Goal: Task Accomplishment & Management: Manage account settings

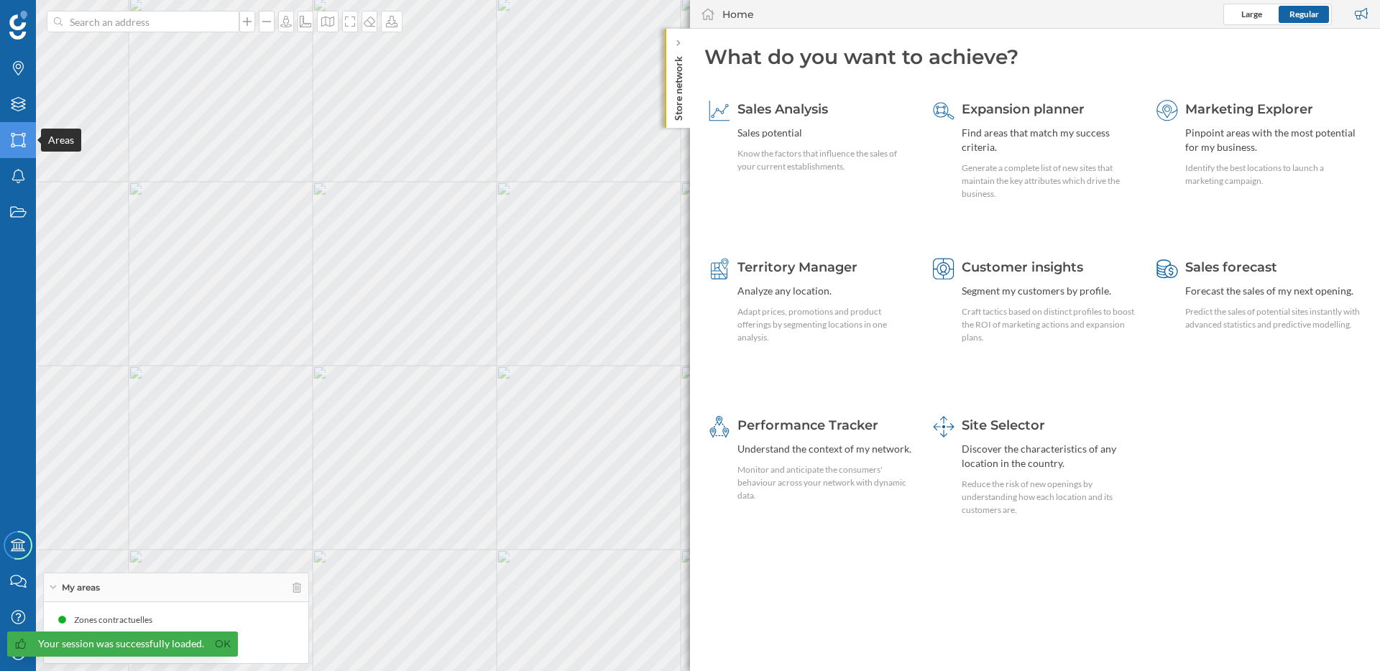
click at [14, 144] on icon "Areas" at bounding box center [18, 140] width 18 height 14
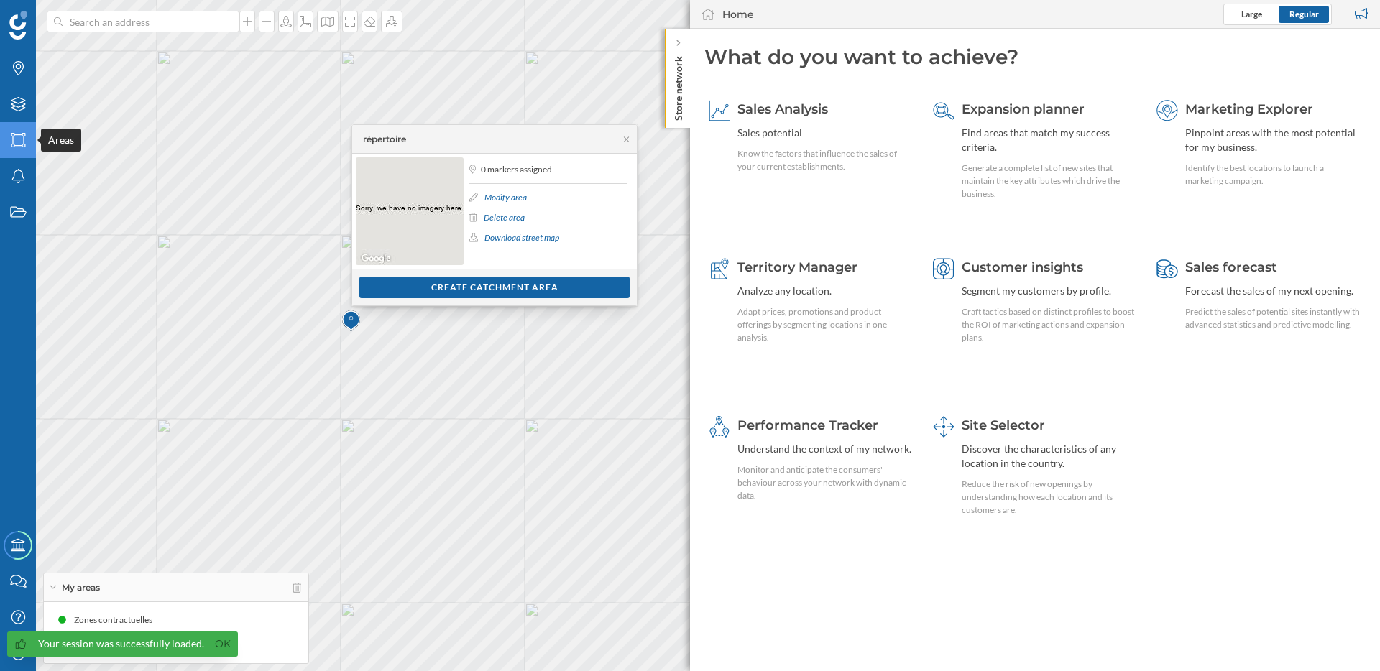
click at [16, 143] on icon "Areas" at bounding box center [18, 140] width 18 height 14
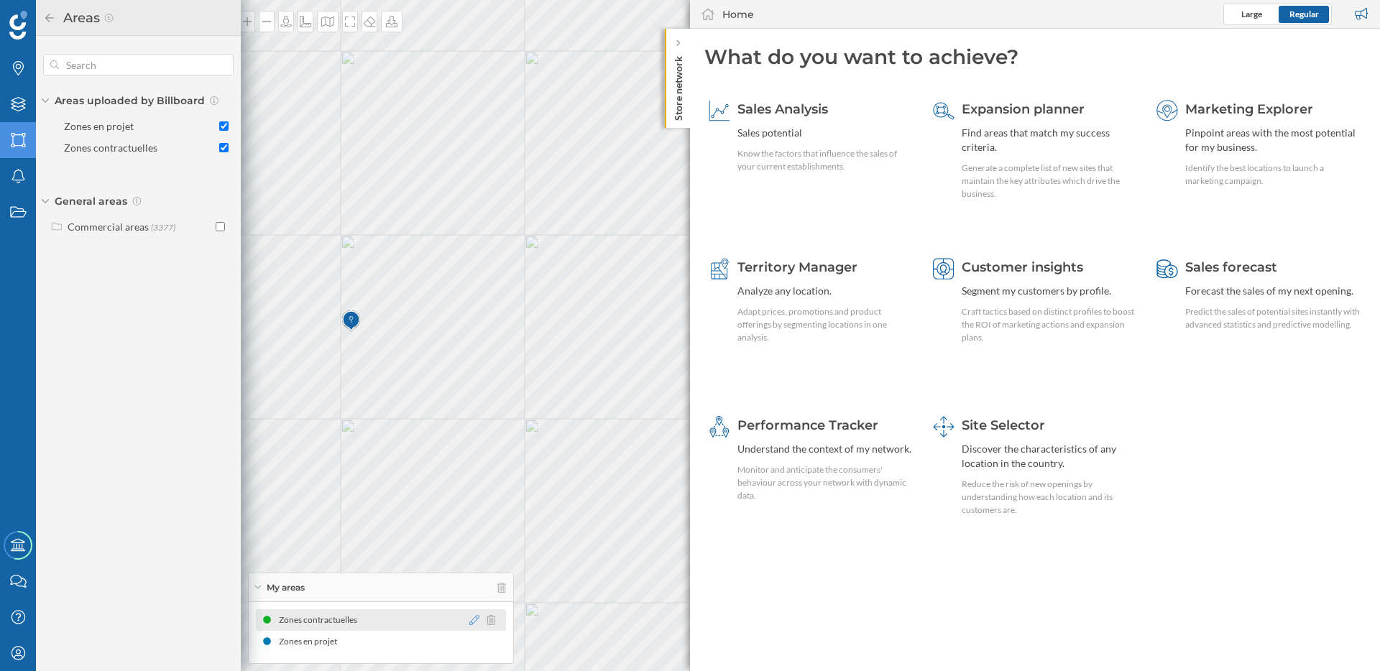
click at [471, 615] on icon at bounding box center [474, 620] width 10 height 10
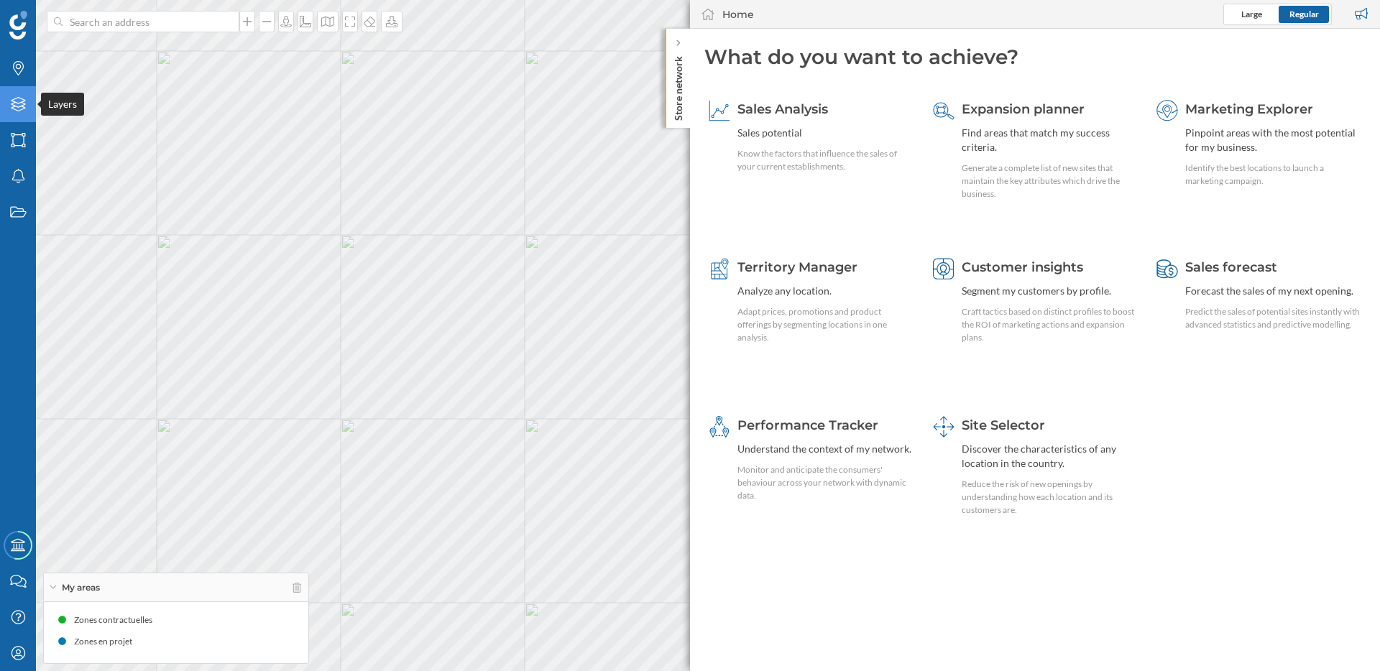
click at [21, 110] on icon at bounding box center [18, 104] width 14 height 14
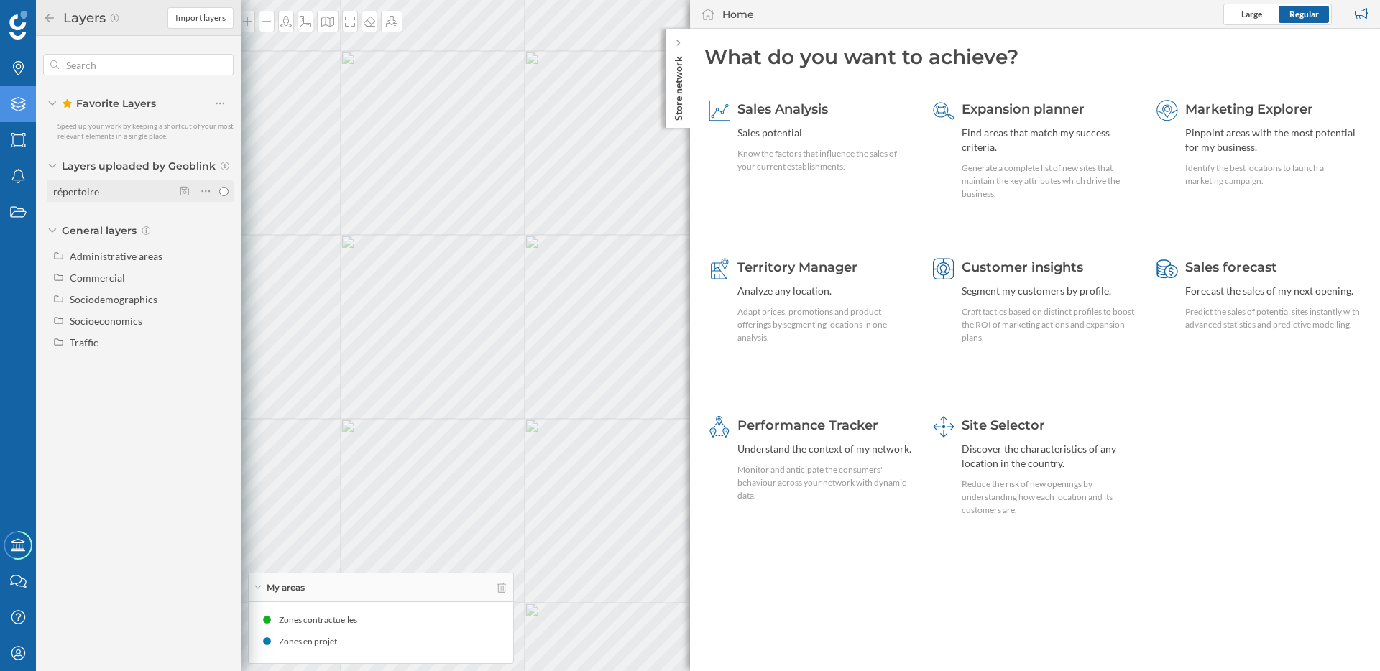
click at [111, 191] on div "répertoire" at bounding box center [113, 191] width 120 height 15
click at [219, 191] on input "répertoire" at bounding box center [223, 191] width 9 height 9
radio input "true"
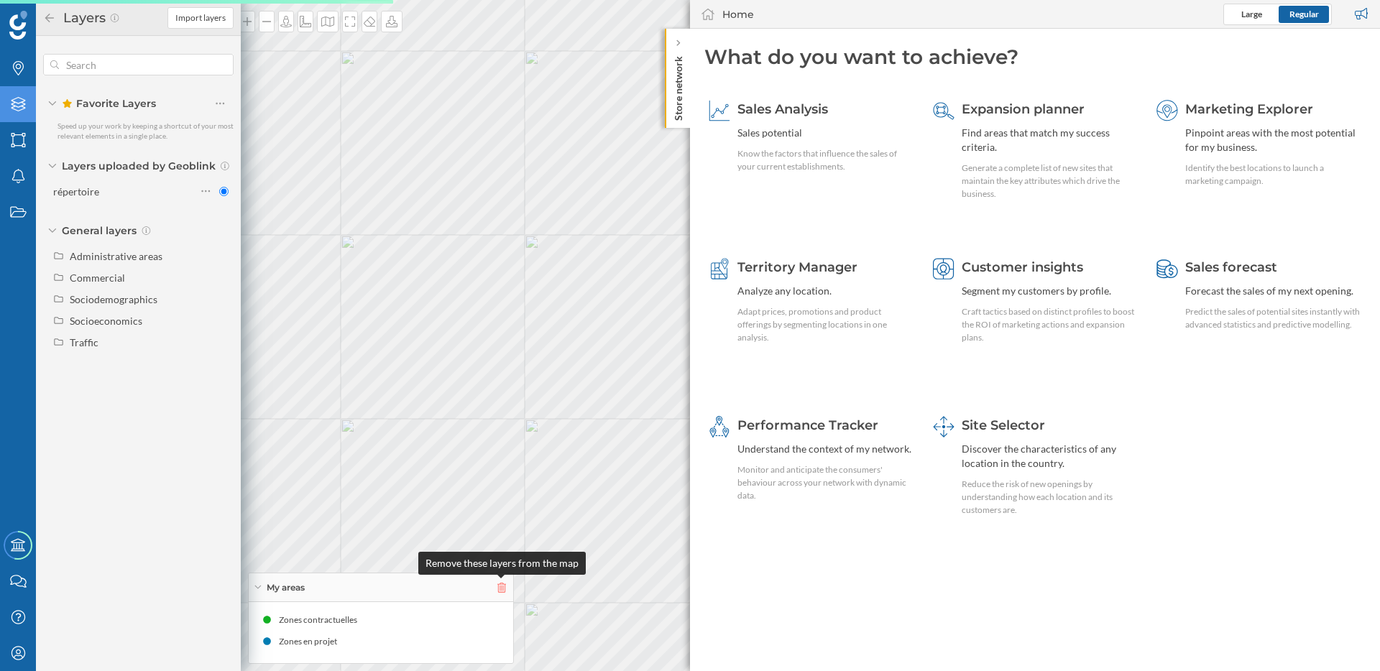
click at [504, 589] on icon at bounding box center [501, 588] width 9 height 10
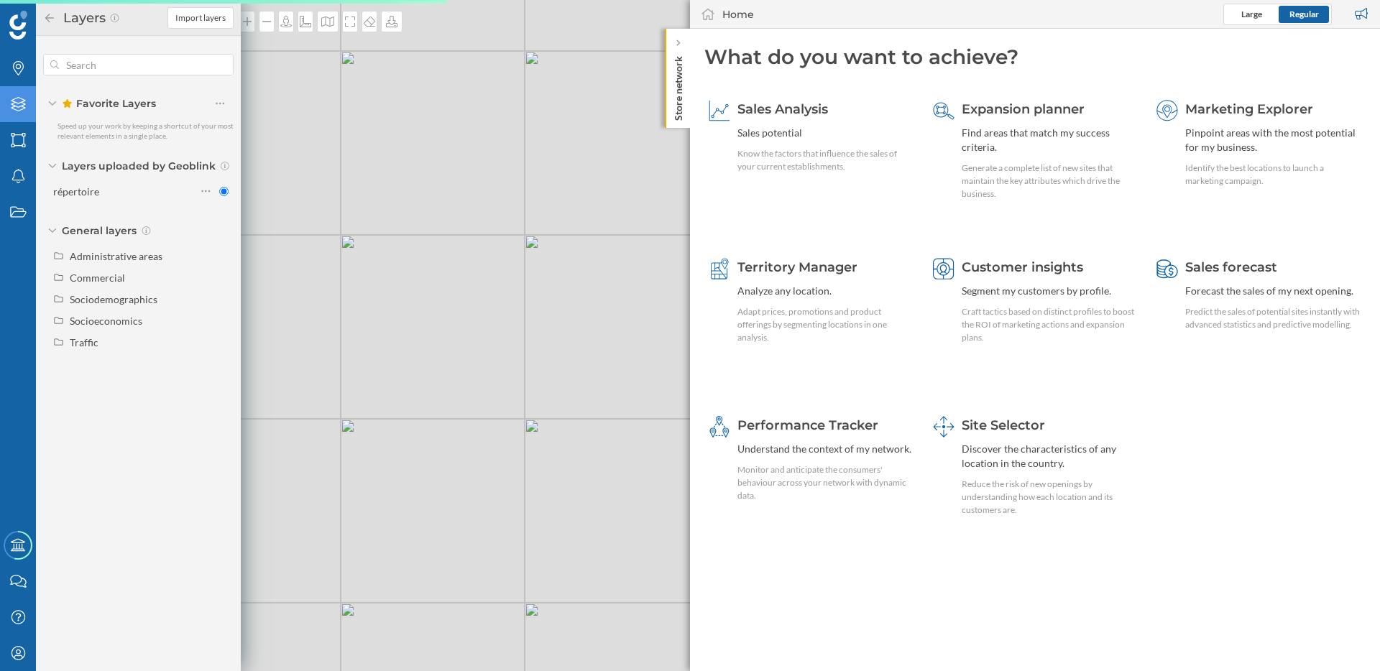
drag, startPoint x: 442, startPoint y: 482, endPoint x: 537, endPoint y: 484, distance: 94.9
click at [540, 484] on div "© Mapbox © OpenStreetMap Improve this map" at bounding box center [690, 335] width 1380 height 671
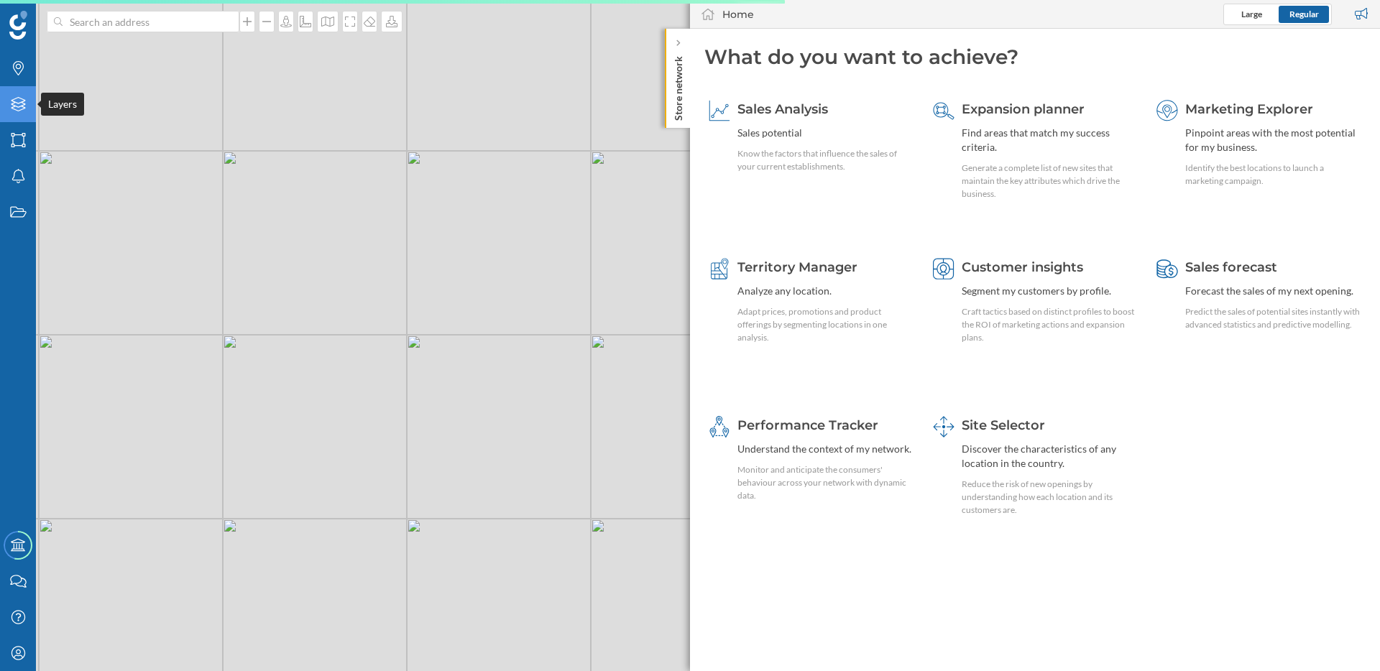
click at [14, 101] on icon at bounding box center [18, 104] width 14 height 14
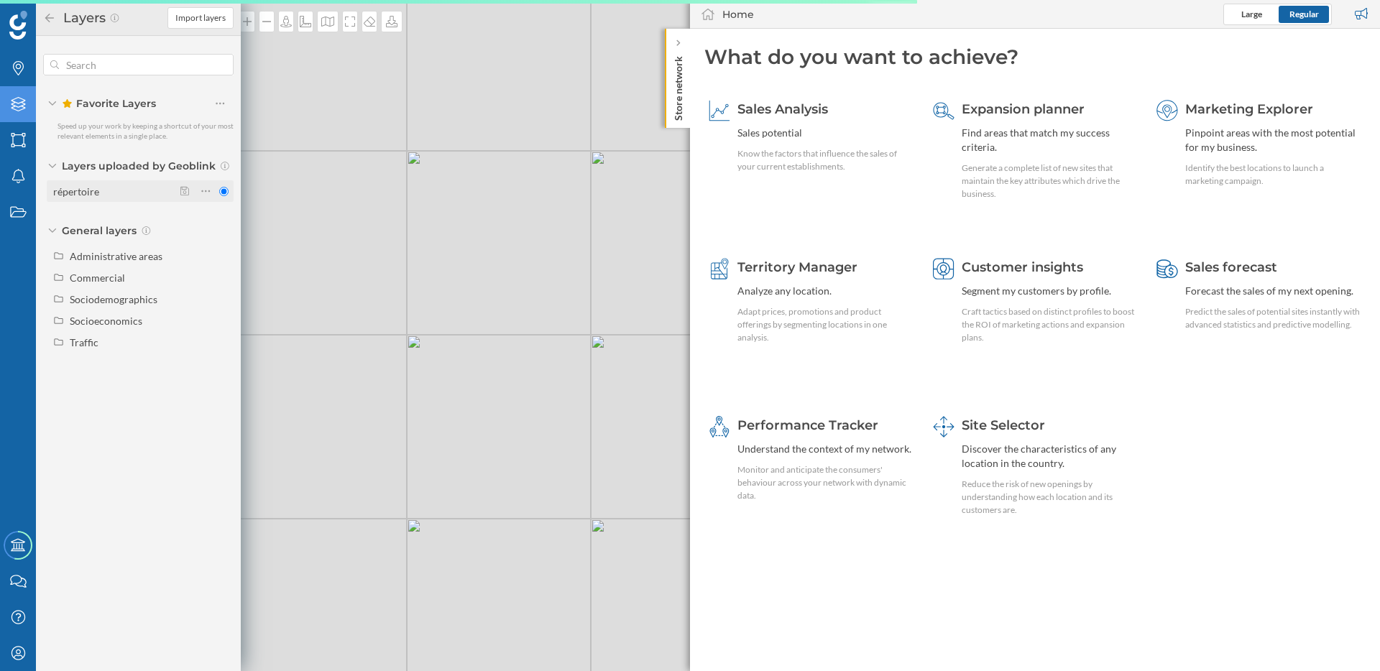
click at [70, 196] on div "répertoire" at bounding box center [76, 191] width 46 height 12
click at [219, 196] on input "répertoire" at bounding box center [223, 191] width 9 height 9
drag, startPoint x: 342, startPoint y: 299, endPoint x: 598, endPoint y: 297, distance: 255.9
click at [594, 297] on div "© Mapbox © OpenStreetMap Improve this map" at bounding box center [690, 335] width 1380 height 671
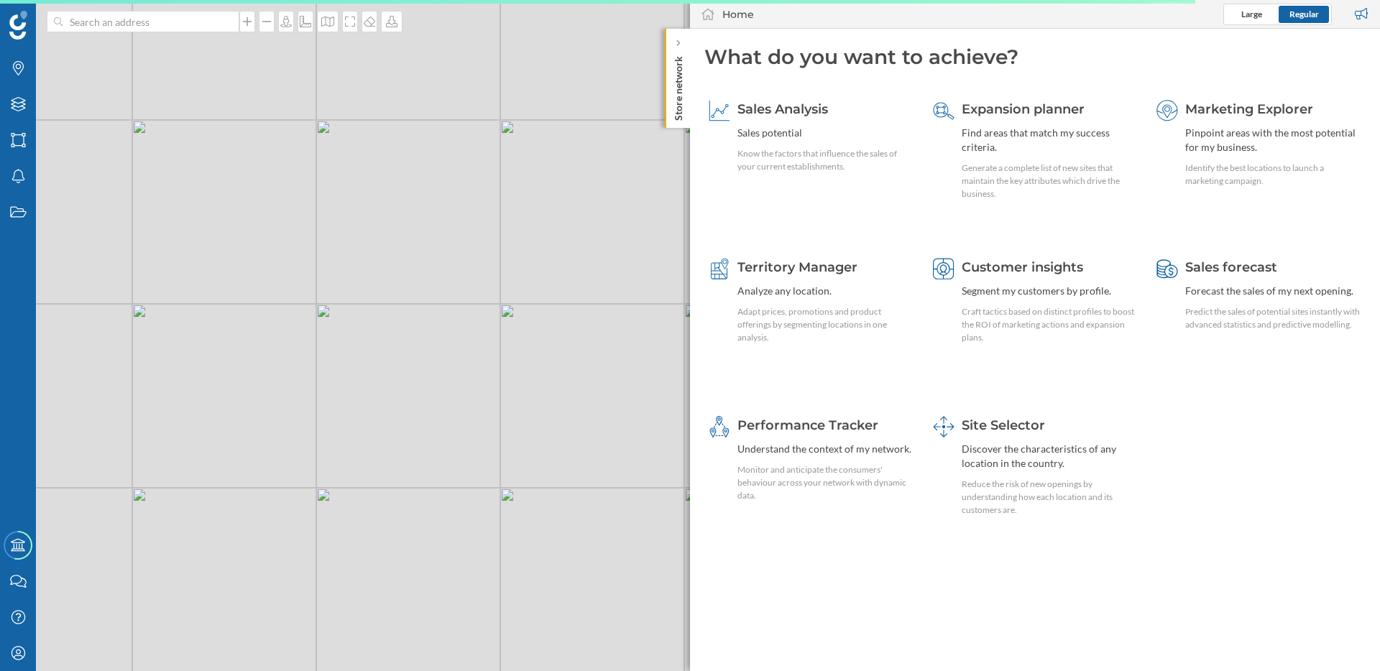
drag, startPoint x: 515, startPoint y: 385, endPoint x: 276, endPoint y: 433, distance: 244.0
click at [276, 433] on div "© Mapbox © OpenStreetMap Improve this map" at bounding box center [690, 335] width 1380 height 671
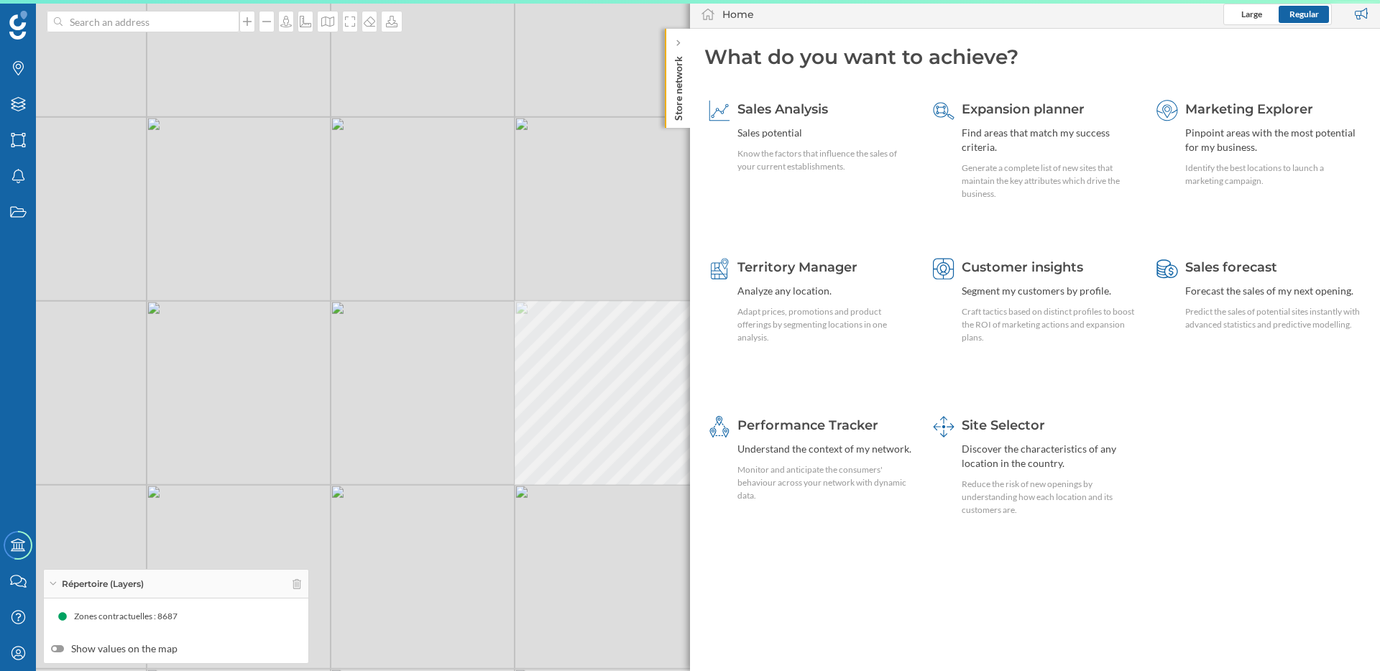
drag, startPoint x: 580, startPoint y: 262, endPoint x: 422, endPoint y: 351, distance: 181.9
click at [422, 351] on div "© Mapbox © OpenStreetMap Improve this map" at bounding box center [690, 335] width 1380 height 671
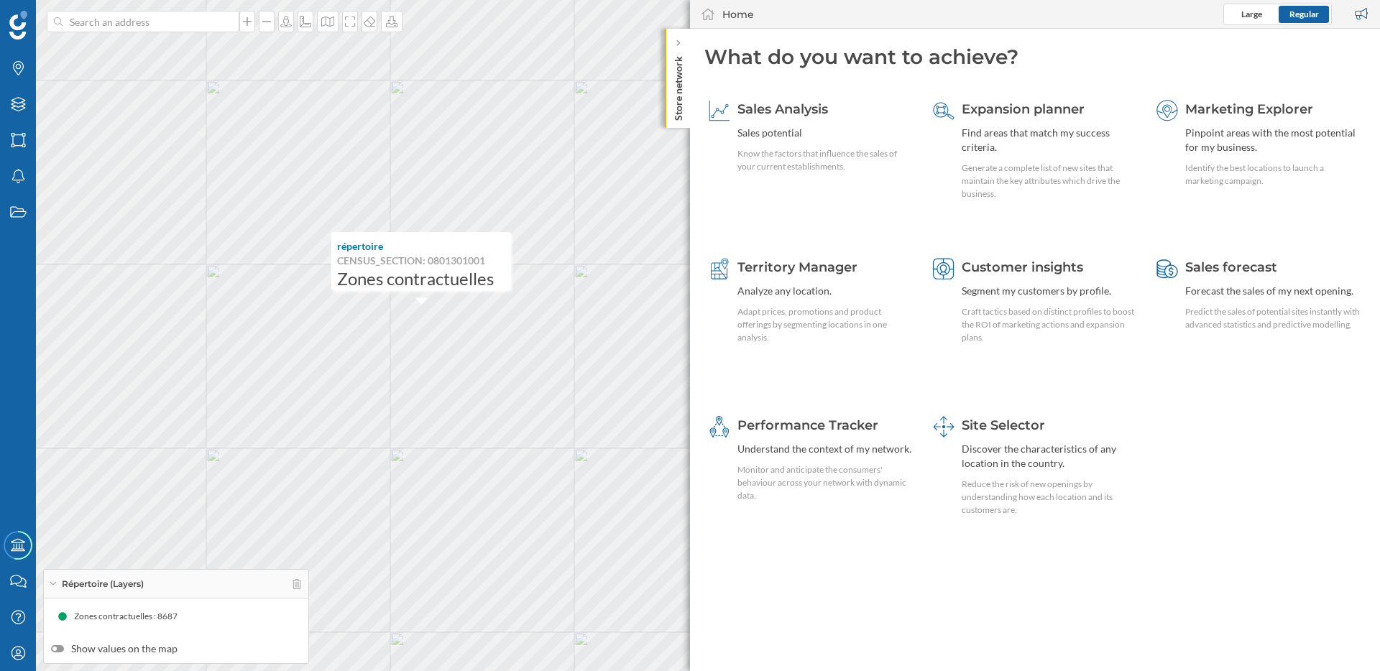
click at [423, 273] on p "Zones contractuelles" at bounding box center [421, 279] width 168 height 14
click at [434, 285] on p "Zones contractuelles" at bounding box center [421, 279] width 168 height 14
click at [20, 145] on icon at bounding box center [18, 140] width 14 height 14
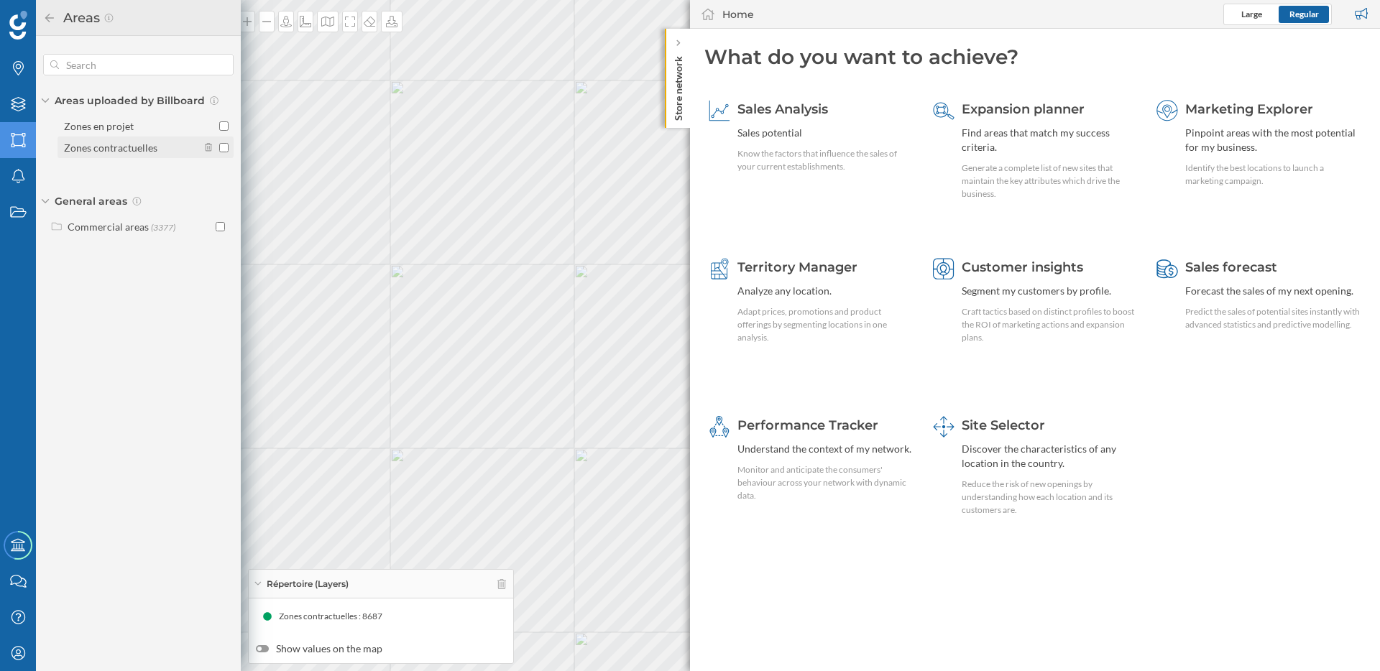
click at [115, 148] on div "Zones contractuelles" at bounding box center [110, 148] width 93 height 12
click at [219, 148] on input "Zones contractuelles" at bounding box center [223, 147] width 9 height 9
checkbox input "true"
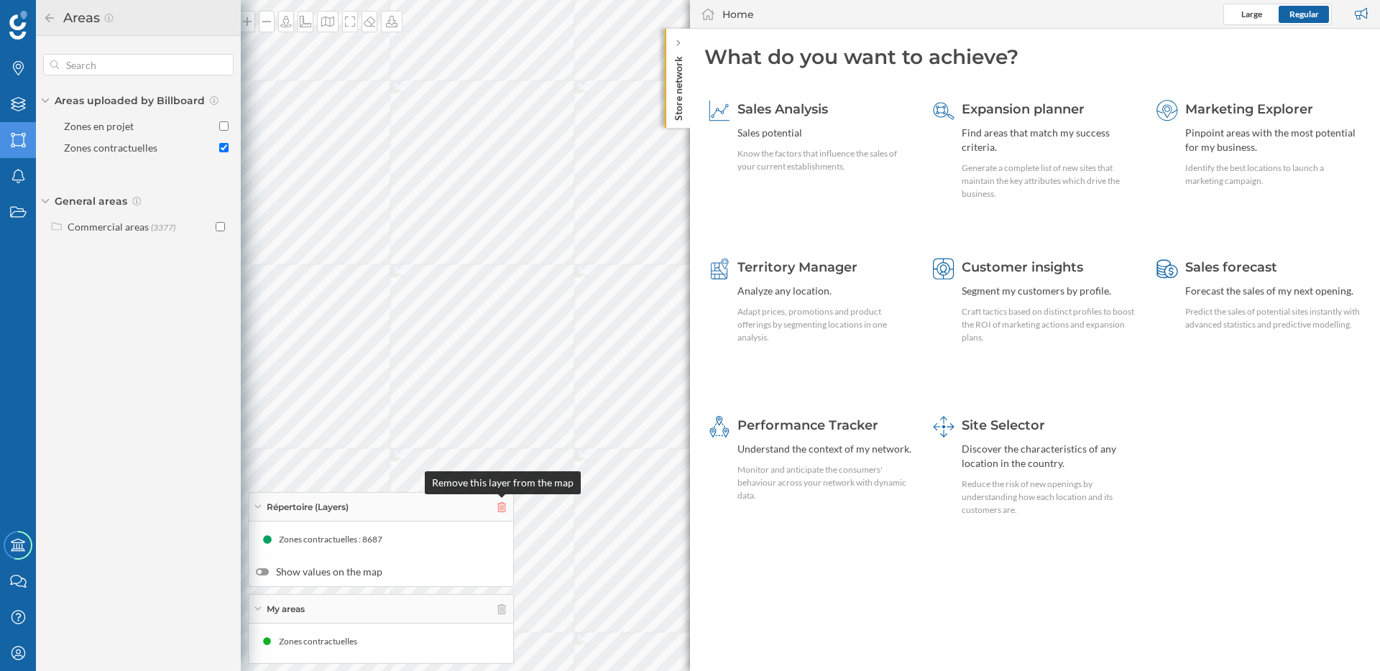
click at [503, 508] on icon at bounding box center [501, 507] width 9 height 10
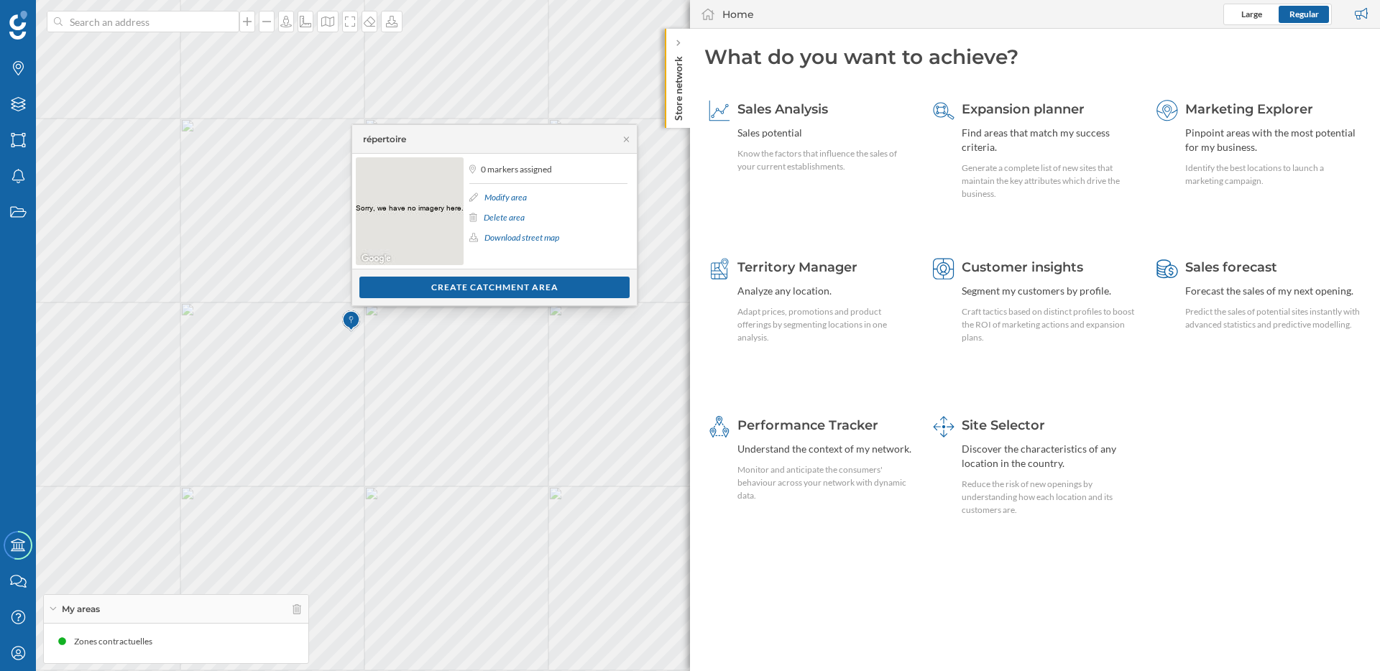
click at [503, 199] on link "Modify area" at bounding box center [505, 197] width 42 height 11
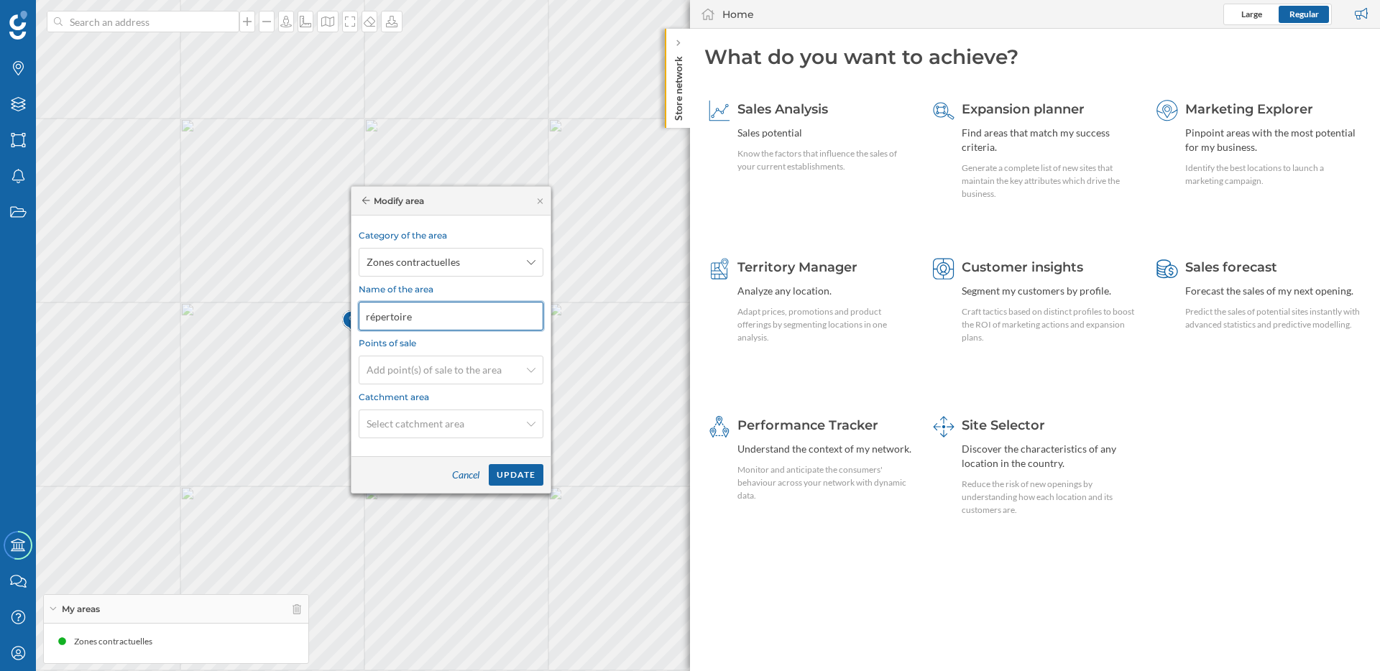
drag, startPoint x: 469, startPoint y: 318, endPoint x: 352, endPoint y: 316, distance: 117.2
click at [352, 316] on div "Modify area Category of the area Zones contractuelles Name of the area répertoi…" at bounding box center [451, 340] width 201 height 308
click at [484, 421] on span "Select catchment area" at bounding box center [443, 424] width 153 height 14
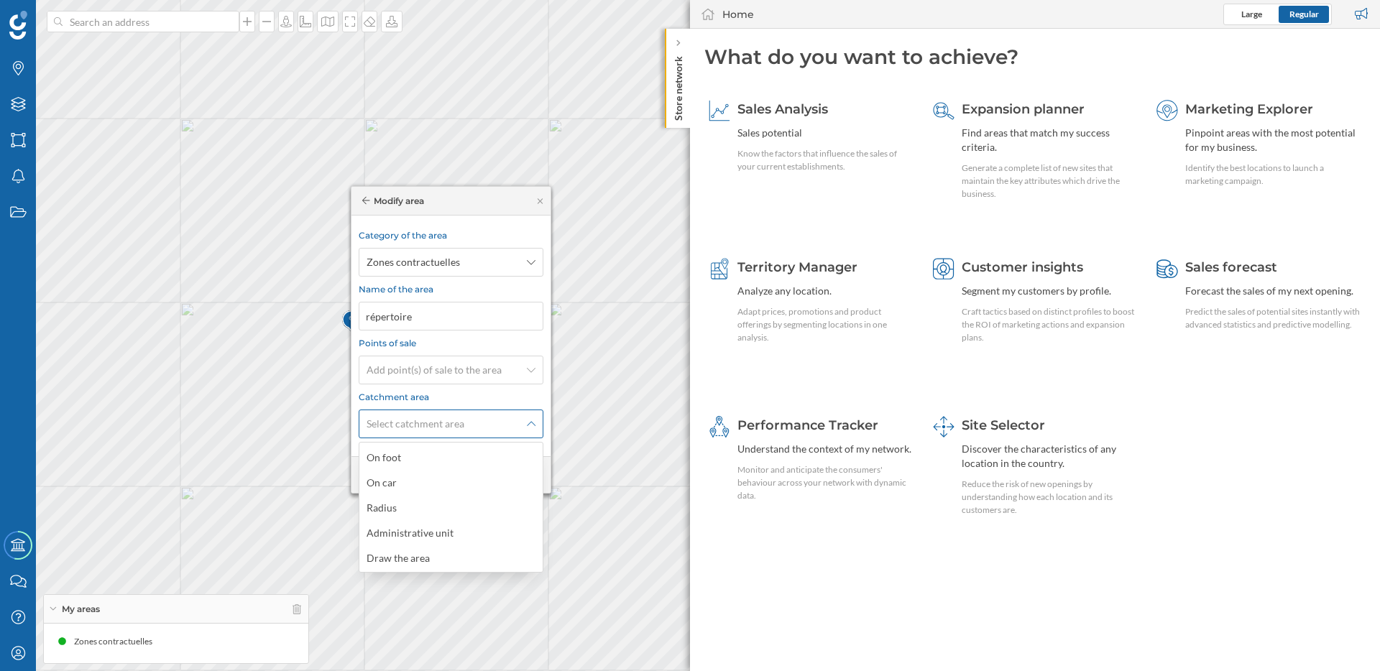
click at [484, 421] on span "Select catchment area" at bounding box center [443, 424] width 153 height 14
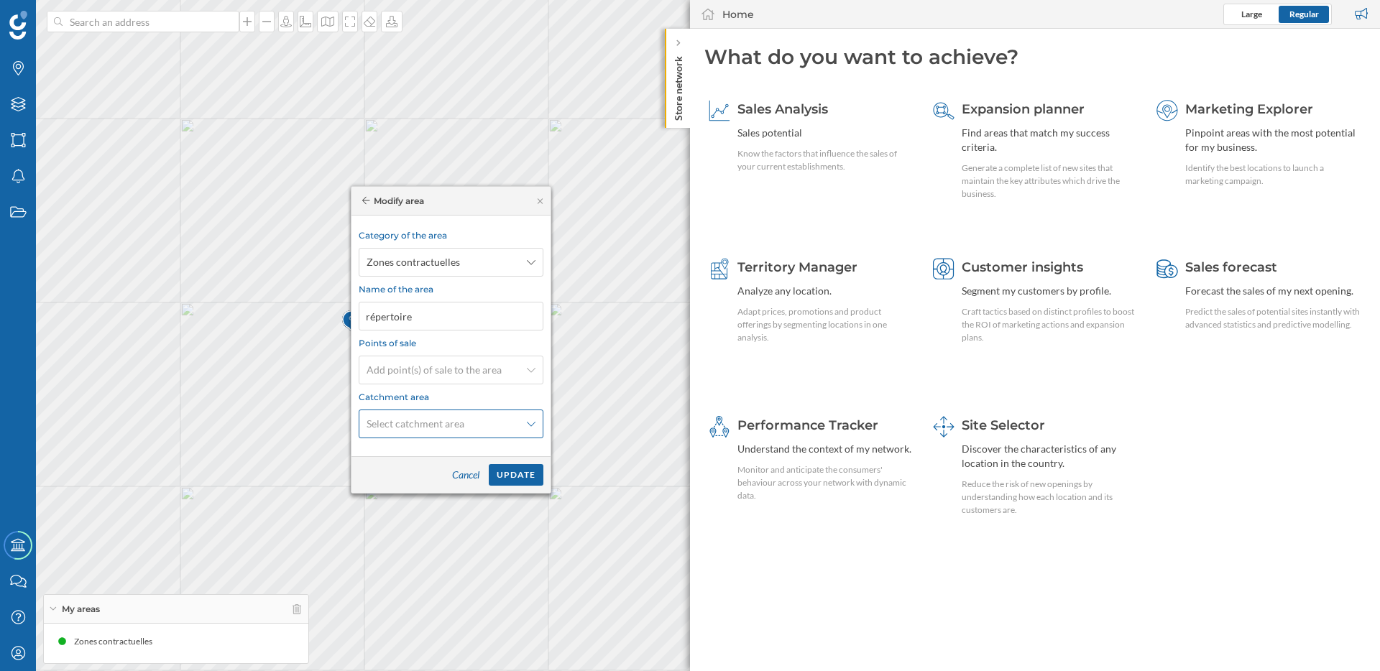
click at [484, 421] on span "Select catchment area" at bounding box center [443, 424] width 153 height 14
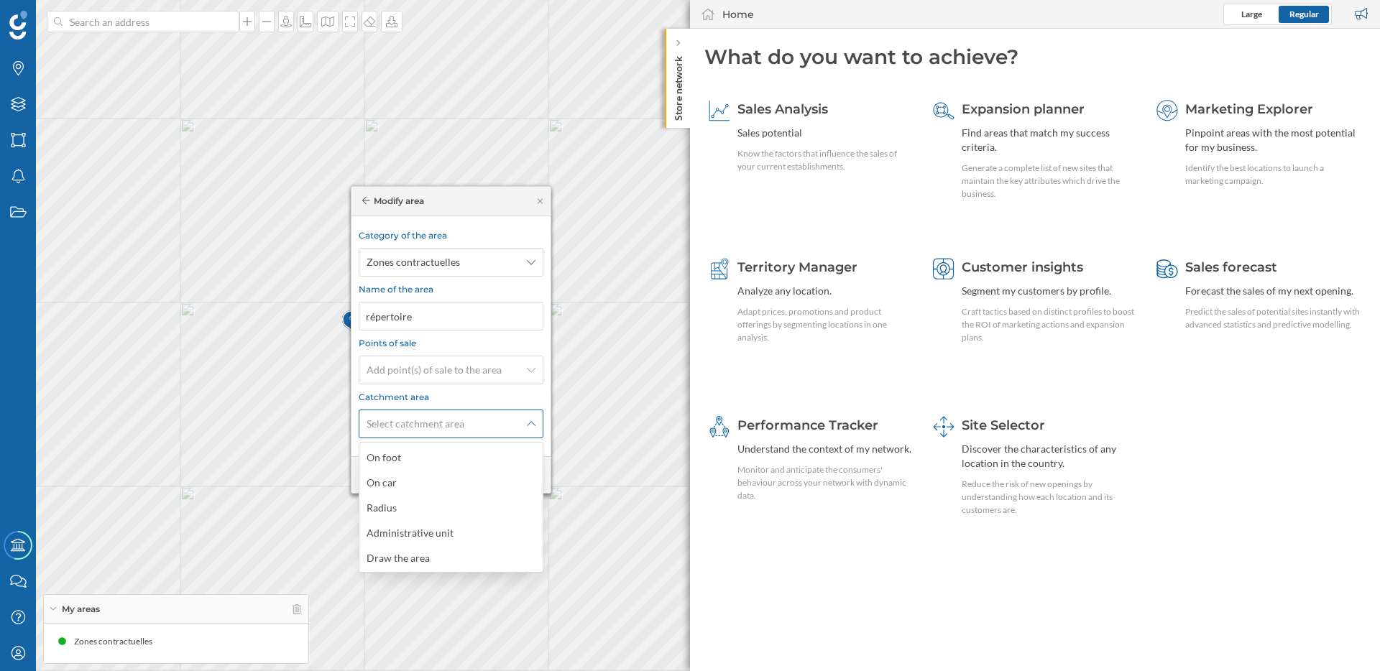
click at [484, 421] on span "Select catchment area" at bounding box center [443, 424] width 153 height 14
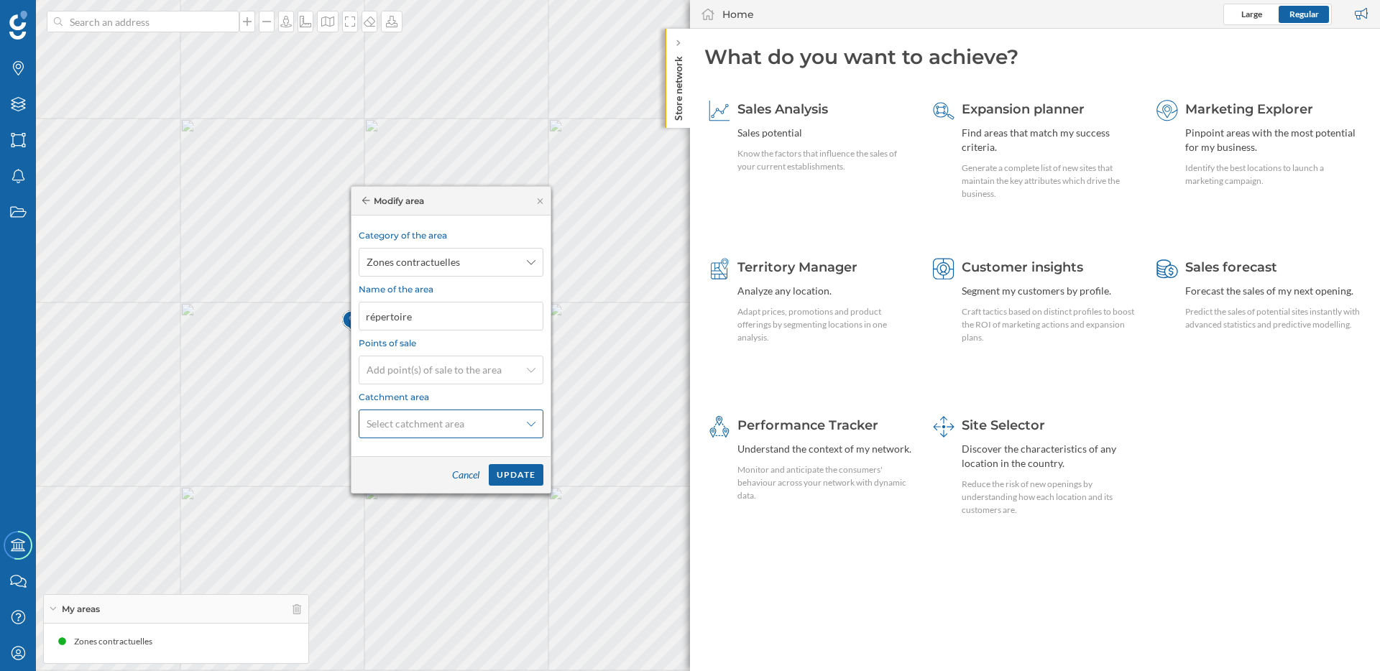
click at [484, 421] on span "Select catchment area" at bounding box center [443, 424] width 153 height 14
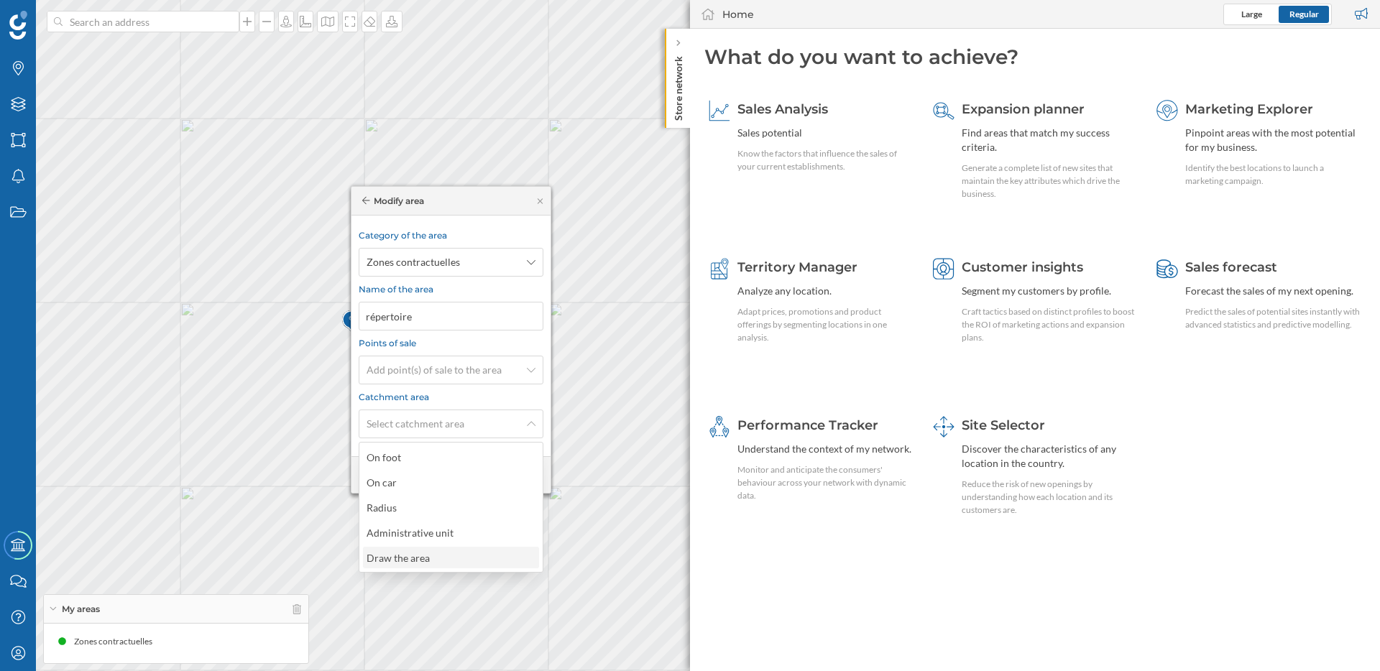
click at [446, 563] on div "Draw the area" at bounding box center [450, 558] width 167 height 15
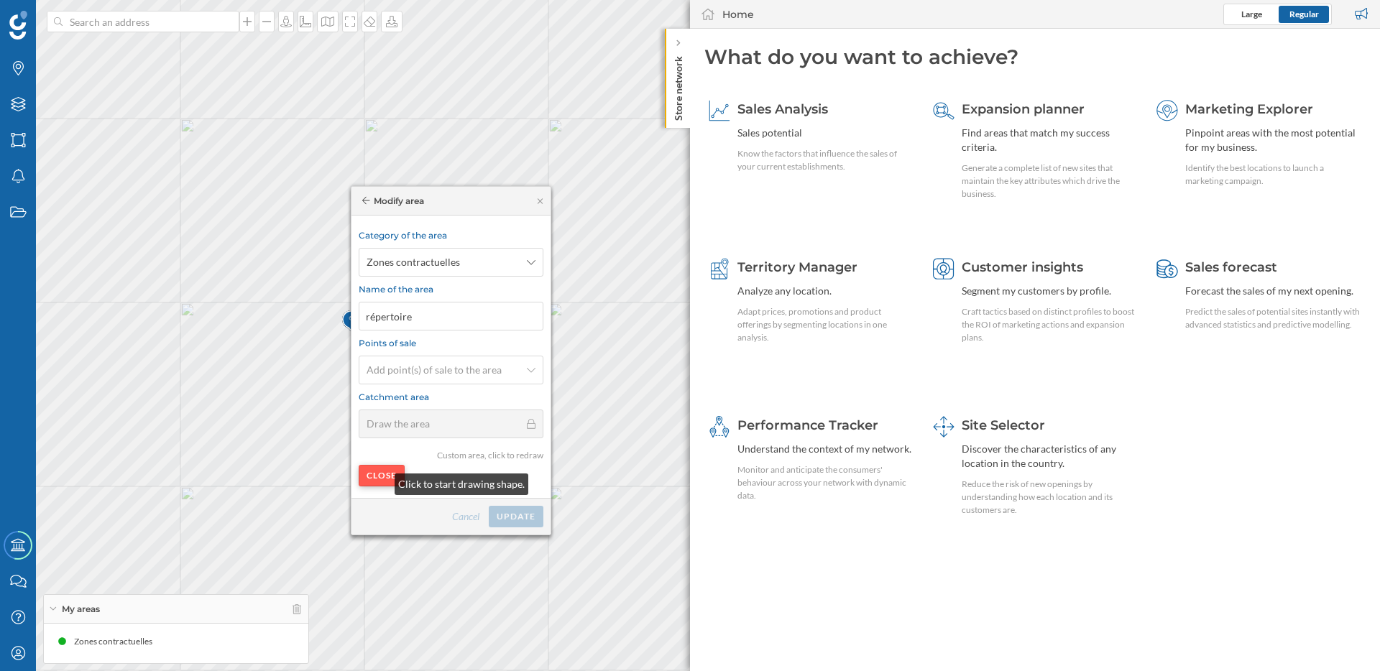
click at [380, 481] on div "Close" at bounding box center [382, 476] width 46 height 22
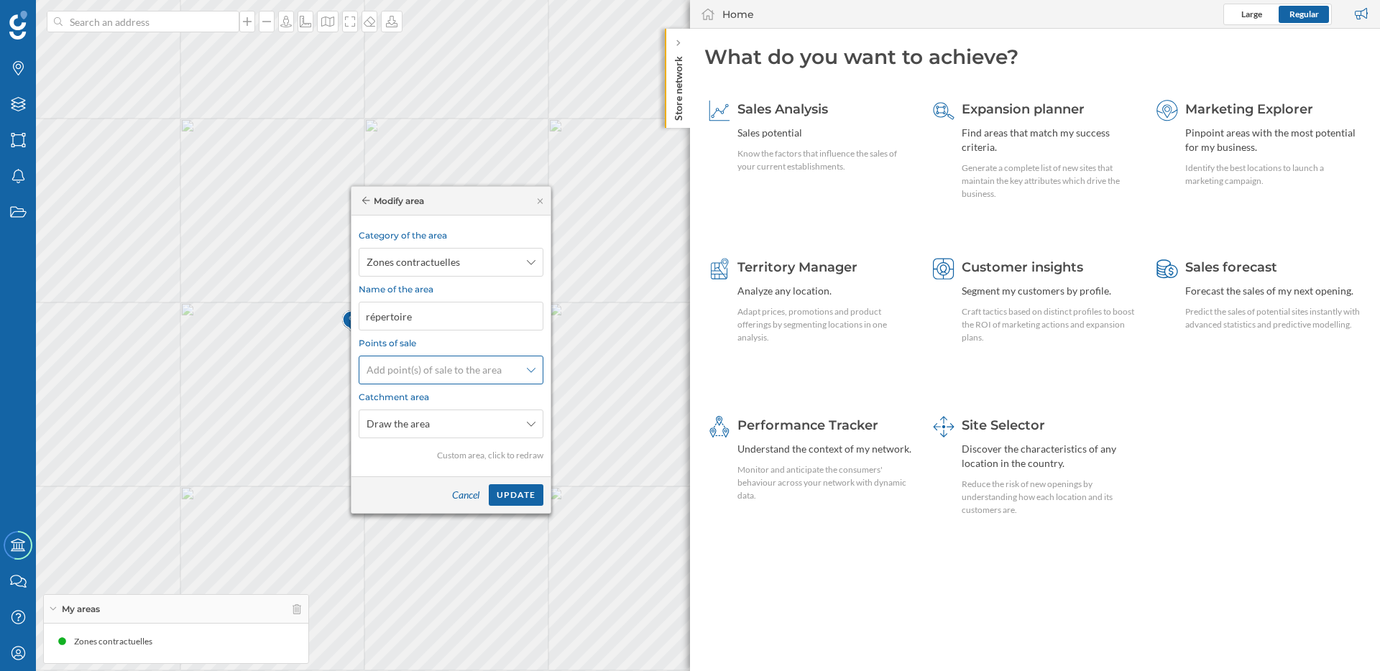
click at [459, 372] on div "Add point(s) of sale to the area" at bounding box center [451, 370] width 185 height 29
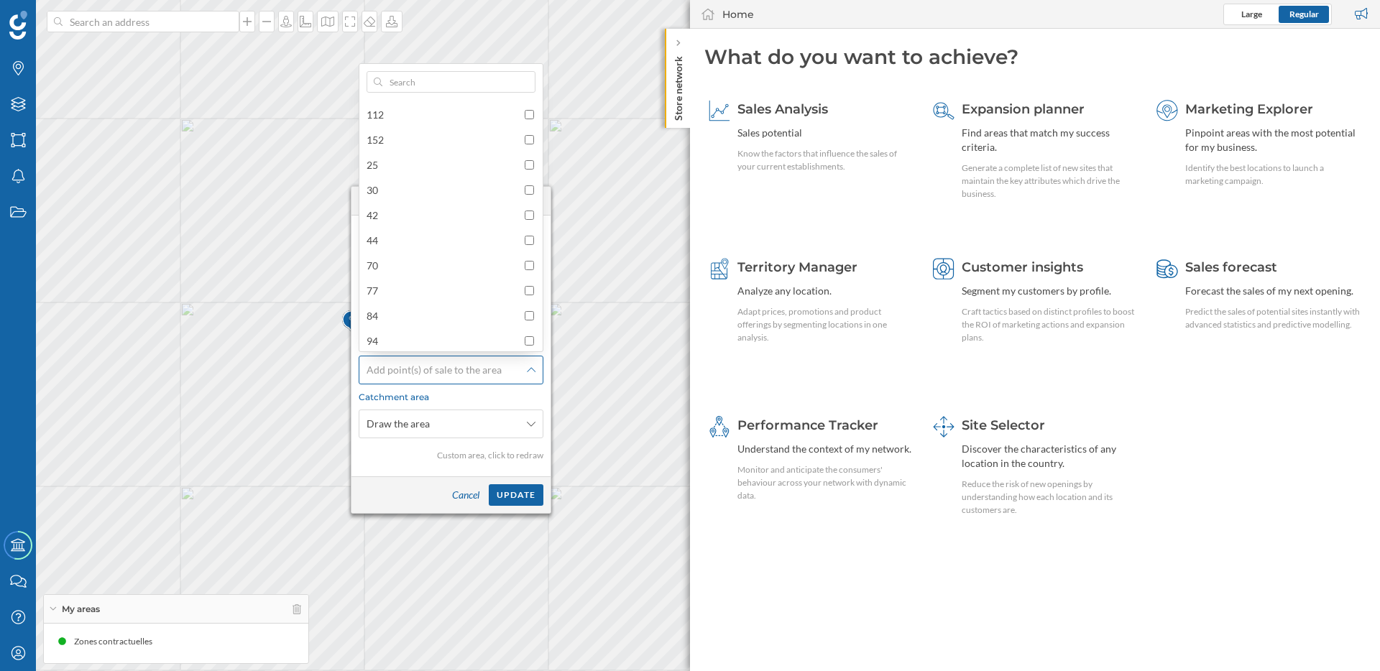
click at [459, 372] on div "Add point(s) of sale to the area" at bounding box center [451, 370] width 185 height 29
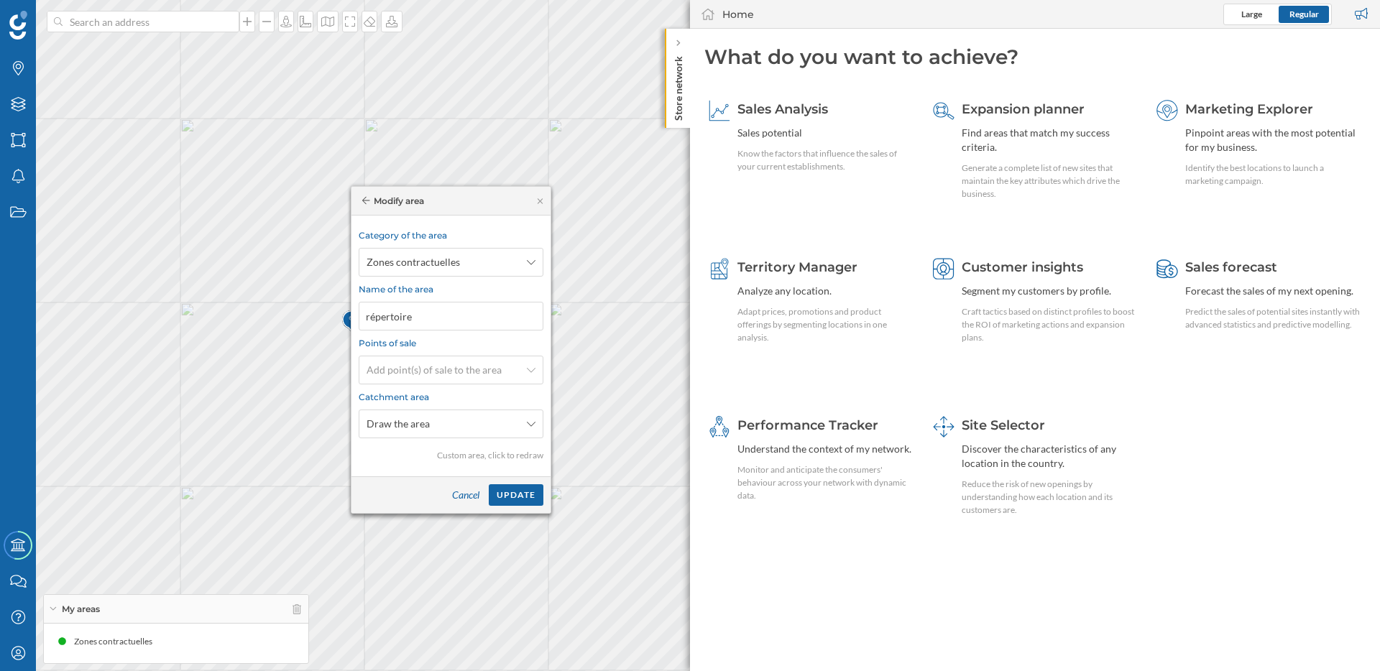
click at [468, 453] on div "Custom area, click to redraw" at bounding box center [451, 455] width 185 height 13
click at [468, 433] on div "Draw the area" at bounding box center [451, 424] width 185 height 29
click at [464, 494] on div "Cancel" at bounding box center [465, 495] width 45 height 22
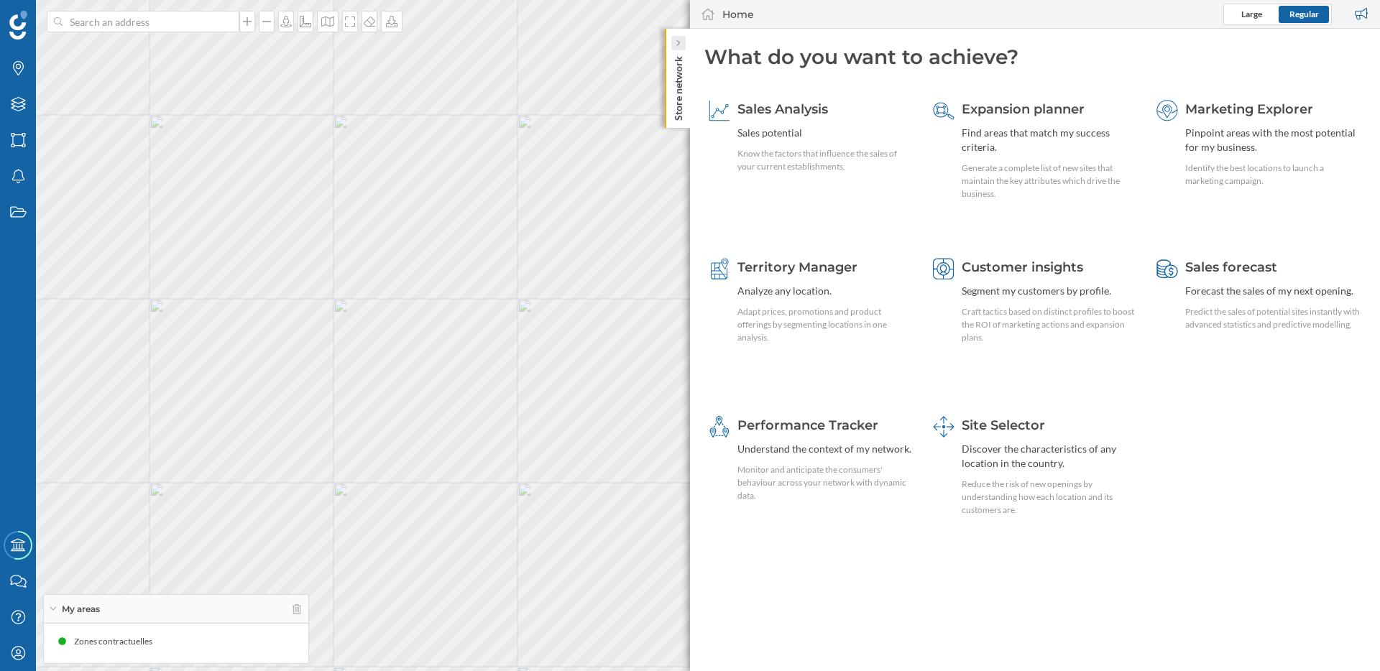
click at [676, 45] on icon at bounding box center [678, 43] width 4 height 7
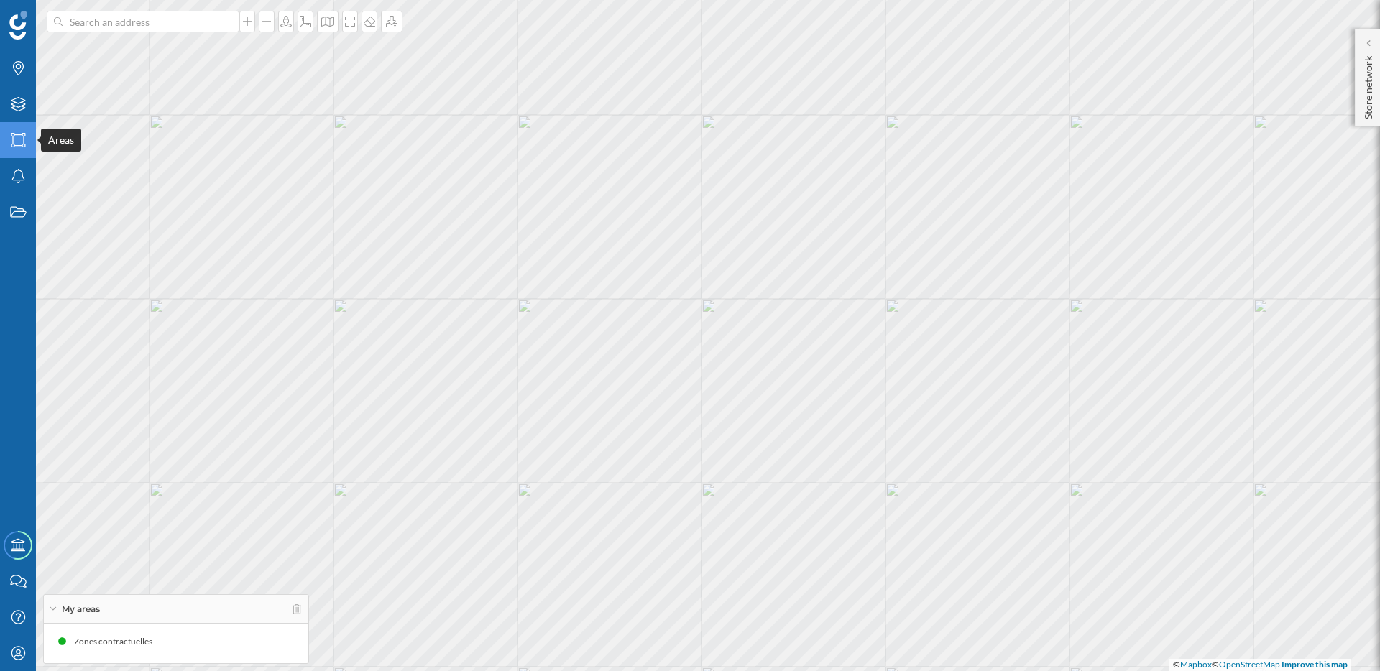
click at [19, 140] on icon "Areas" at bounding box center [18, 140] width 18 height 14
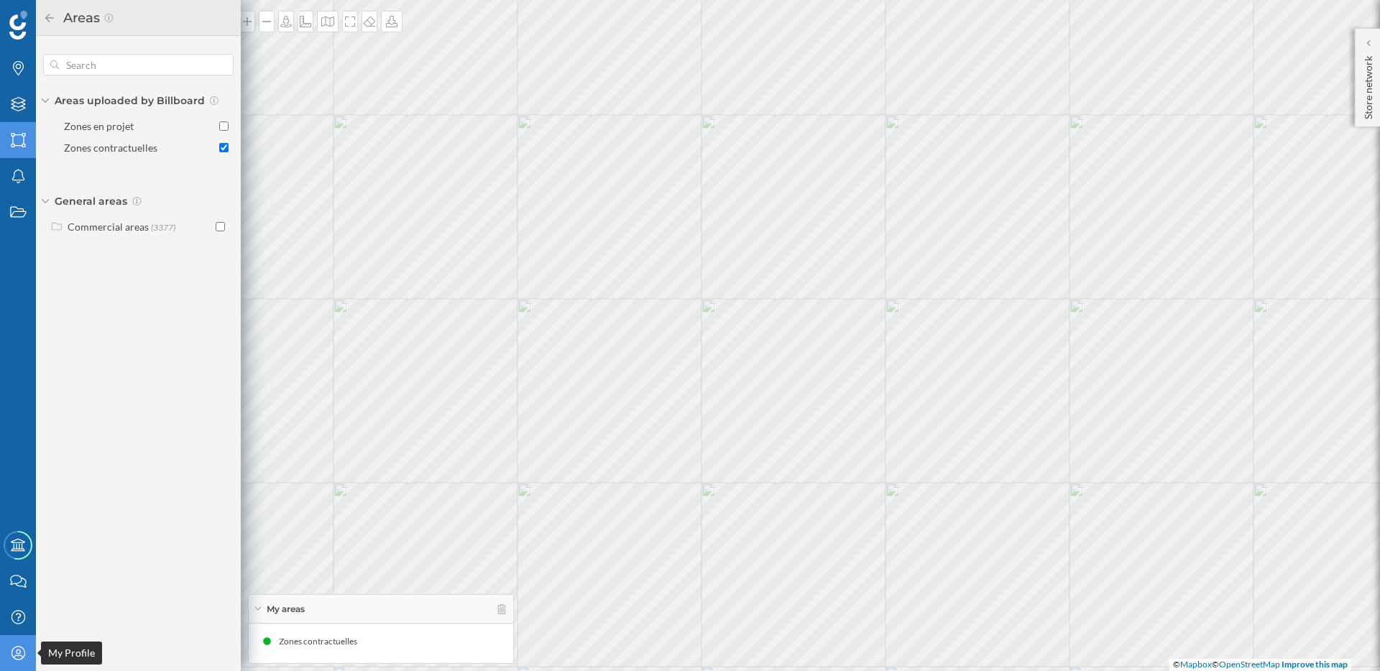
click at [21, 652] on icon "My Profile" at bounding box center [18, 653] width 18 height 14
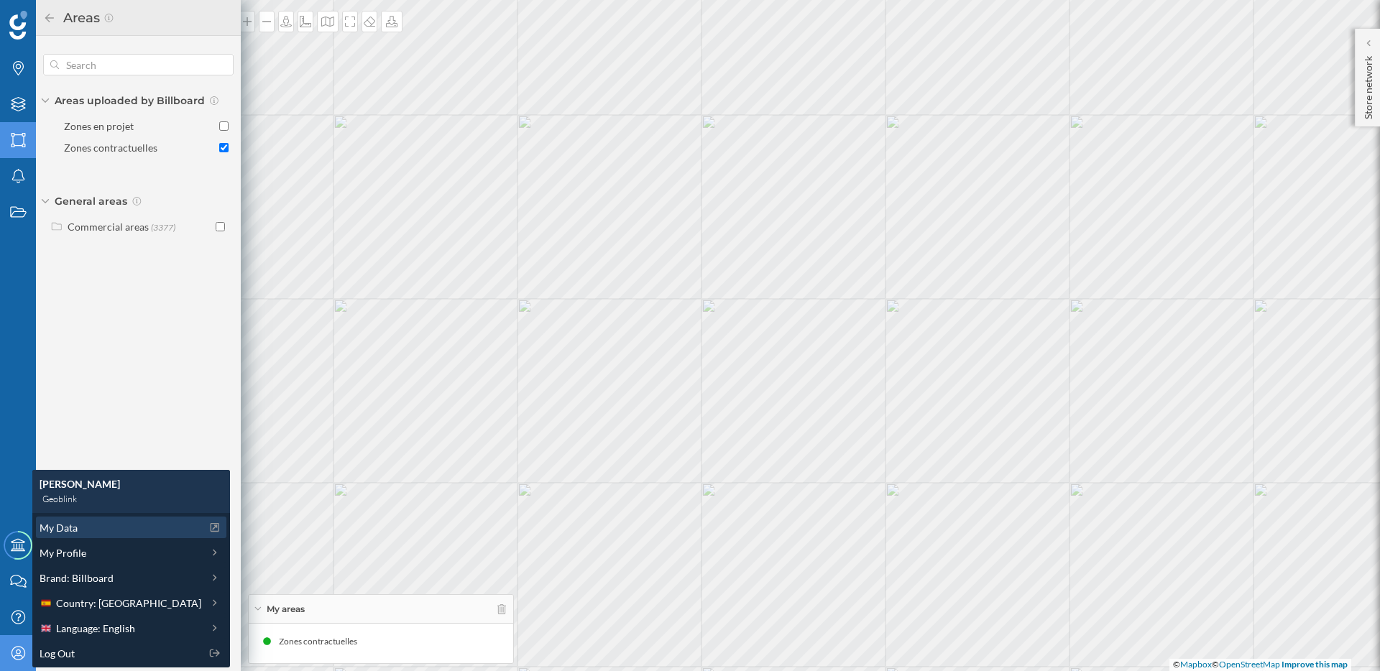
click at [83, 531] on div "My Data" at bounding box center [121, 527] width 162 height 15
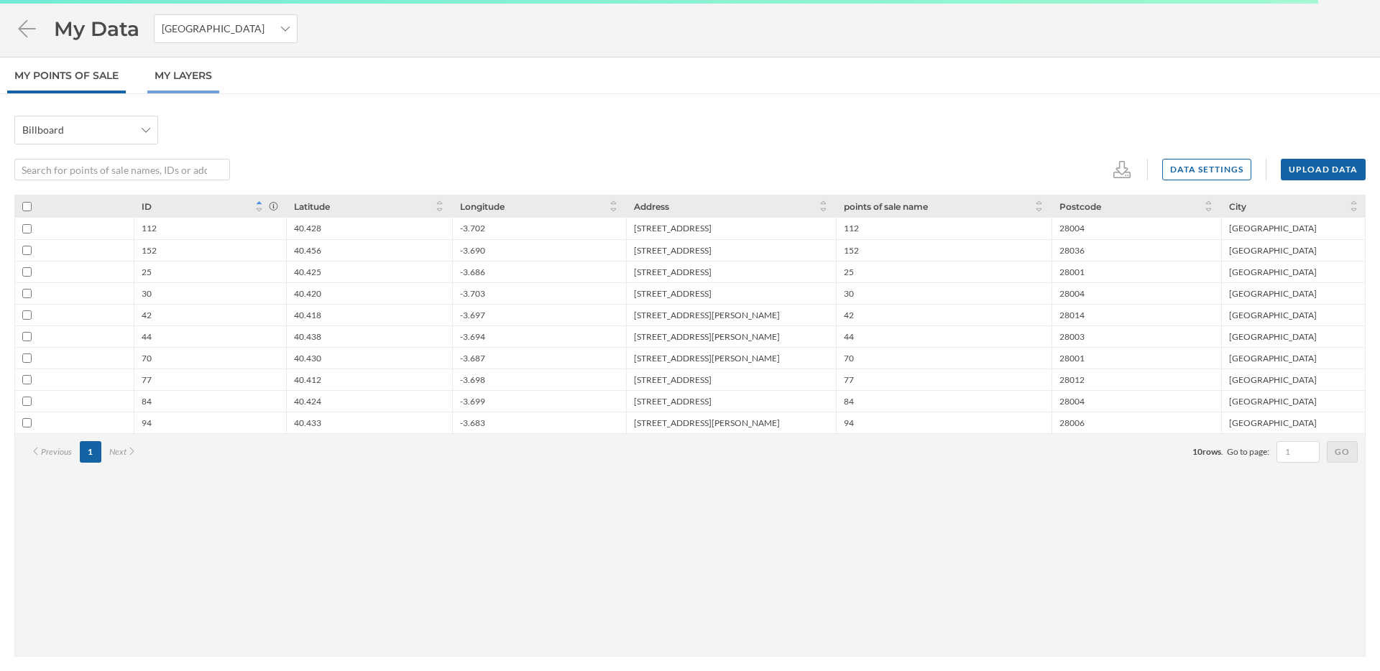
click at [190, 72] on link "My Layers" at bounding box center [183, 75] width 72 height 36
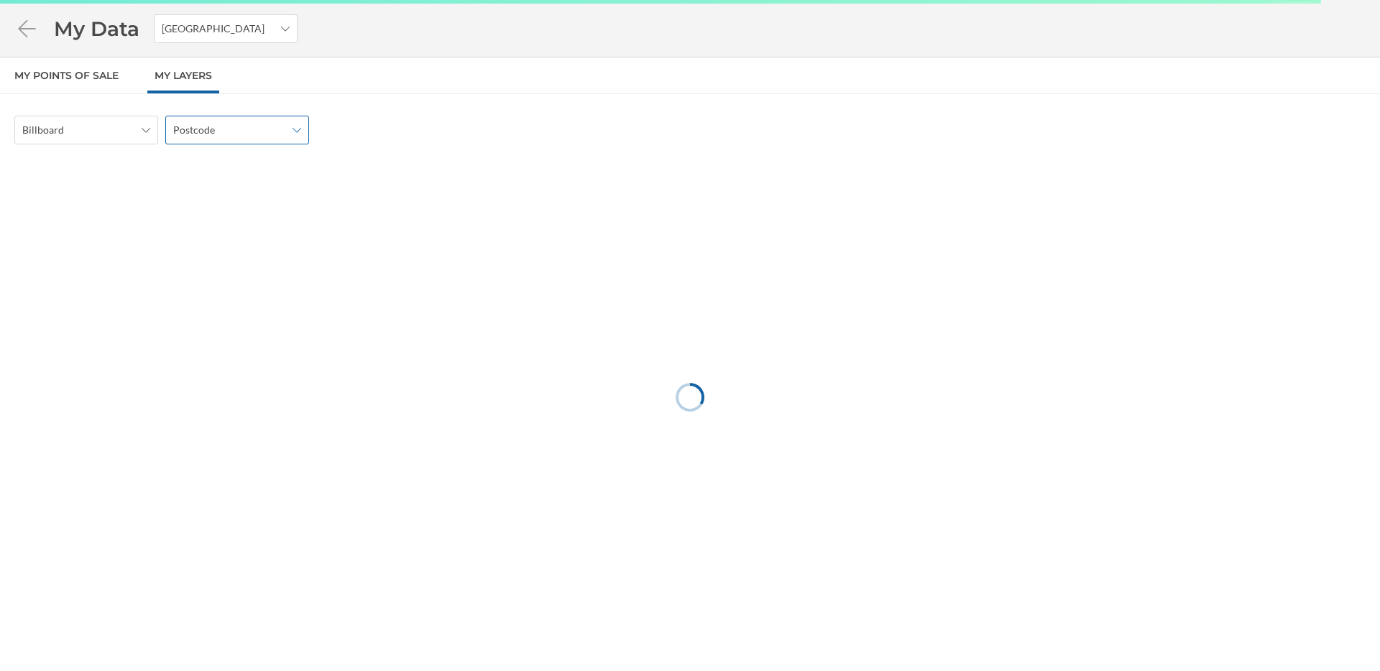
click at [214, 134] on span "Postcode" at bounding box center [229, 130] width 112 height 14
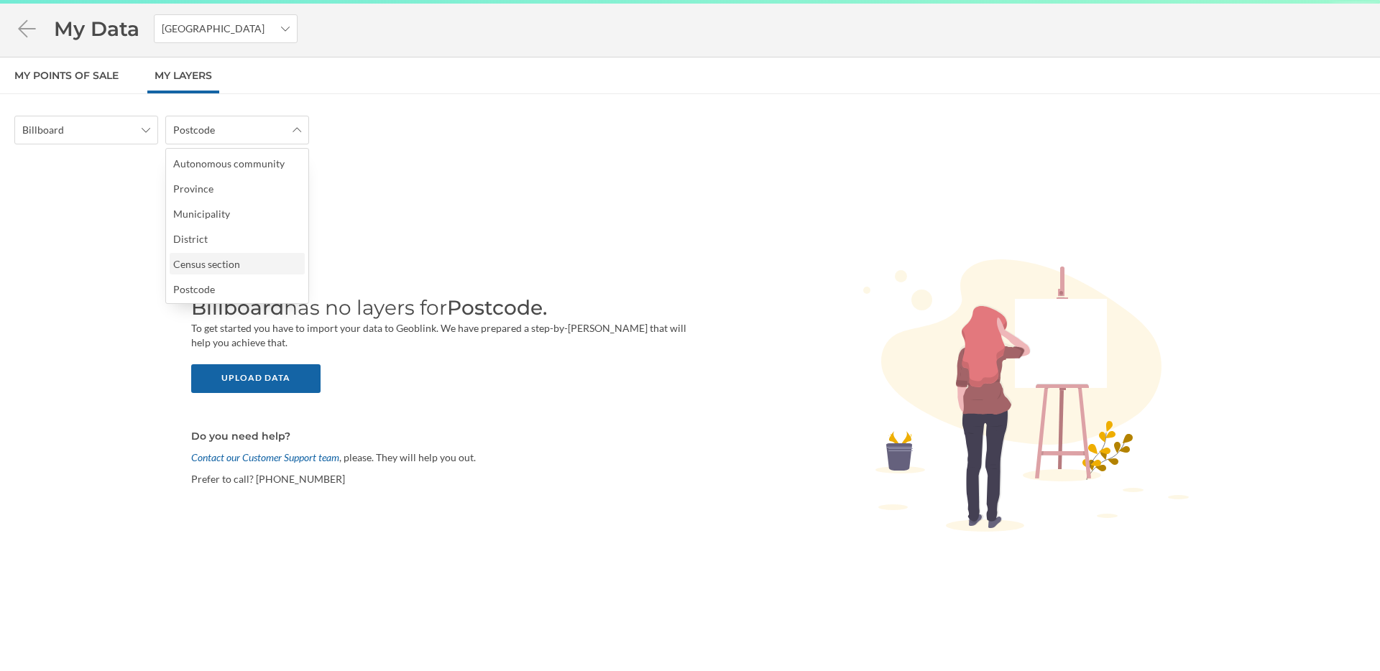
click at [226, 264] on div "Census section" at bounding box center [206, 264] width 67 height 12
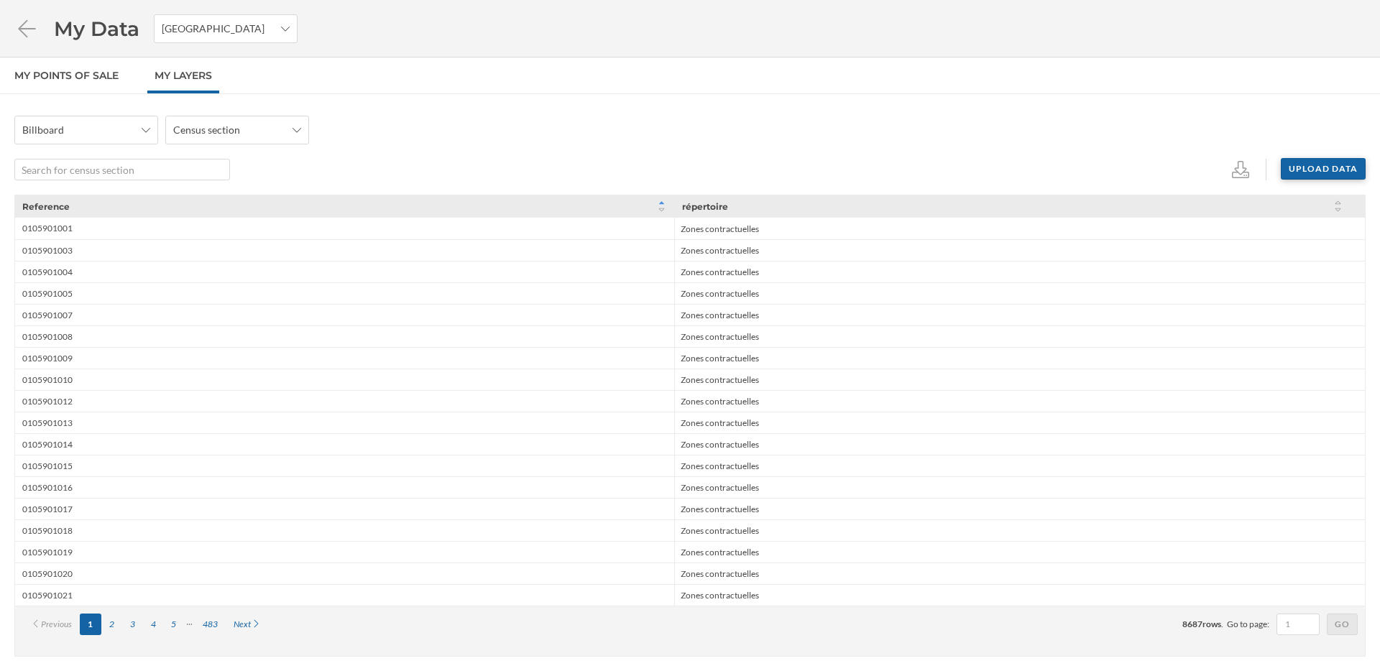
click at [1326, 169] on div "Upload data" at bounding box center [1323, 169] width 85 height 22
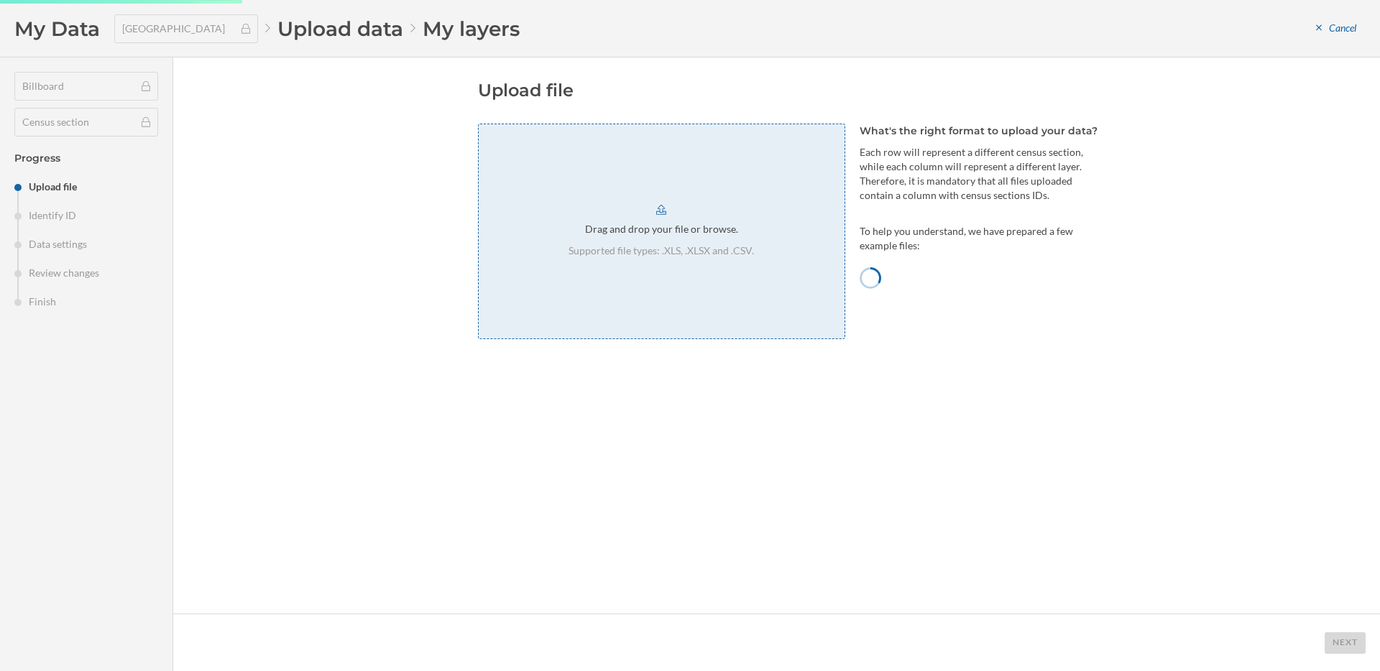
click at [701, 270] on div "Drag and drop your file or browse. Supported file types: .XLS, .XLSX and .CSV." at bounding box center [661, 232] width 367 height 216
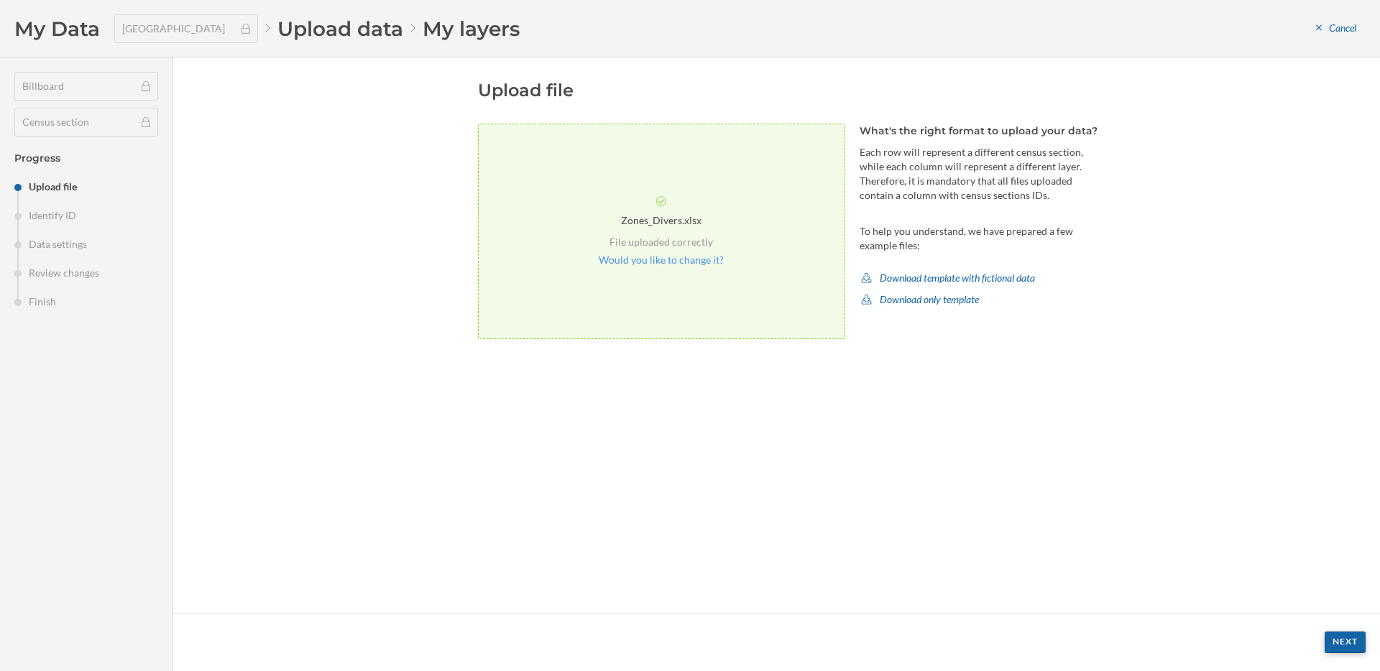
click at [1338, 640] on div "Next" at bounding box center [1345, 643] width 41 height 22
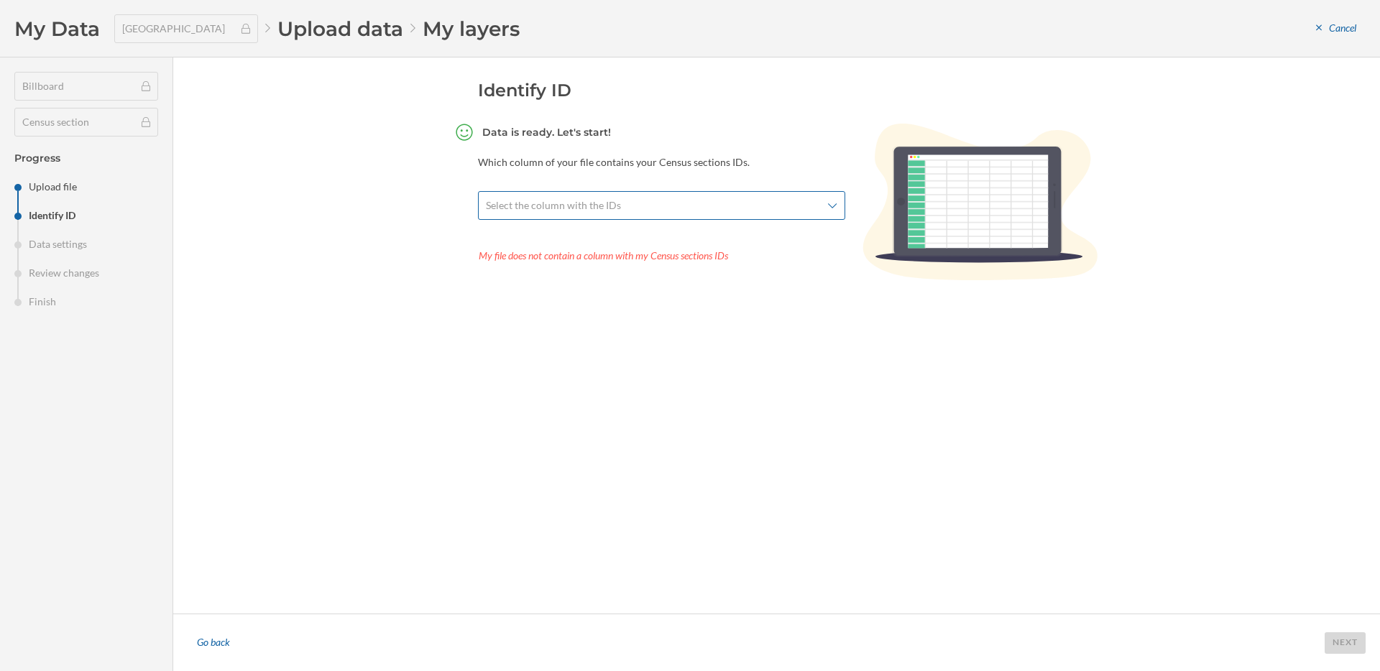
click at [582, 211] on span "Select the column with the IDs" at bounding box center [553, 205] width 135 height 14
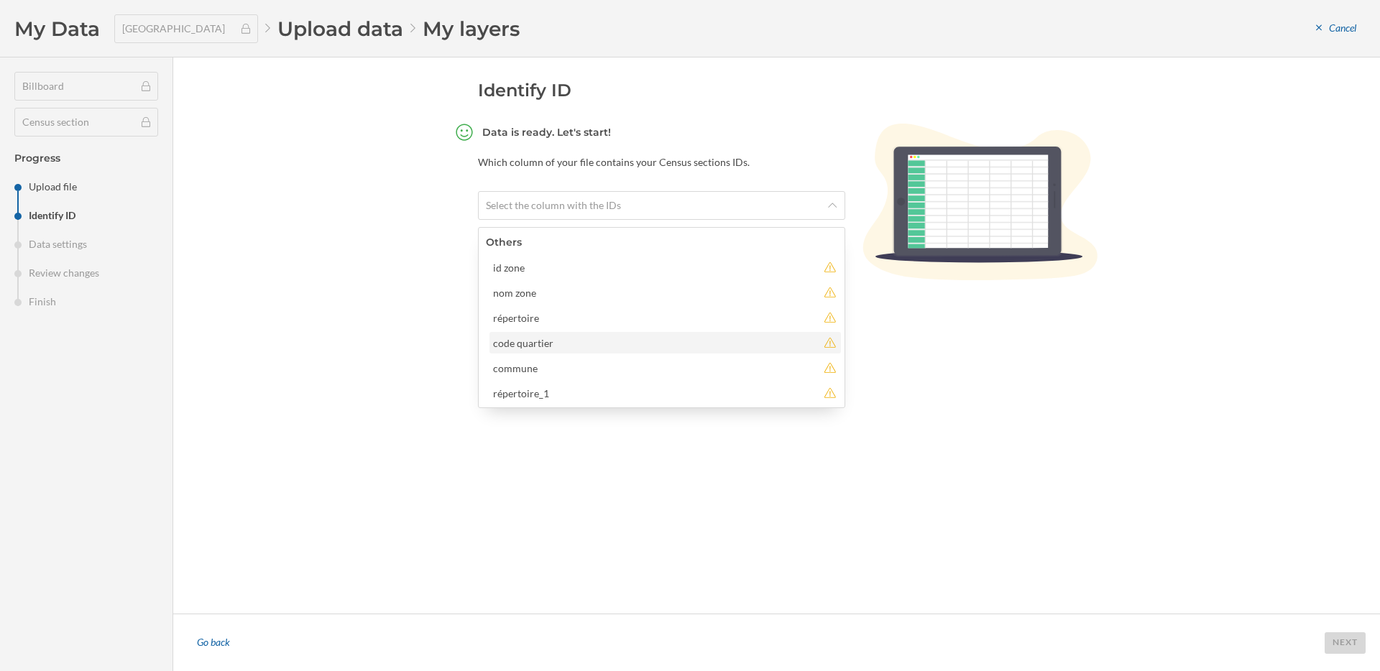
click at [566, 344] on div "code quartier" at bounding box center [655, 343] width 324 height 15
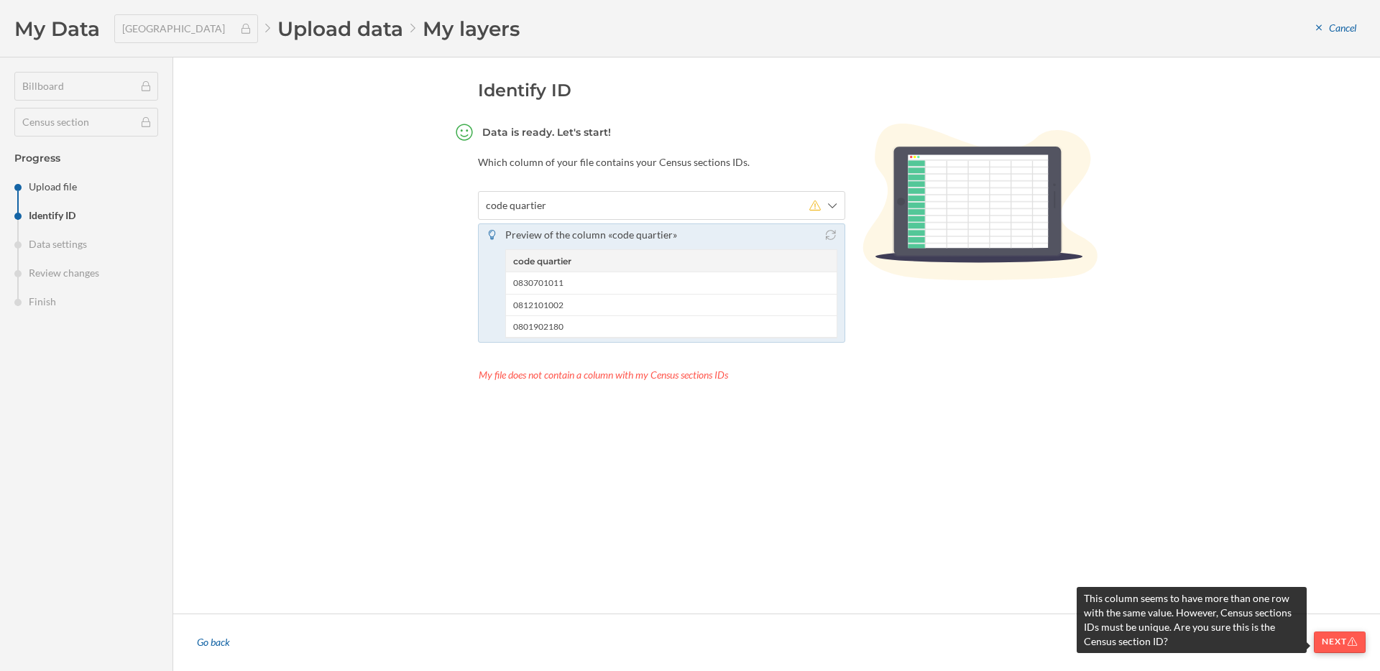
click at [1321, 652] on div "Next" at bounding box center [1340, 643] width 52 height 22
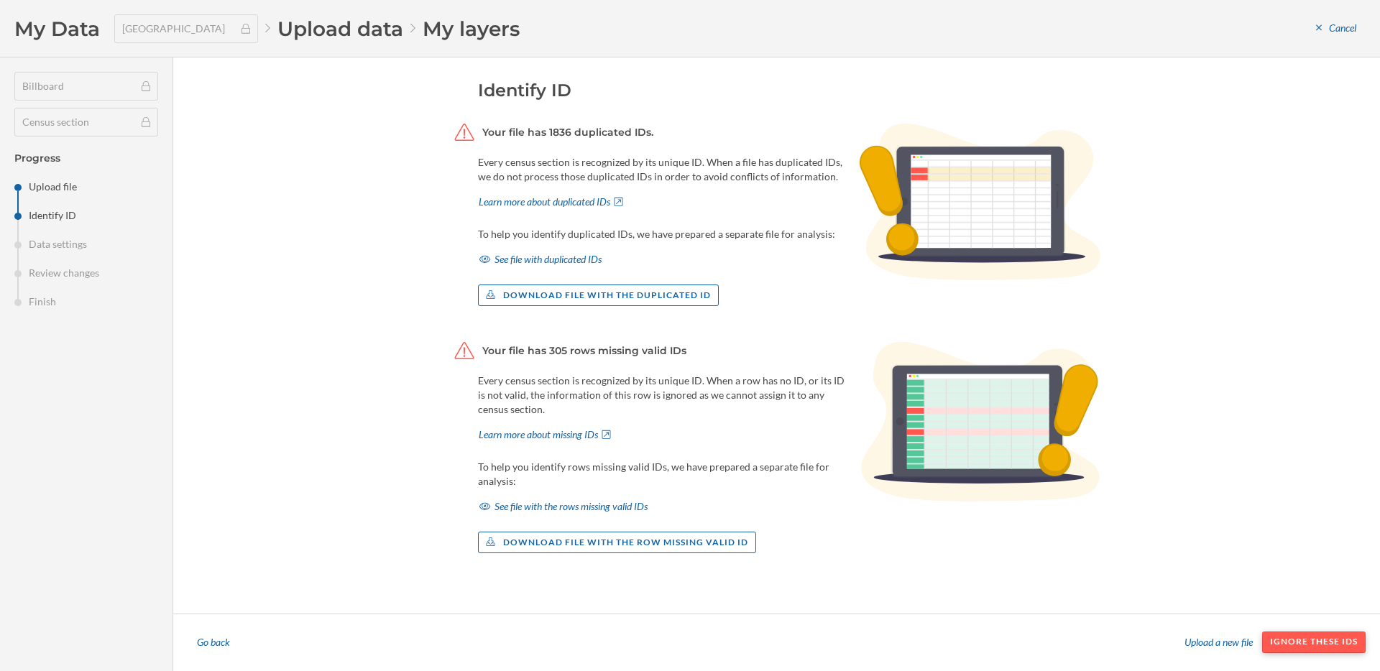
click at [1328, 643] on div "Ignore these IDs" at bounding box center [1313, 643] width 103 height 22
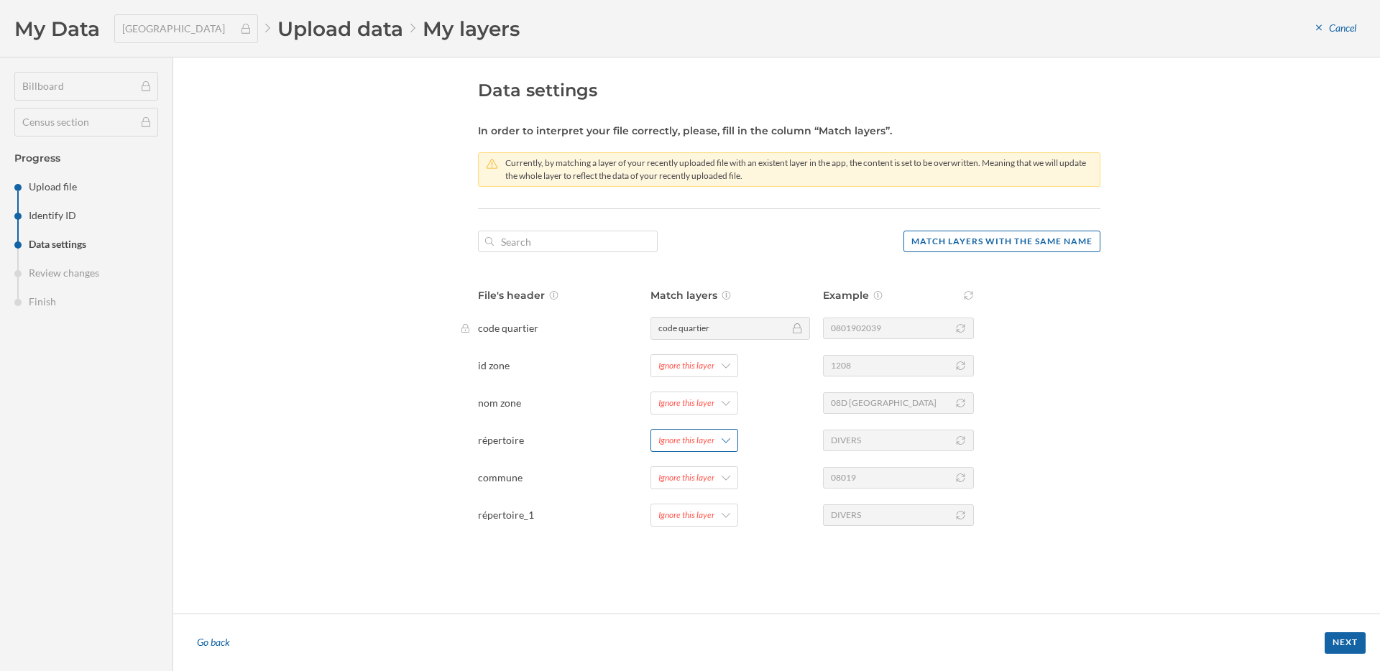
click at [702, 434] on div "Ignore this layer" at bounding box center [686, 440] width 56 height 13
click at [719, 553] on div "répertoire" at bounding box center [739, 557] width 162 height 15
click at [1358, 643] on div "Next" at bounding box center [1345, 643] width 41 height 22
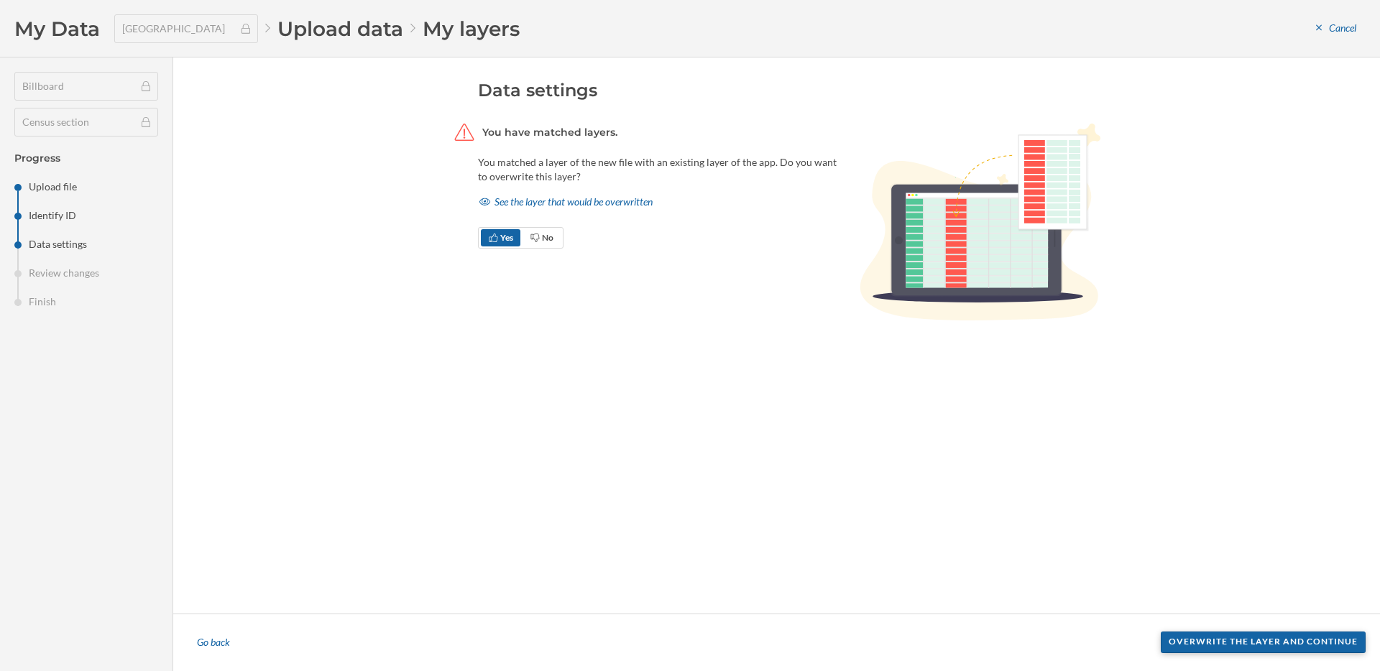
click at [1276, 643] on div "Overwrite the layer and continue" at bounding box center [1263, 643] width 205 height 22
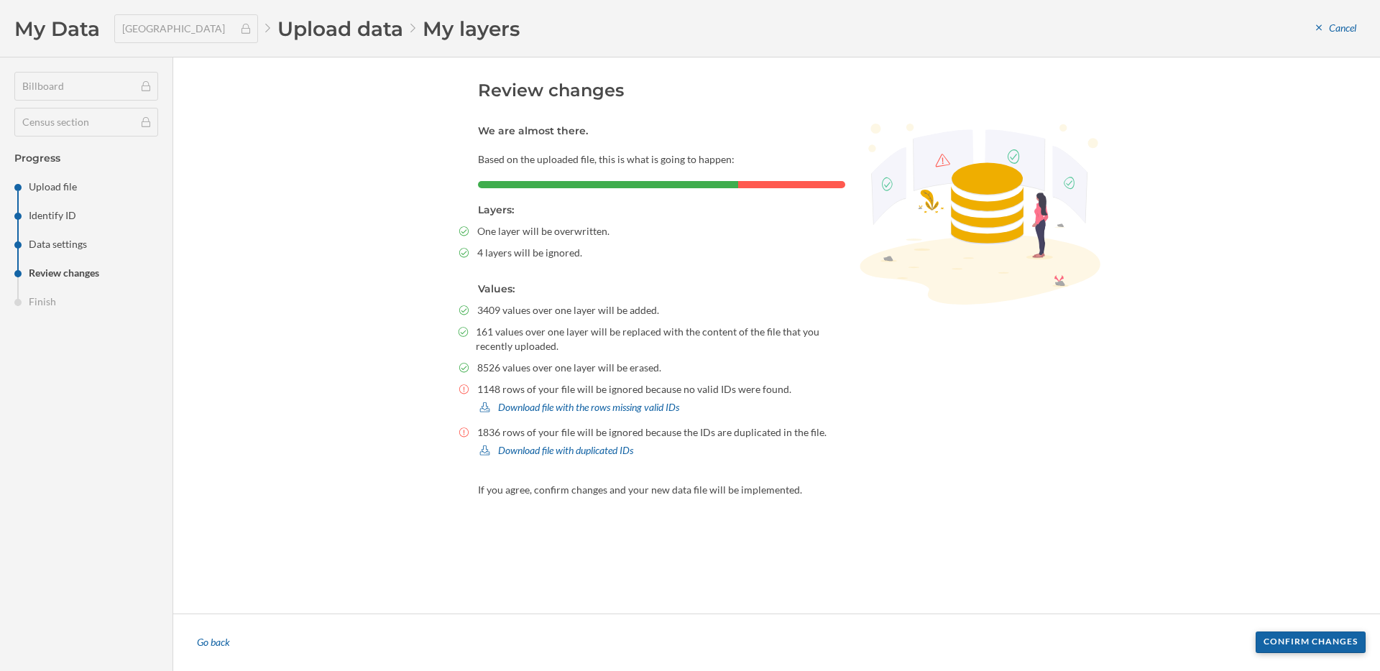
click at [1266, 637] on div "Confirm changes" at bounding box center [1311, 643] width 110 height 22
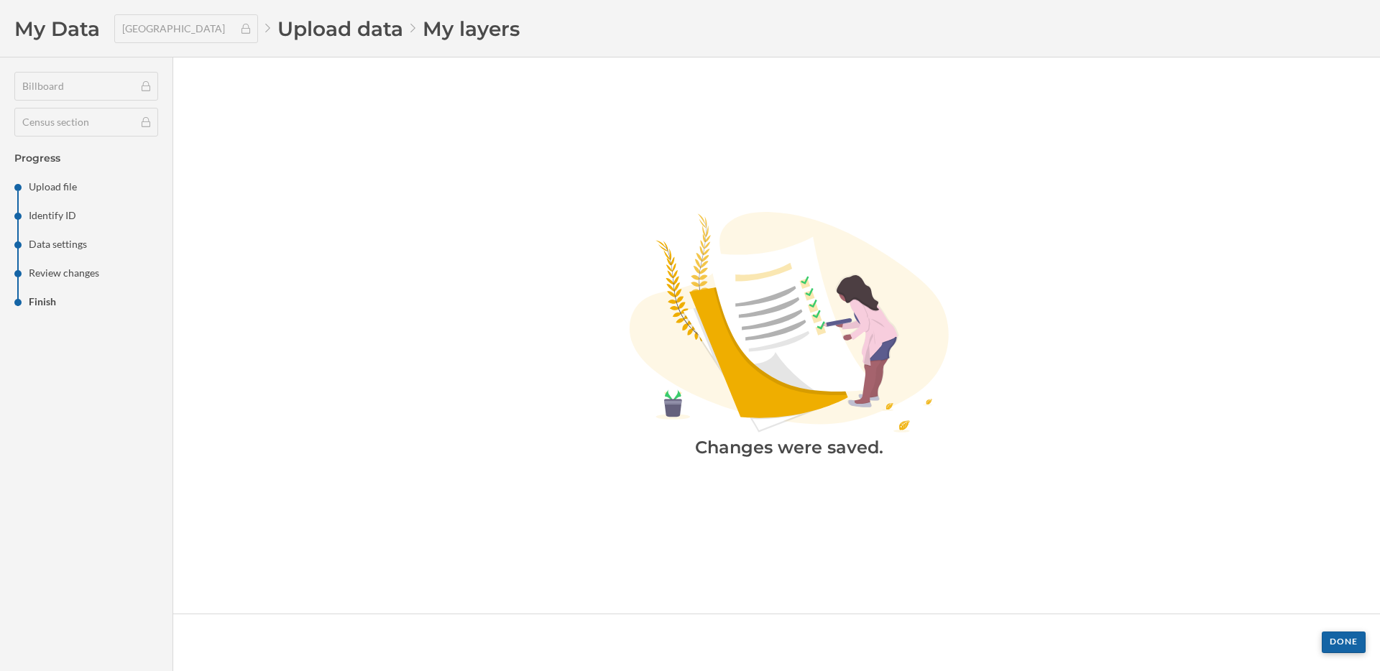
click at [1337, 643] on div "Done" at bounding box center [1344, 643] width 44 height 22
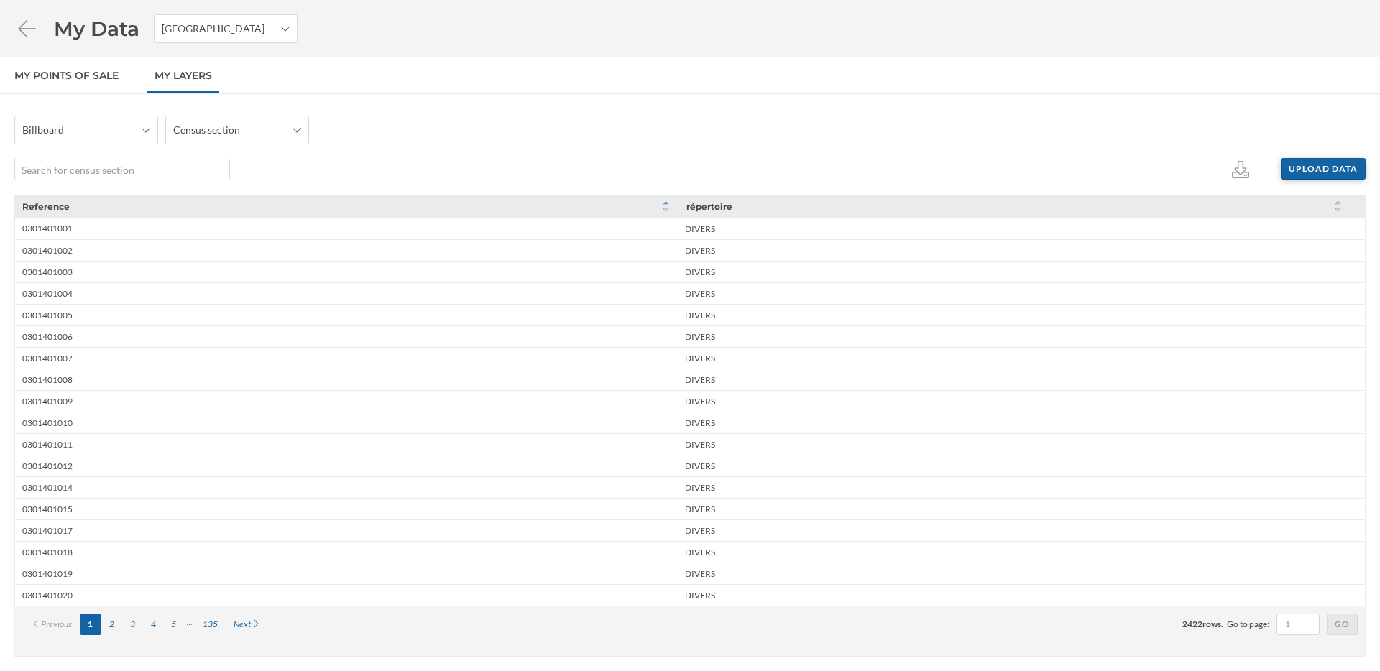
click at [1322, 166] on div "Upload data" at bounding box center [1323, 169] width 85 height 22
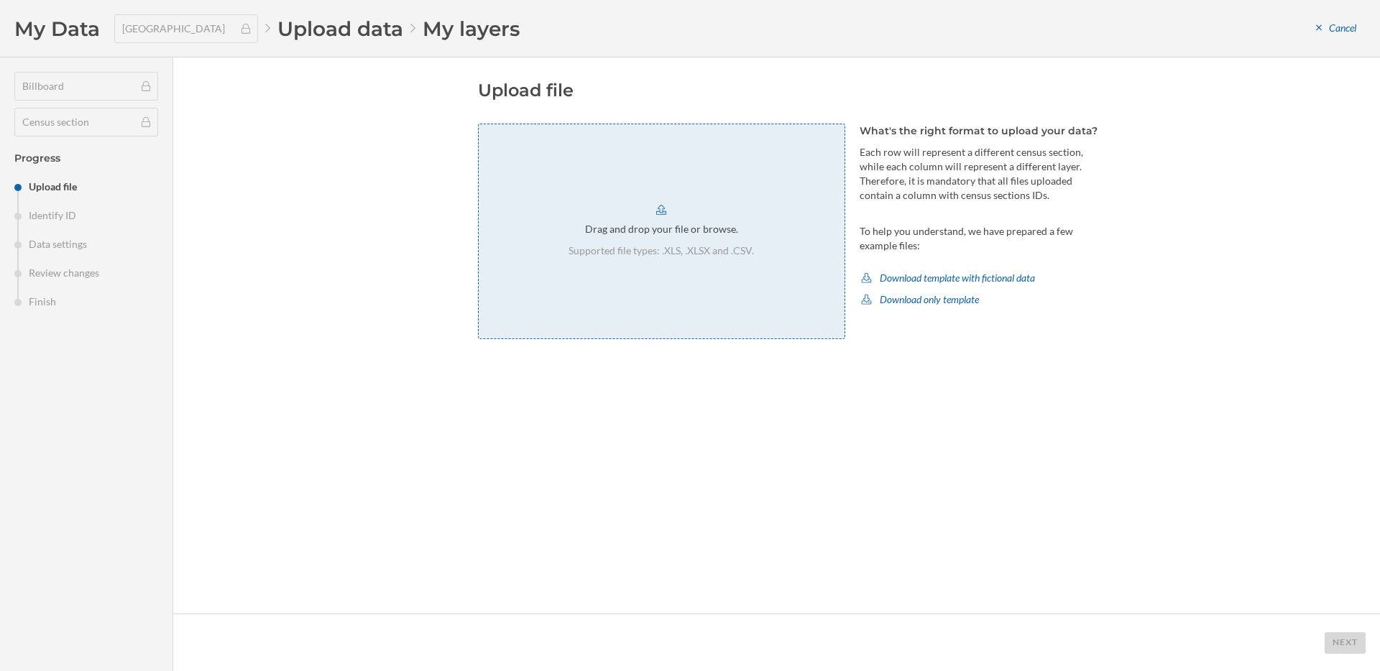
click at [755, 275] on div "Drag and drop your file or browse. Supported file types: .XLS, .XLSX and .CSV." at bounding box center [661, 232] width 367 height 216
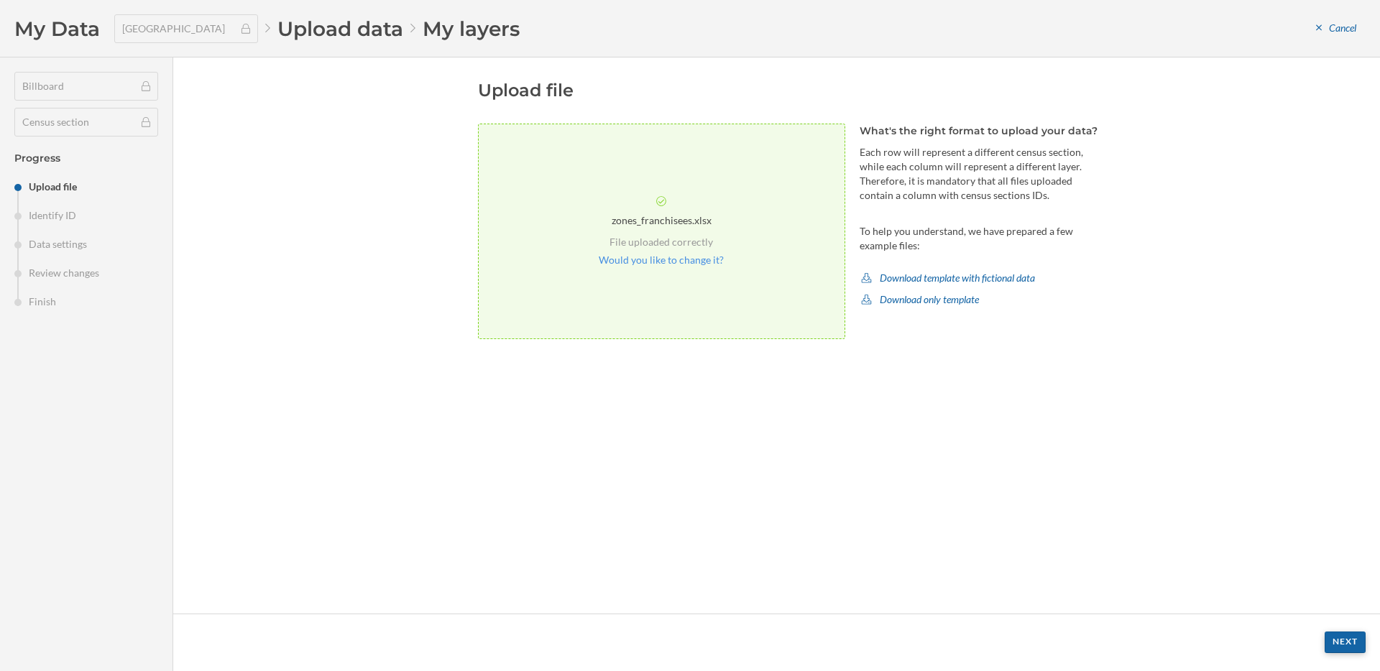
click at [1343, 633] on div "Next" at bounding box center [1345, 643] width 41 height 22
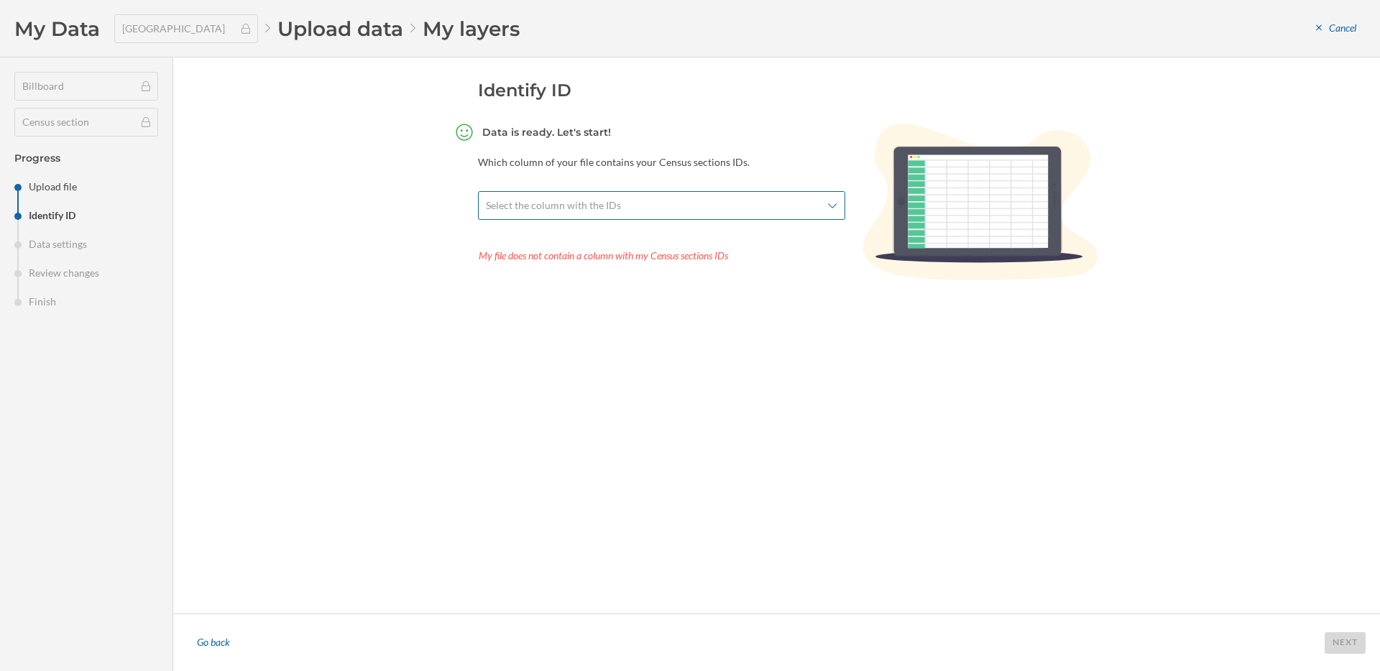
click at [763, 202] on span "Select the column with the IDs" at bounding box center [654, 205] width 336 height 14
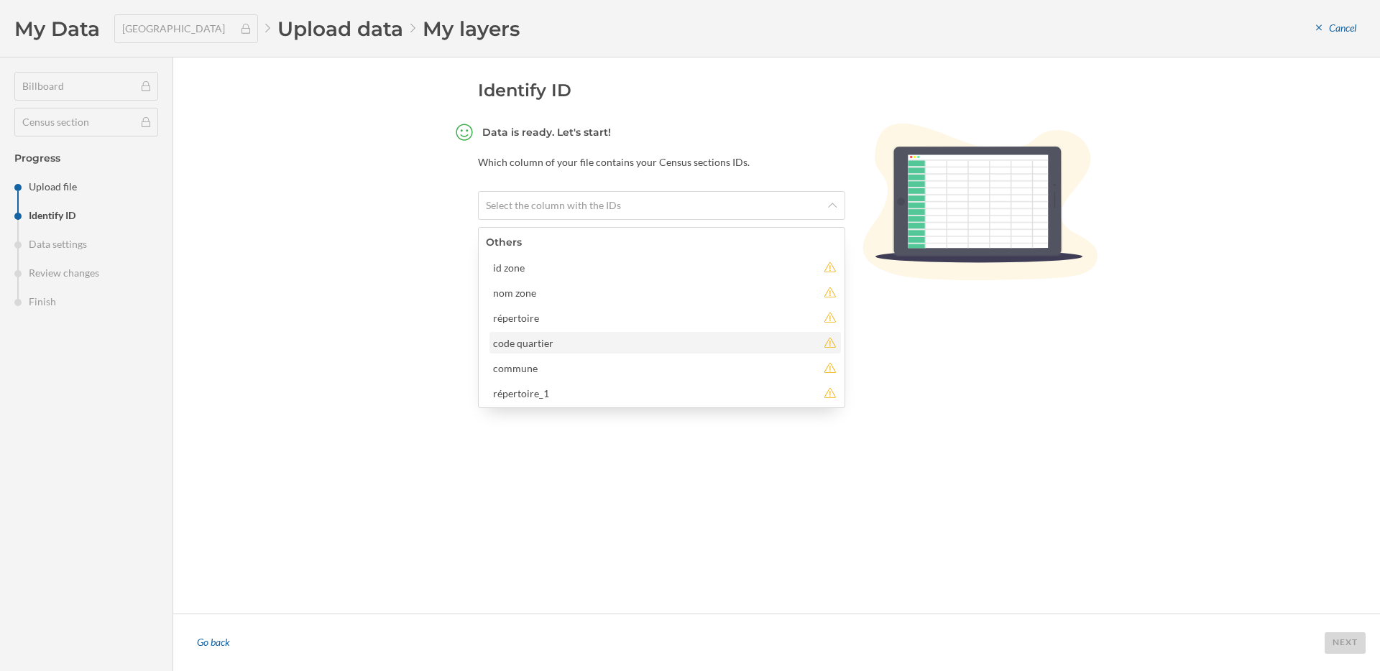
click at [612, 340] on div "code quartier" at bounding box center [655, 343] width 324 height 15
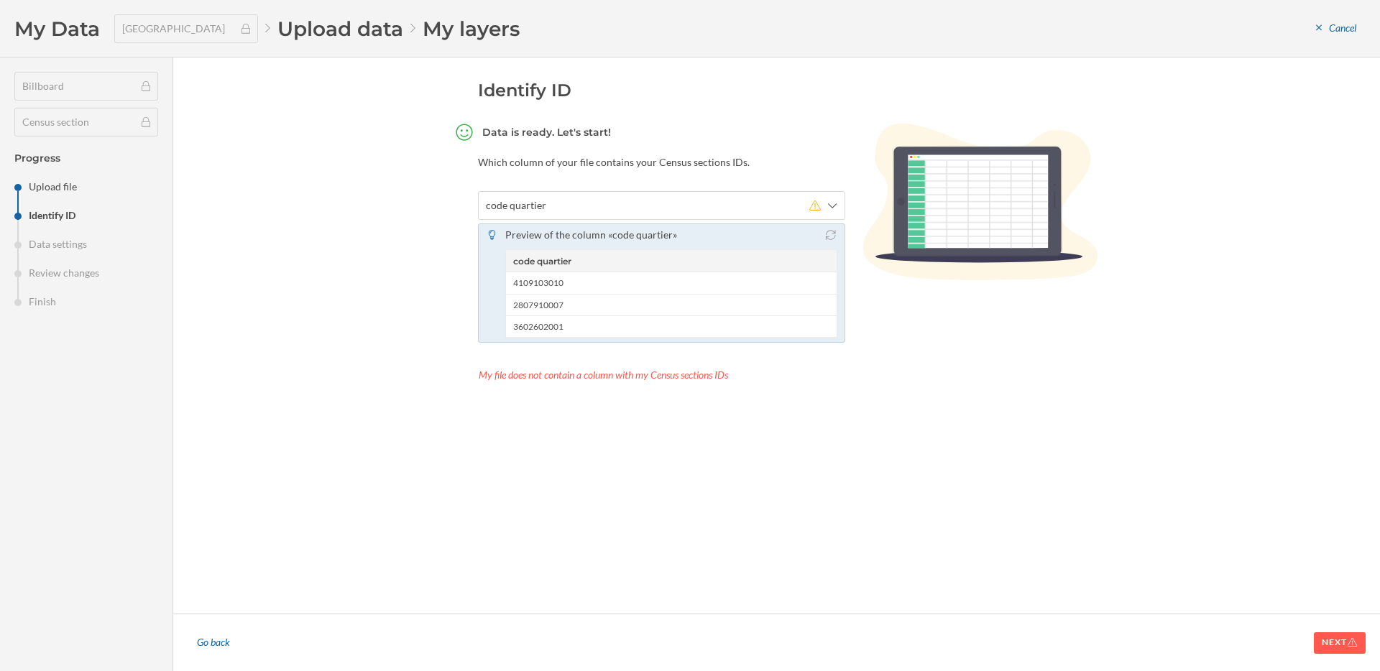
click at [1327, 630] on footer "Go back Next" at bounding box center [776, 642] width 1207 height 57
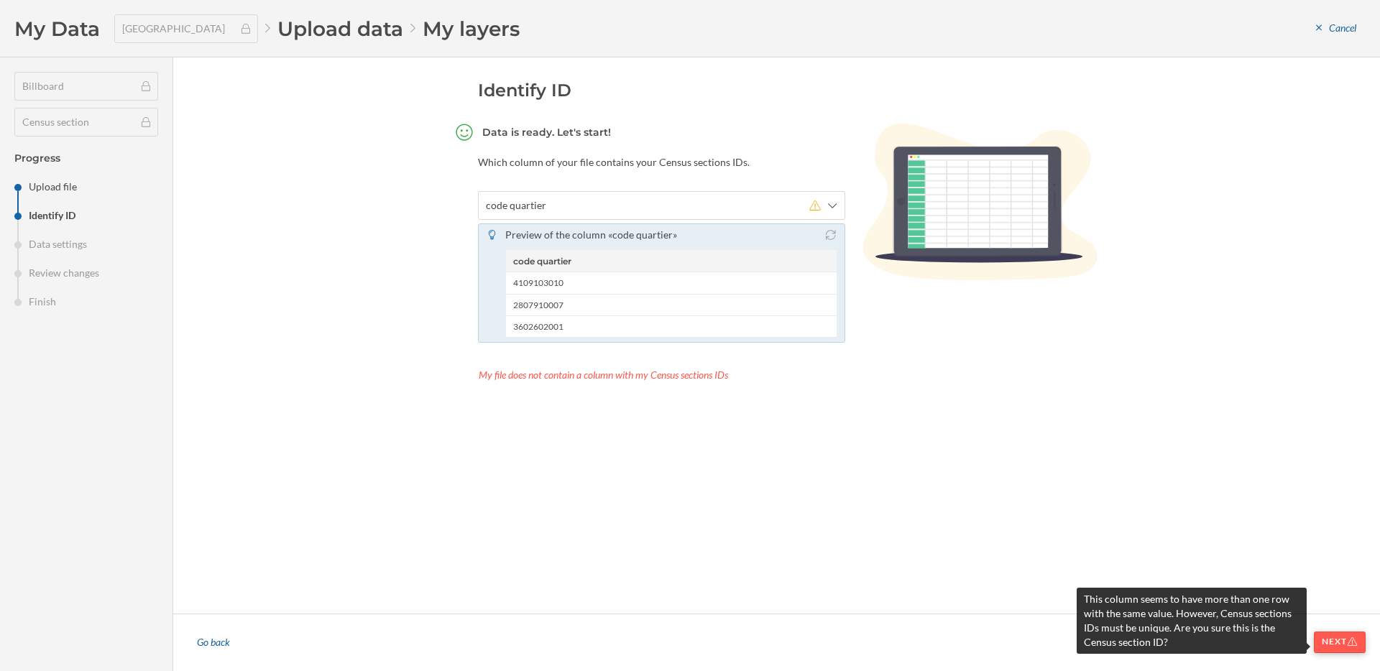
click at [1327, 636] on div "Next" at bounding box center [1340, 643] width 52 height 22
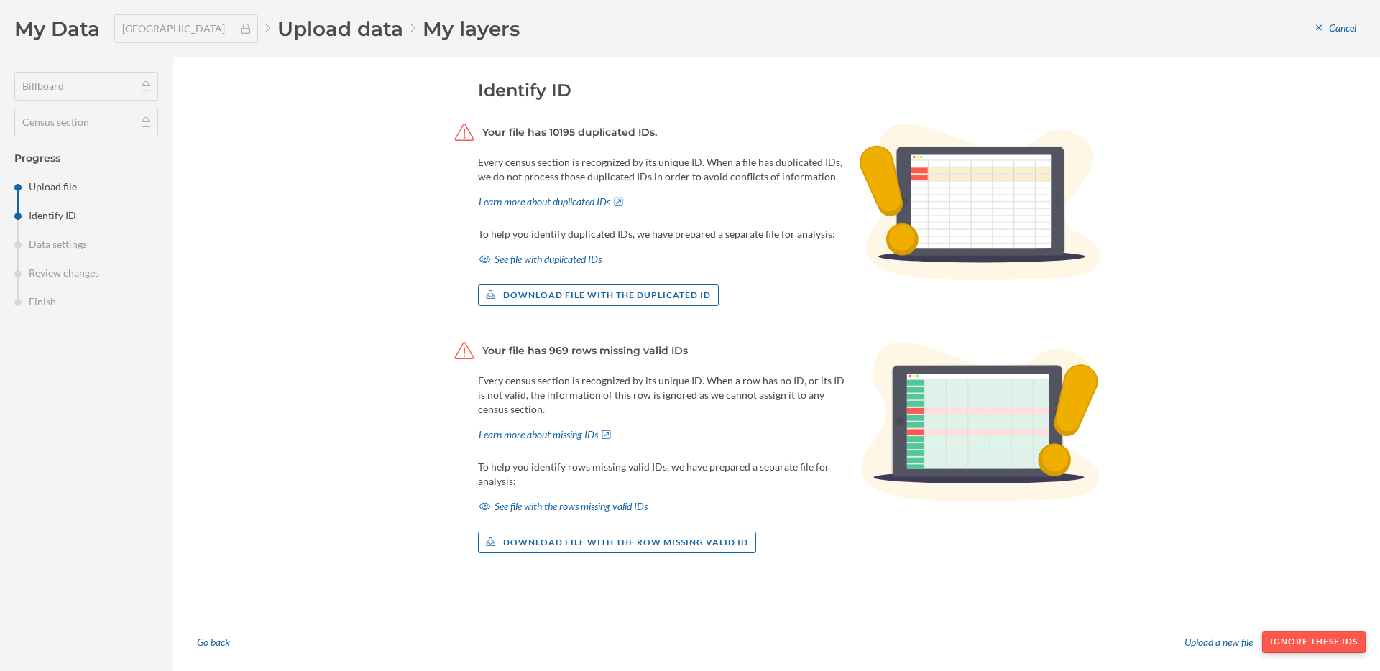
click at [1329, 644] on div "Ignore these IDs" at bounding box center [1313, 643] width 103 height 22
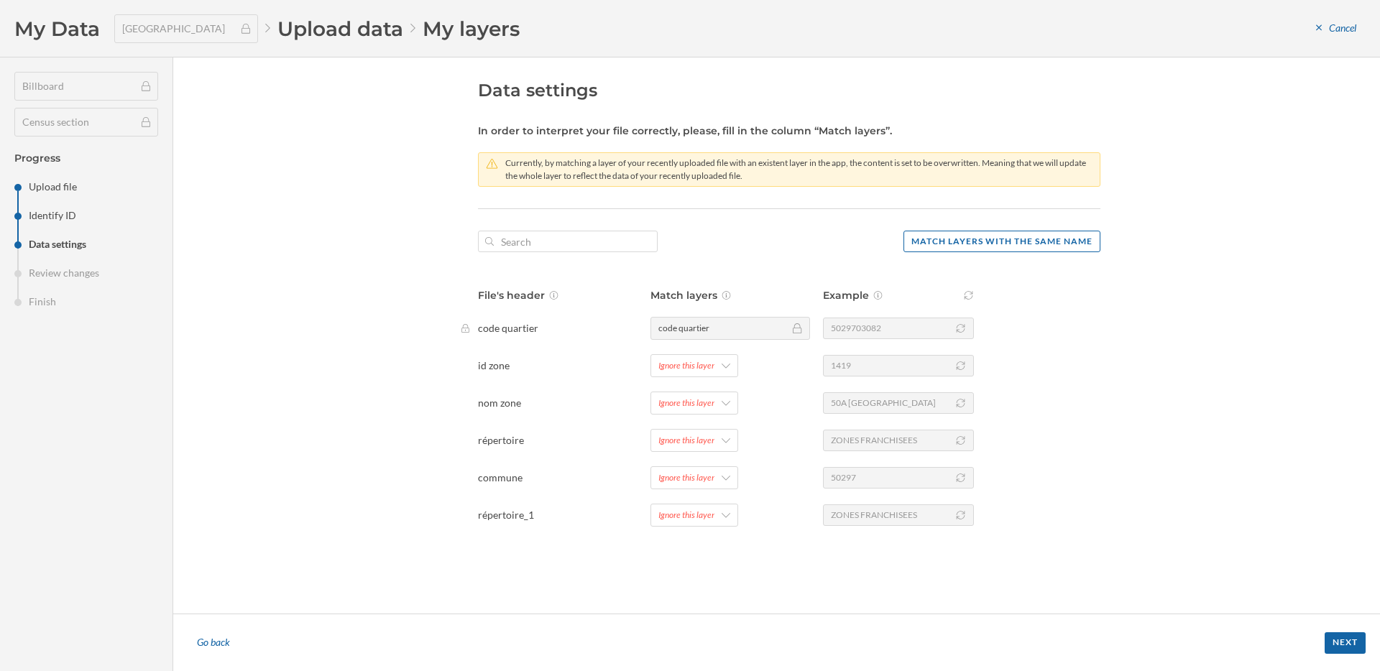
click at [674, 455] on div "File's header Match layers Example code quartier code quartier 5029703082 id zo…" at bounding box center [789, 407] width 622 height 239
click at [674, 447] on div "Ignore this layer" at bounding box center [694, 440] width 88 height 23
click at [698, 558] on div "répertoire" at bounding box center [681, 557] width 46 height 12
click at [82, 564] on aside "Billboard Census section Progress Upload file Identify ID Data settings Review …" at bounding box center [86, 364] width 173 height 614
click at [213, 648] on div "Go back" at bounding box center [213, 643] width 51 height 22
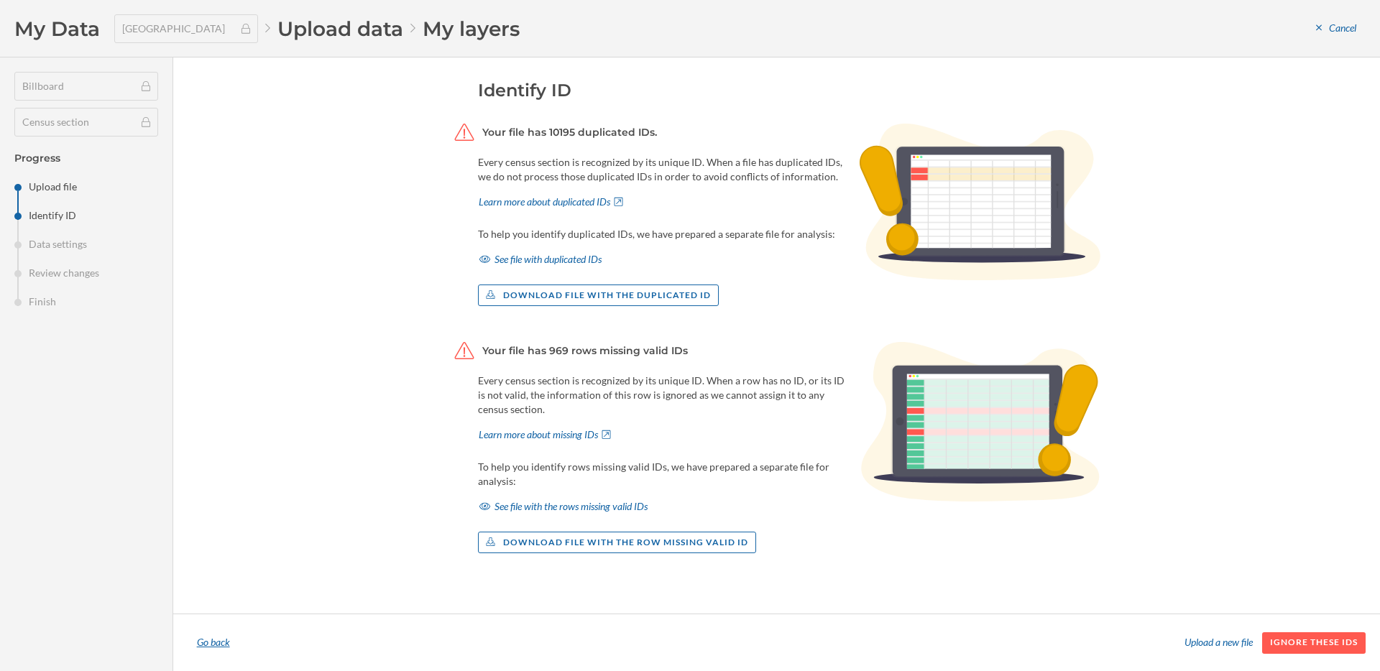
click at [216, 644] on div "Go back" at bounding box center [213, 643] width 51 height 22
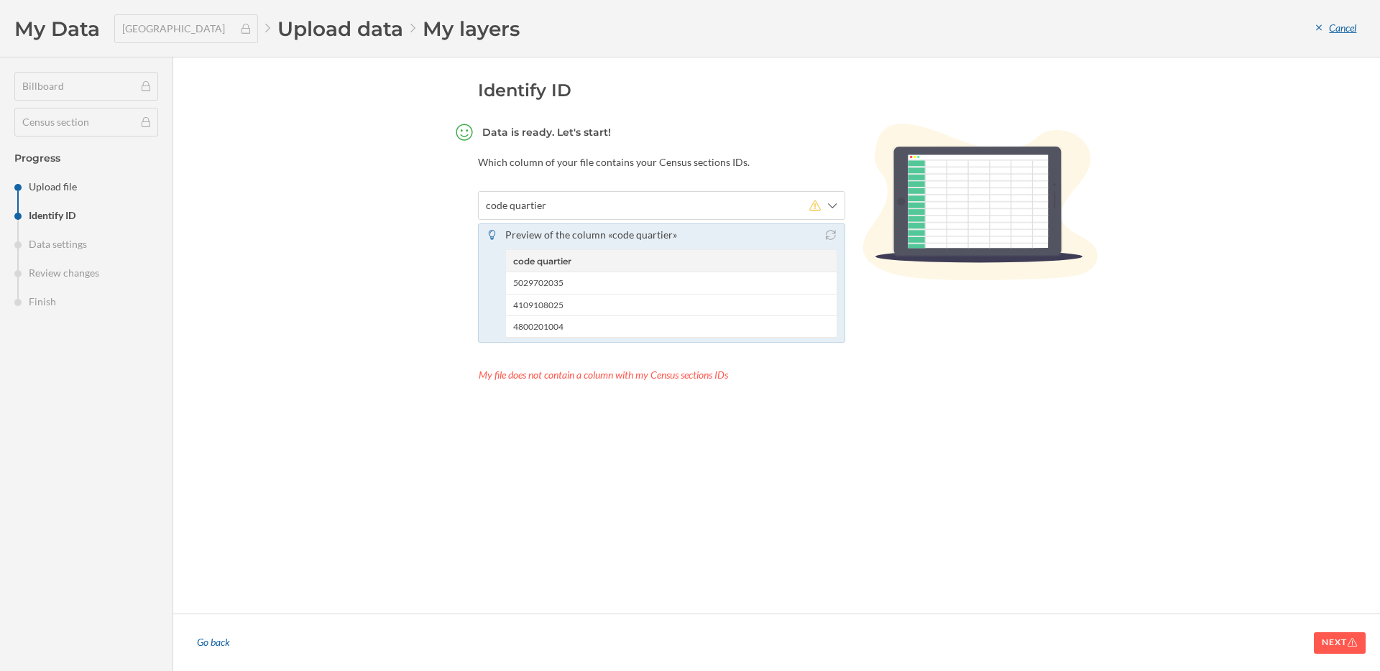
click at [1344, 32] on div "Cancel" at bounding box center [1336, 29] width 59 height 22
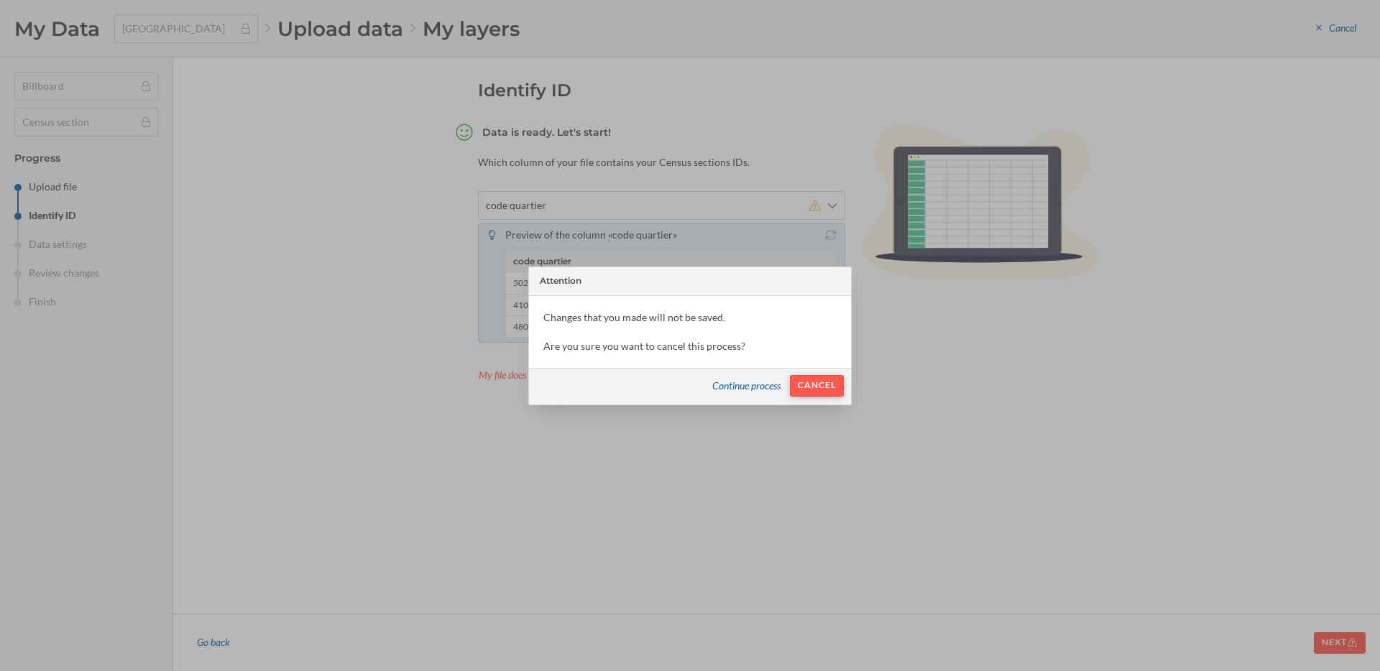
click at [796, 389] on div "Cancel" at bounding box center [817, 386] width 54 height 22
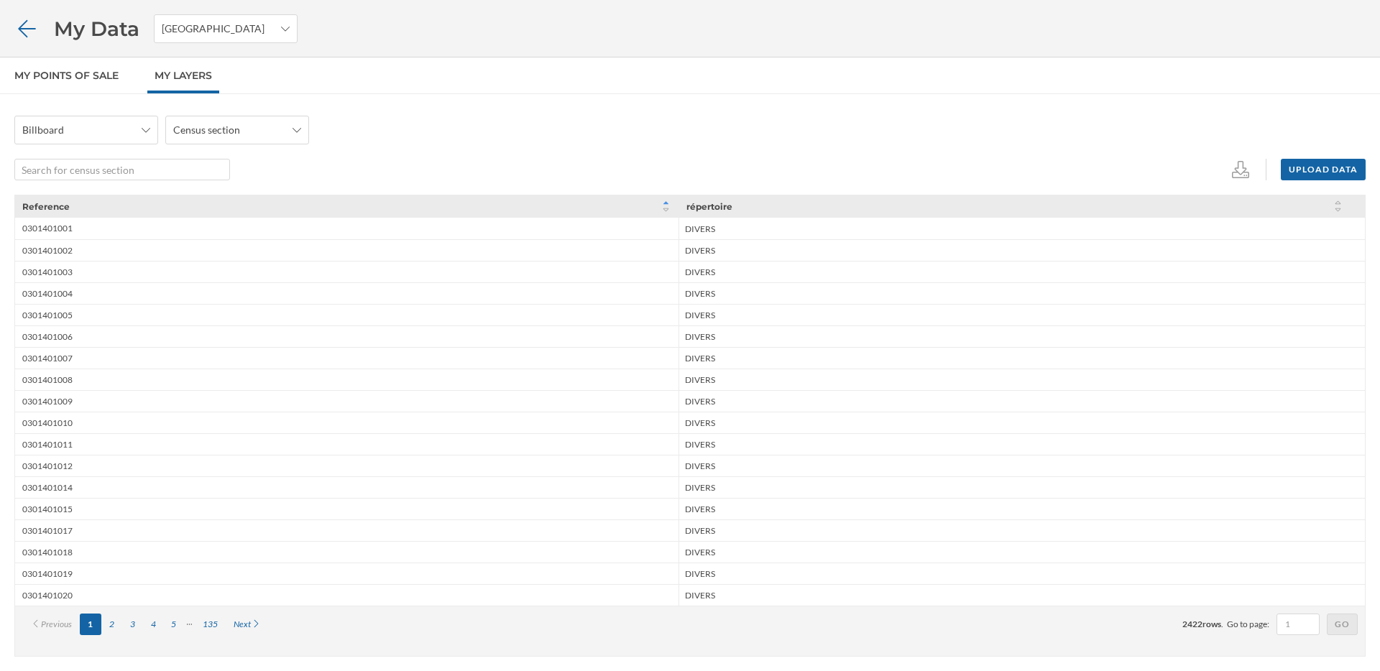
click at [21, 20] on icon at bounding box center [26, 29] width 25 height 20
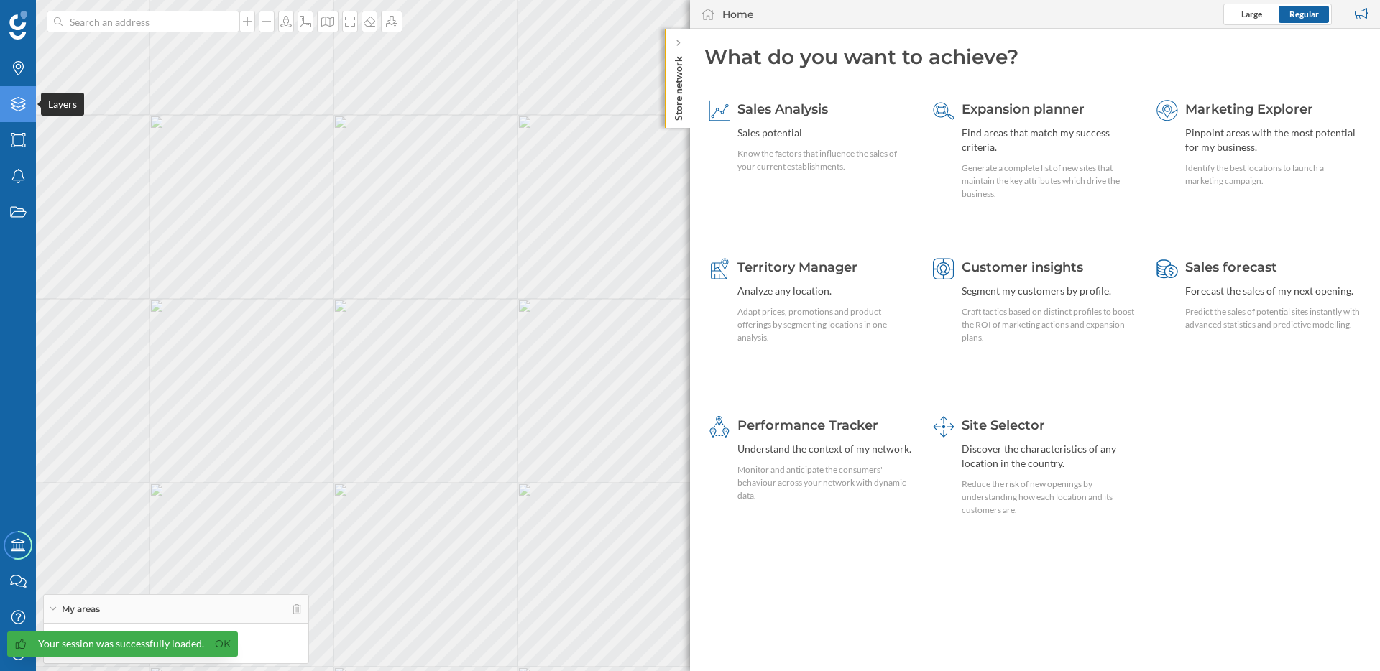
click at [22, 108] on icon "Layers" at bounding box center [18, 104] width 18 height 14
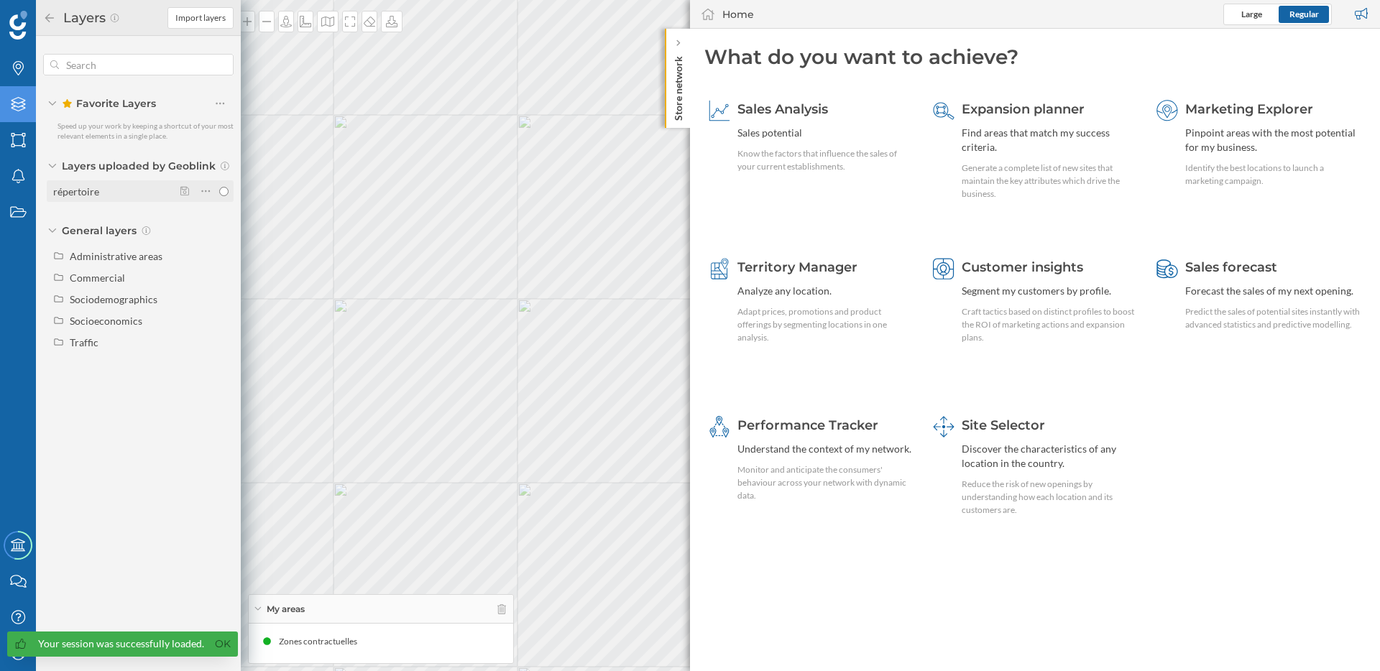
click at [80, 190] on div "répertoire" at bounding box center [76, 191] width 46 height 12
click at [219, 190] on input "répertoire" at bounding box center [223, 191] width 9 height 9
radio input "true"
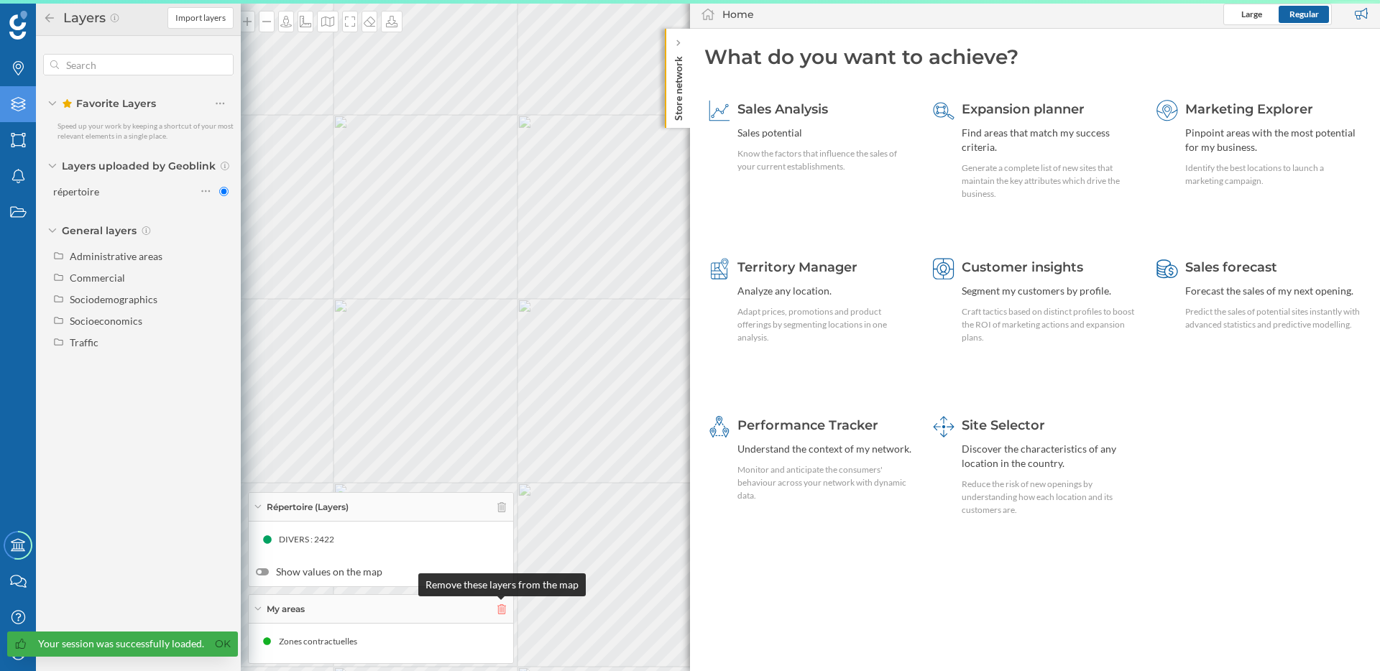
click at [505, 613] on icon at bounding box center [501, 609] width 9 height 10
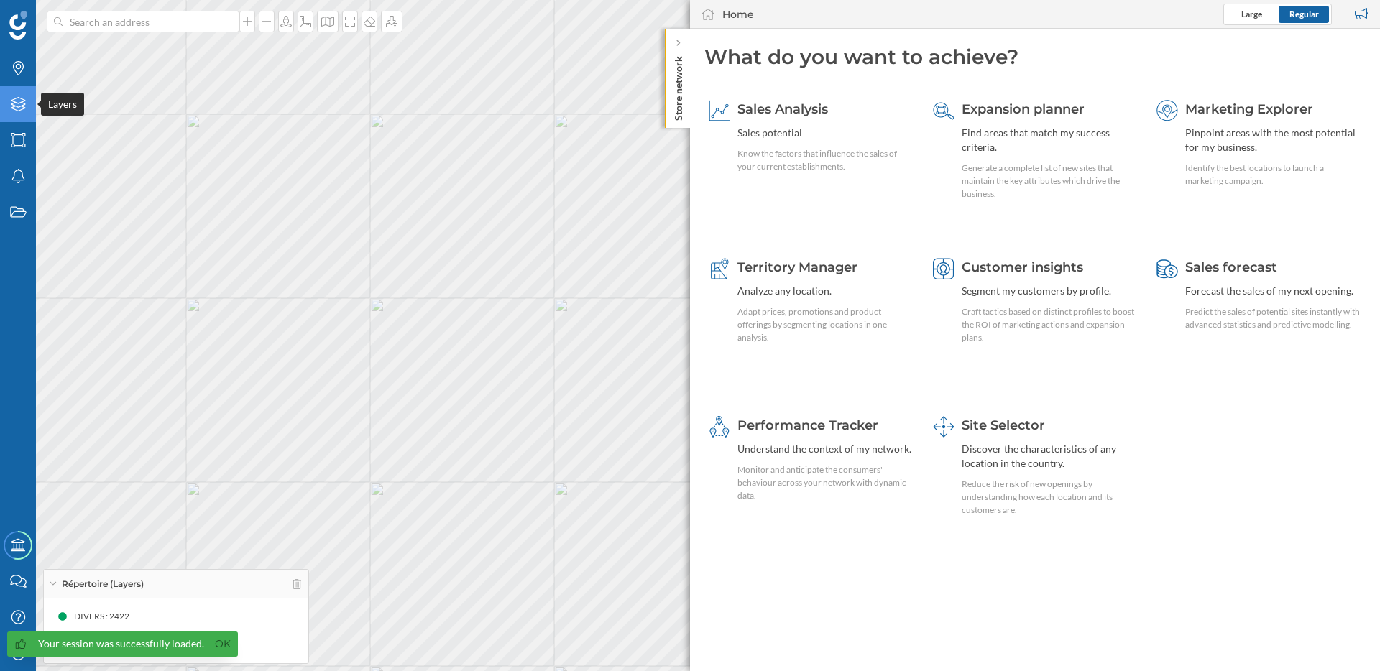
click at [24, 116] on div "Layers" at bounding box center [18, 104] width 36 height 36
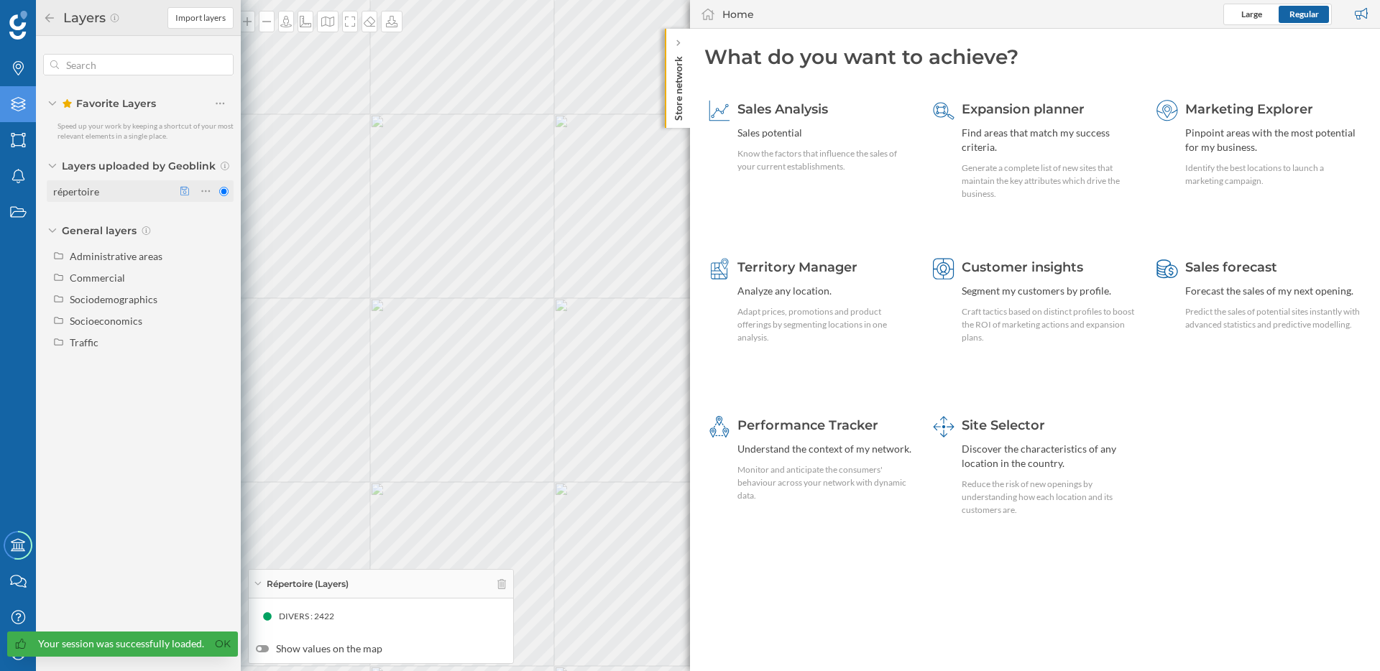
click at [187, 195] on icon at bounding box center [184, 191] width 9 height 10
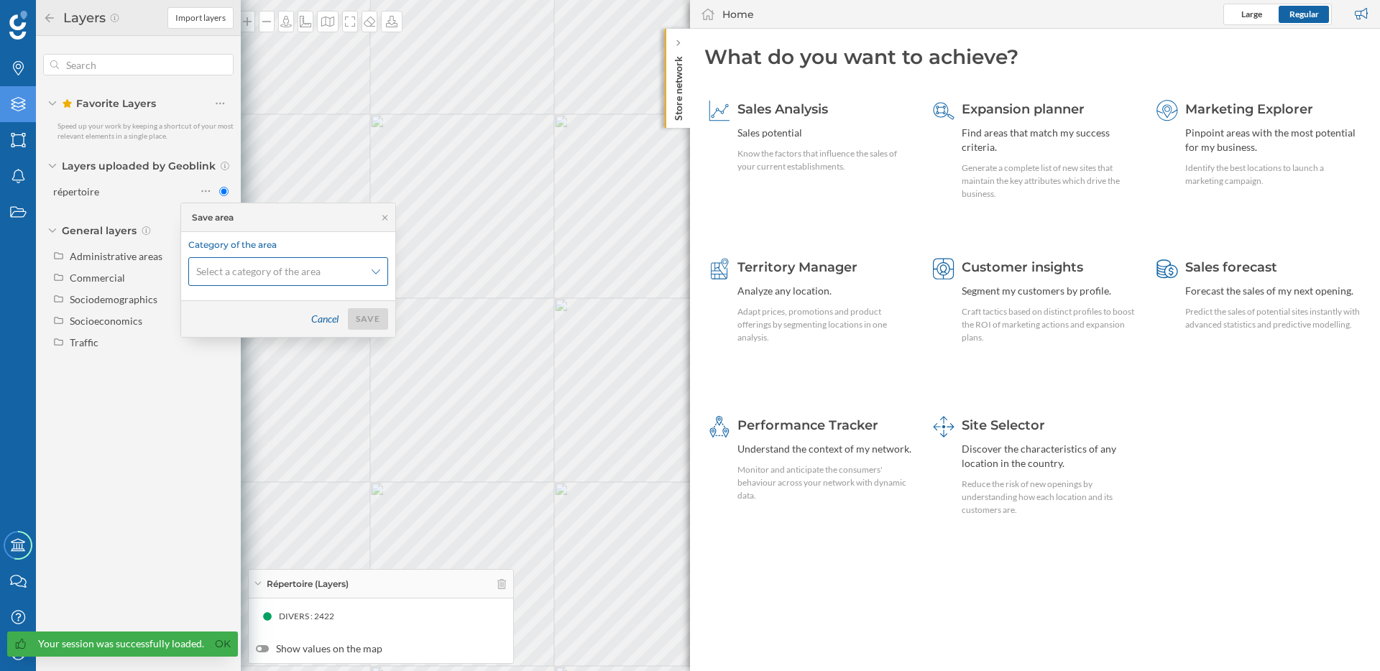
click at [288, 274] on span "Select a category of the area" at bounding box center [258, 271] width 124 height 14
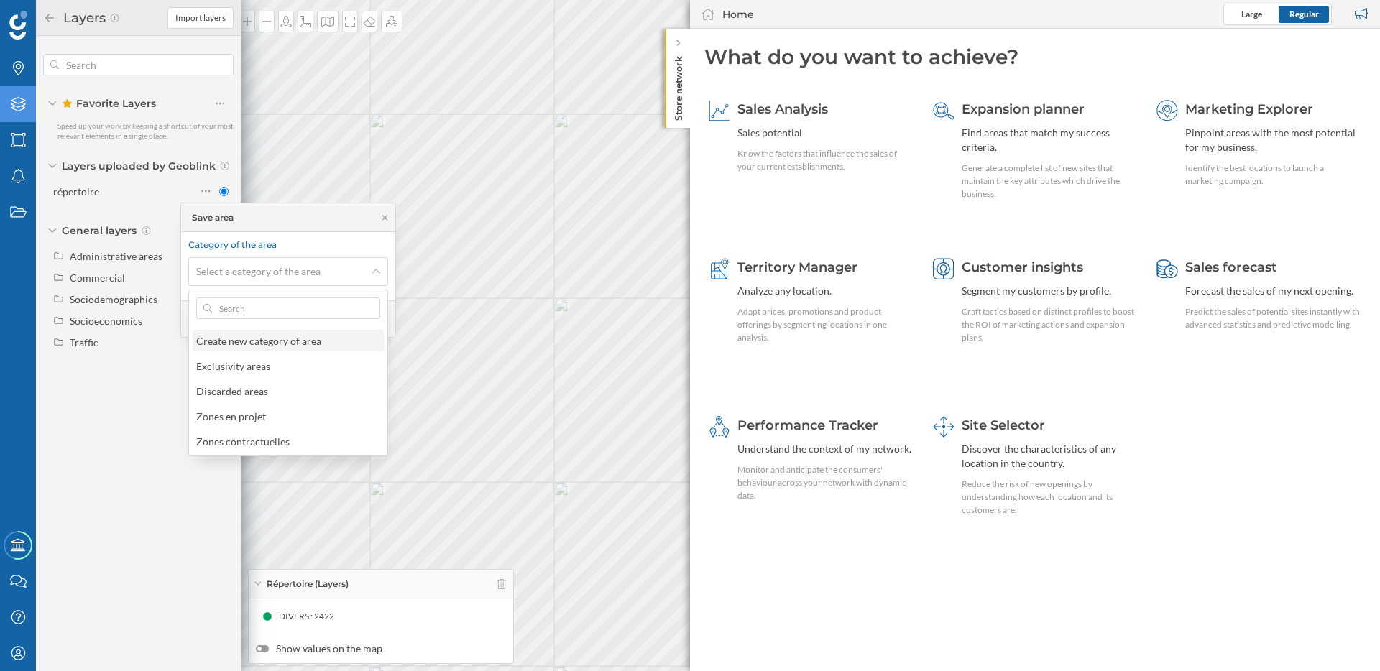
click at [287, 338] on div "Create new category of area" at bounding box center [258, 341] width 125 height 12
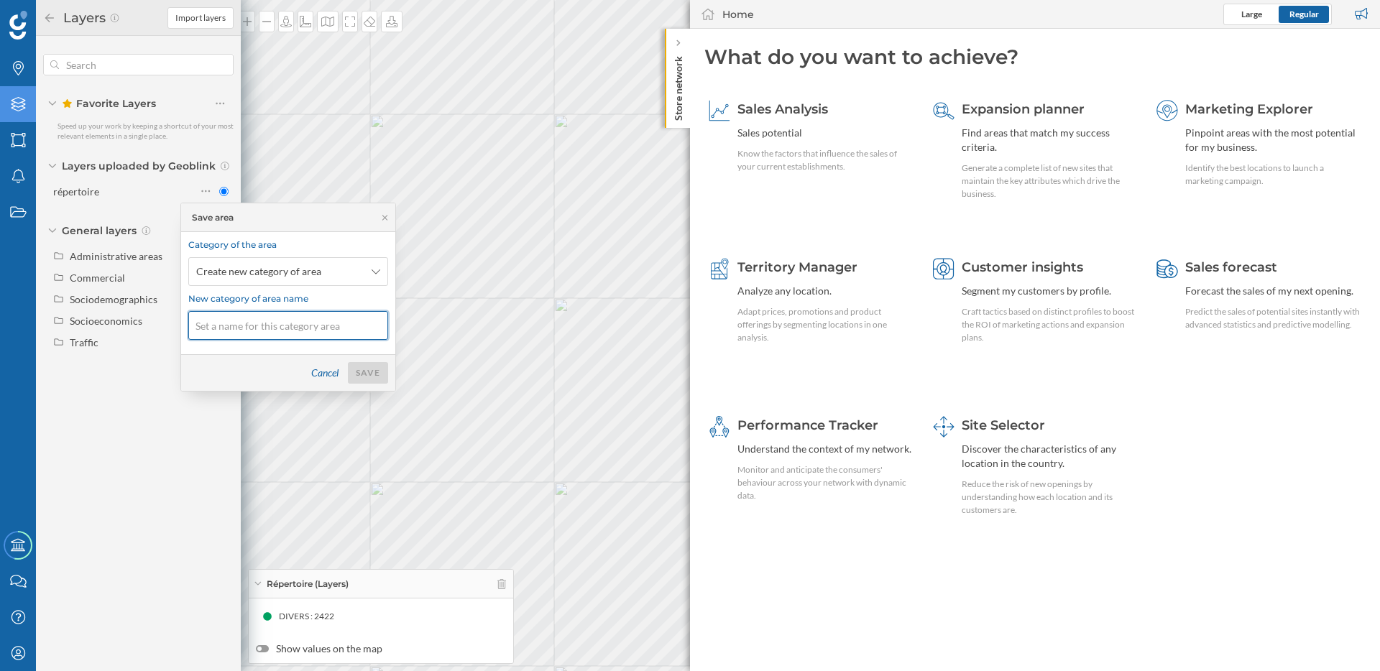
click at [288, 329] on input at bounding box center [288, 325] width 200 height 29
type input "Divers"
click at [374, 376] on div "Save" at bounding box center [368, 373] width 40 height 22
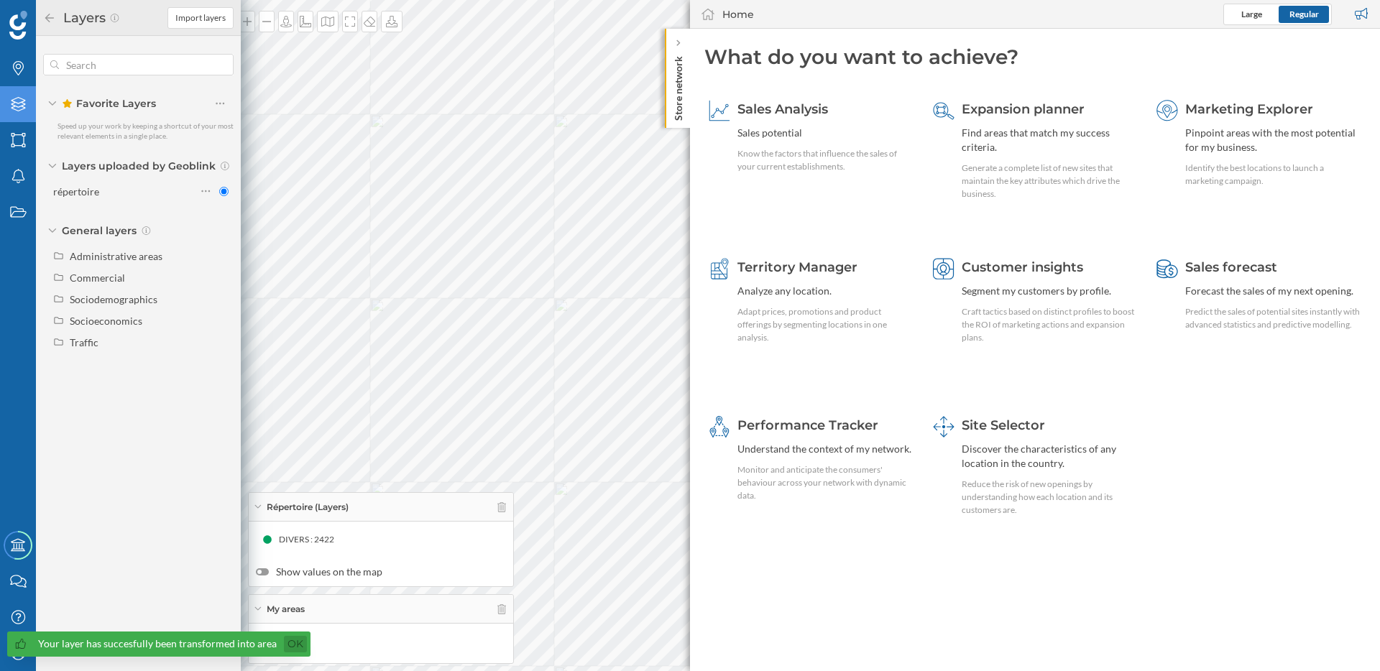
click at [294, 645] on link "Ok" at bounding box center [295, 644] width 23 height 17
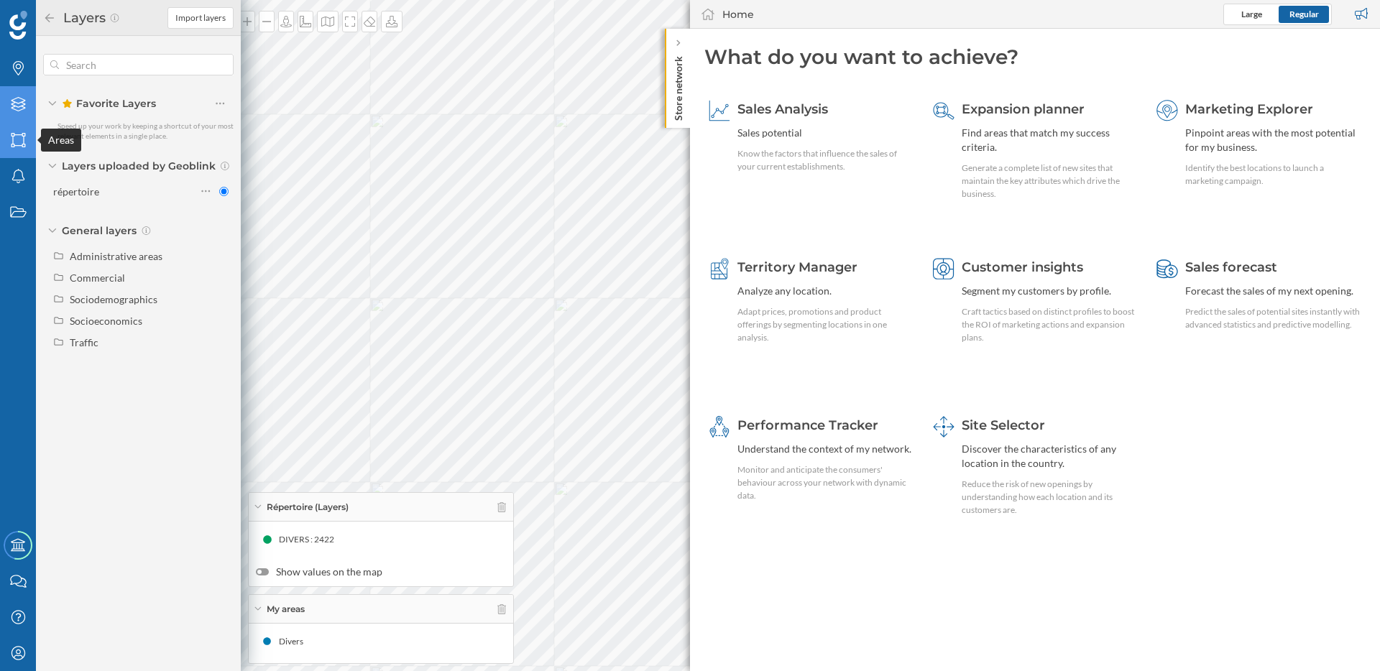
click at [9, 136] on icon "Areas" at bounding box center [18, 140] width 18 height 14
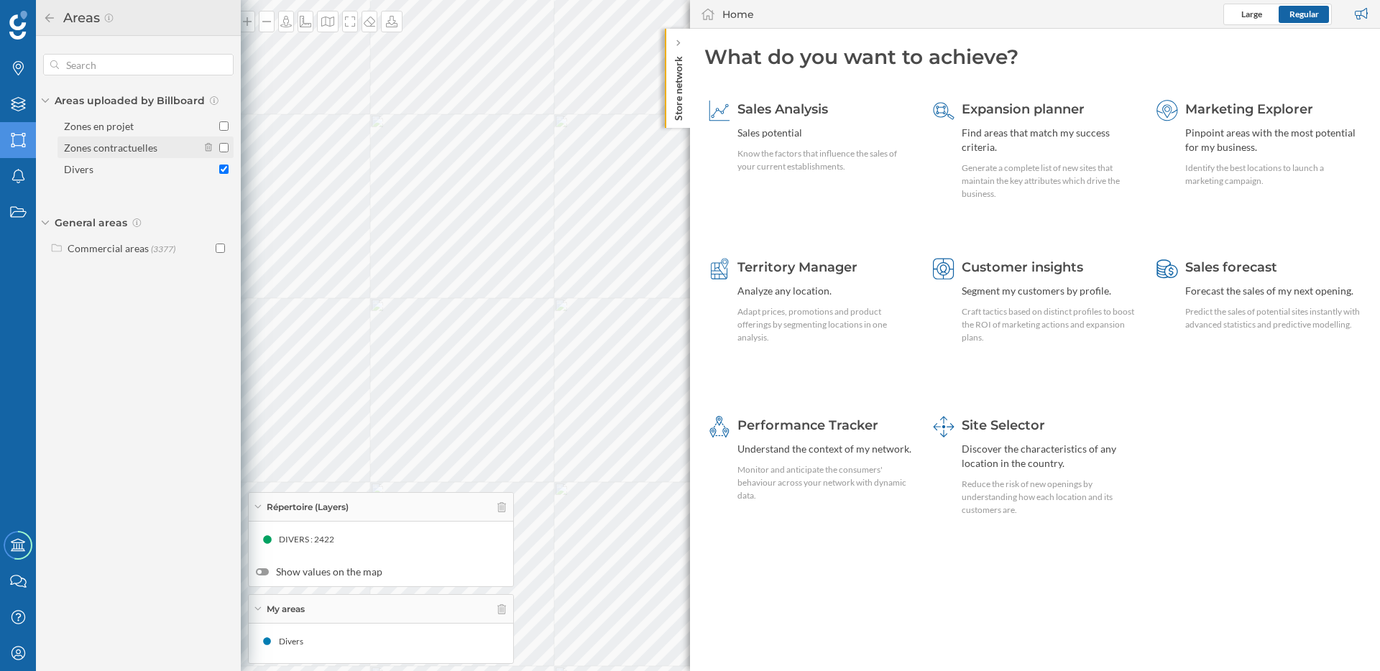
click at [228, 144] on input "Zones contractuelles" at bounding box center [223, 147] width 9 height 9
checkbox input "true"
click at [225, 129] on input "Zones en projet" at bounding box center [223, 125] width 9 height 9
checkbox input "true"
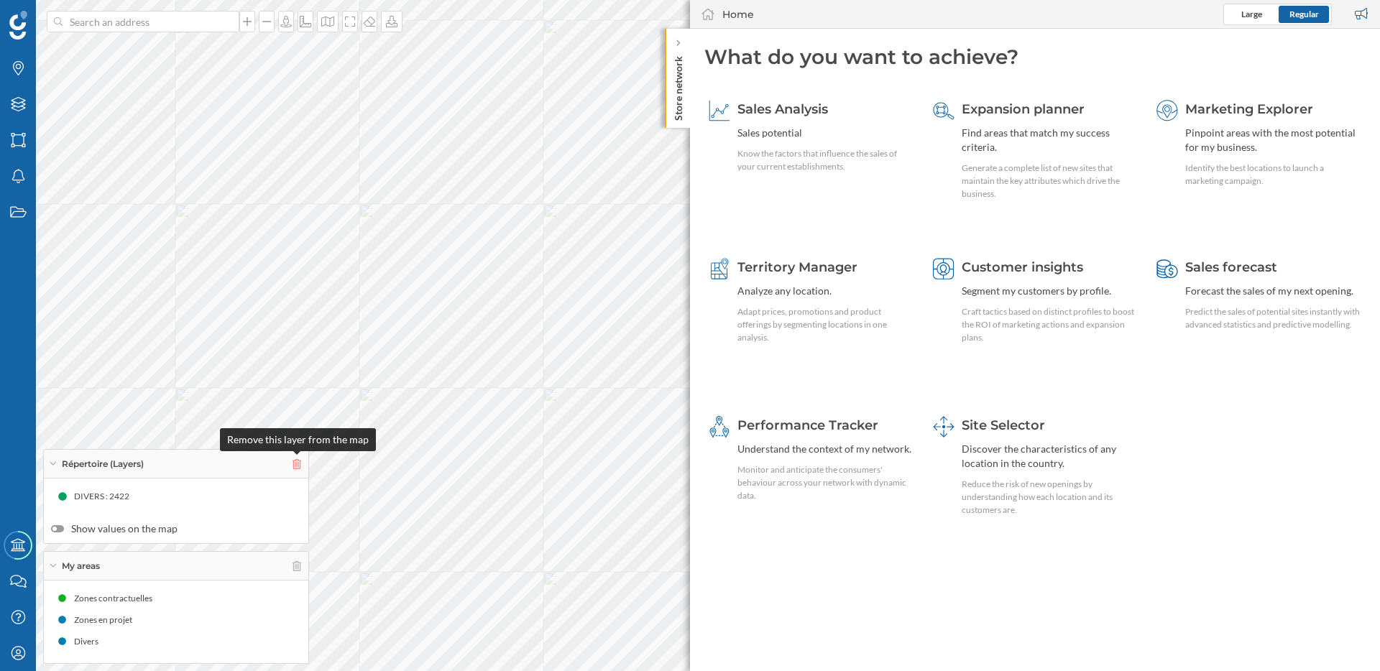
click at [297, 459] on icon at bounding box center [297, 464] width 9 height 10
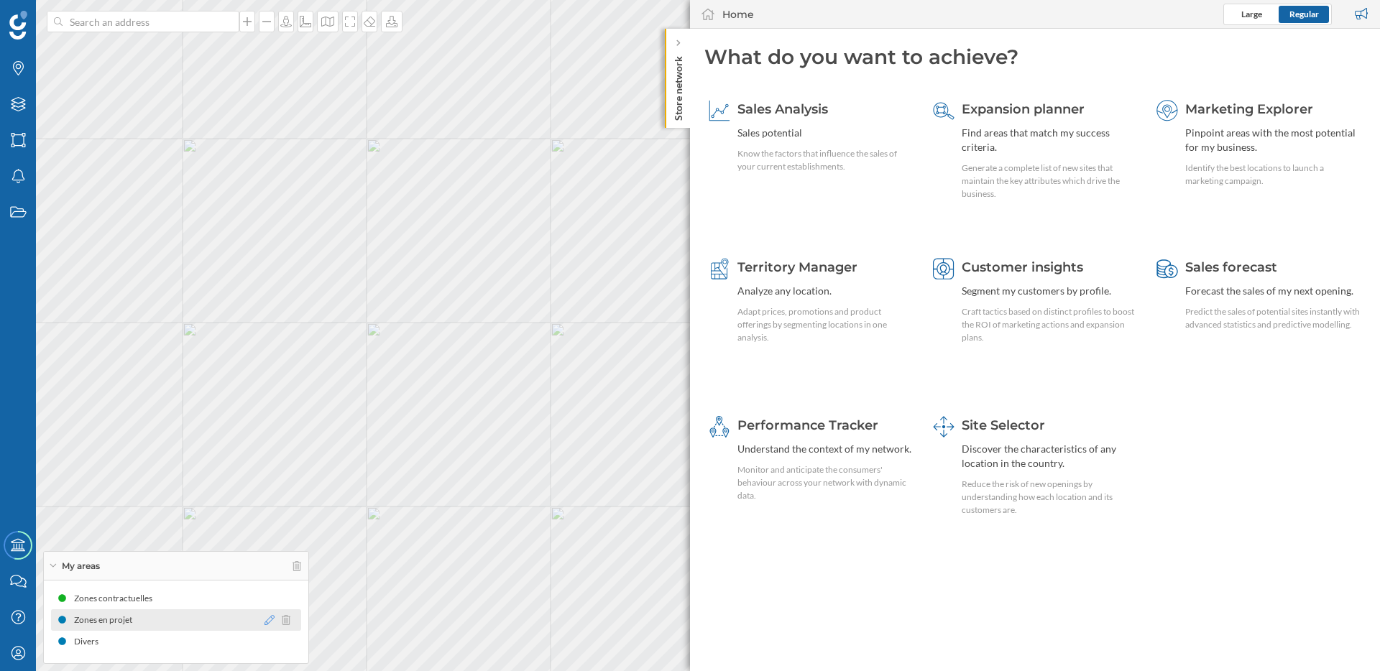
click at [267, 617] on icon at bounding box center [269, 620] width 10 height 10
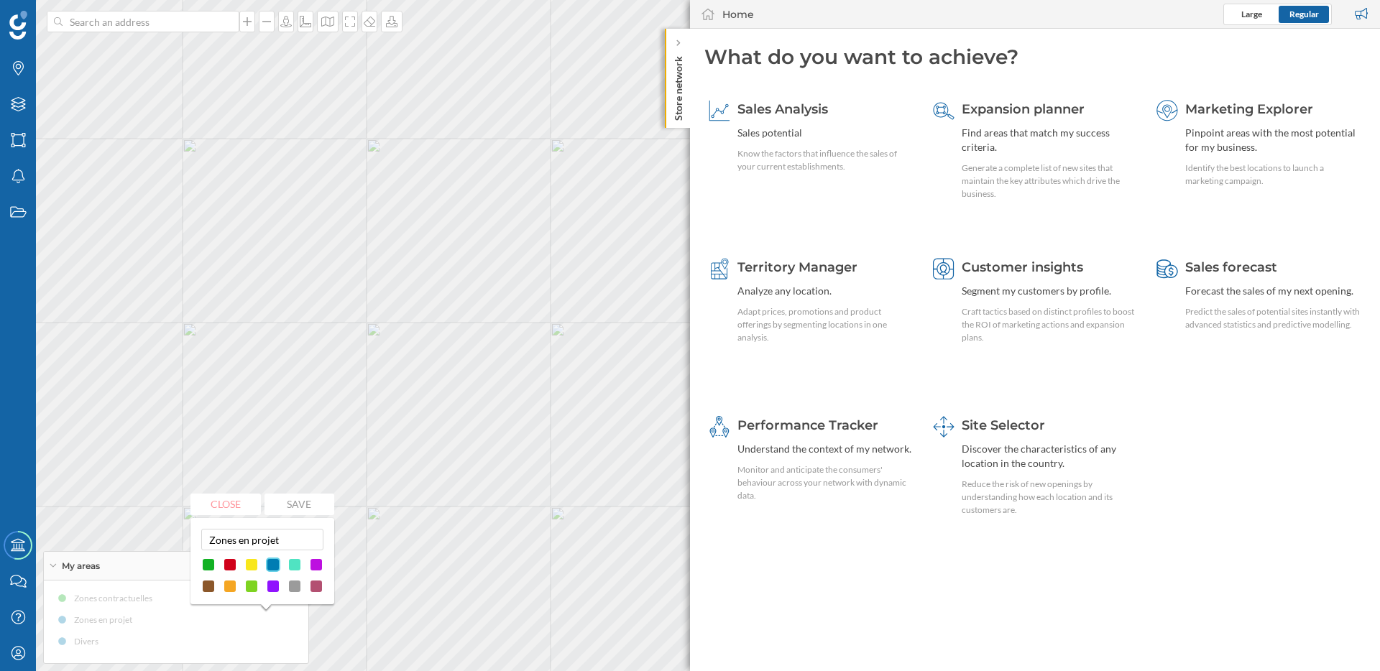
click at [247, 563] on div at bounding box center [251, 565] width 14 height 14
click at [326, 497] on button "Save" at bounding box center [299, 505] width 70 height 22
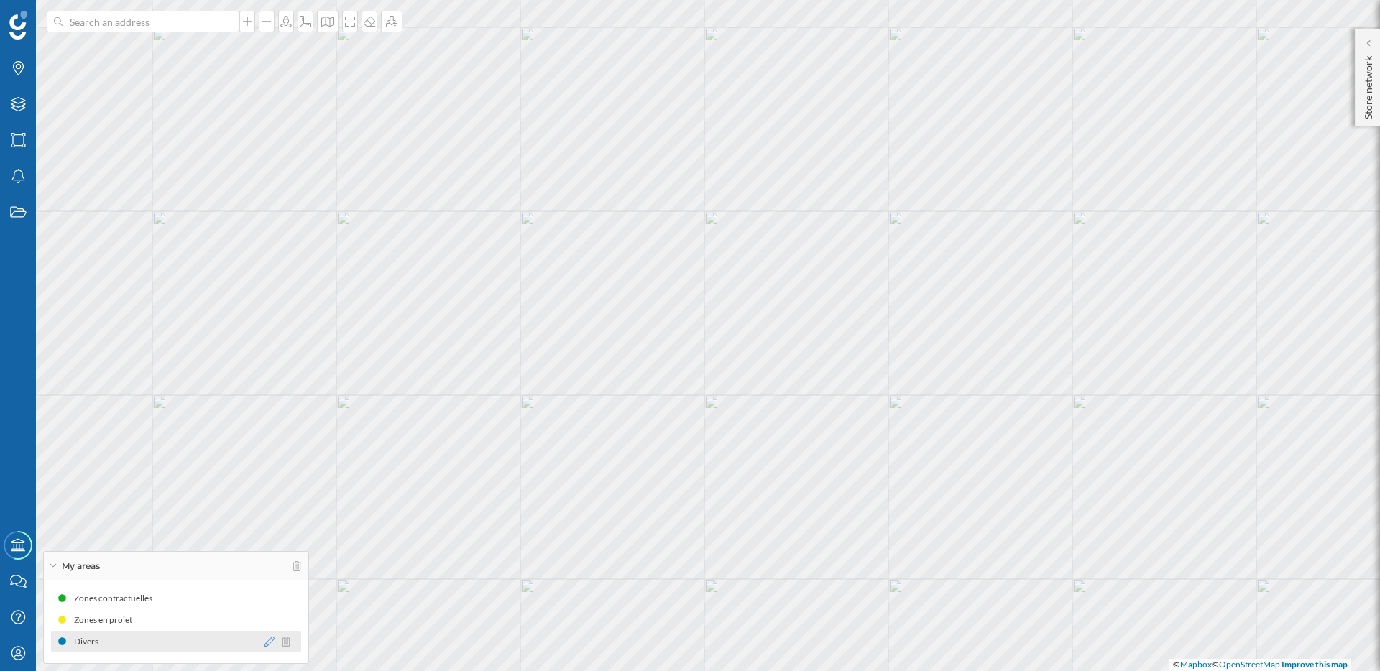
click at [267, 644] on icon at bounding box center [269, 642] width 10 height 10
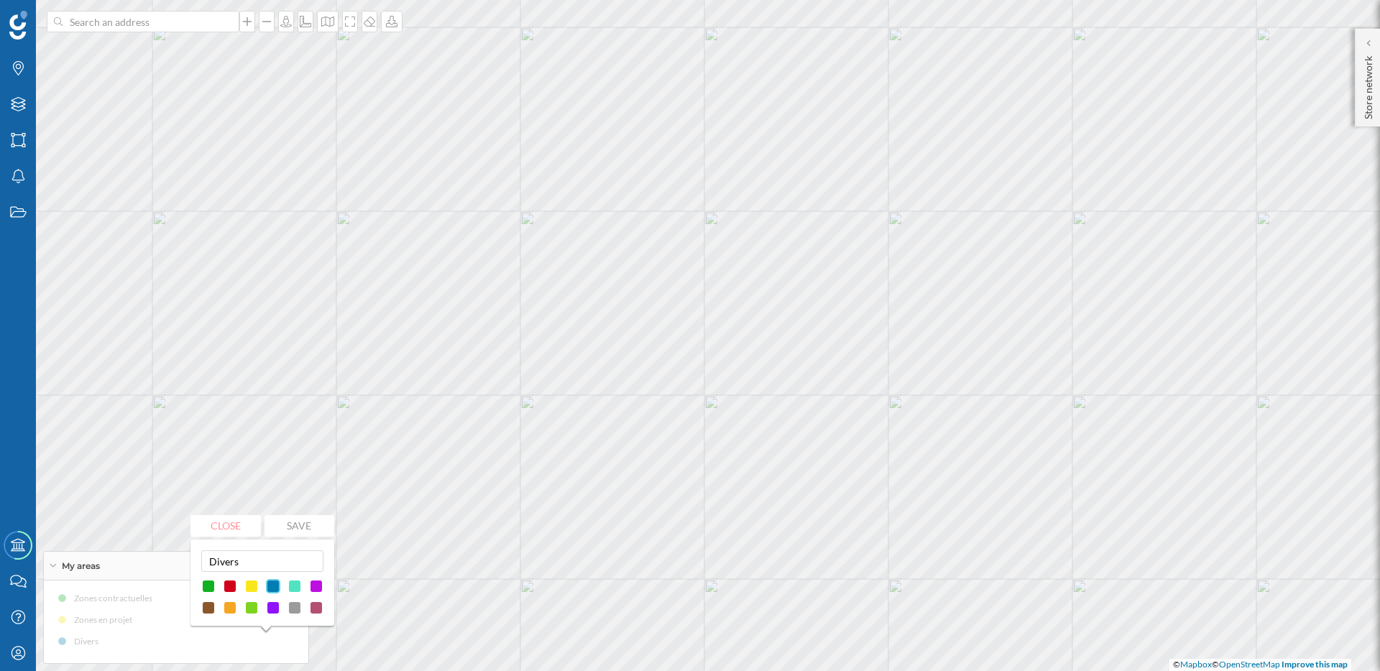
click at [229, 586] on div at bounding box center [230, 586] width 14 height 14
click at [295, 530] on button "Save" at bounding box center [299, 526] width 70 height 22
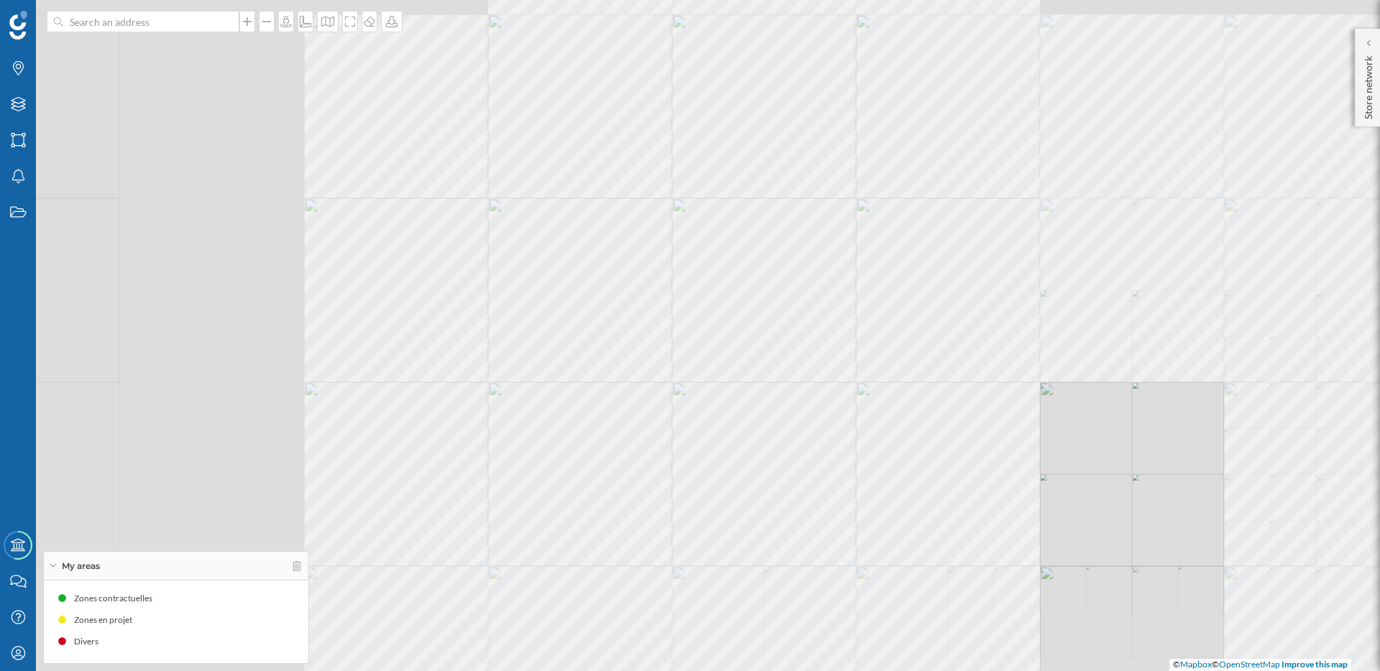
click at [1152, 500] on div "© Mapbox © OpenStreetMap Improve this map" at bounding box center [690, 335] width 1380 height 671
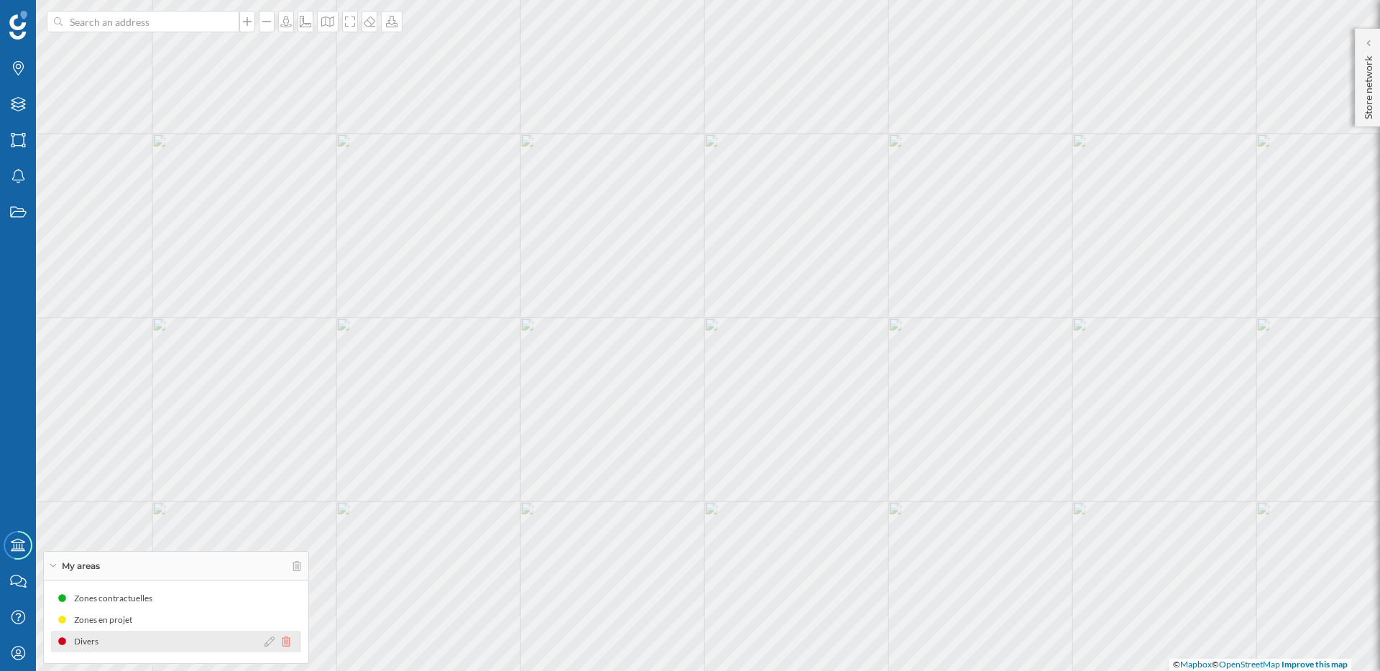
click at [287, 643] on icon at bounding box center [286, 642] width 9 height 10
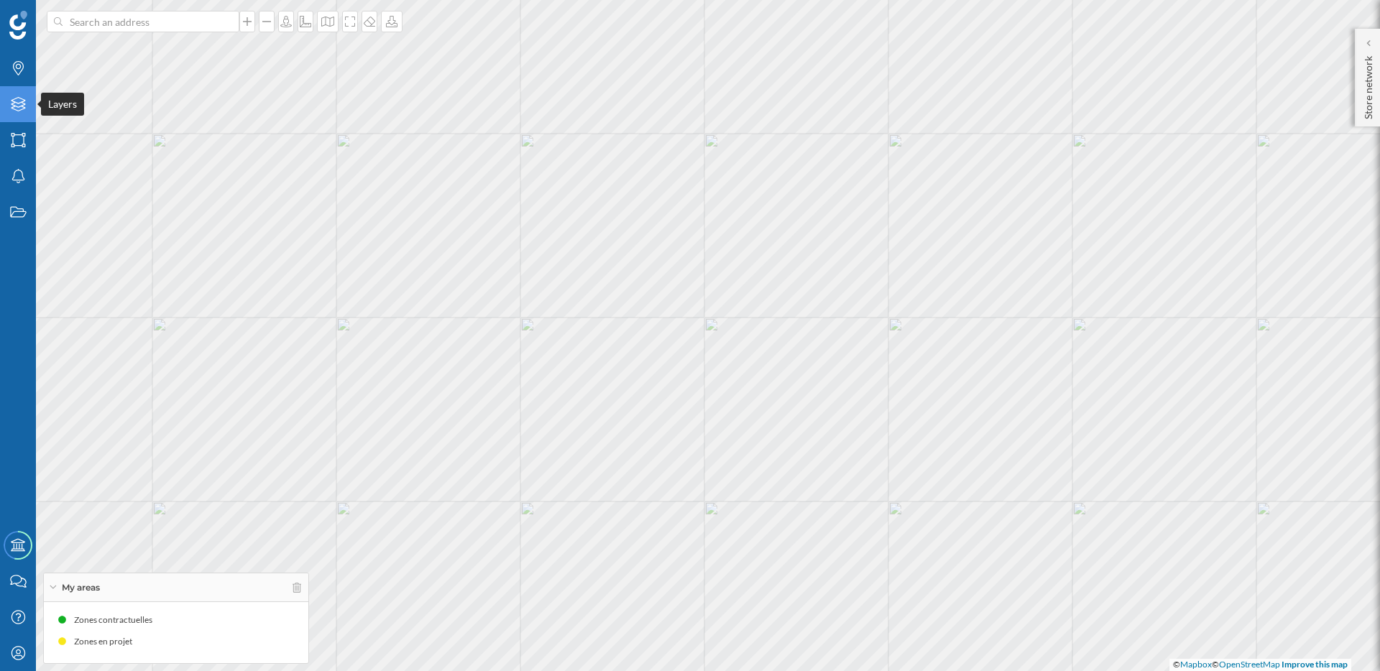
click at [15, 103] on icon "Layers" at bounding box center [18, 104] width 18 height 14
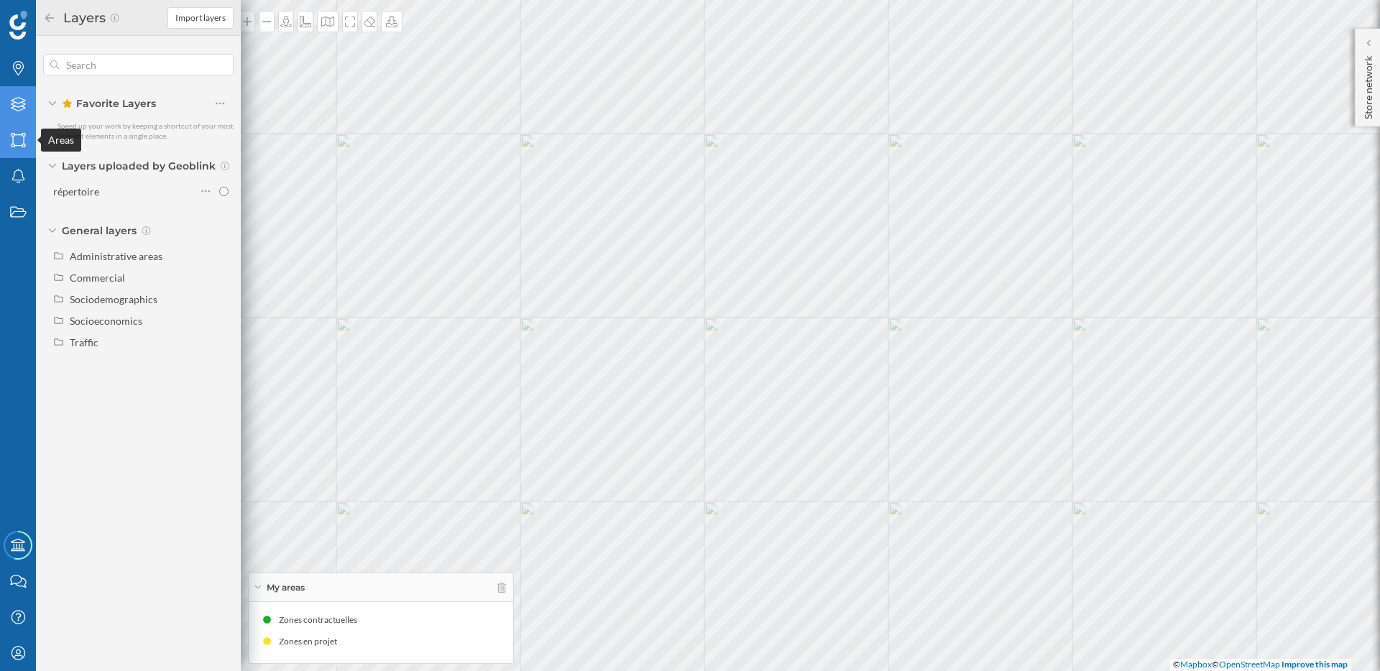
click at [20, 138] on icon "Areas" at bounding box center [18, 140] width 18 height 14
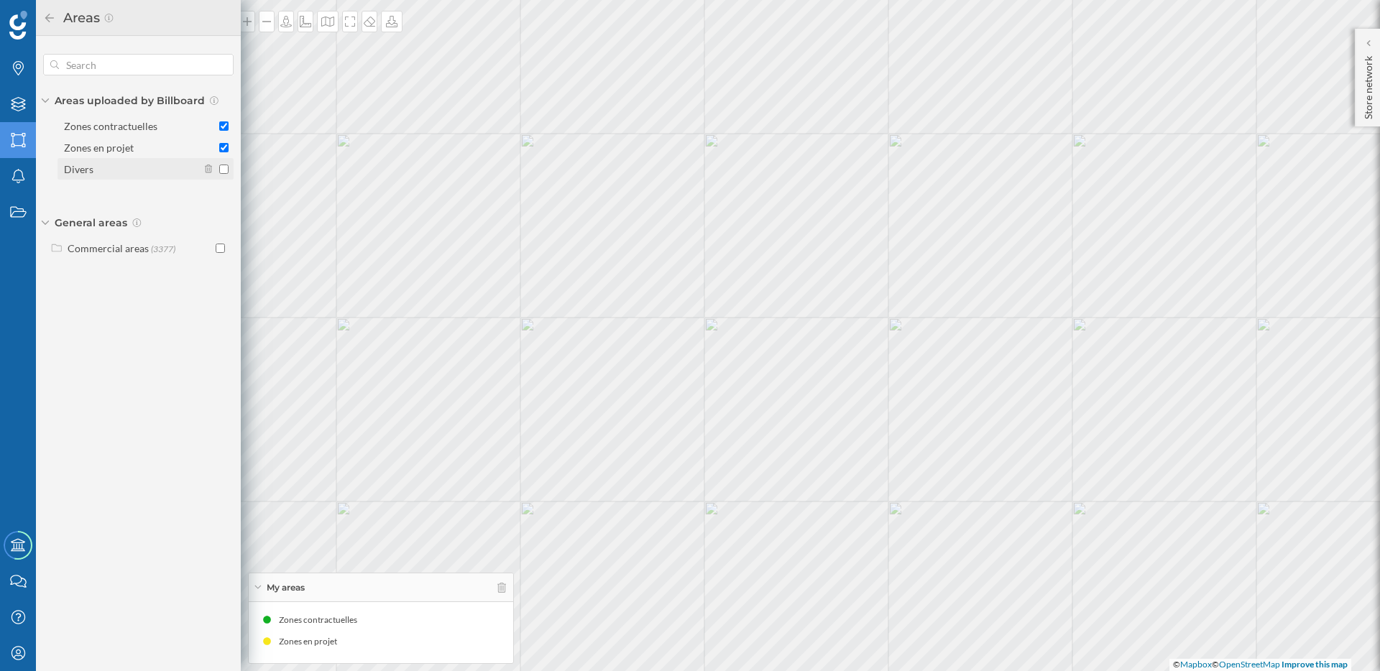
click at [141, 174] on div "Divers" at bounding box center [131, 169] width 134 height 15
click at [219, 174] on input "Divers" at bounding box center [223, 169] width 9 height 9
checkbox input "true"
click at [144, 431] on div "Areas Areas uploaded by Billboard Zones contractuelles Zones en projet Divers G…" at bounding box center [138, 335] width 205 height 671
click at [18, 651] on icon "My Profile" at bounding box center [18, 653] width 18 height 14
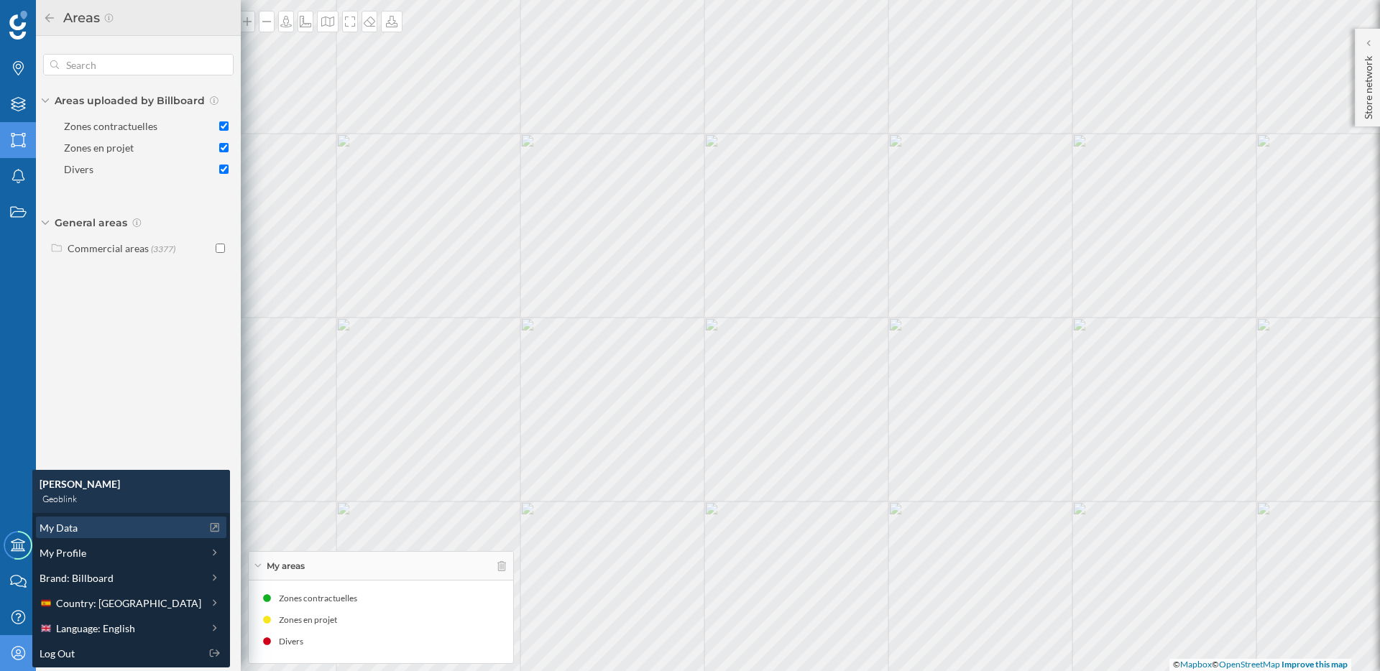
click at [60, 532] on span "My Data" at bounding box center [59, 527] width 38 height 15
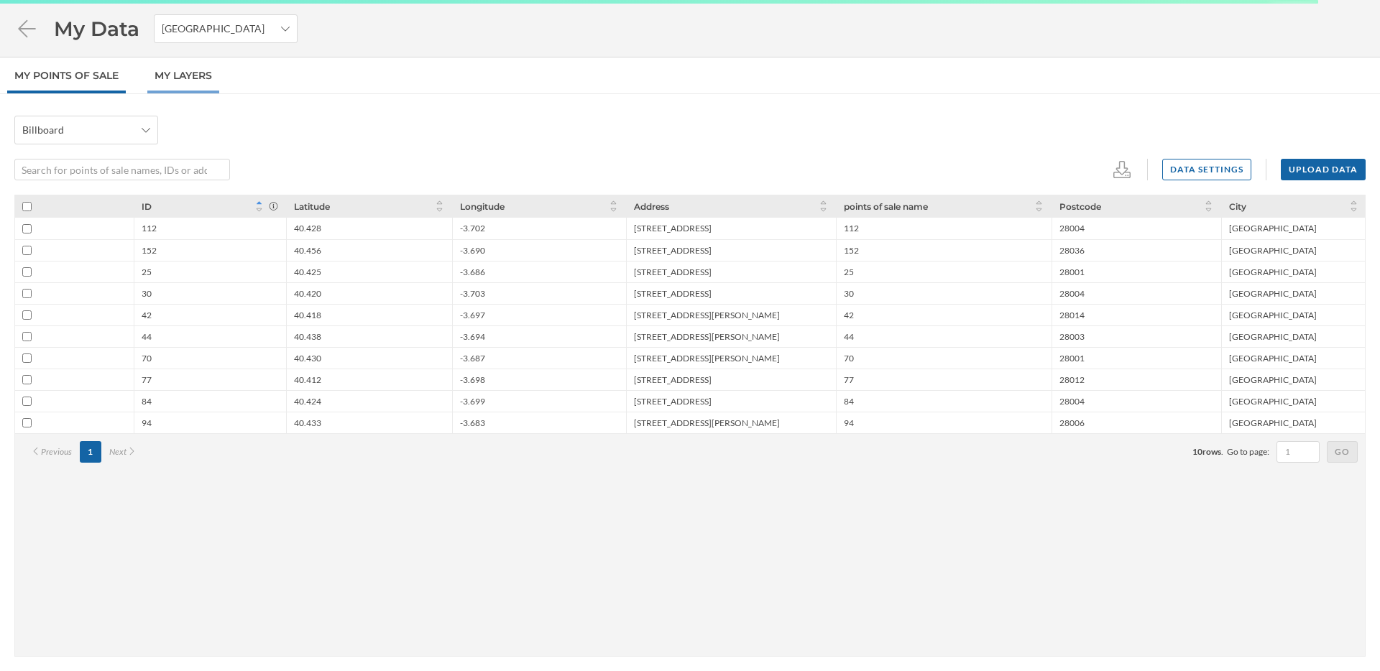
click at [193, 75] on link "My Layers" at bounding box center [183, 75] width 72 height 36
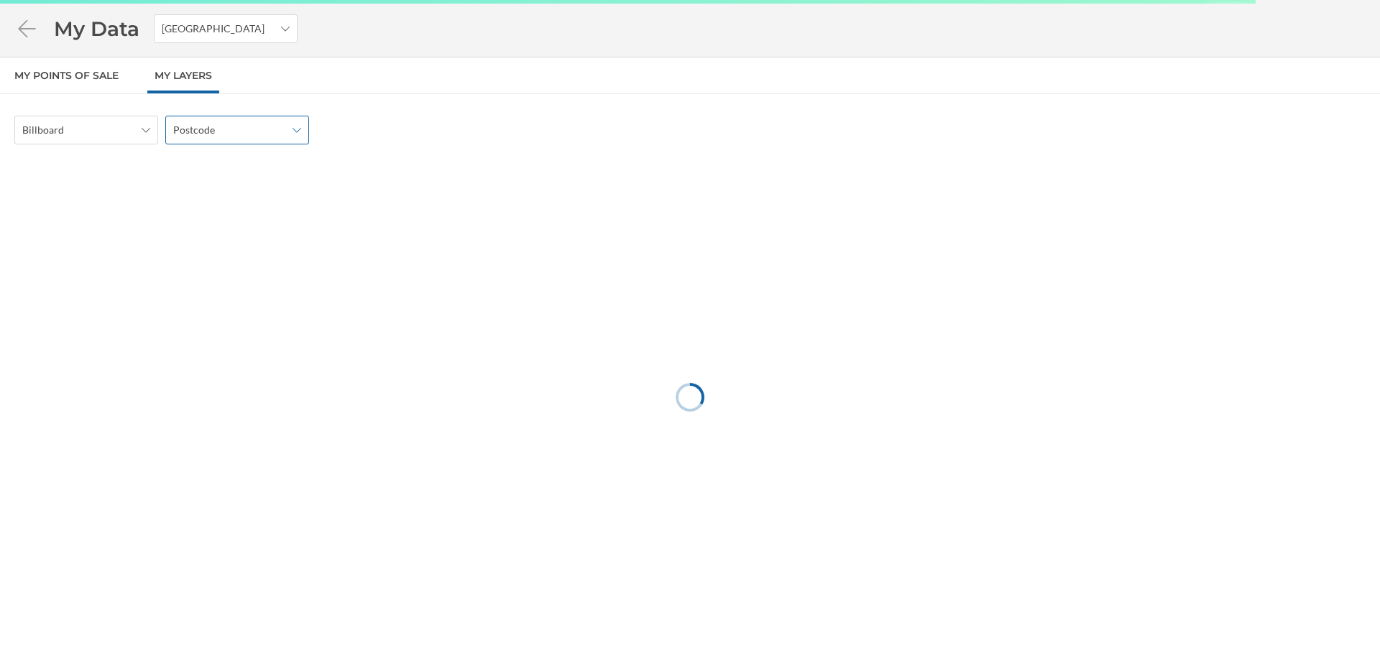
click at [269, 129] on span "Postcode" at bounding box center [229, 130] width 112 height 14
click at [258, 263] on div "Census section" at bounding box center [236, 264] width 126 height 15
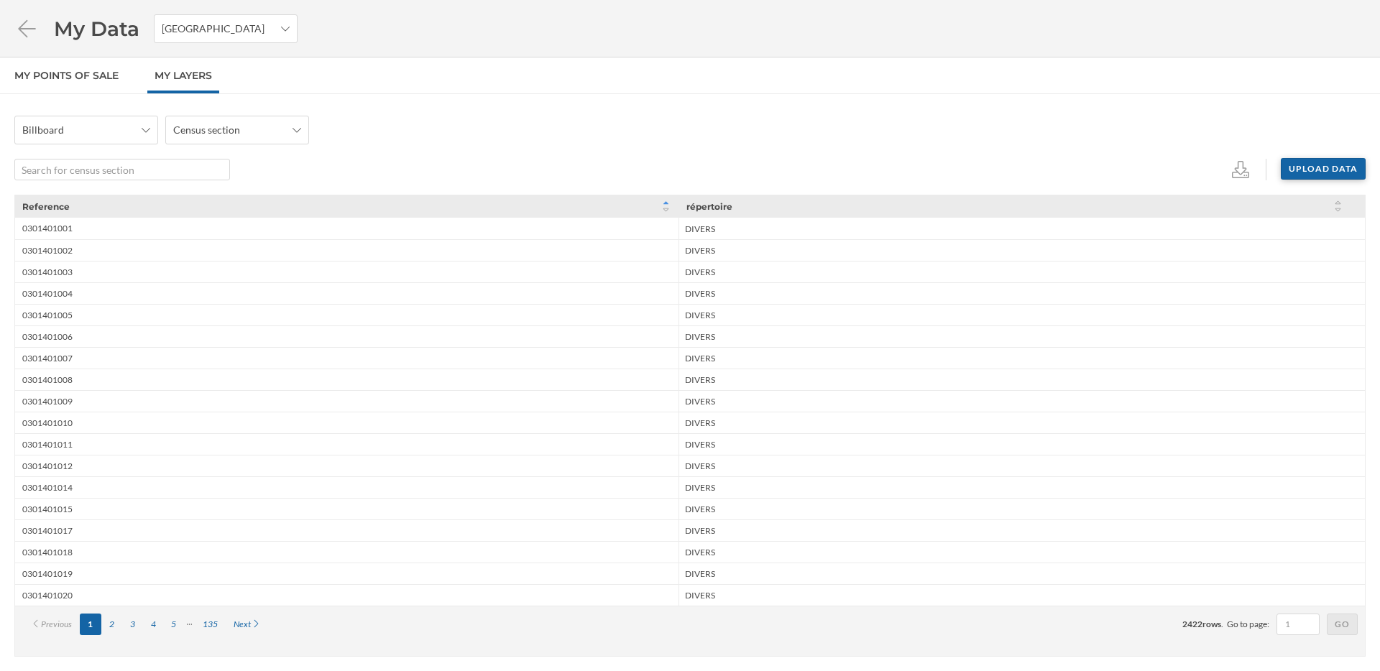
click at [1342, 175] on div "Upload data" at bounding box center [1323, 169] width 85 height 22
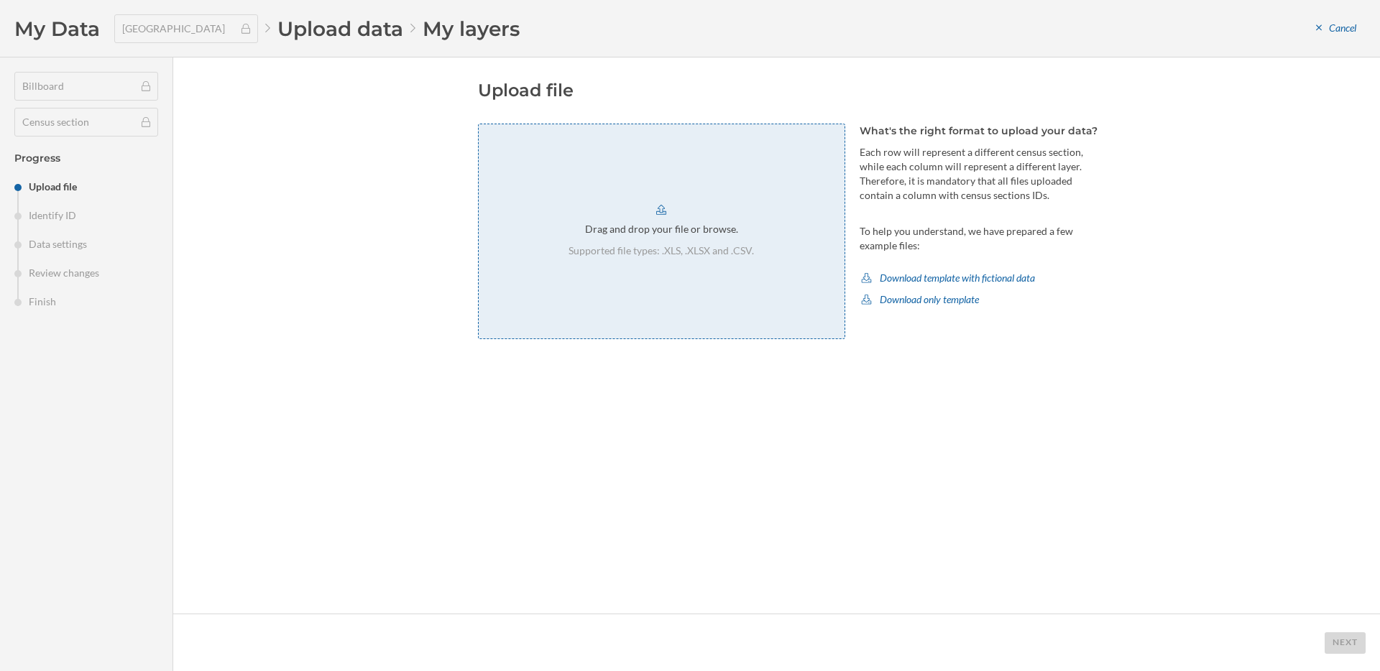
click at [688, 272] on div "Drag and drop your file or browse. Supported file types: .XLS, .XLSX and .CSV." at bounding box center [661, 232] width 367 height 216
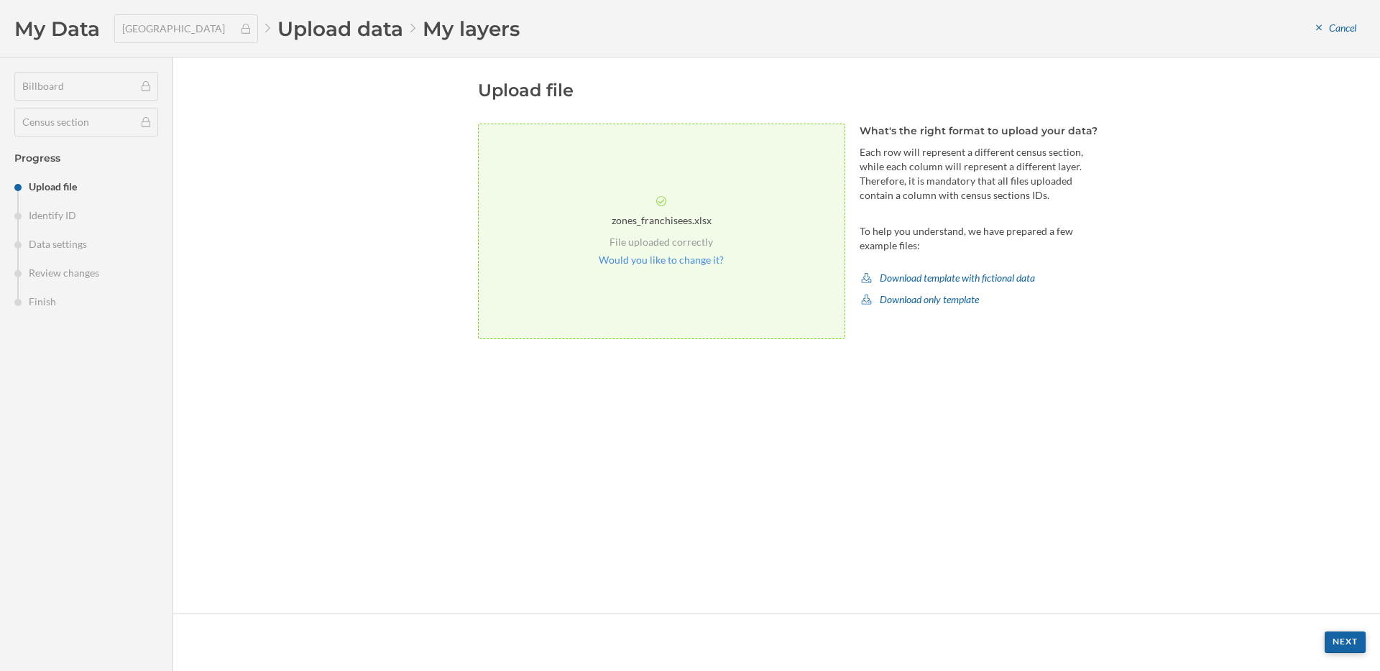
click at [1336, 632] on div "Next" at bounding box center [1345, 643] width 41 height 22
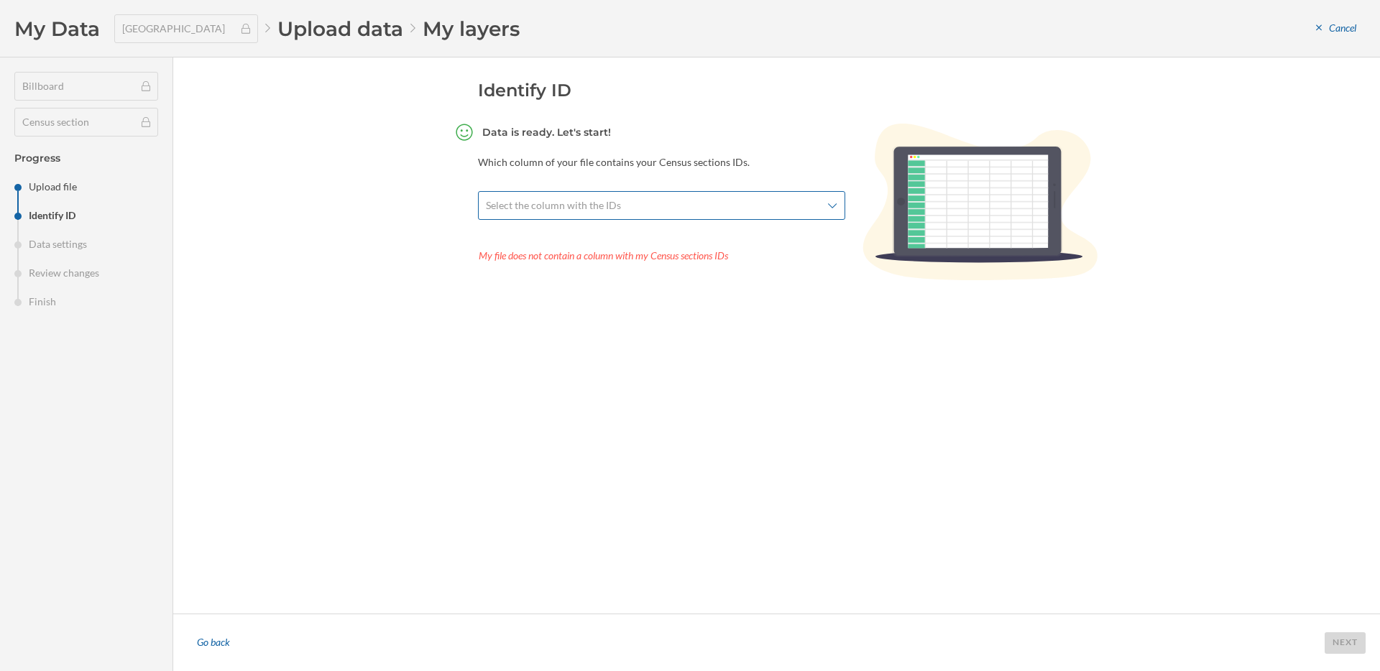
click at [755, 204] on span "Select the column with the IDs" at bounding box center [654, 205] width 336 height 14
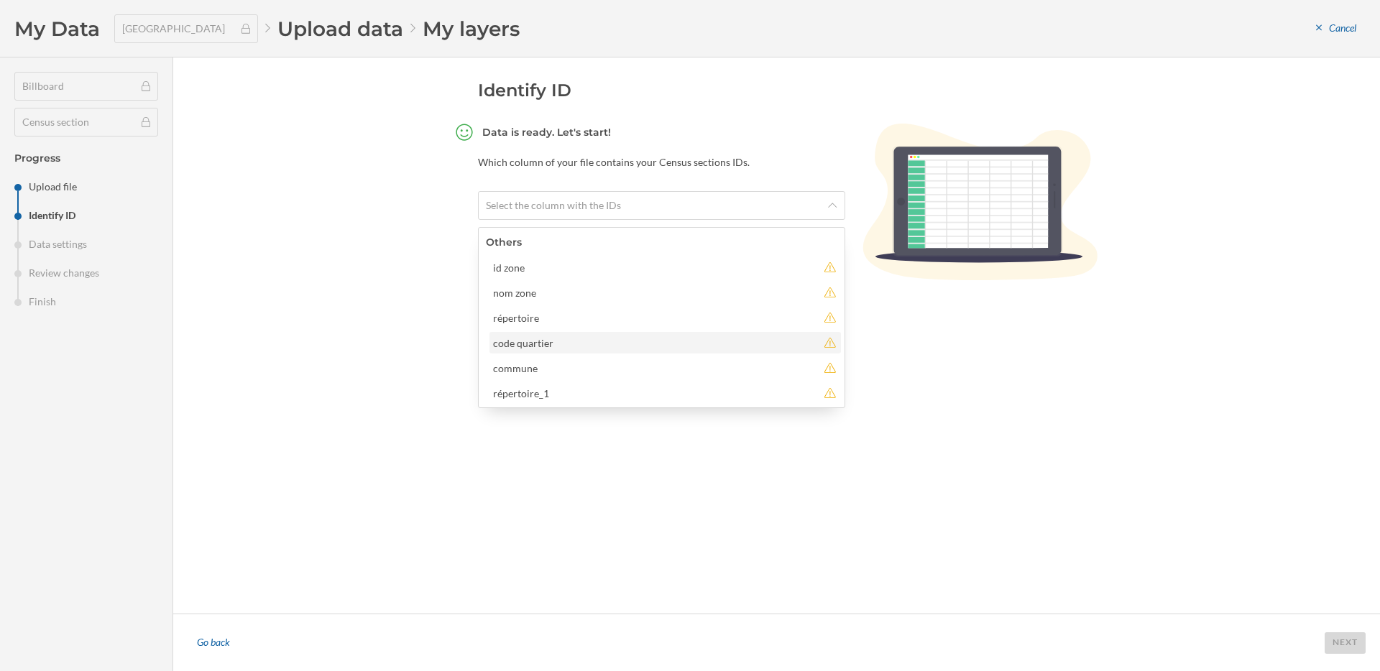
click at [665, 340] on div "code quartier" at bounding box center [655, 343] width 324 height 15
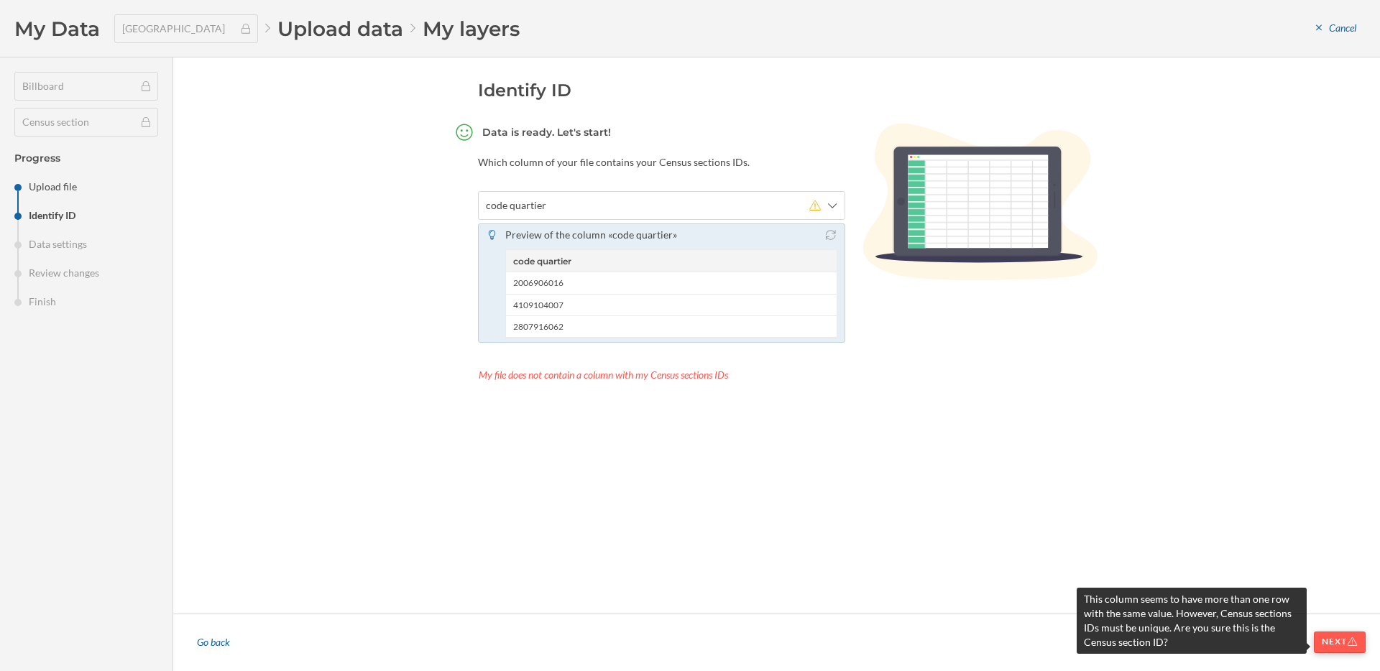
click at [1321, 637] on div "Next" at bounding box center [1340, 643] width 52 height 22
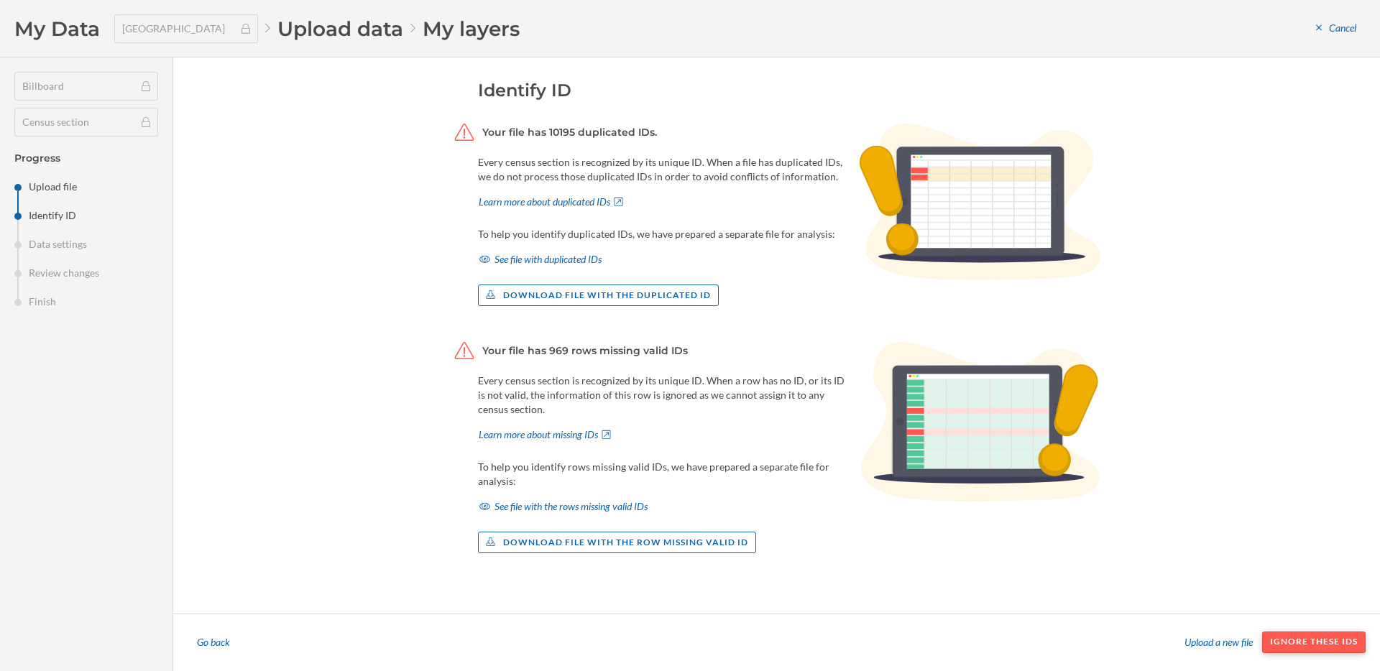
click at [1292, 643] on div "Ignore these IDs" at bounding box center [1313, 643] width 103 height 22
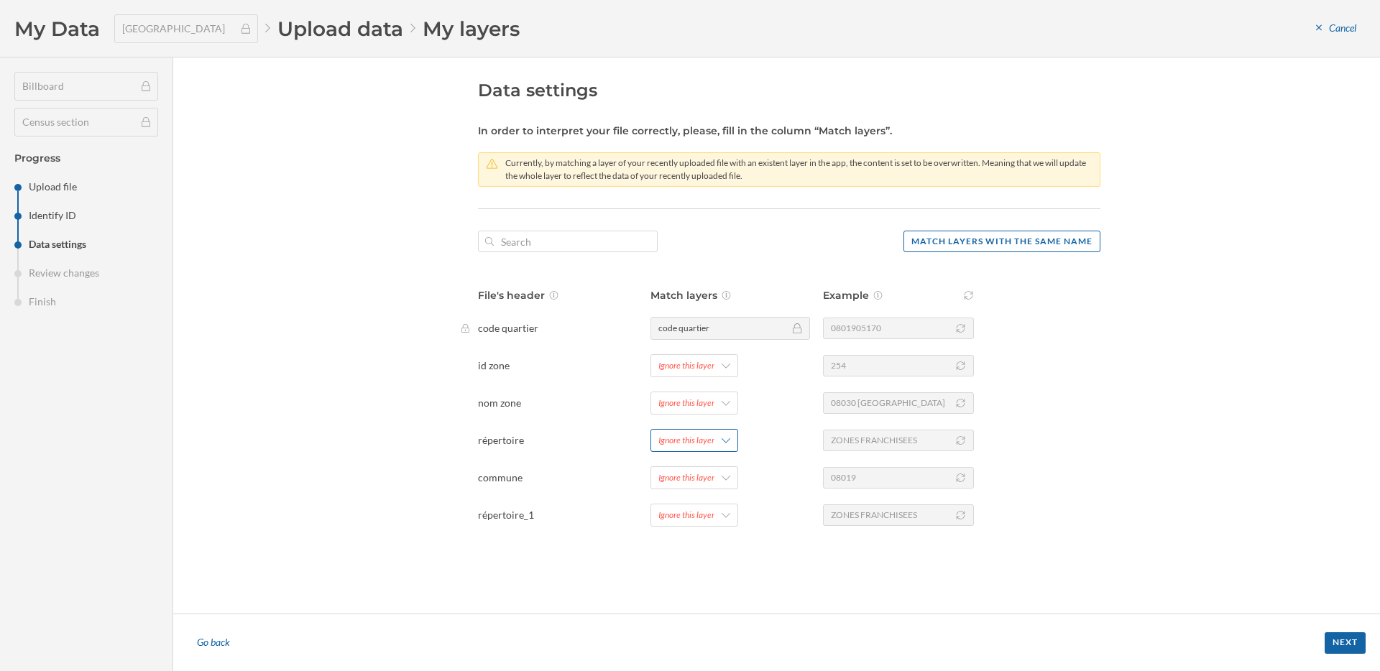
click at [708, 440] on div "Ignore this layer" at bounding box center [686, 440] width 56 height 13
click at [710, 553] on div "répertoire" at bounding box center [739, 557] width 162 height 15
click at [1343, 645] on div "Next" at bounding box center [1345, 643] width 41 height 22
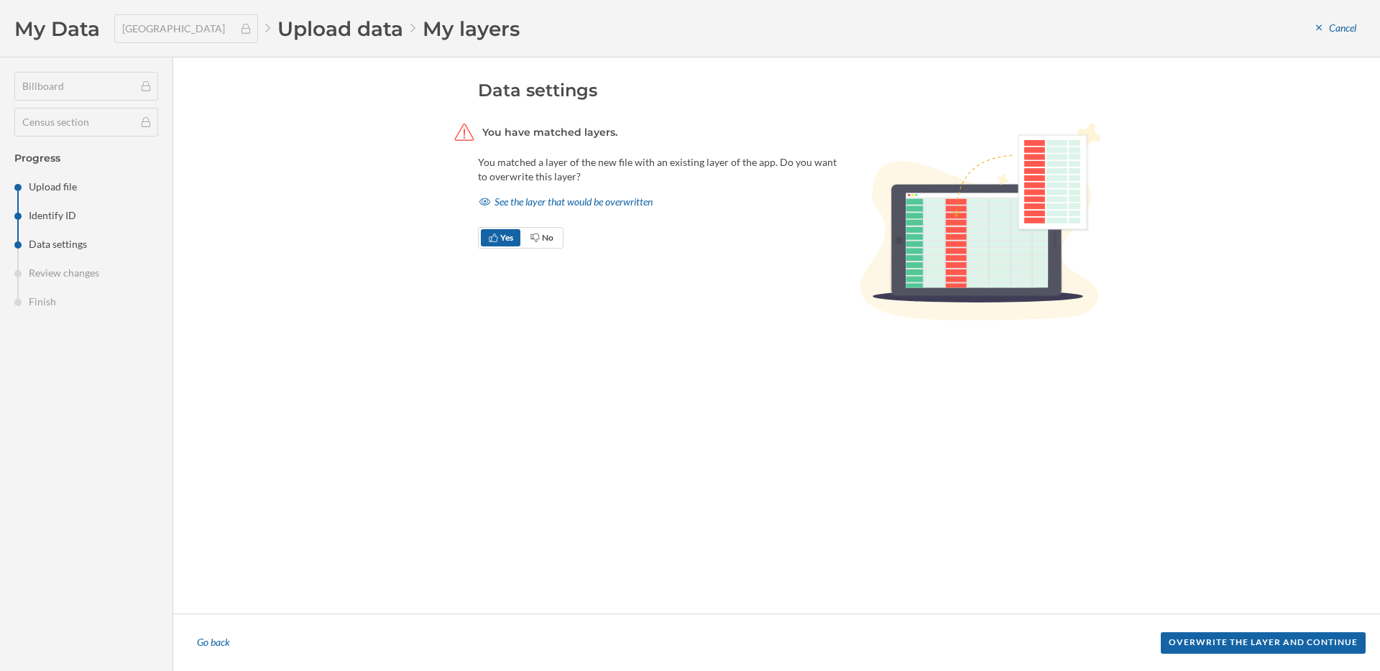
click at [1343, 645] on div "Overwrite the layer and continue" at bounding box center [1263, 643] width 205 height 22
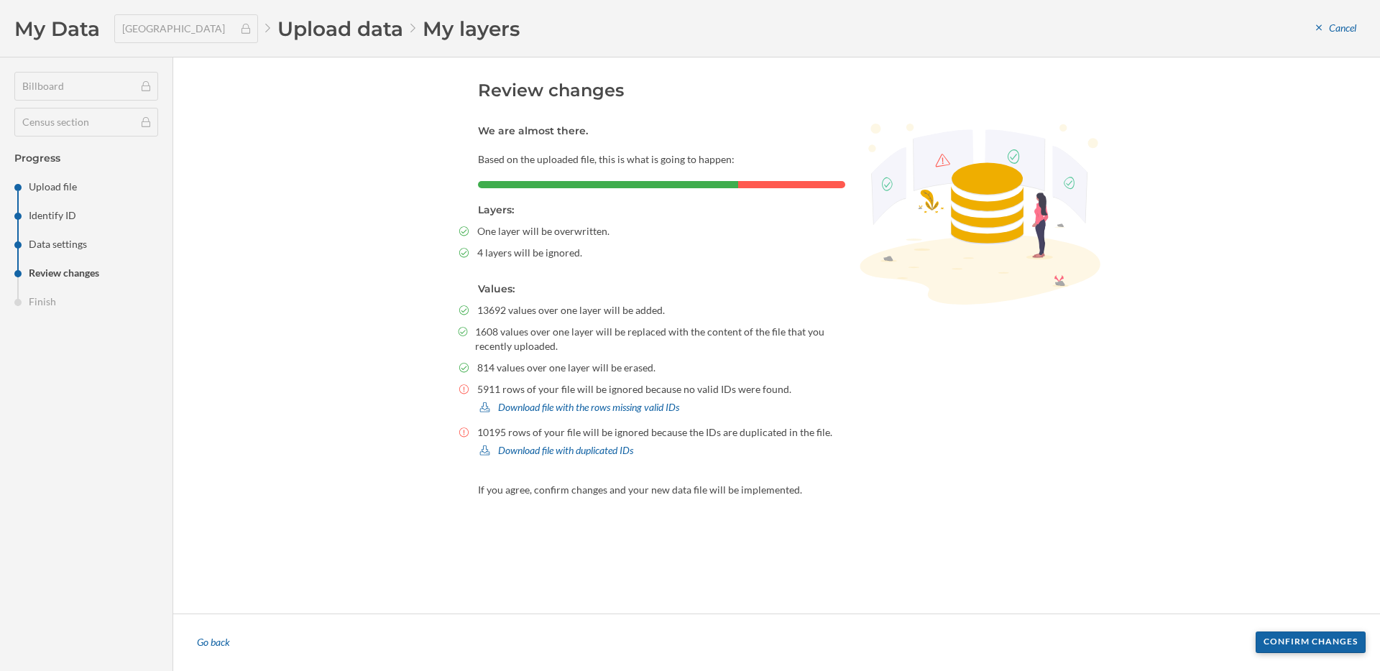
click at [1336, 642] on div "Confirm changes" at bounding box center [1311, 643] width 110 height 22
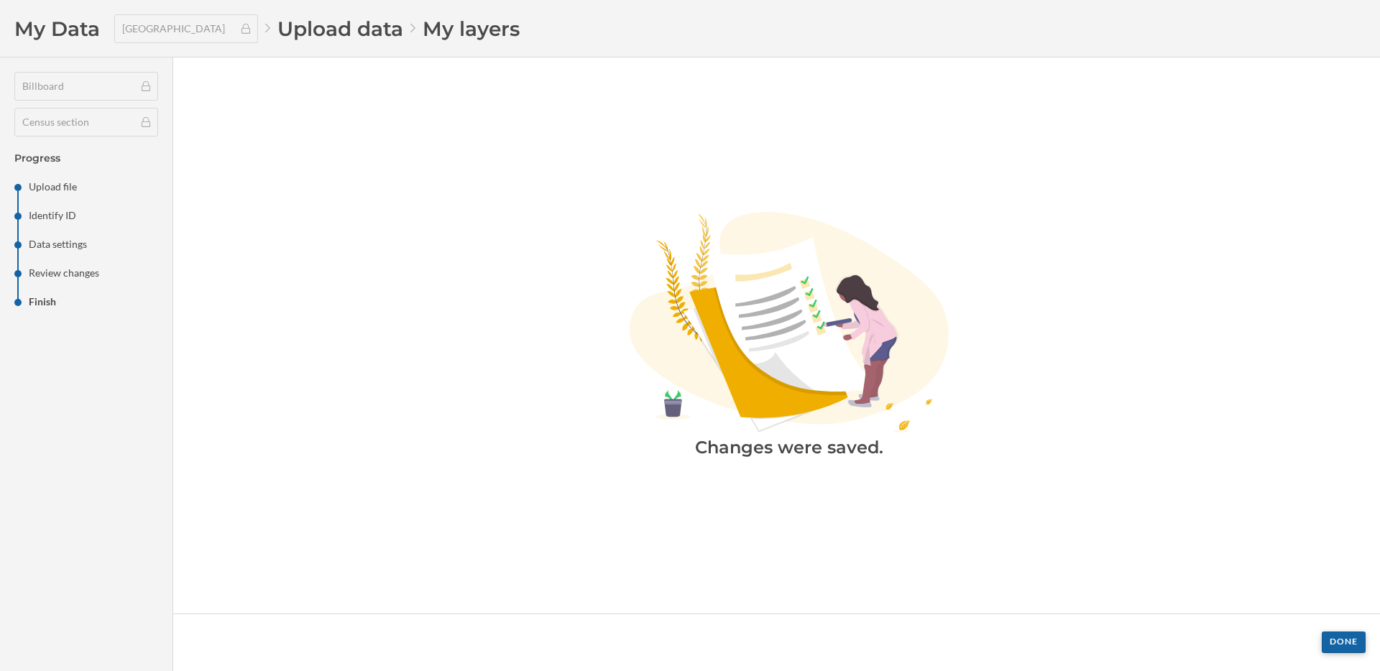
click at [1333, 643] on div "Done" at bounding box center [1344, 643] width 44 height 22
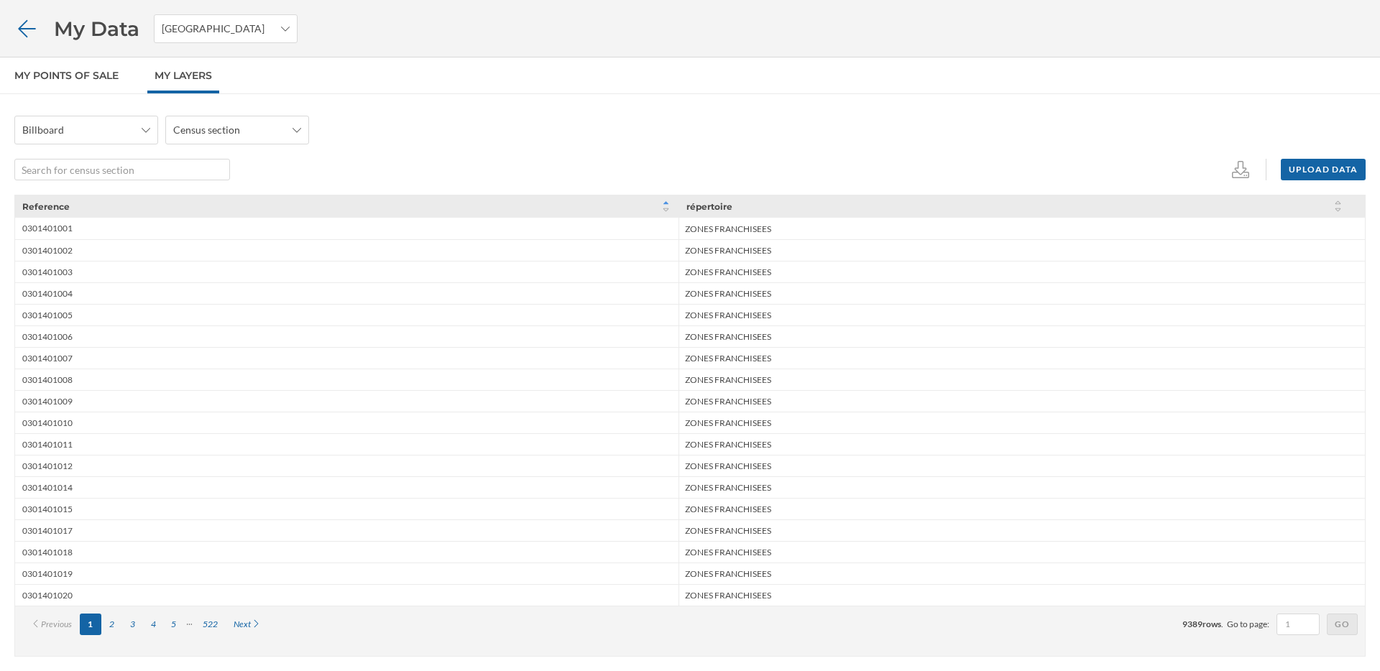
click at [28, 19] on icon at bounding box center [26, 29] width 25 height 20
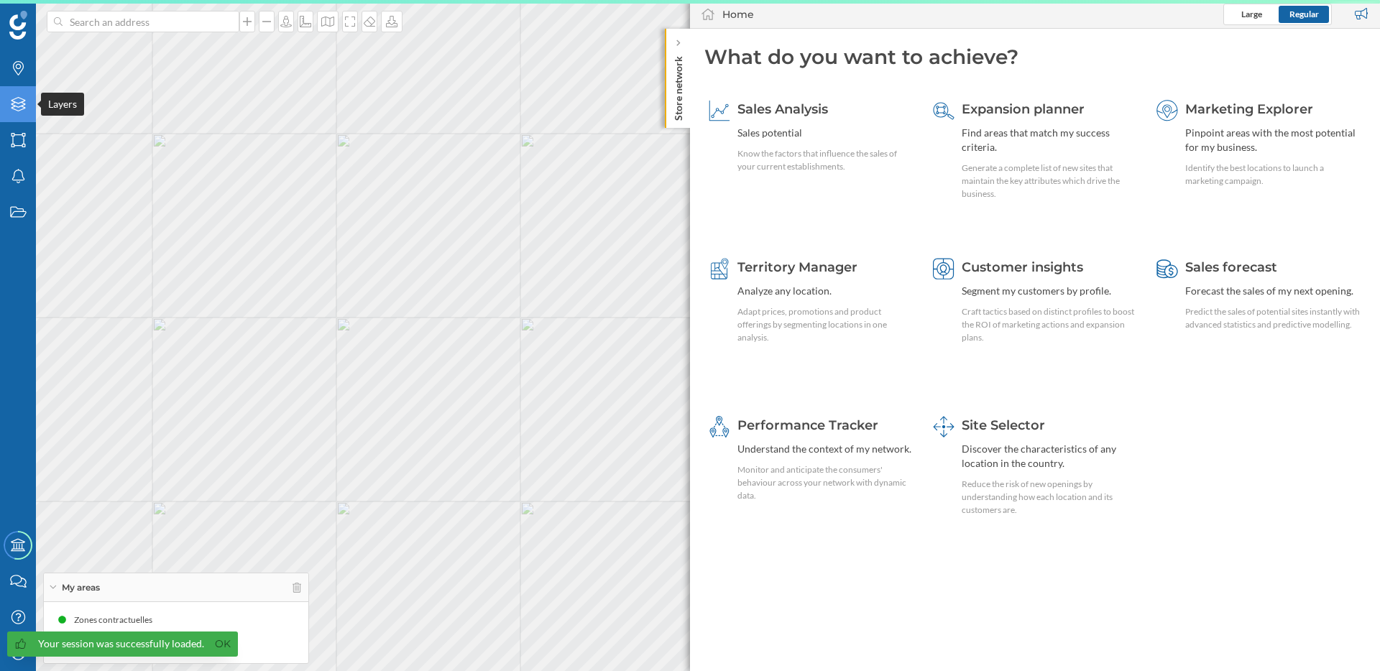
click at [19, 101] on icon "Layers" at bounding box center [18, 104] width 18 height 14
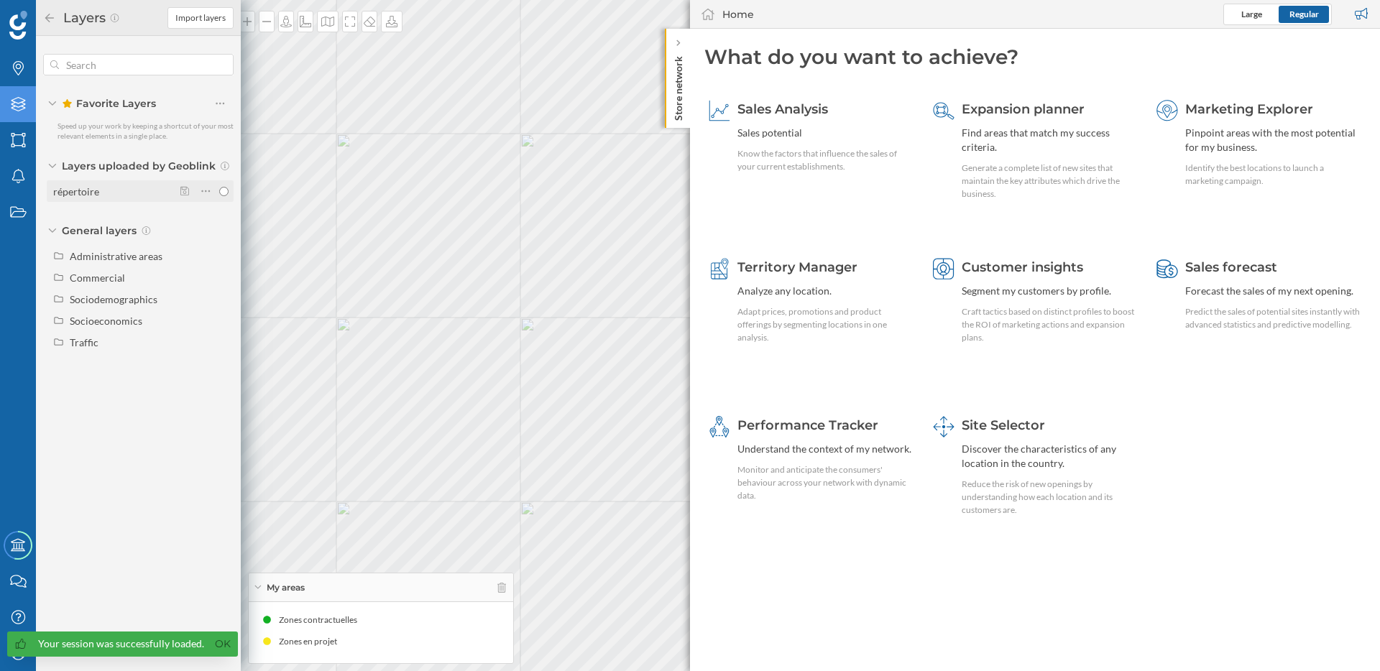
click at [227, 190] on input "répertoire" at bounding box center [223, 191] width 9 height 9
radio input "true"
click at [183, 191] on icon at bounding box center [184, 191] width 9 height 9
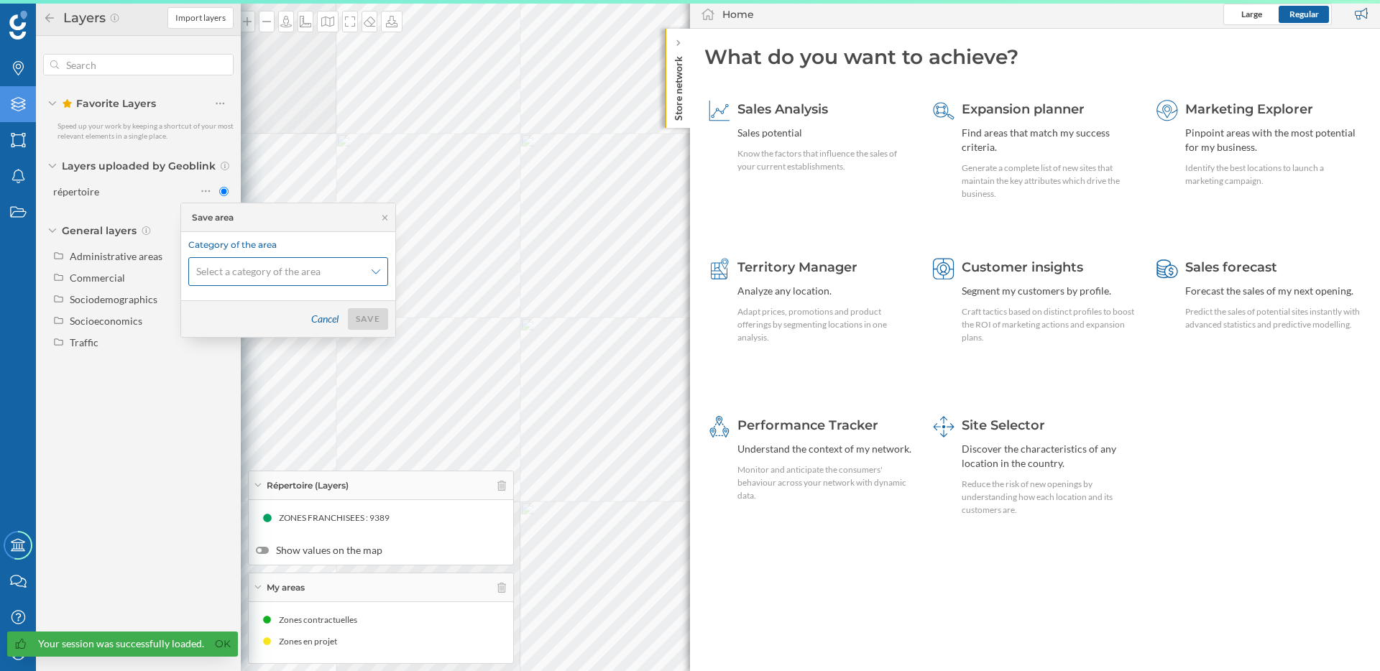
click at [321, 276] on span "Select a category of the area" at bounding box center [280, 271] width 168 height 14
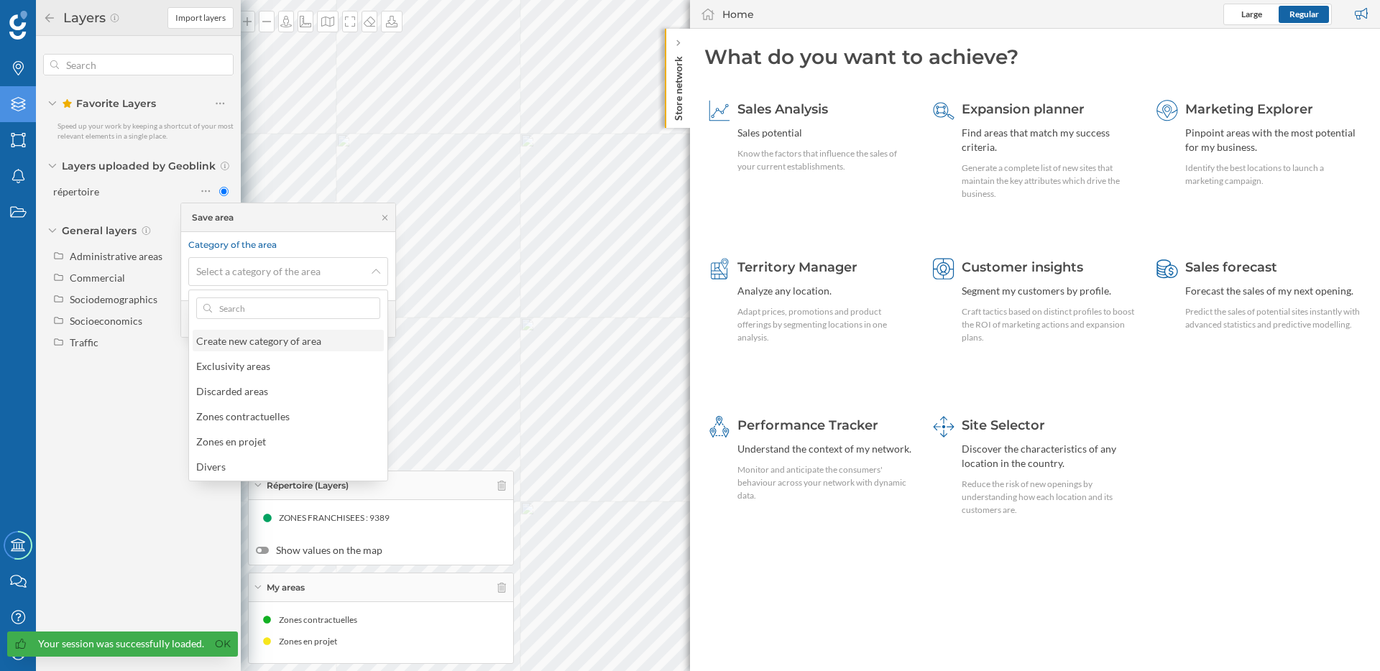
click at [298, 345] on div "Create new category of area" at bounding box center [258, 341] width 125 height 12
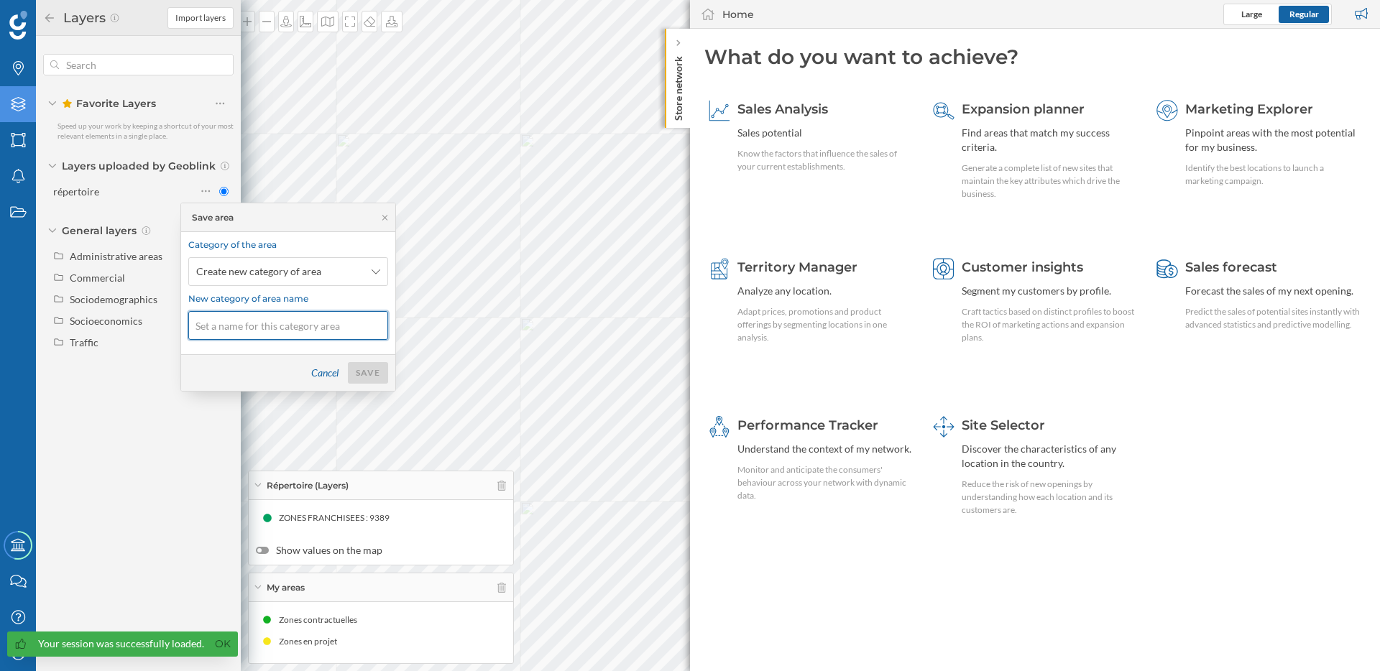
click at [298, 327] on input at bounding box center [288, 325] width 200 height 29
type input "Franchisées"
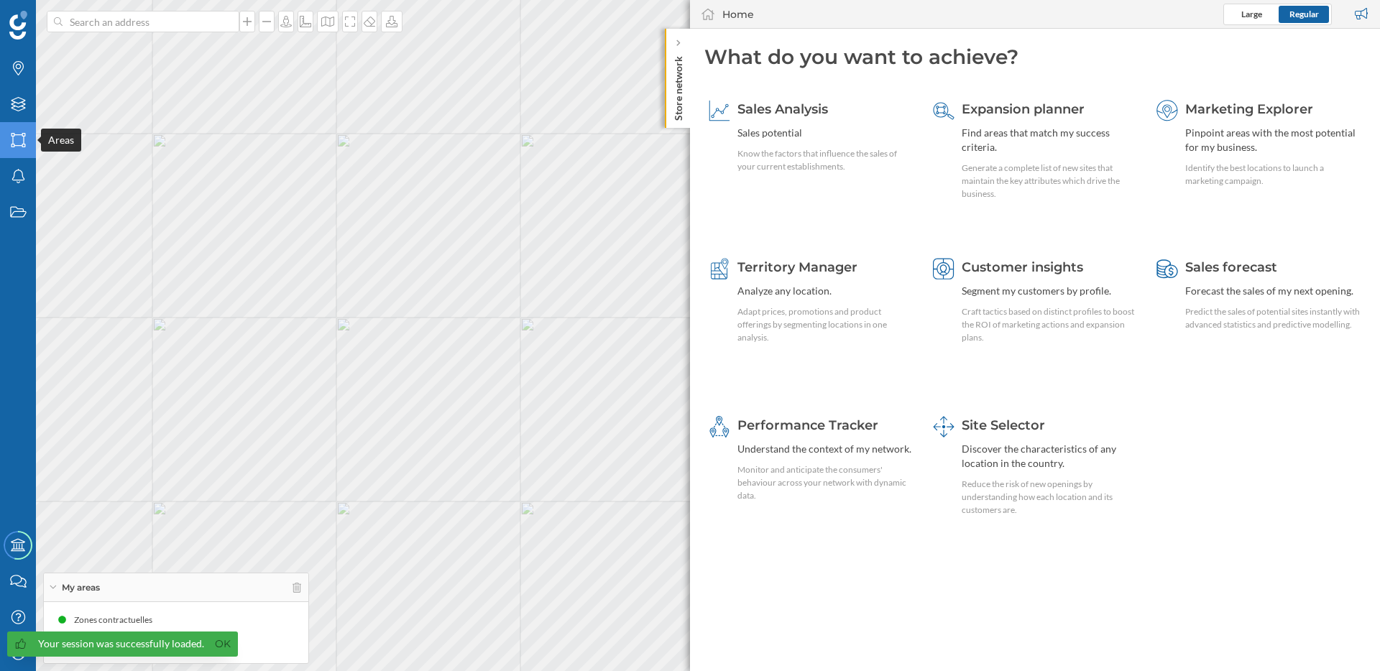
click at [19, 139] on icon "Areas" at bounding box center [18, 140] width 18 height 14
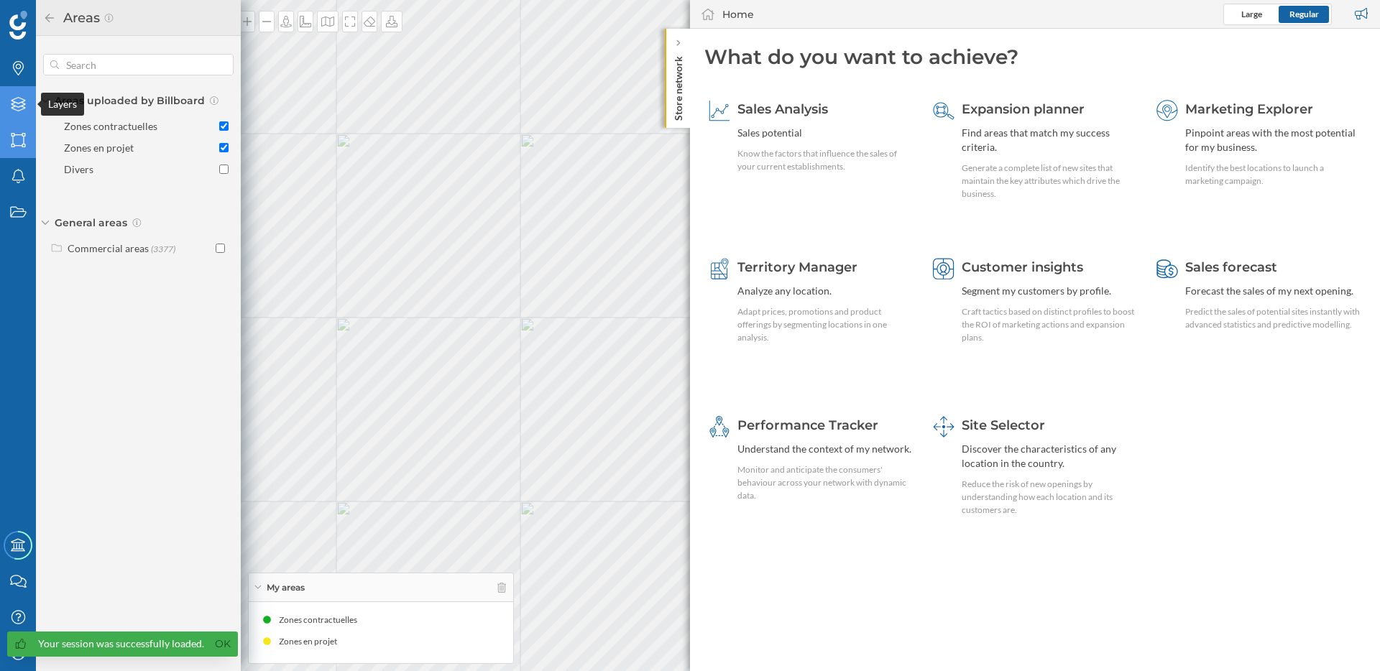
click at [19, 105] on icon "Layers" at bounding box center [18, 104] width 18 height 14
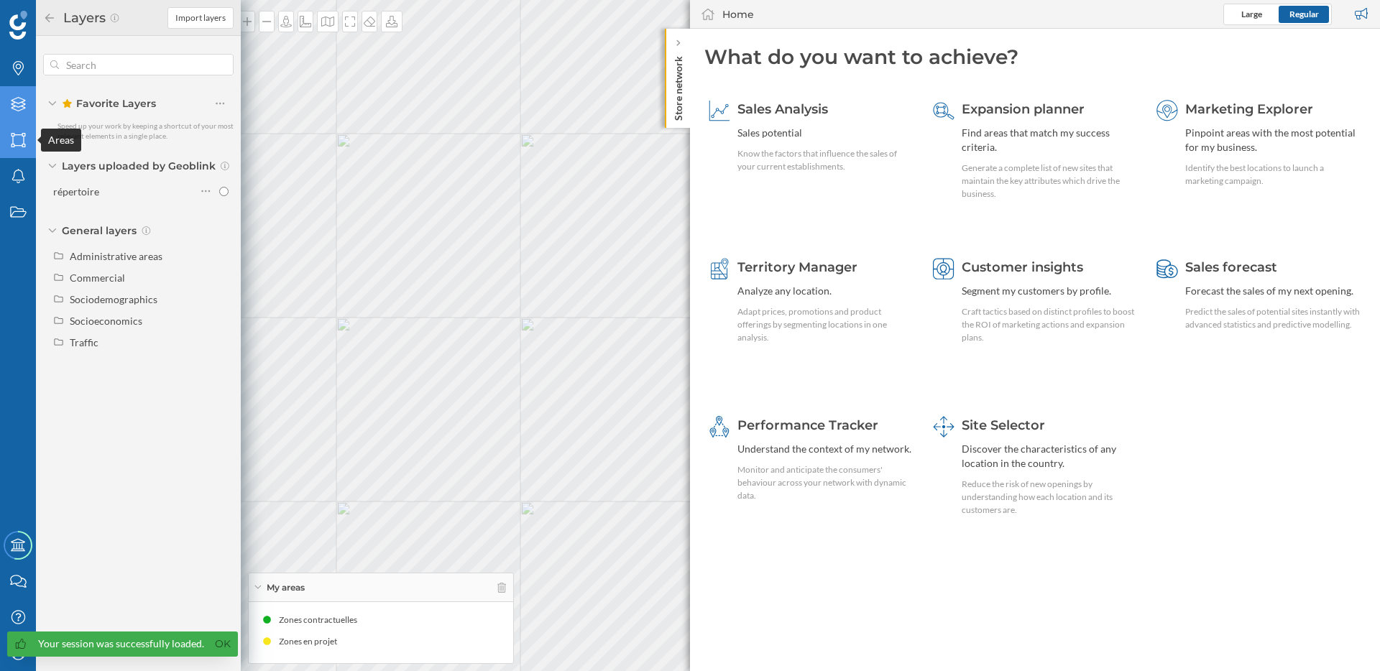
click at [23, 141] on icon at bounding box center [18, 140] width 14 height 14
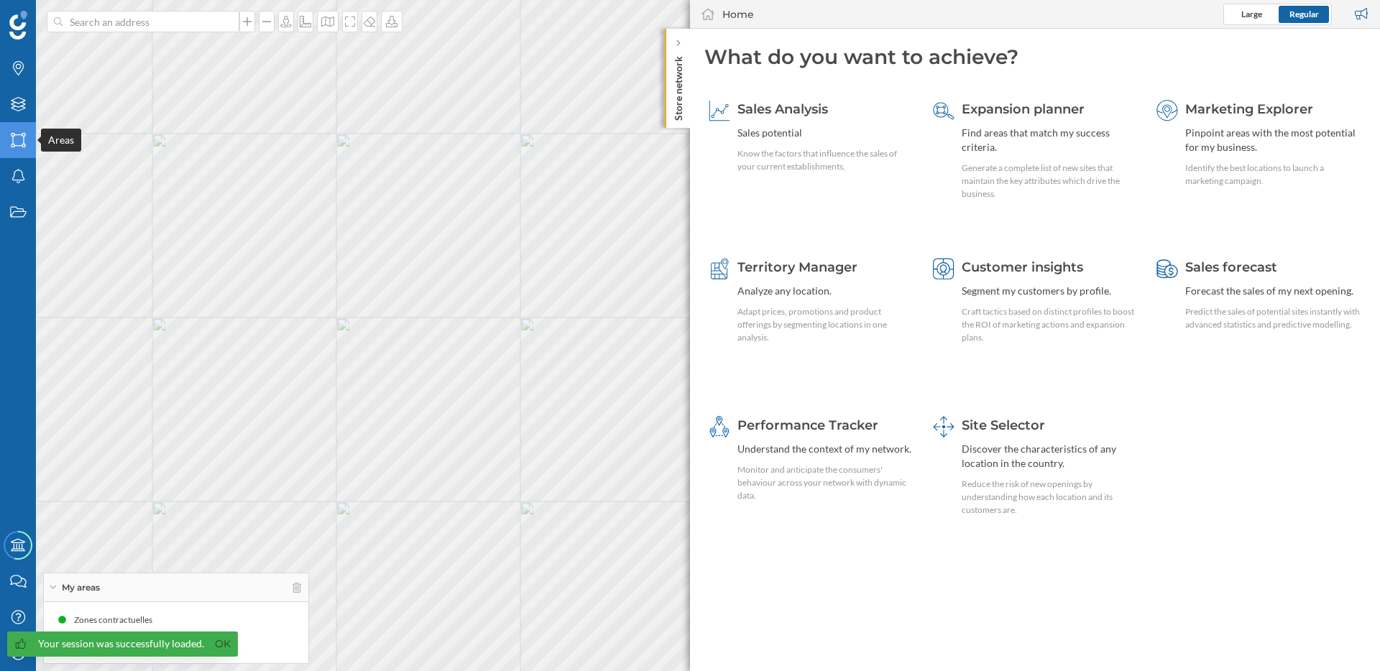
click at [11, 131] on div "Areas" at bounding box center [18, 140] width 36 height 36
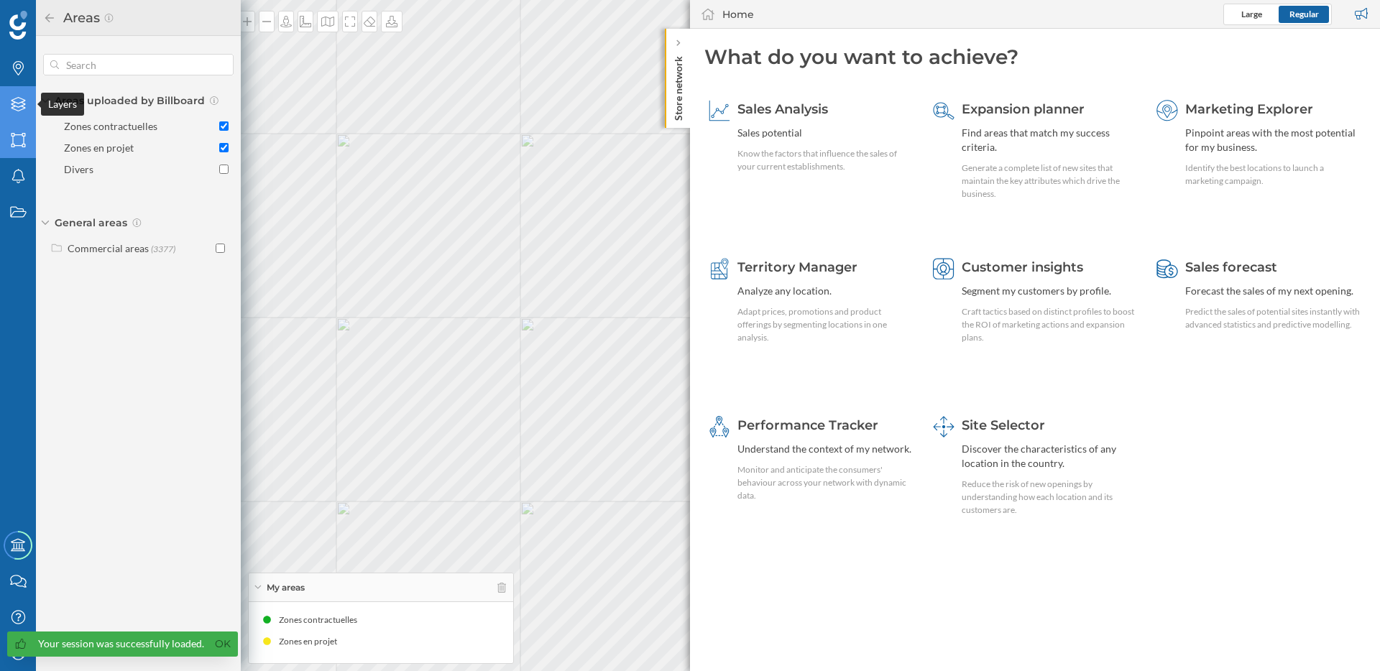
click at [14, 113] on div "Layers" at bounding box center [18, 104] width 36 height 36
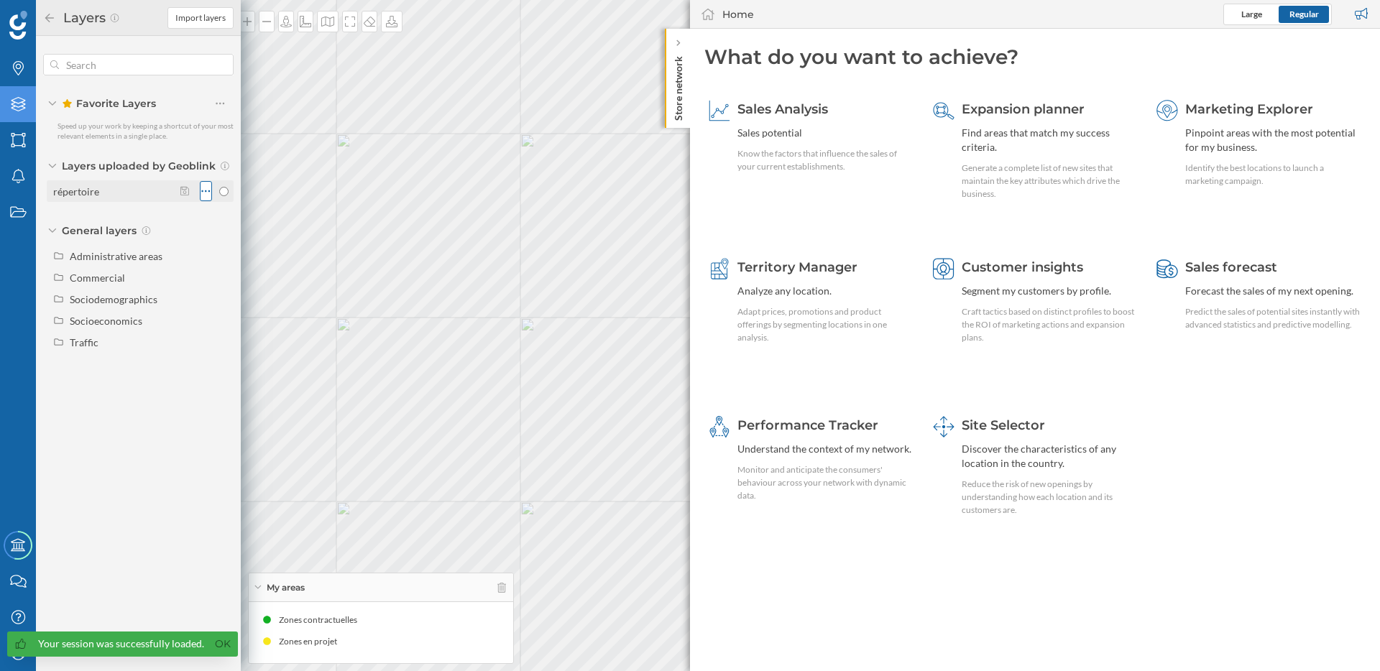
click at [202, 191] on icon at bounding box center [206, 191] width 9 height 2
click at [152, 211] on div "Favorite Layers Speed up your work by keeping a shortcut of your most relevant …" at bounding box center [138, 205] width 205 height 339
click at [182, 195] on icon at bounding box center [184, 191] width 9 height 10
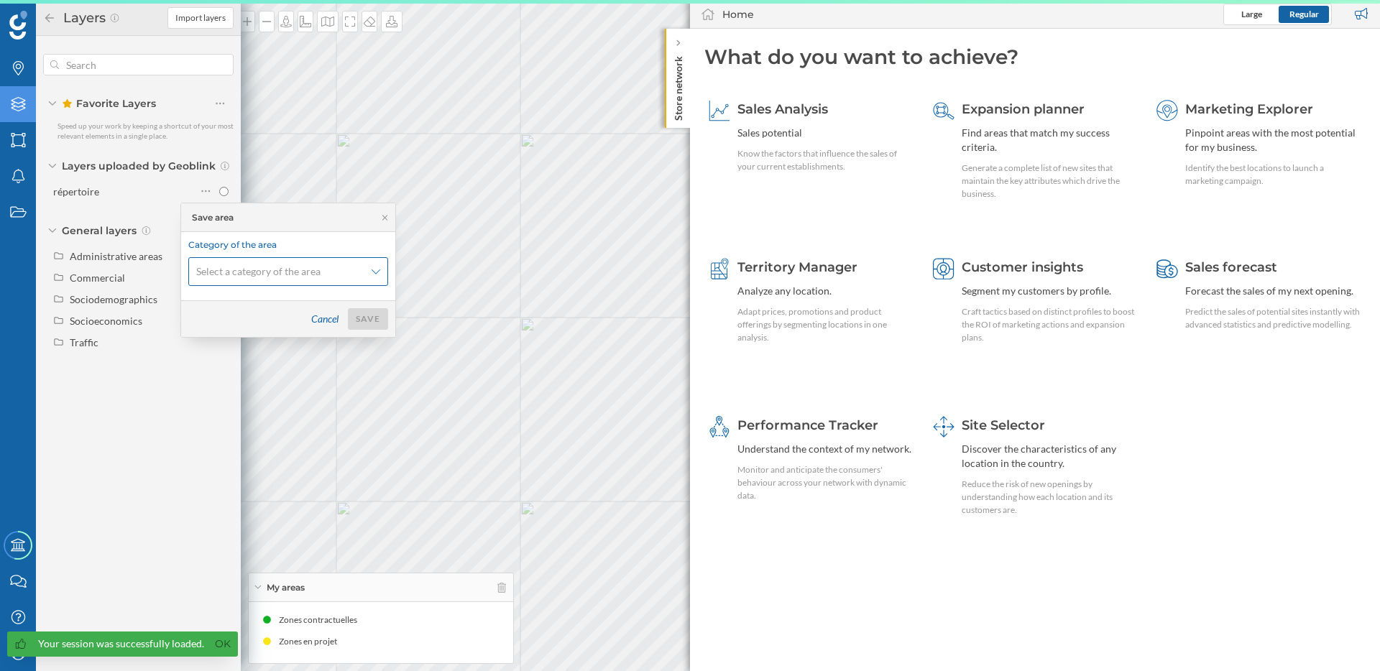
click at [304, 270] on span "Select a category of the area" at bounding box center [258, 271] width 124 height 14
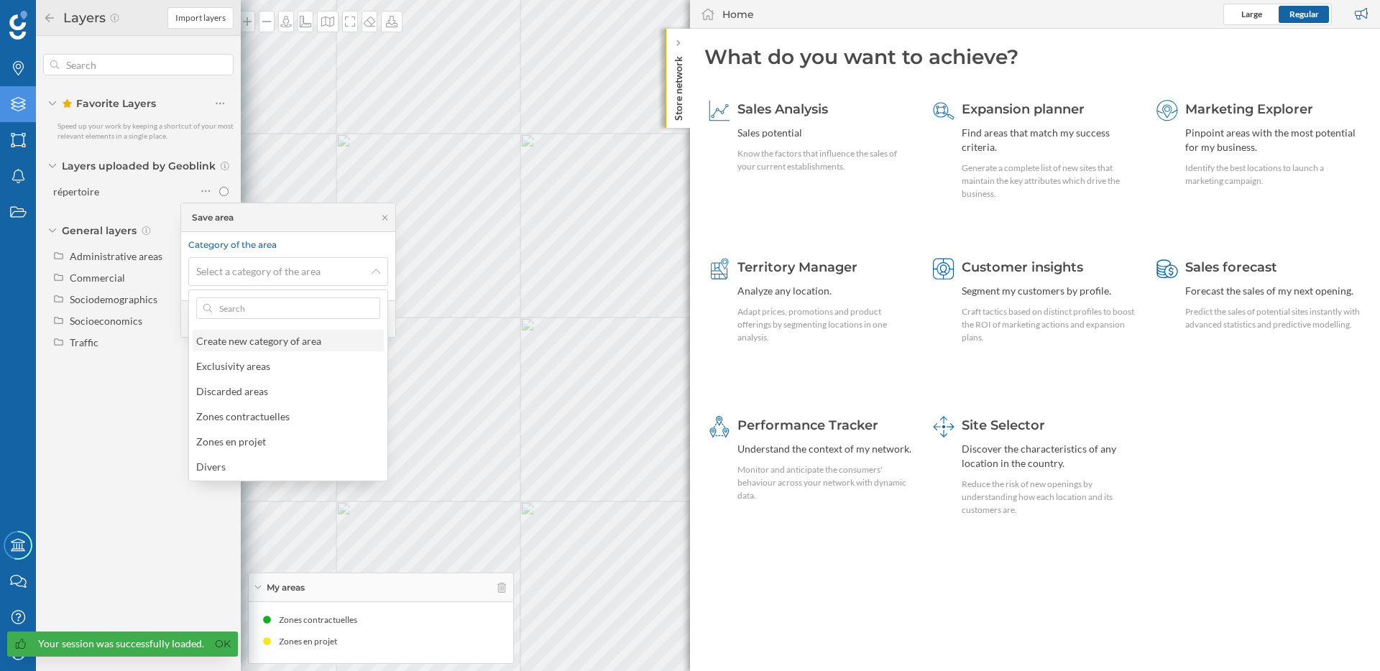
click at [276, 341] on div "Create new category of area" at bounding box center [258, 341] width 125 height 12
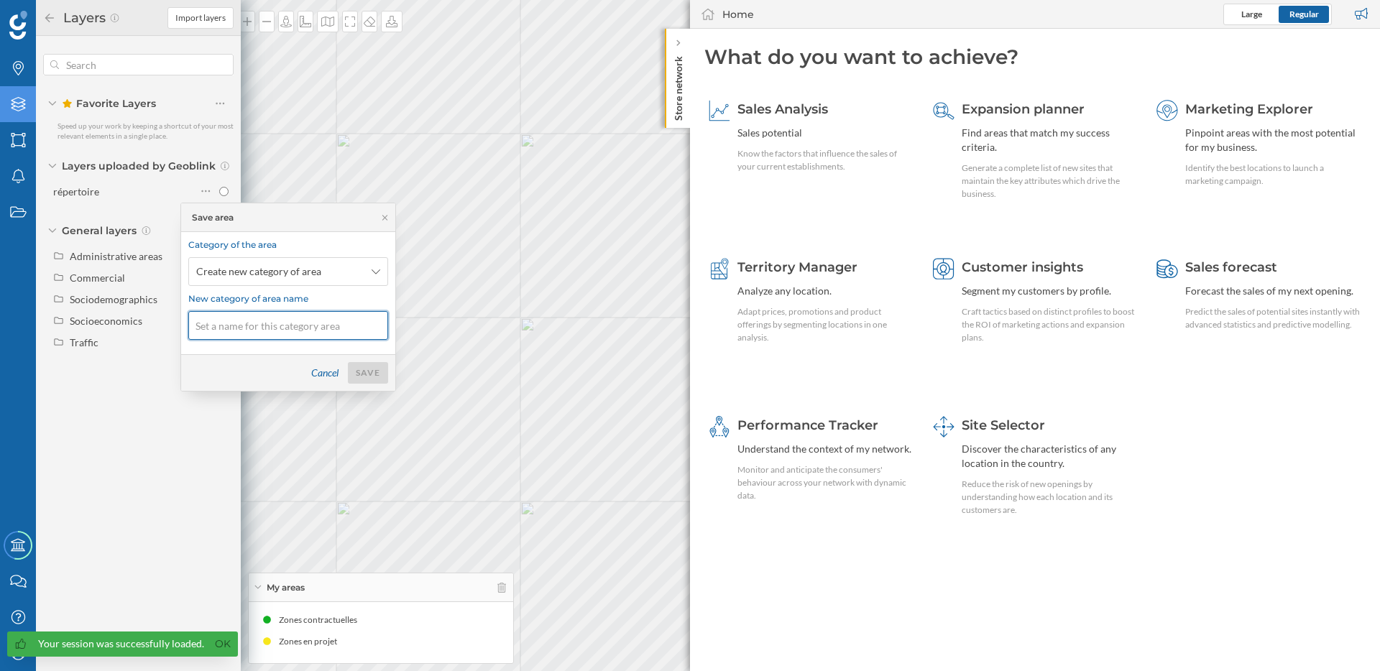
click at [275, 324] on input at bounding box center [288, 325] width 200 height 29
type input "Franchisées"
click at [366, 375] on div "Save" at bounding box center [368, 373] width 40 height 22
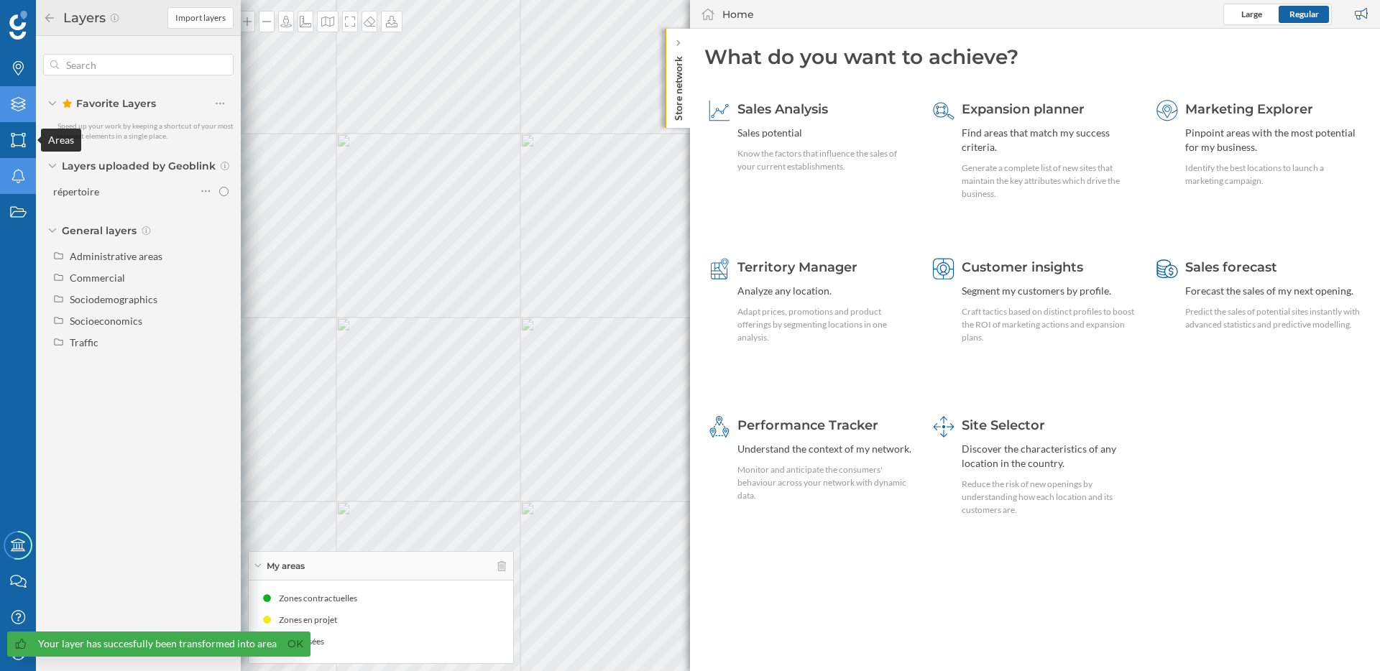
click at [26, 158] on div "Notifications" at bounding box center [18, 176] width 36 height 36
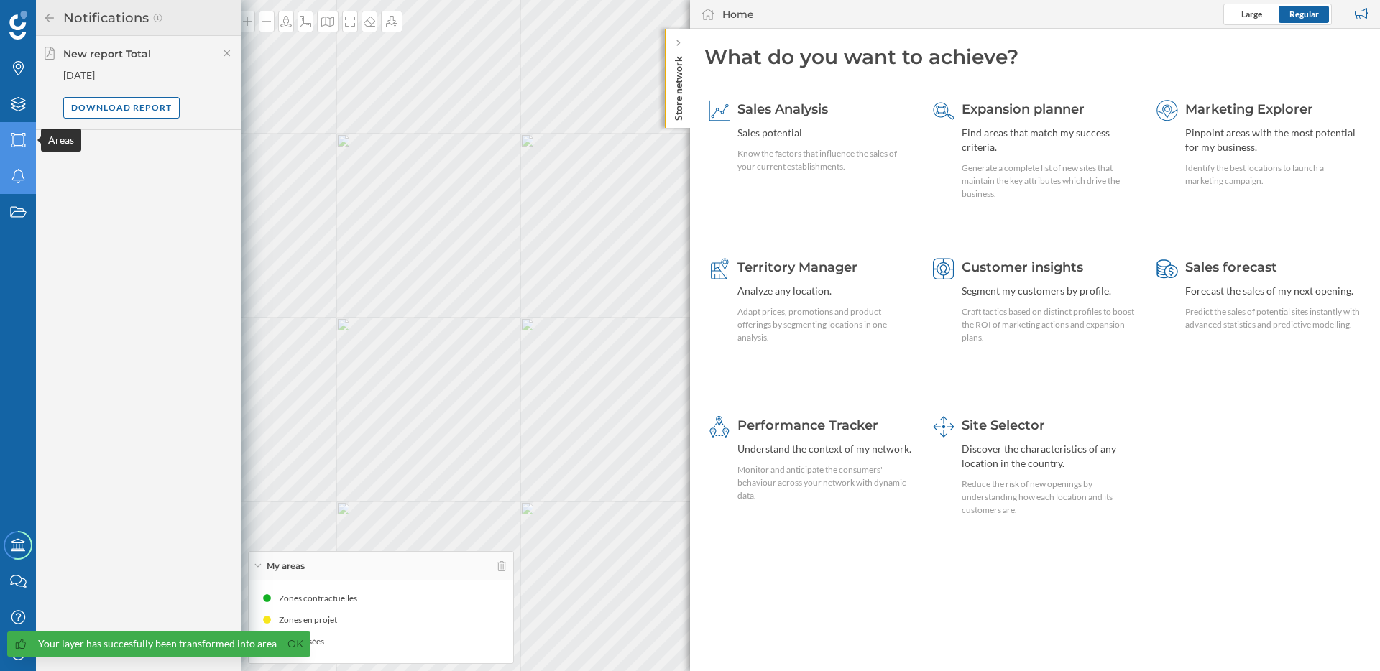
click at [22, 144] on icon at bounding box center [18, 140] width 14 height 14
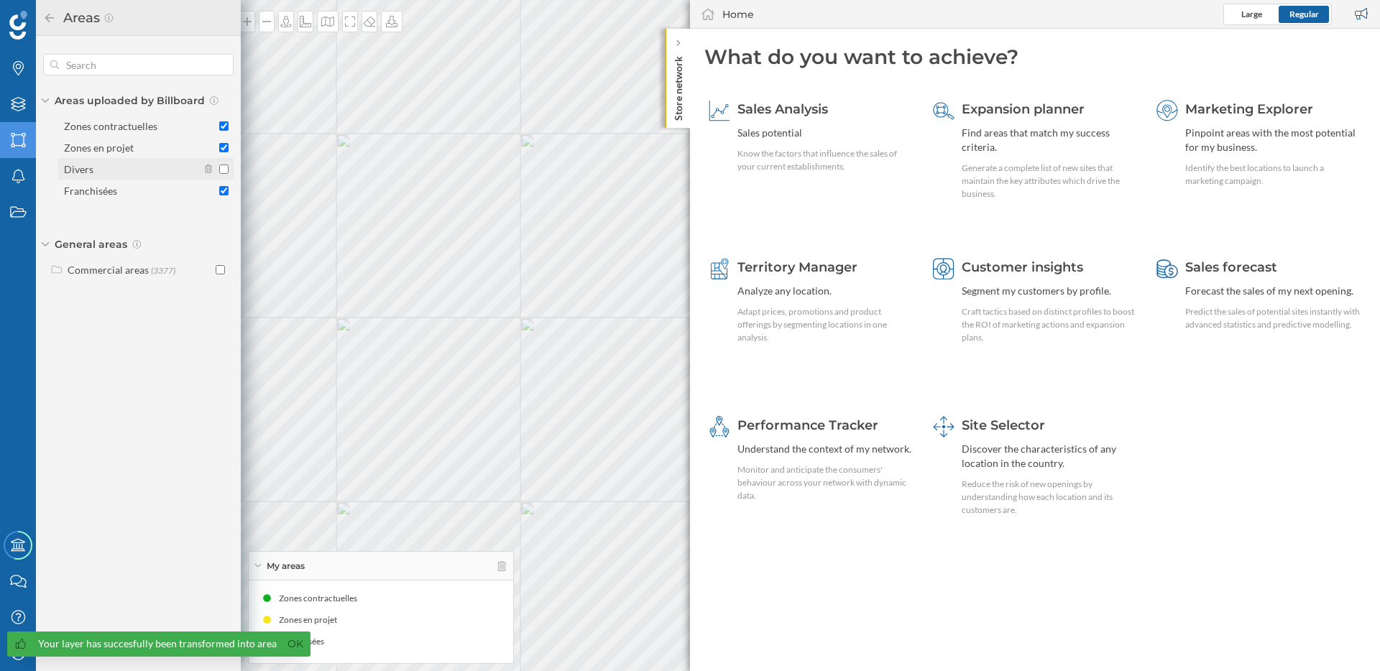
click at [222, 170] on input "Divers" at bounding box center [223, 169] width 9 height 9
checkbox input "true"
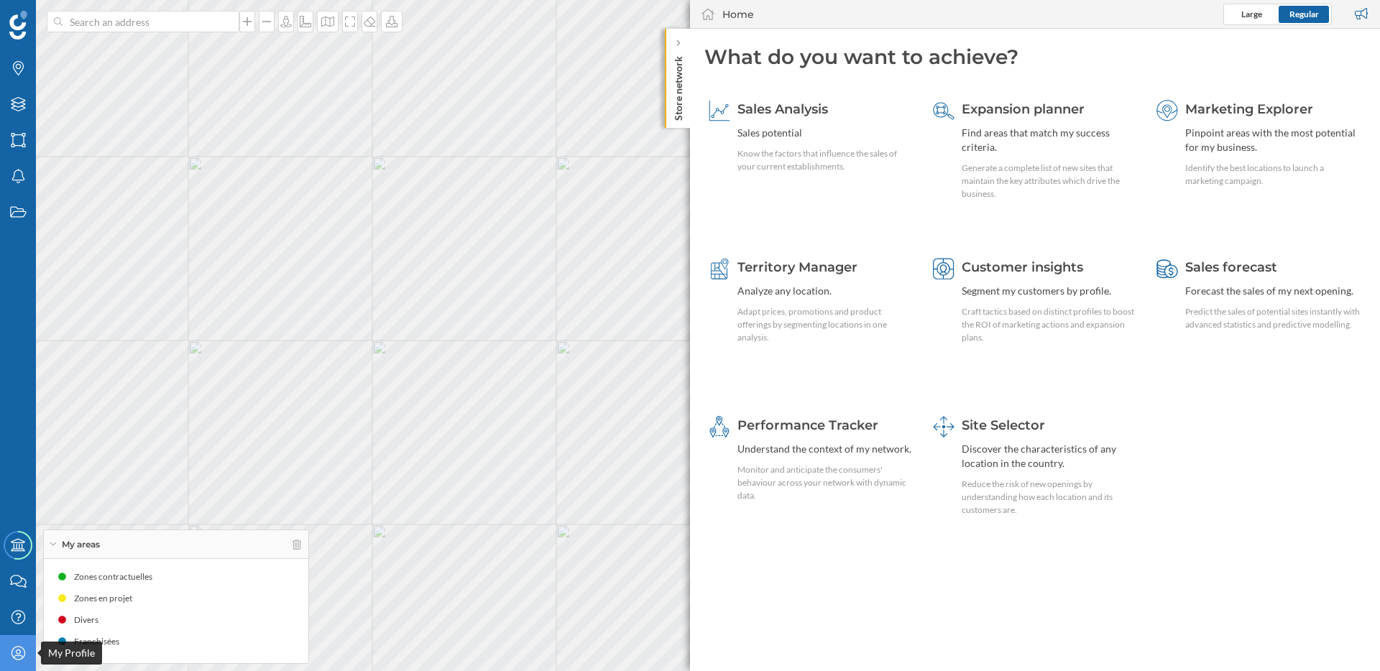
click at [13, 655] on icon "My Profile" at bounding box center [18, 653] width 18 height 14
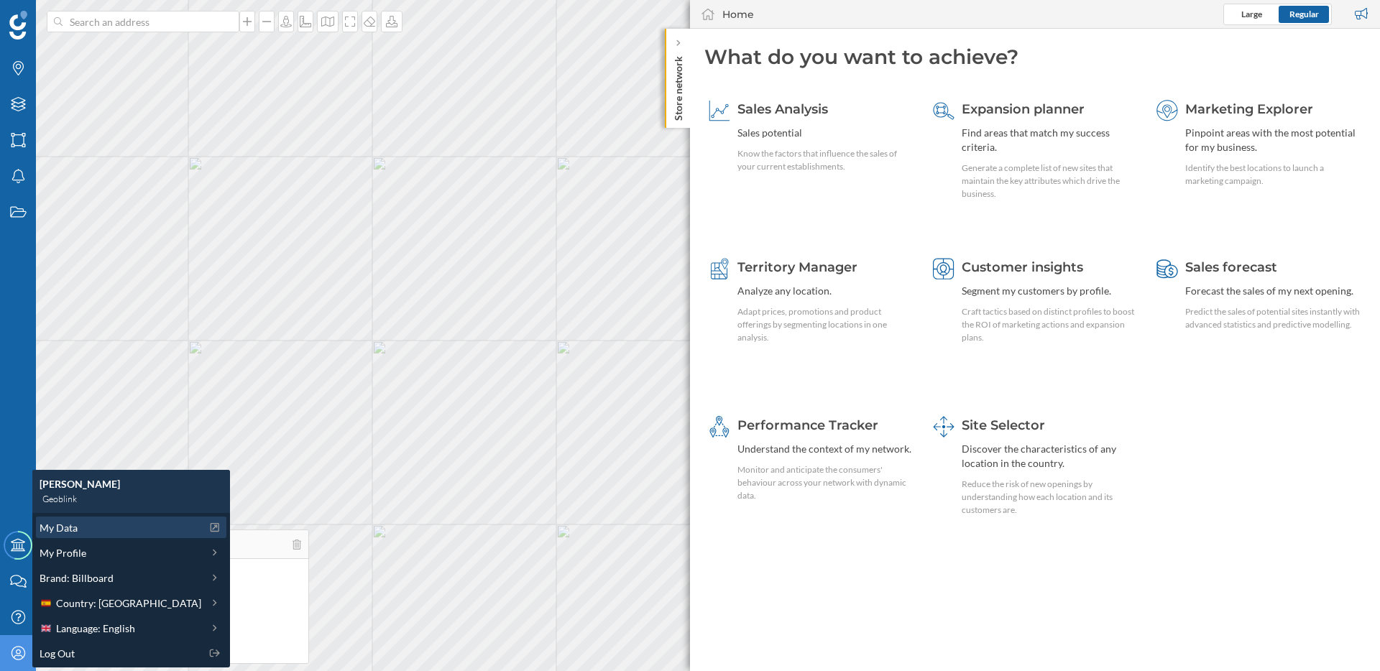
click at [76, 531] on span "My Data" at bounding box center [59, 527] width 38 height 15
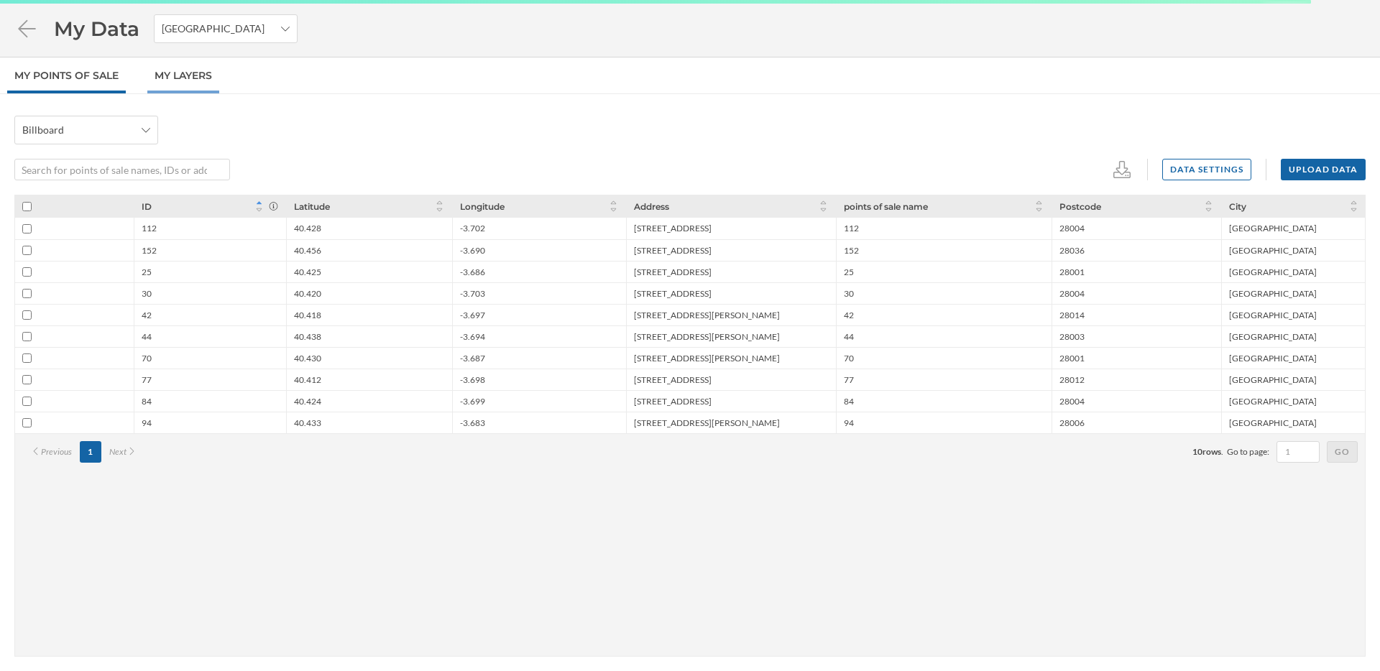
click at [186, 85] on link "My Layers" at bounding box center [183, 75] width 72 height 36
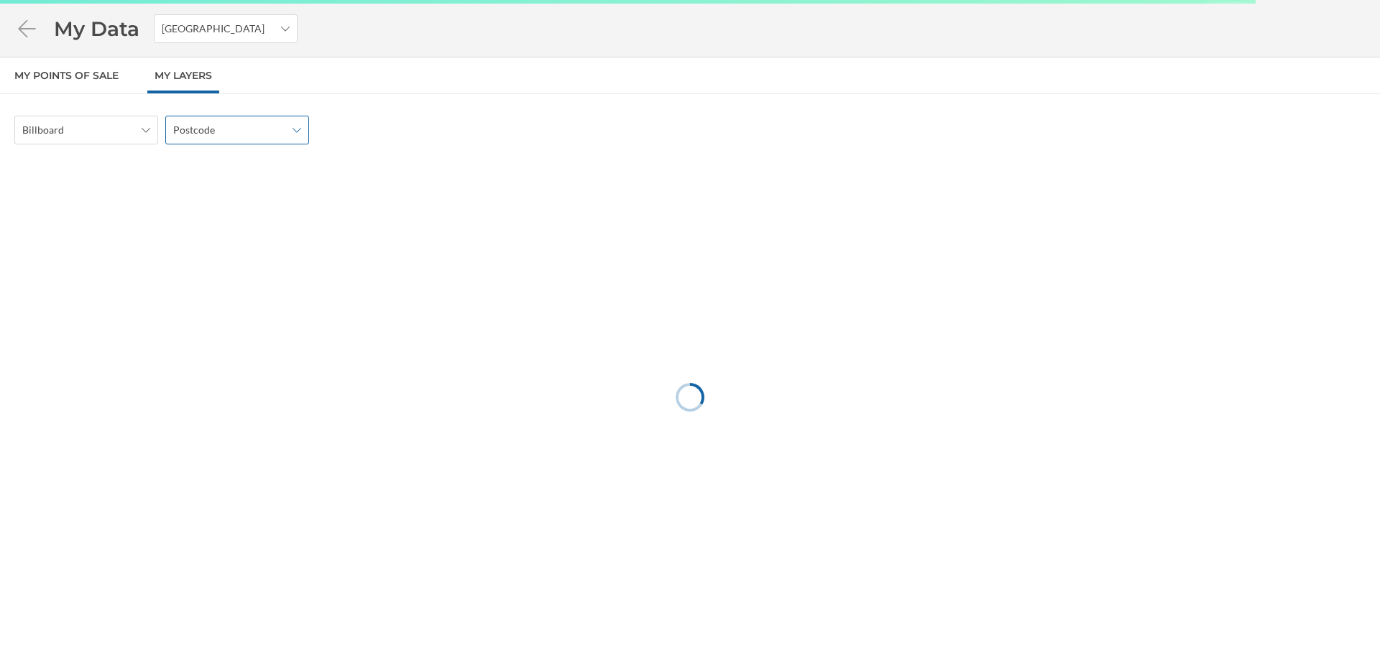
click at [208, 136] on span "Postcode" at bounding box center [194, 130] width 42 height 14
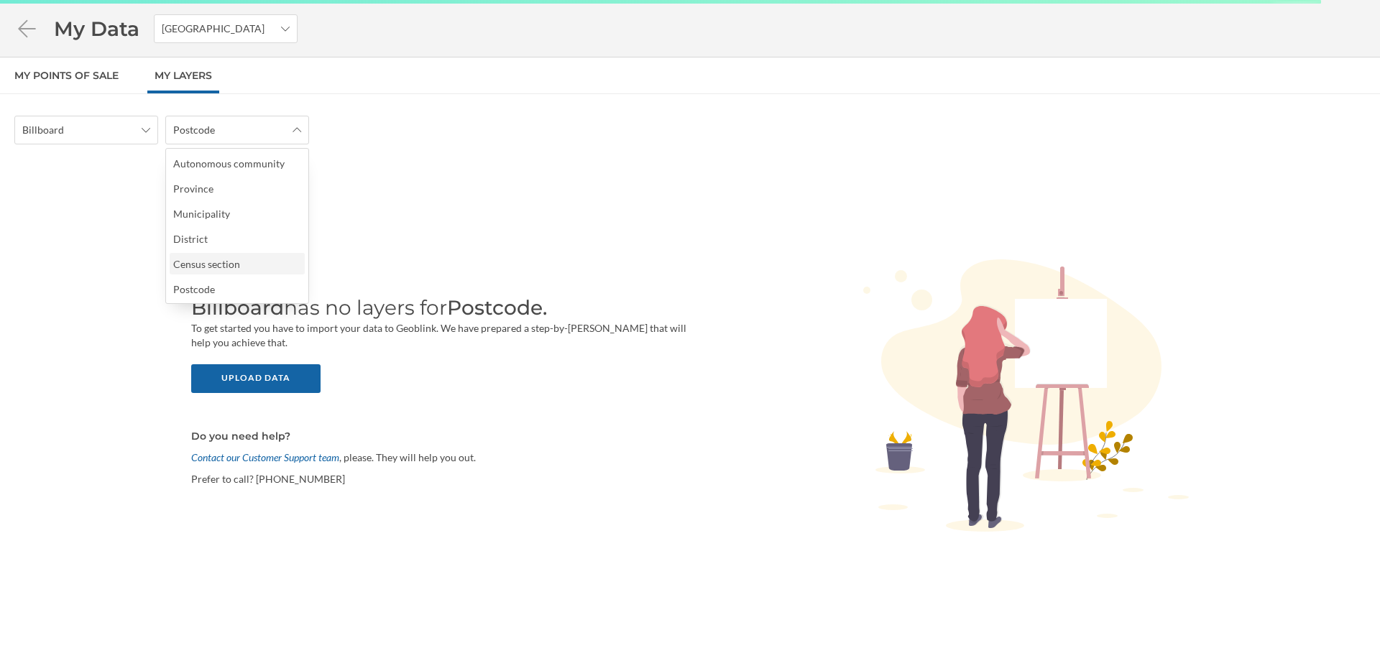
click at [224, 264] on div "Census section" at bounding box center [206, 264] width 67 height 12
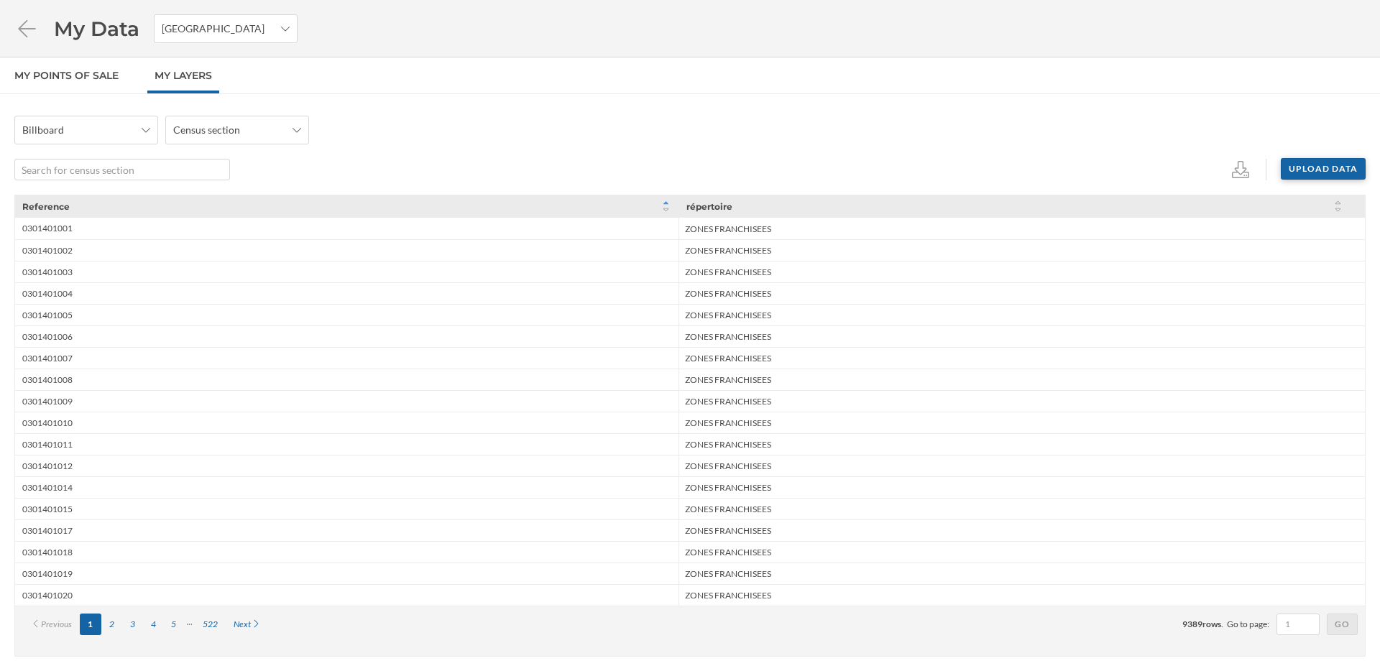
click at [1307, 178] on div "Upload data" at bounding box center [1323, 169] width 85 height 22
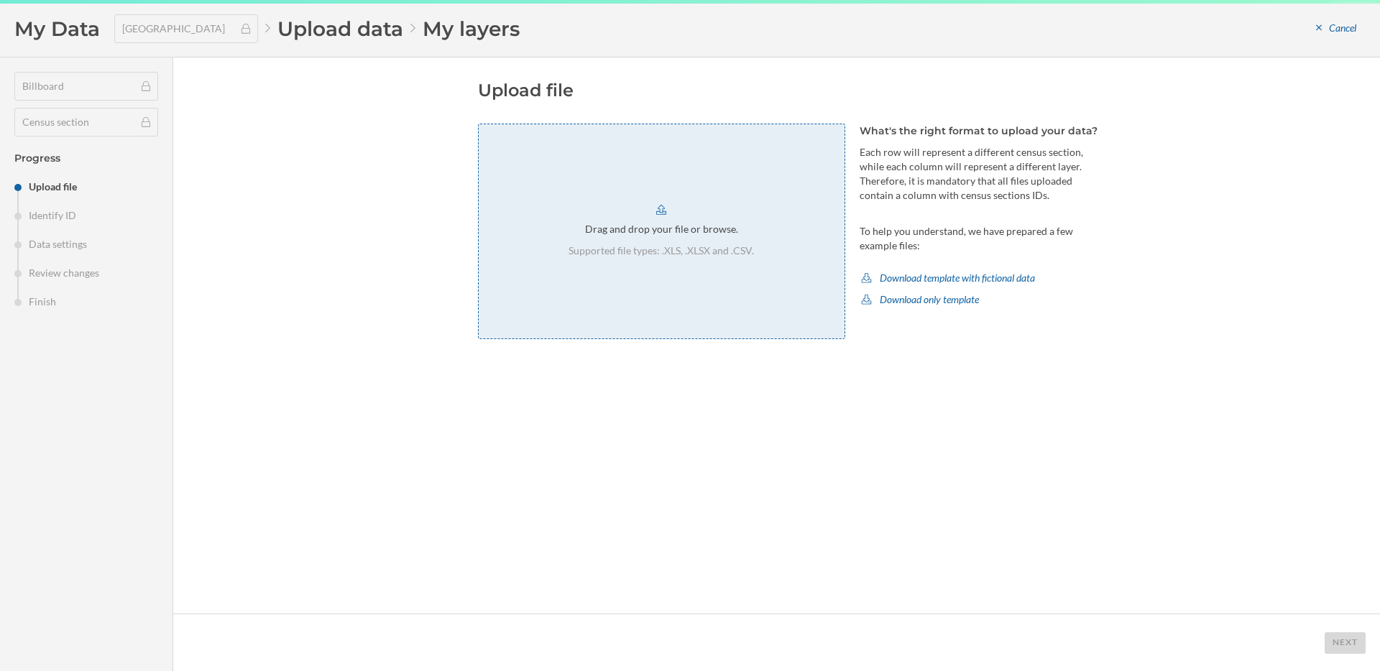
click at [730, 244] on p "Supported file types: .XLS, .XLSX and .CSV." at bounding box center [660, 251] width 185 height 14
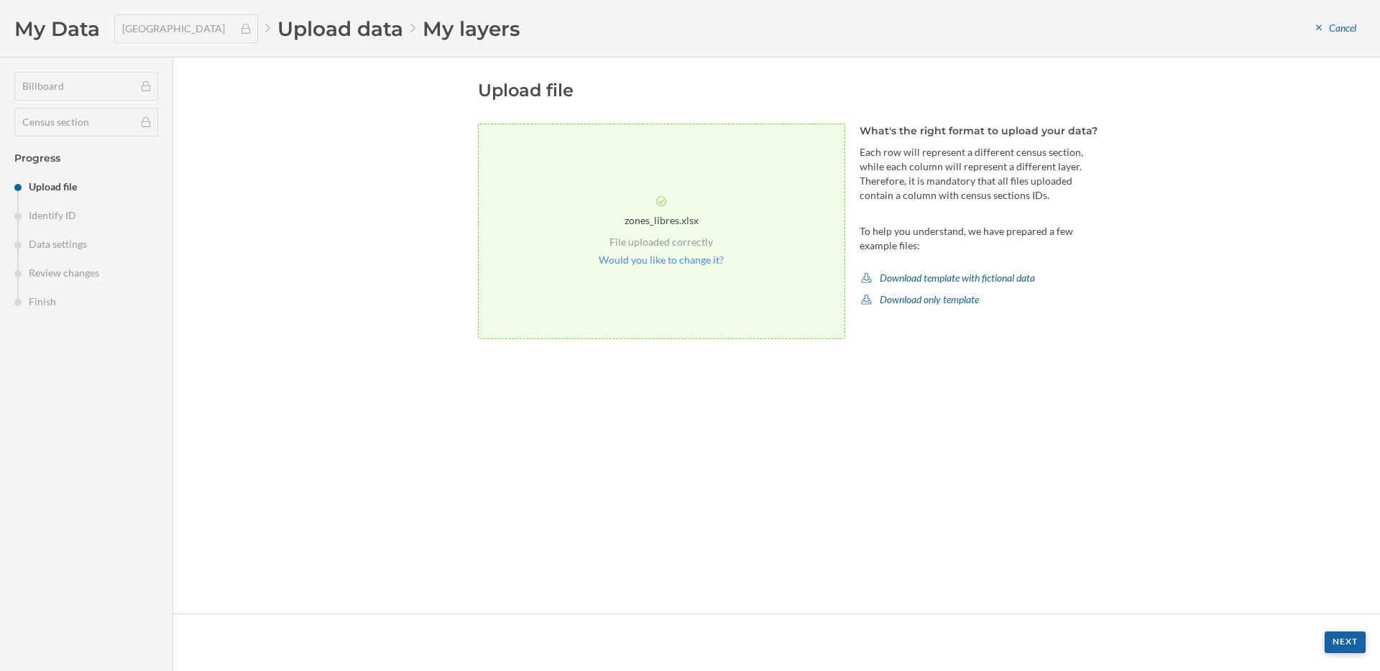
click at [1355, 645] on div "Next" at bounding box center [1345, 643] width 41 height 22
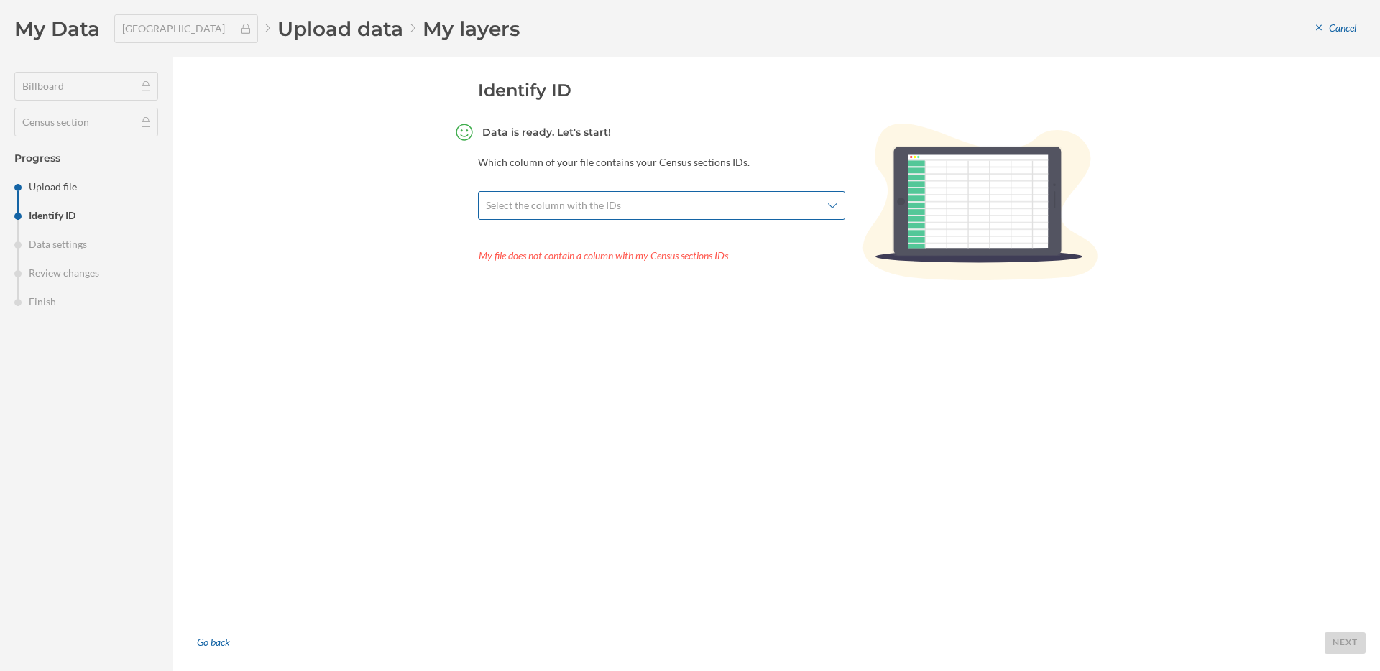
click at [756, 205] on span "Select the column with the IDs" at bounding box center [654, 205] width 336 height 14
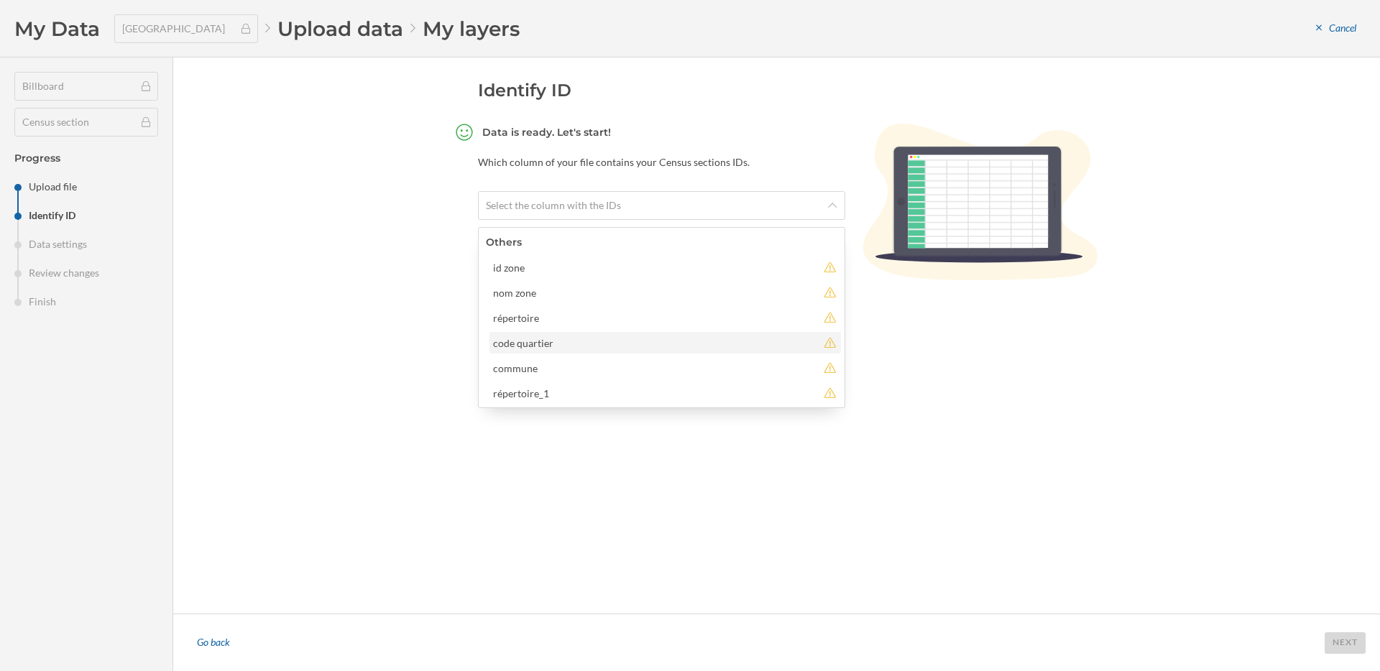
click at [648, 349] on div "code quartier" at bounding box center [655, 343] width 324 height 15
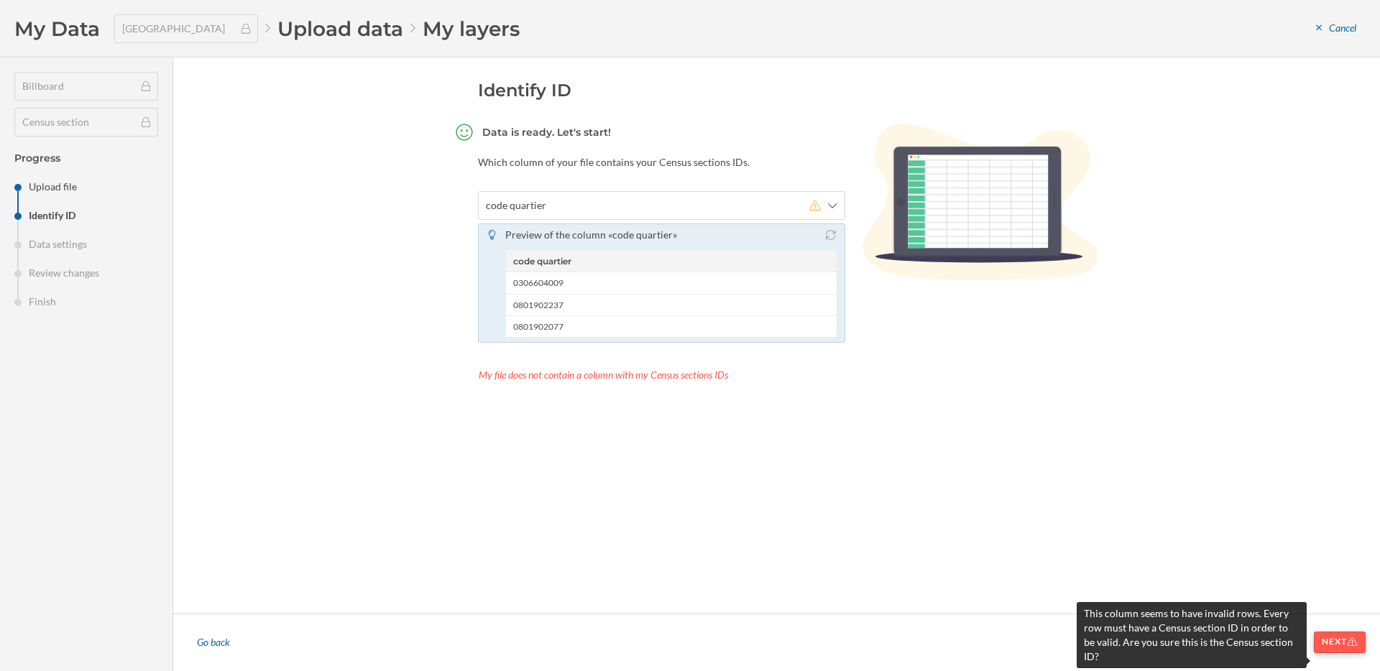
click at [1329, 637] on div "Next" at bounding box center [1340, 643] width 52 height 22
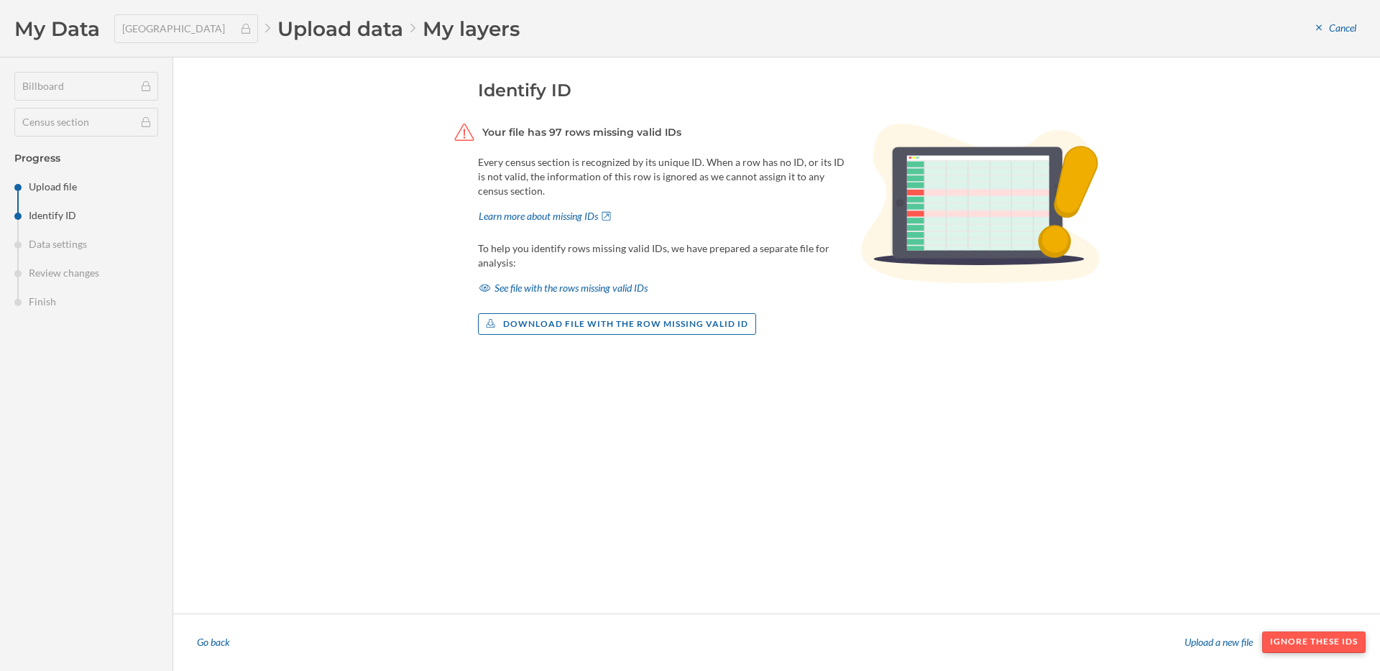
click at [1317, 643] on div "Ignore these IDs" at bounding box center [1313, 643] width 103 height 22
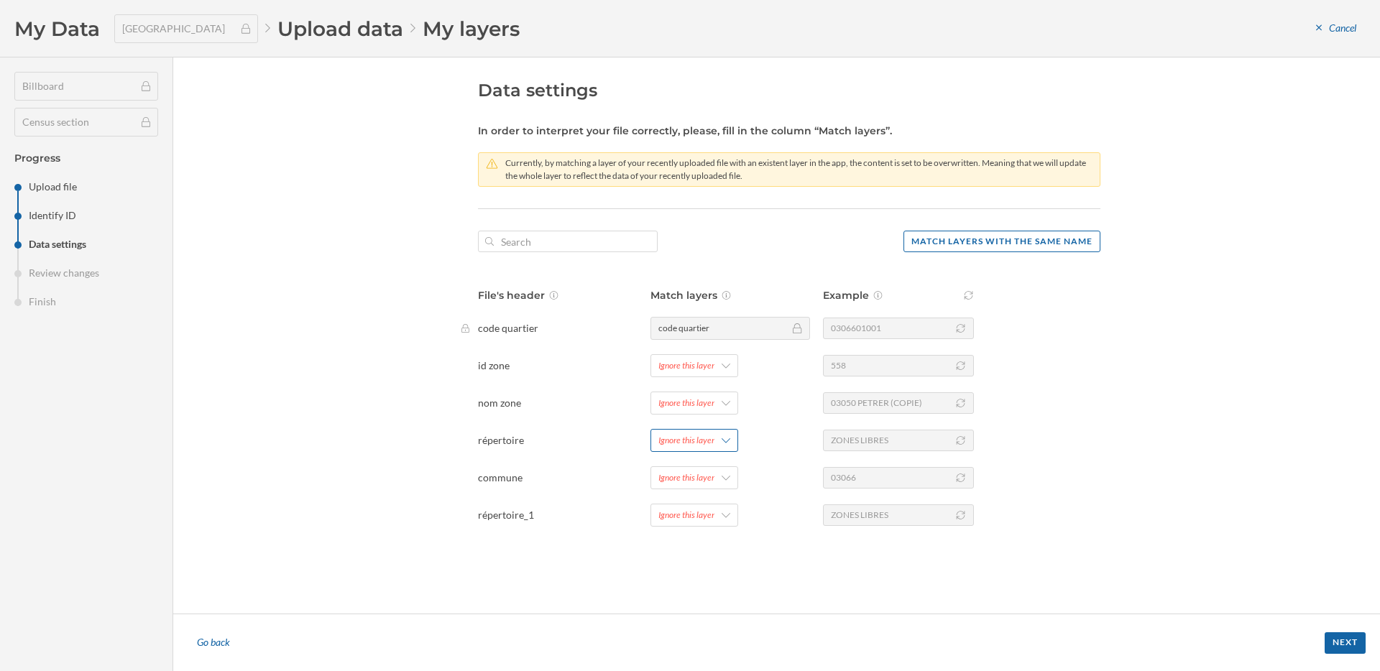
click at [707, 436] on div "Ignore this layer" at bounding box center [686, 440] width 56 height 13
drag, startPoint x: 714, startPoint y: 502, endPoint x: 696, endPoint y: 558, distance: 59.6
click at [696, 558] on div "Match layers Add new layer Ignore this layer répertoire" at bounding box center [740, 513] width 178 height 115
click at [696, 558] on div "répertoire" at bounding box center [681, 557] width 46 height 12
click at [1343, 642] on div "Next" at bounding box center [1345, 643] width 41 height 22
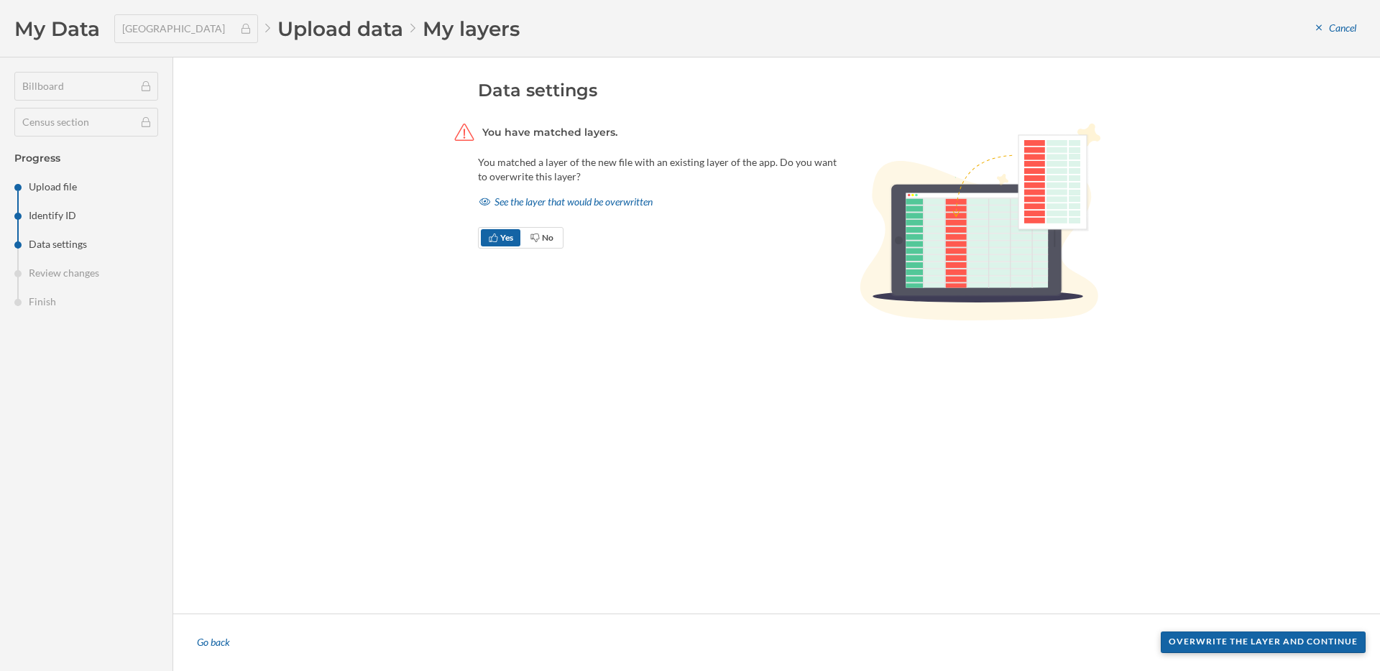
click at [1265, 642] on div "Overwrite the layer and continue" at bounding box center [1263, 643] width 205 height 22
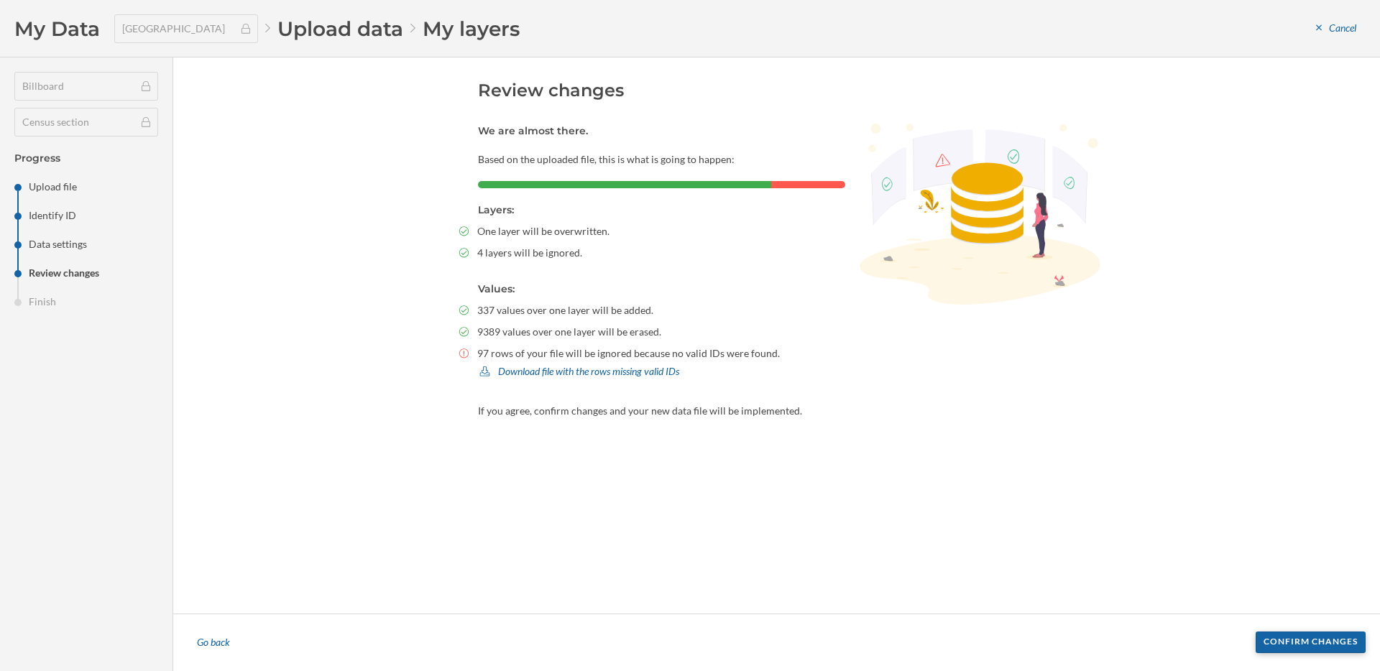
click at [1294, 638] on div "Confirm changes" at bounding box center [1311, 643] width 110 height 22
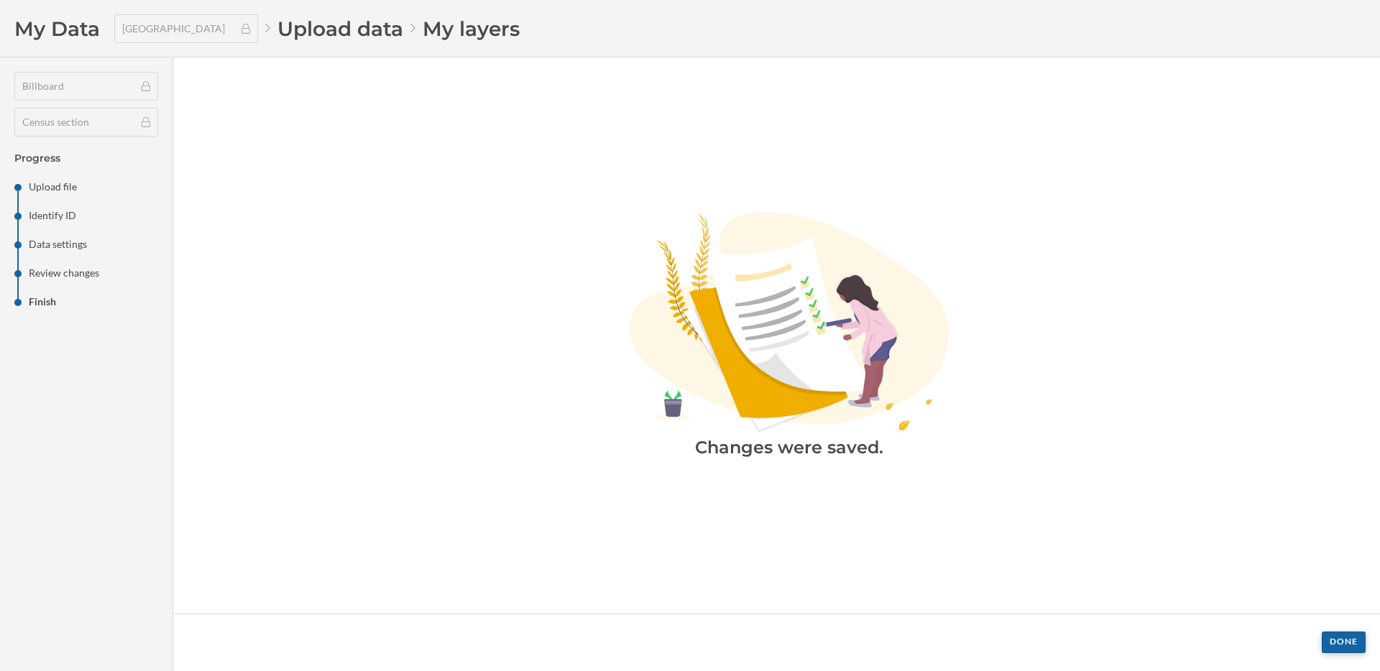
click at [1337, 647] on div "Done" at bounding box center [1344, 643] width 44 height 22
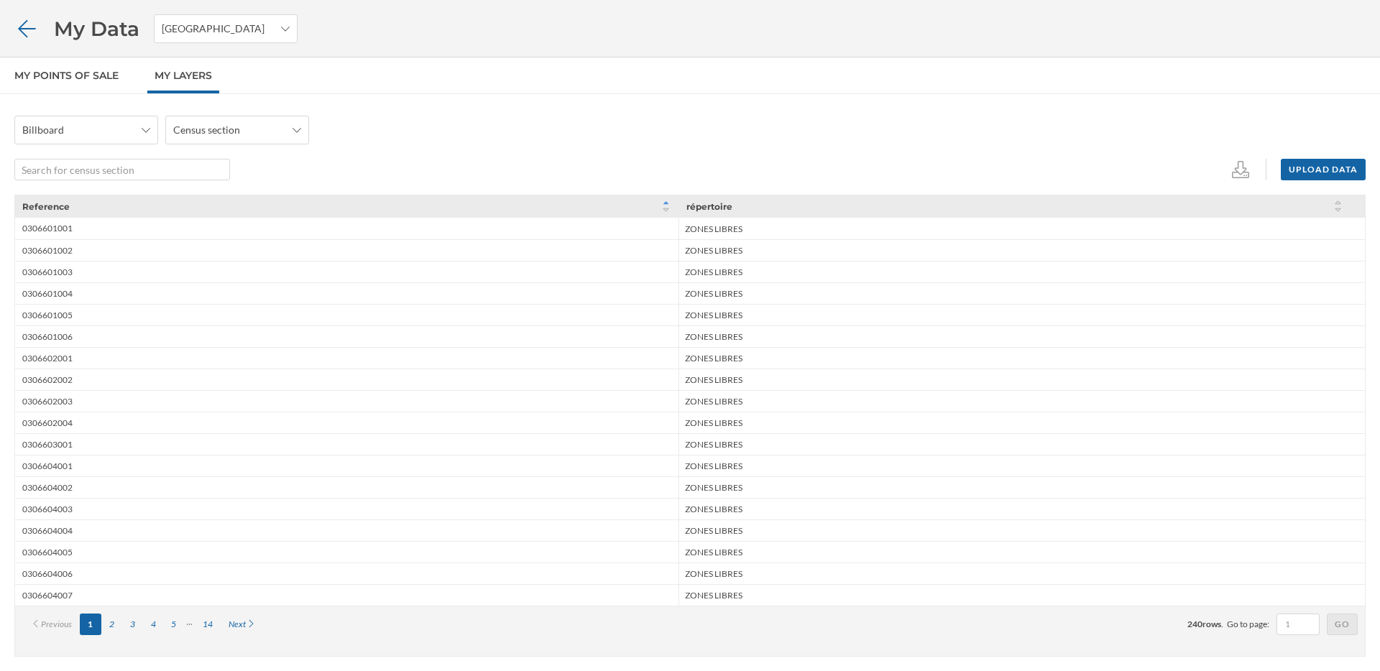
click at [34, 32] on icon at bounding box center [26, 29] width 25 height 20
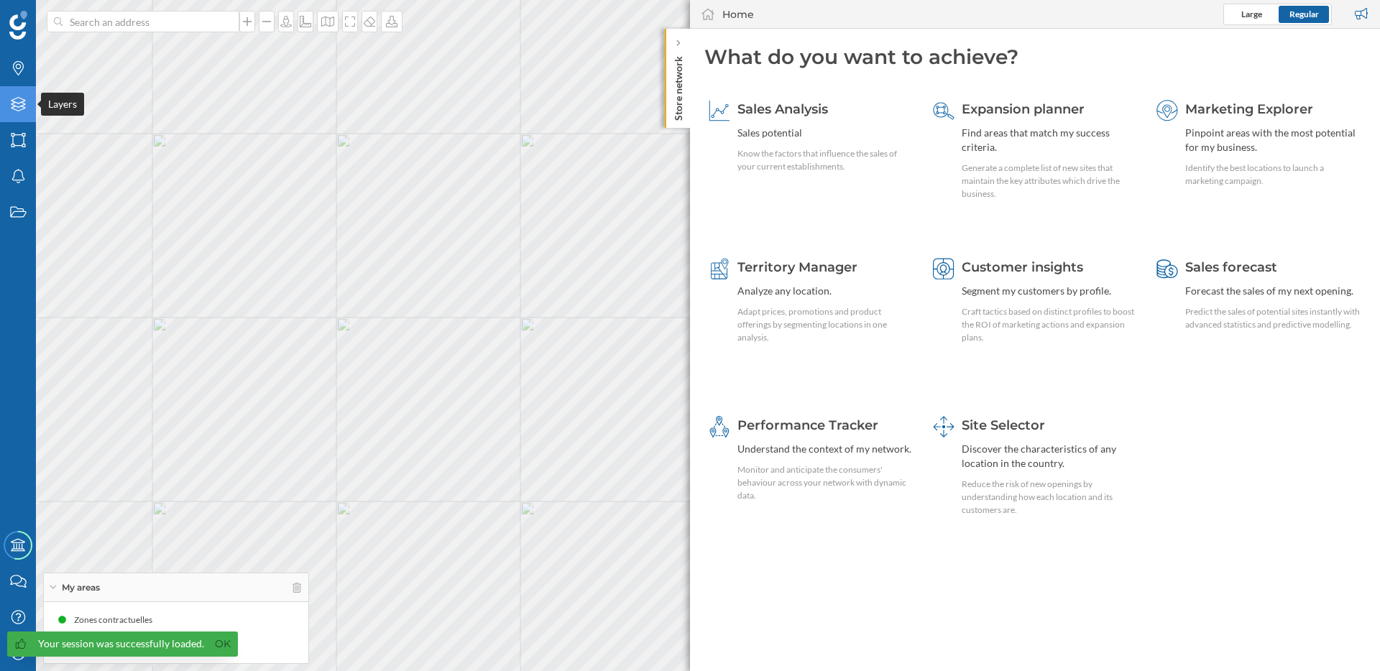
click at [18, 102] on icon "Layers" at bounding box center [18, 104] width 18 height 14
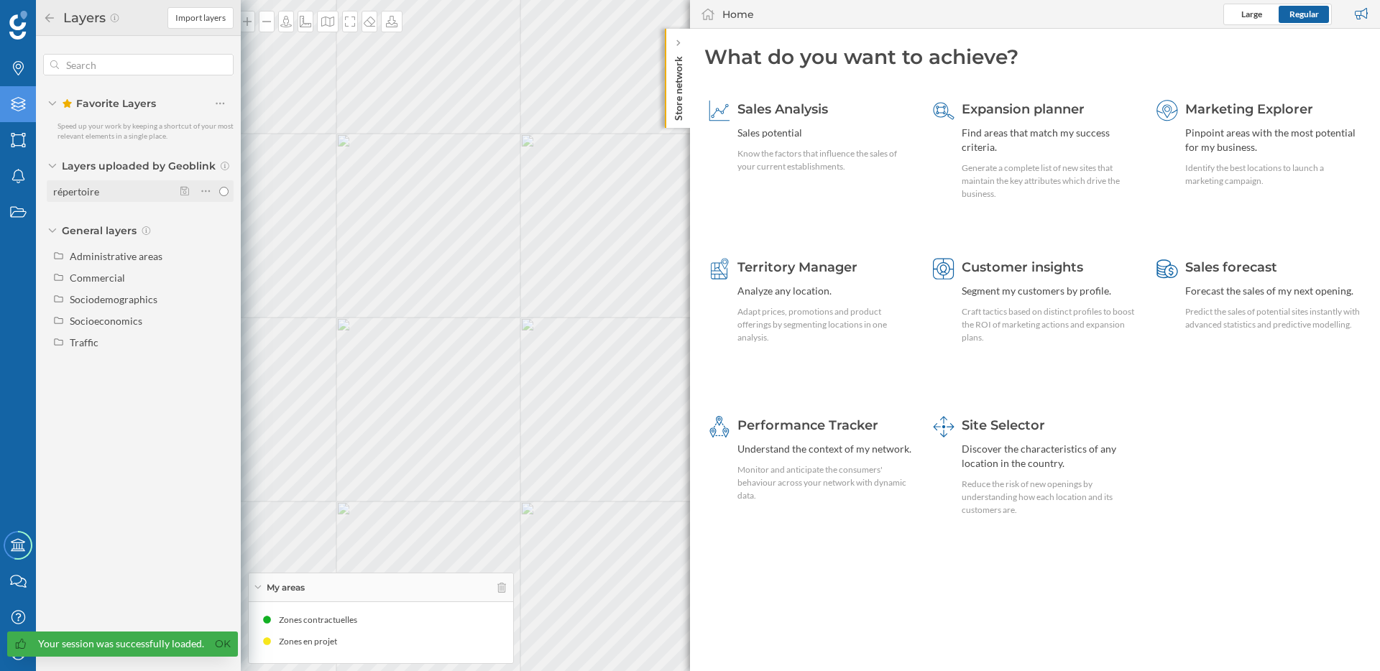
click at [227, 190] on input "répertoire" at bounding box center [223, 191] width 9 height 9
radio input "true"
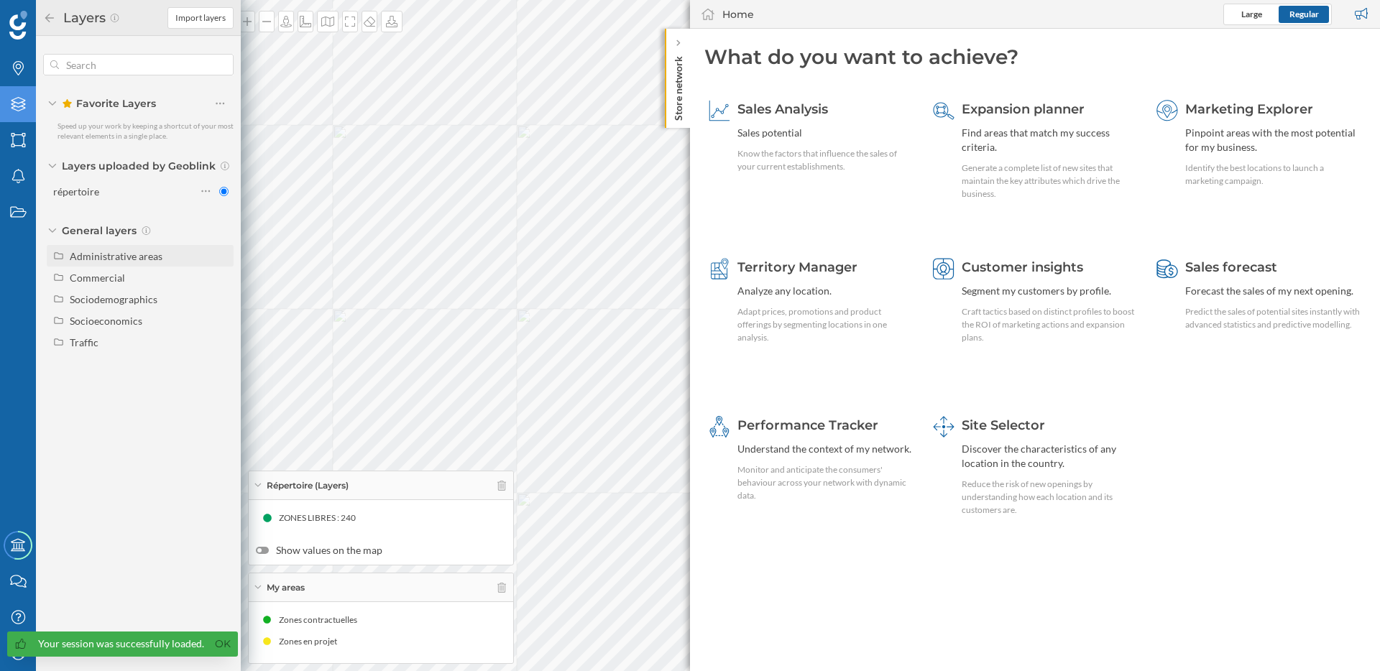
click at [188, 257] on div "Brands Layers Areas Notifications States Academy Contact us Help Center My Prof…" at bounding box center [690, 335] width 1380 height 671
click at [507, 590] on div "My areas" at bounding box center [381, 588] width 264 height 29
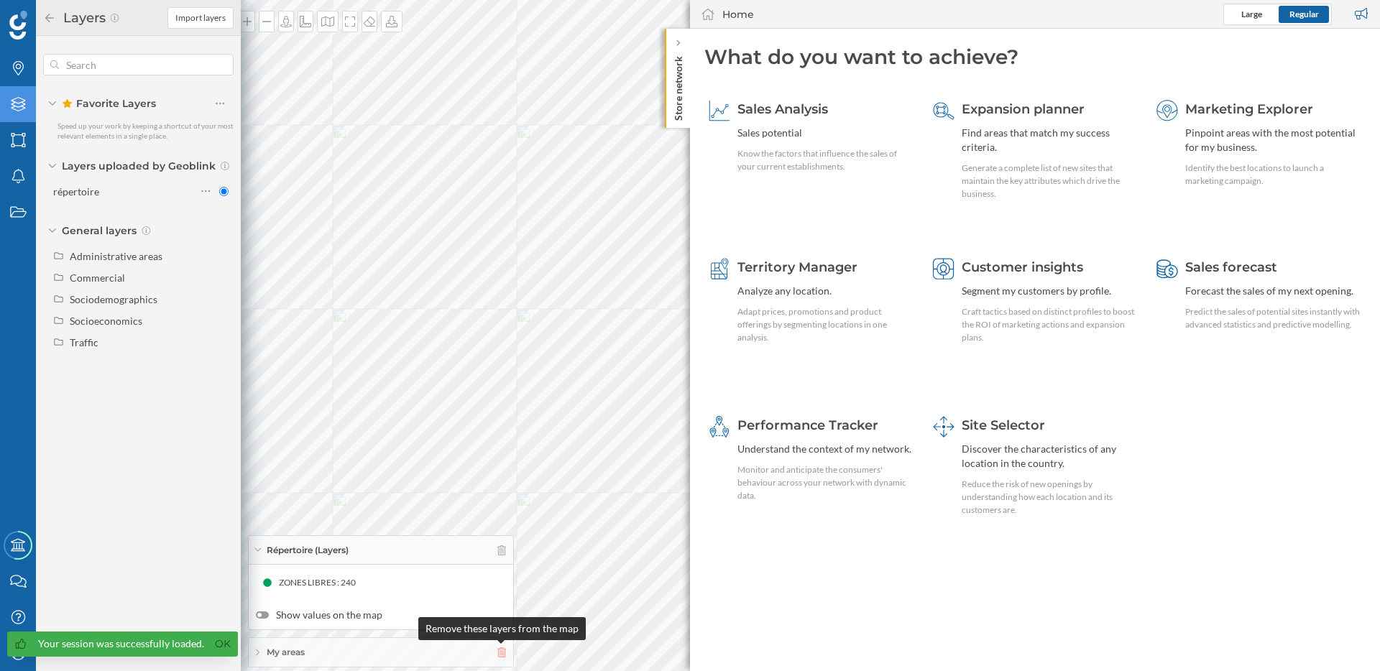
click at [499, 655] on icon at bounding box center [501, 653] width 9 height 10
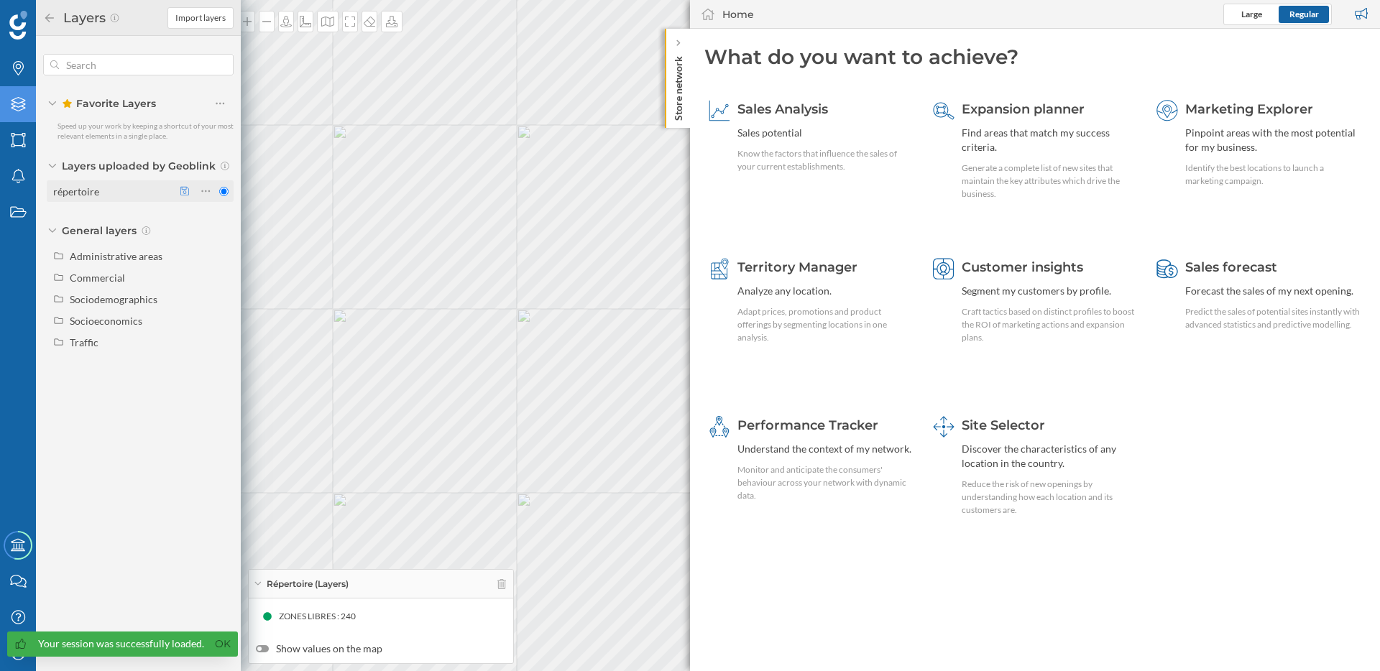
click at [188, 191] on icon at bounding box center [184, 191] width 9 height 10
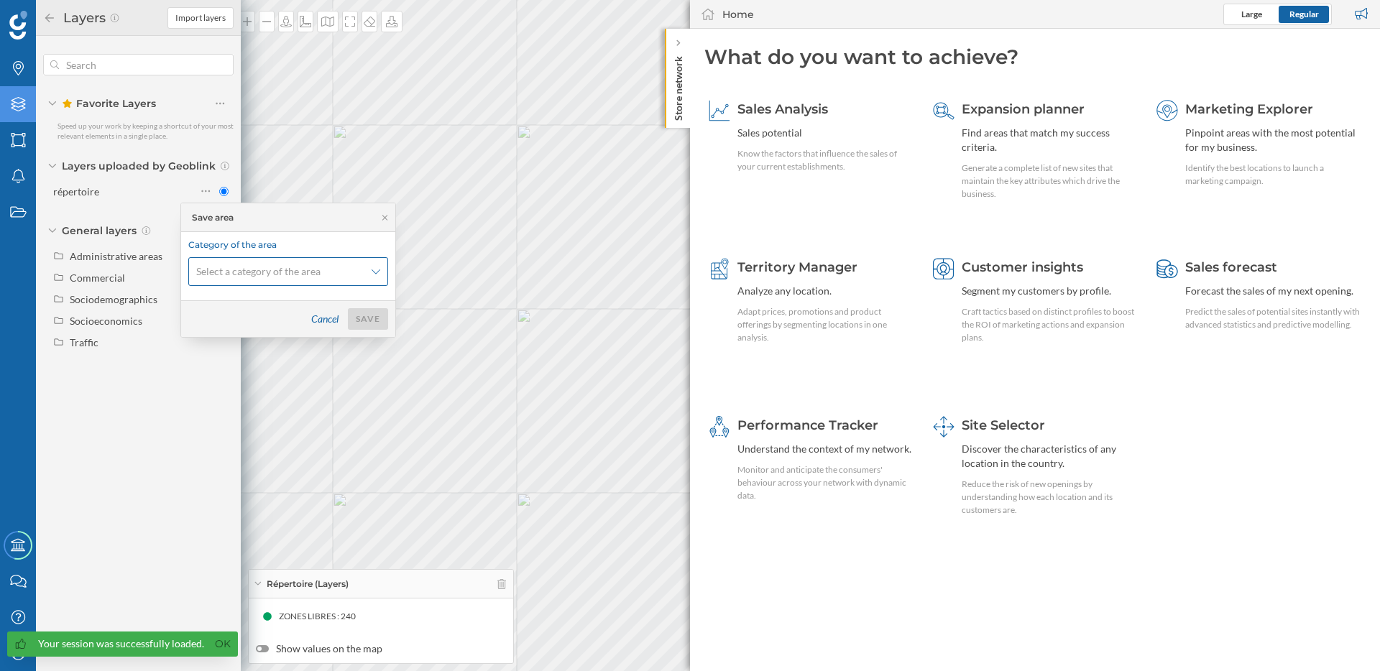
click at [281, 266] on span "Select a category of the area" at bounding box center [258, 271] width 124 height 14
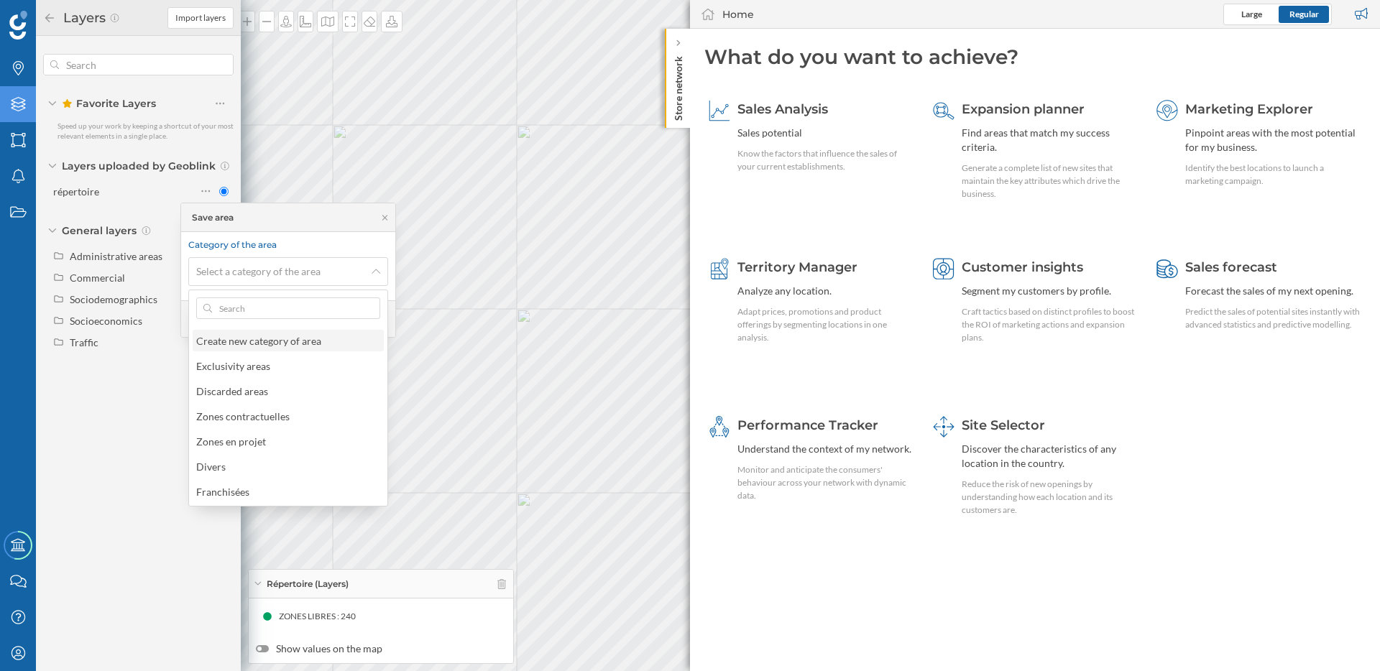
click at [267, 335] on div "Create new category of area" at bounding box center [258, 341] width 125 height 12
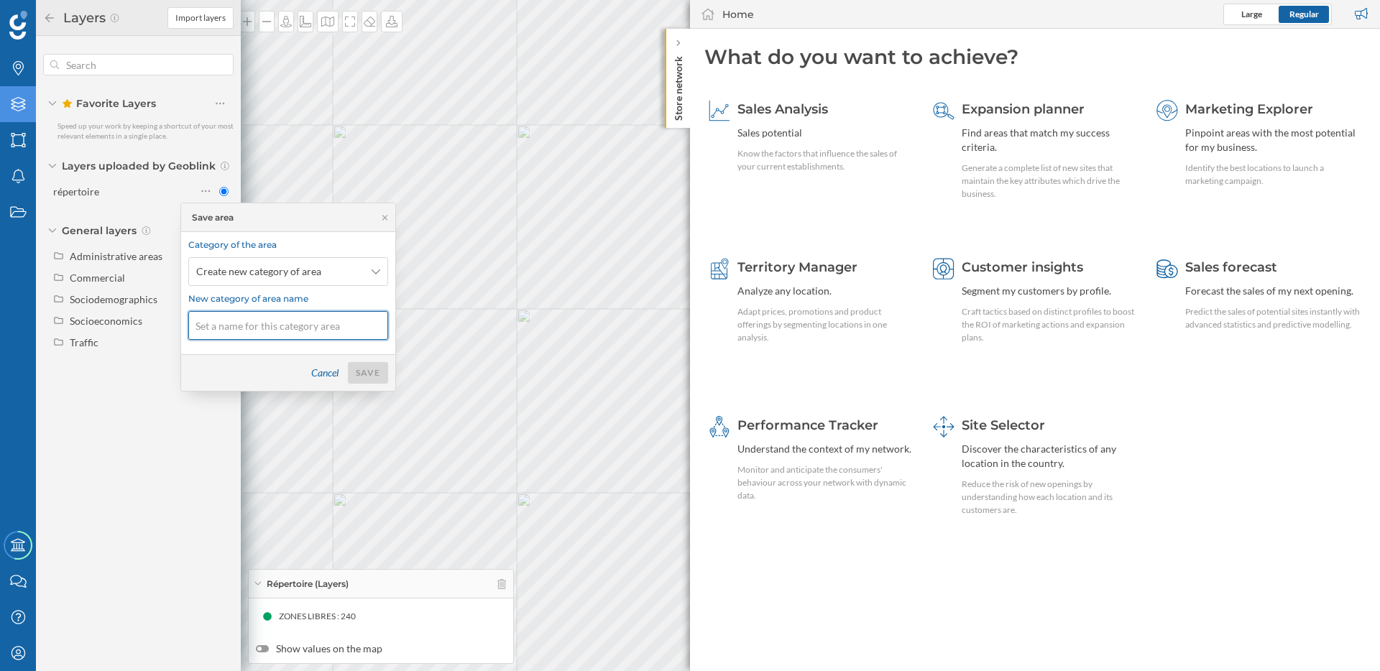
click at [266, 329] on input at bounding box center [288, 325] width 200 height 29
type input "A"
type input "Zones libres"
click at [367, 368] on div "Save" at bounding box center [368, 373] width 40 height 22
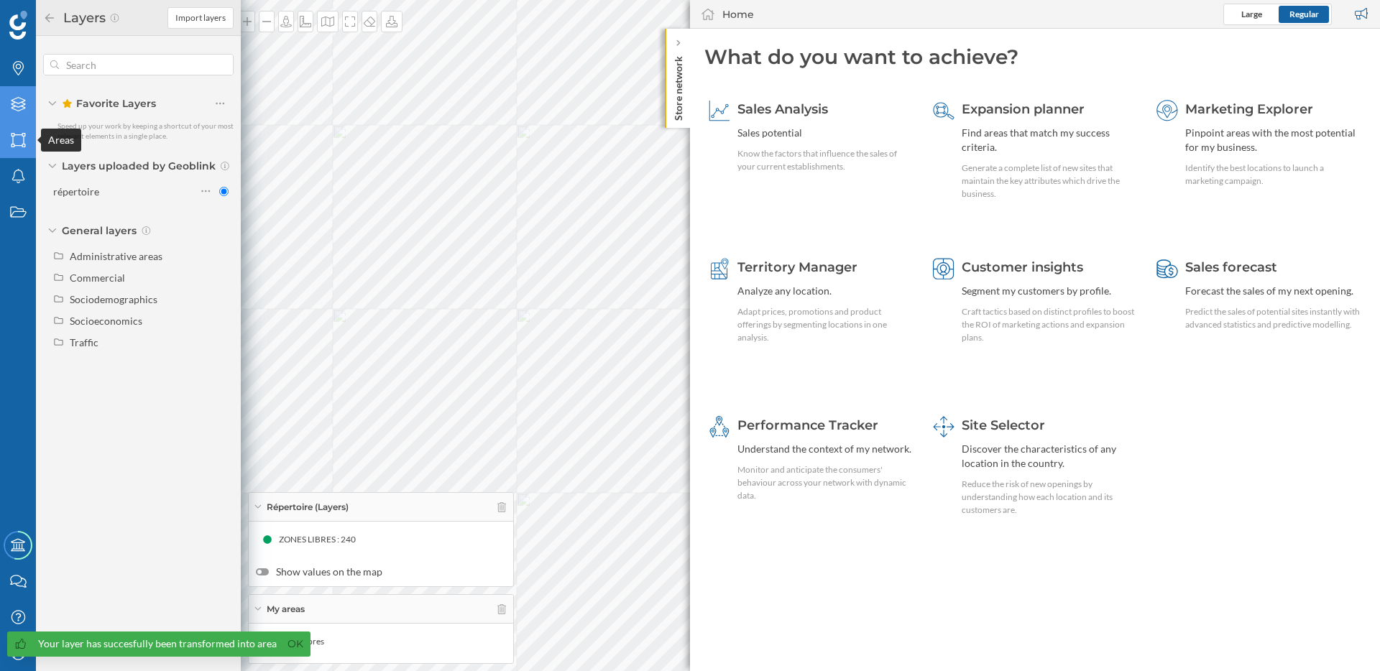
click at [19, 141] on icon "Areas" at bounding box center [18, 140] width 18 height 14
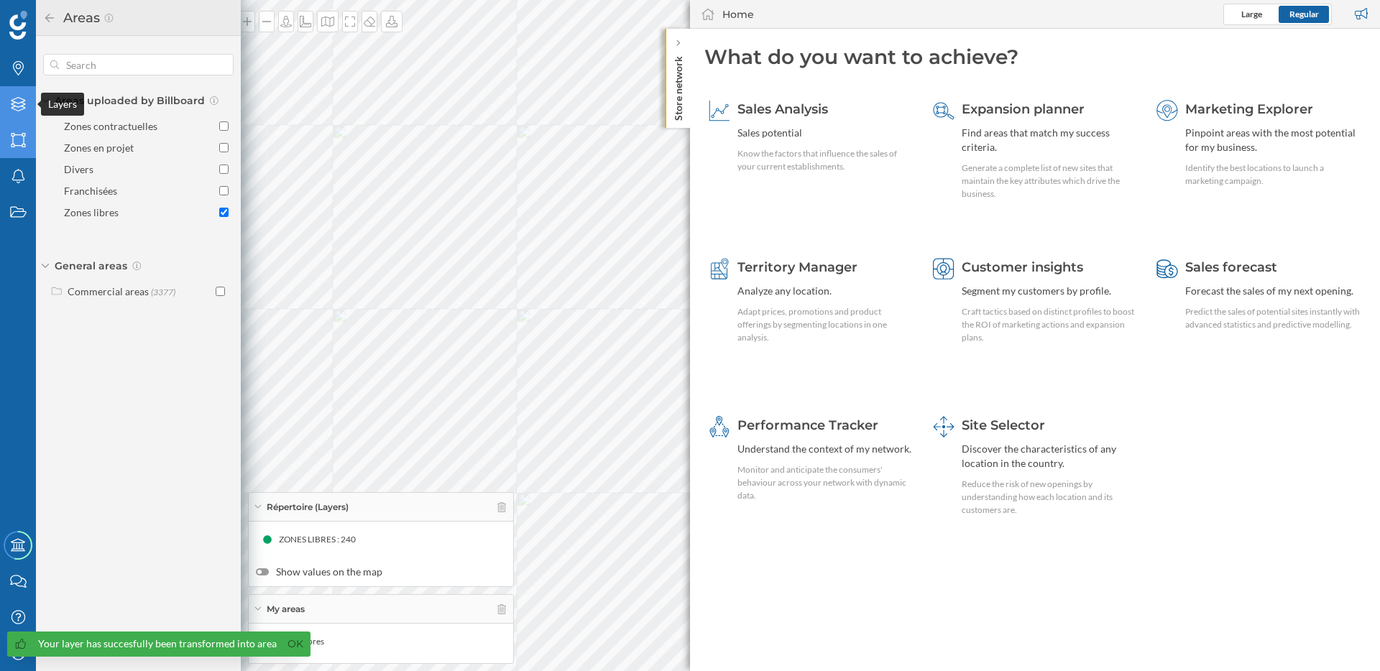
click at [18, 109] on icon "Layers" at bounding box center [18, 104] width 18 height 14
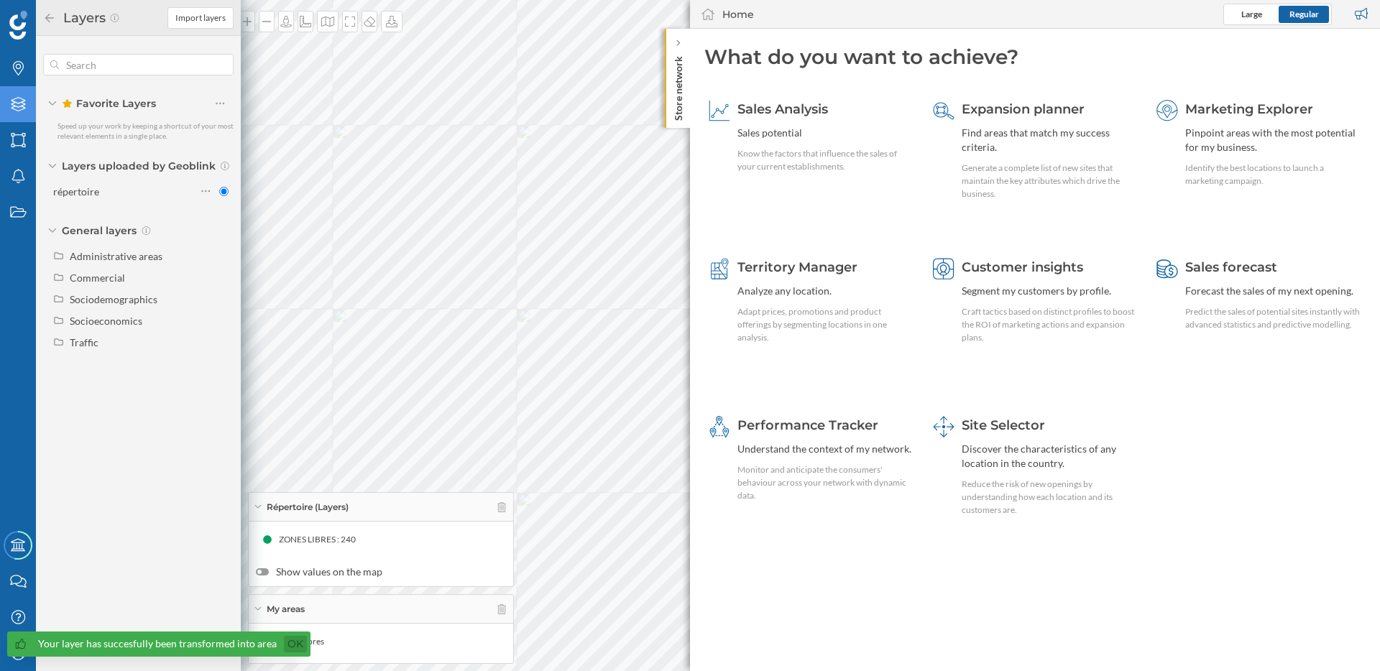
click at [287, 643] on link "Ok" at bounding box center [295, 644] width 23 height 17
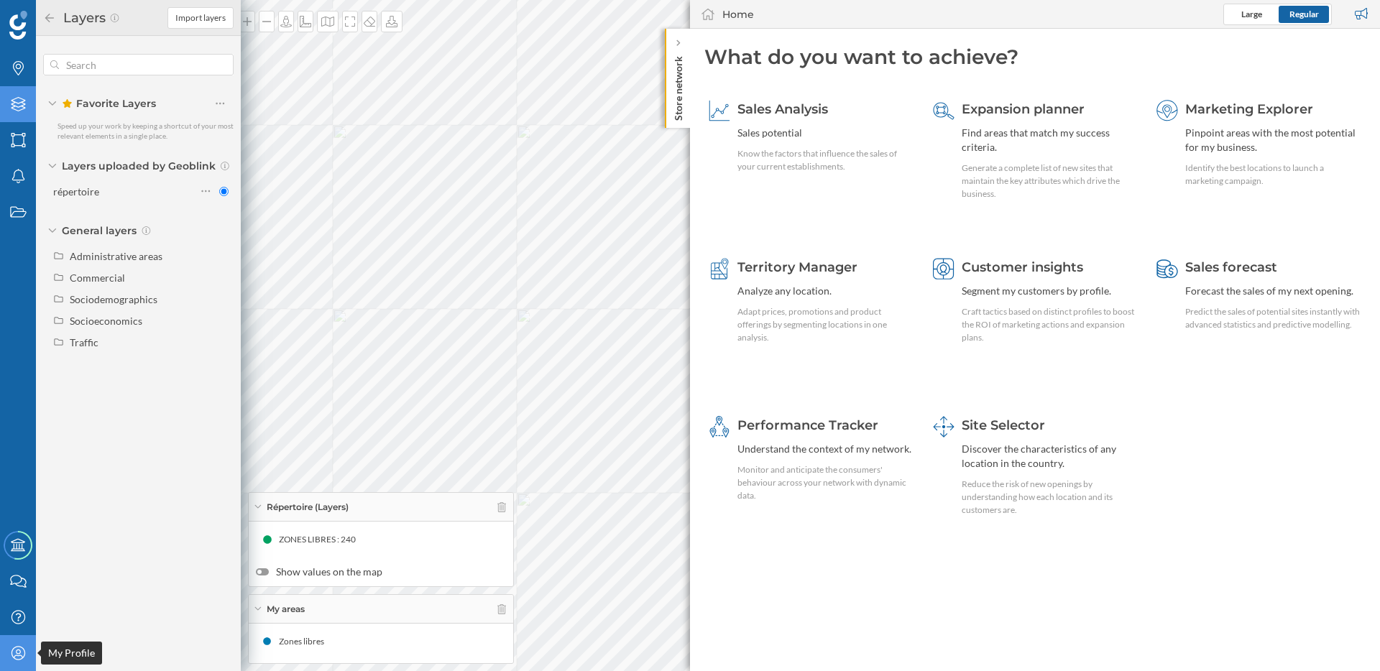
click at [27, 650] on div "My Profile" at bounding box center [18, 653] width 36 height 36
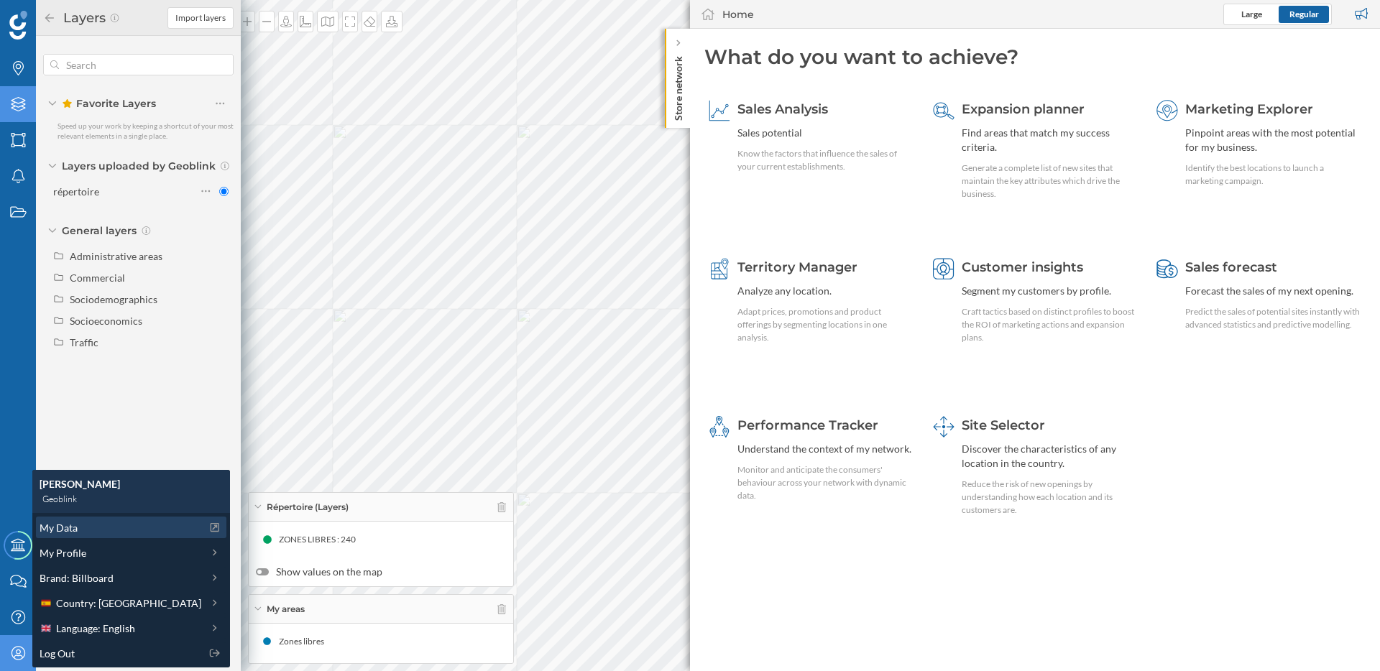
click at [68, 530] on span "My Data" at bounding box center [59, 527] width 38 height 15
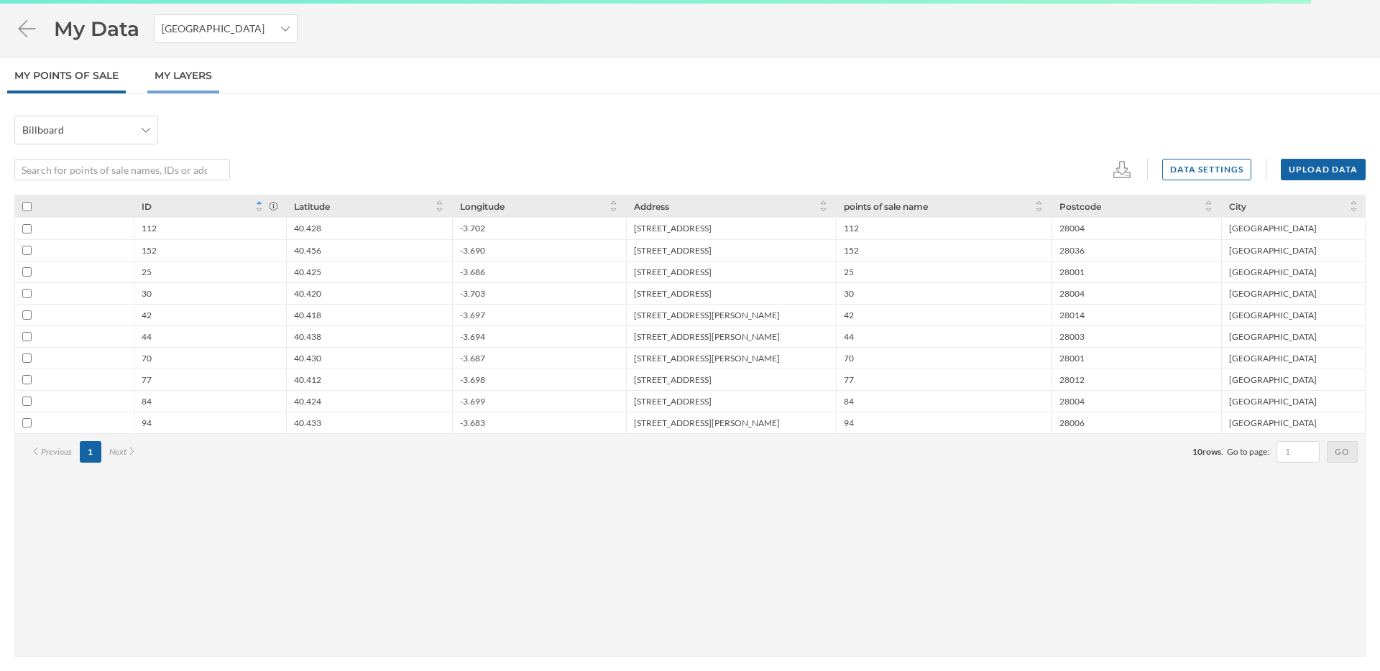
click at [201, 81] on link "My Layers" at bounding box center [183, 75] width 72 height 36
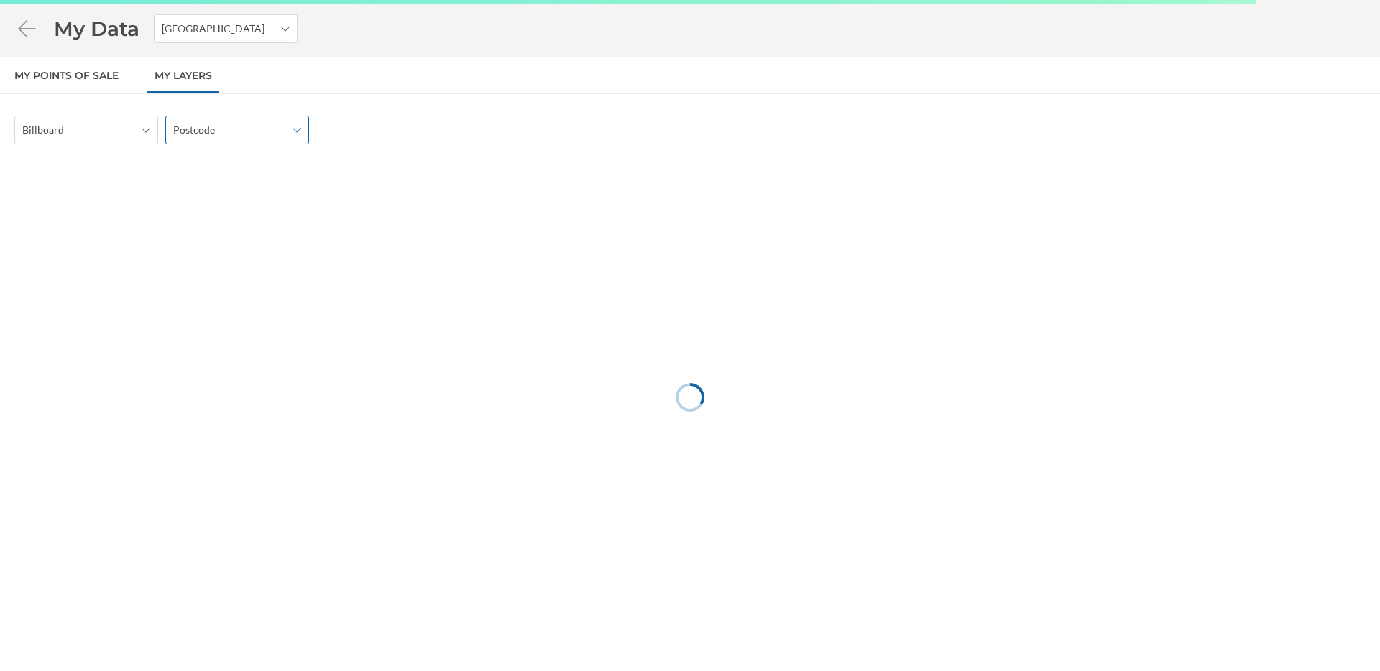
click at [254, 125] on span "Postcode" at bounding box center [229, 130] width 112 height 14
click at [254, 261] on div "Census section" at bounding box center [236, 264] width 126 height 15
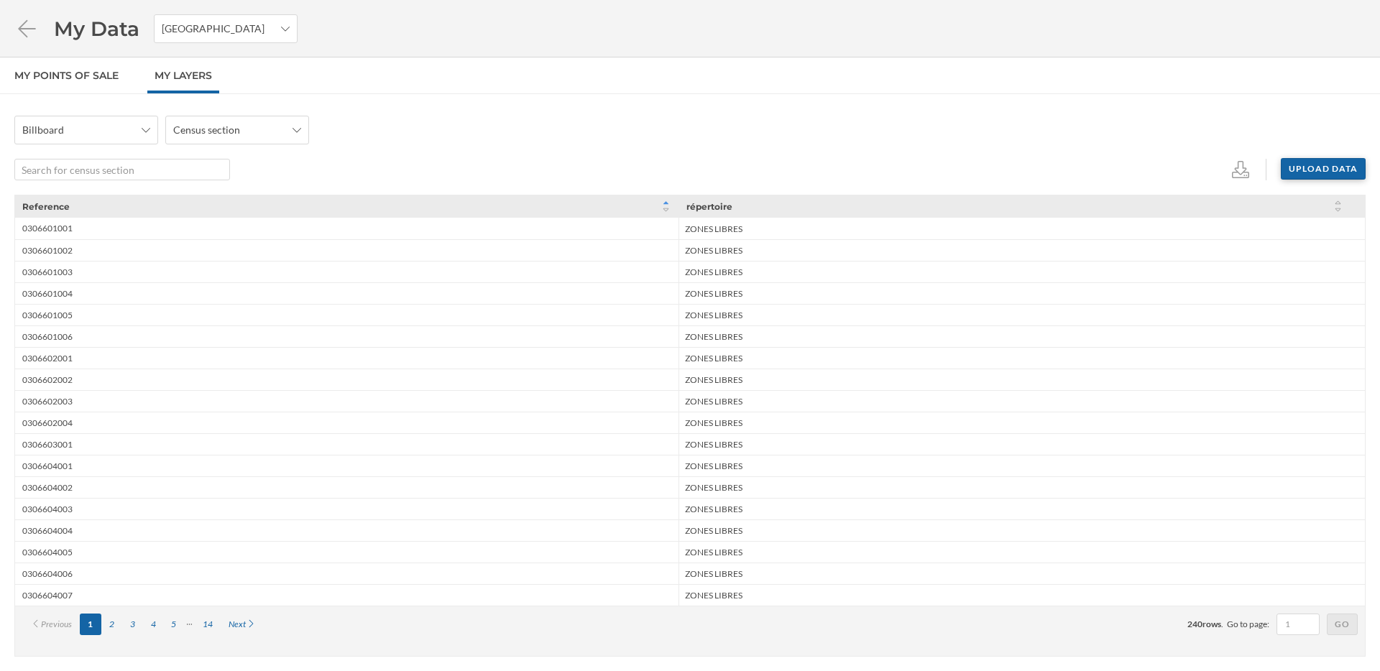
click at [1298, 167] on div "Upload data" at bounding box center [1323, 169] width 85 height 22
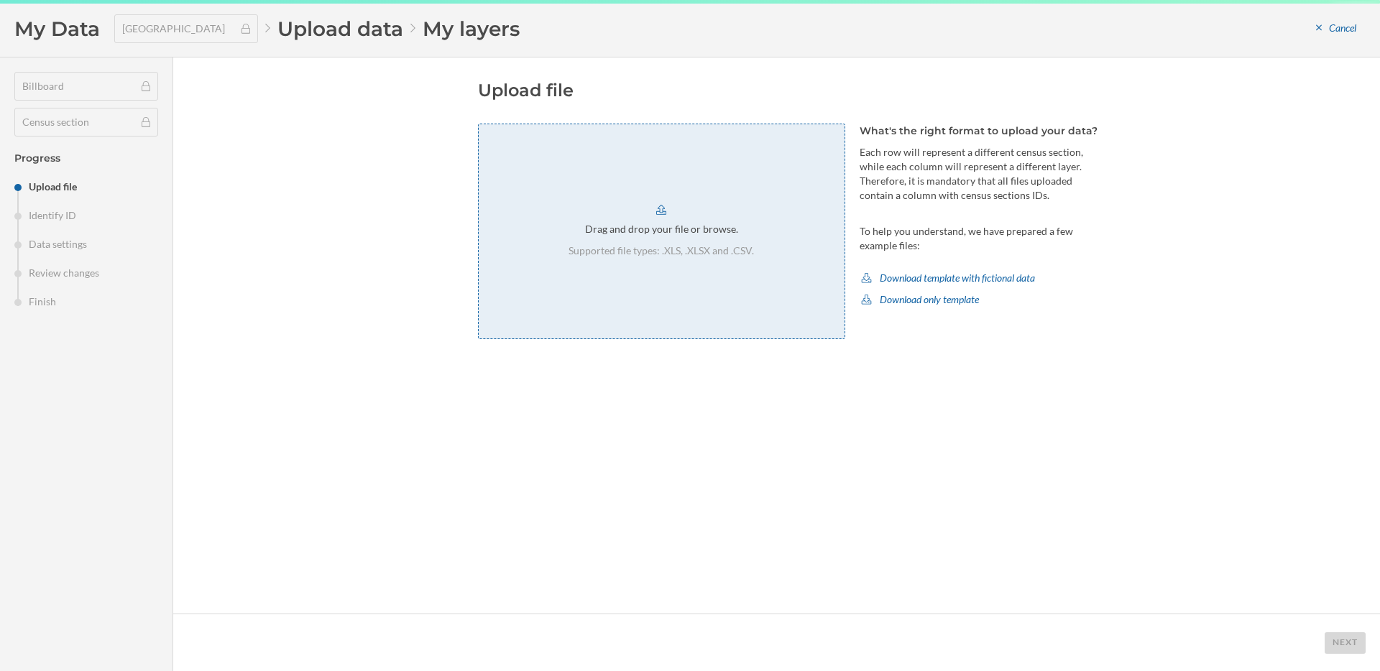
click at [740, 288] on div "Drag and drop your file or browse. Supported file types: .XLS, .XLSX and .CSV." at bounding box center [661, 232] width 367 height 216
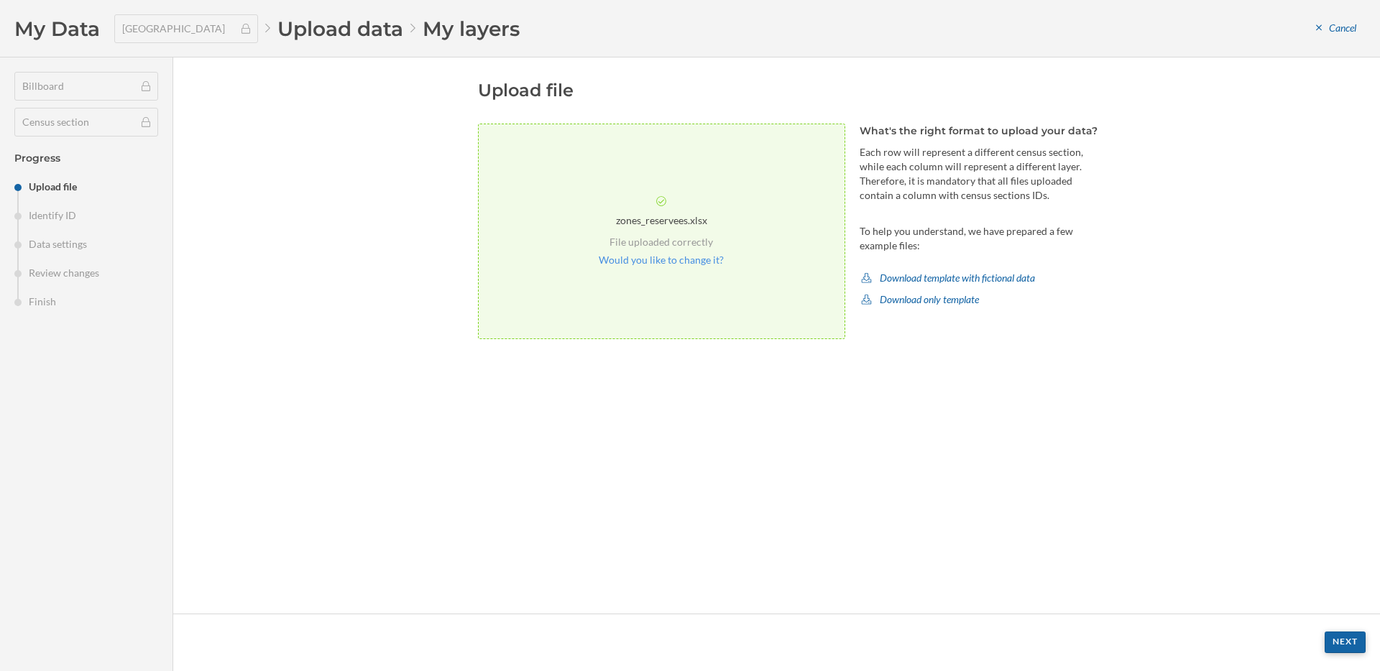
click at [1348, 647] on div "Next" at bounding box center [1345, 643] width 41 height 22
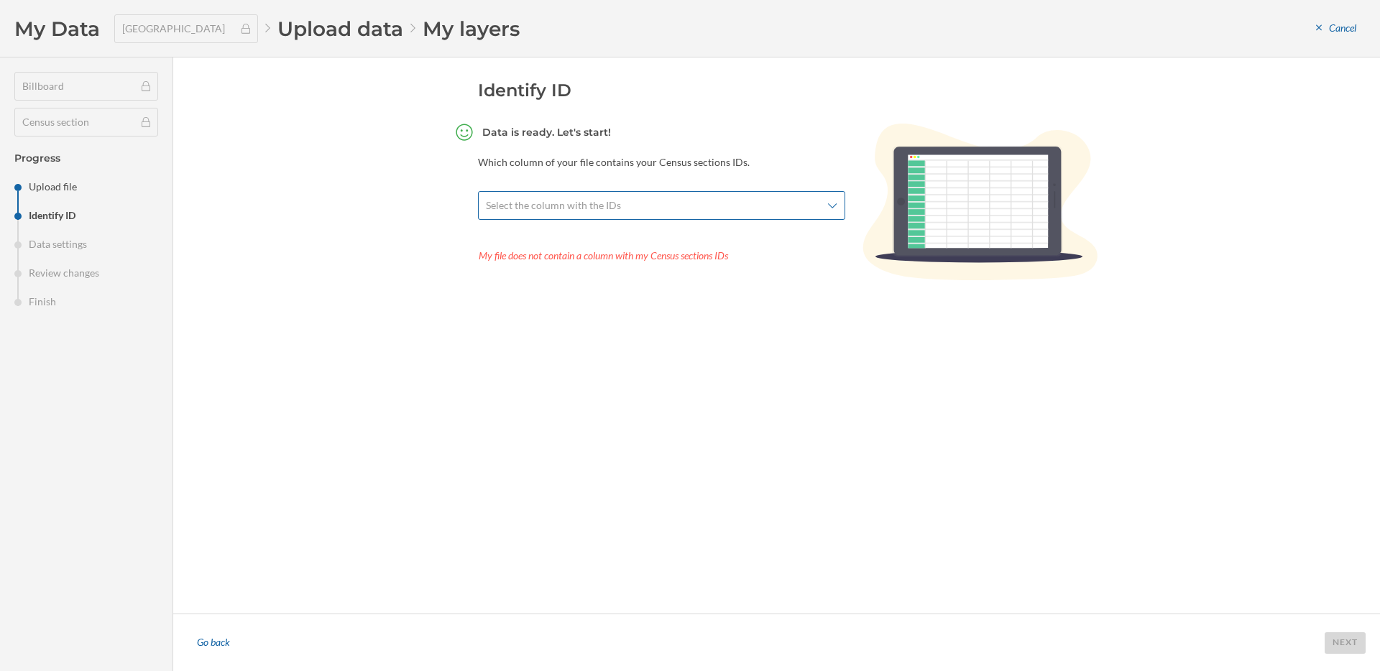
click at [722, 215] on div "Select the column with the IDs" at bounding box center [661, 205] width 367 height 29
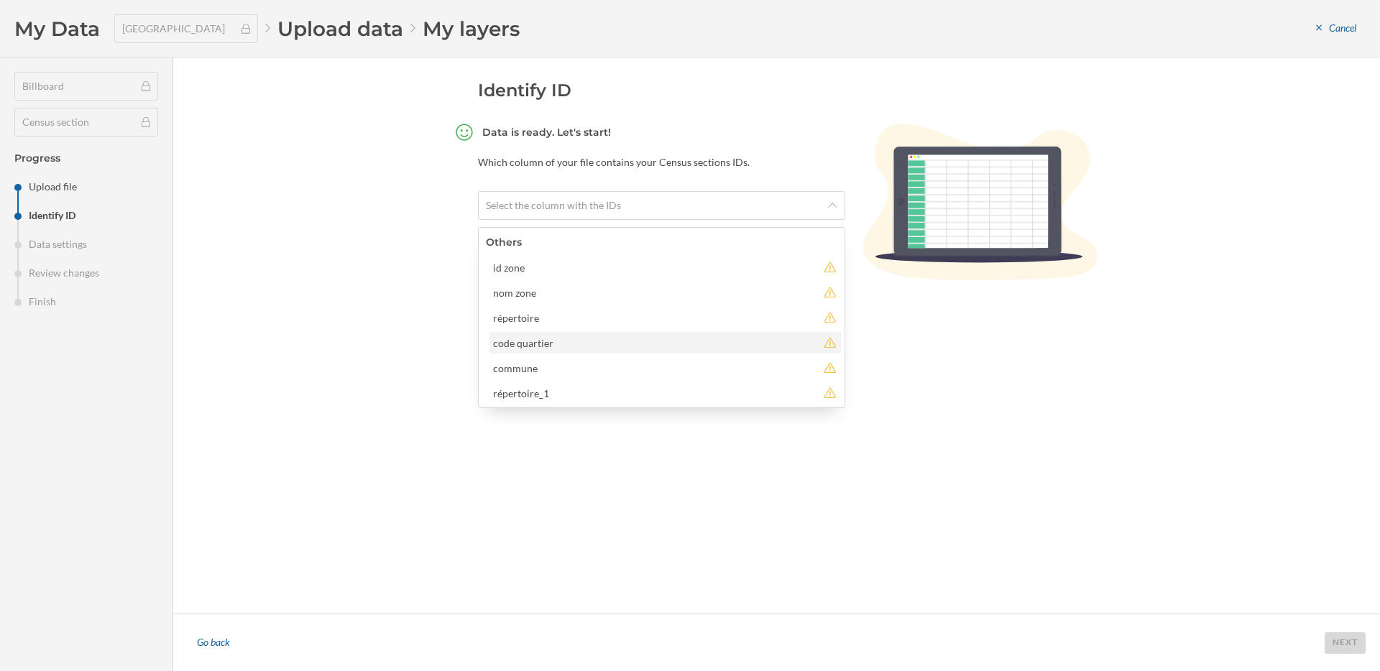
click at [556, 342] on div "code quartier" at bounding box center [655, 343] width 324 height 15
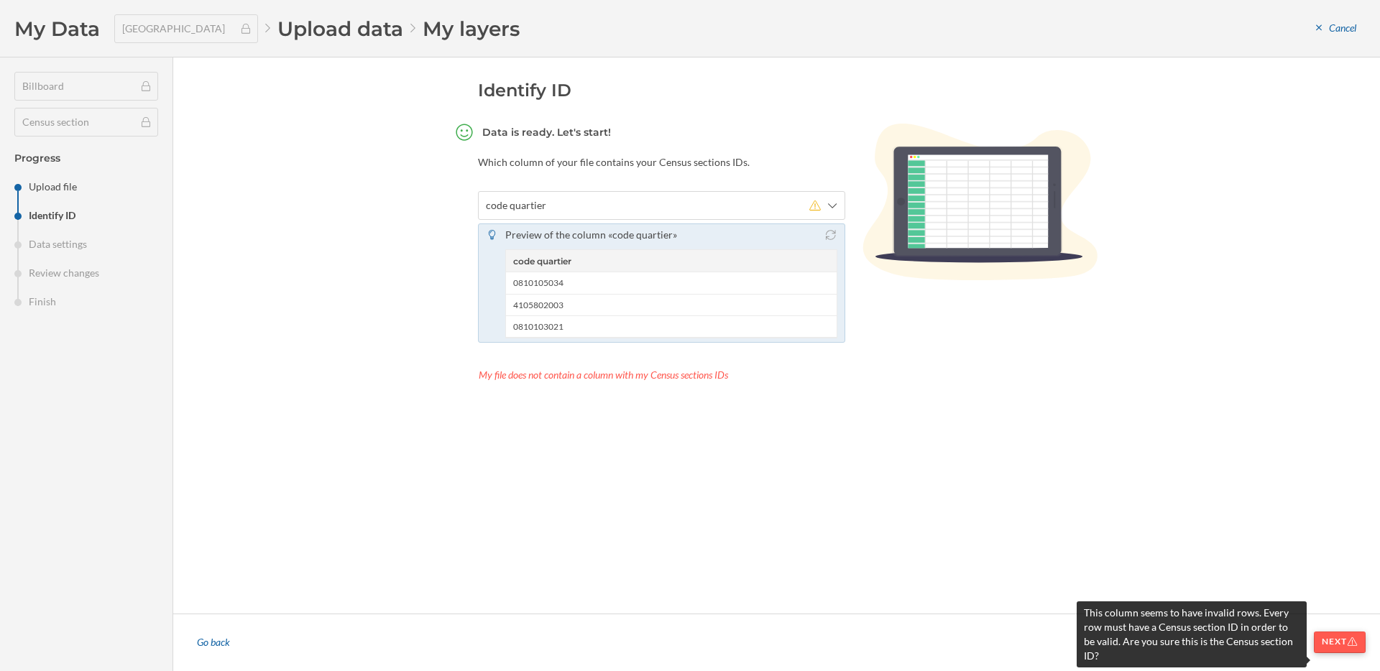
click at [1341, 643] on div "Next" at bounding box center [1340, 643] width 52 height 22
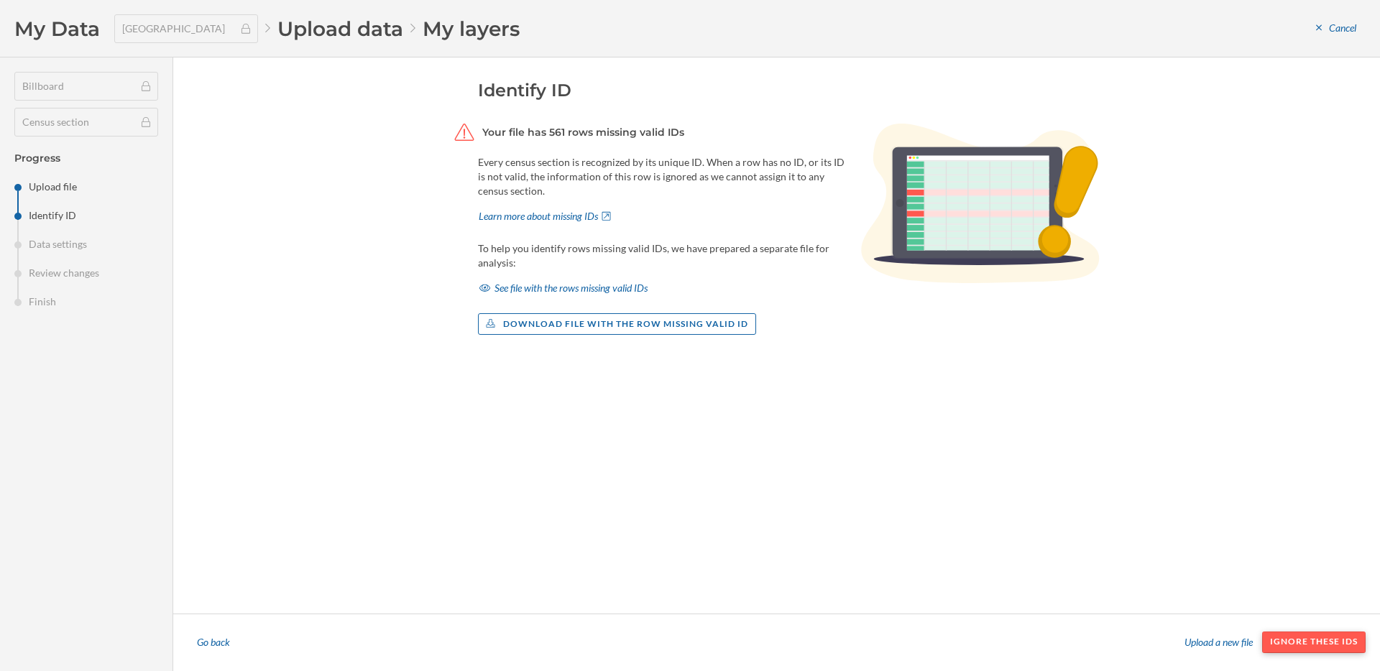
click at [1320, 641] on div "Ignore these IDs" at bounding box center [1313, 643] width 103 height 22
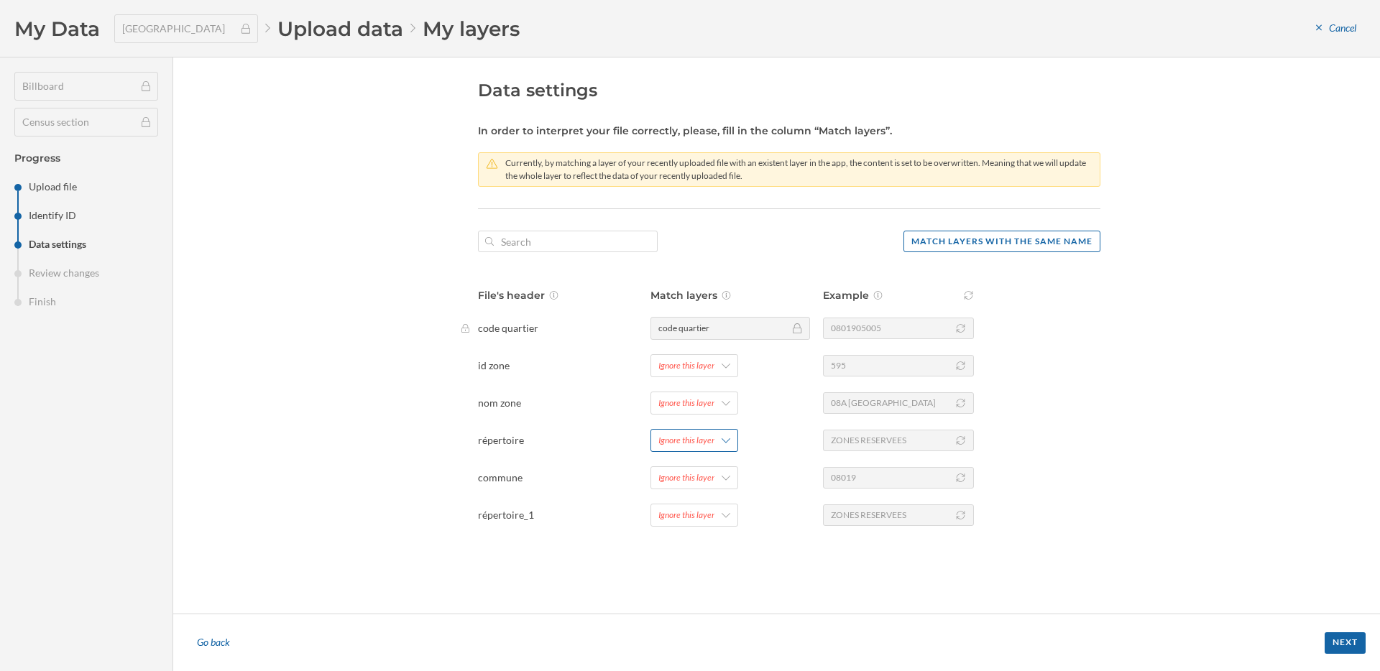
click at [707, 447] on div "Ignore this layer" at bounding box center [694, 440] width 88 height 23
click at [703, 552] on div "répertoire" at bounding box center [681, 557] width 46 height 12
click at [1350, 633] on div "Next" at bounding box center [1345, 643] width 41 height 22
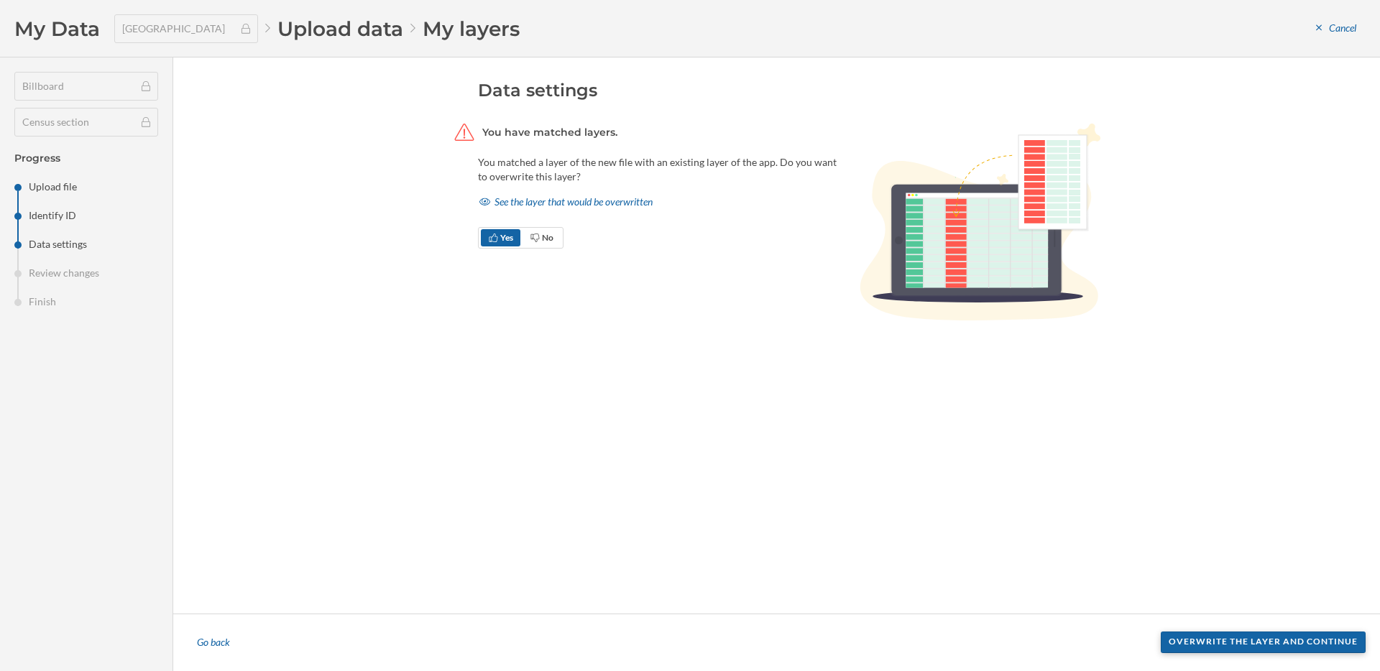
click at [1343, 641] on div "Overwrite the layer and continue" at bounding box center [1263, 643] width 205 height 22
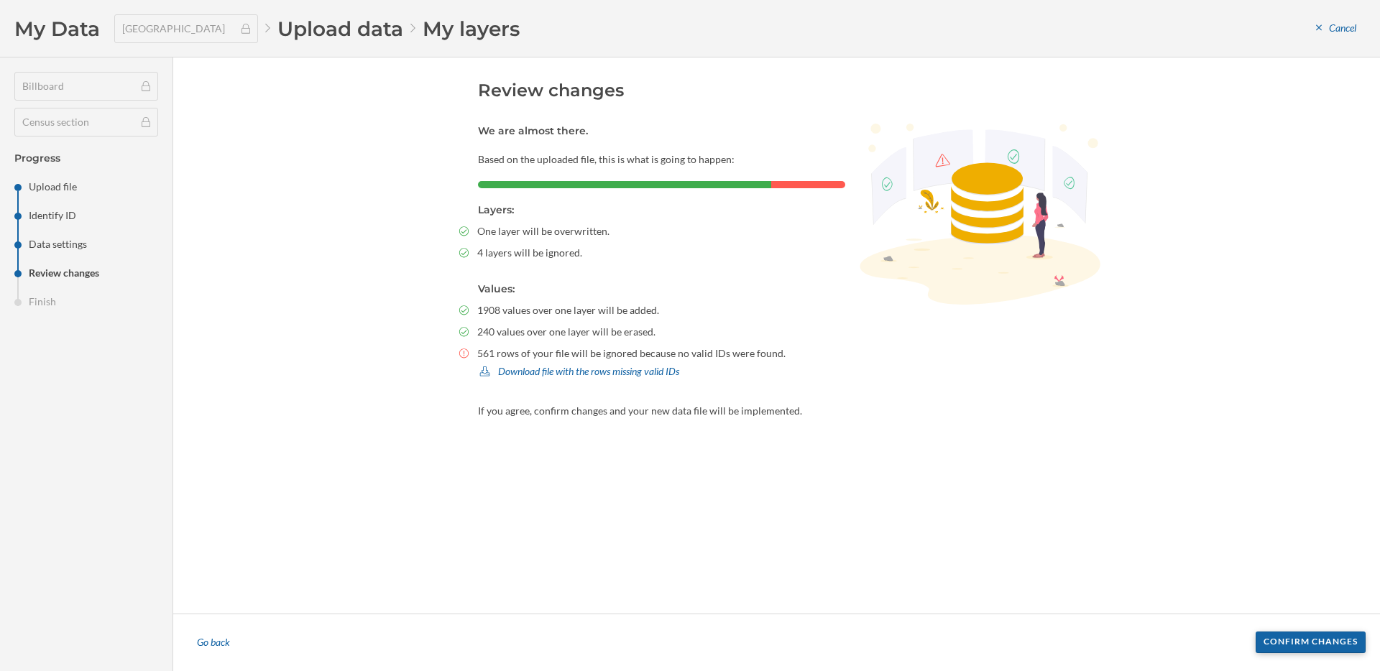
click at [1300, 636] on div "Confirm changes" at bounding box center [1311, 643] width 110 height 22
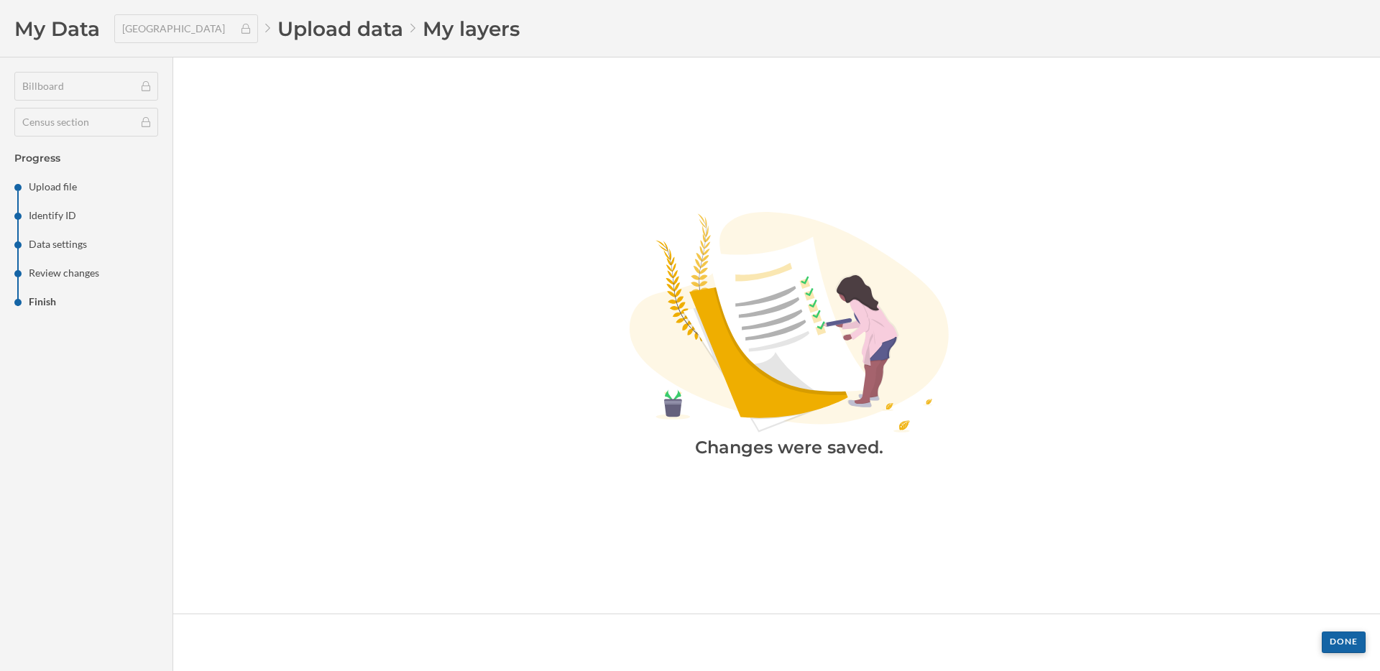
click at [1351, 647] on div "Done" at bounding box center [1344, 643] width 44 height 22
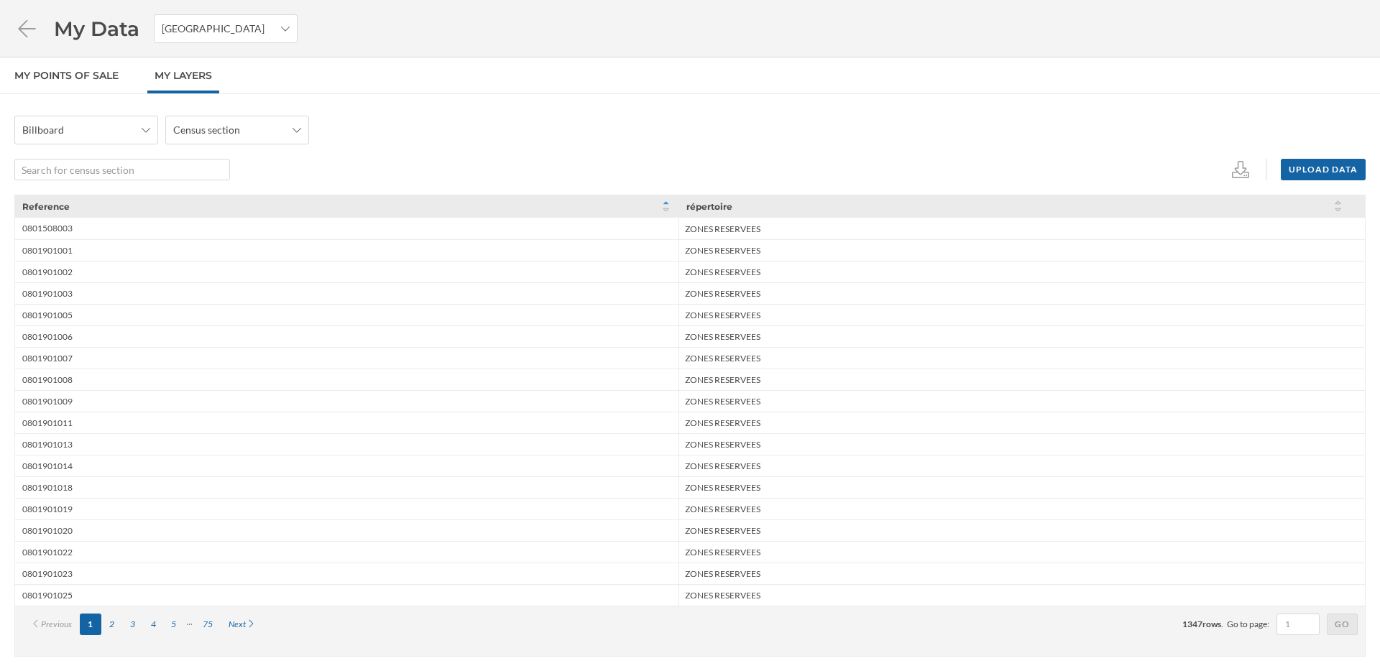
click at [19, 11] on div "My Data Spain" at bounding box center [690, 28] width 1380 height 57
click at [19, 29] on icon at bounding box center [26, 27] width 17 height 17
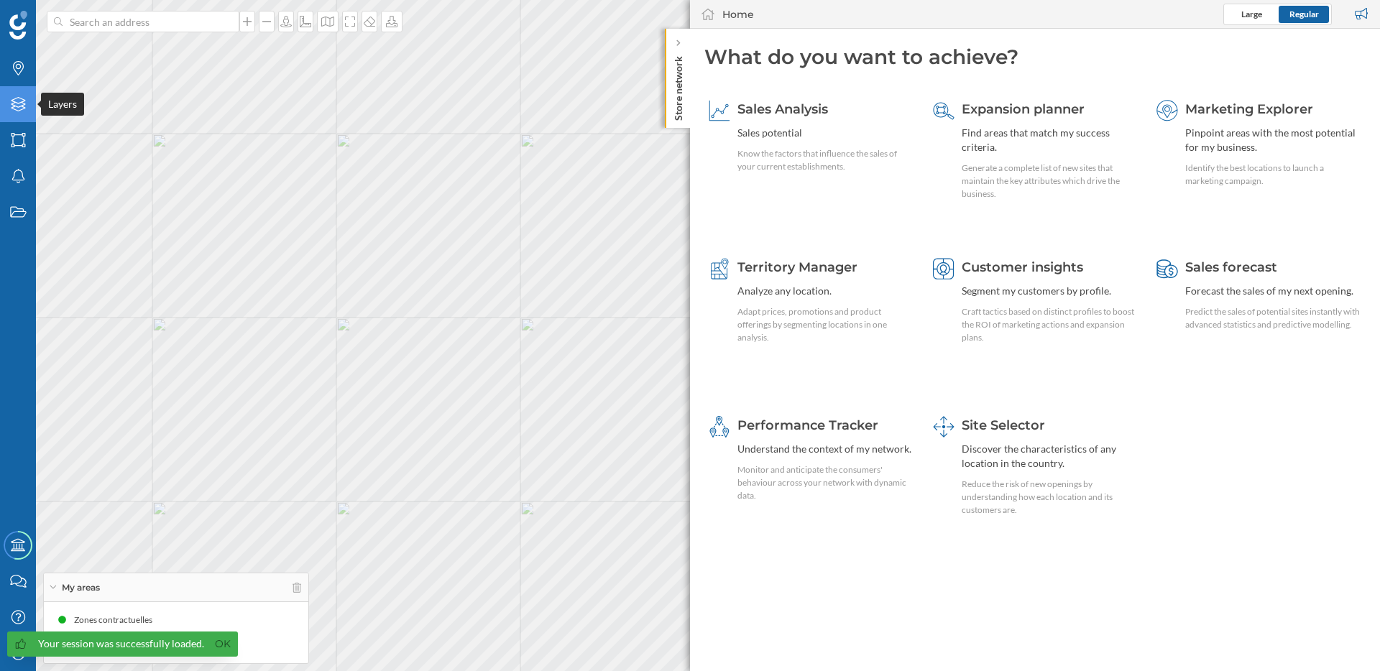
click at [19, 110] on icon at bounding box center [18, 104] width 14 height 14
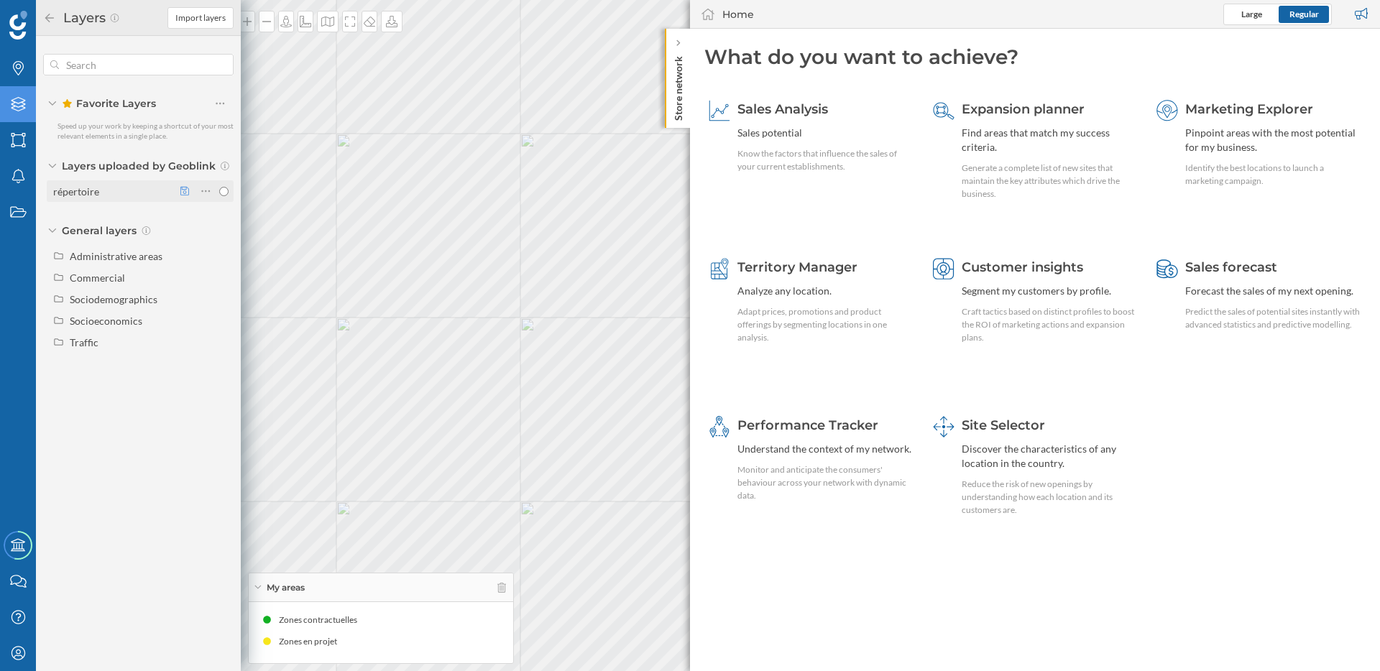
click at [183, 194] on icon at bounding box center [184, 191] width 9 height 10
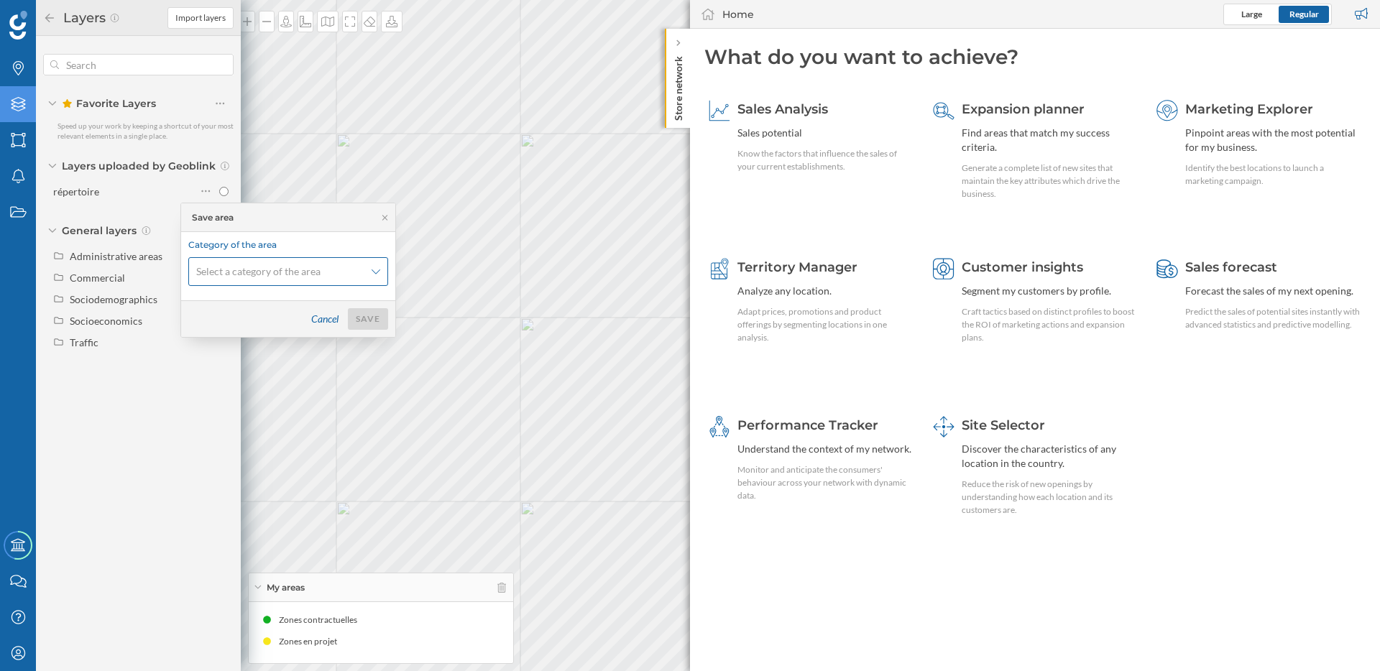
click at [322, 277] on span "Select a category of the area" at bounding box center [280, 271] width 168 height 14
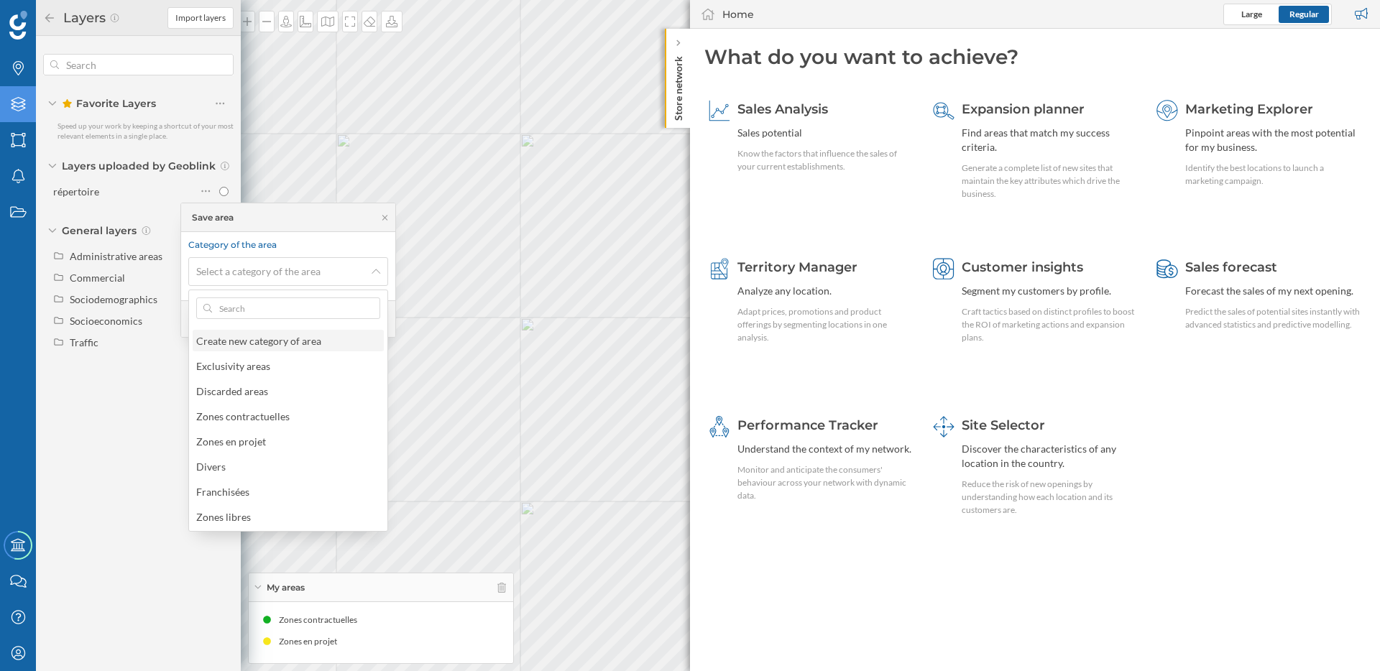
click at [289, 341] on div "Create new category of area" at bounding box center [258, 341] width 125 height 12
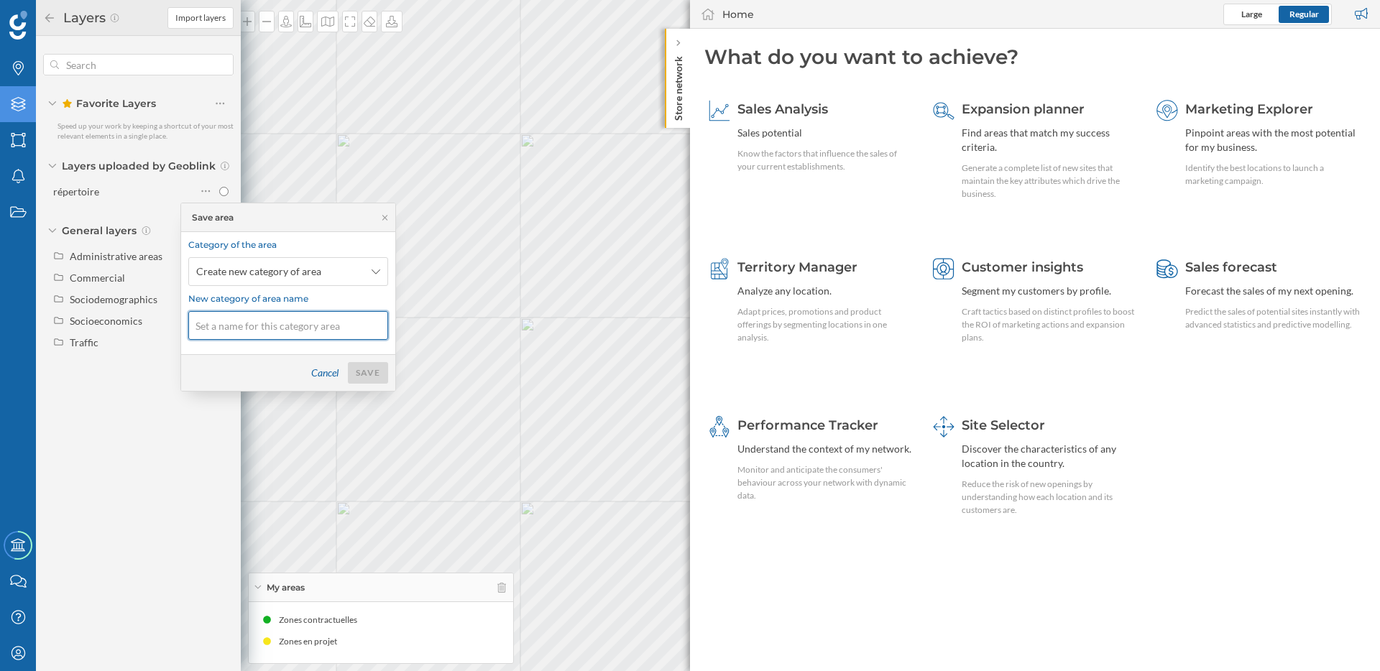
click at [294, 326] on input at bounding box center [288, 325] width 200 height 29
type input "Zones reservées"
click at [373, 373] on div "Save" at bounding box center [368, 373] width 40 height 22
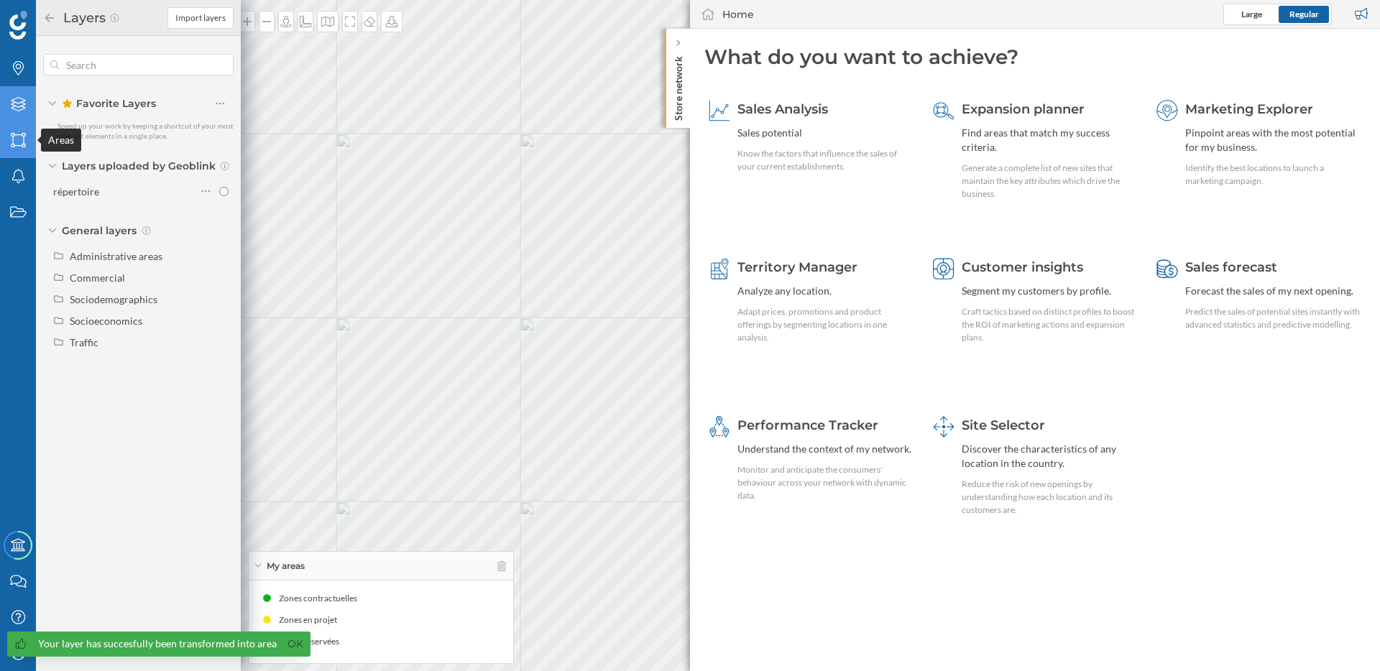
click at [16, 138] on icon "Areas" at bounding box center [18, 140] width 18 height 14
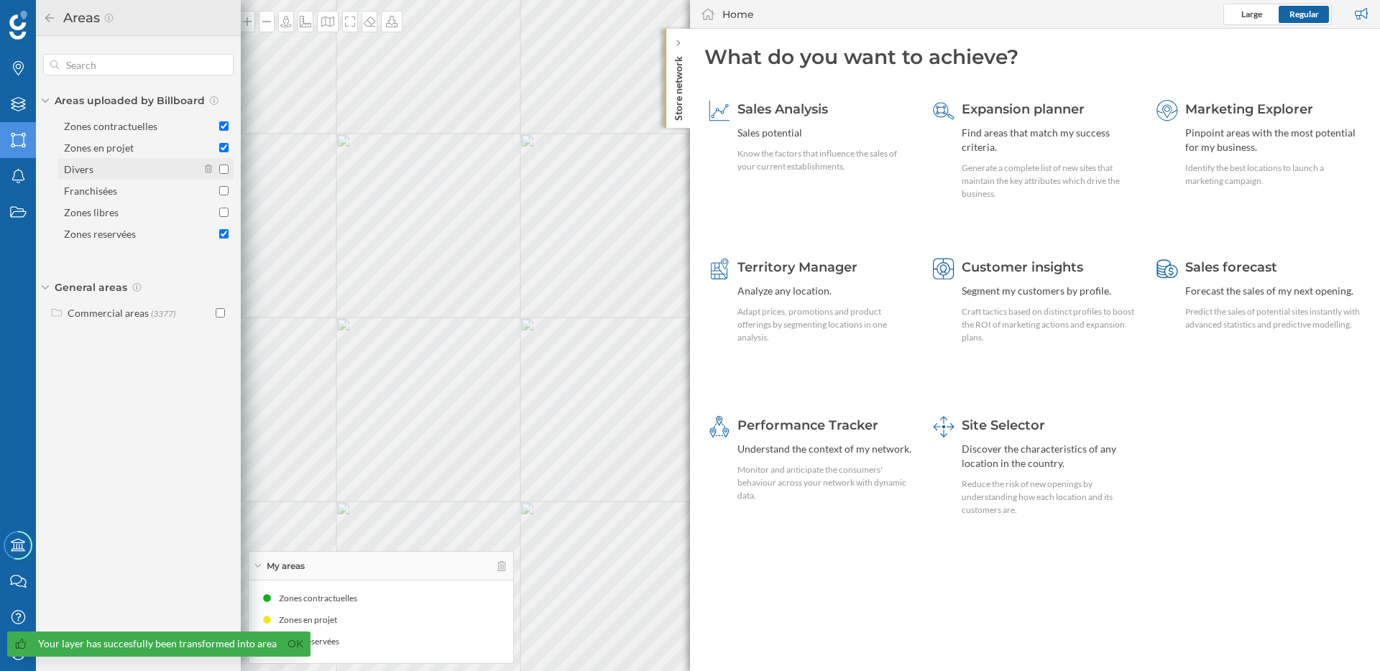
click at [224, 168] on input "Divers" at bounding box center [223, 169] width 9 height 9
checkbox input "true"
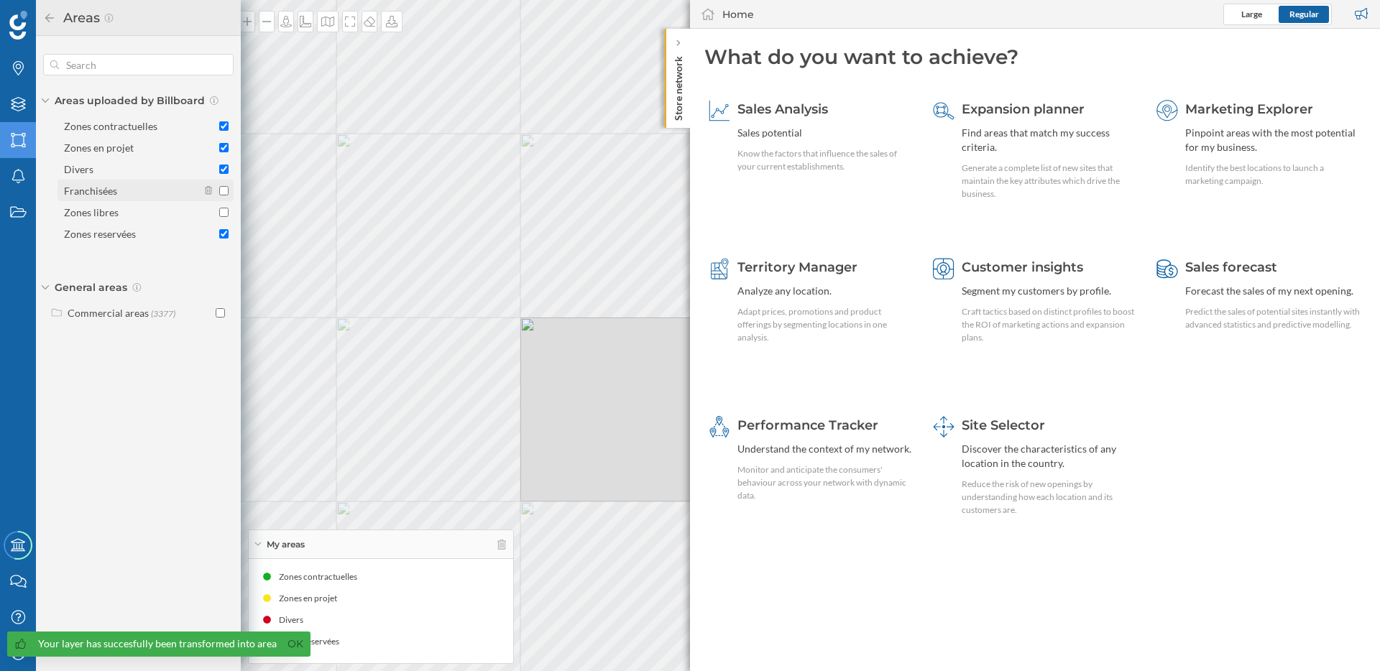
click at [224, 194] on input "Franchisées" at bounding box center [223, 190] width 9 height 9
checkbox input "true"
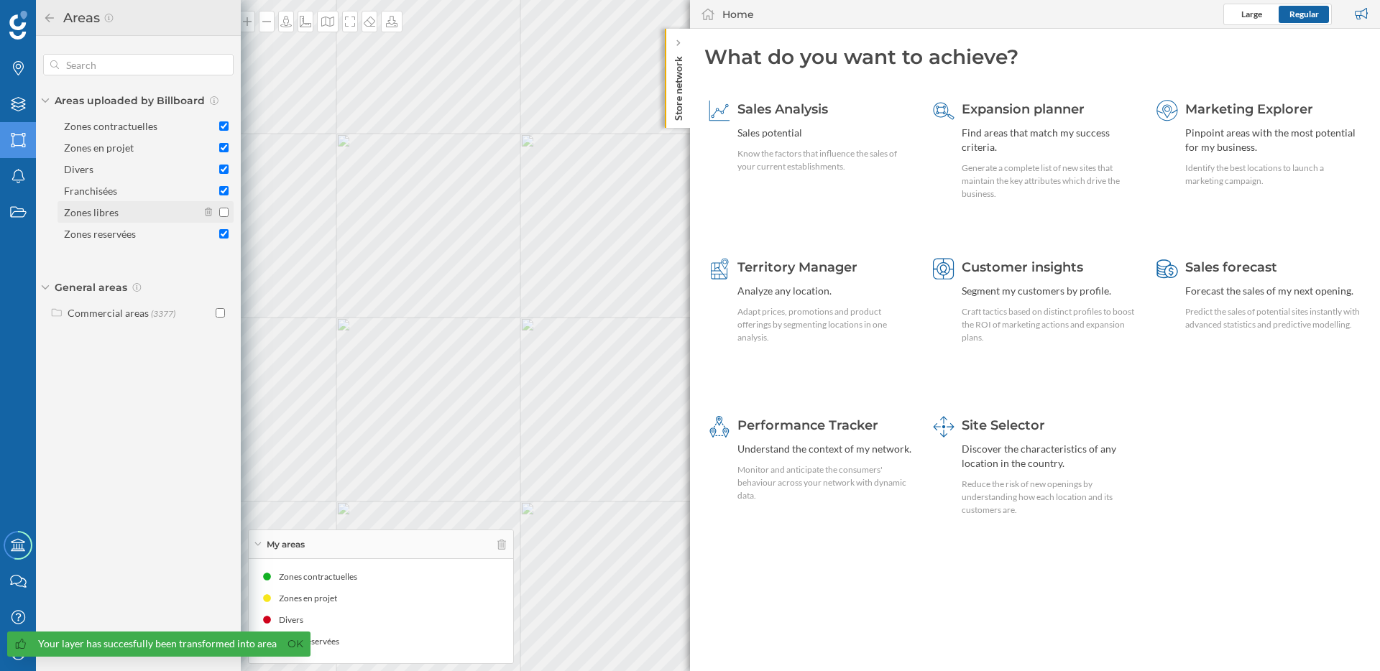
click at [224, 208] on input "Zones libres" at bounding box center [223, 212] width 9 height 9
checkbox input "true"
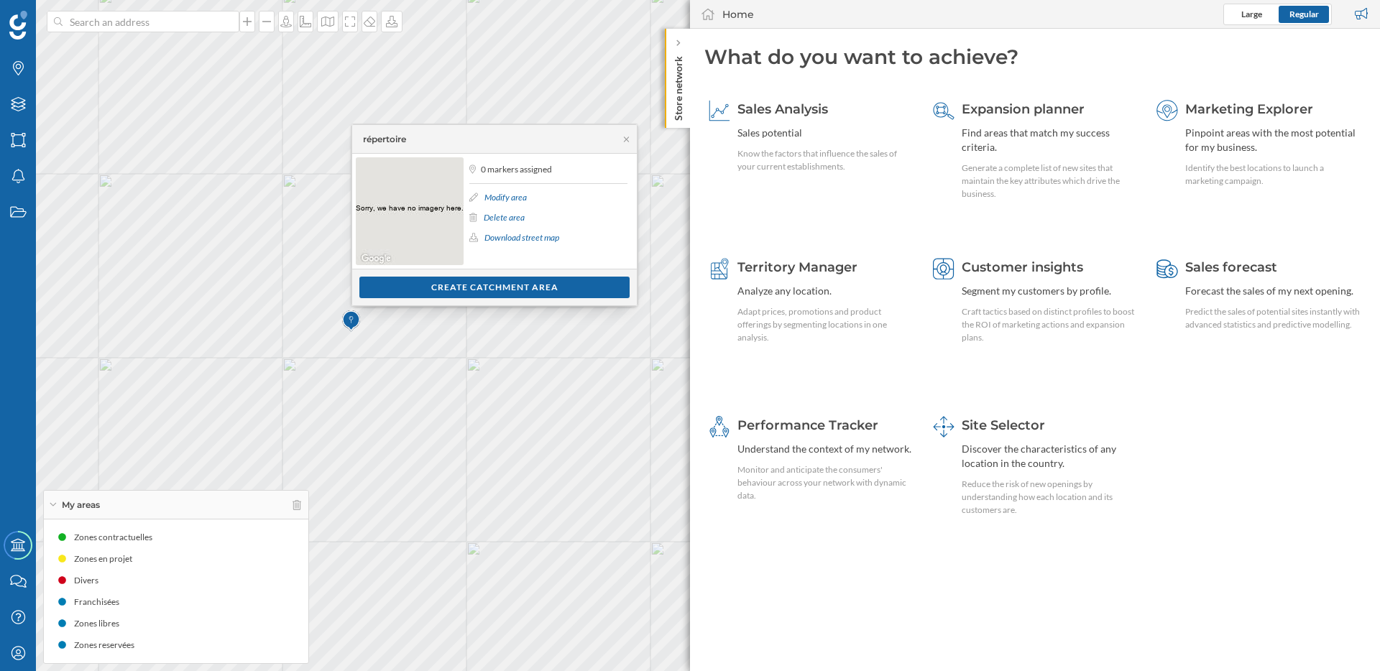
click at [492, 193] on link "Modify area" at bounding box center [505, 197] width 42 height 11
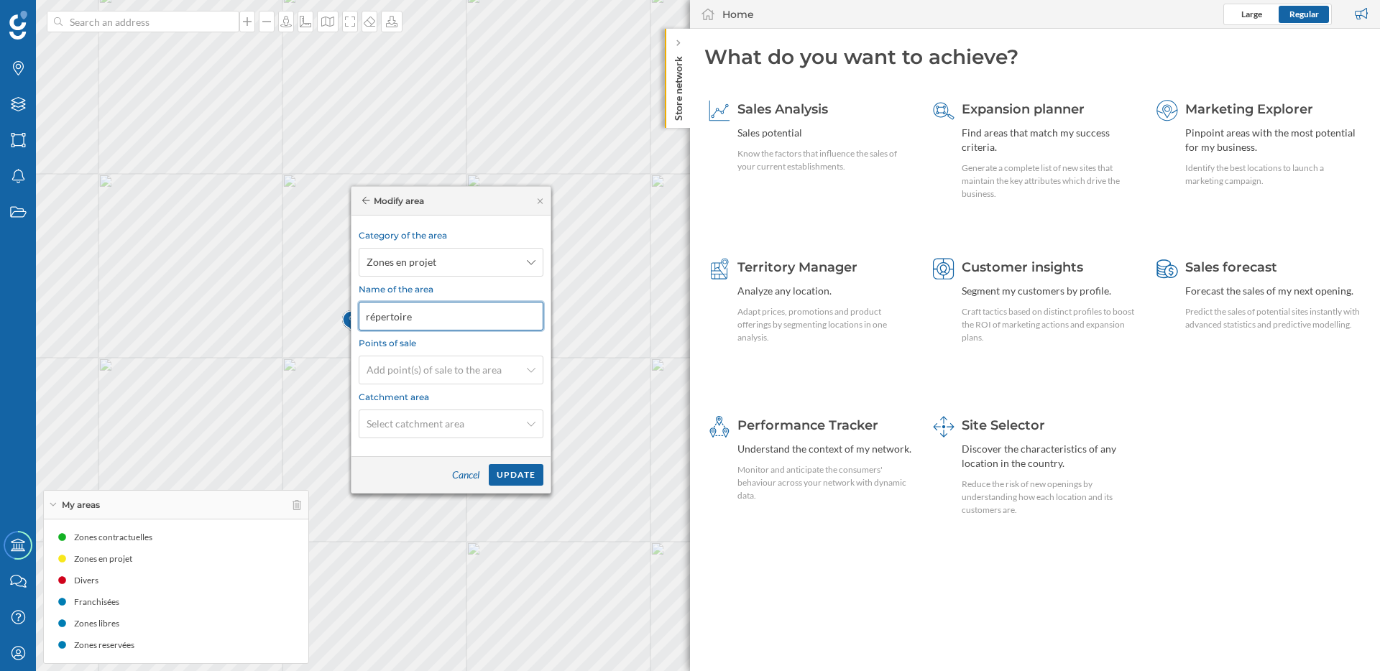
click at [327, 318] on div "Brands Layers Areas Notifications States Academy Contact us Help Center My Prof…" at bounding box center [690, 335] width 1380 height 671
type input "O"
type input "Projet"
click at [525, 477] on div "Update" at bounding box center [516, 475] width 55 height 22
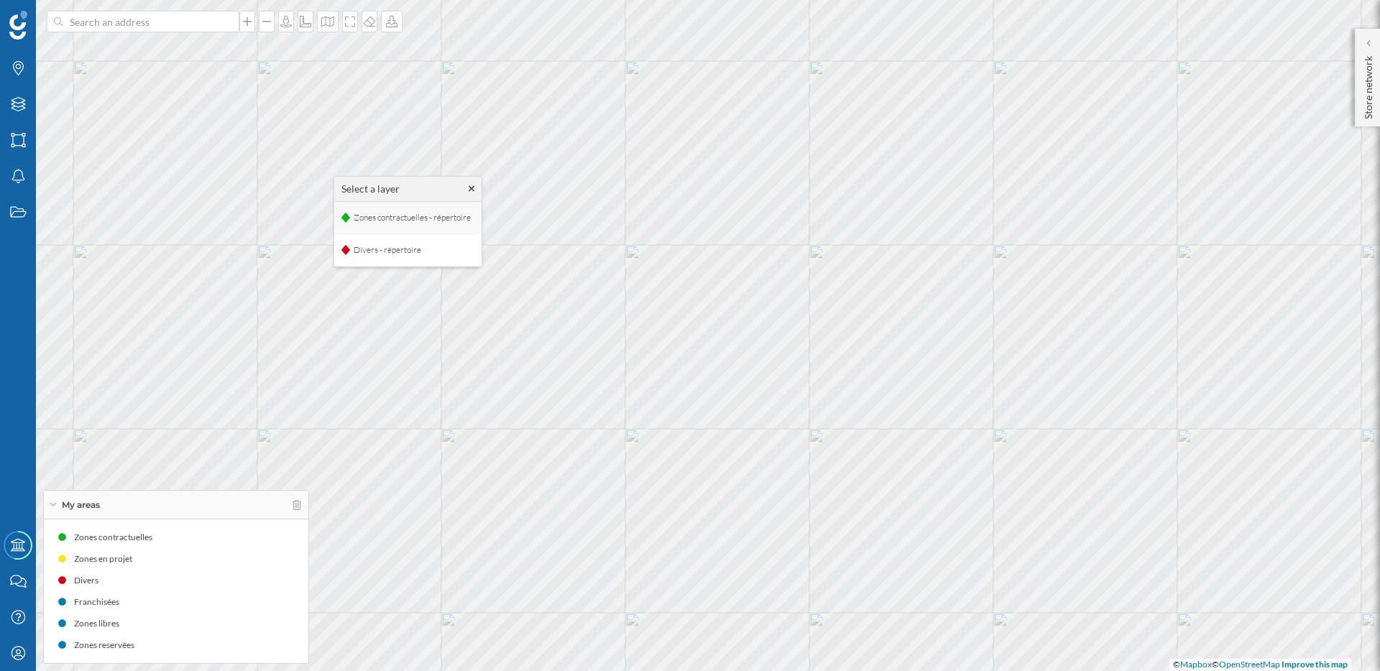
click at [408, 216] on span "Zones contractuelles - répertoire" at bounding box center [412, 218] width 124 height 22
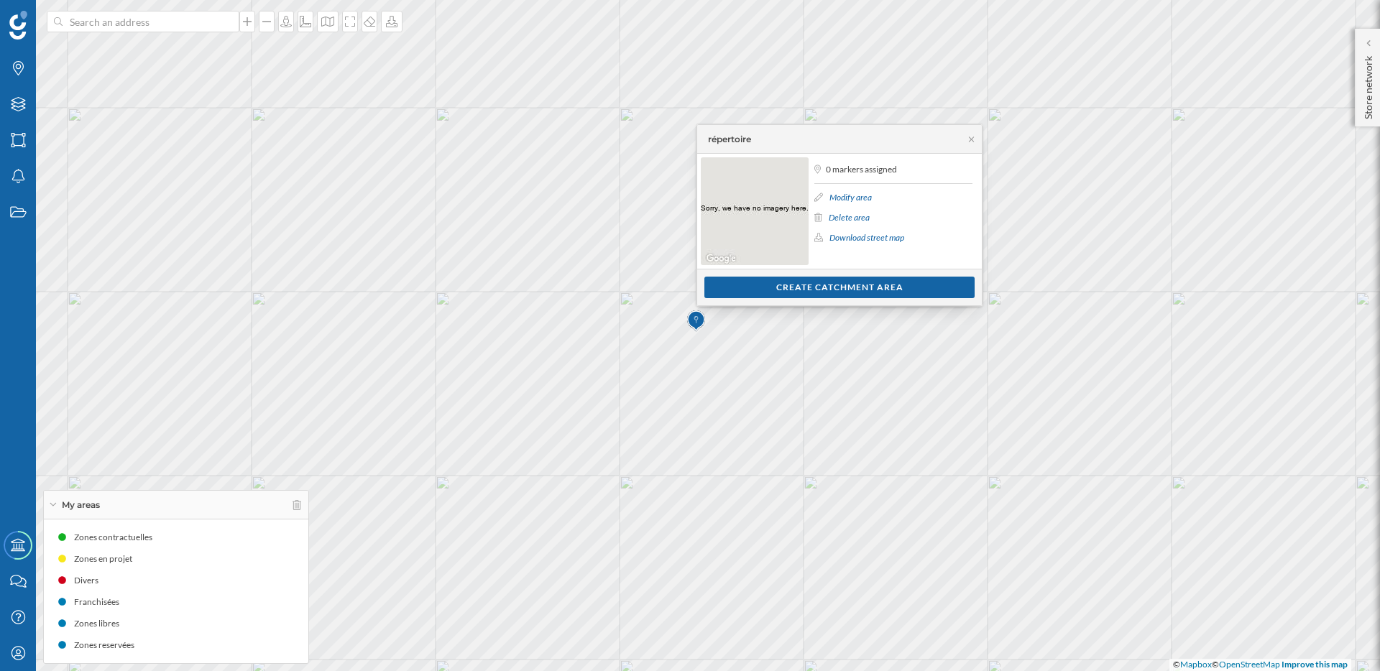
click at [860, 193] on link "Modify area" at bounding box center [850, 197] width 42 height 11
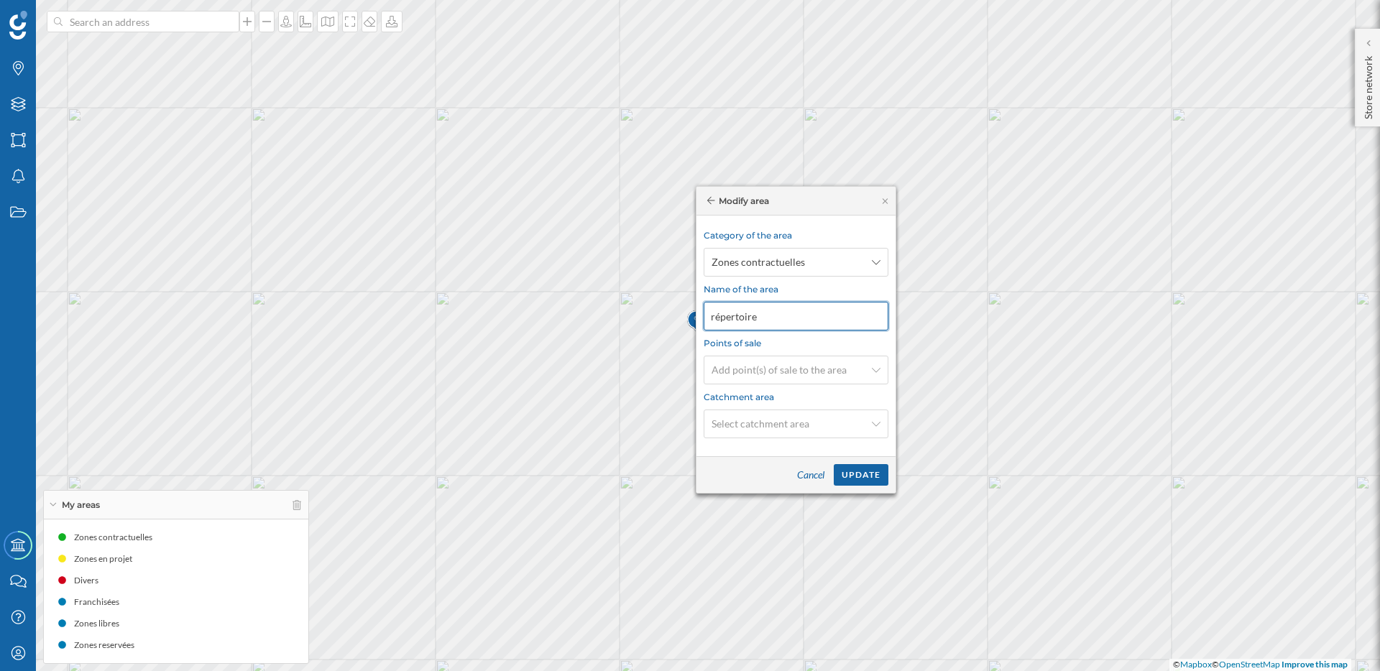
click at [678, 314] on div "Brands Layers Areas Notifications States Academy Contact us Help Center My Prof…" at bounding box center [690, 335] width 1380 height 671
type input "Contractuelles"
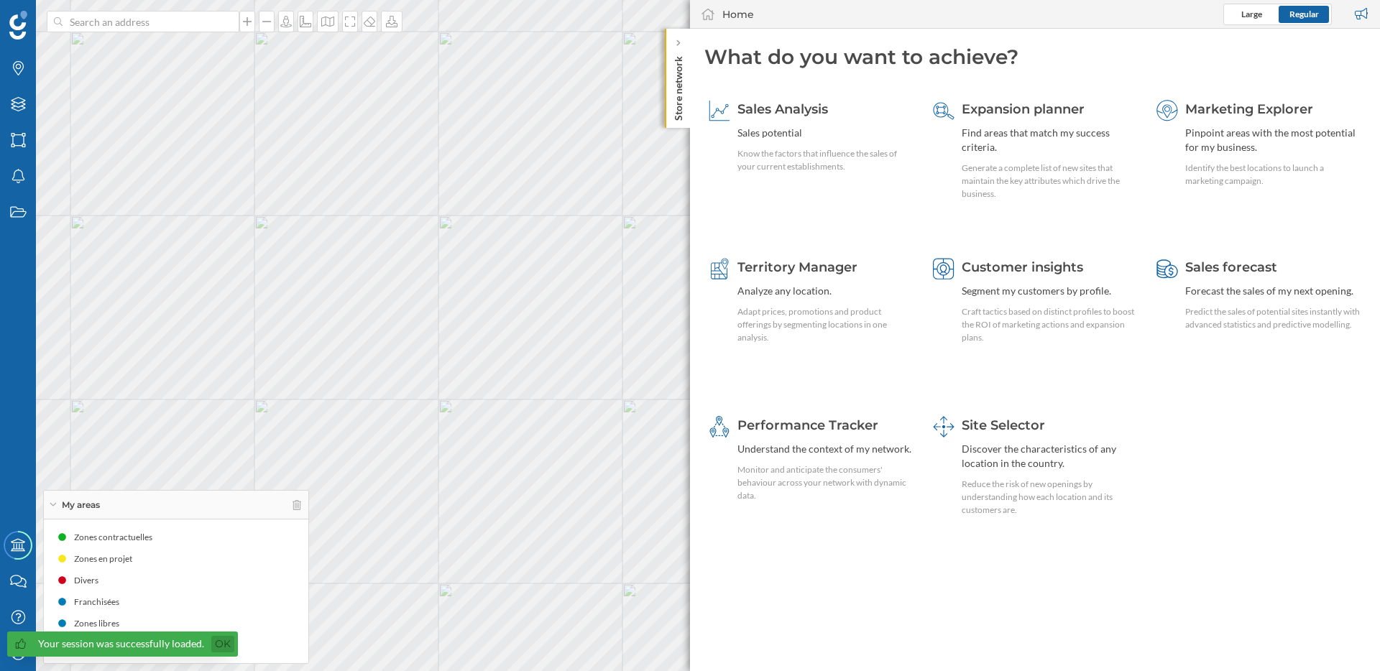
click at [224, 640] on link "Ok" at bounding box center [222, 644] width 23 height 17
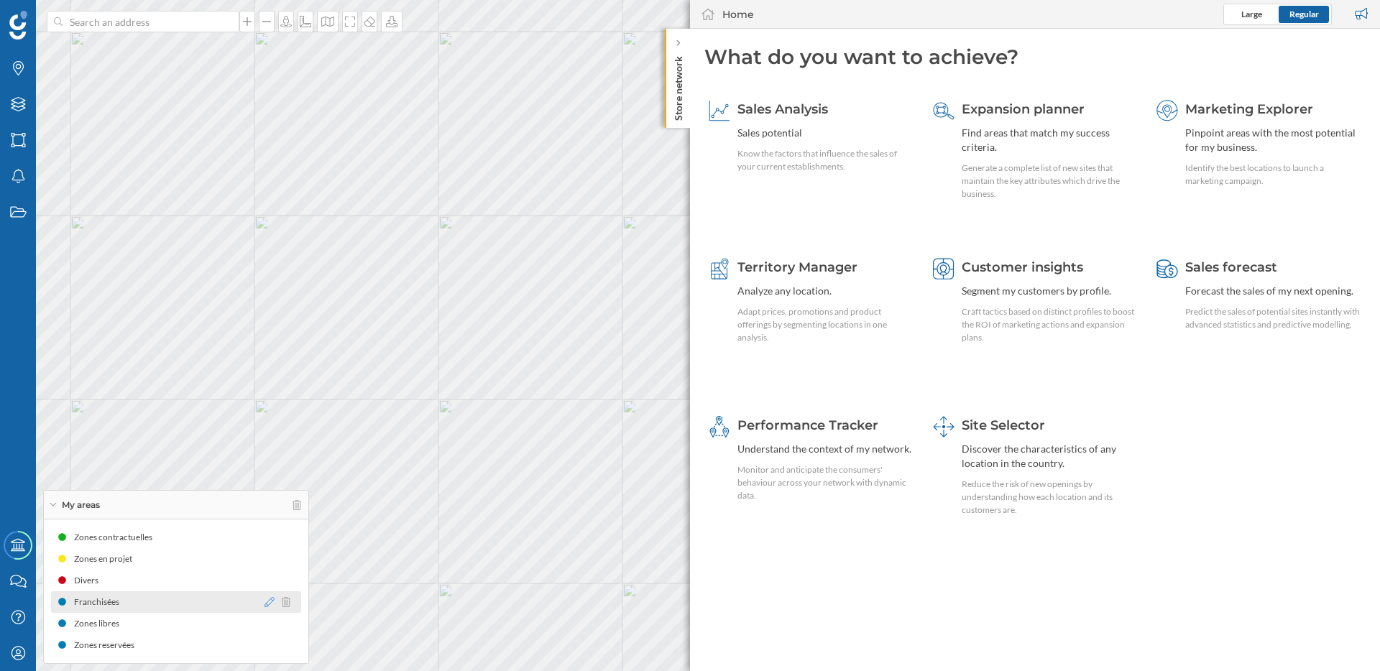
click at [265, 600] on icon at bounding box center [269, 602] width 10 height 10
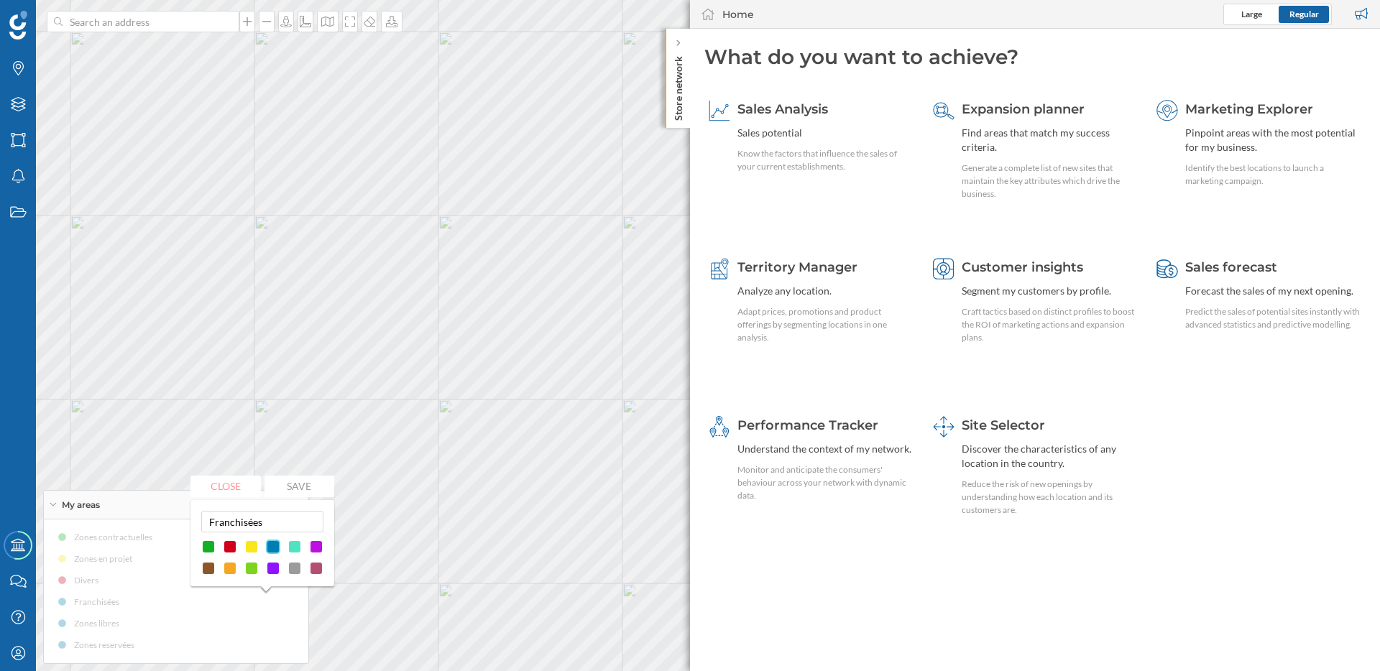
click at [320, 546] on div at bounding box center [316, 547] width 14 height 14
click at [305, 482] on button "Save" at bounding box center [299, 487] width 70 height 22
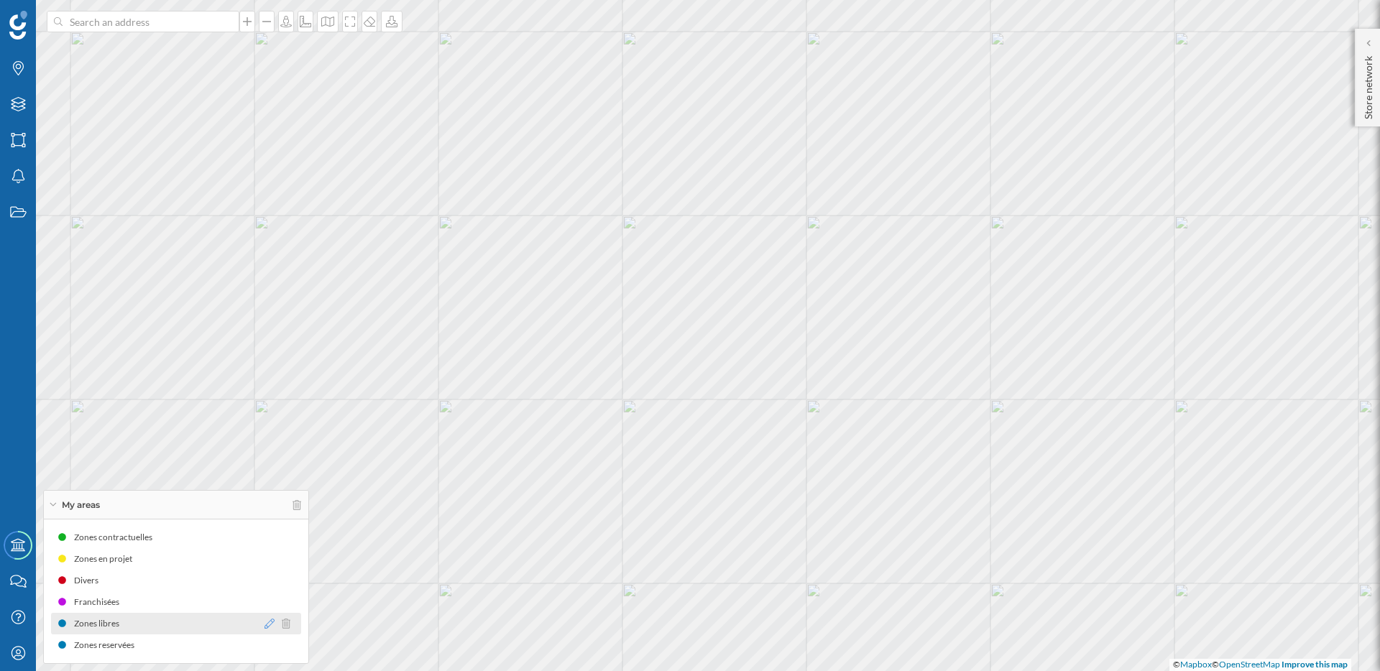
click at [264, 623] on icon at bounding box center [269, 624] width 10 height 10
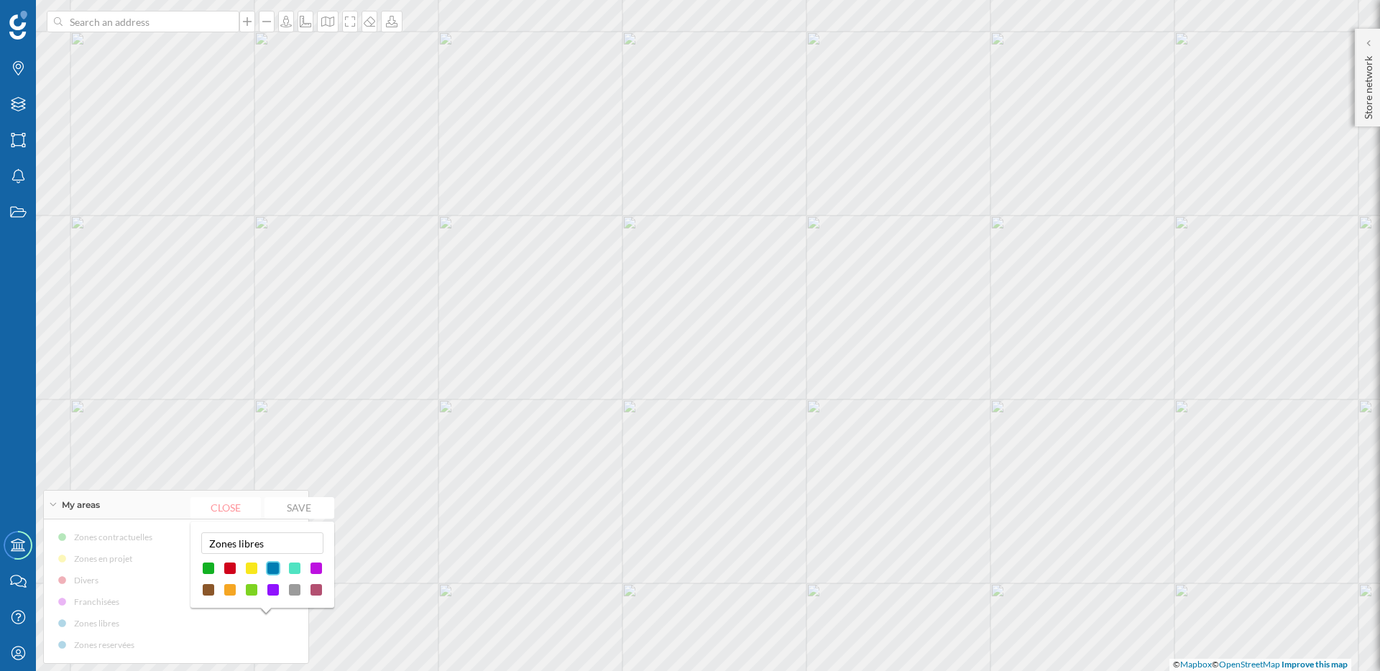
click at [300, 592] on div at bounding box center [294, 590] width 14 height 14
click at [304, 515] on button "Save" at bounding box center [299, 508] width 70 height 22
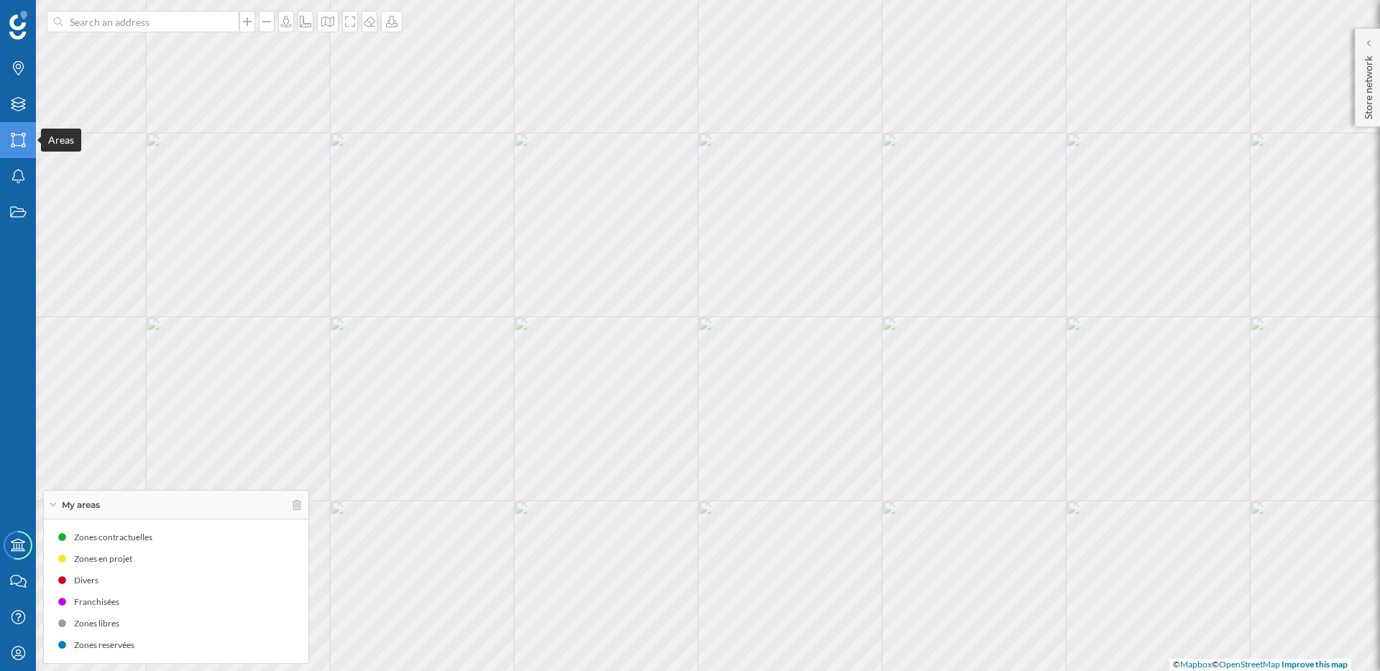
click at [24, 140] on icon "Areas" at bounding box center [18, 140] width 18 height 14
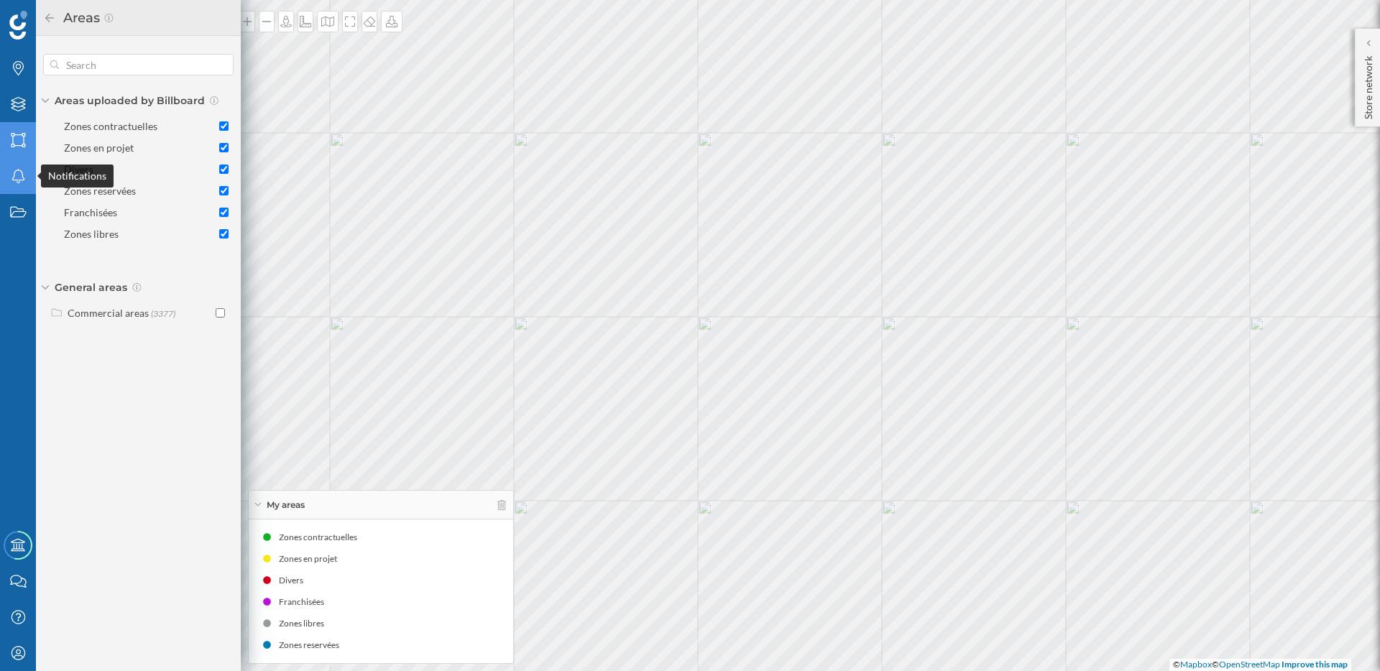
click at [19, 178] on icon "Notifications" at bounding box center [18, 176] width 18 height 14
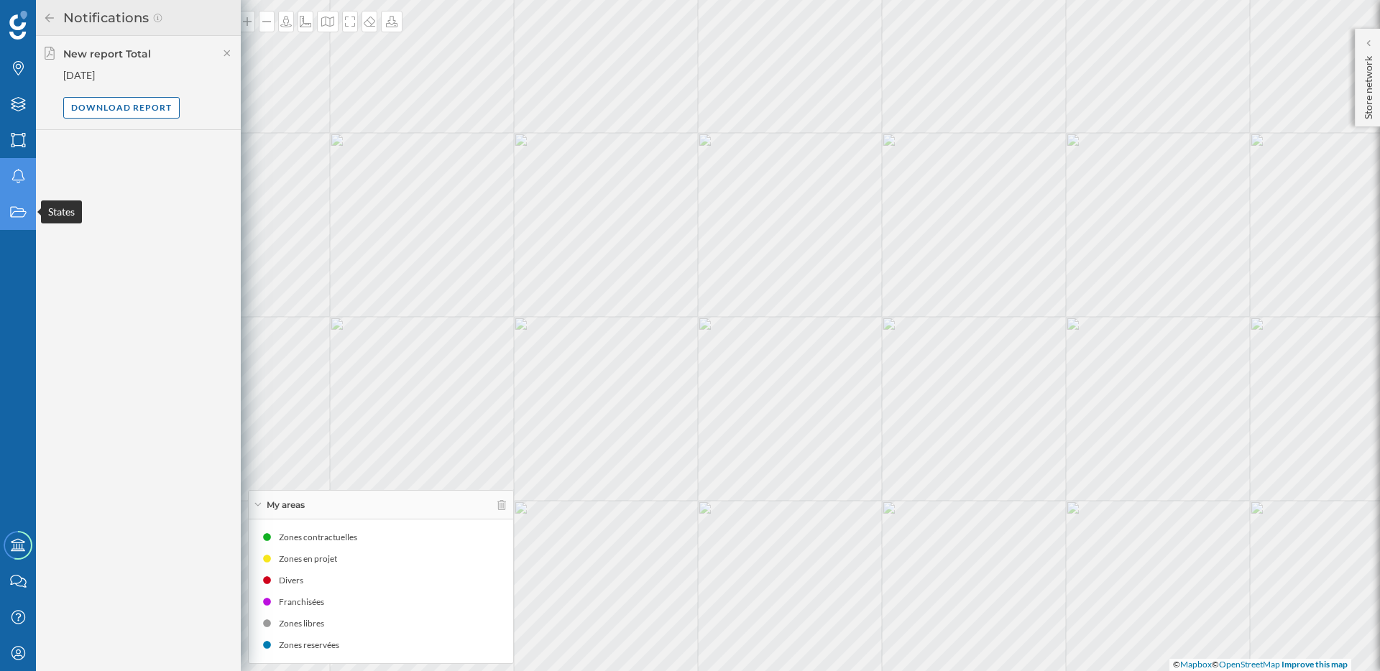
click at [19, 218] on icon "States" at bounding box center [18, 212] width 18 height 14
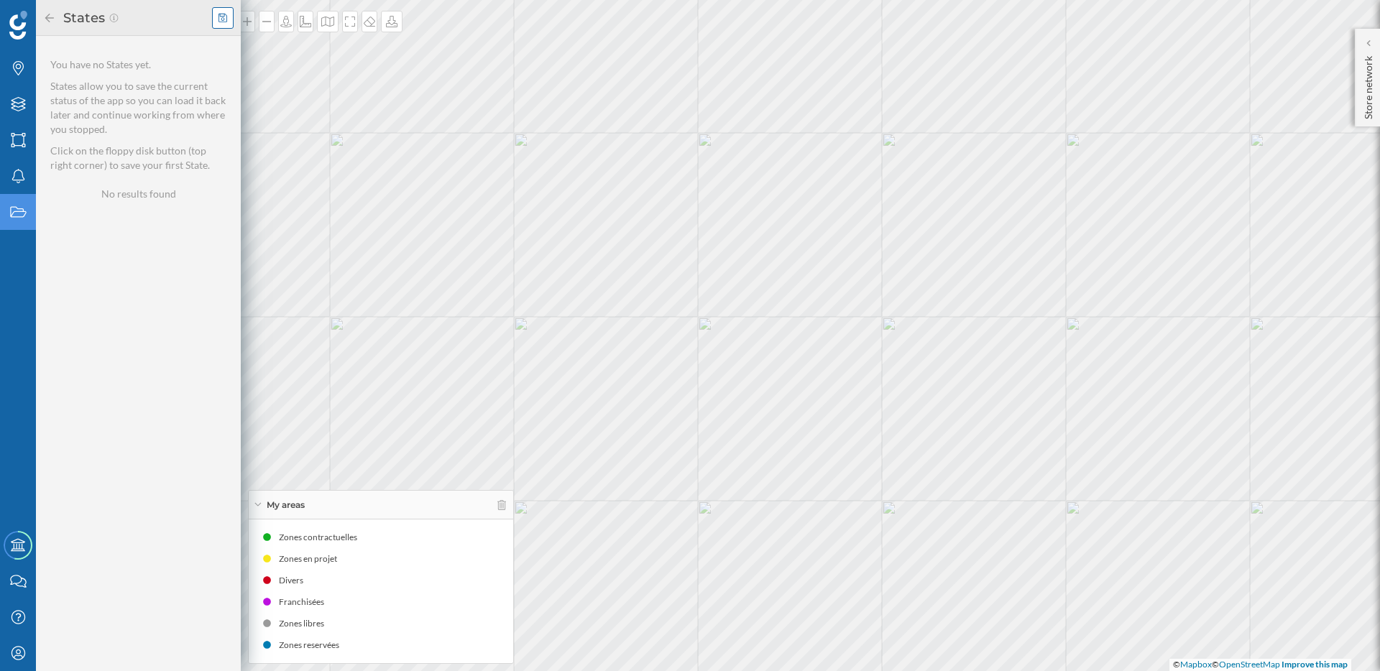
click at [223, 19] on icon at bounding box center [222, 18] width 9 height 10
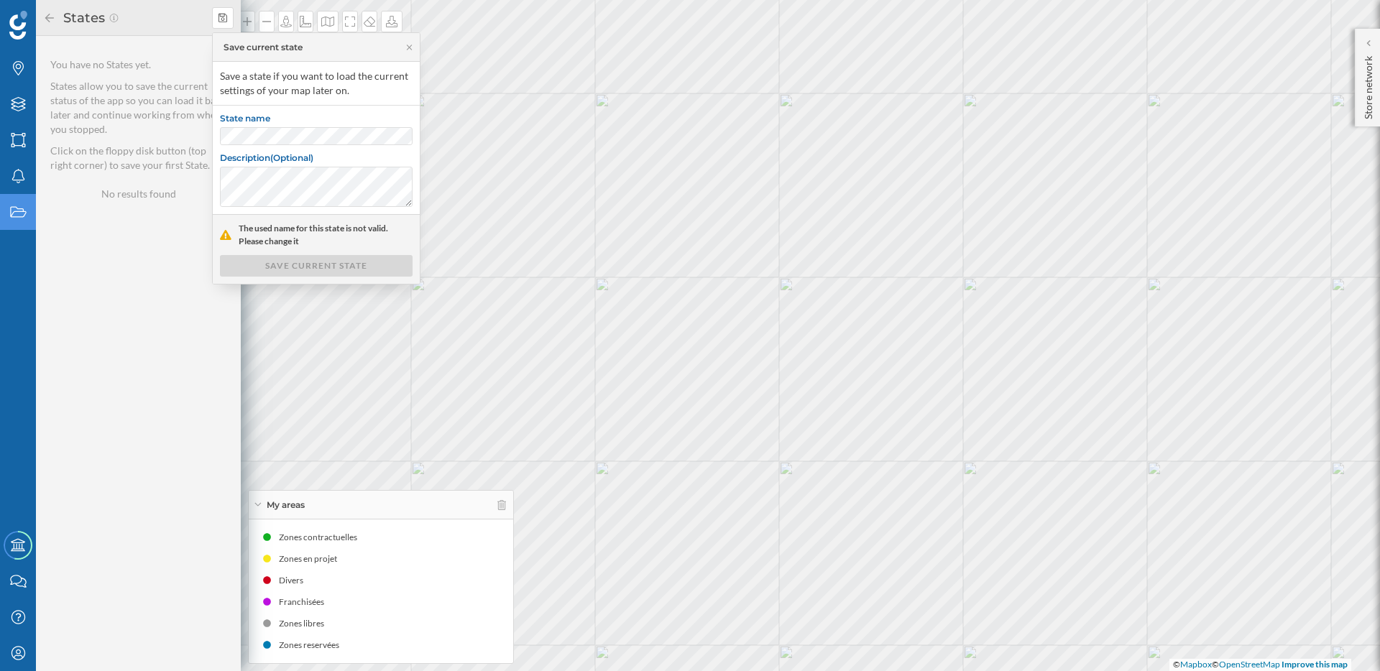
click at [263, 147] on div "State name Description (Optional)" at bounding box center [316, 160] width 207 height 109
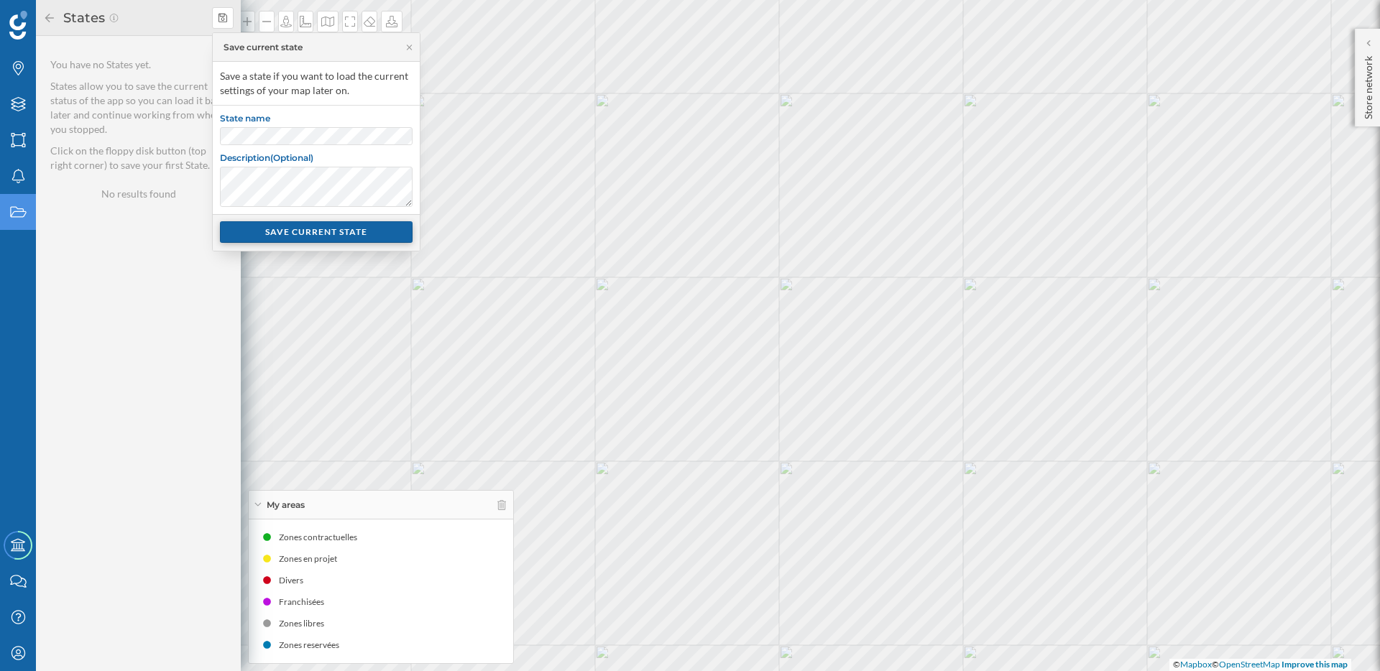
click at [323, 229] on div "SAVE CURRENT STATE" at bounding box center [316, 232] width 193 height 22
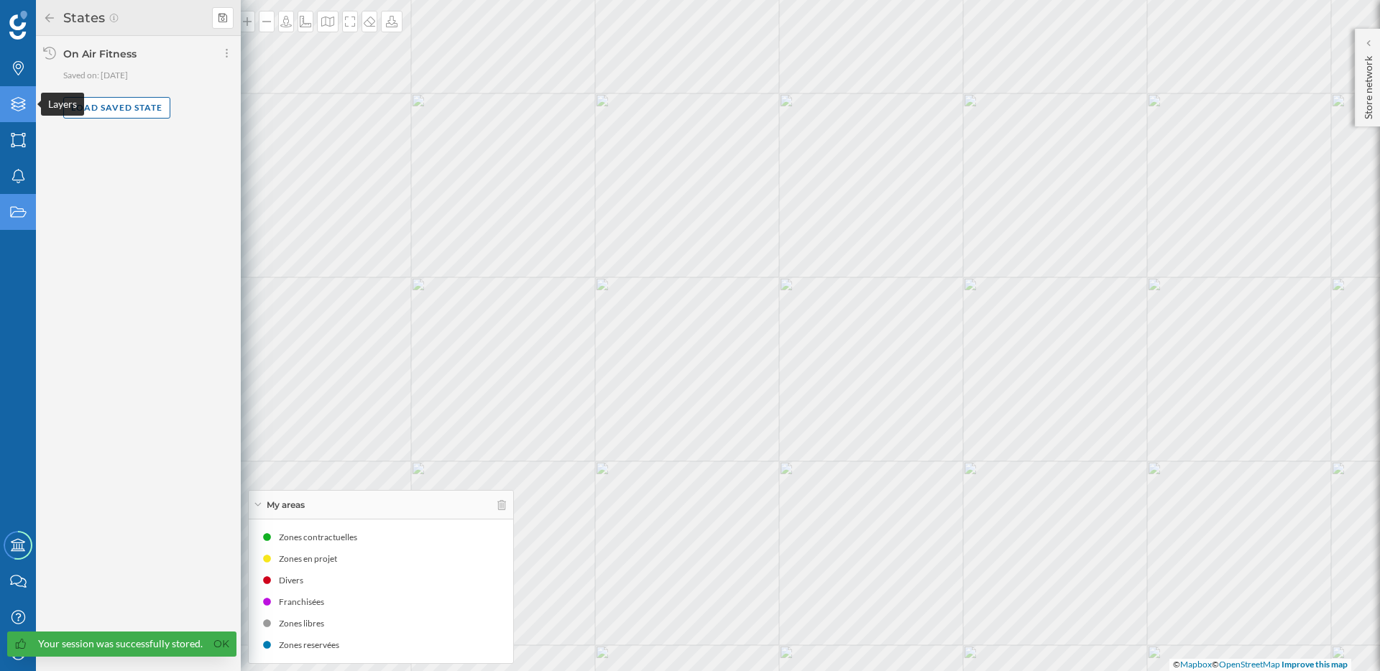
click at [22, 111] on icon "Layers" at bounding box center [18, 104] width 18 height 14
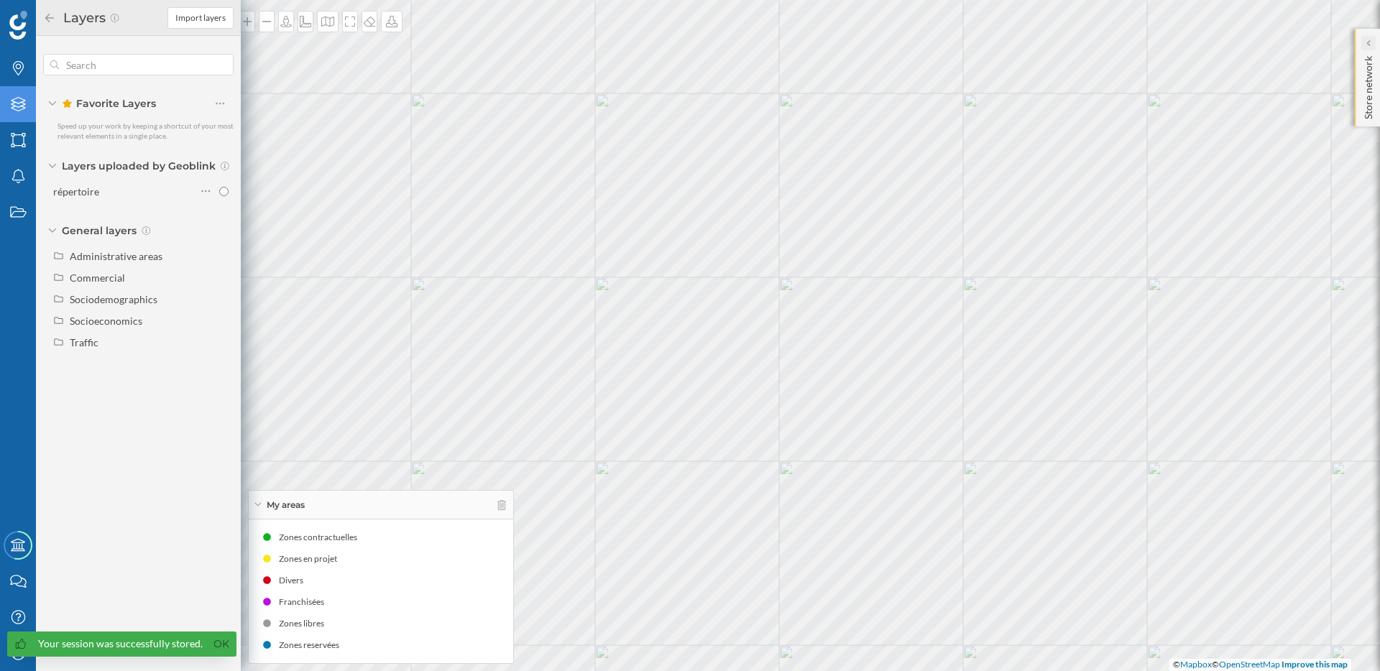
click at [1362, 44] on div at bounding box center [1368, 43] width 14 height 14
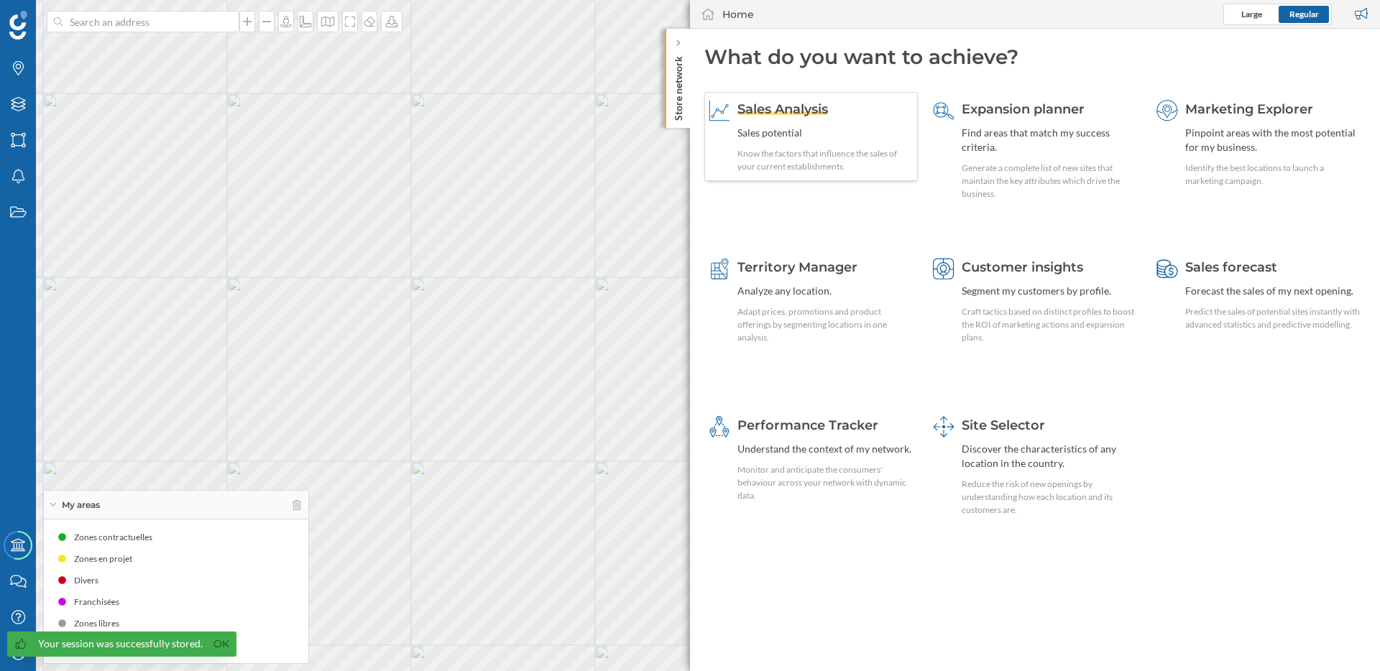
click at [783, 119] on div "Sales Analysis Sales potential Know the factors that influence the sales of you…" at bounding box center [825, 136] width 176 height 73
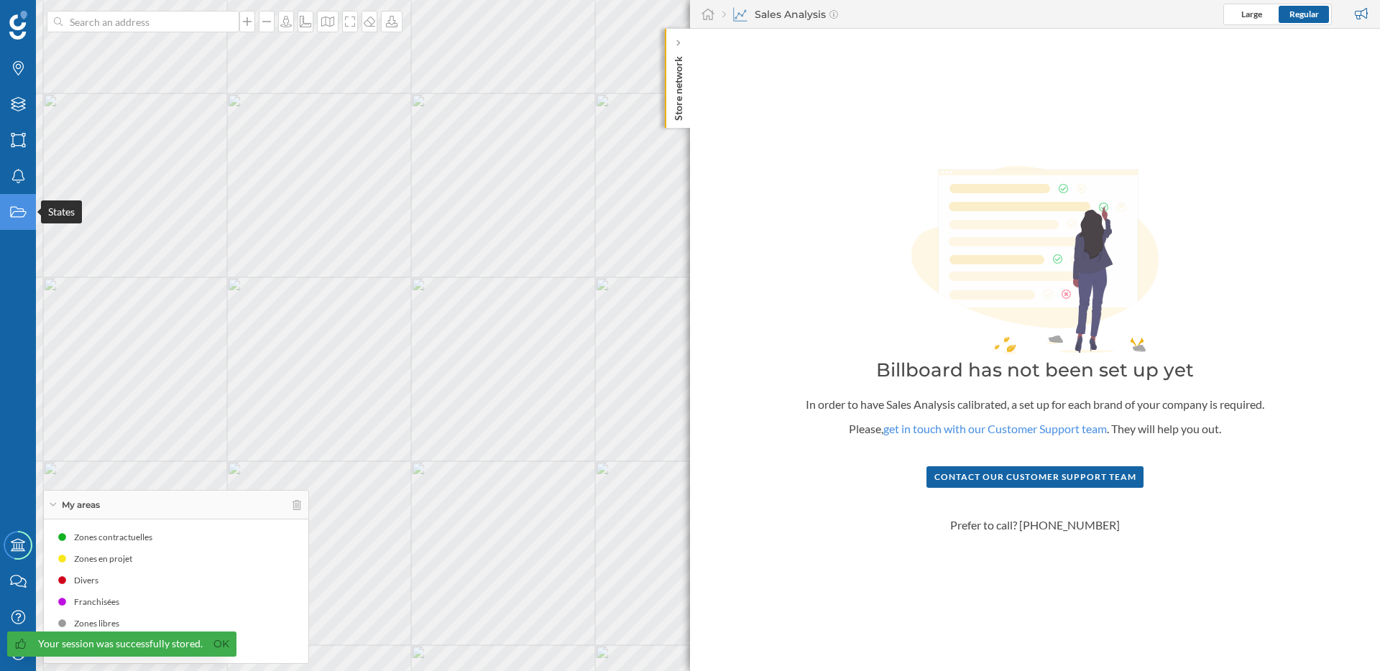
click at [14, 226] on div "States" at bounding box center [18, 212] width 36 height 36
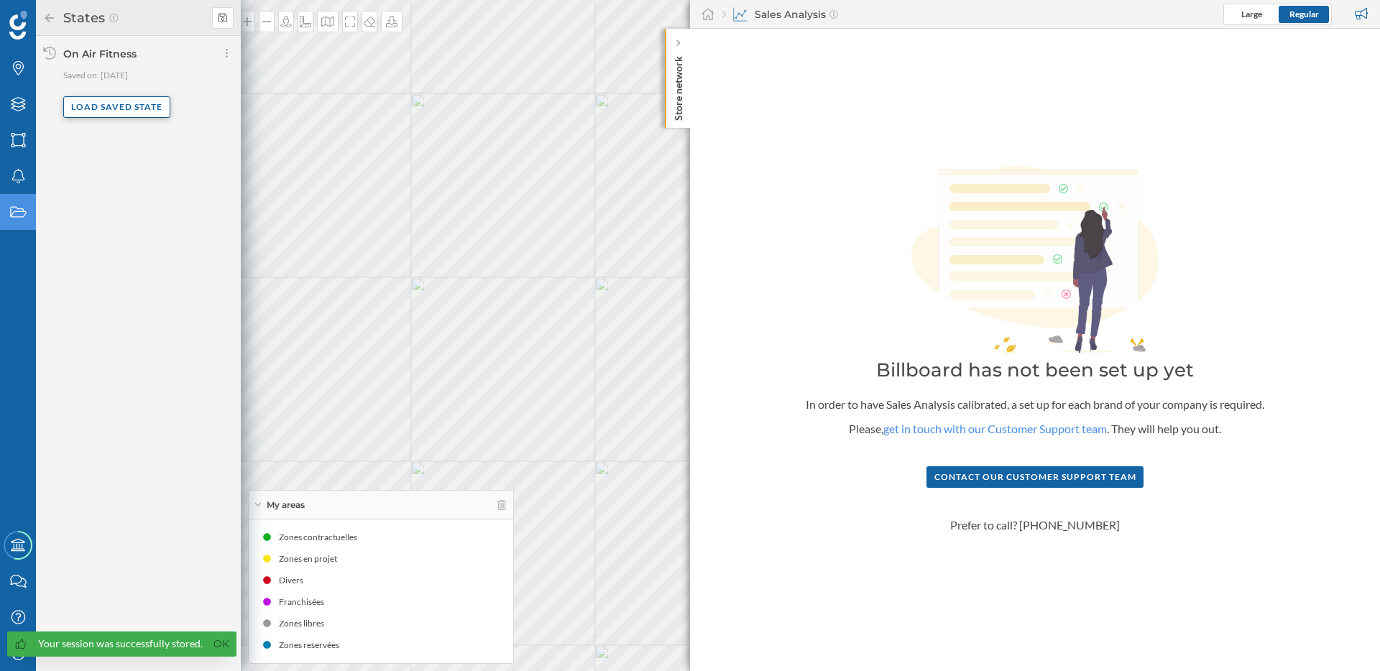
click at [125, 110] on div "Load saved state" at bounding box center [116, 107] width 107 height 22
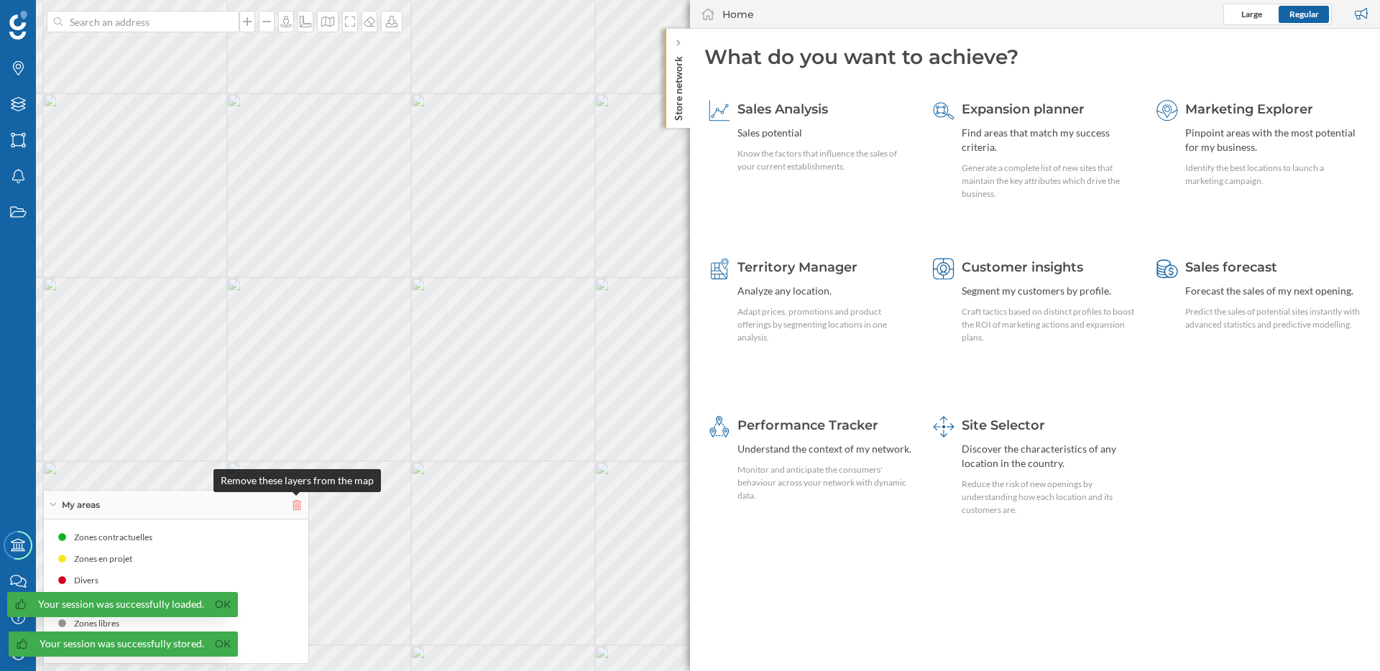
click at [300, 503] on icon at bounding box center [297, 505] width 9 height 10
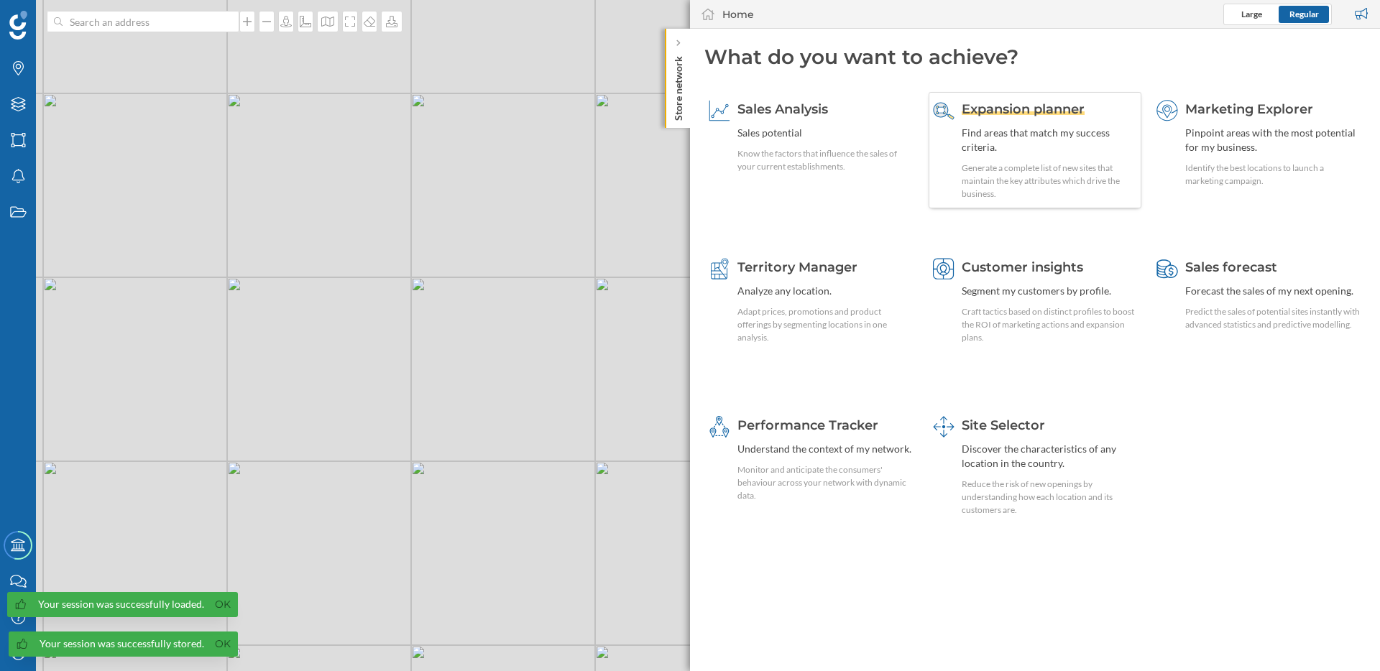
click at [1055, 118] on div "Expansion planner" at bounding box center [1050, 109] width 176 height 19
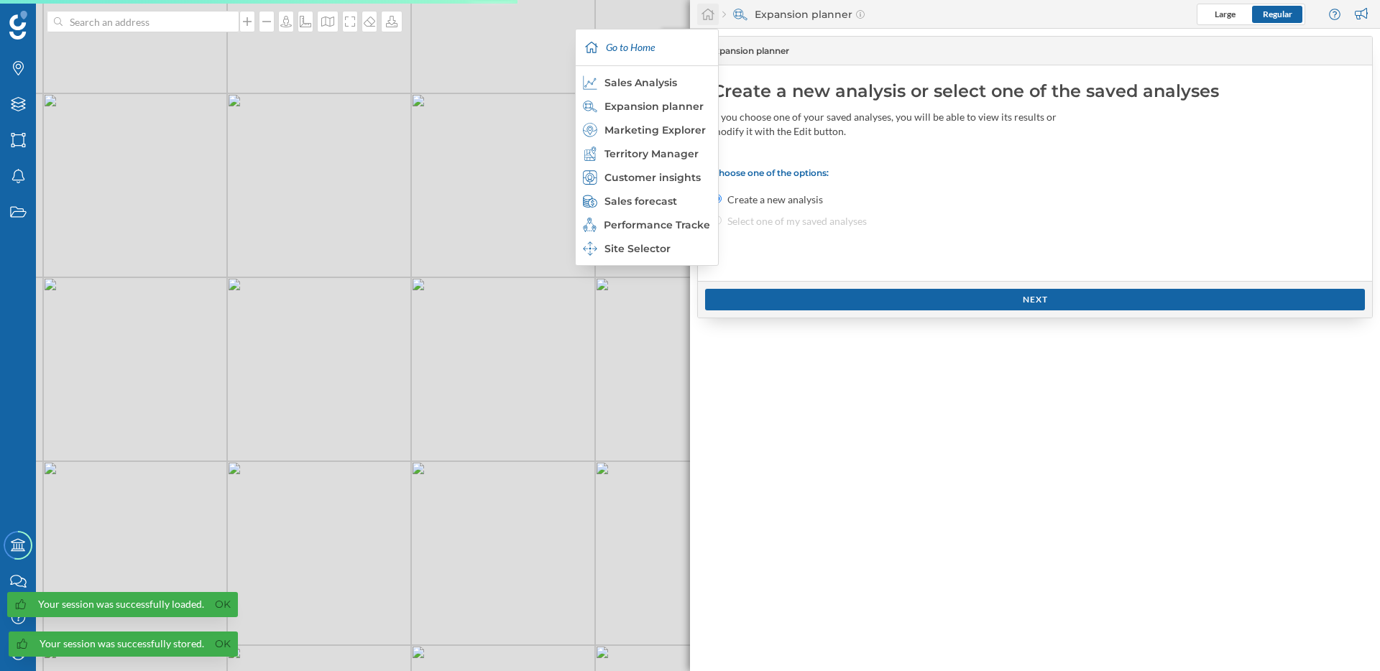
click at [712, 14] on icon at bounding box center [707, 14] width 13 height 11
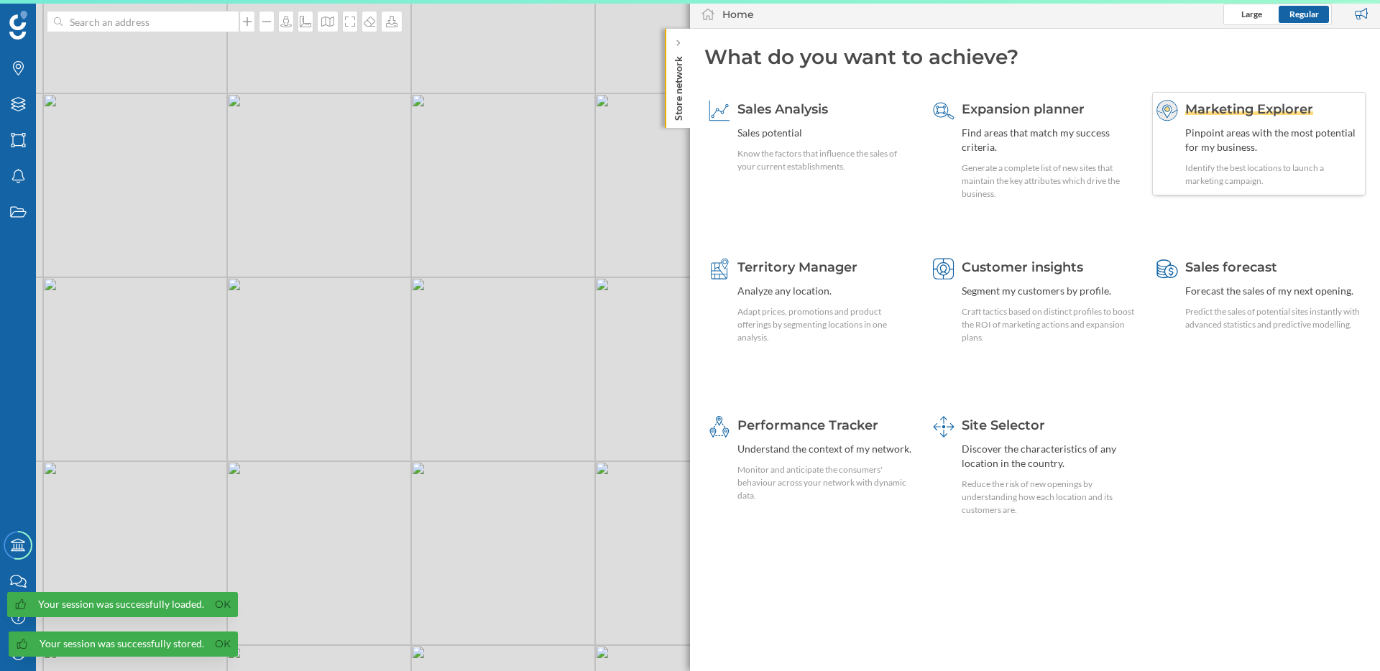
click at [1252, 142] on div "Pinpoint areas with the most potential for my business." at bounding box center [1273, 140] width 176 height 29
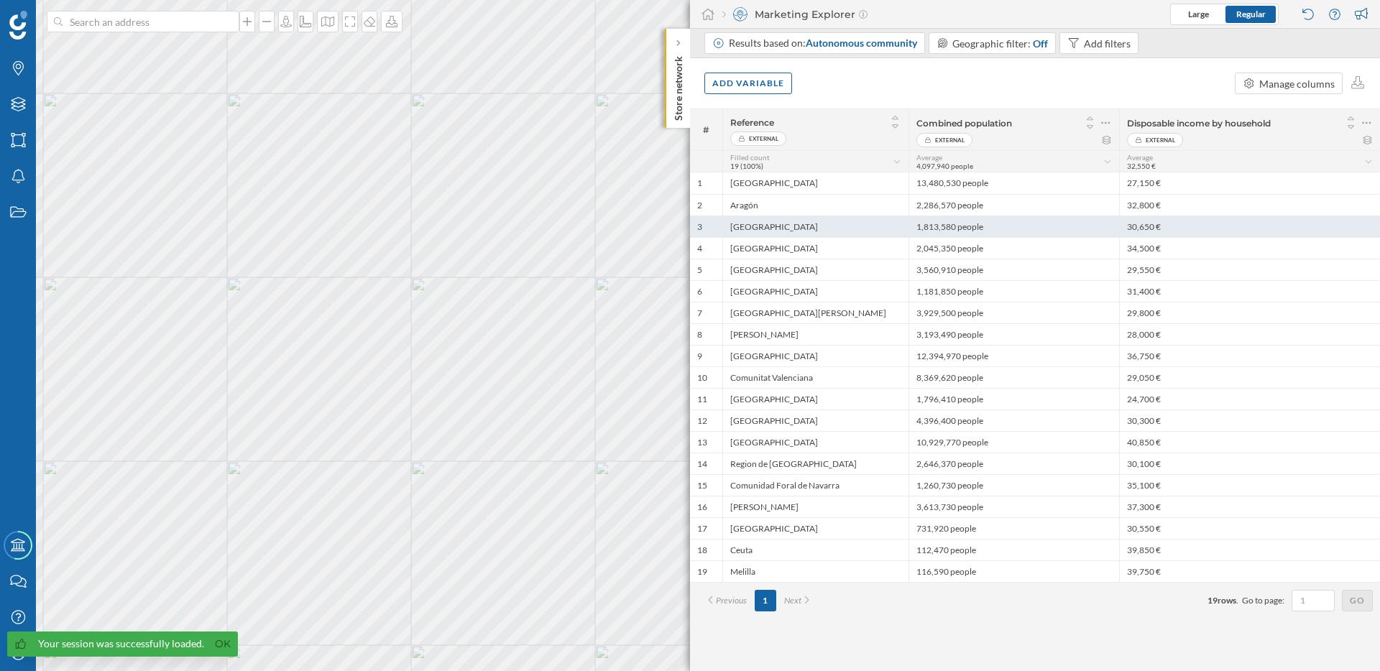
click at [864, 216] on div "[GEOGRAPHIC_DATA]" at bounding box center [815, 227] width 186 height 22
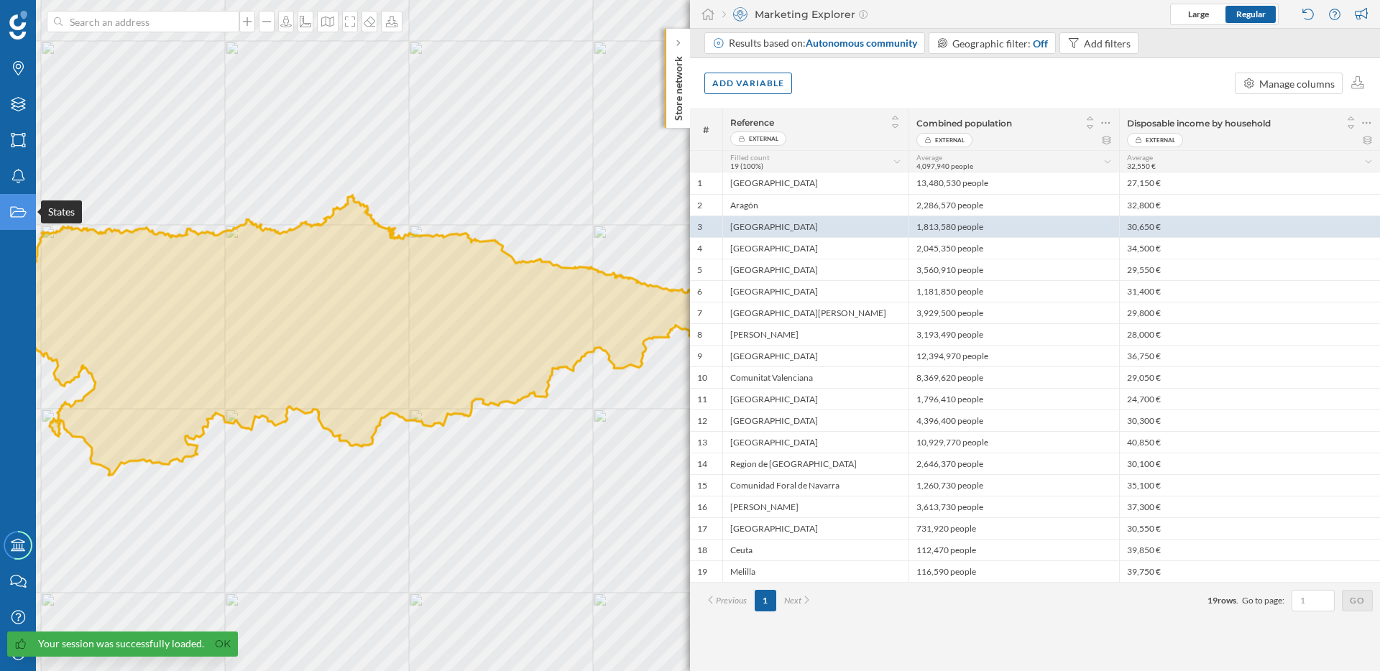
click at [10, 218] on icon "States" at bounding box center [18, 212] width 18 height 14
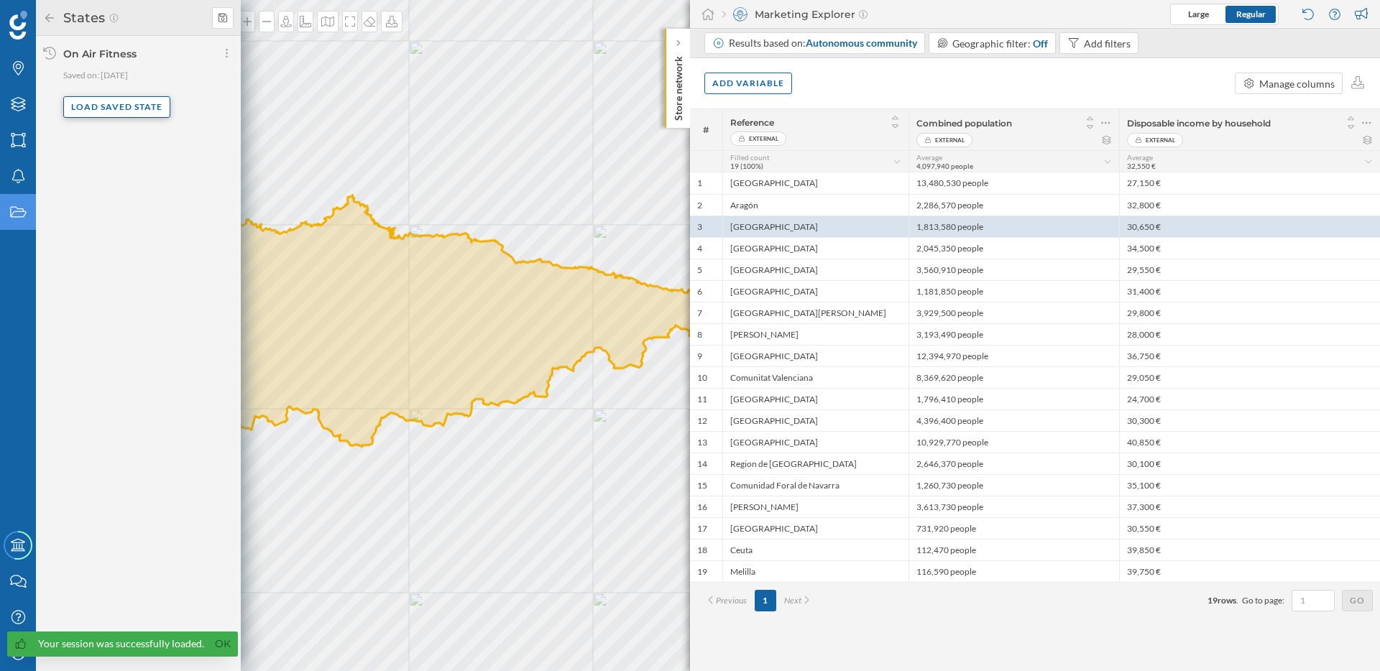
click at [123, 106] on div "Load saved state" at bounding box center [116, 107] width 107 height 22
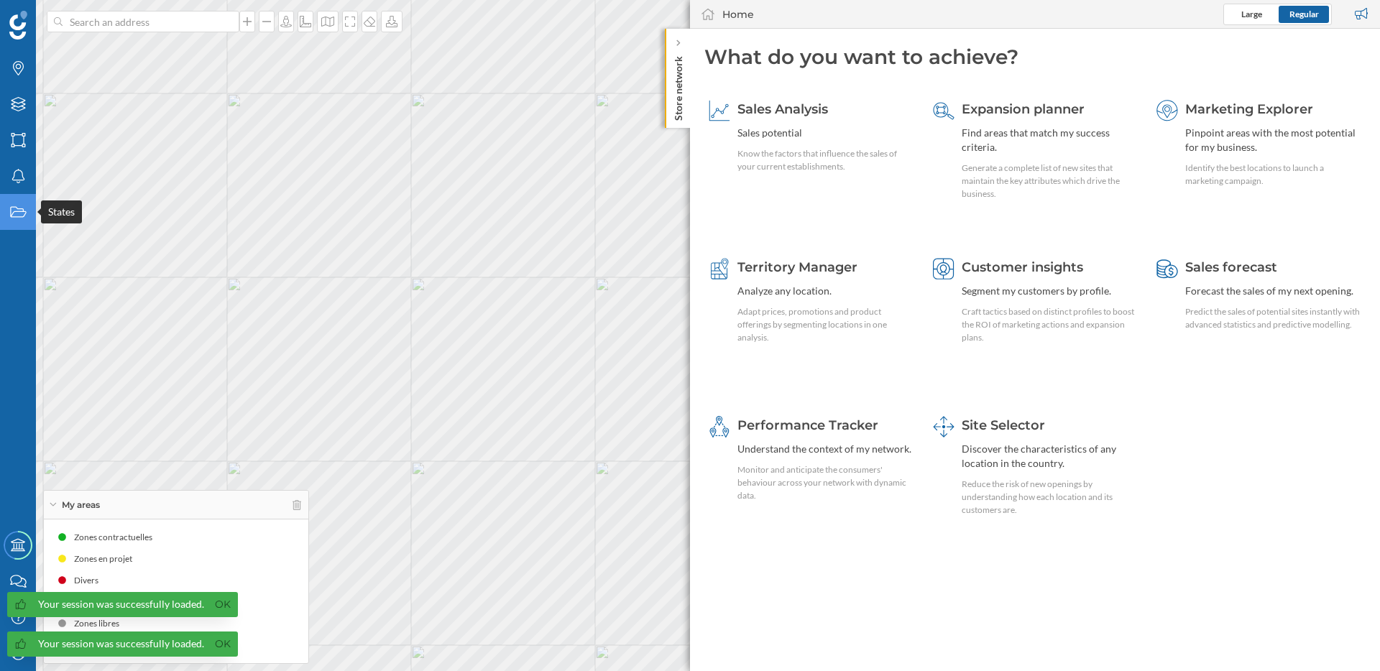
click at [27, 218] on div "States" at bounding box center [18, 212] width 36 height 36
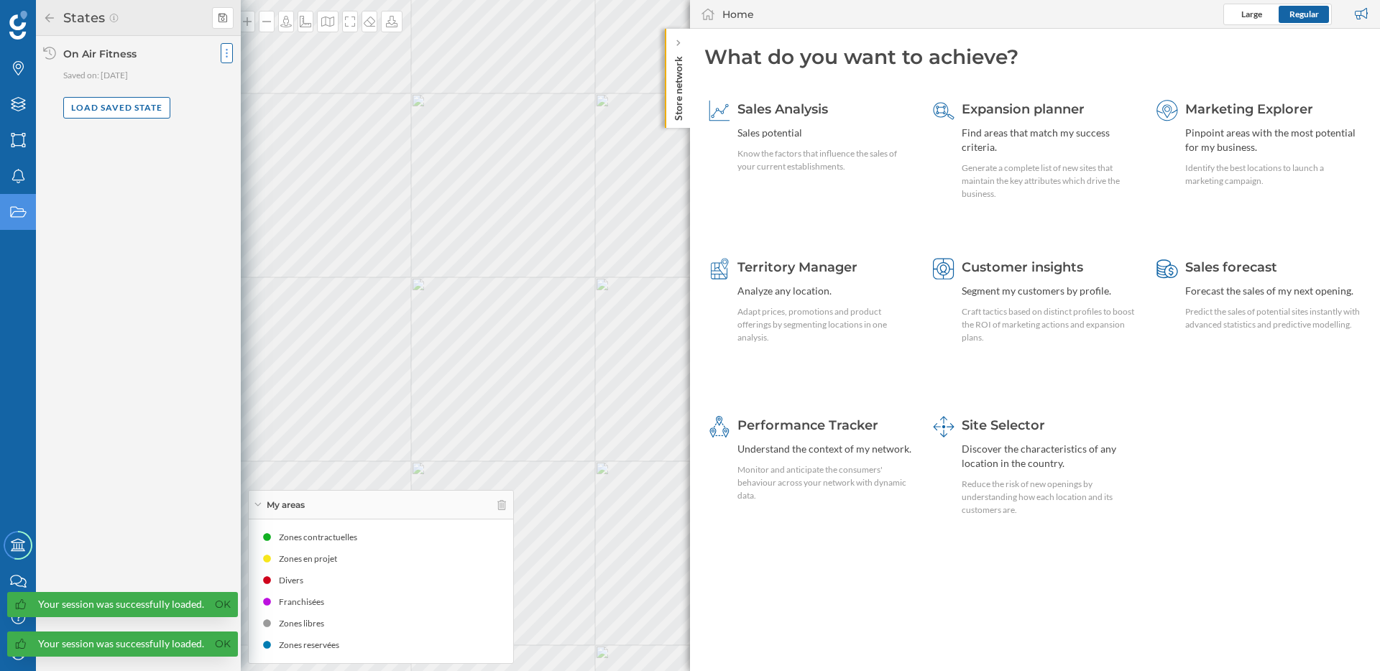
click at [225, 55] on icon at bounding box center [227, 53] width 4 height 14
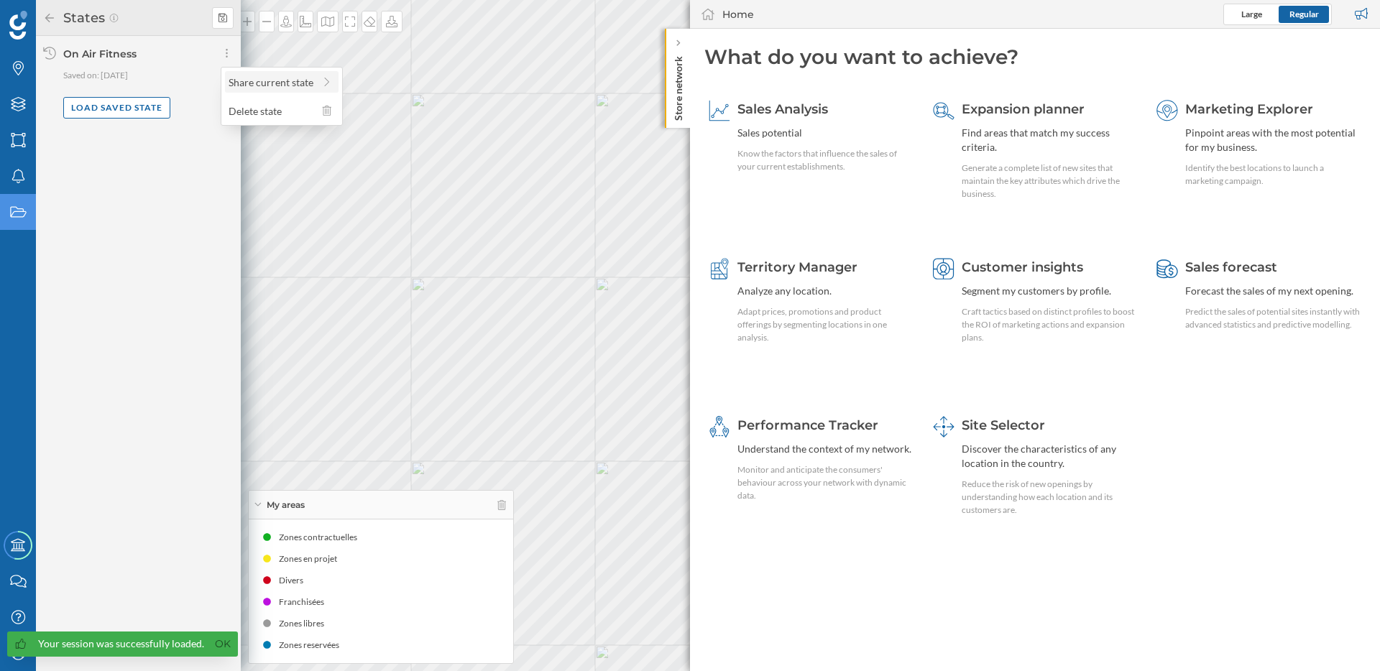
click at [258, 79] on span "Share current state" at bounding box center [271, 82] width 85 height 12
click at [284, 133] on input "User email" at bounding box center [288, 131] width 118 height 18
paste input "jvergara@mytraffic.fr"
type input "jvergara@mytraffic.fr"
click at [288, 175] on div "Send" at bounding box center [288, 173] width 118 height 22
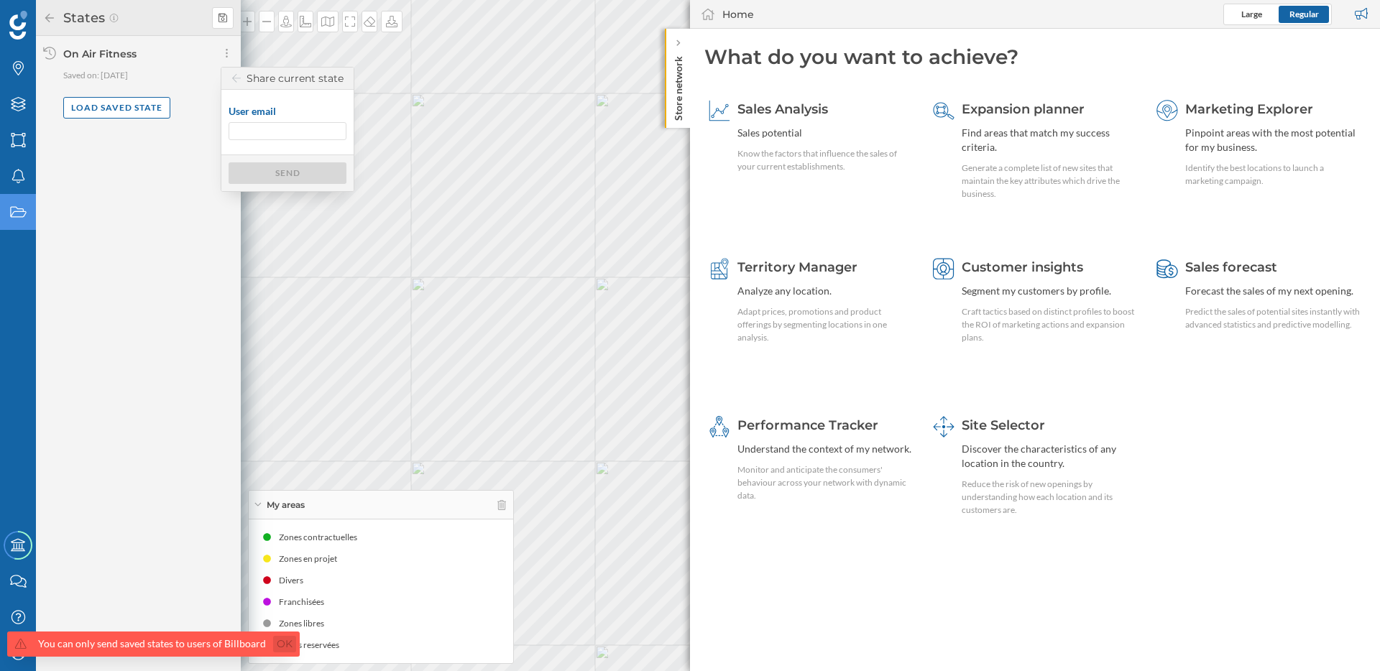
click at [280, 645] on link "Ok" at bounding box center [284, 644] width 23 height 17
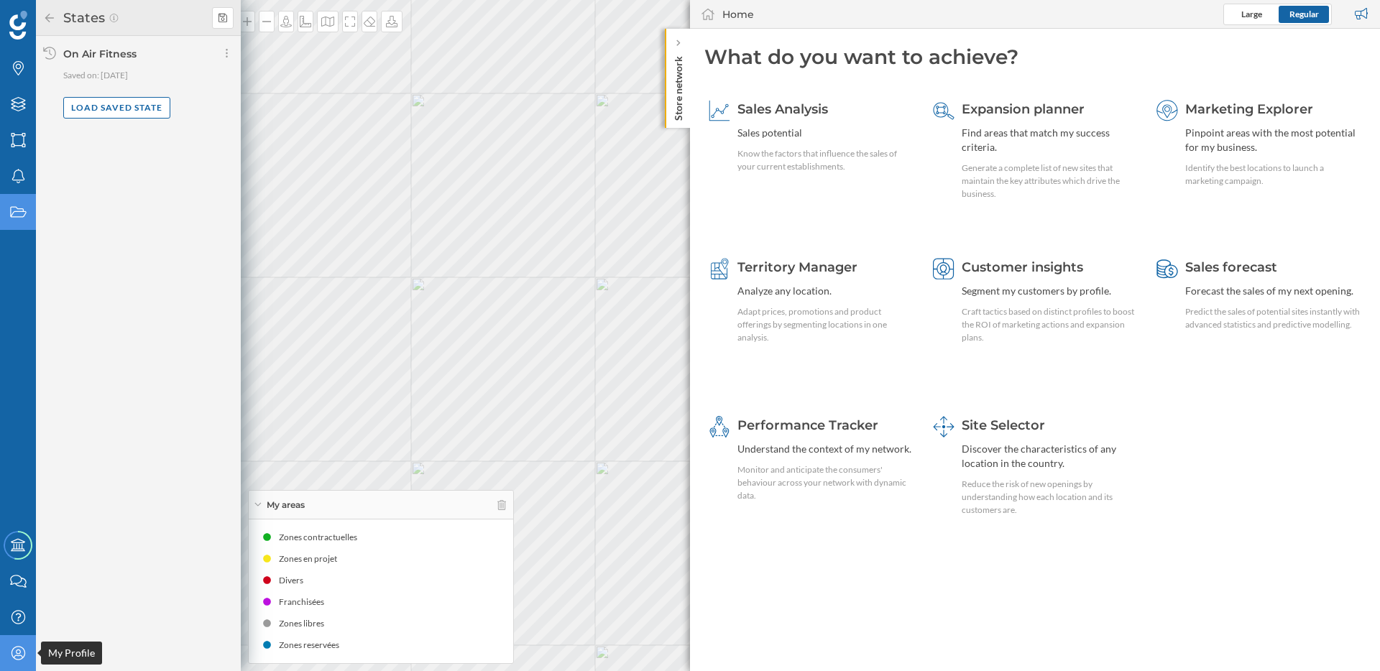
click at [19, 647] on icon at bounding box center [18, 653] width 14 height 14
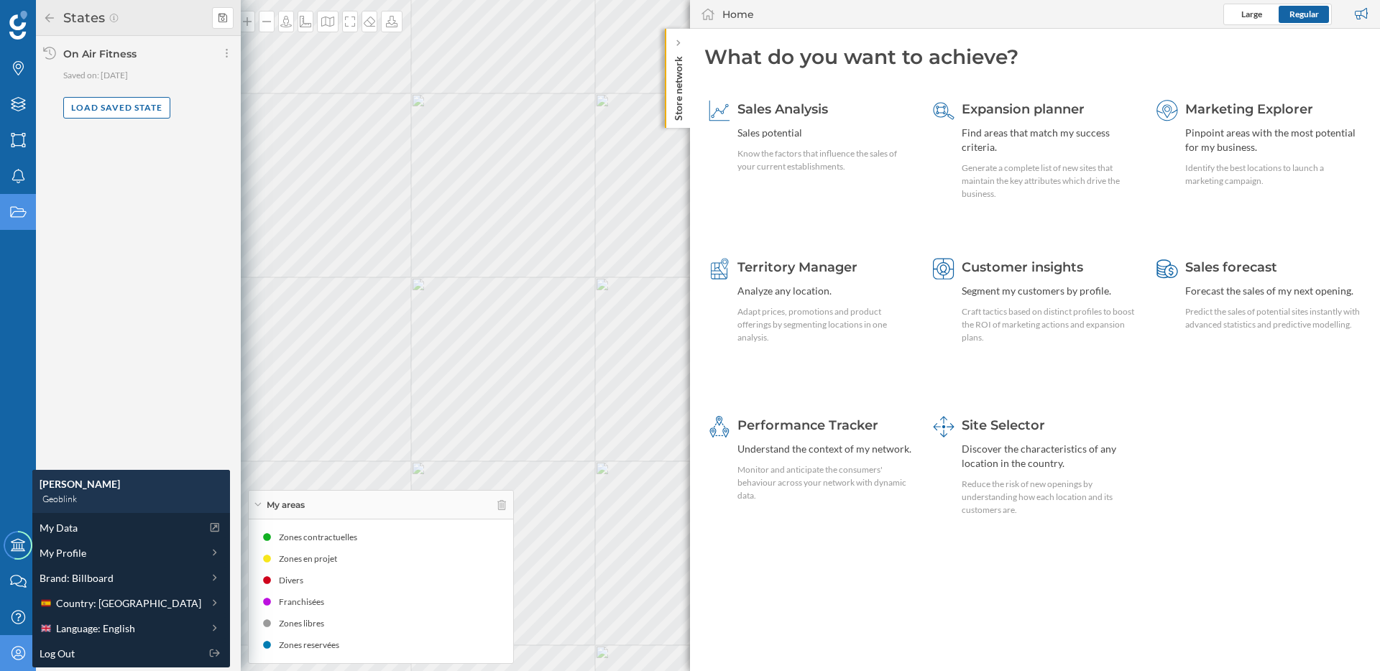
click at [19, 647] on icon at bounding box center [18, 653] width 14 height 14
click at [198, 411] on div "States On Air Fitness Saved on: 09/10/2025 Load saved state" at bounding box center [138, 335] width 205 height 671
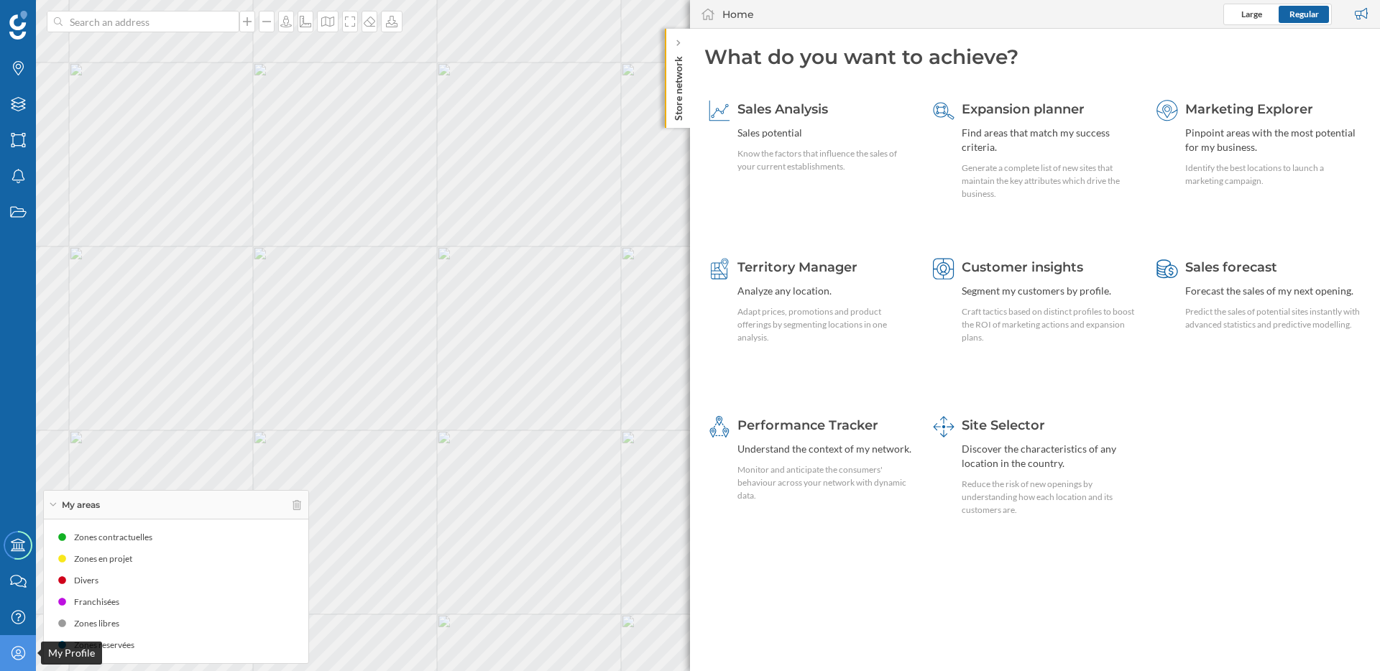
click at [19, 654] on icon "My Profile" at bounding box center [18, 653] width 18 height 14
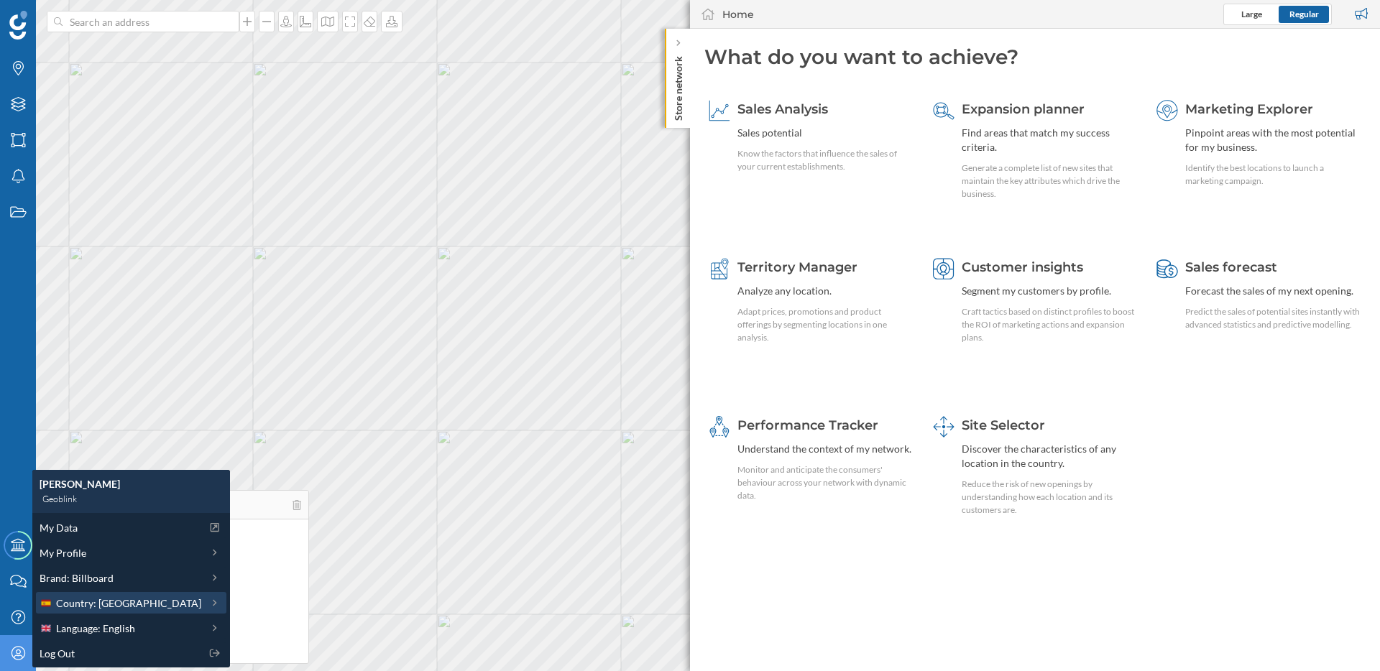
click at [88, 607] on span "Country: Spain" at bounding box center [128, 603] width 145 height 15
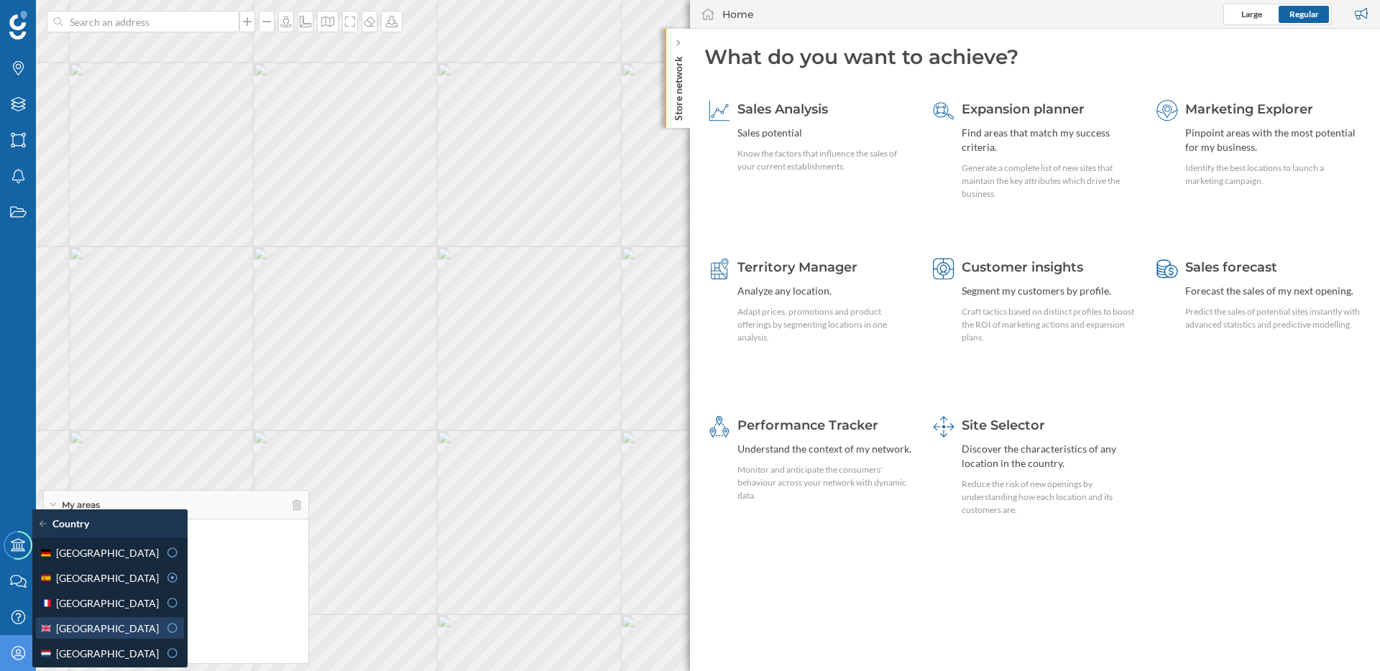
click at [102, 625] on span "United Kingdom" at bounding box center [107, 628] width 103 height 15
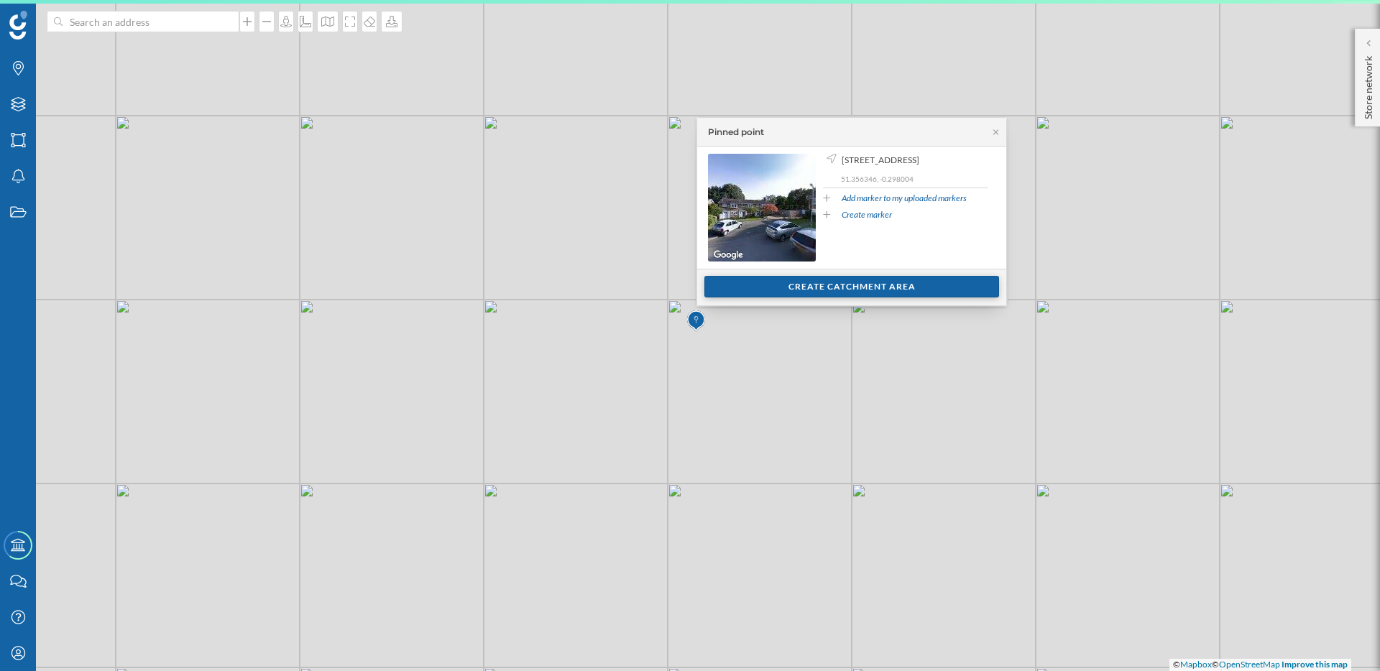
click at [825, 288] on div "Create catchment area" at bounding box center [851, 287] width 295 height 22
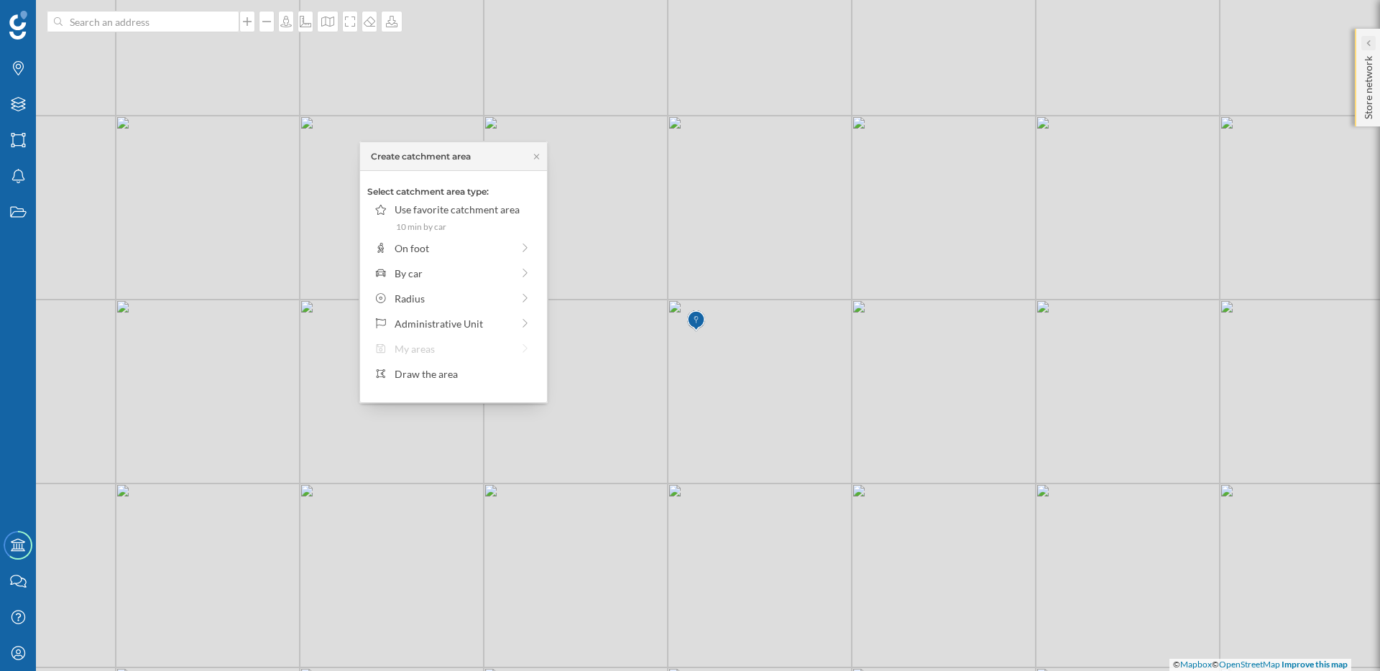
click at [1370, 46] on icon at bounding box center [1368, 43] width 4 height 9
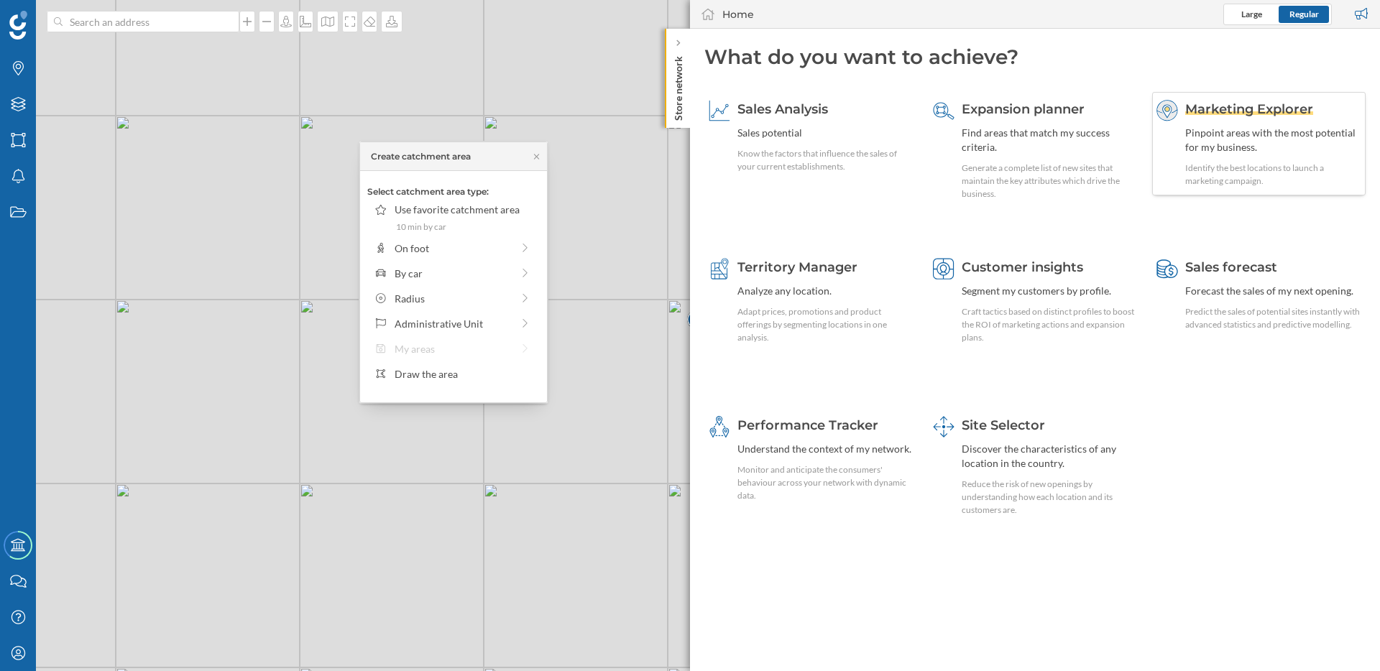
click at [1232, 119] on div "Marketing Explorer Pinpoint areas with the most potential for my business. Iden…" at bounding box center [1273, 144] width 176 height 88
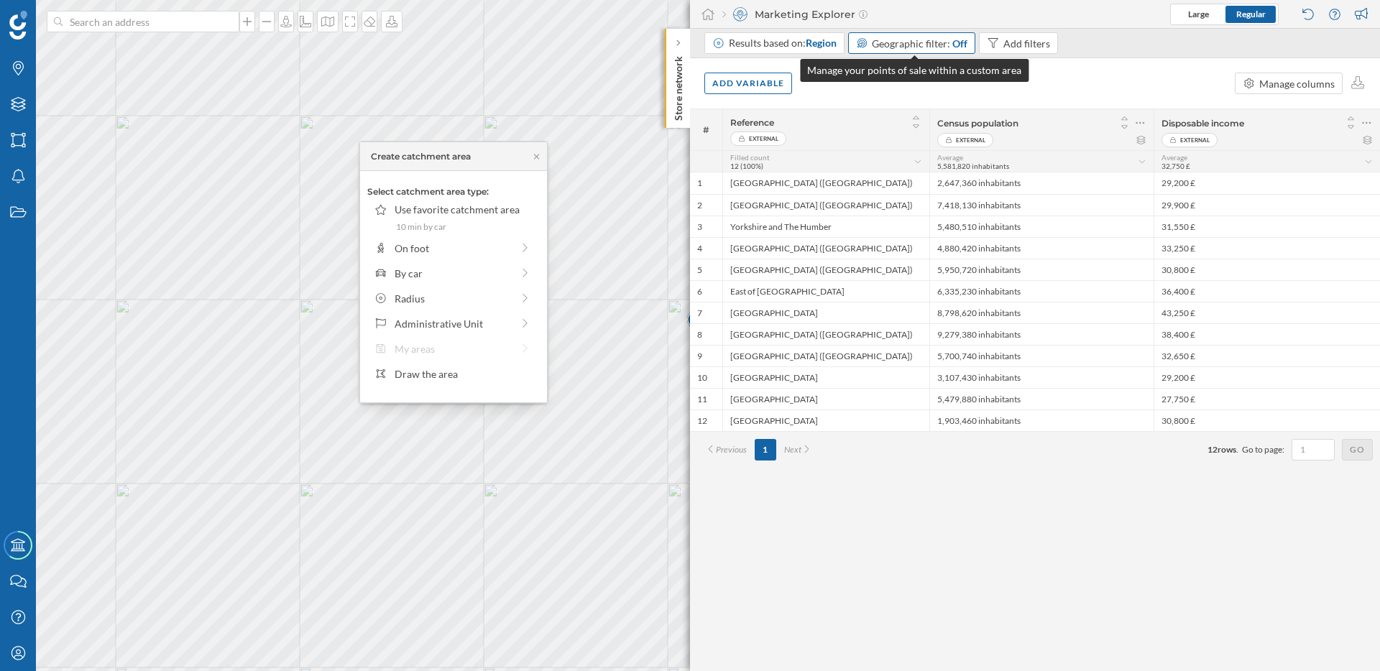
click at [932, 50] on div "Geographic filter: Off" at bounding box center [912, 43] width 128 height 22
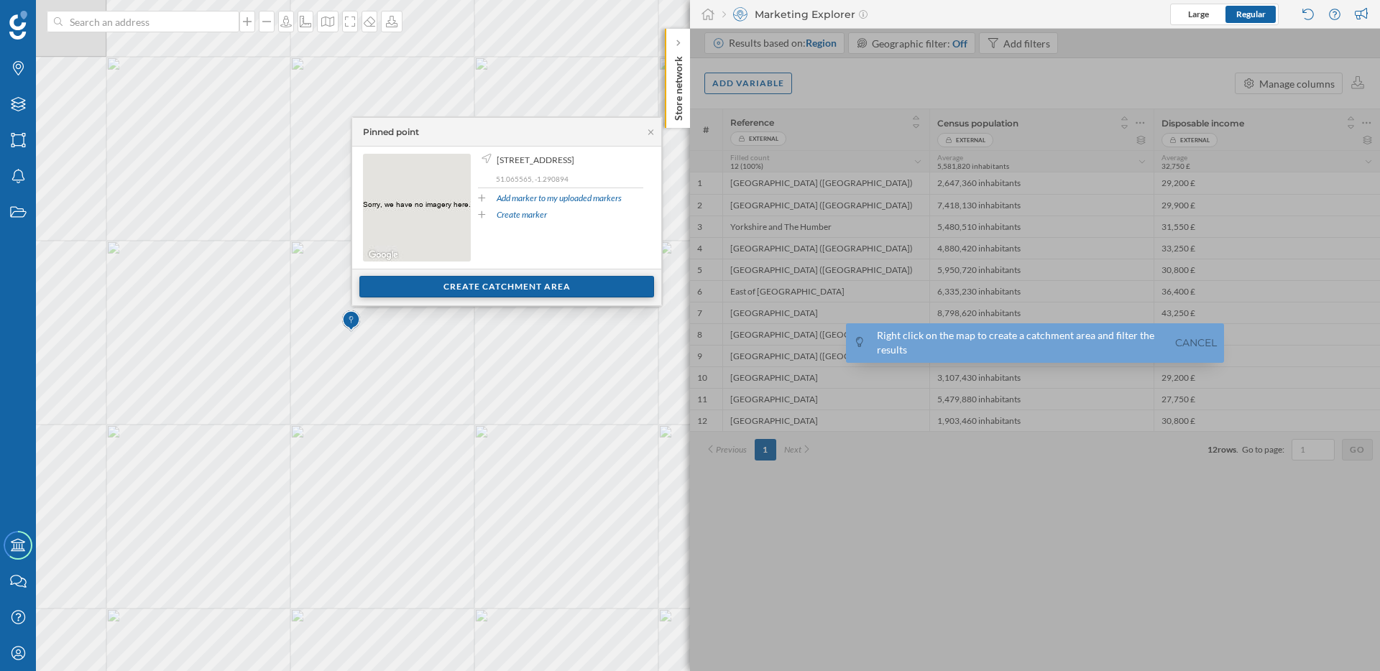
click at [507, 282] on div "Create catchment area" at bounding box center [506, 287] width 295 height 22
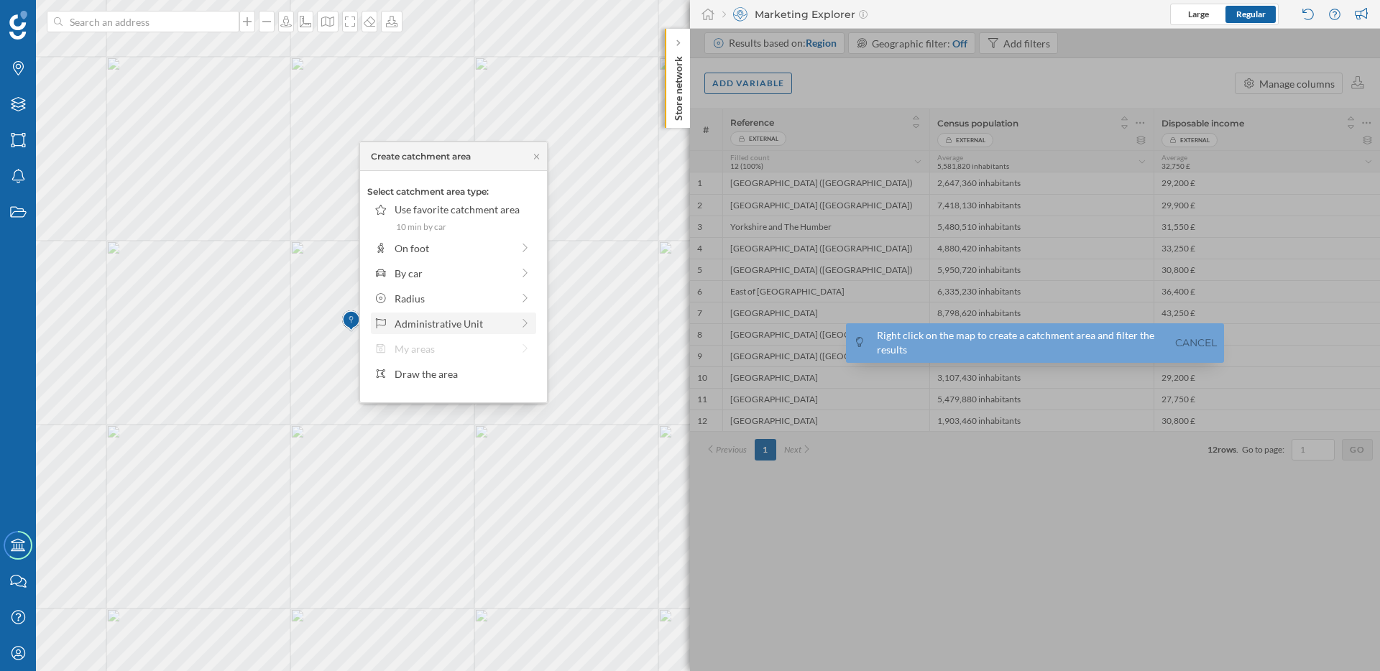
click at [456, 323] on div "Administrative Unit" at bounding box center [453, 323] width 117 height 15
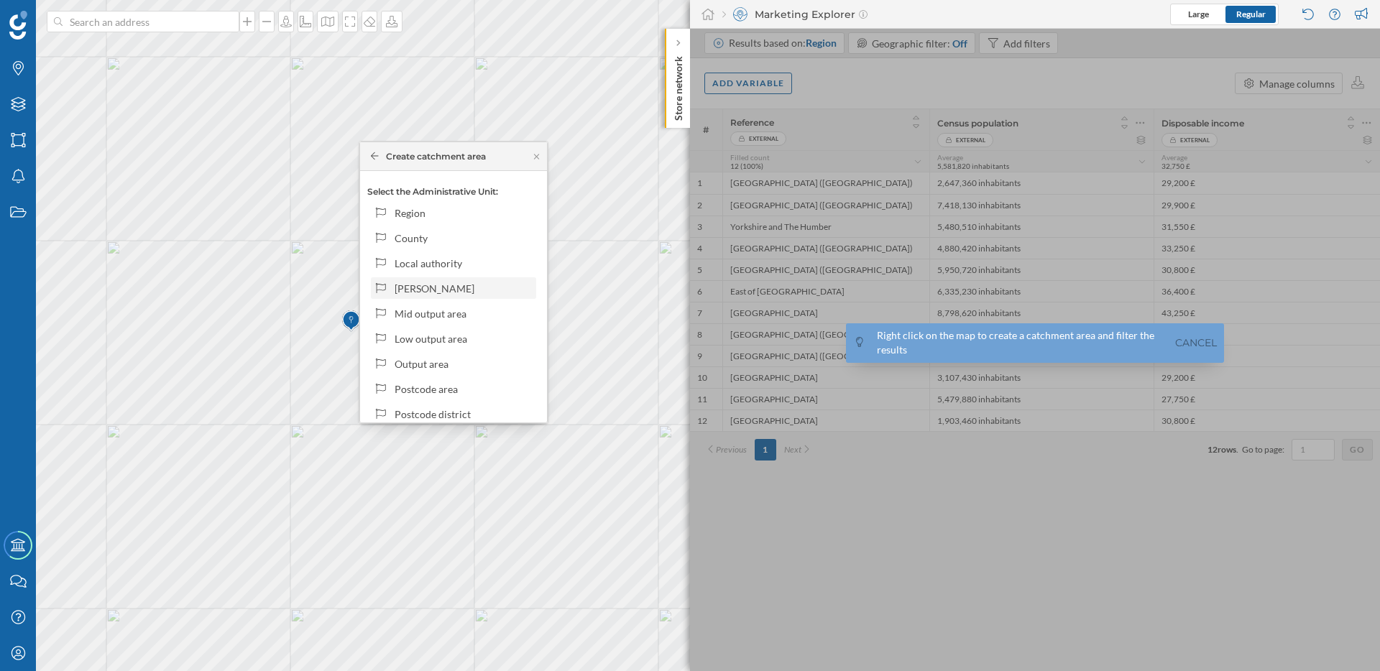
click at [437, 293] on div "Ward" at bounding box center [463, 288] width 137 height 15
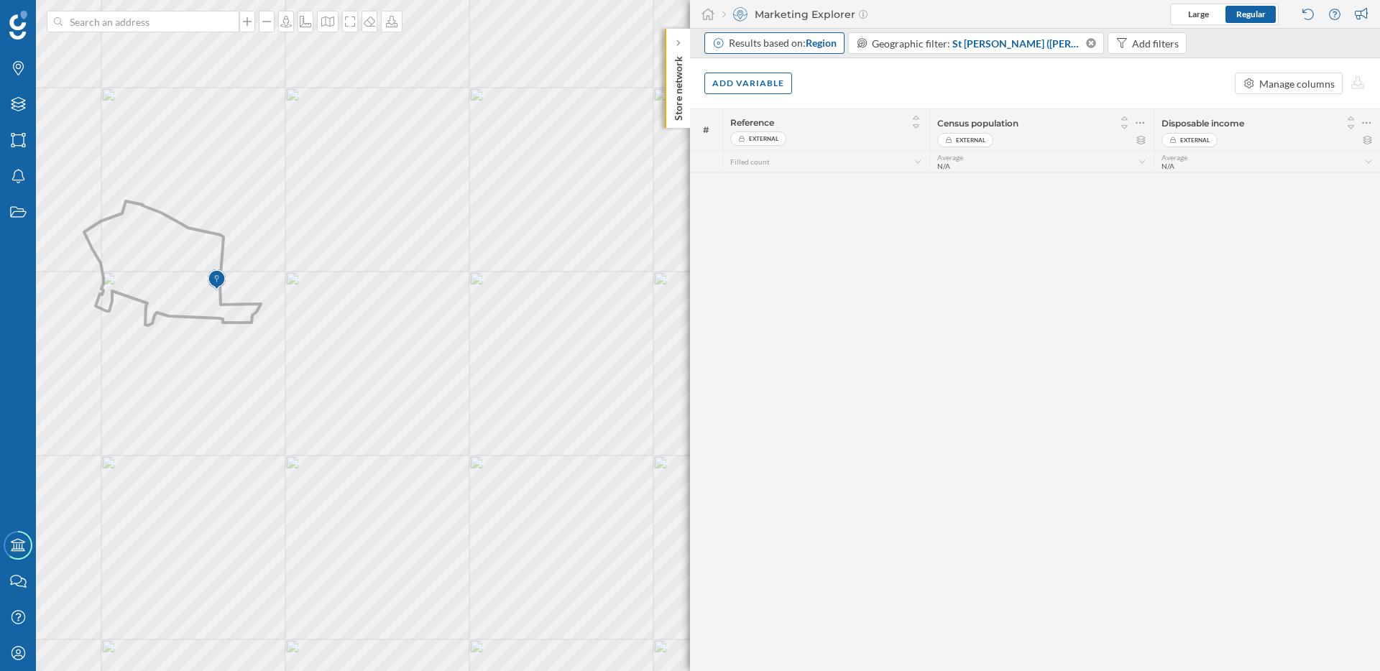
click at [815, 51] on div "Results based on: Region" at bounding box center [774, 43] width 140 height 22
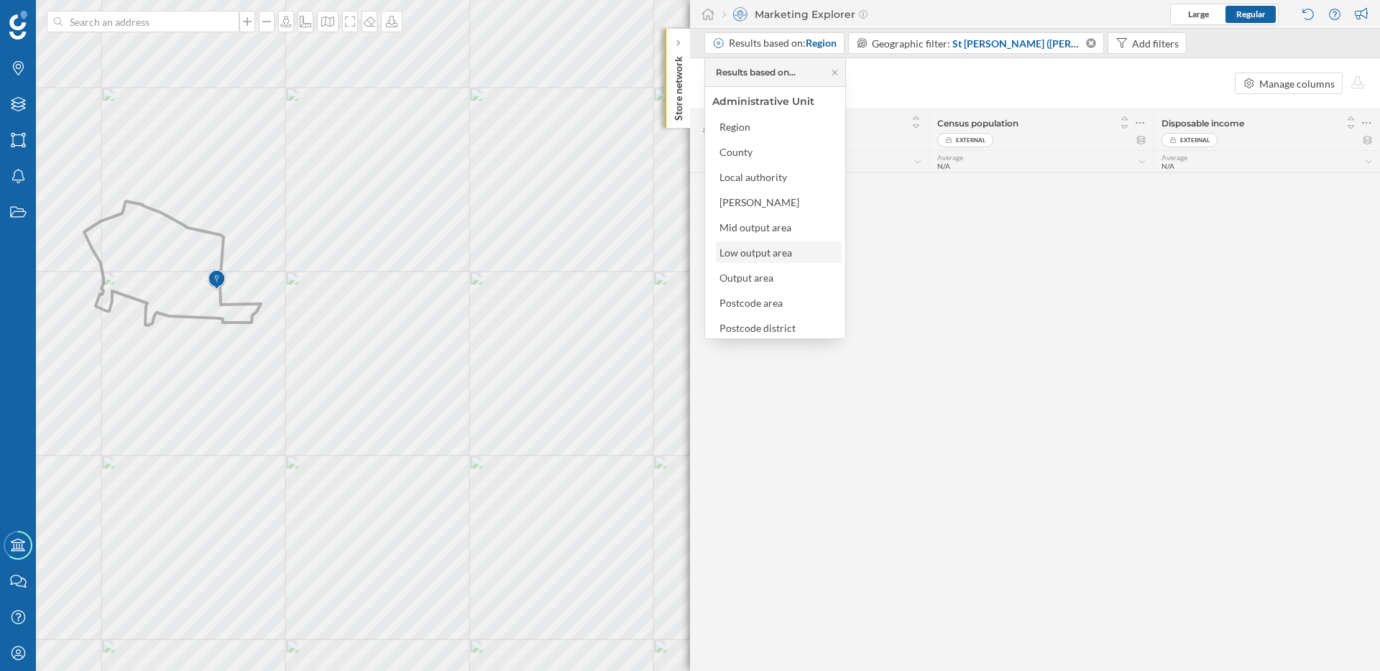
click at [781, 254] on div "Low output area" at bounding box center [755, 253] width 73 height 12
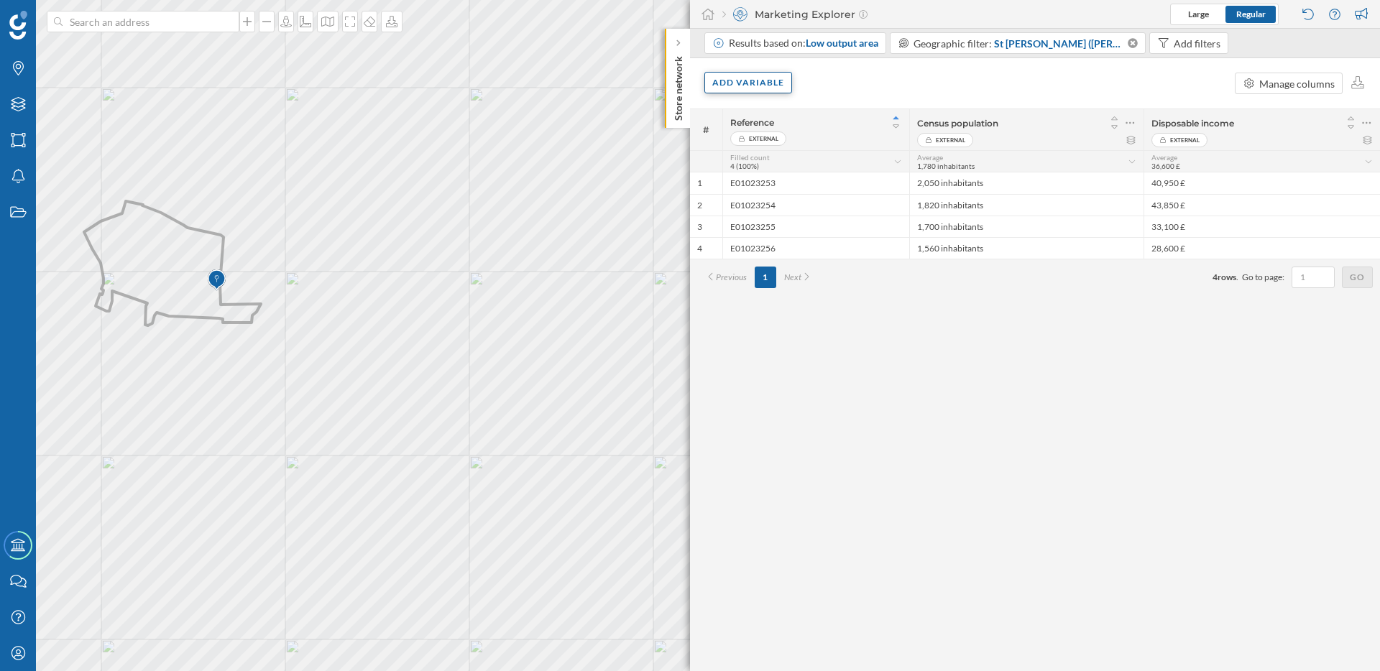
click at [753, 78] on div "Add variable" at bounding box center [748, 83] width 88 height 22
click at [767, 138] on div "External variables" at bounding box center [783, 141] width 143 height 15
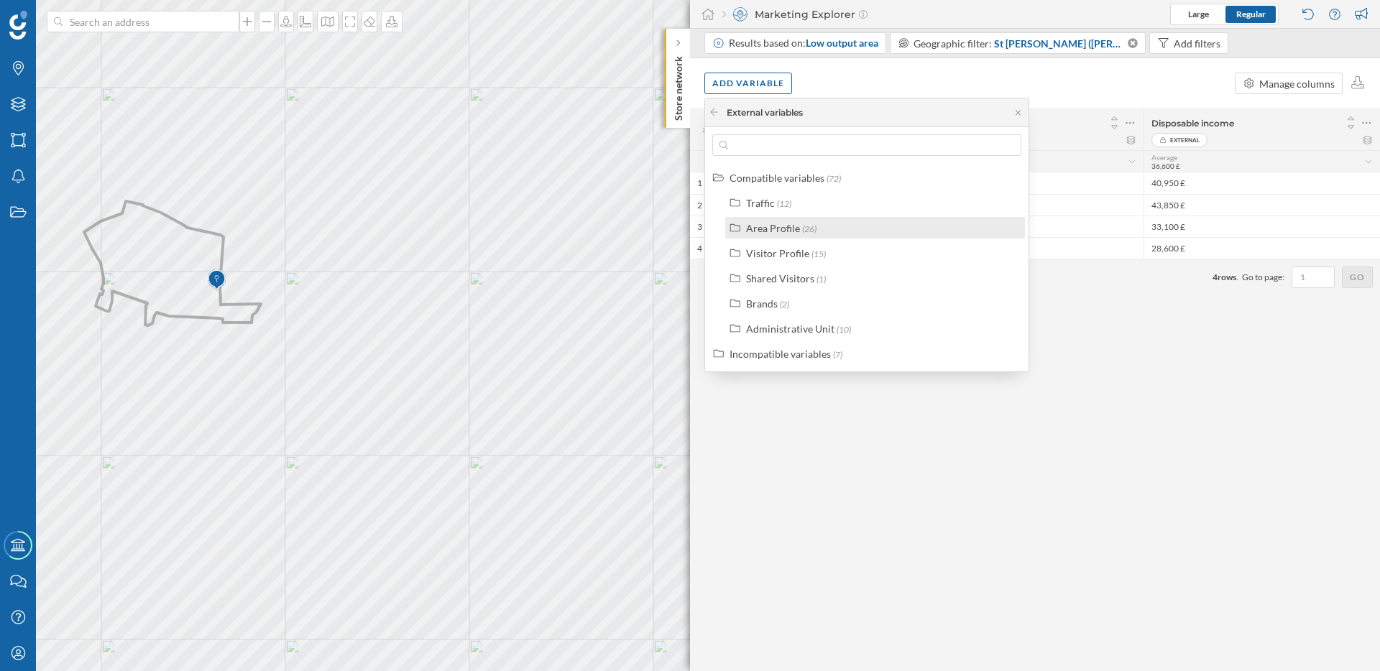
click at [781, 225] on div "Area Profile" at bounding box center [773, 228] width 54 height 12
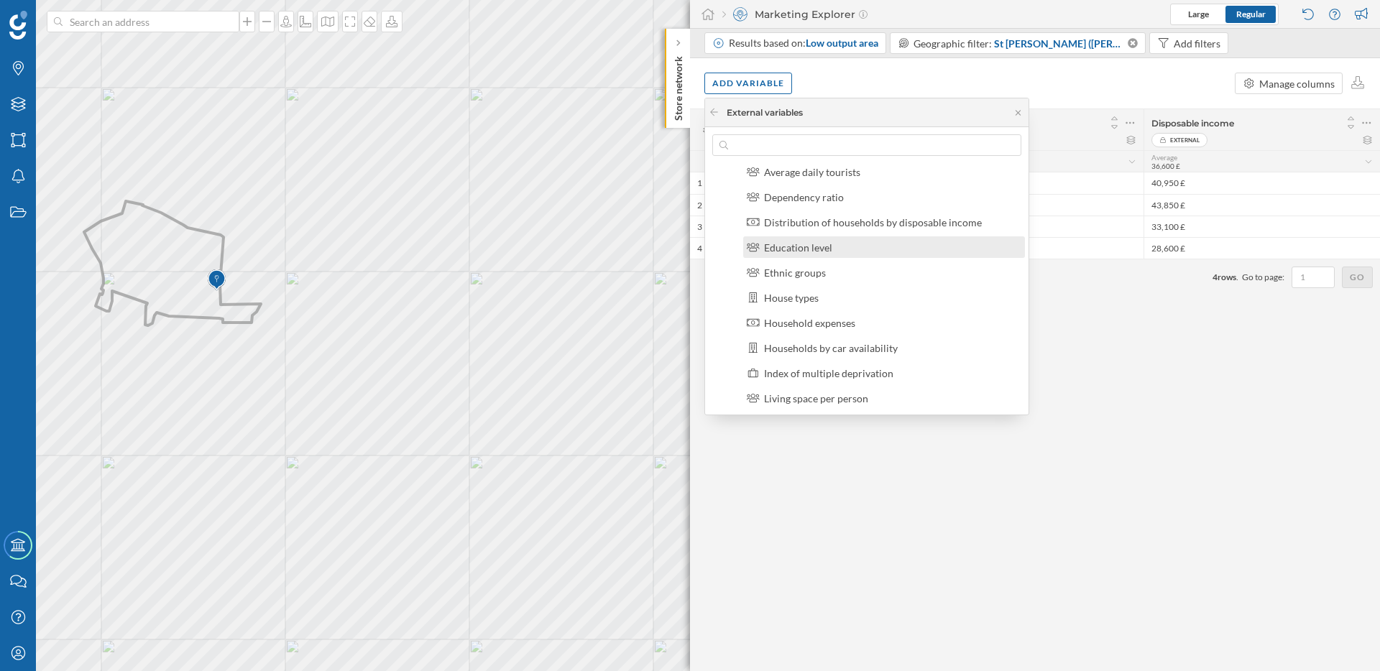
scroll to position [102, 0]
click at [804, 376] on div "Index of multiple deprivation" at bounding box center [828, 378] width 129 height 12
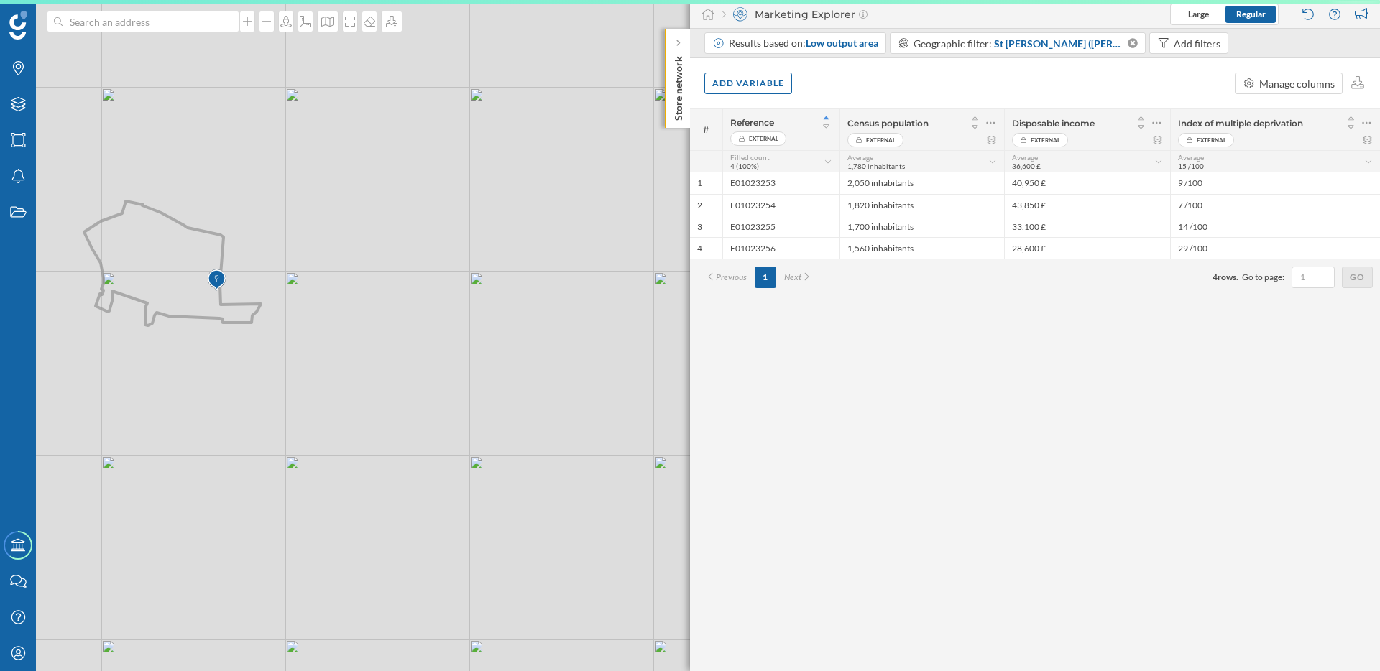
scroll to position [0, 0]
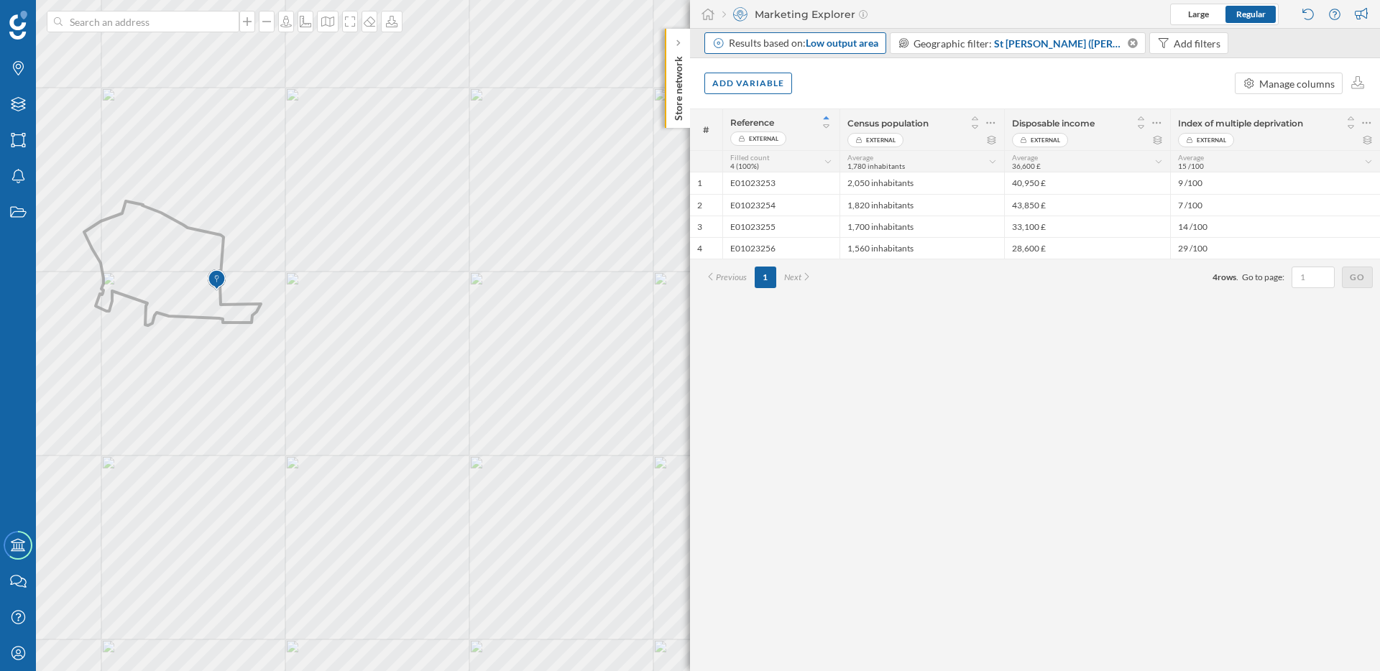
click at [806, 50] on div "Results based on: Low output area" at bounding box center [803, 43] width 149 height 14
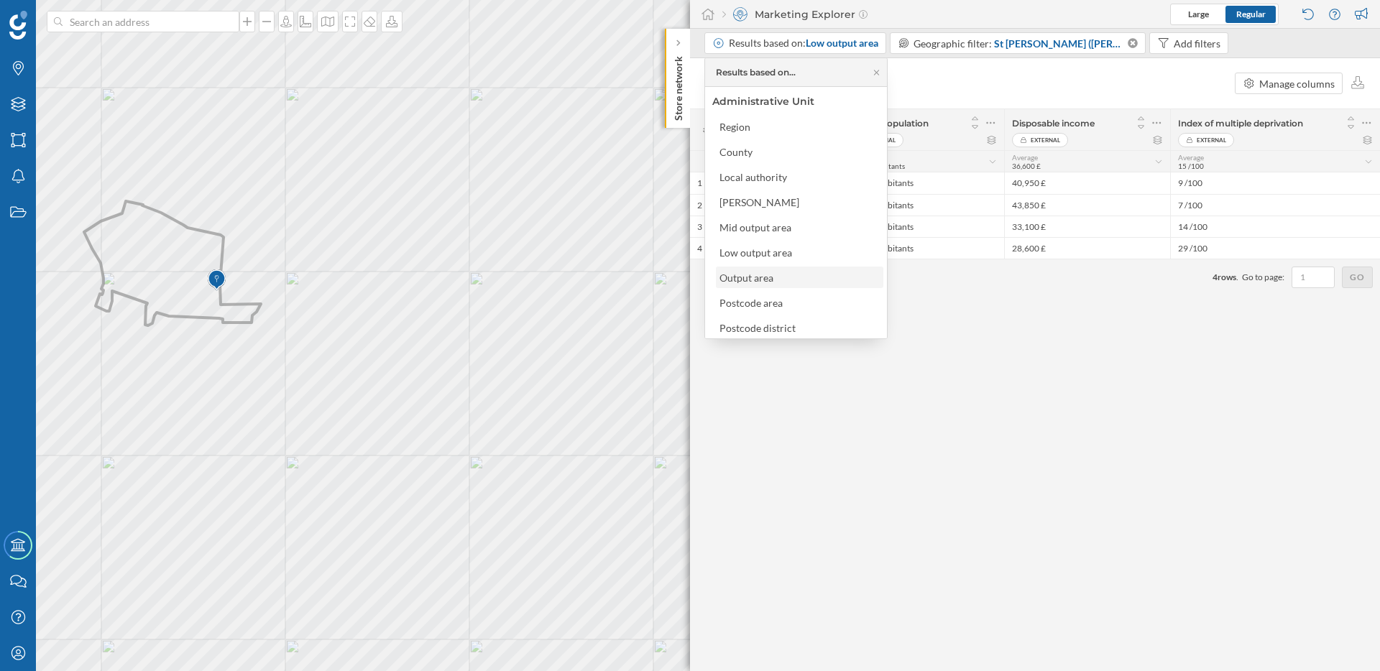
click at [760, 278] on div "Output area" at bounding box center [746, 278] width 54 height 12
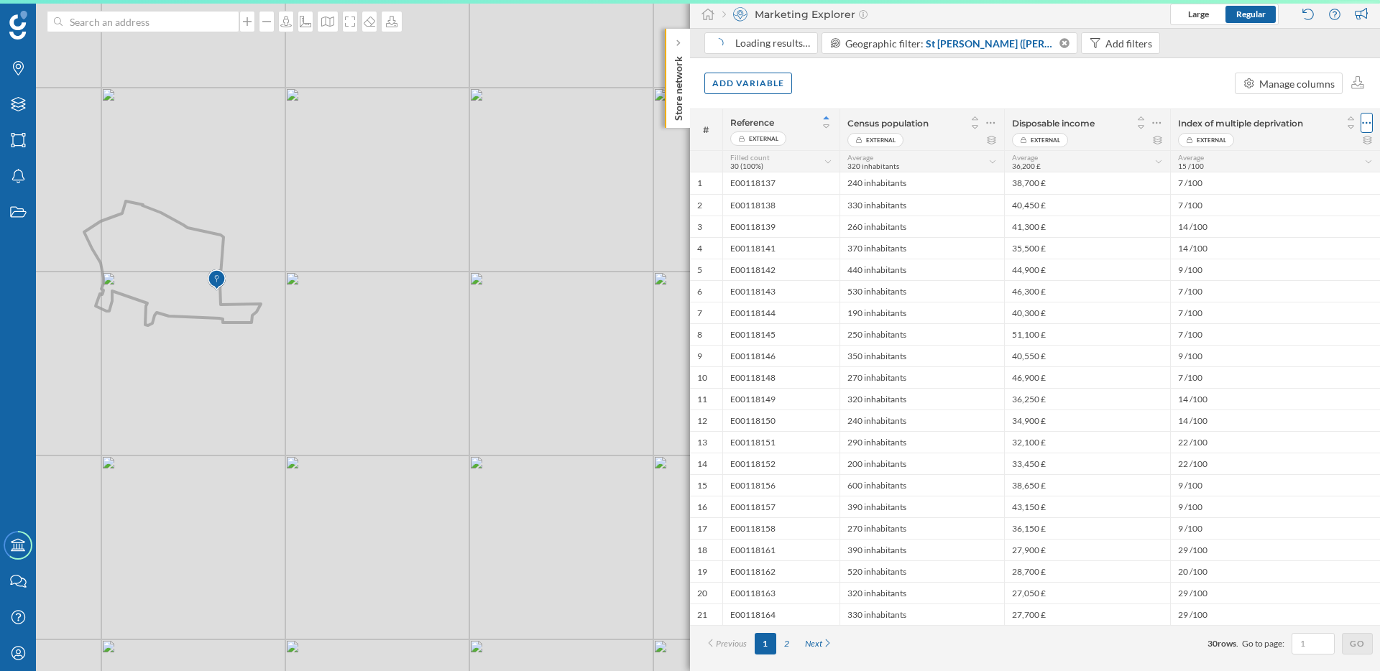
click at [1368, 124] on icon at bounding box center [1366, 123] width 9 height 14
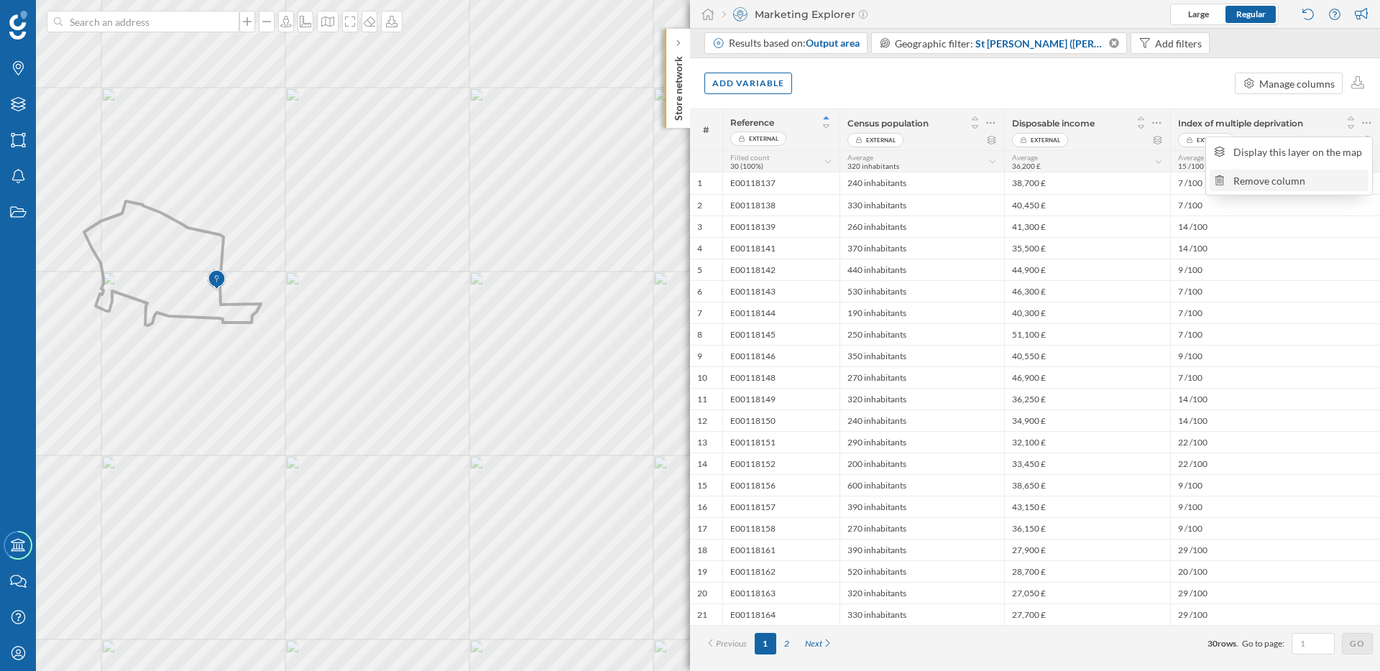
click at [1296, 184] on div "Remove column" at bounding box center [1298, 180] width 131 height 15
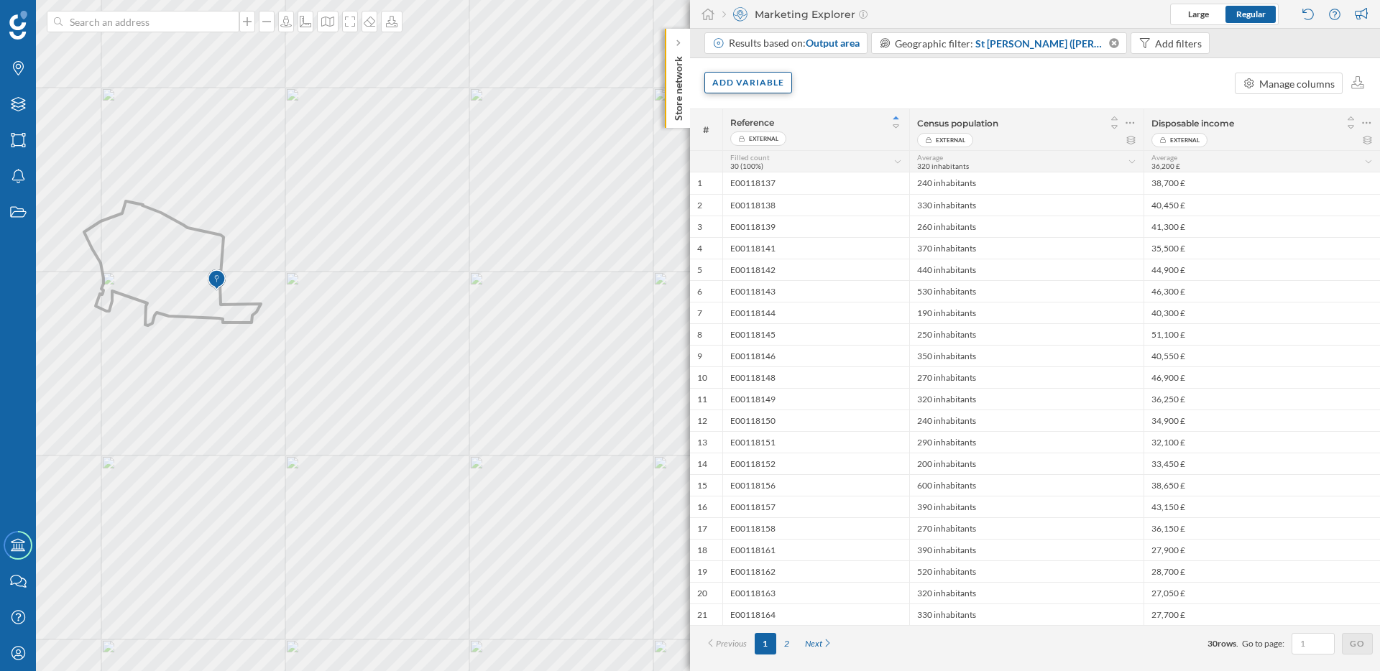
click at [753, 87] on div "Add variable" at bounding box center [748, 83] width 88 height 22
click at [758, 142] on div "External variables" at bounding box center [783, 141] width 143 height 15
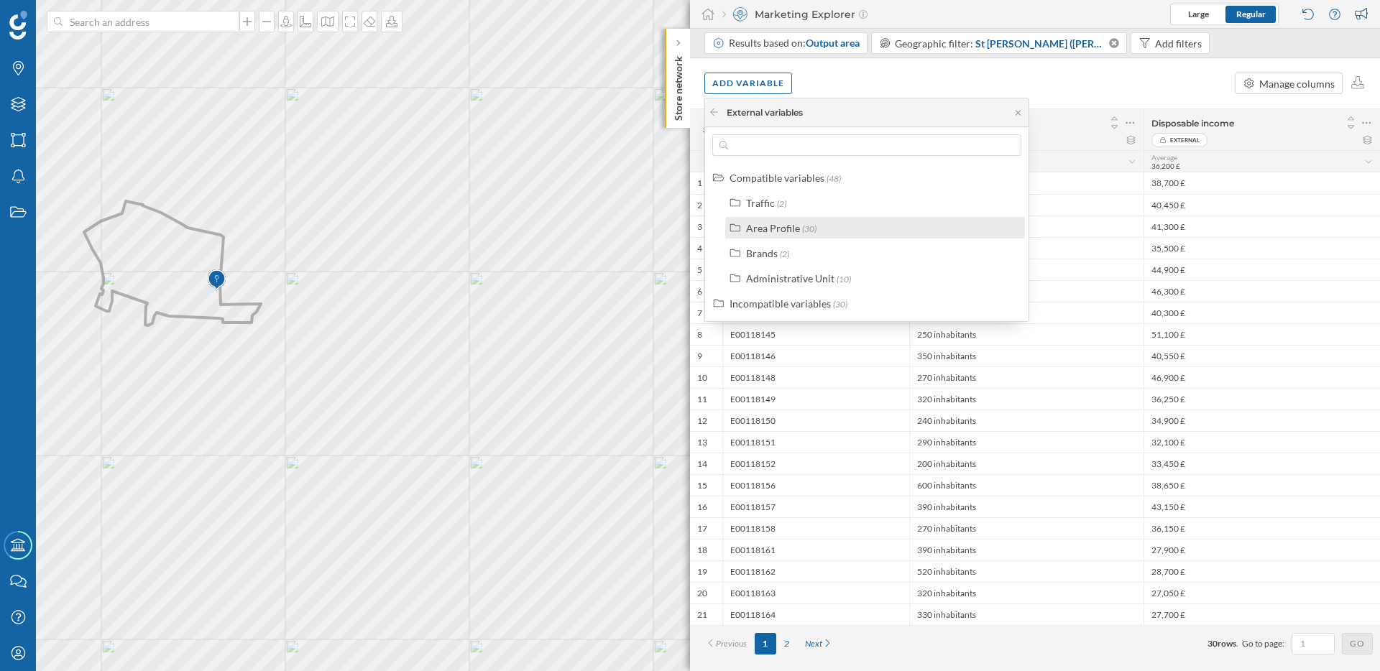
click at [778, 229] on div "Area Profile" at bounding box center [773, 228] width 54 height 12
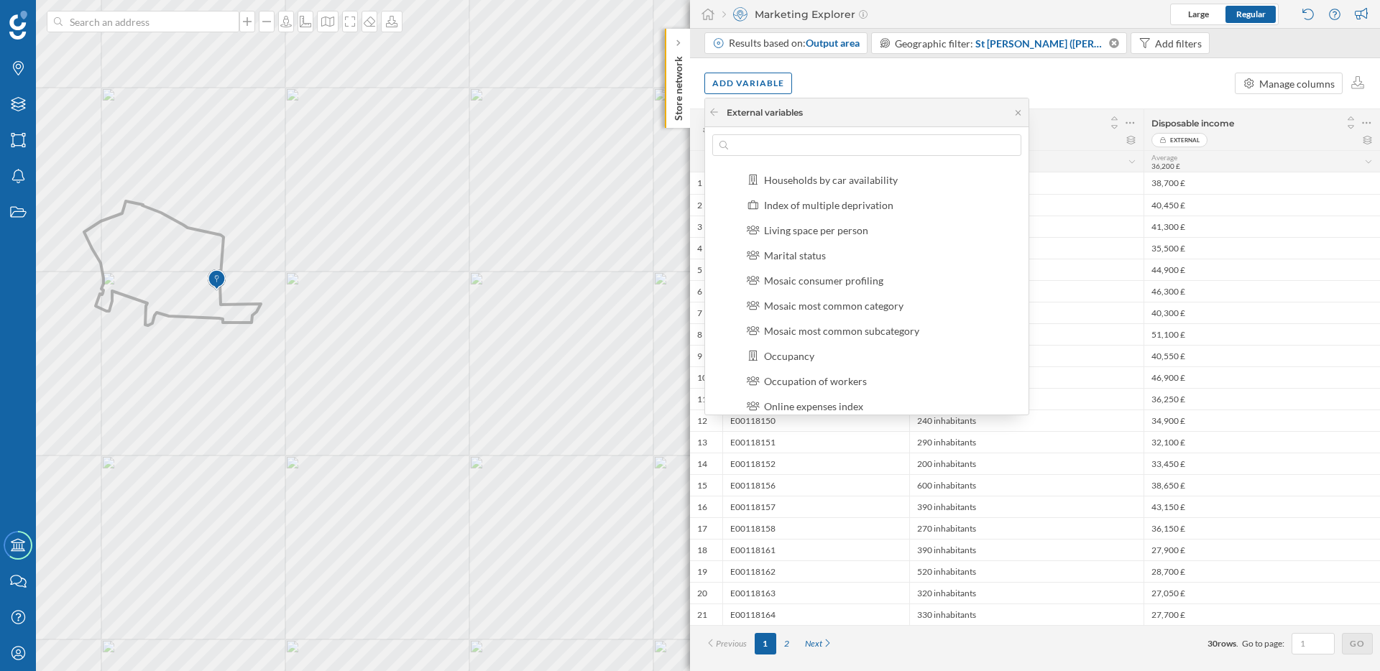
scroll to position [252, 0]
click at [827, 285] on label "Mosaic consumer profiling" at bounding box center [823, 278] width 119 height 15
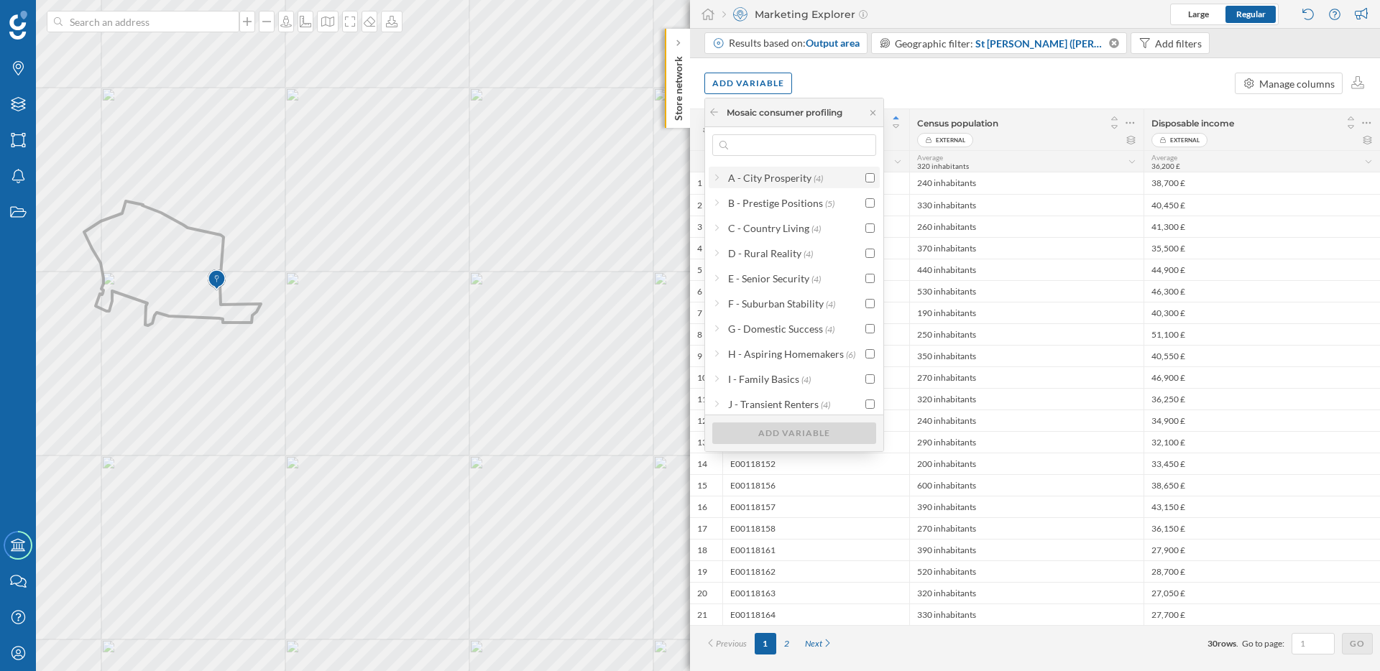
click at [865, 178] on input "checkbox" at bounding box center [869, 177] width 9 height 9
click at [867, 201] on input "checkbox" at bounding box center [869, 202] width 9 height 9
click at [867, 224] on input "checkbox" at bounding box center [869, 228] width 9 height 9
click at [717, 177] on icon at bounding box center [717, 177] width 4 height 10
click at [717, 177] on icon at bounding box center [717, 178] width 10 height 4
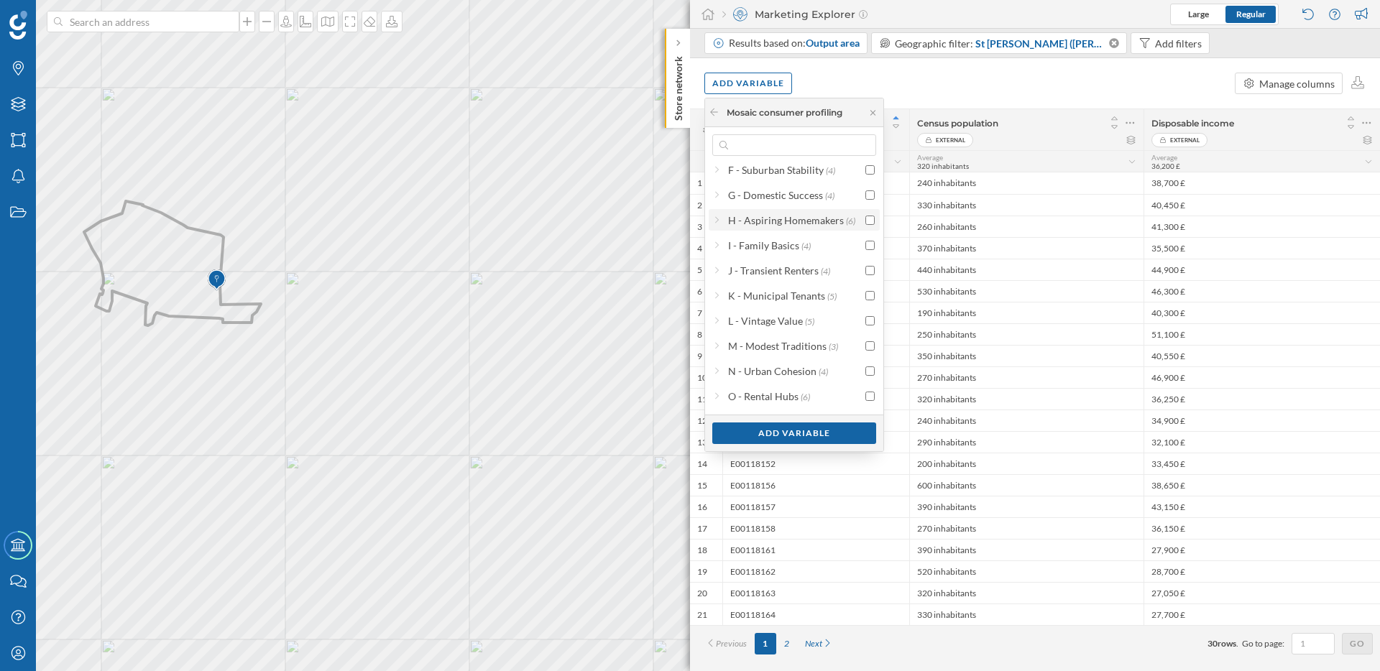
scroll to position [158, 0]
click at [785, 433] on div "Add variable" at bounding box center [794, 433] width 164 height 22
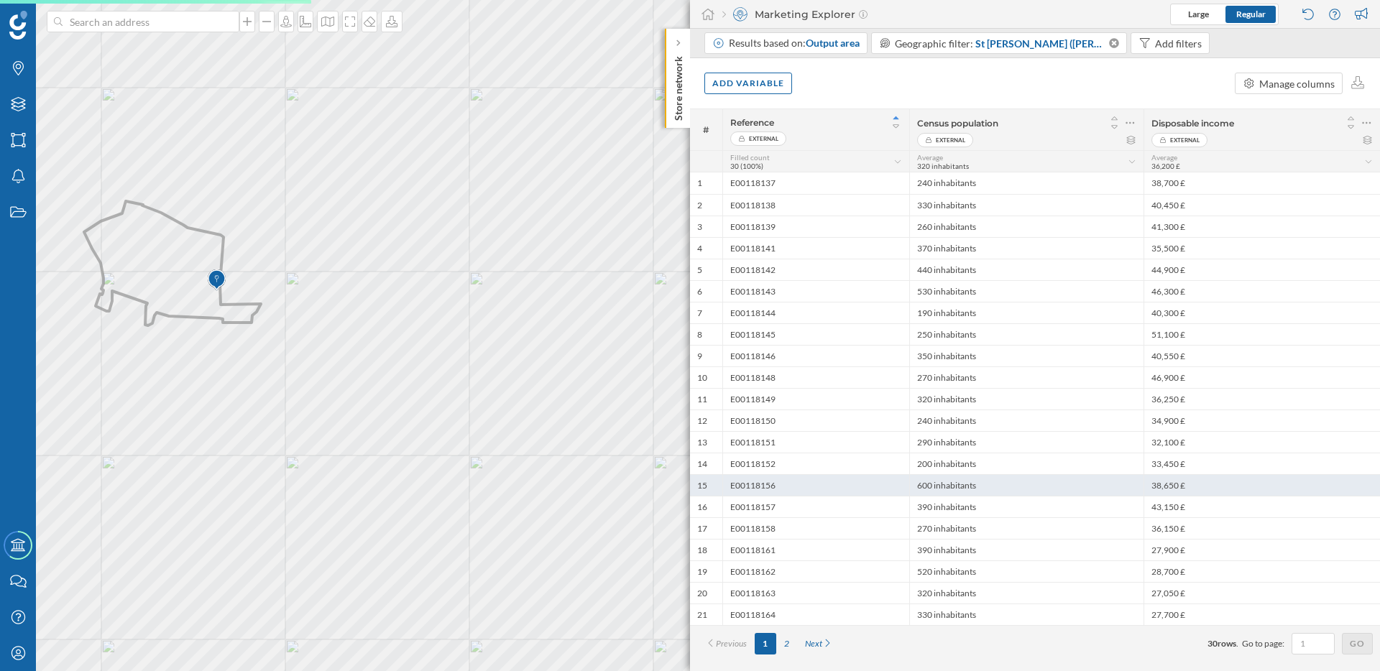
scroll to position [0, 0]
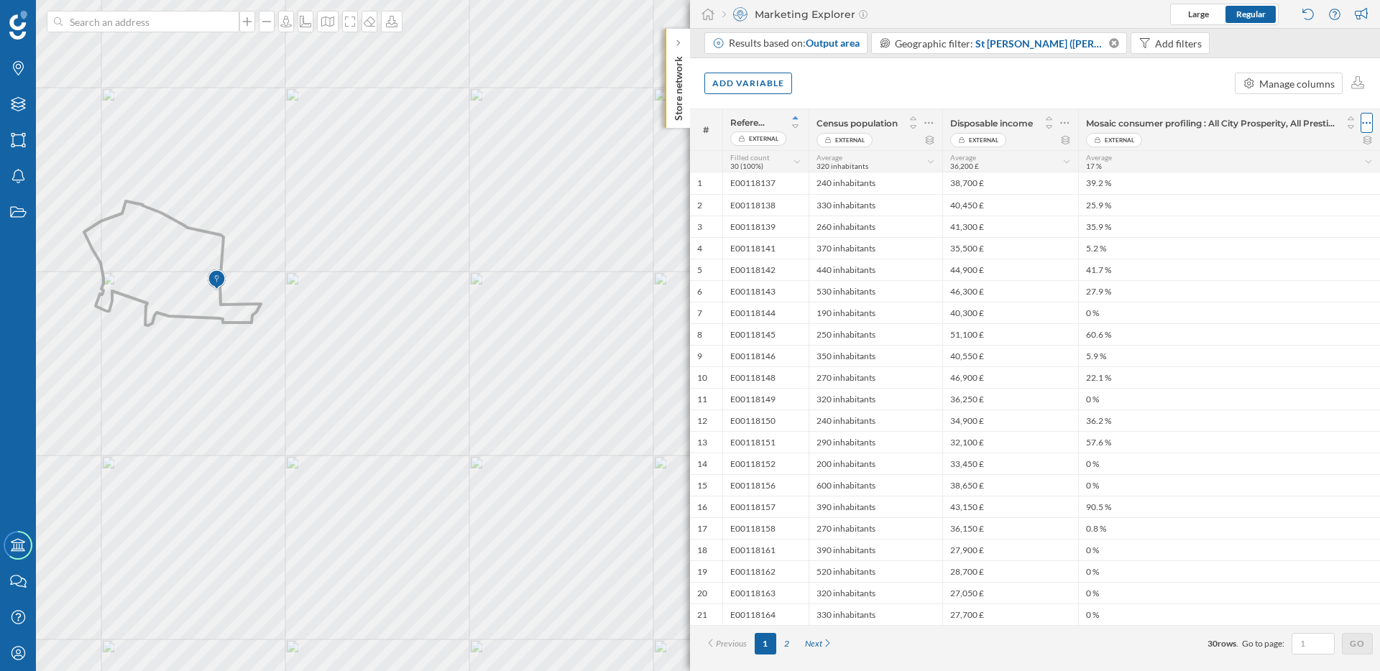
click at [1368, 121] on icon at bounding box center [1366, 123] width 9 height 14
click at [1260, 177] on div "Remove column" at bounding box center [1298, 180] width 131 height 15
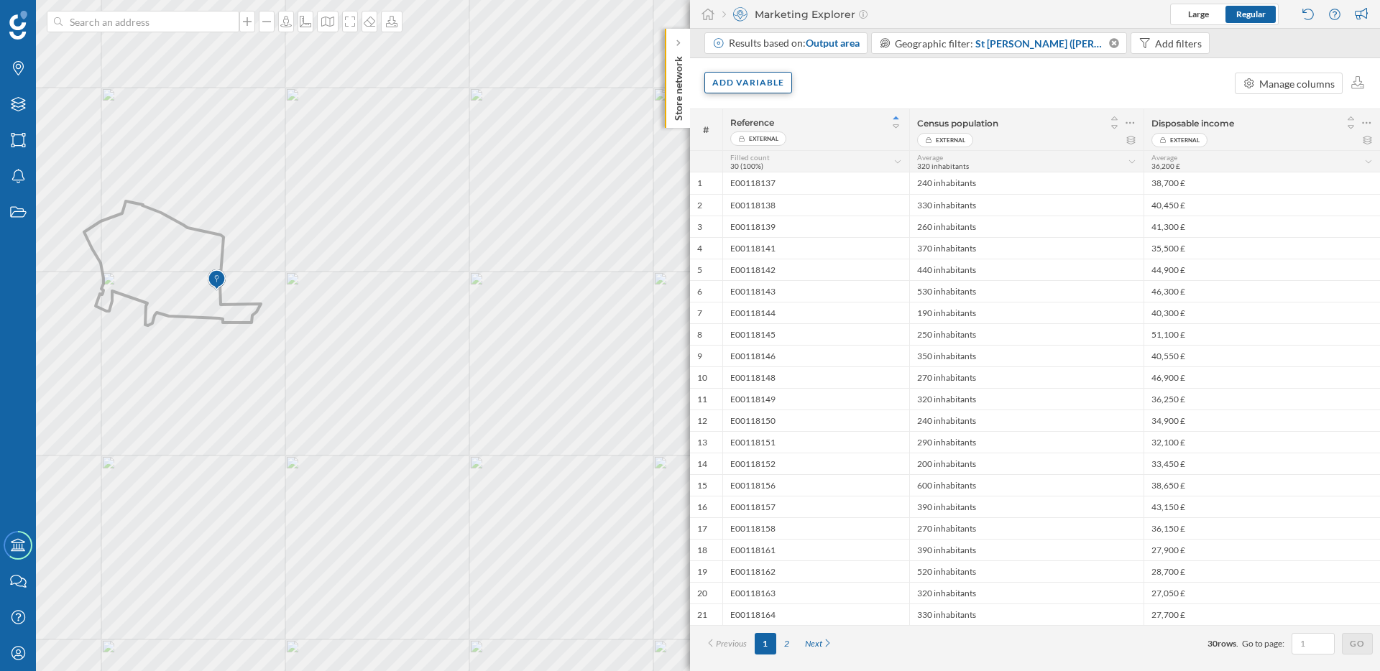
click at [766, 86] on div "Add variable" at bounding box center [748, 83] width 88 height 22
click at [765, 139] on div "External variables" at bounding box center [783, 141] width 143 height 15
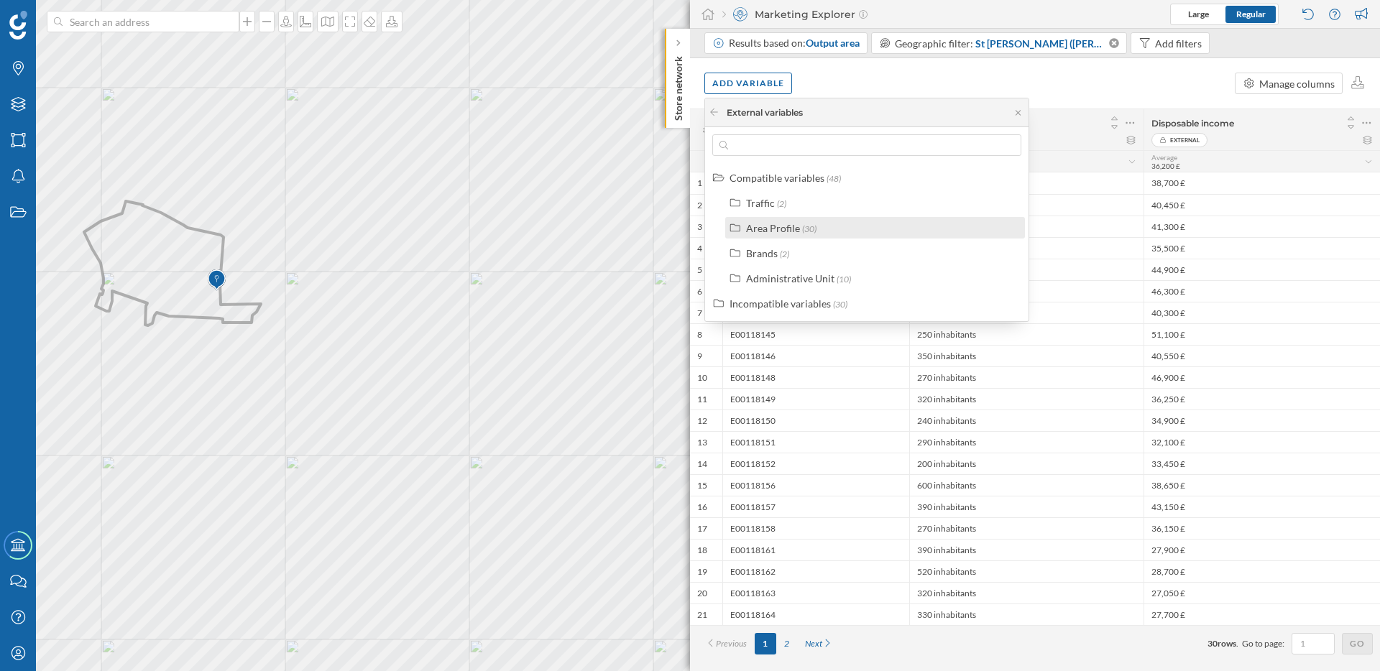
click at [767, 229] on div "Area Profile" at bounding box center [773, 228] width 54 height 12
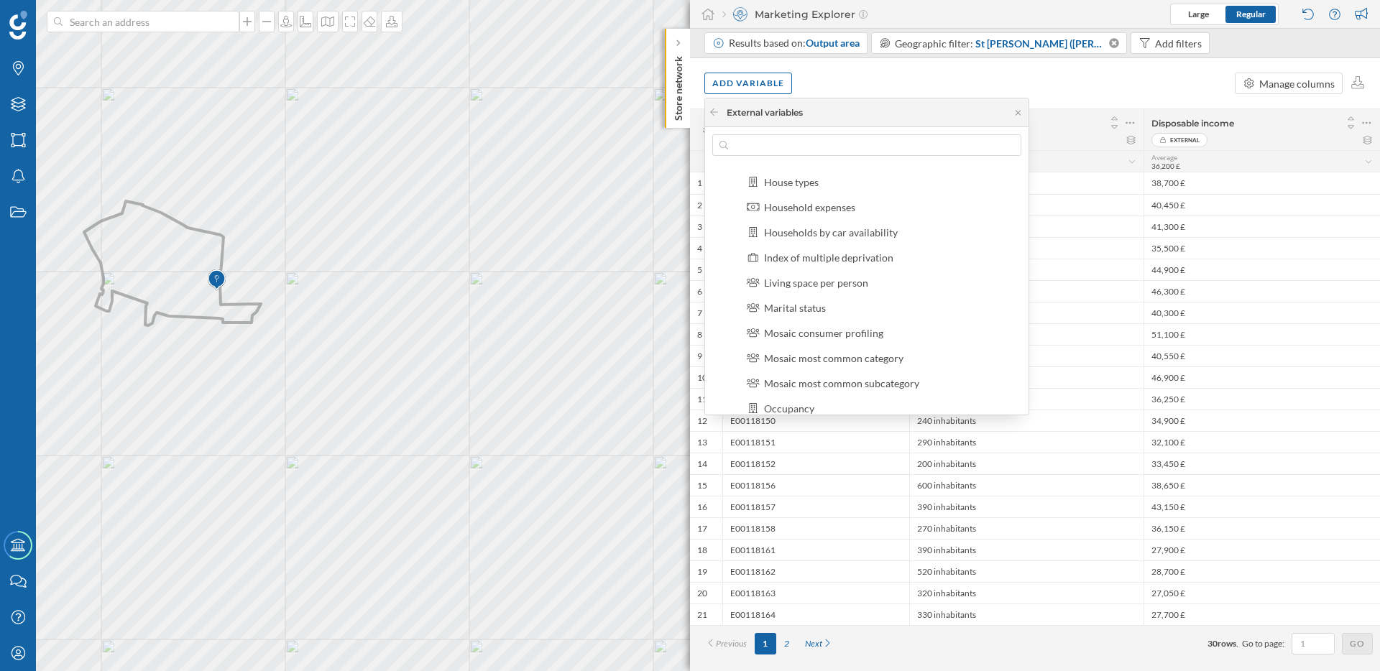
scroll to position [198, 0]
click at [796, 333] on div "Mosaic consumer profiling" at bounding box center [823, 332] width 119 height 12
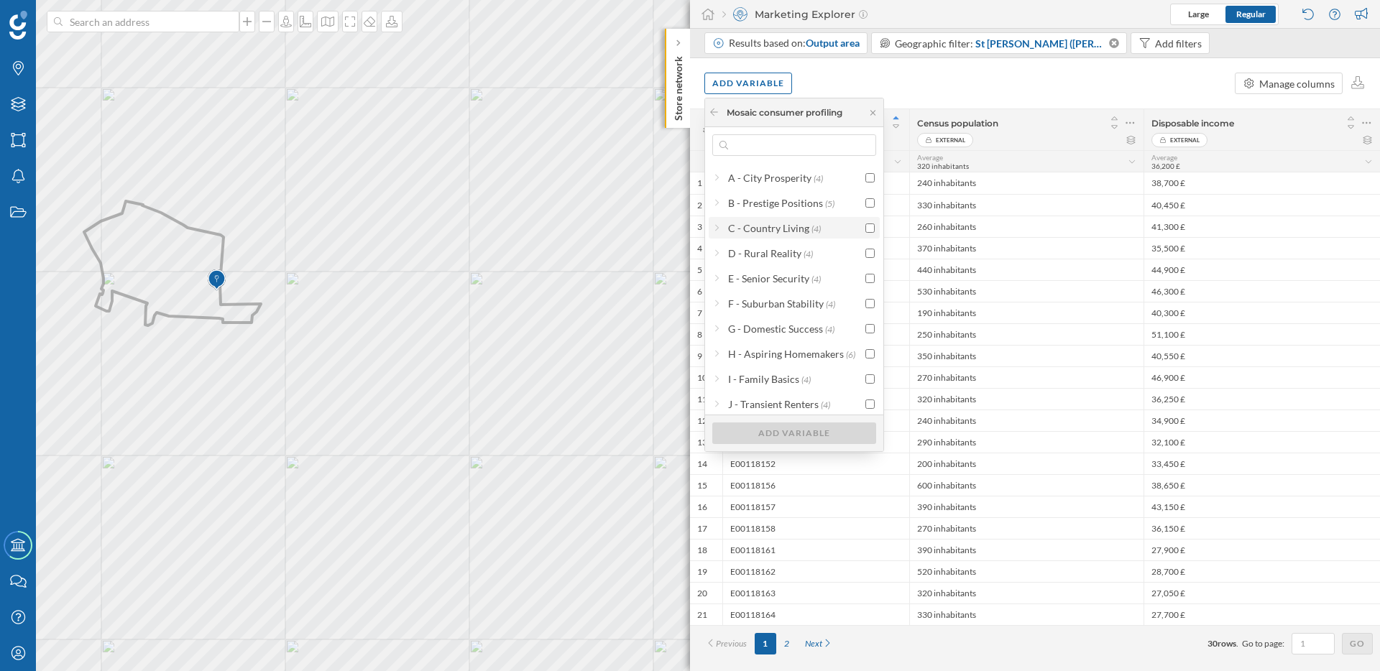
click at [816, 229] on span "(4)" at bounding box center [815, 229] width 9 height 11
click at [865, 255] on input "checkbox" at bounding box center [869, 253] width 9 height 9
click at [811, 432] on div "Add variable" at bounding box center [794, 433] width 164 height 22
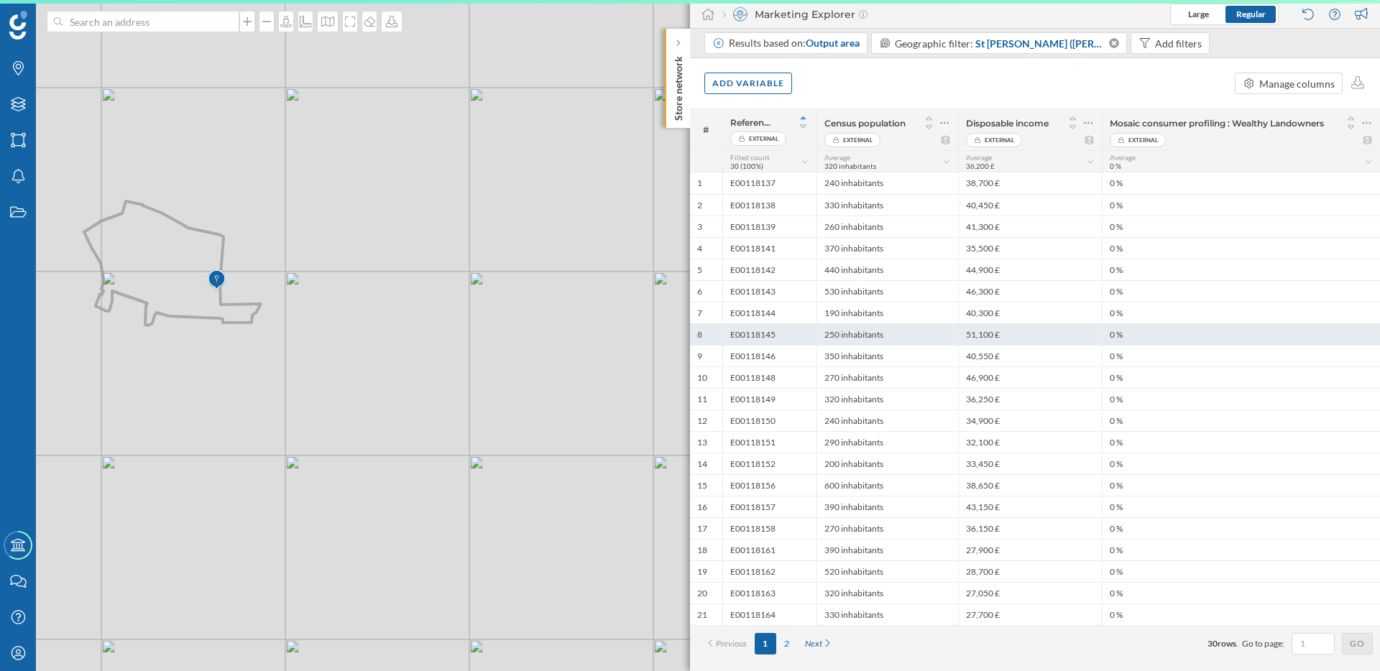
scroll to position [0, 0]
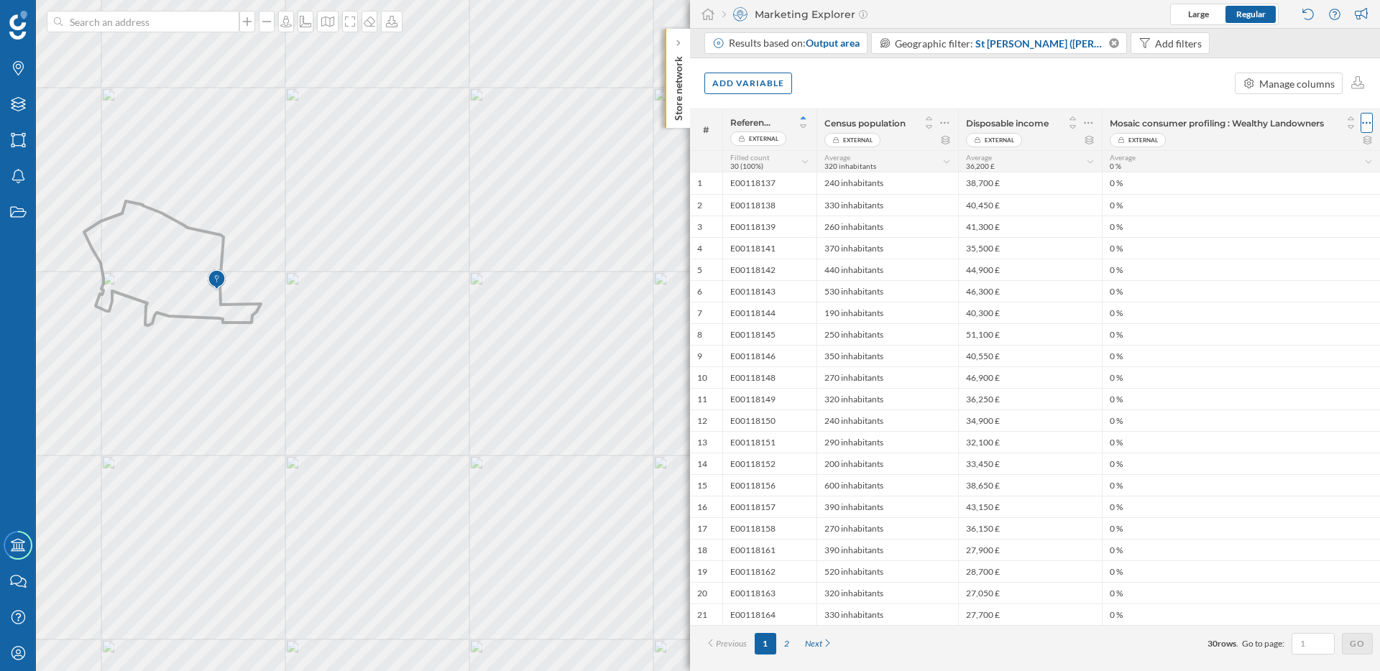
click at [1369, 121] on icon at bounding box center [1366, 123] width 9 height 14
click at [1243, 178] on div "Remove column" at bounding box center [1298, 180] width 131 height 15
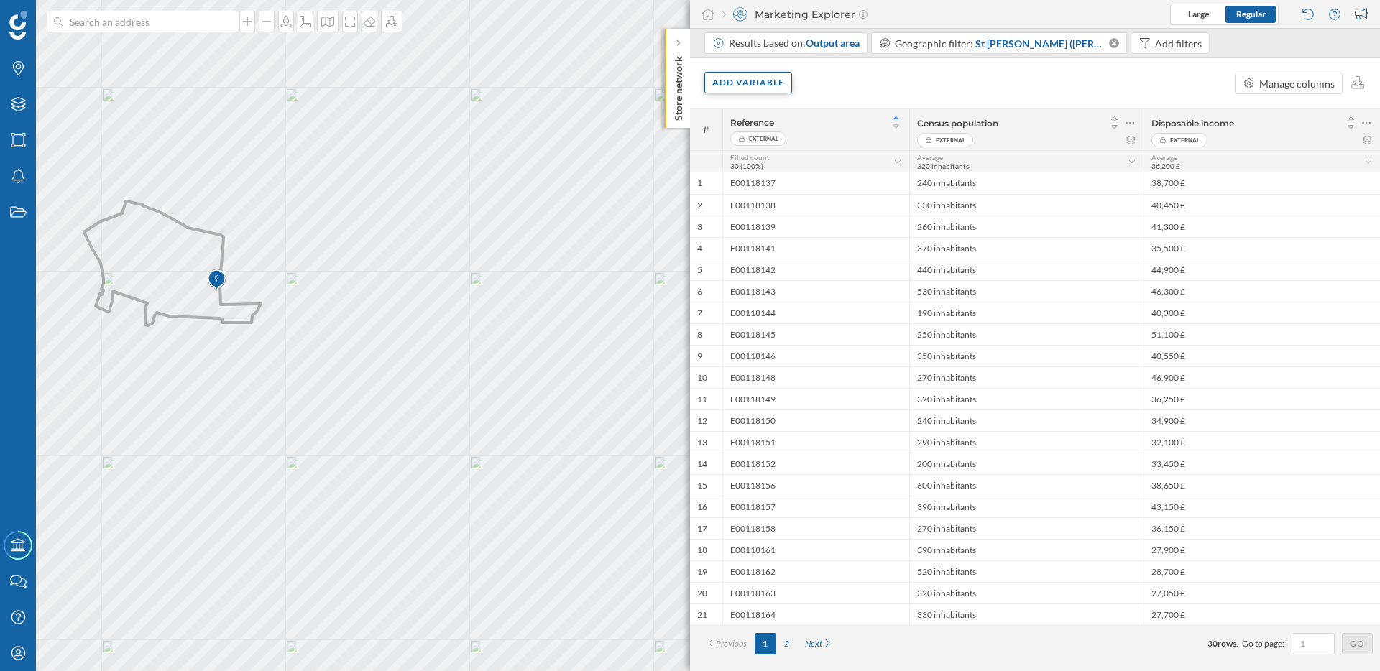
click at [764, 93] on div "Add variable" at bounding box center [748, 83] width 88 height 22
click at [773, 137] on div "External variables" at bounding box center [783, 141] width 143 height 15
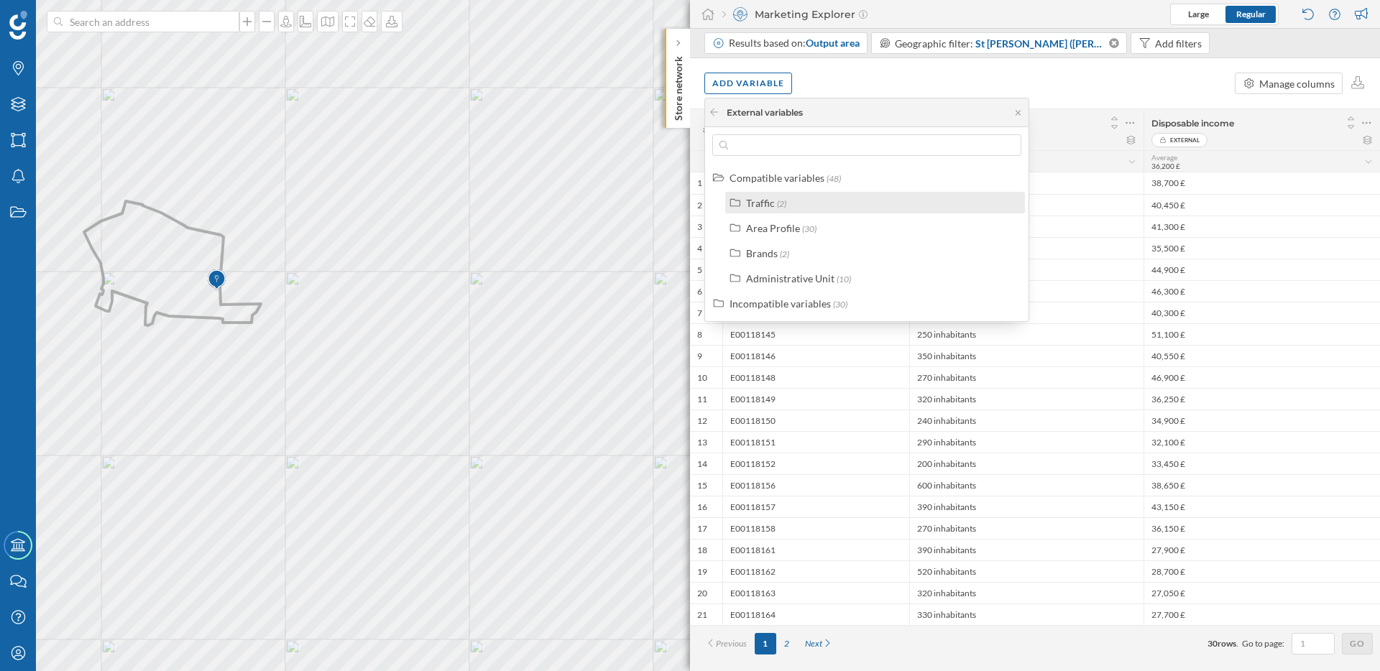
click at [768, 206] on div "Traffic" at bounding box center [760, 203] width 29 height 12
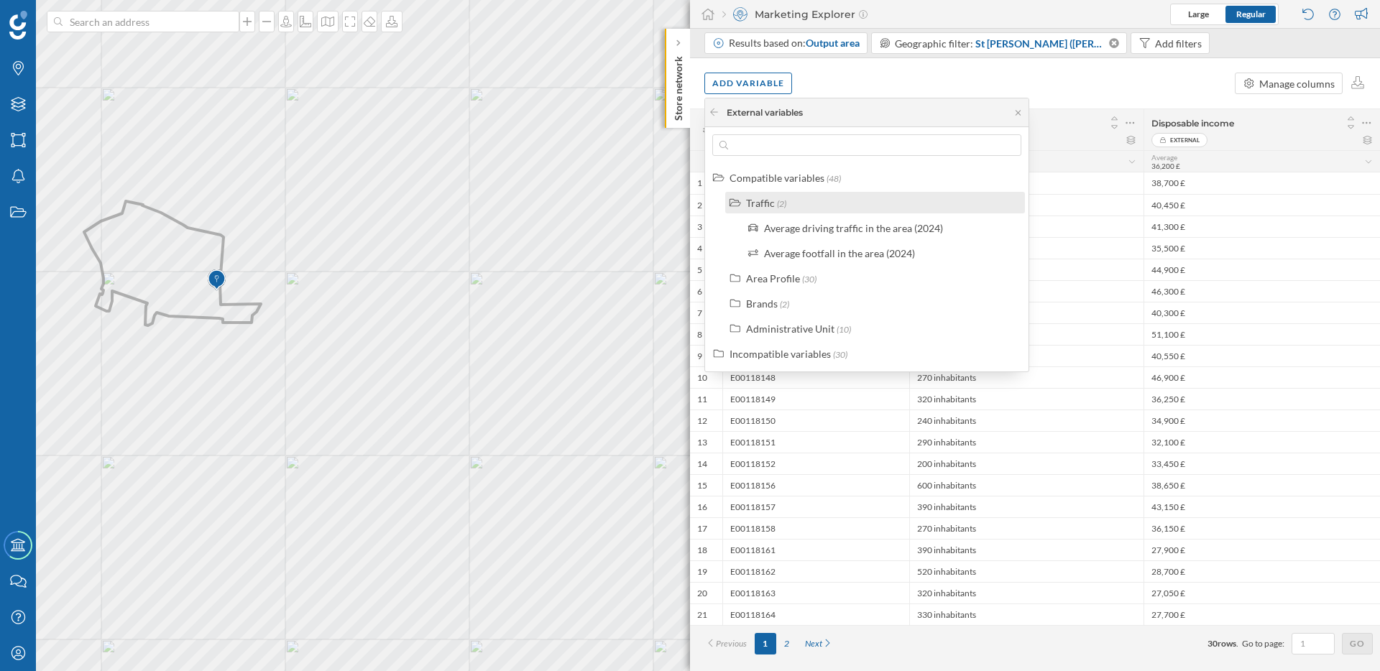
click at [768, 206] on div "Traffic" at bounding box center [760, 203] width 29 height 12
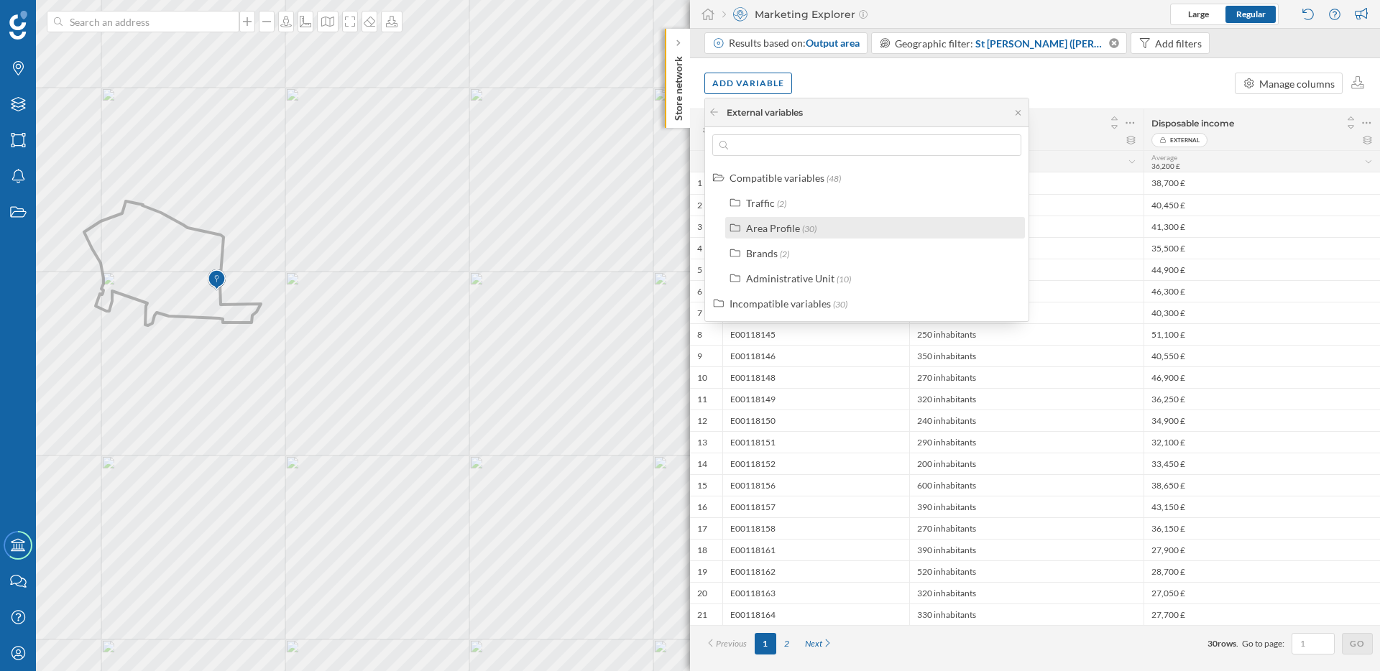
click at [769, 236] on div "Area Profile (30)" at bounding box center [875, 228] width 300 height 22
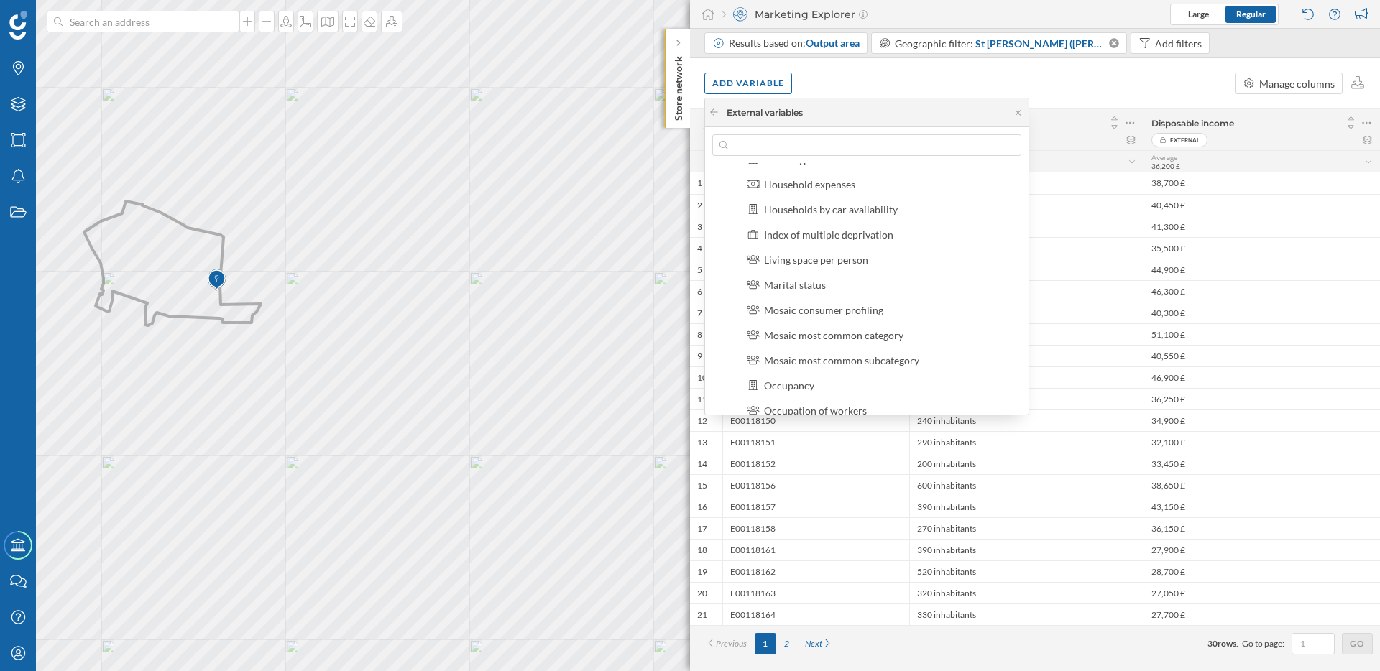
scroll to position [221, 0]
click at [808, 305] on div "Mosaic consumer profiling" at bounding box center [823, 309] width 119 height 12
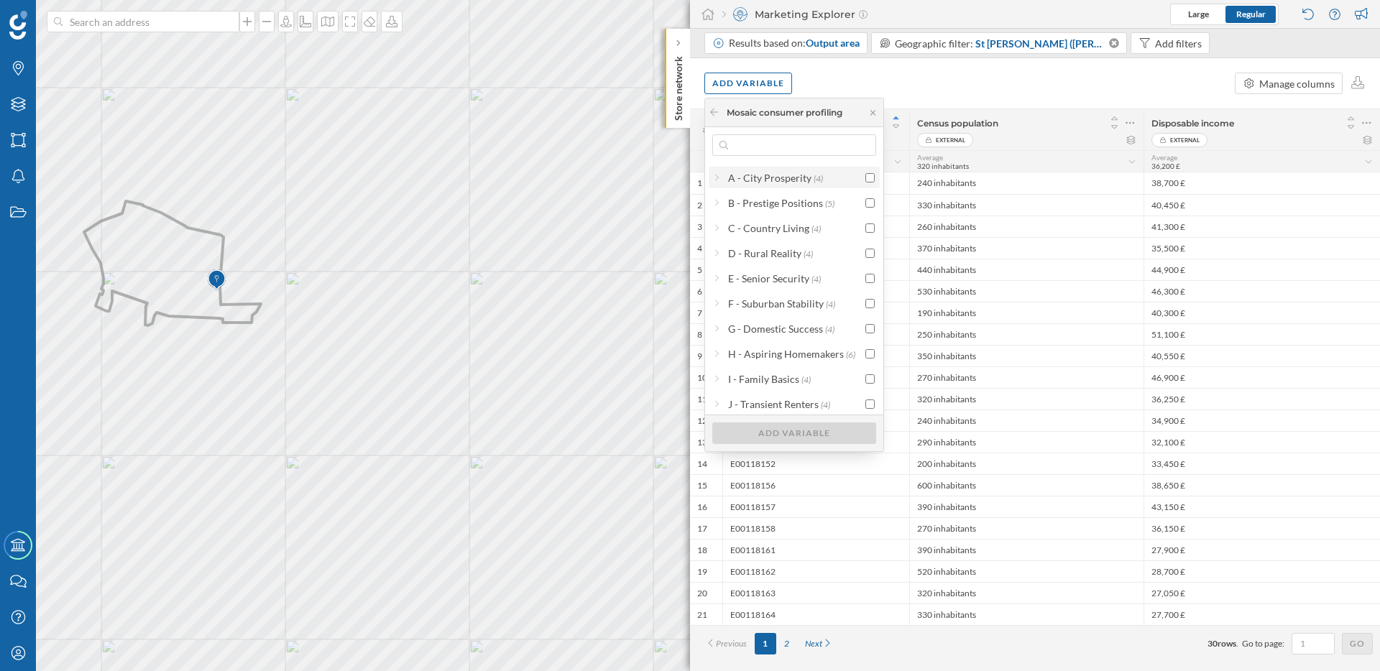
click at [793, 175] on div "A - City Prosperity" at bounding box center [769, 178] width 83 height 12
click at [789, 209] on label "B - Prestige Positions (5)" at bounding box center [781, 202] width 106 height 15
click at [781, 359] on div "C - Country Living" at bounding box center [768, 354] width 81 height 12
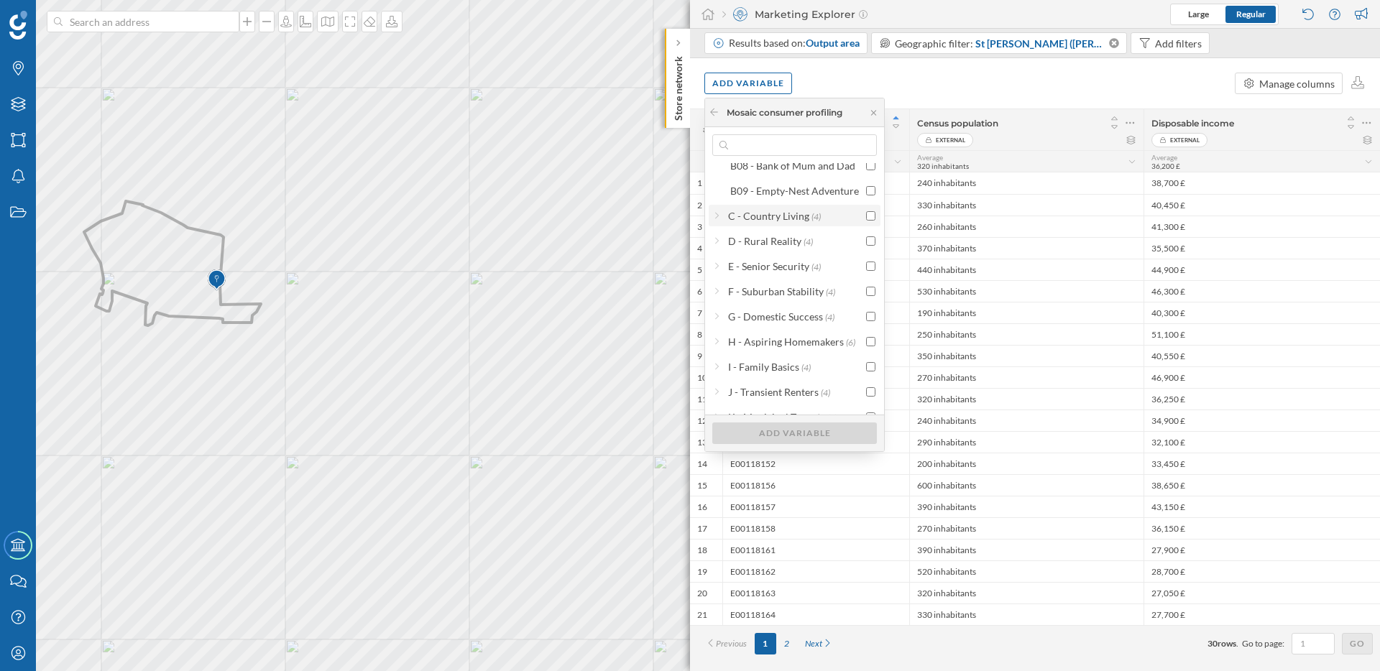
scroll to position [147, 0]
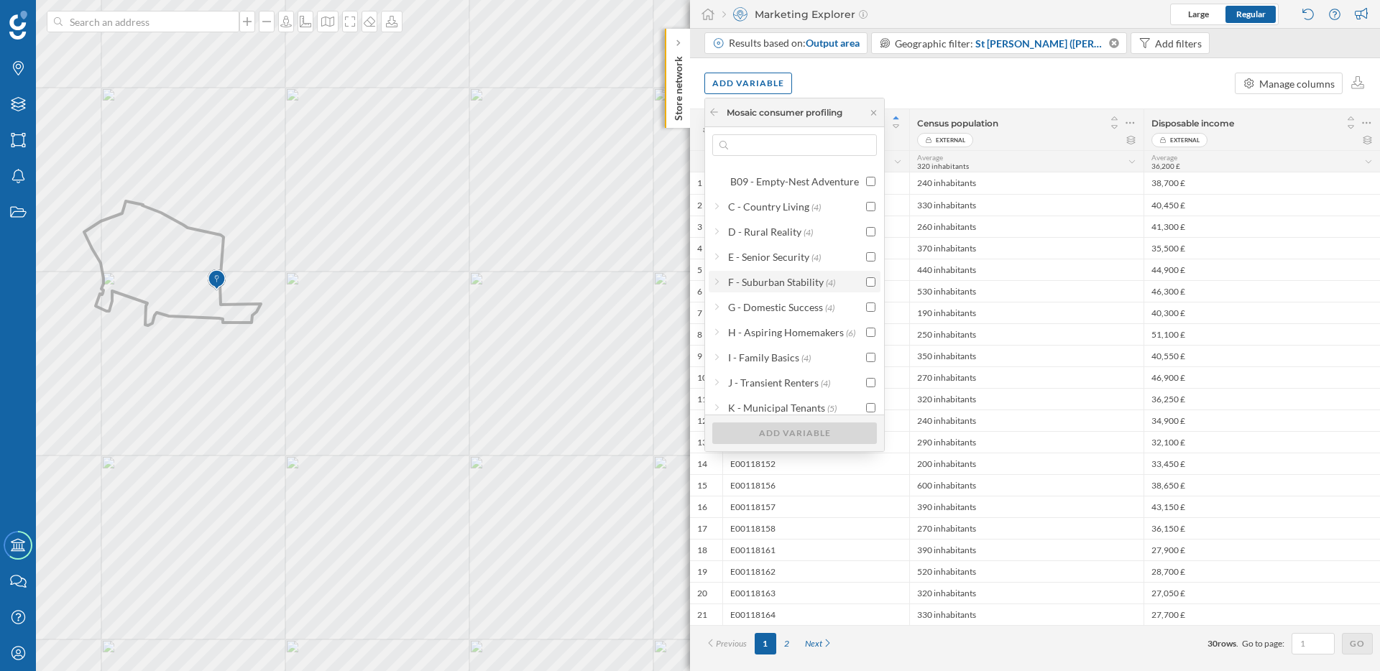
click at [782, 275] on label "F - Suburban Stability (4)" at bounding box center [781, 282] width 107 height 15
click at [781, 328] on div "F23 - Family Ties" at bounding box center [767, 332] width 75 height 12
click at [795, 432] on div "Add variable" at bounding box center [794, 433] width 165 height 22
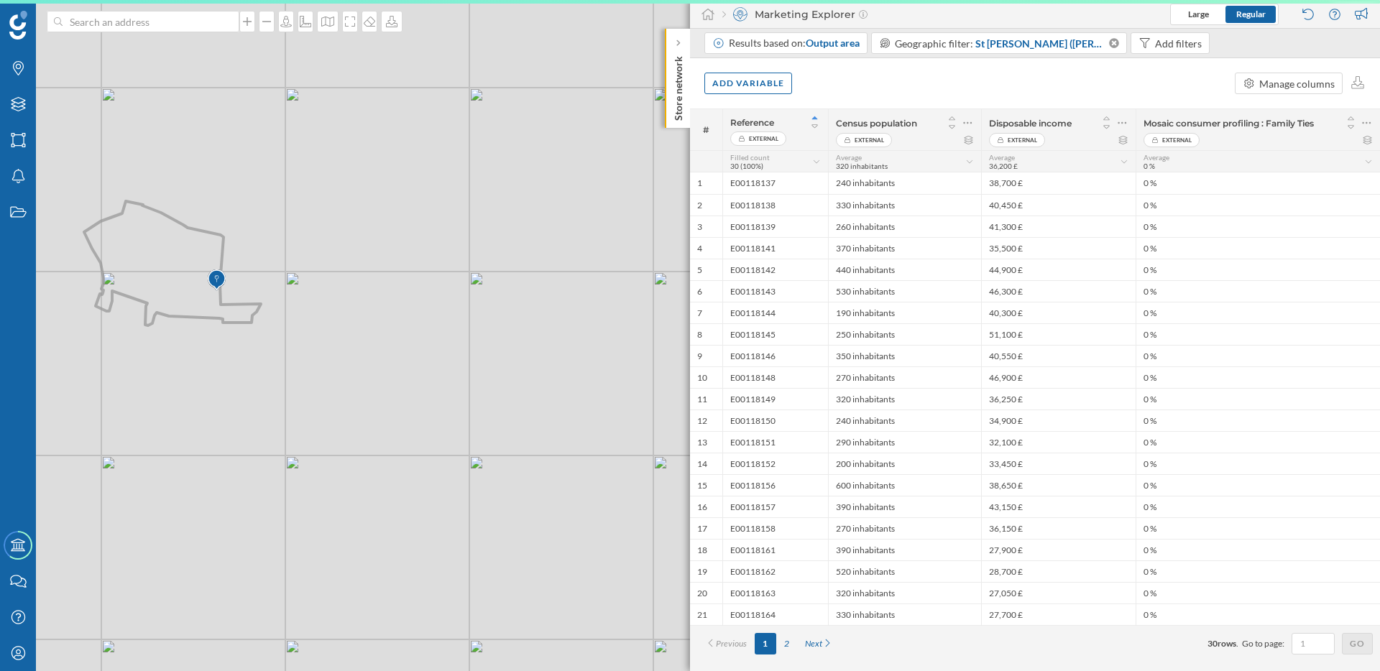
scroll to position [0, 0]
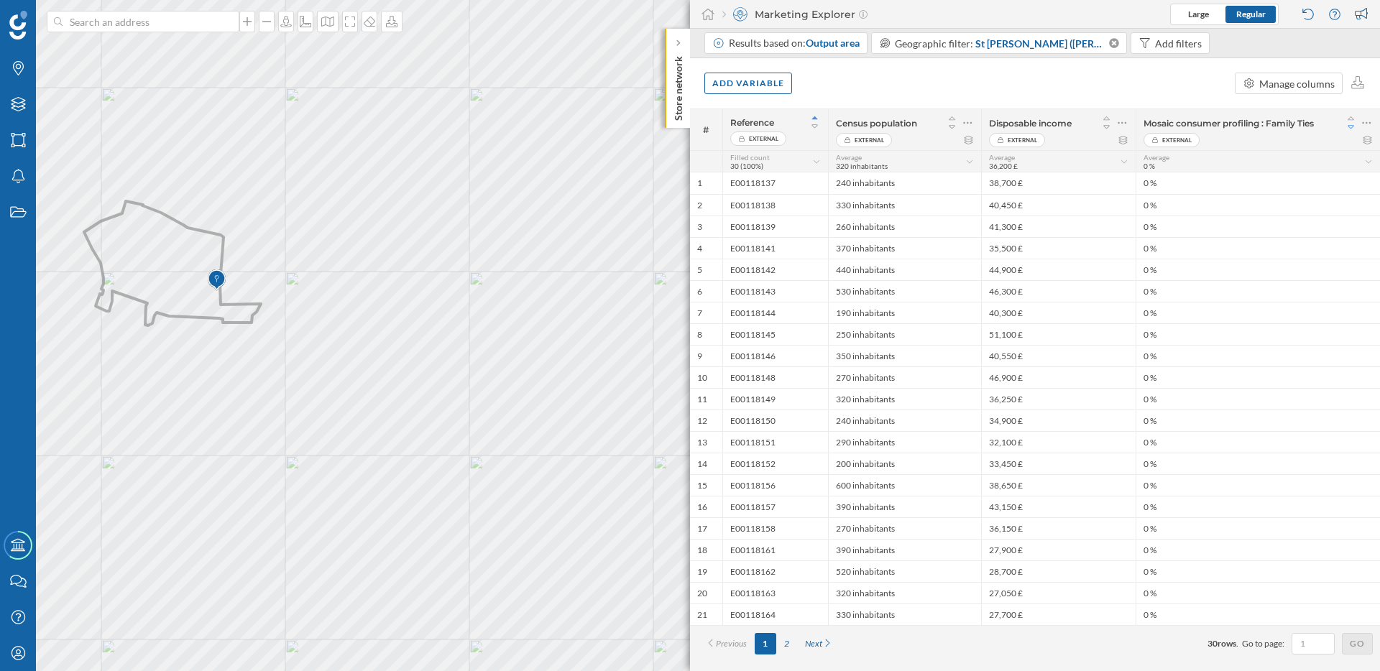
click at [1350, 126] on icon at bounding box center [1351, 127] width 13 height 10
click at [1353, 116] on icon at bounding box center [1351, 119] width 13 height 10
click at [1367, 124] on icon at bounding box center [1366, 123] width 9 height 14
click at [1261, 179] on div "Remove column" at bounding box center [1298, 180] width 131 height 15
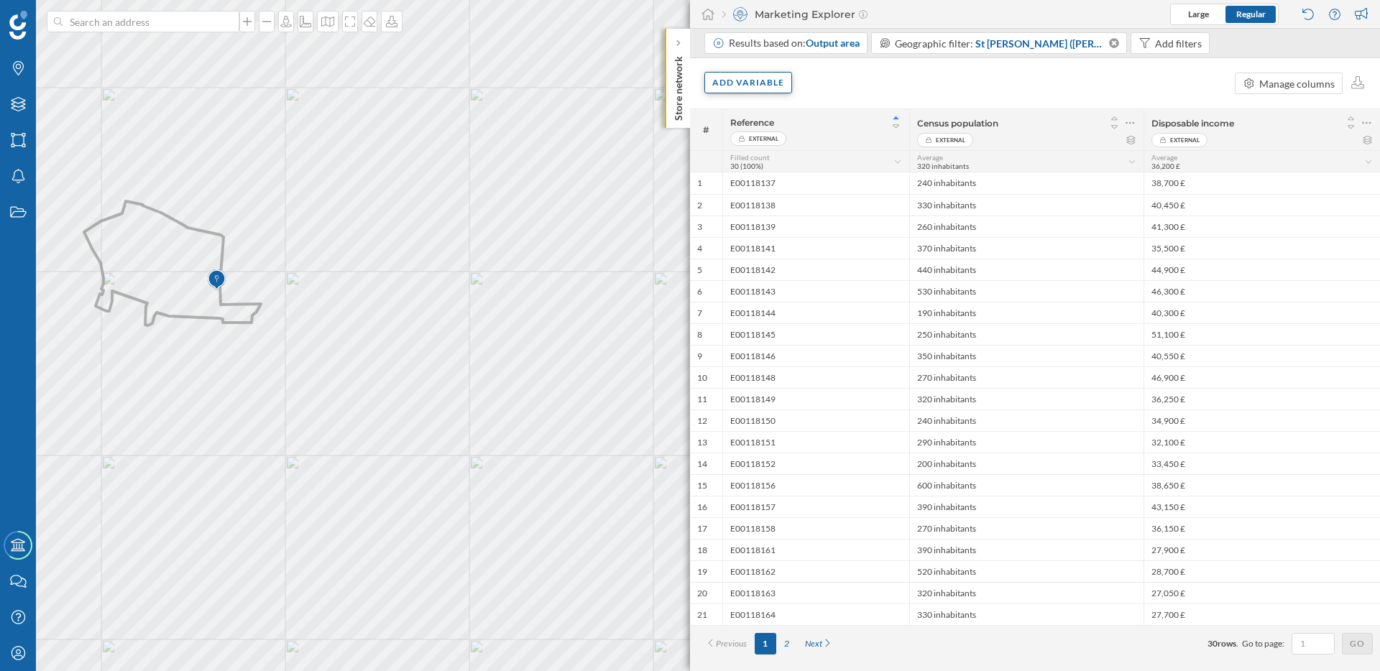
click at [771, 78] on div "Add variable" at bounding box center [748, 83] width 88 height 22
click at [775, 143] on div "External variables" at bounding box center [783, 141] width 143 height 15
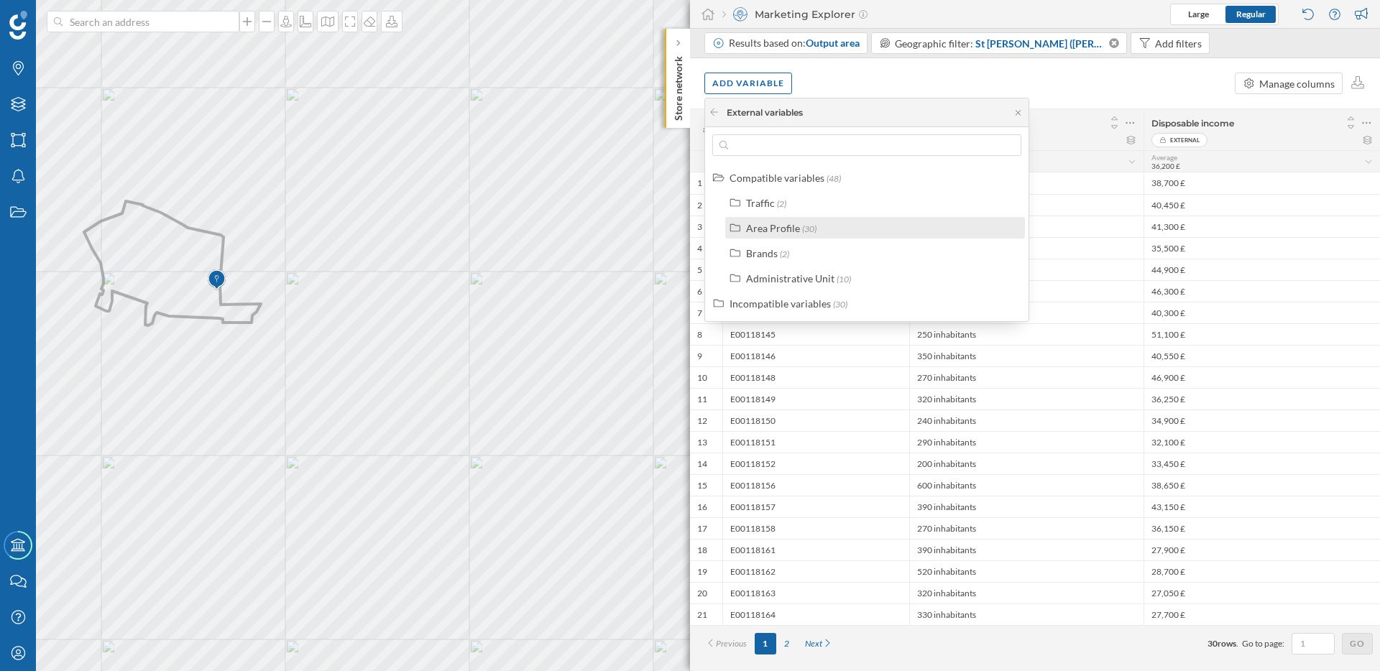
click at [766, 222] on div "Area Profile" at bounding box center [773, 228] width 54 height 12
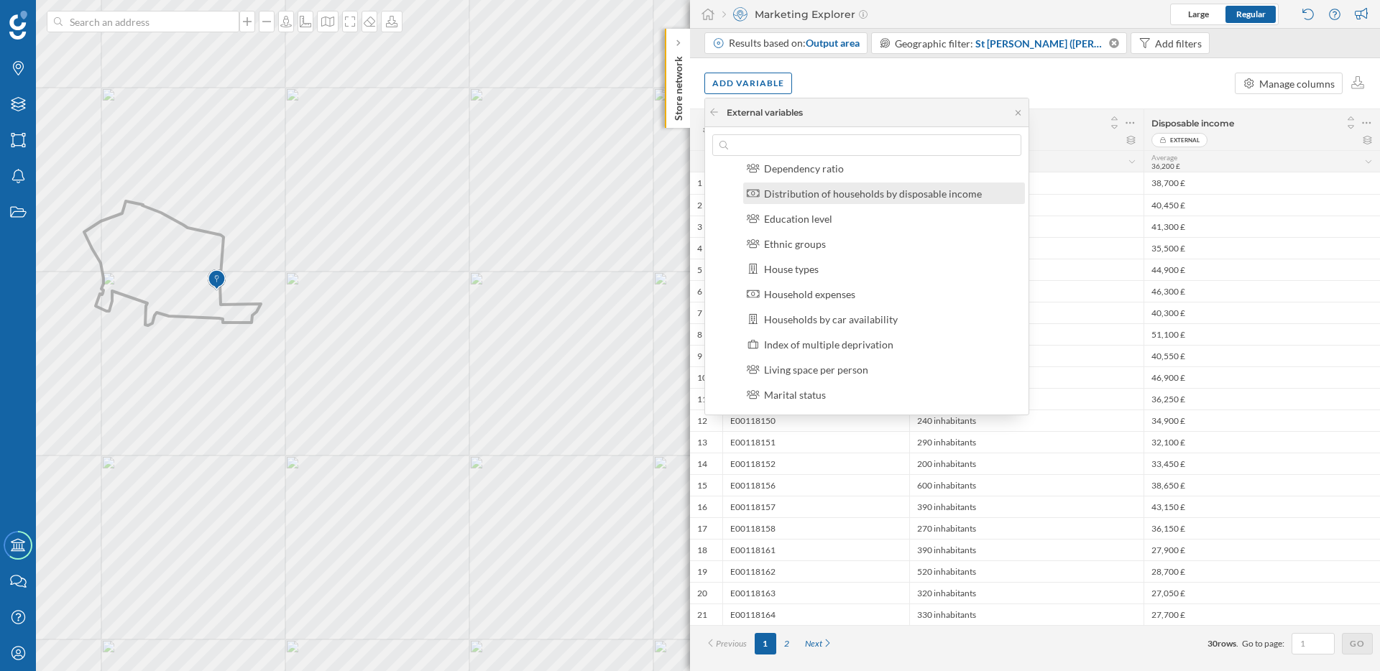
scroll to position [213, 0]
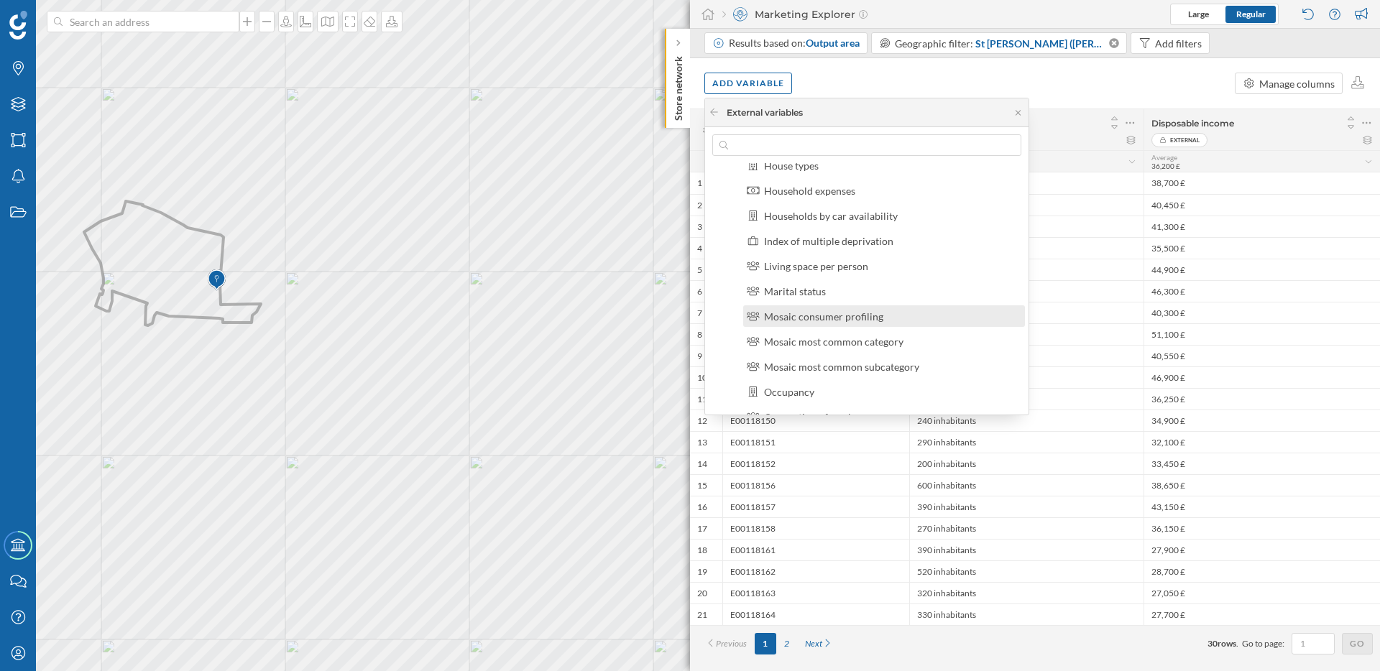
click at [811, 321] on div "Mosaic consumer profiling" at bounding box center [823, 316] width 119 height 12
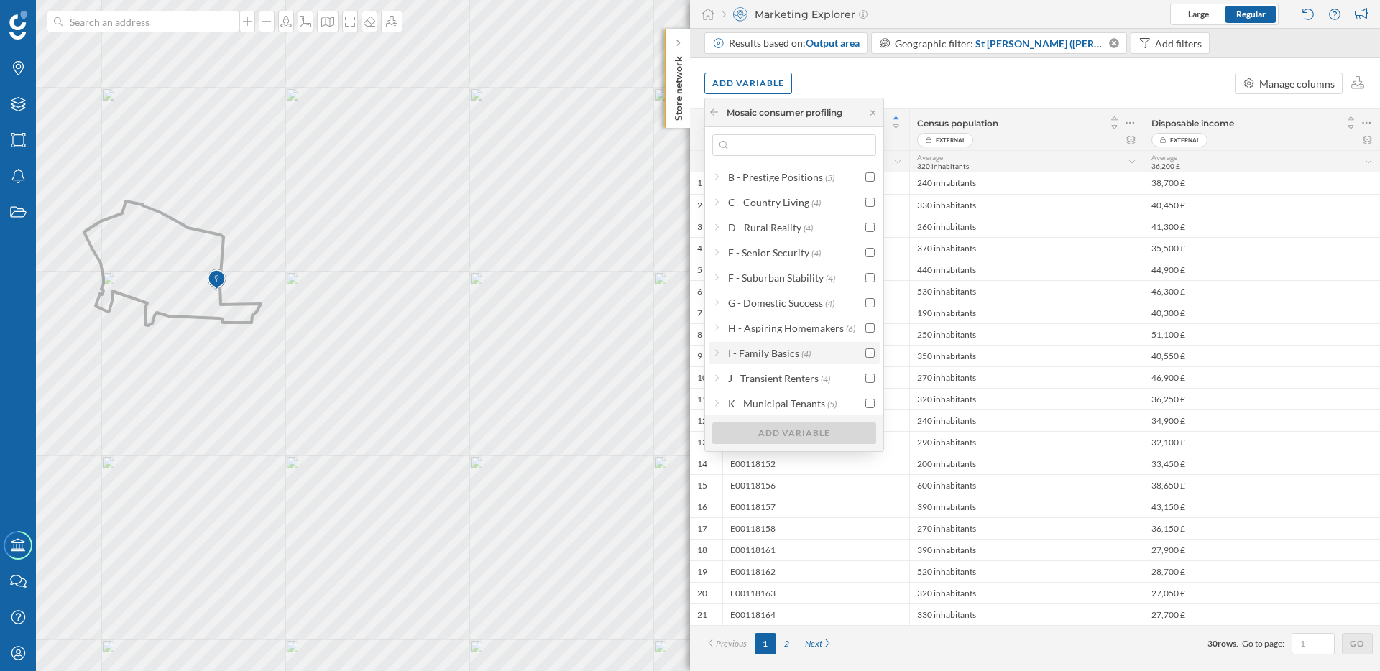
scroll to position [31, 0]
click at [798, 341] on label "I - Family Basics (4)" at bounding box center [769, 348] width 83 height 15
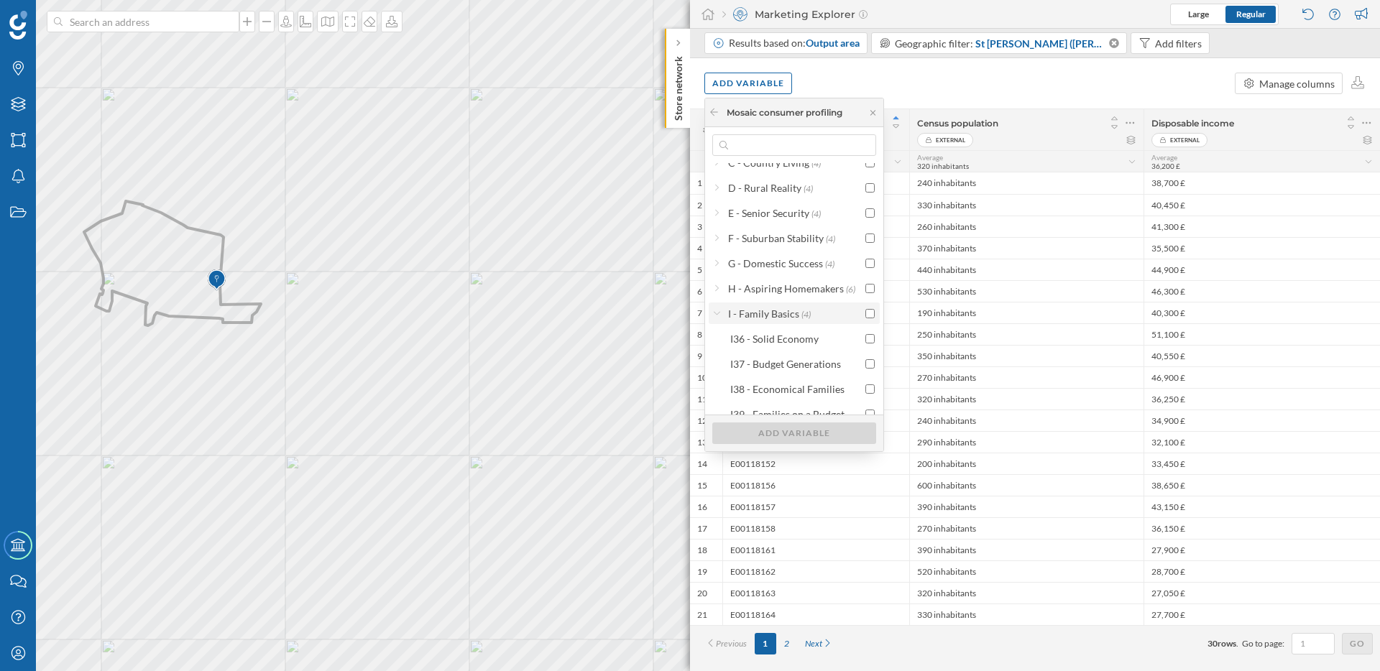
scroll to position [71, 0]
click at [869, 332] on input "checkbox" at bounding box center [869, 332] width 9 height 9
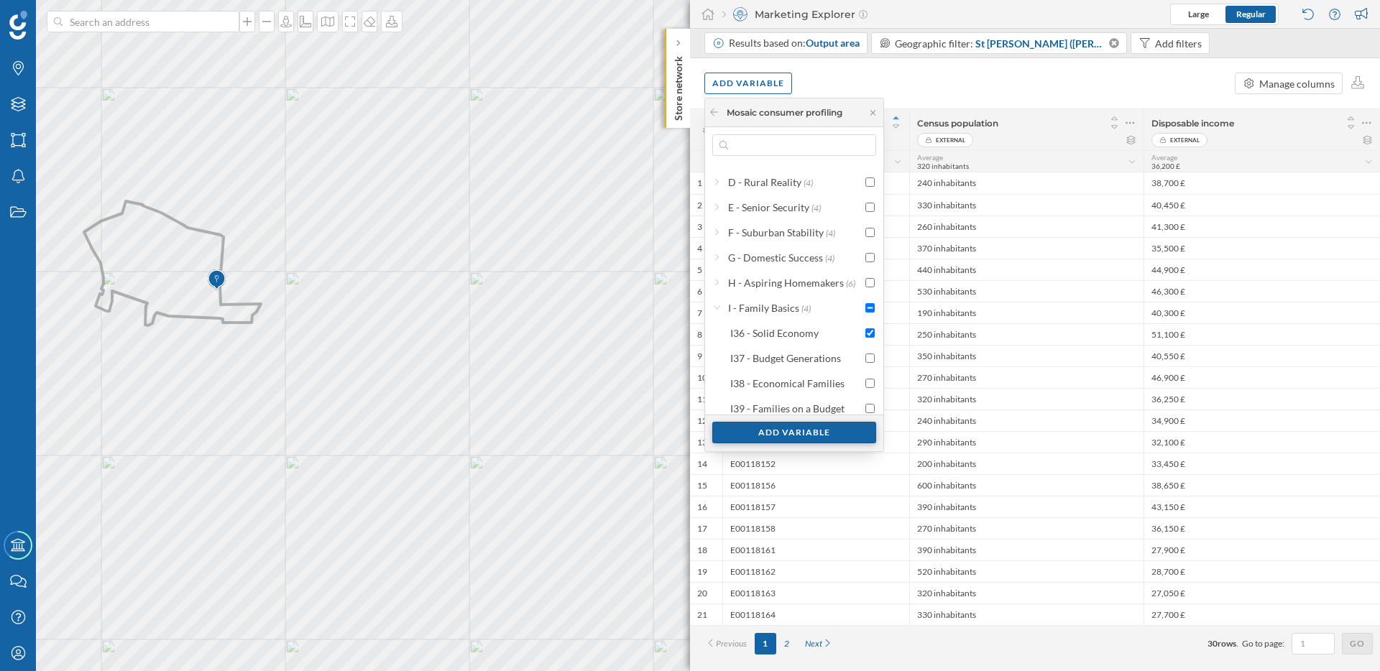
click at [828, 428] on div "Add variable" at bounding box center [794, 433] width 164 height 22
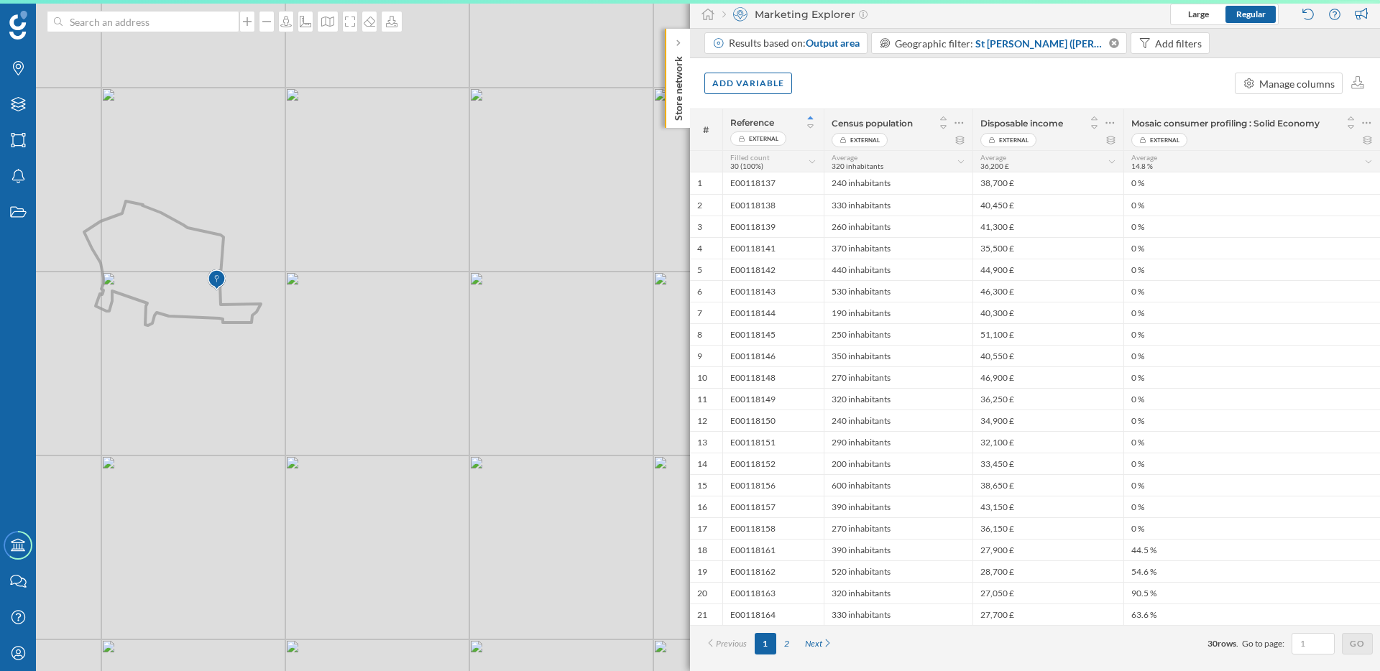
scroll to position [0, 0]
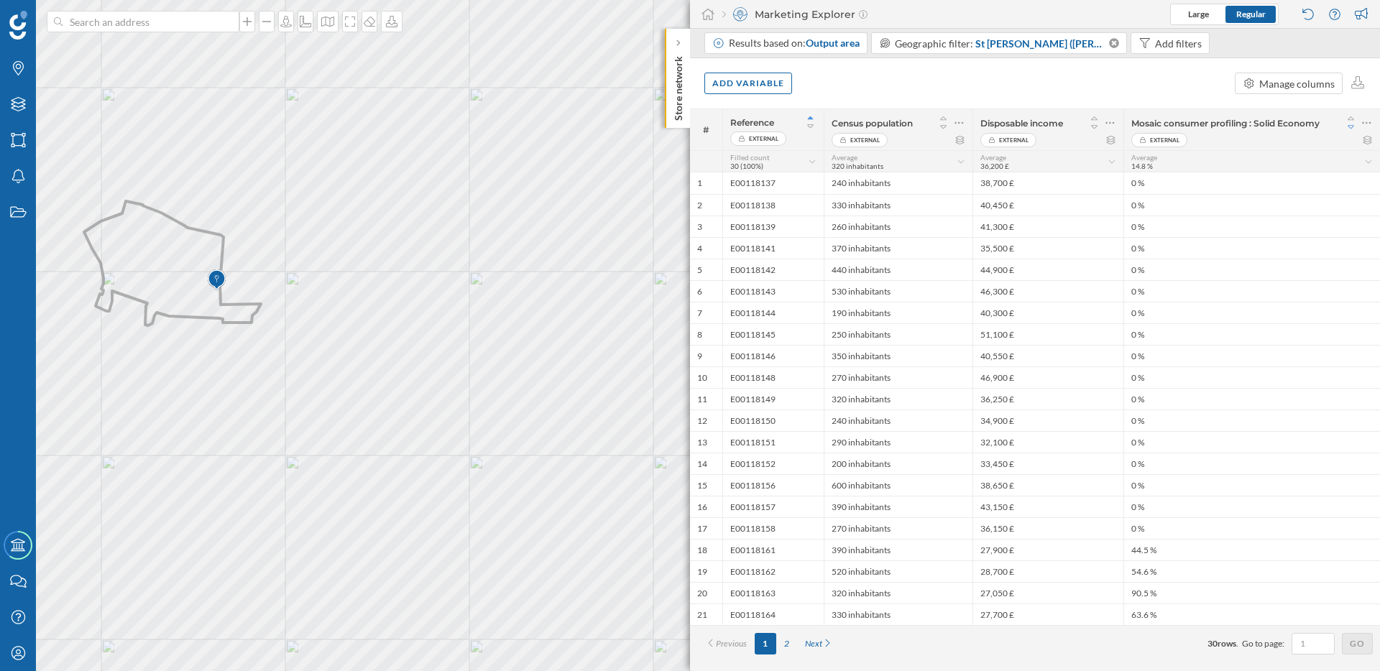
click at [1350, 127] on icon at bounding box center [1351, 127] width 13 height 10
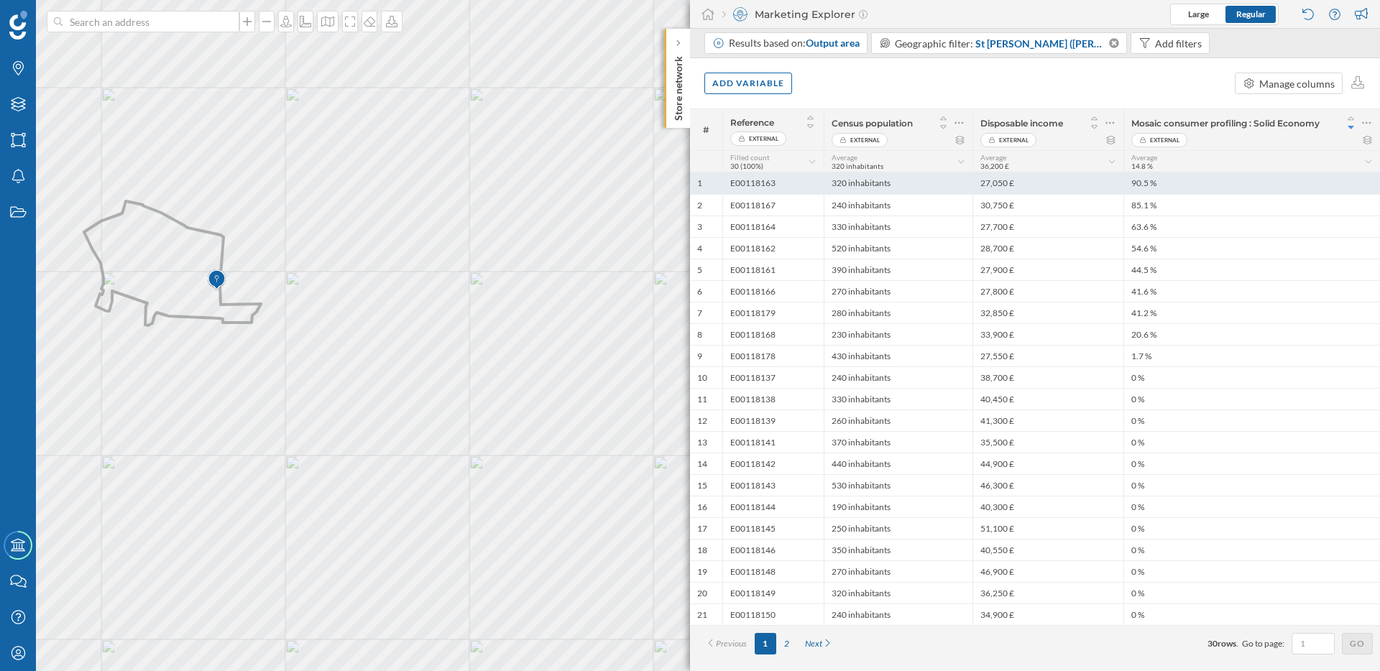
click at [1173, 178] on div "90.5 %" at bounding box center [1251, 183] width 257 height 22
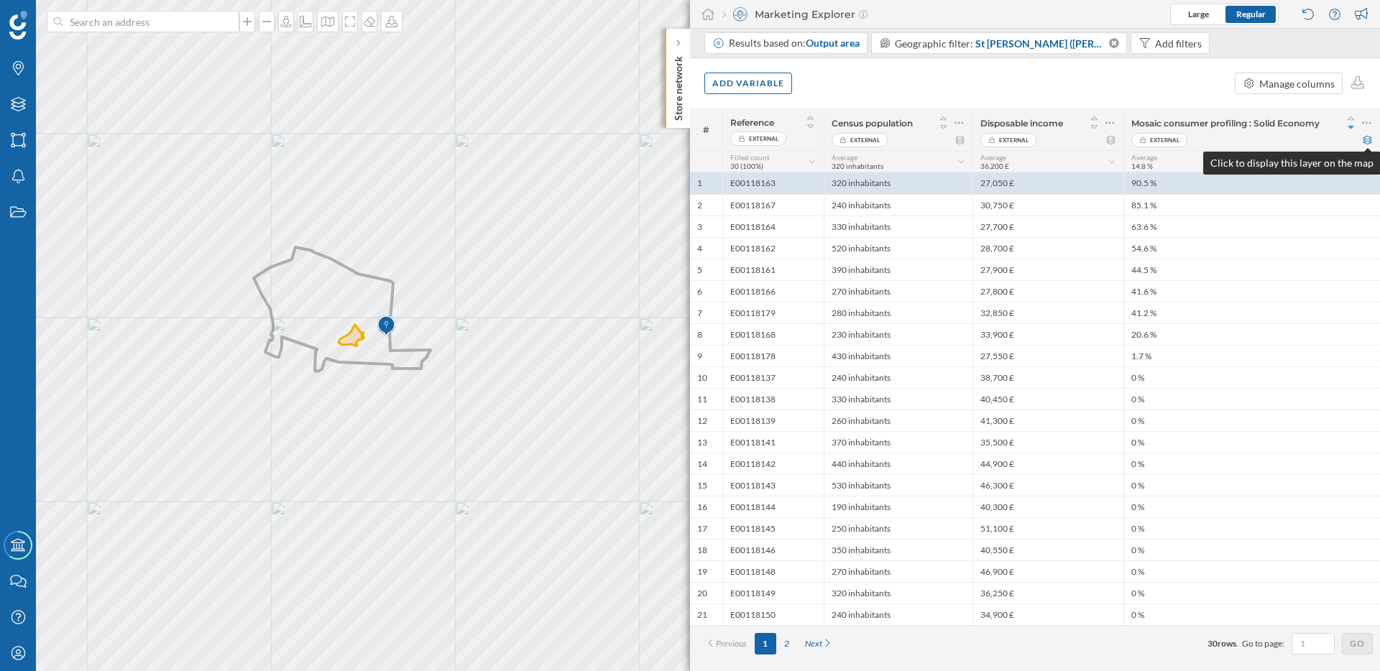
click at [1370, 138] on icon at bounding box center [1367, 140] width 9 height 9
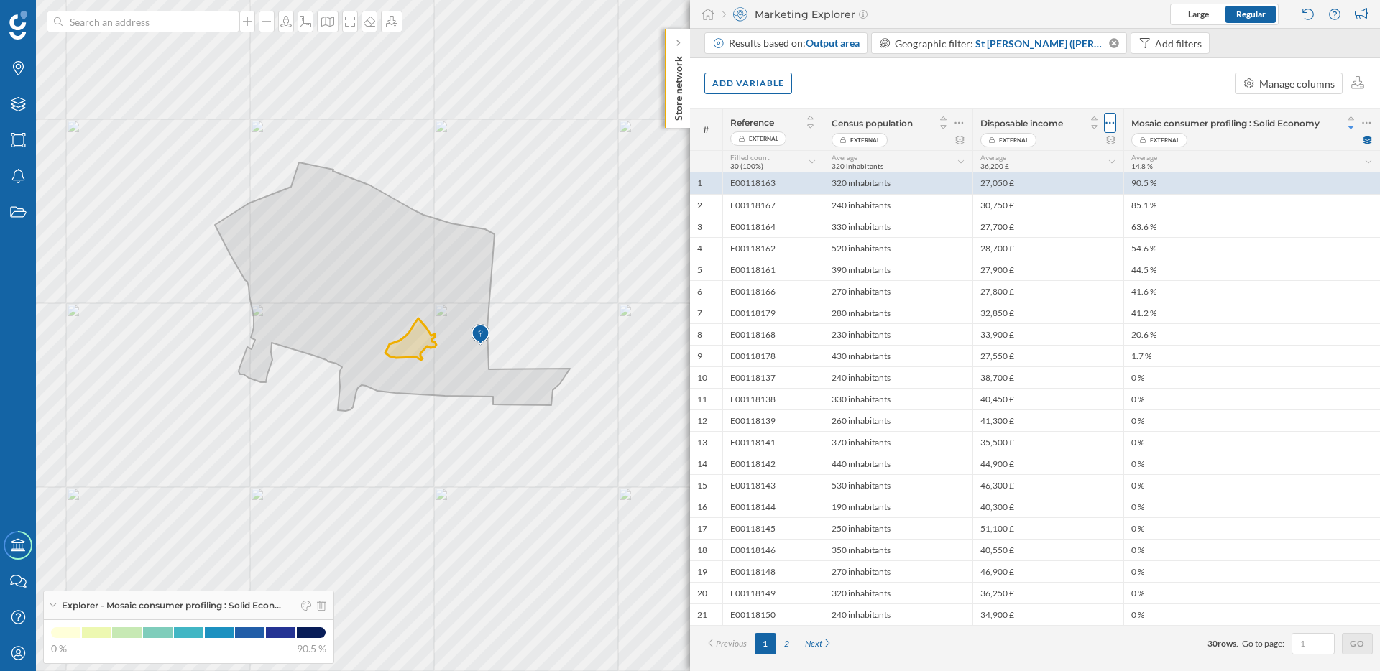
click at [1110, 124] on icon at bounding box center [1109, 123] width 9 height 14
click at [1072, 175] on div "Remove column" at bounding box center [1042, 180] width 131 height 15
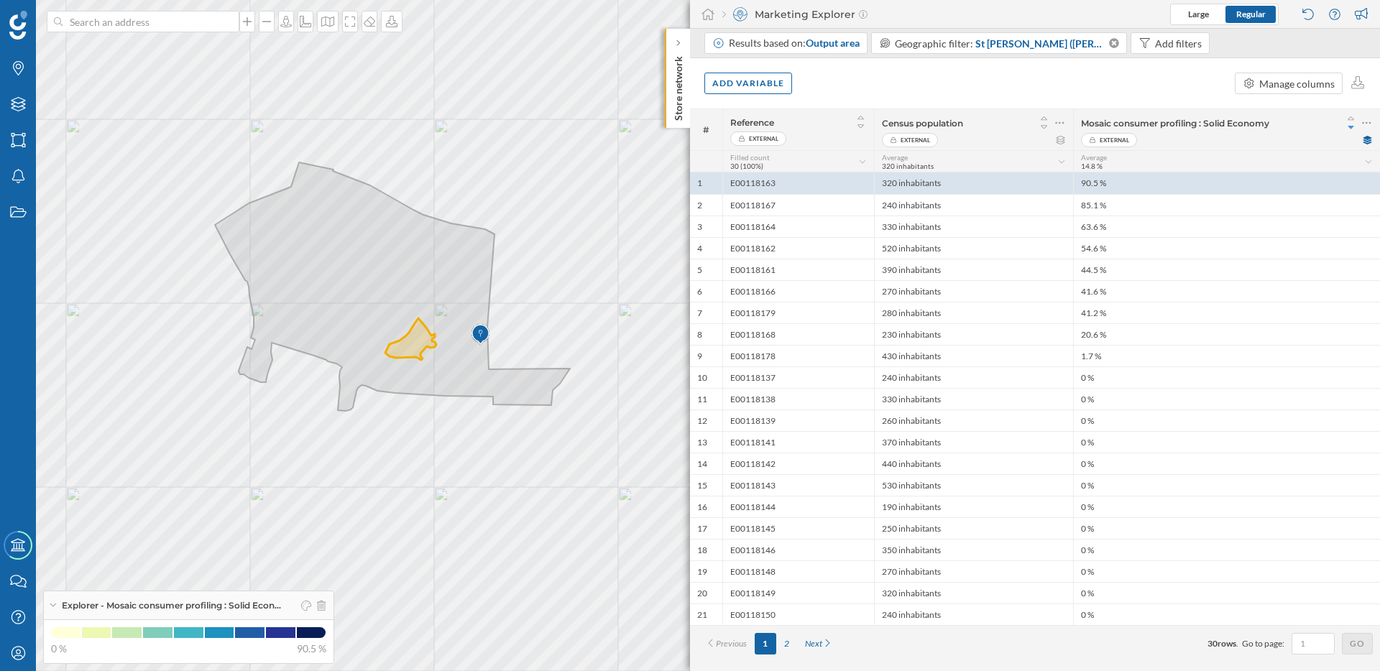
click at [1027, 89] on div "Add variable Manage columns" at bounding box center [1035, 83] width 690 height 50
click at [949, 99] on div "Add variable Manage columns" at bounding box center [1035, 83] width 690 height 50
click at [815, 38] on span "Output area" at bounding box center [833, 43] width 54 height 12
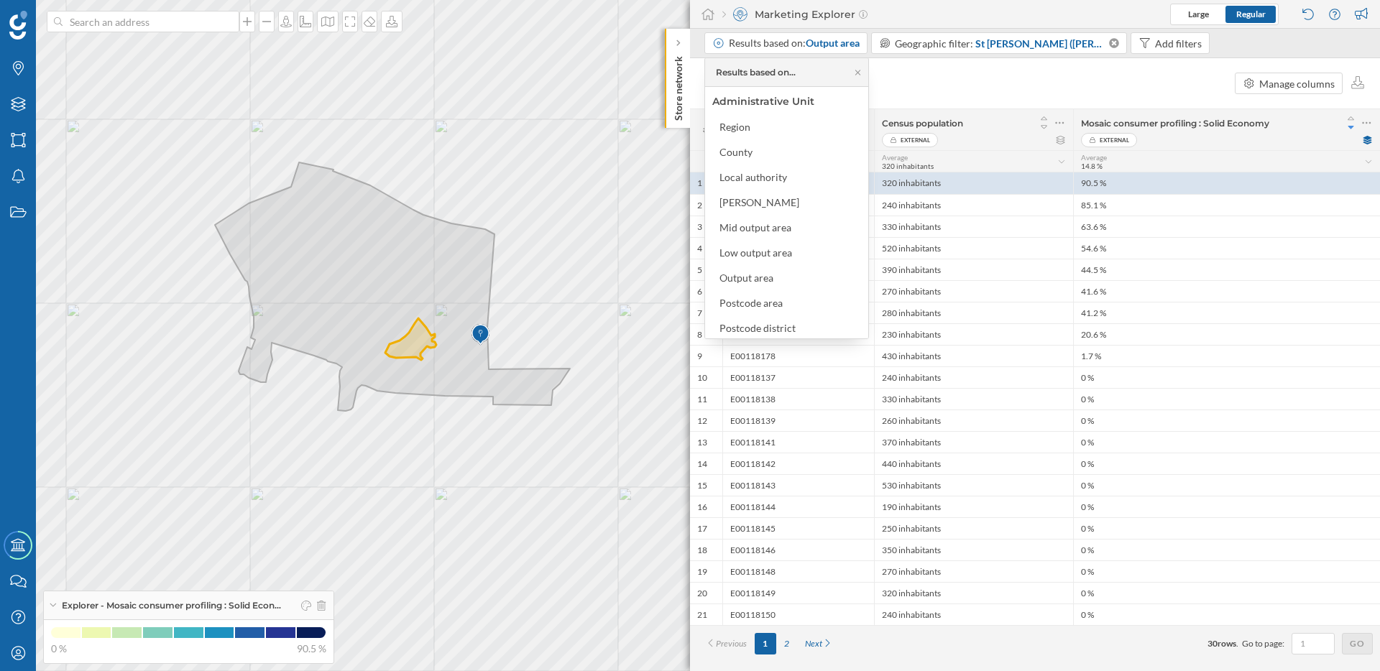
click at [895, 91] on div "Add variable Manage columns" at bounding box center [1035, 83] width 690 height 50
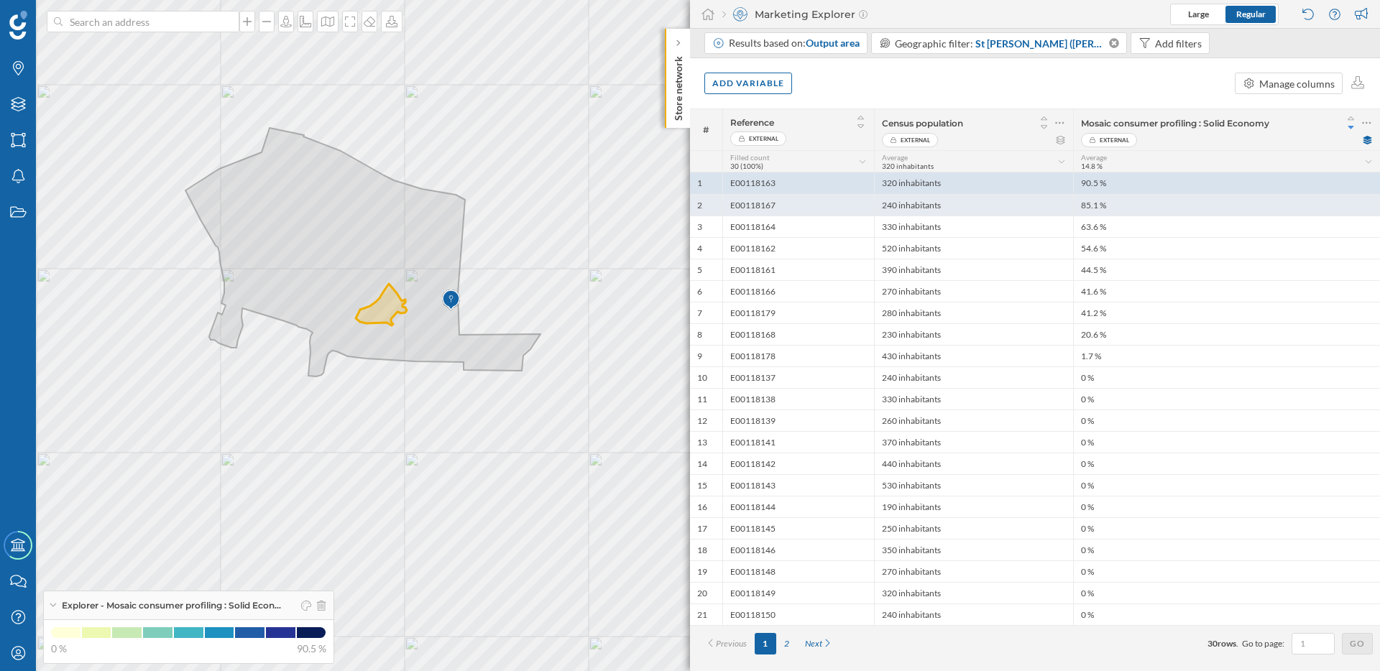
click at [748, 203] on div "E00118167" at bounding box center [798, 205] width 152 height 22
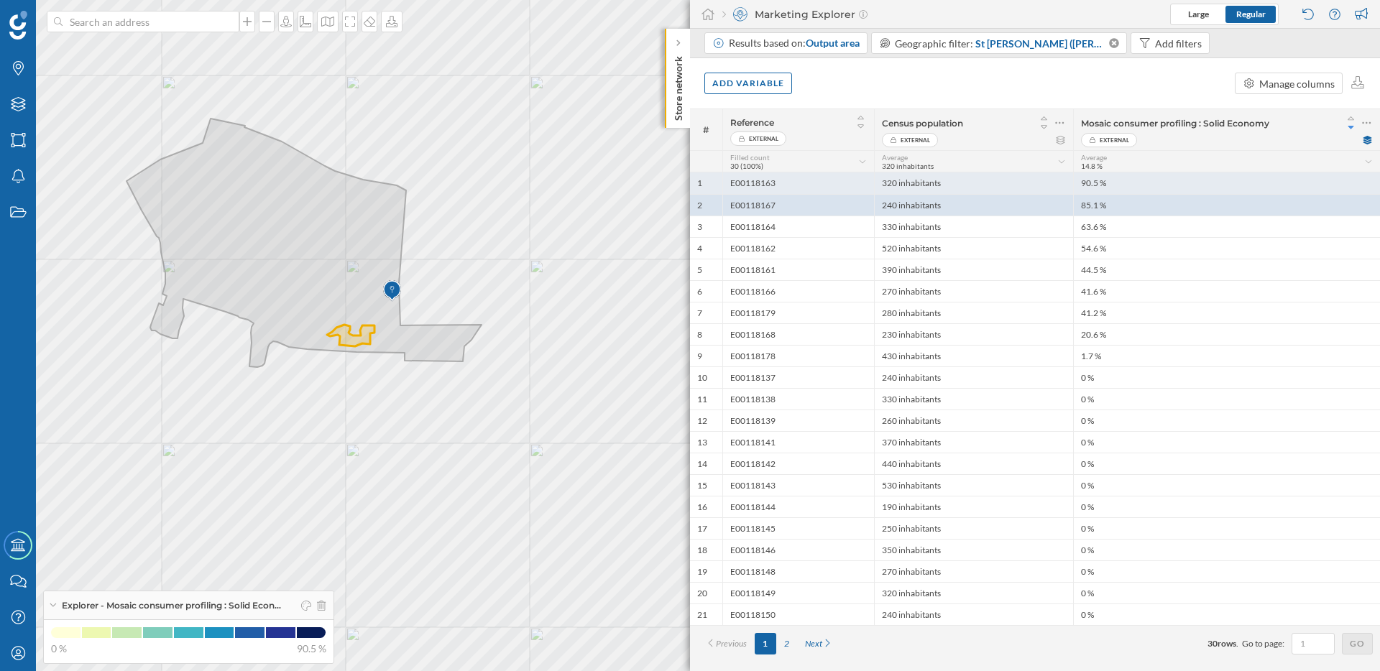
click at [760, 179] on div "E00118163" at bounding box center [798, 183] width 152 height 22
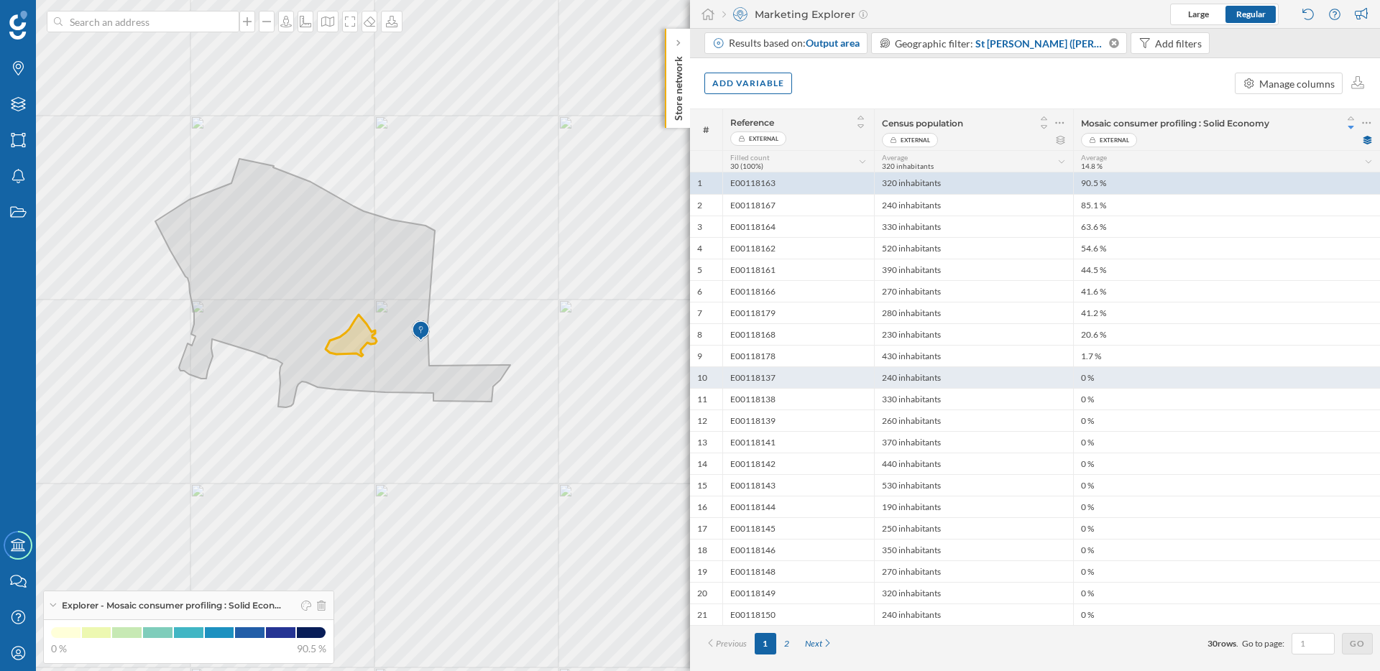
click at [759, 385] on div "E00118137" at bounding box center [798, 378] width 152 height 22
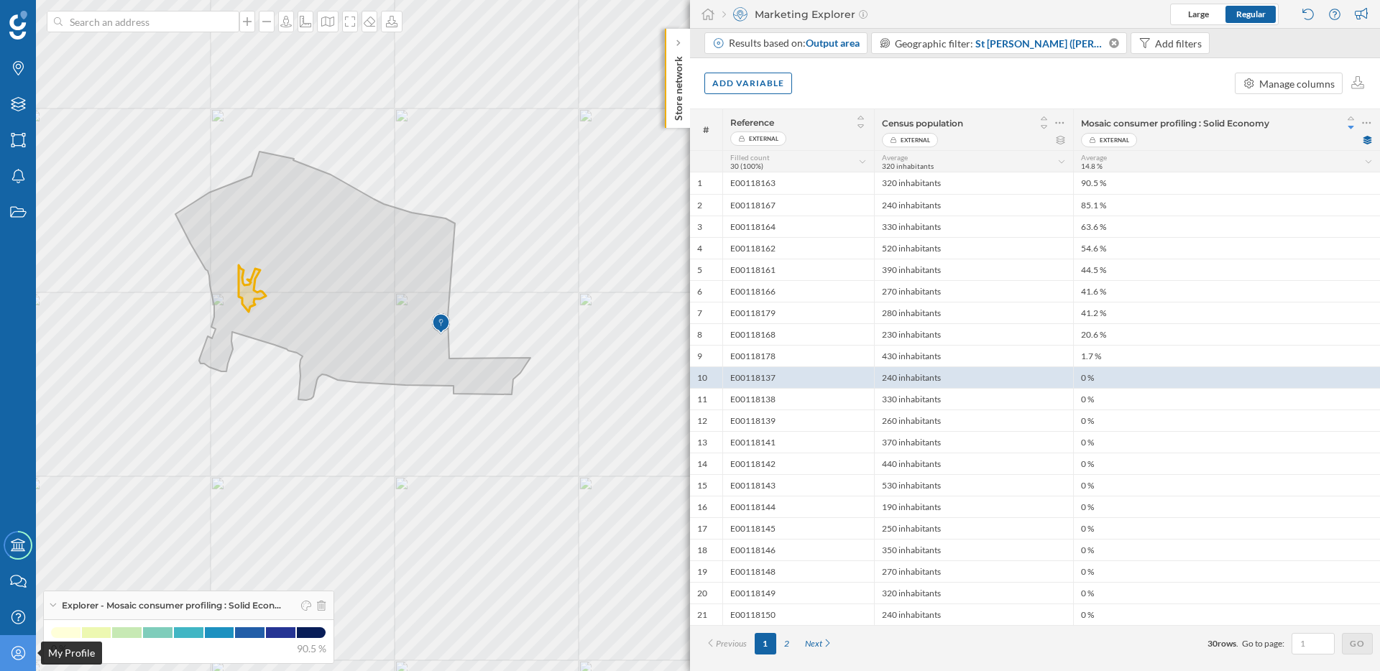
click at [18, 653] on icon at bounding box center [18, 653] width 14 height 14
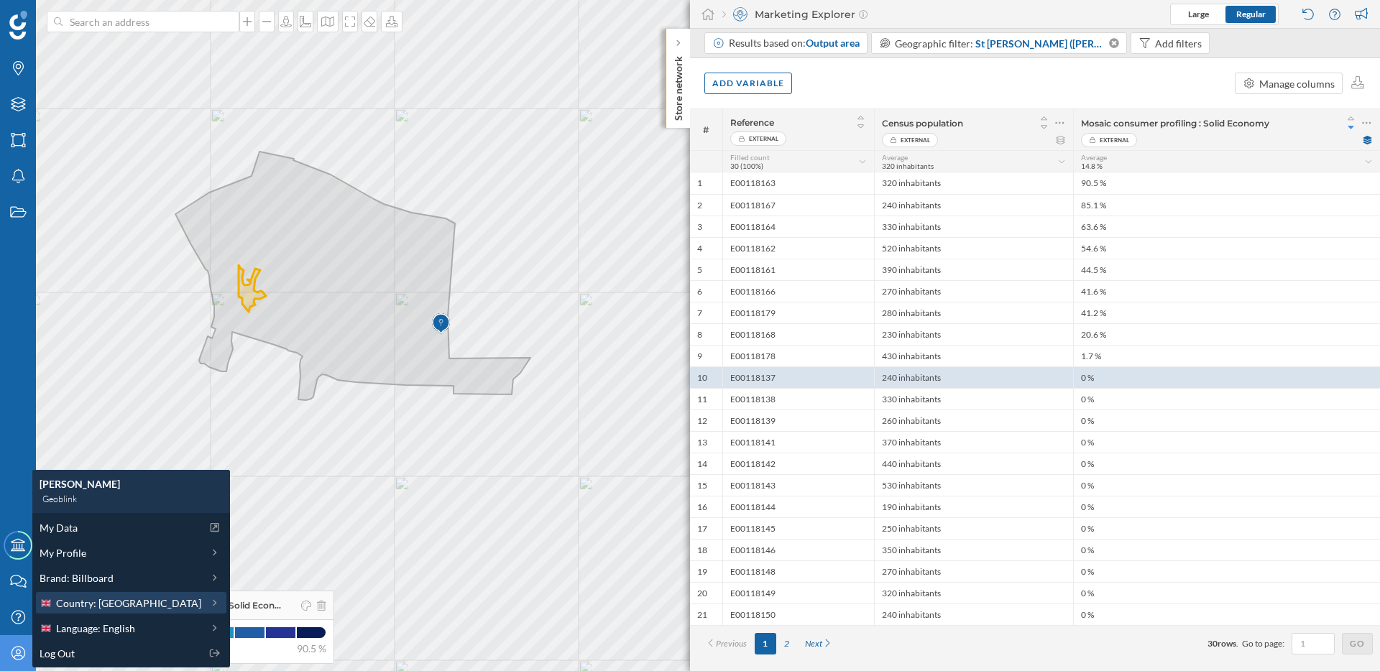
click at [120, 607] on span "Country: United Kingdom" at bounding box center [128, 603] width 145 height 15
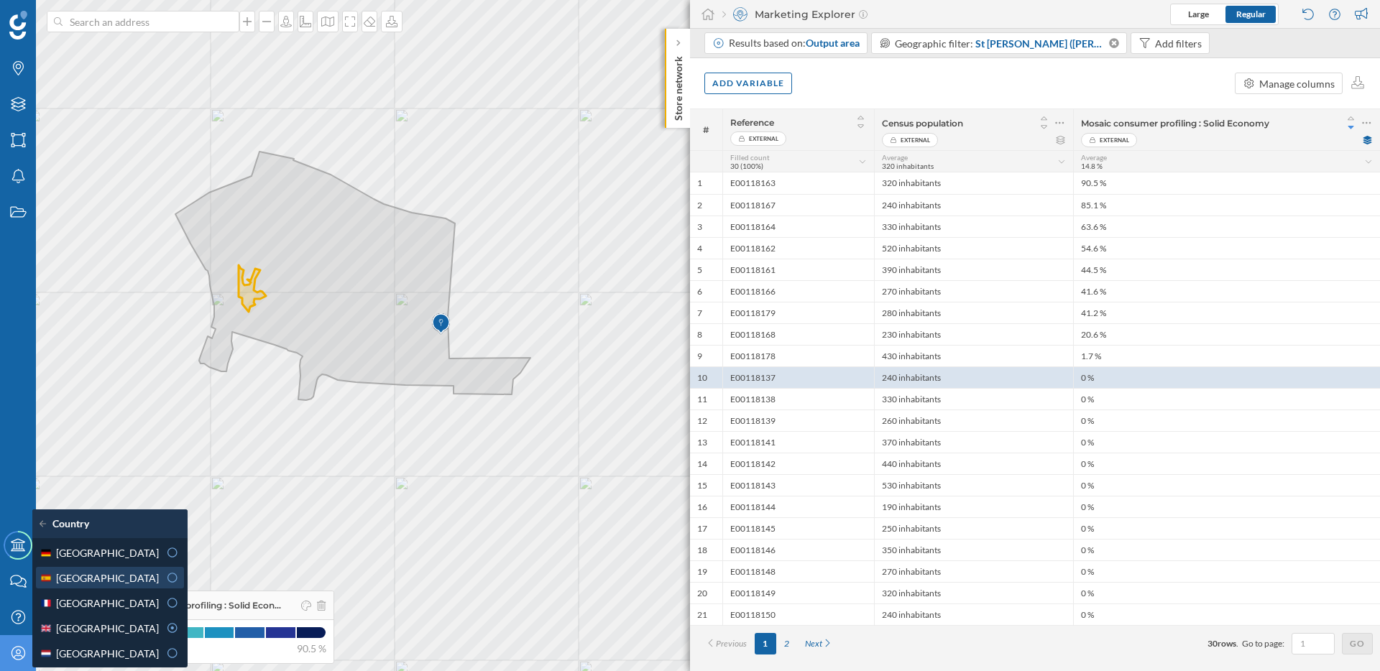
click at [109, 576] on div "Spain" at bounding box center [99, 578] width 119 height 15
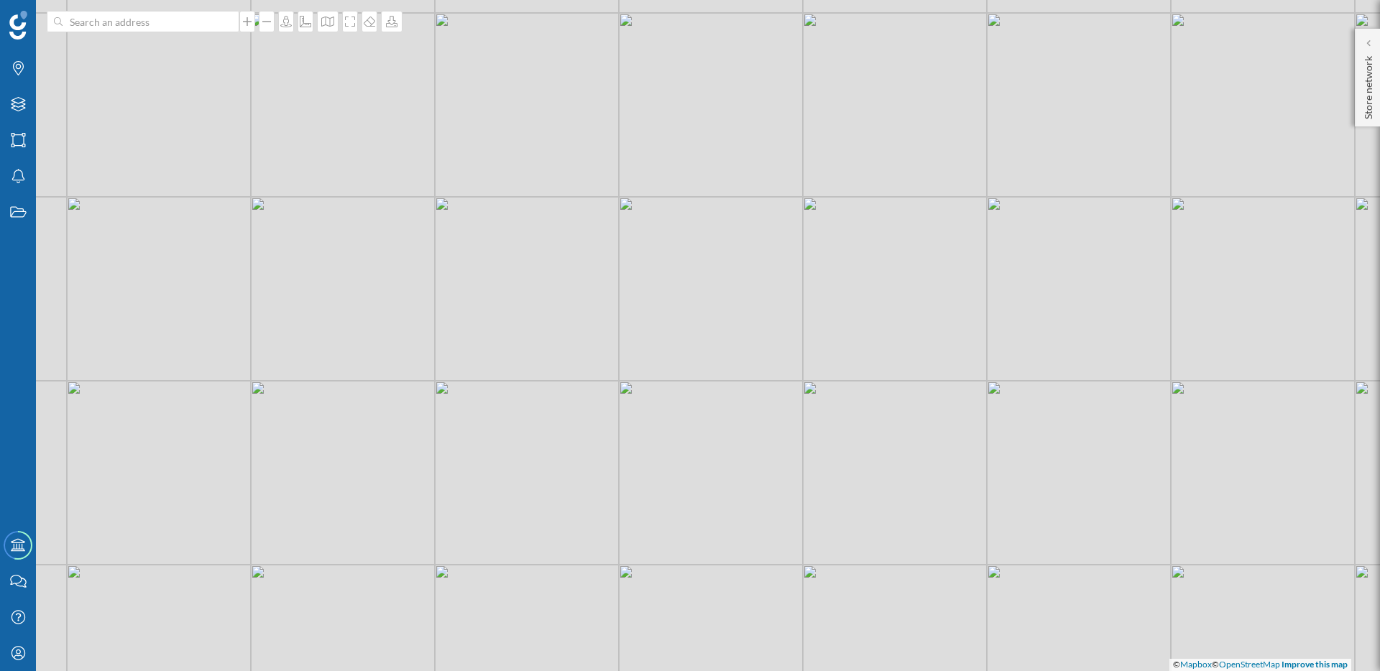
drag, startPoint x: 834, startPoint y: 431, endPoint x: 680, endPoint y: 425, distance: 153.9
click at [680, 425] on div "© Mapbox © OpenStreetMap Improve this map" at bounding box center [690, 335] width 1380 height 671
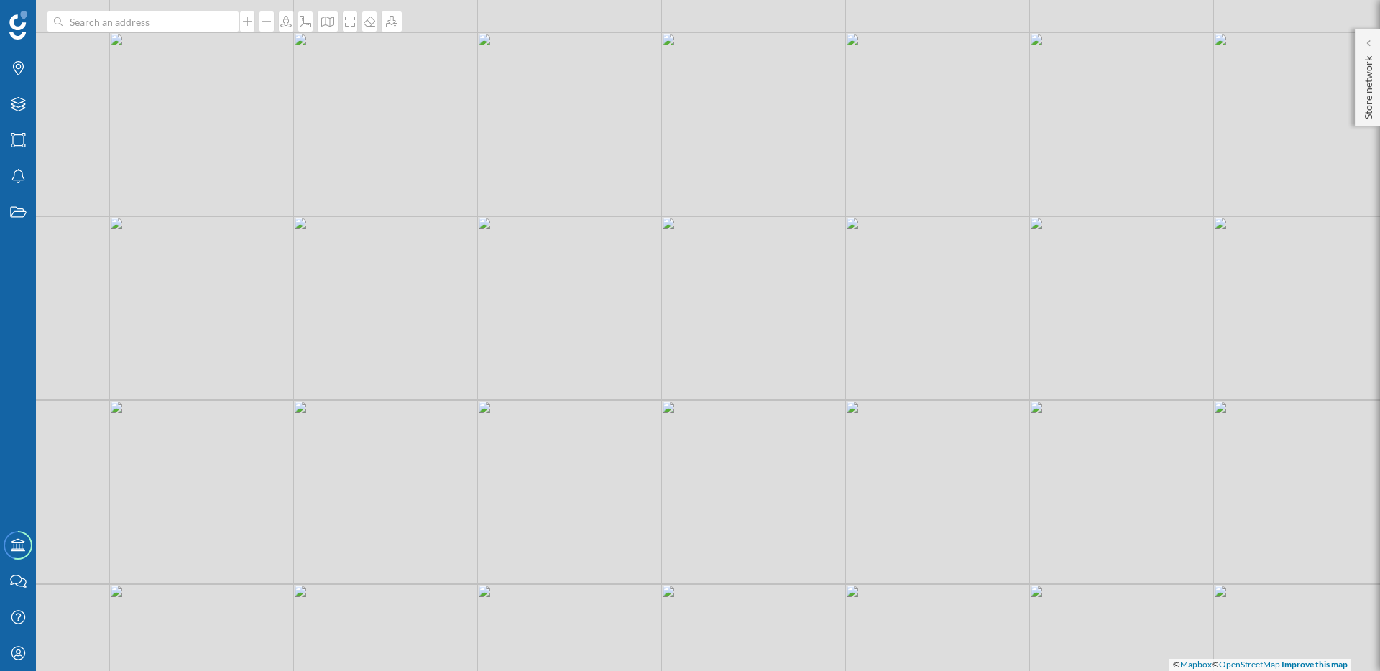
drag, startPoint x: 832, startPoint y: 392, endPoint x: 748, endPoint y: 389, distance: 84.1
click at [748, 389] on div "© Mapbox © OpenStreetMap Improve this map" at bounding box center [690, 335] width 1380 height 671
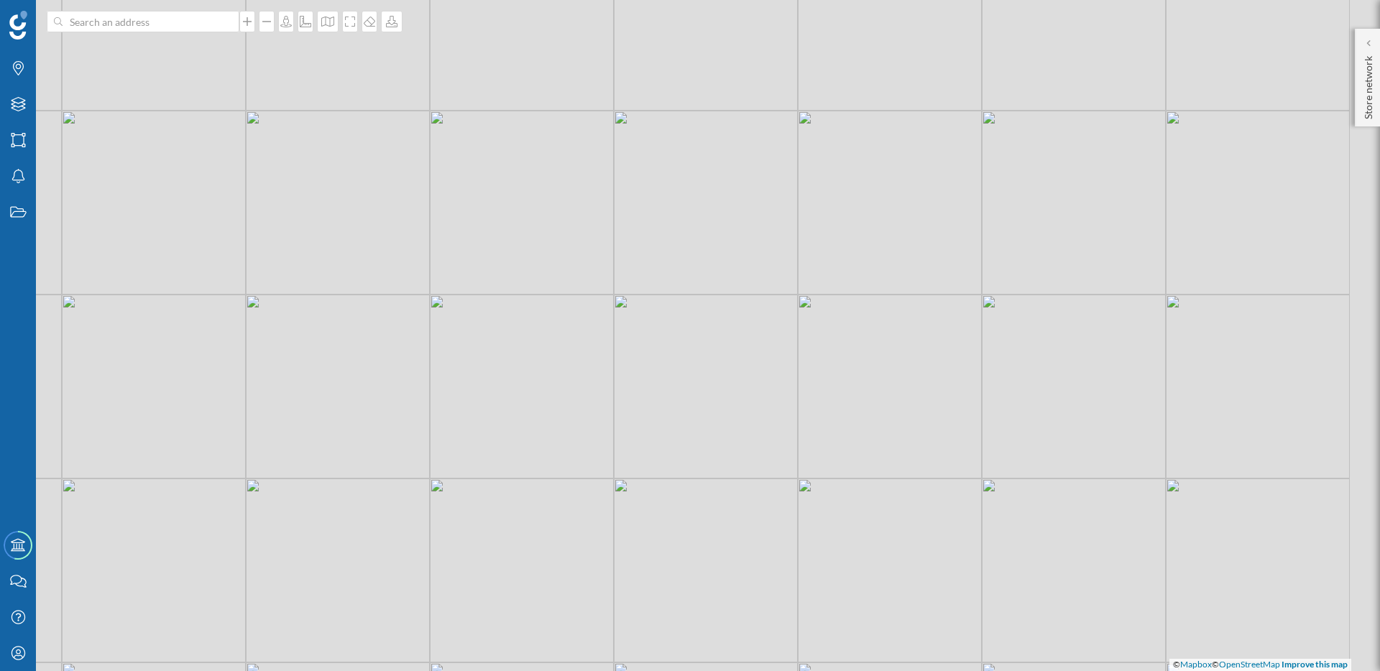
drag, startPoint x: 784, startPoint y: 401, endPoint x: 704, endPoint y: 384, distance: 82.3
click at [705, 384] on div "© Mapbox © OpenStreetMap Improve this map" at bounding box center [690, 335] width 1380 height 671
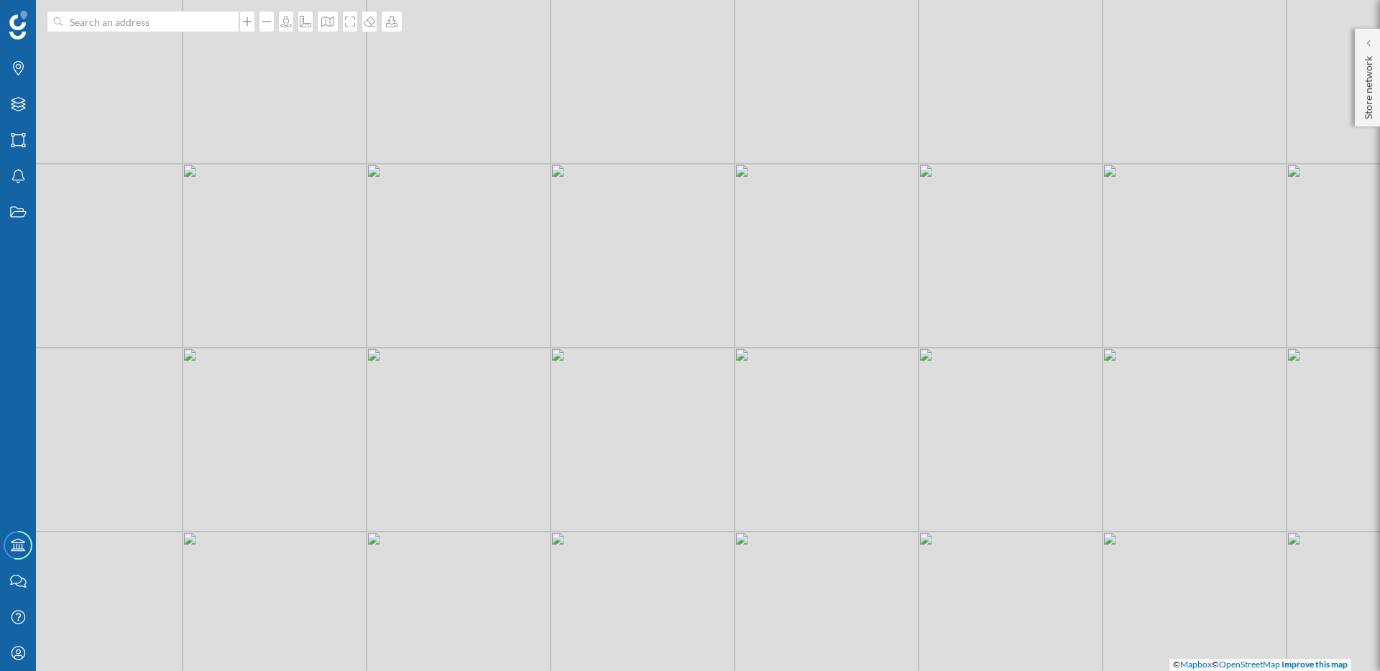
drag, startPoint x: 829, startPoint y: 387, endPoint x: 595, endPoint y: 383, distance: 234.3
click at [595, 383] on div "© Mapbox © OpenStreetMap Improve this map" at bounding box center [690, 335] width 1380 height 671
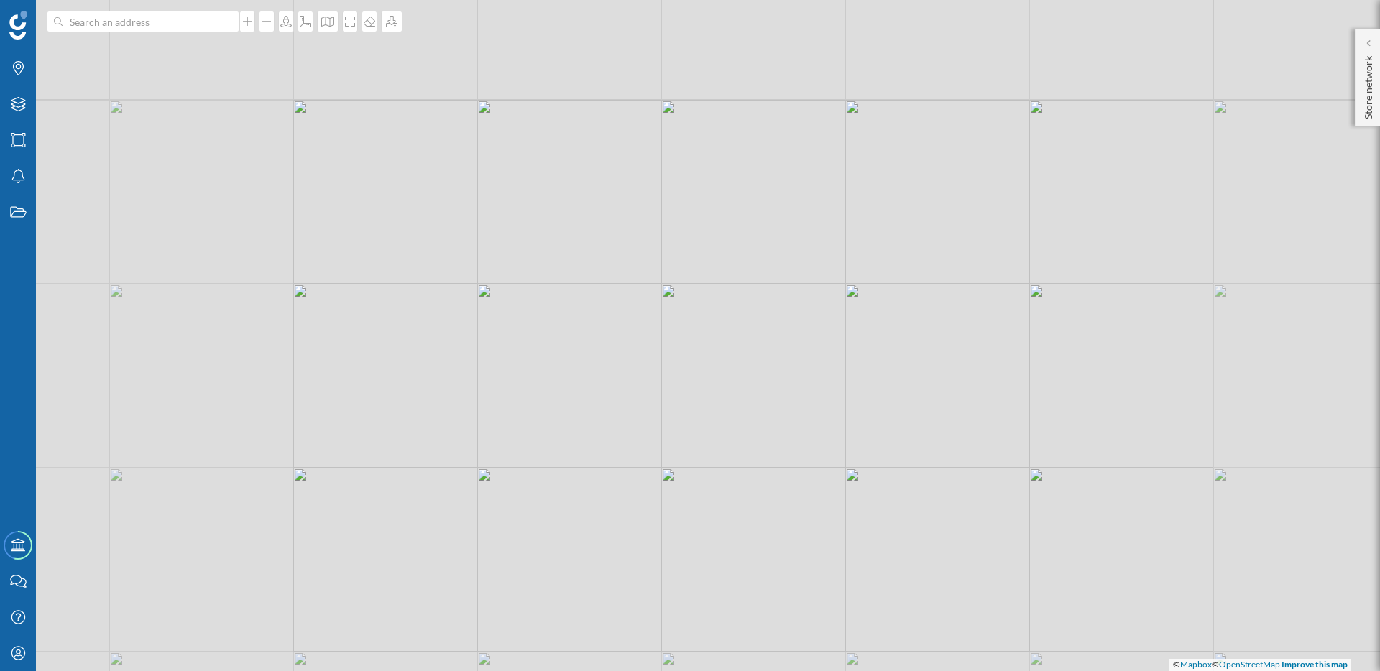
drag, startPoint x: 908, startPoint y: 358, endPoint x: 692, endPoint y: 358, distance: 215.6
click at [692, 358] on div "© Mapbox © OpenStreetMap Improve this map" at bounding box center [690, 335] width 1380 height 671
drag, startPoint x: 1025, startPoint y: 231, endPoint x: 771, endPoint y: 297, distance: 262.0
click at [771, 297] on div "© Mapbox © OpenStreetMap Improve this map" at bounding box center [690, 335] width 1380 height 671
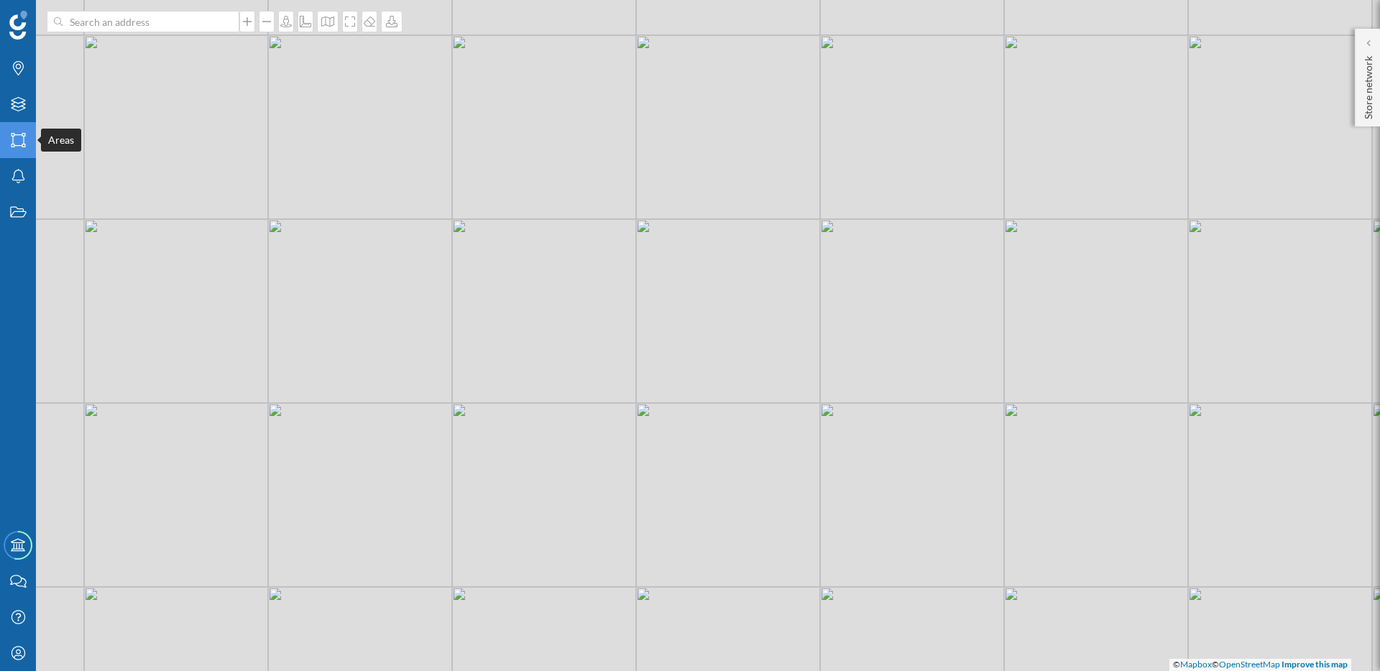
click at [22, 144] on icon at bounding box center [18, 140] width 14 height 14
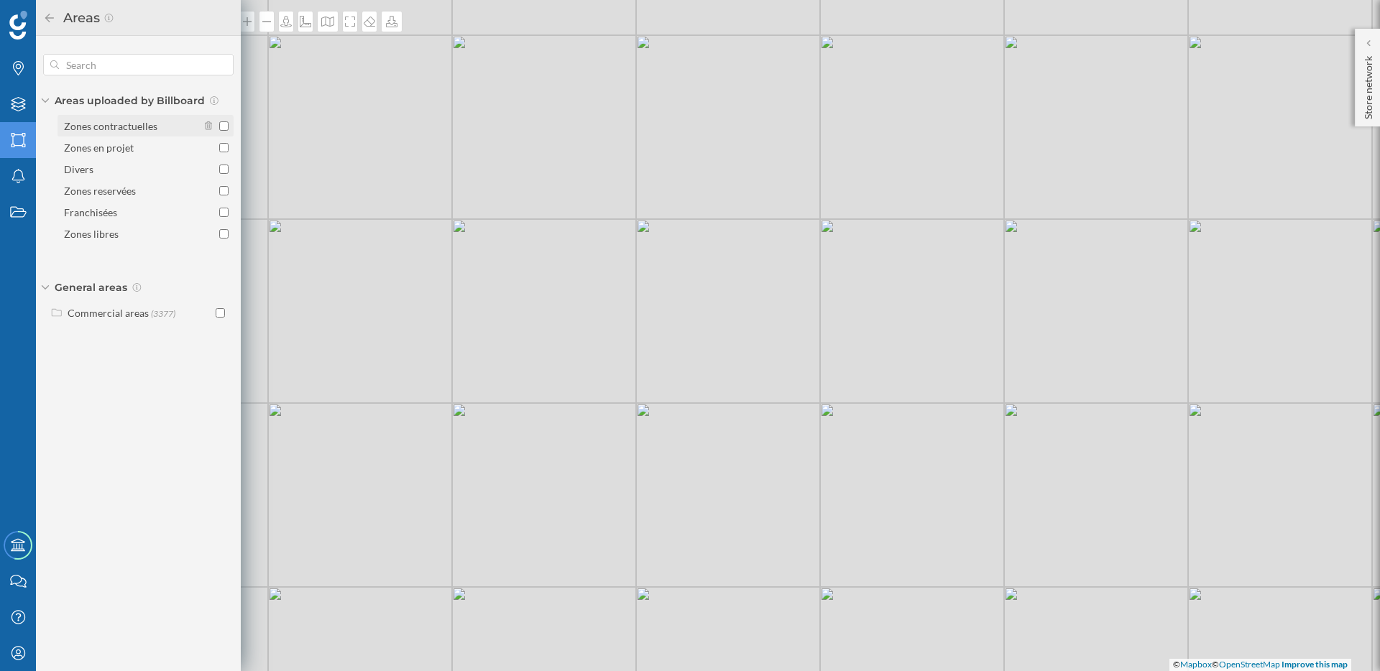
click at [226, 129] on input "Zones contractuelles" at bounding box center [223, 125] width 9 height 9
checkbox input "true"
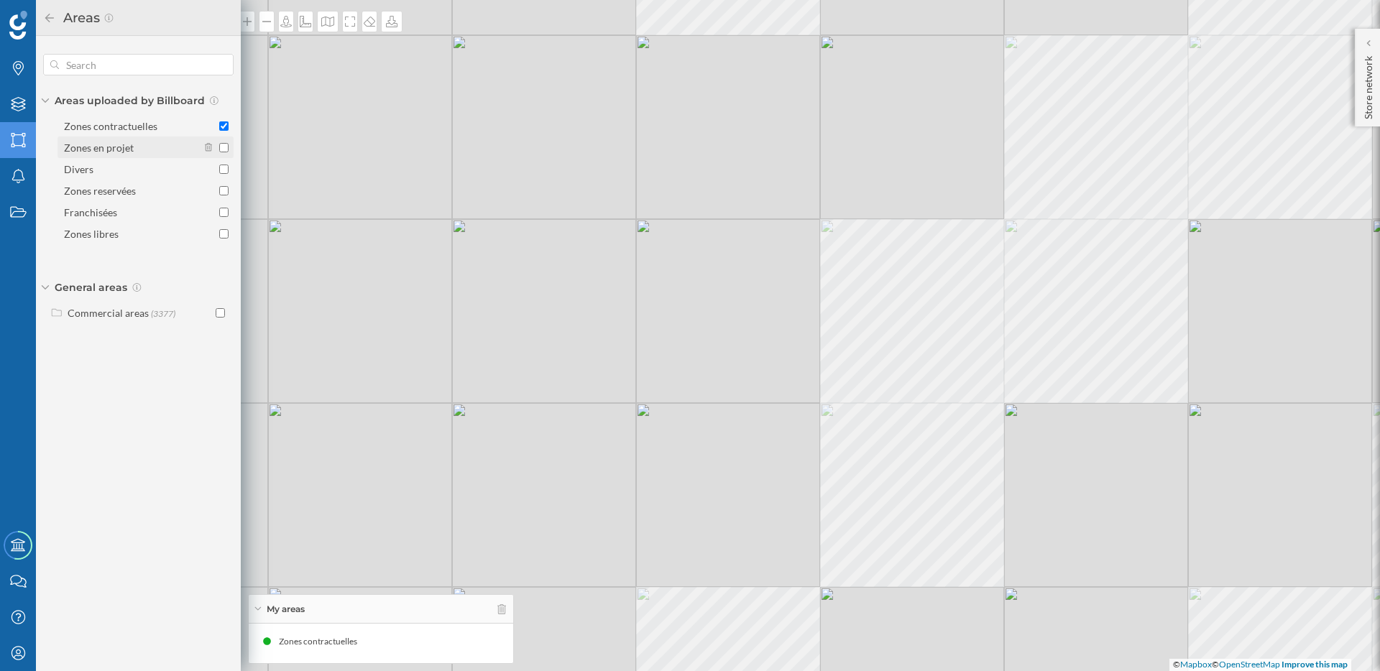
click at [225, 147] on input "Zones en projet" at bounding box center [223, 147] width 9 height 9
checkbox input "true"
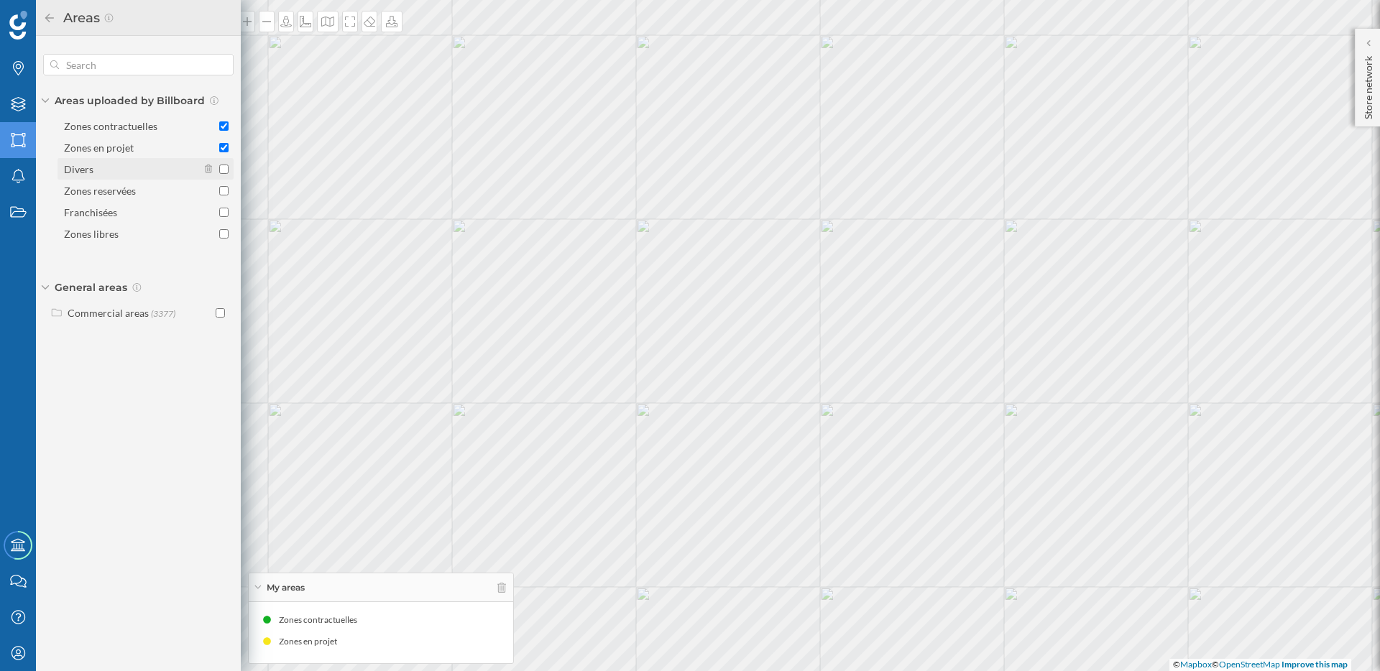
click at [225, 167] on input "Divers" at bounding box center [223, 169] width 9 height 9
checkbox input "true"
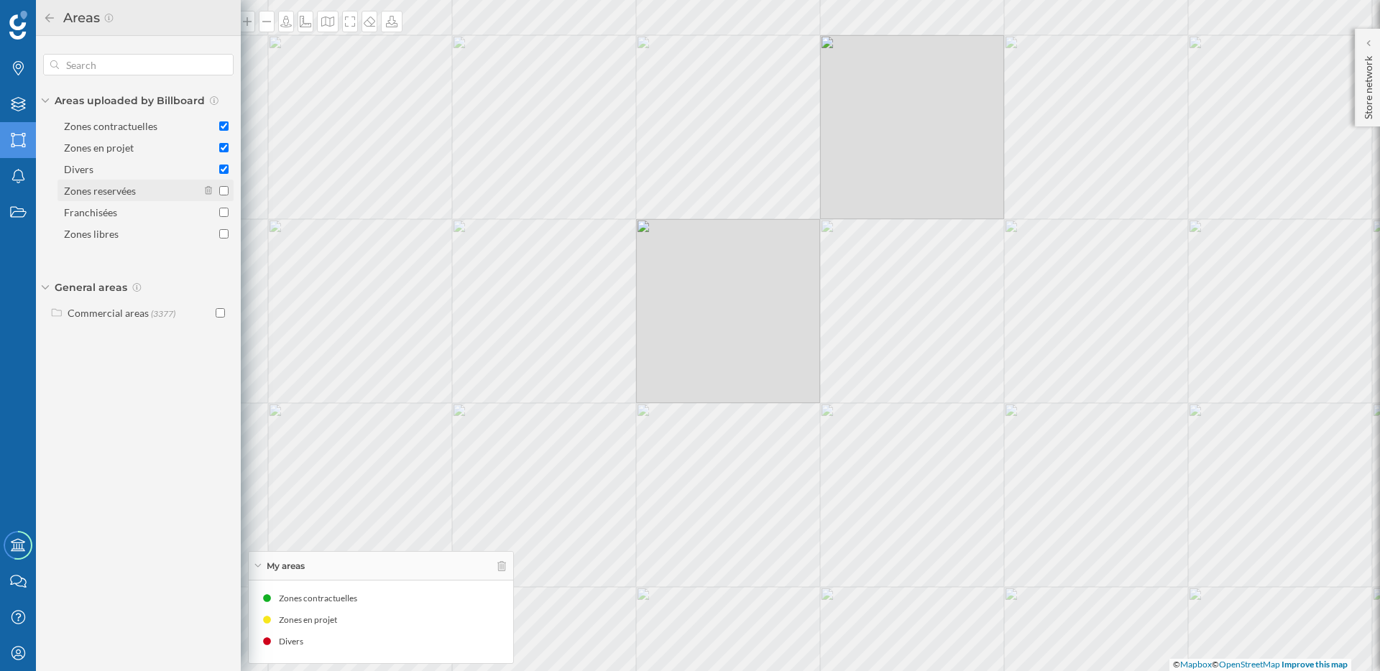
click at [225, 190] on input "Zones reservées" at bounding box center [223, 190] width 9 height 9
checkbox input "true"
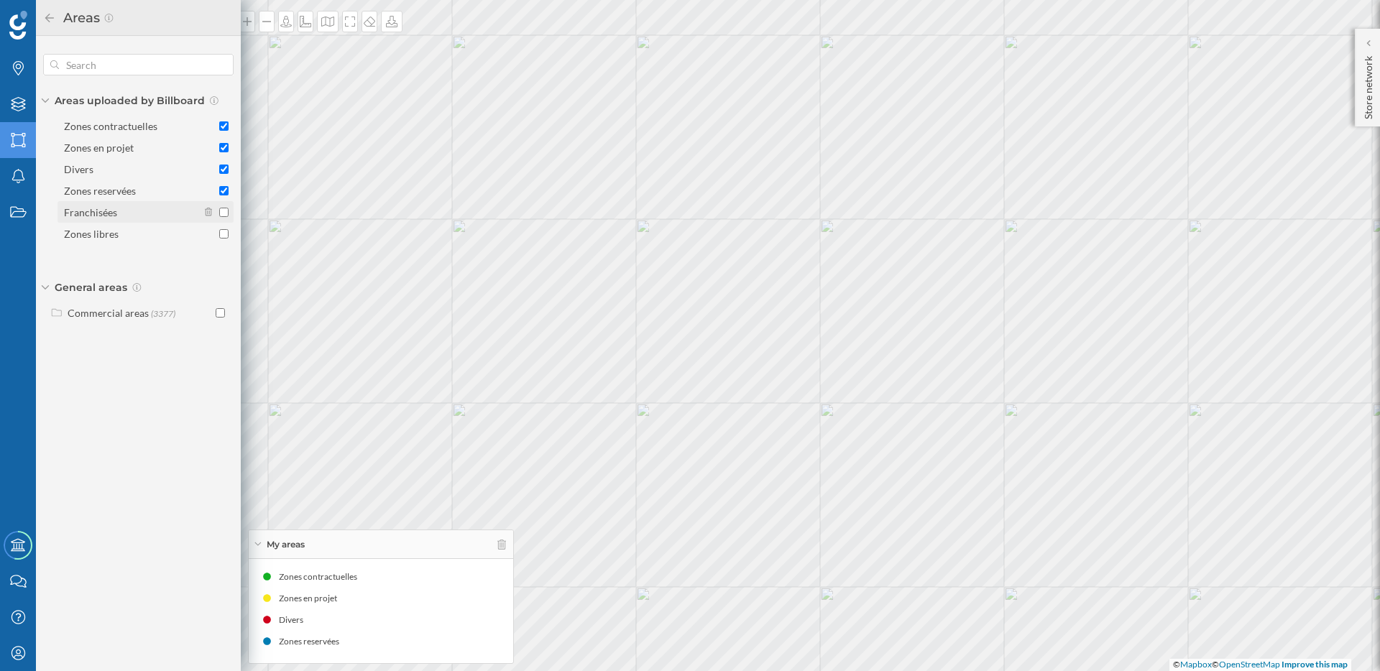
click at [225, 219] on div at bounding box center [217, 212] width 24 height 15
click at [225, 217] on input "Franchisées" at bounding box center [223, 212] width 9 height 9
checkbox input "true"
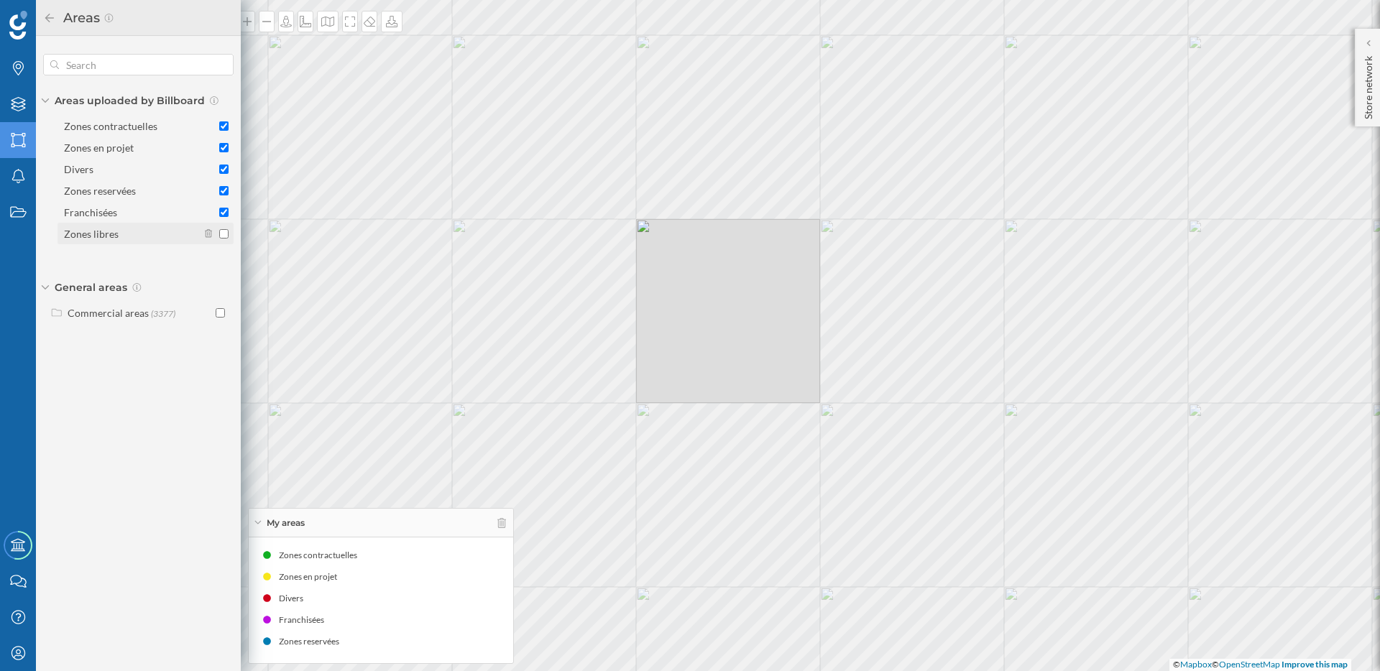
click at [225, 234] on input "Zones libres" at bounding box center [223, 233] width 9 height 9
checkbox input "true"
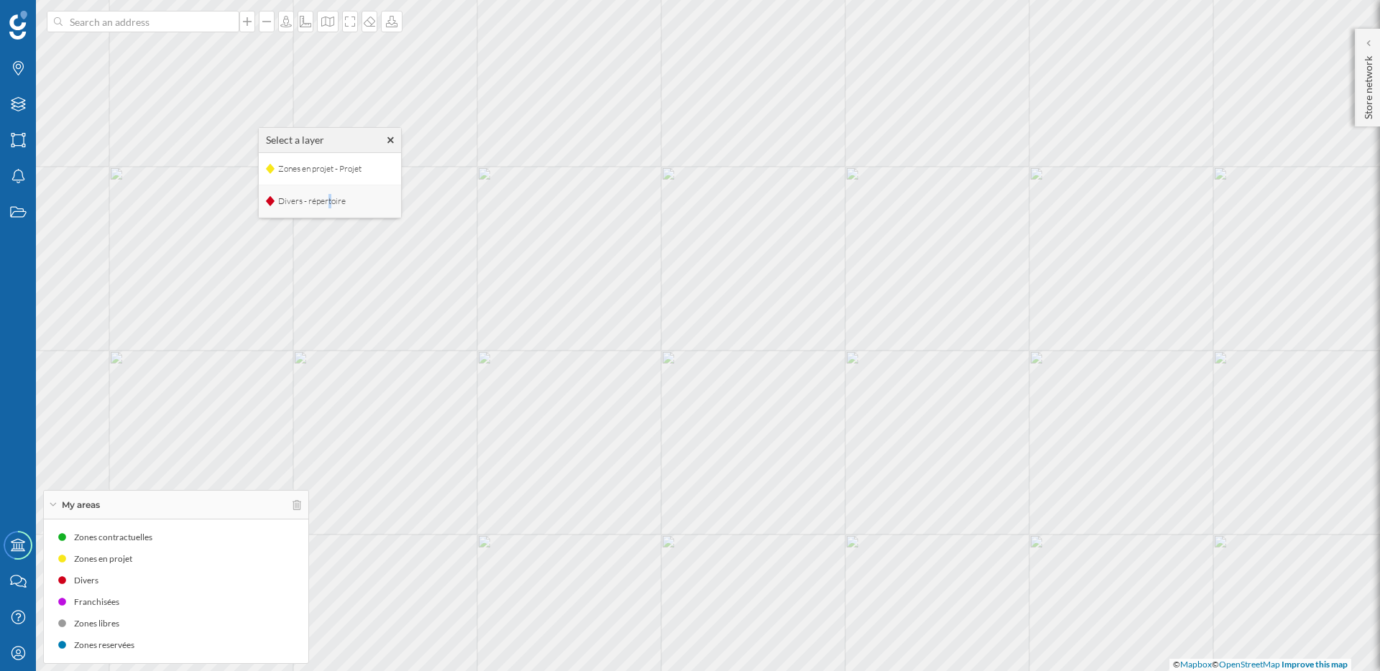
click at [300, 205] on span "Divers - répertoire" at bounding box center [312, 201] width 75 height 22
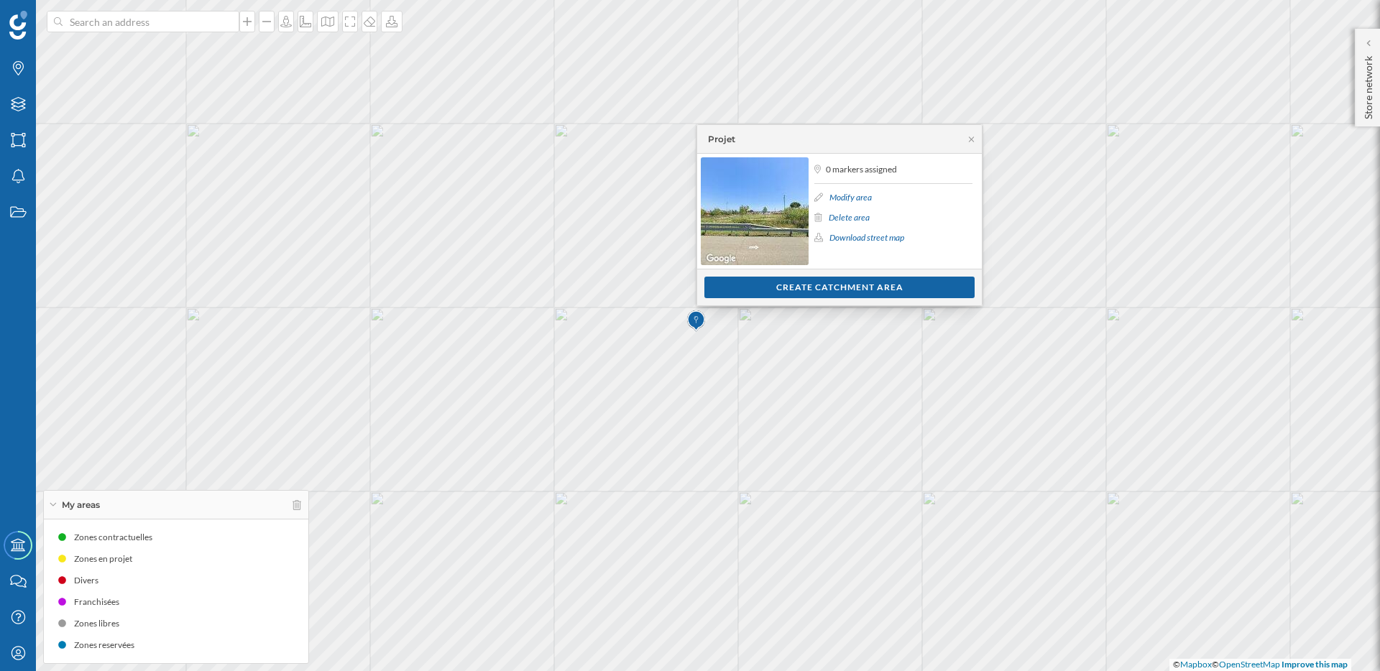
click at [855, 197] on link "Modify area" at bounding box center [850, 197] width 42 height 11
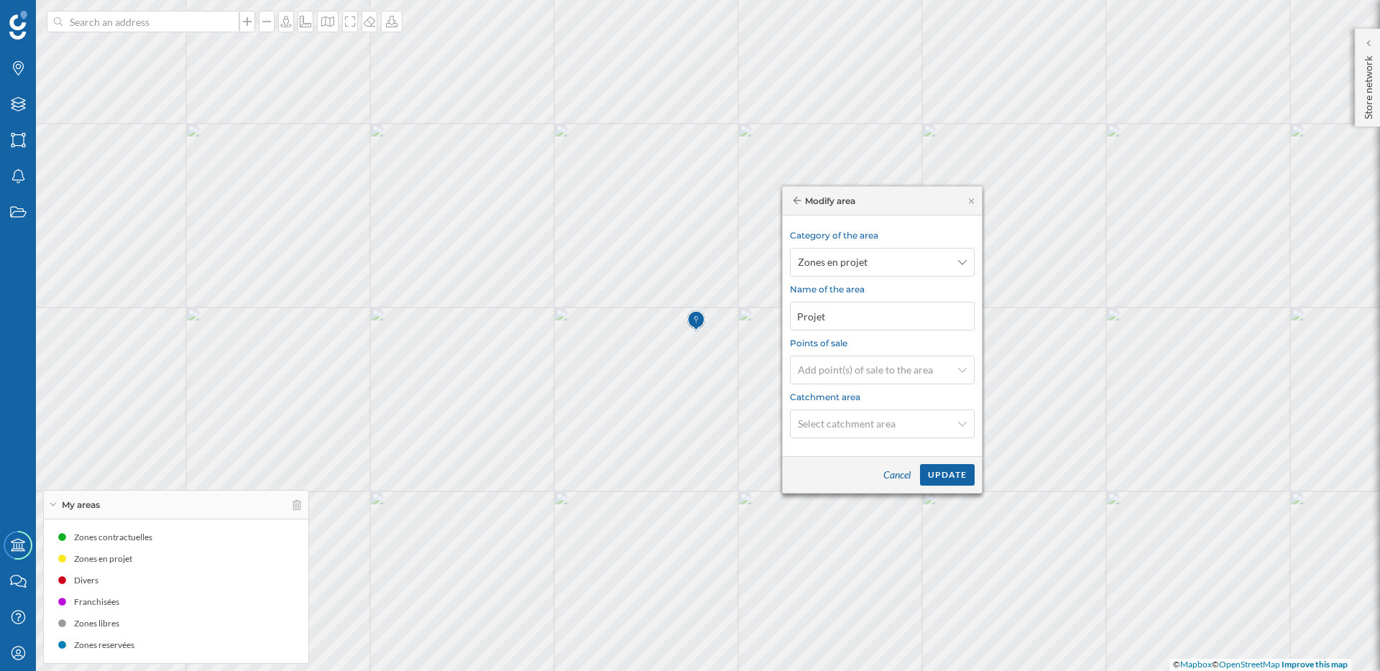
drag, startPoint x: 798, startPoint y: 201, endPoint x: 915, endPoint y: 193, distance: 117.4
click at [915, 193] on div "Modify area" at bounding box center [882, 201] width 199 height 29
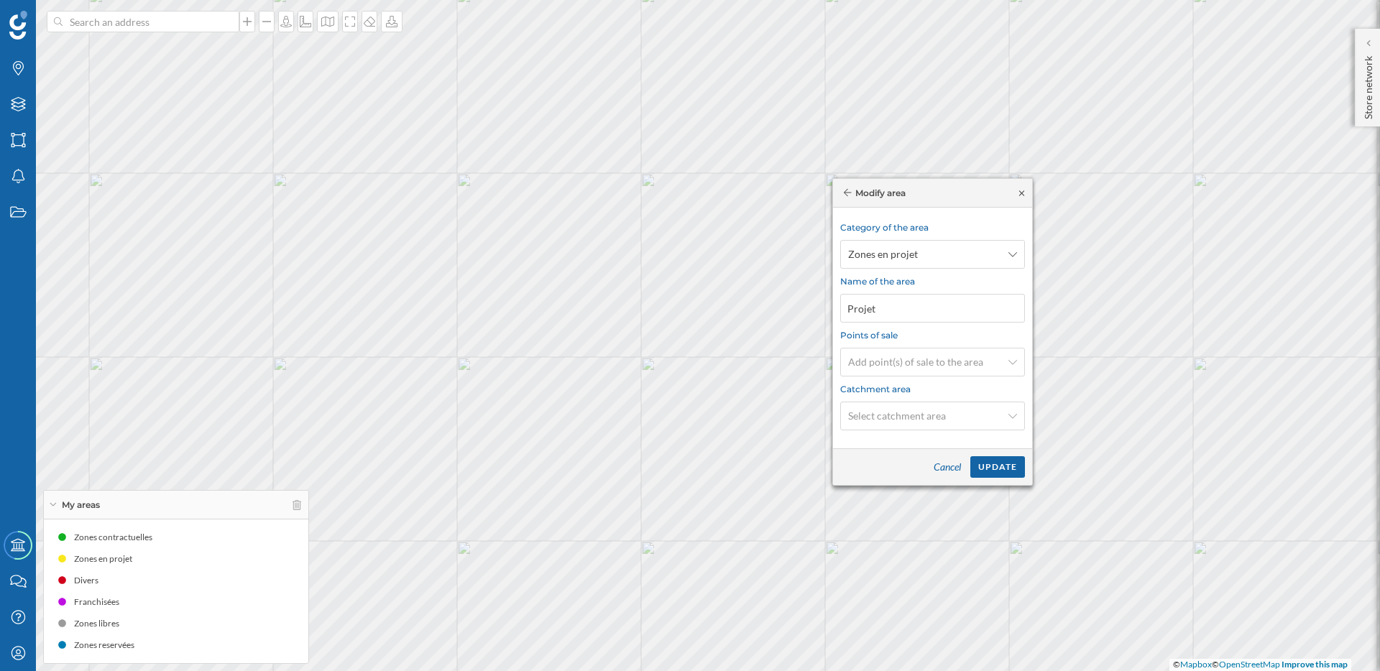
click at [1025, 195] on icon at bounding box center [1021, 193] width 11 height 9
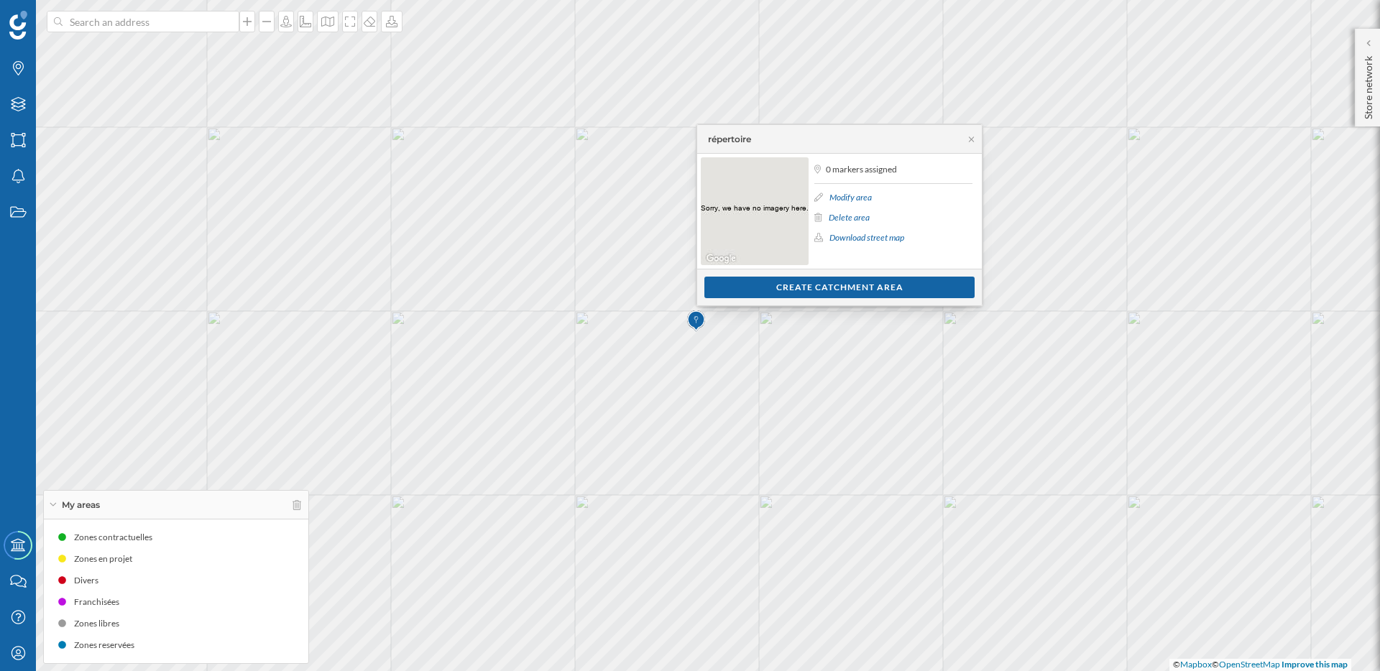
click at [856, 196] on link "Modify area" at bounding box center [850, 197] width 42 height 11
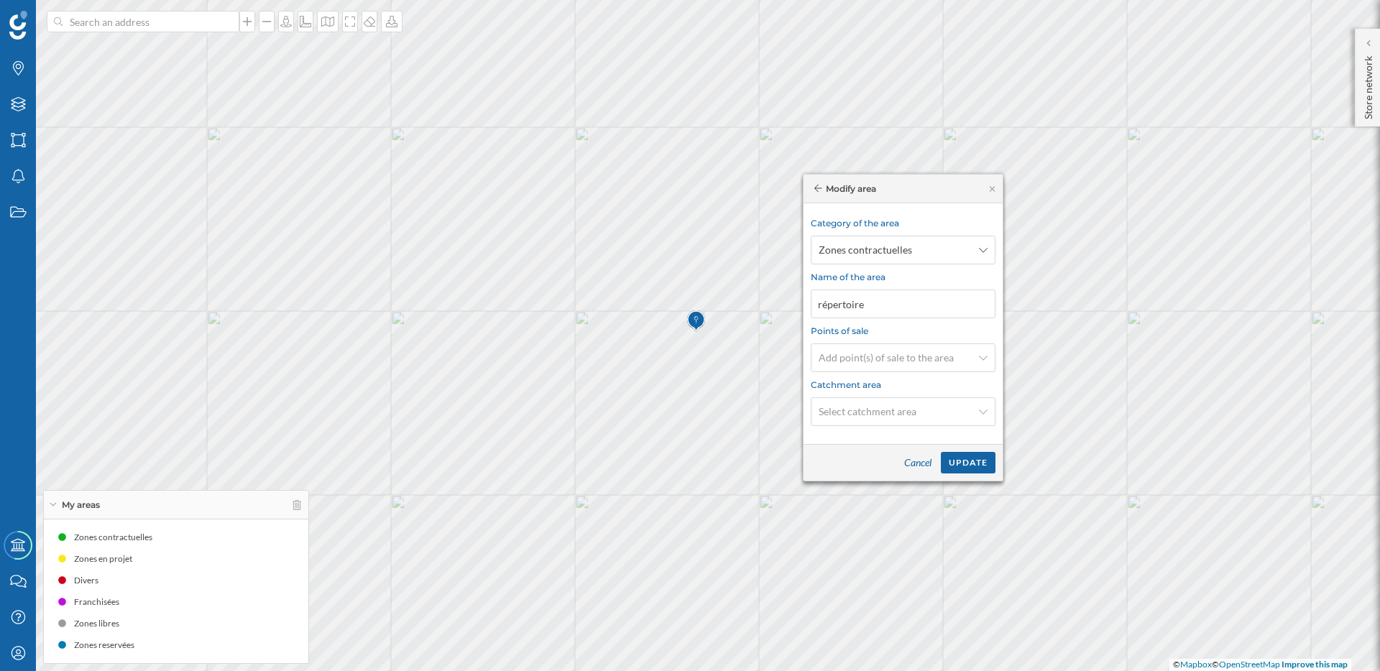
drag, startPoint x: 835, startPoint y: 193, endPoint x: 942, endPoint y: 180, distance: 107.9
click at [942, 180] on div "Modify area" at bounding box center [903, 189] width 199 height 29
click at [784, 304] on div "Brands Layers Areas Notifications States Academy Contact us Help Center My Prof…" at bounding box center [690, 335] width 1380 height 671
click at [931, 463] on div "Cancel" at bounding box center [917, 462] width 45 height 22
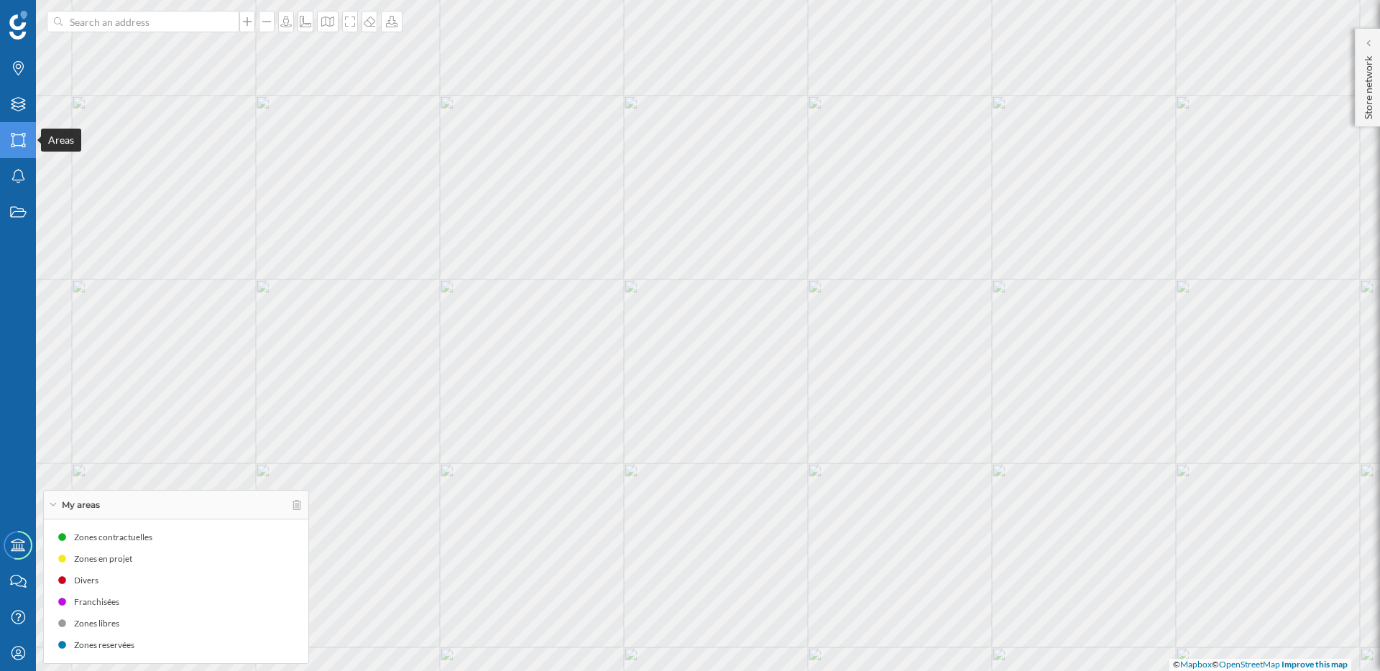
click at [22, 144] on icon at bounding box center [18, 140] width 14 height 14
click at [10, 109] on icon "Layers" at bounding box center [18, 104] width 18 height 14
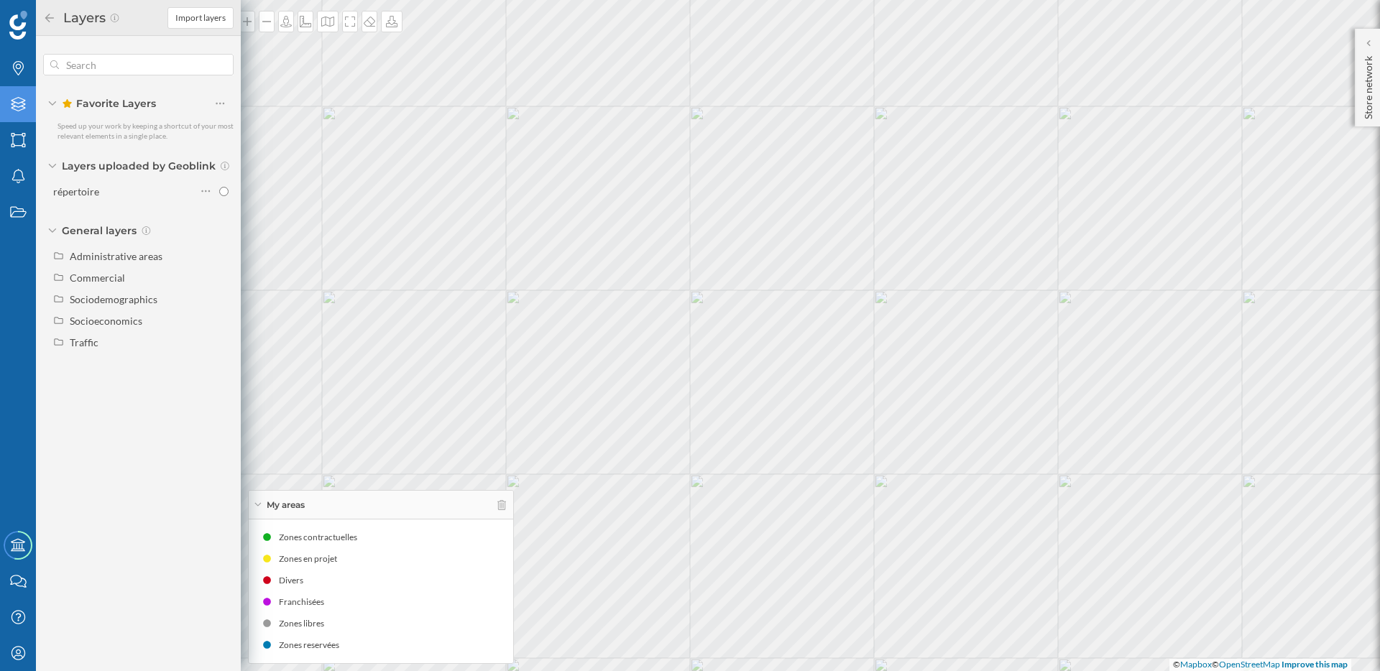
click at [38, 134] on div "Favorite Layers Speed up your work by keeping a shortcut of your most relevant …" at bounding box center [138, 205] width 205 height 339
click at [17, 139] on icon "Areas" at bounding box center [18, 140] width 18 height 14
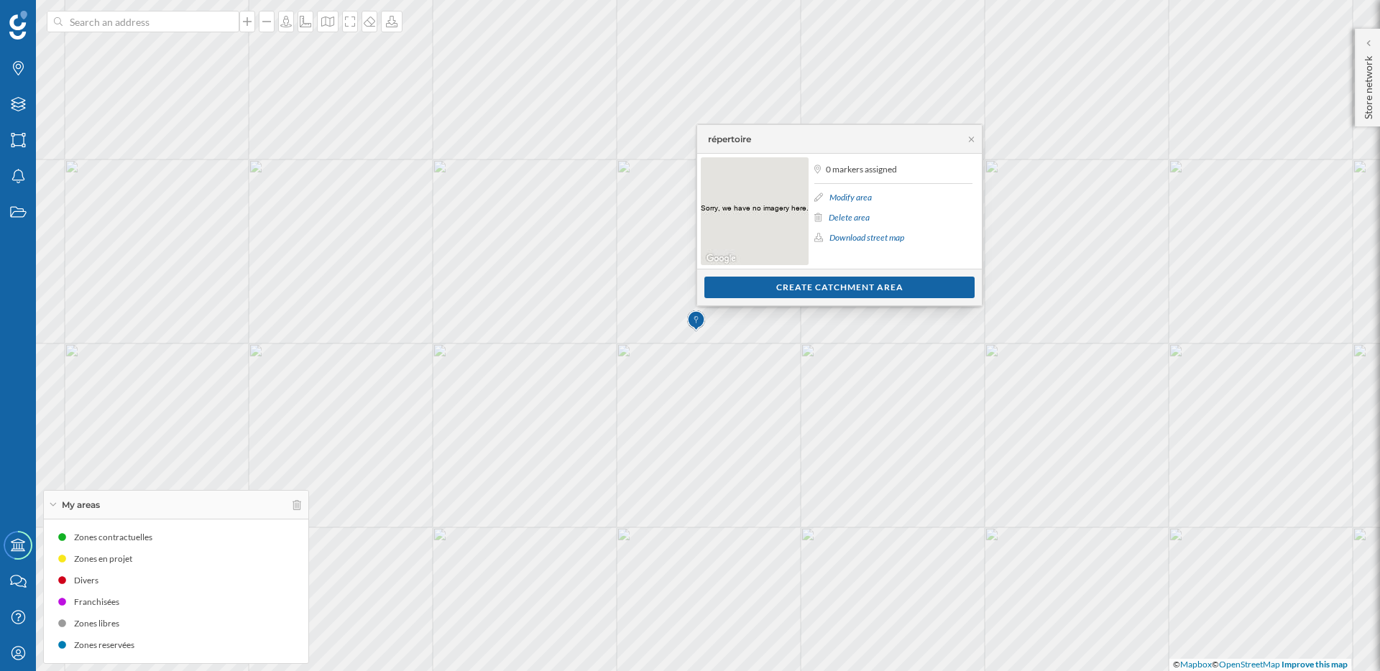
click at [850, 198] on link "Modify area" at bounding box center [850, 197] width 42 height 11
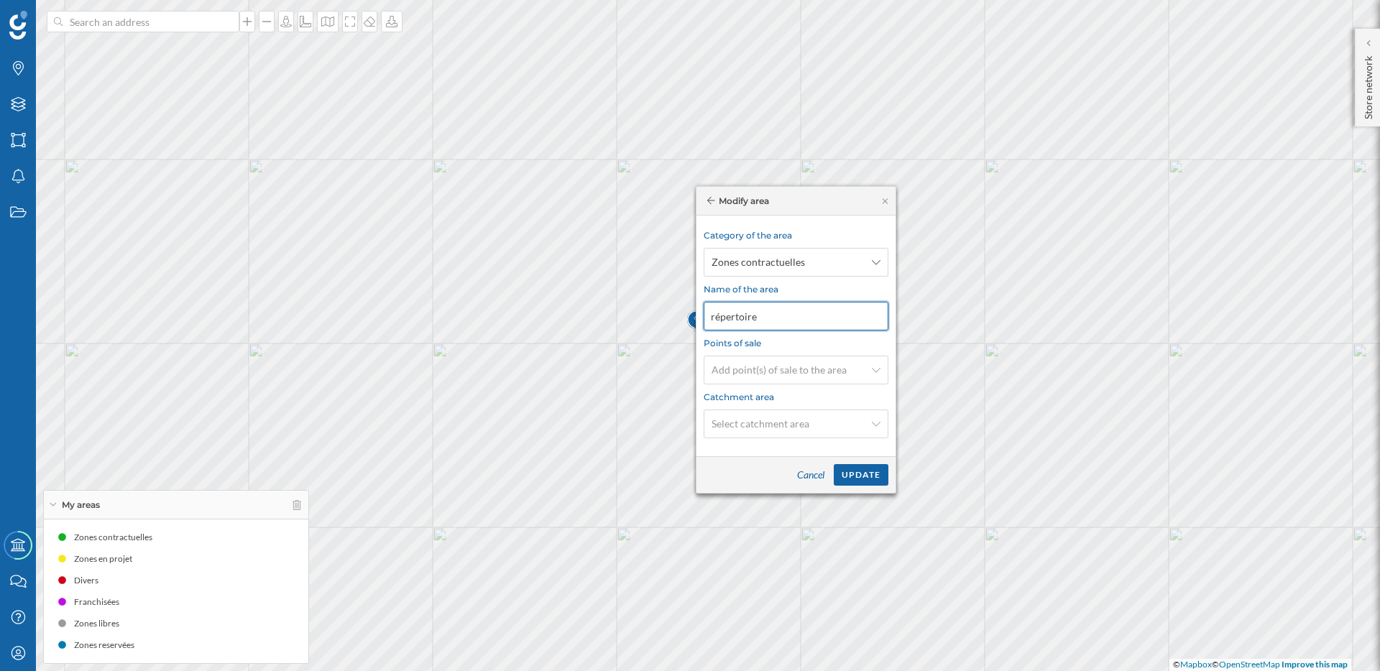
click at [782, 324] on input "répertoire" at bounding box center [796, 316] width 185 height 29
click at [659, 321] on div "Brands Layers Areas Notifications States Academy Contact us Help Center My Prof…" at bounding box center [690, 335] width 1380 height 671
click at [752, 420] on span "Select catchment area" at bounding box center [761, 424] width 98 height 14
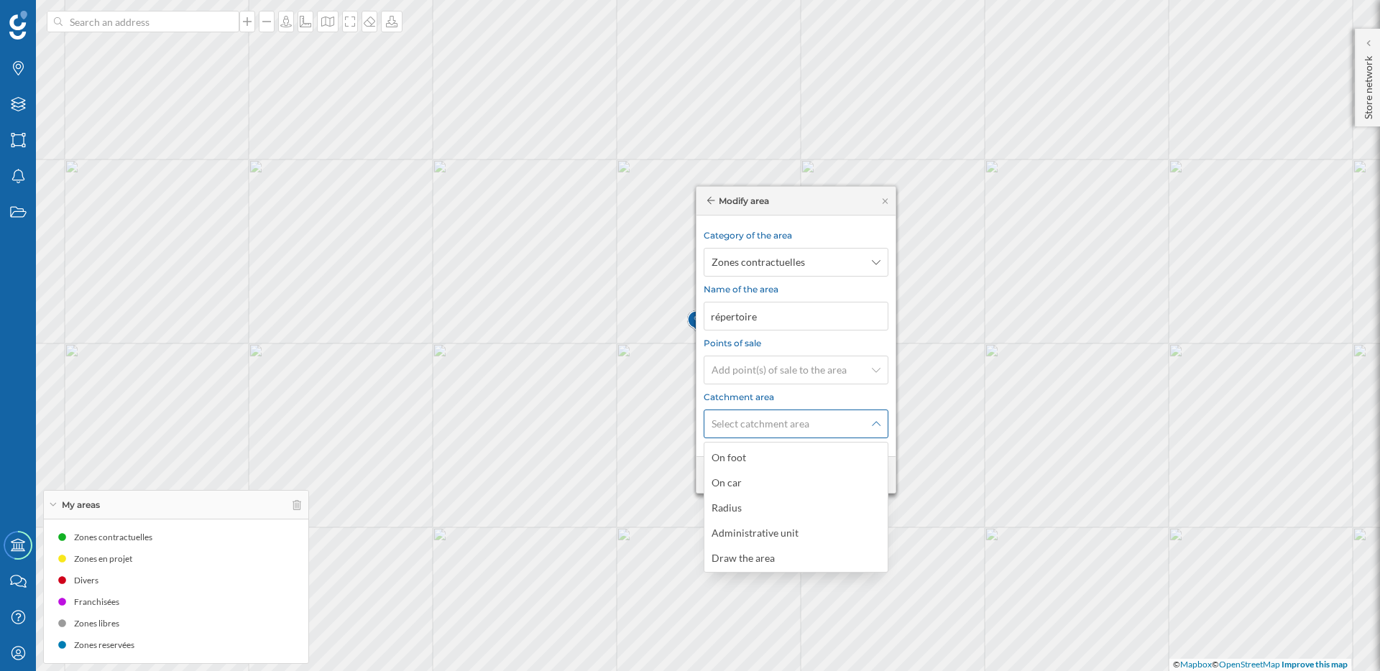
click at [752, 420] on span "Select catchment area" at bounding box center [761, 424] width 98 height 14
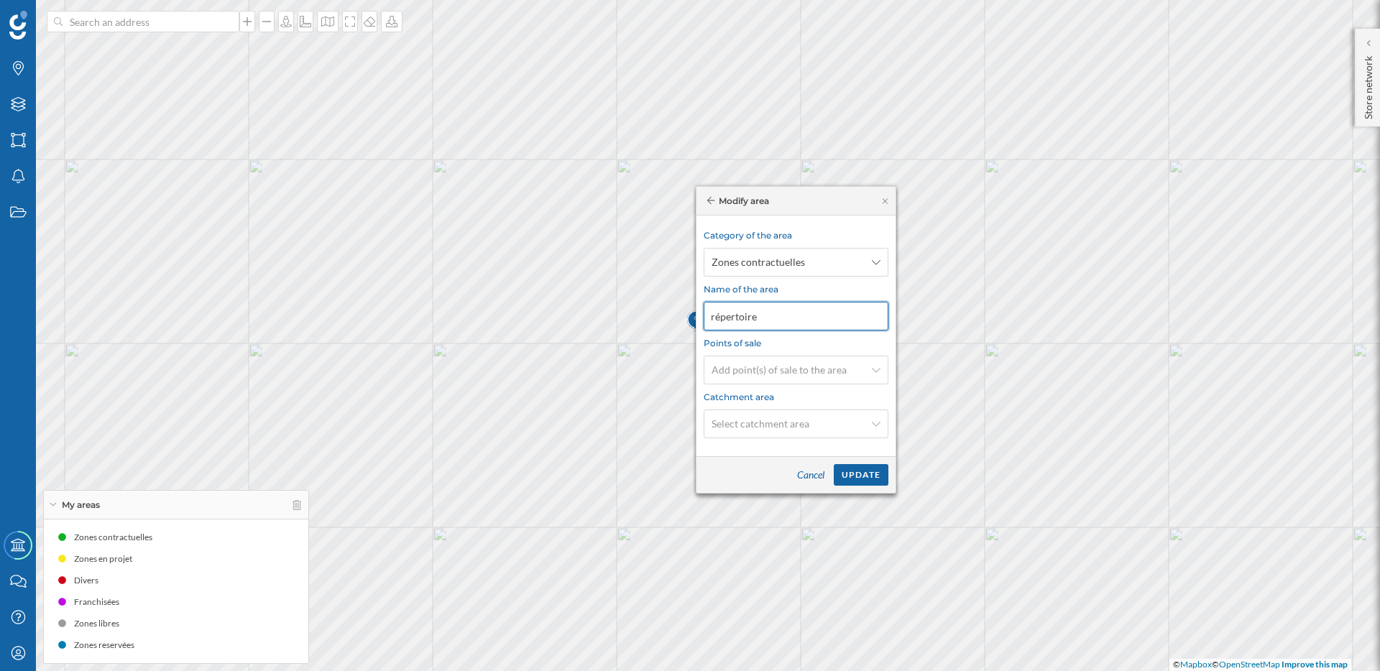
click at [763, 316] on input "répertoire" at bounding box center [796, 316] width 185 height 29
drag, startPoint x: 763, startPoint y: 316, endPoint x: 694, endPoint y: 316, distance: 68.3
click at [694, 316] on div "Brands Layers Areas Notifications States Academy Contact us Help Center My Prof…" at bounding box center [690, 335] width 1380 height 671
type input "Z"
click at [805, 314] on input at bounding box center [796, 316] width 185 height 29
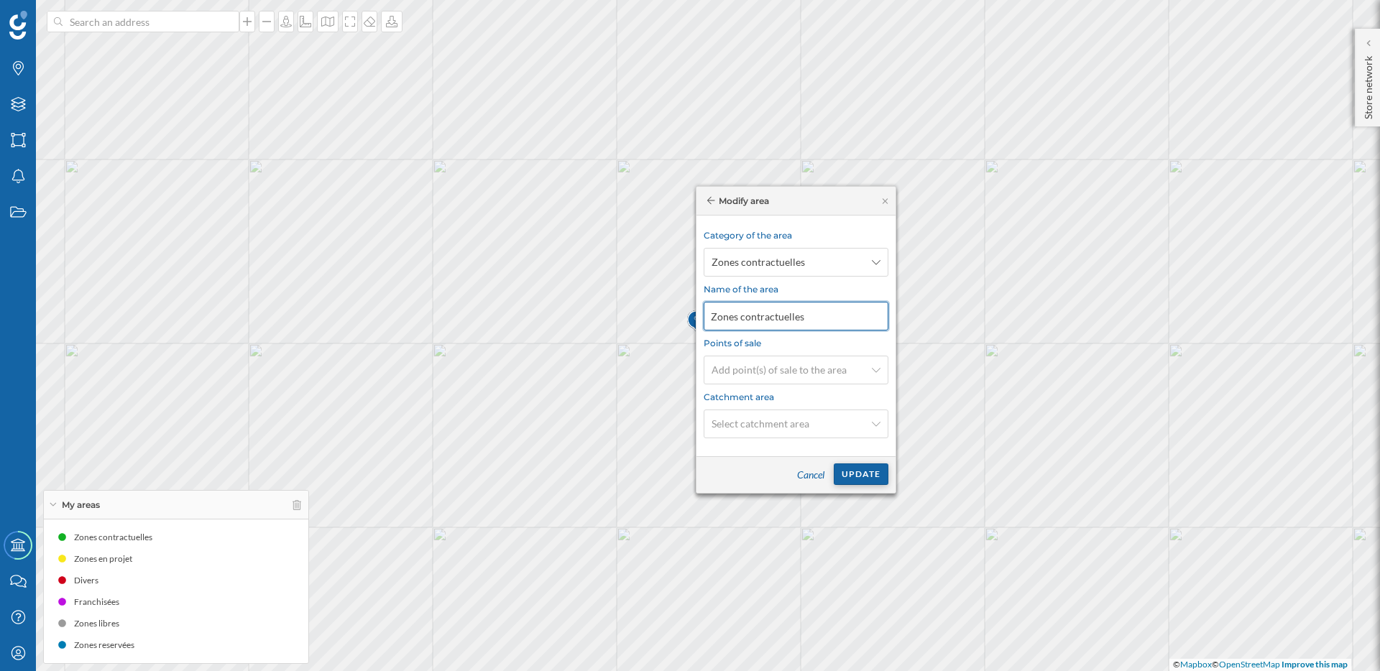
type input "Zones contractuelles"
click at [869, 476] on div "Update" at bounding box center [861, 475] width 55 height 22
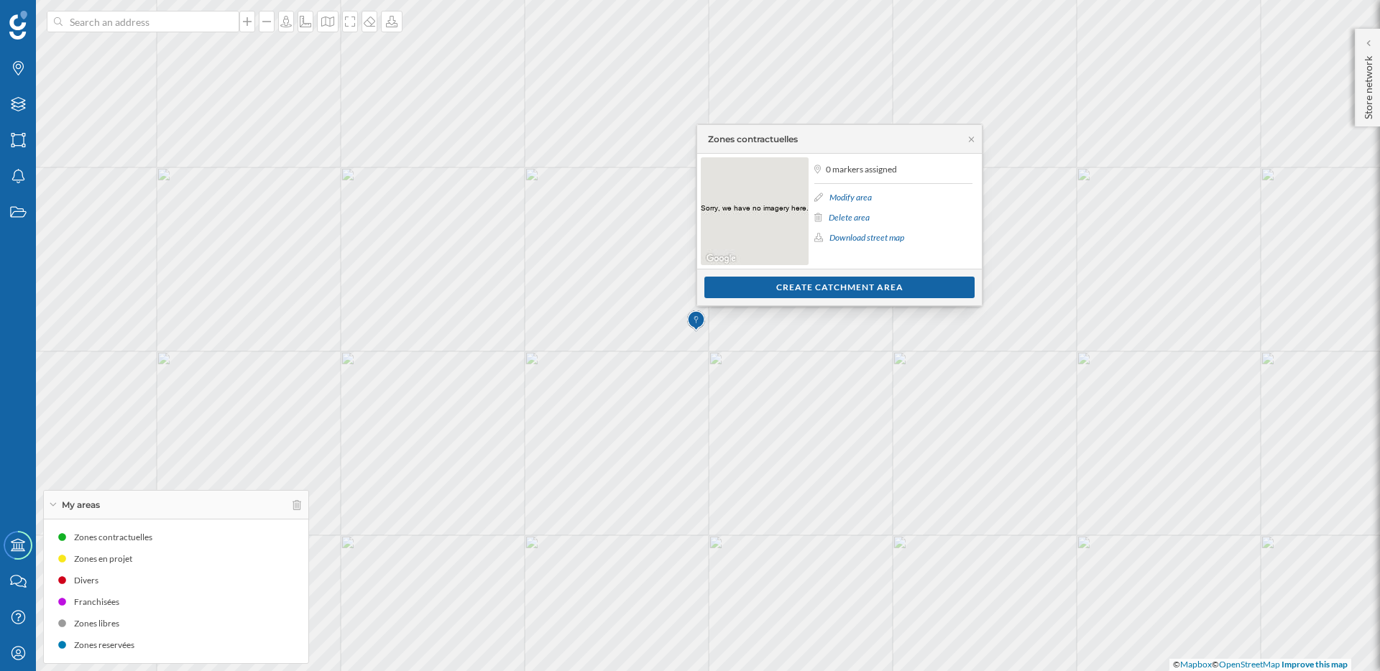
click at [858, 198] on link "Modify area" at bounding box center [850, 197] width 42 height 11
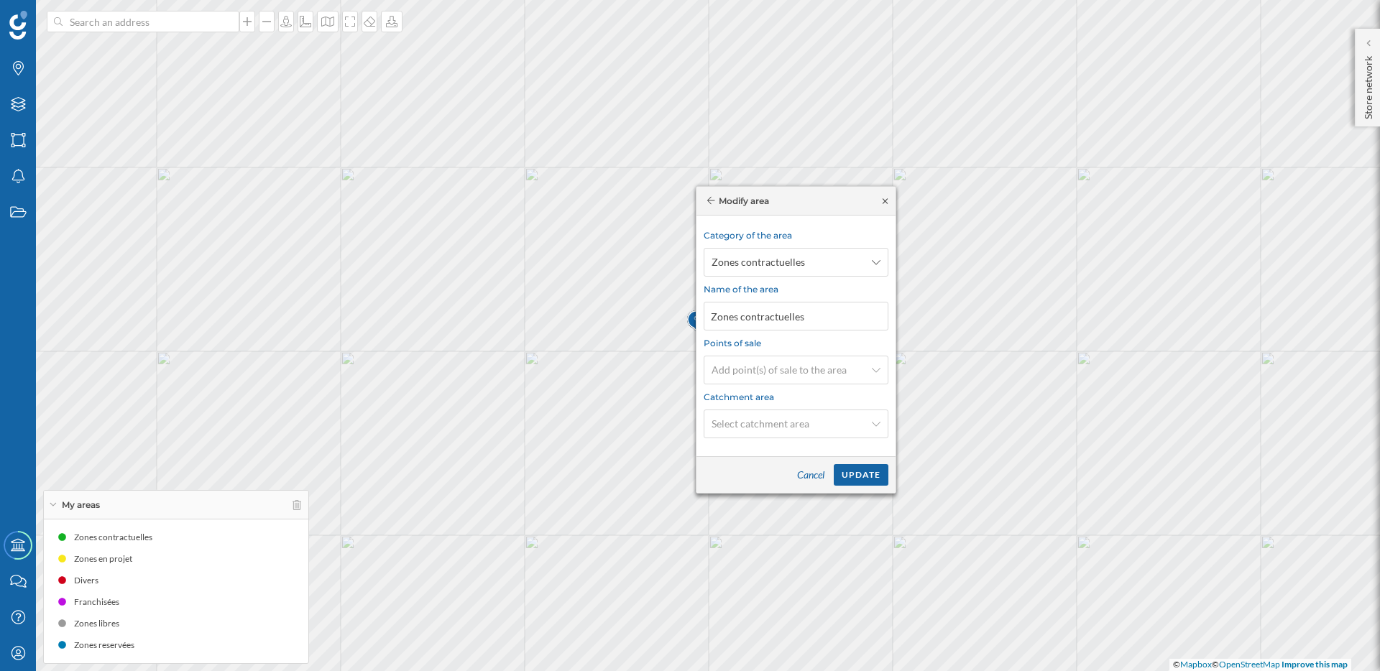
click at [886, 203] on icon at bounding box center [885, 201] width 11 height 9
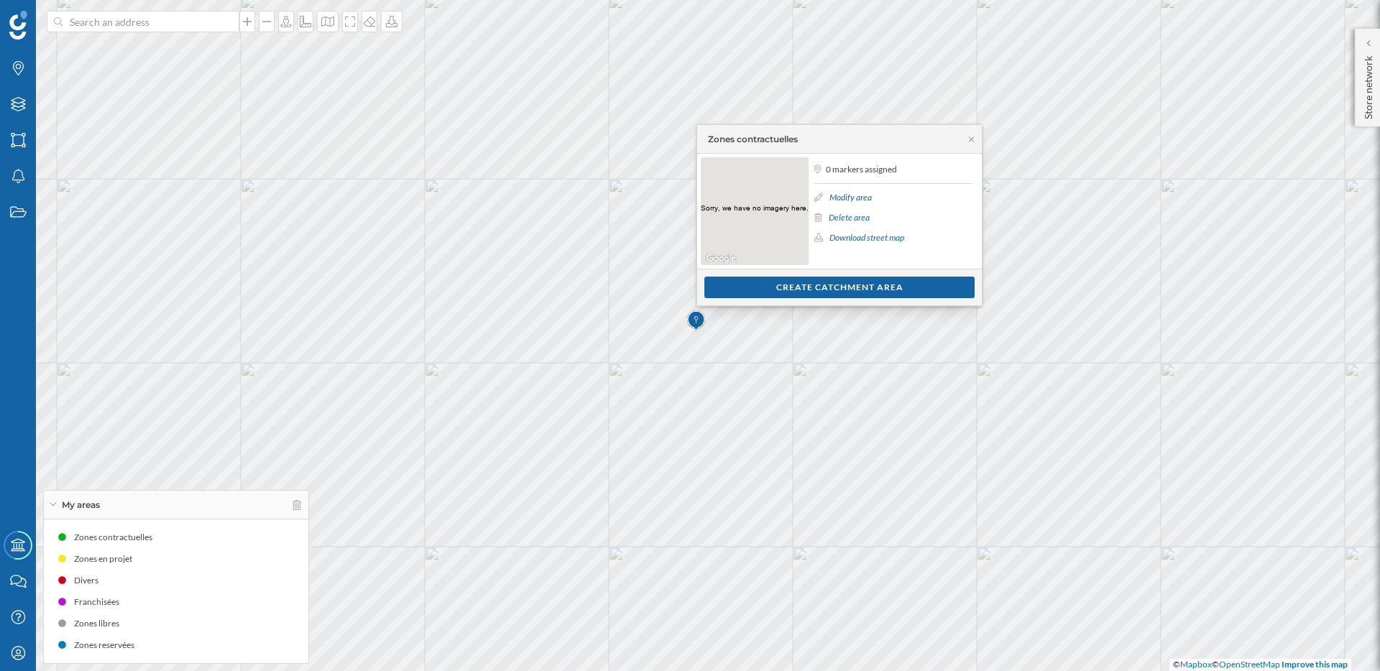
click at [864, 195] on link "Modify area" at bounding box center [850, 197] width 42 height 11
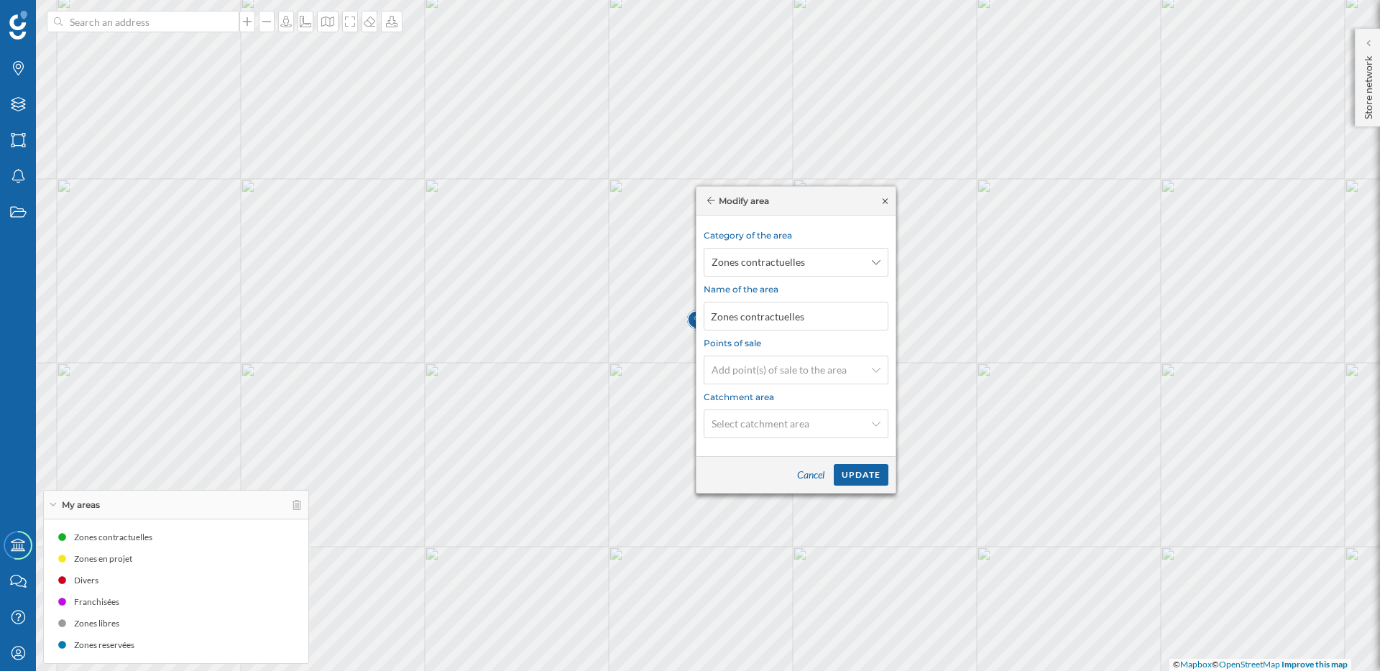
click at [884, 203] on icon at bounding box center [885, 201] width 11 height 9
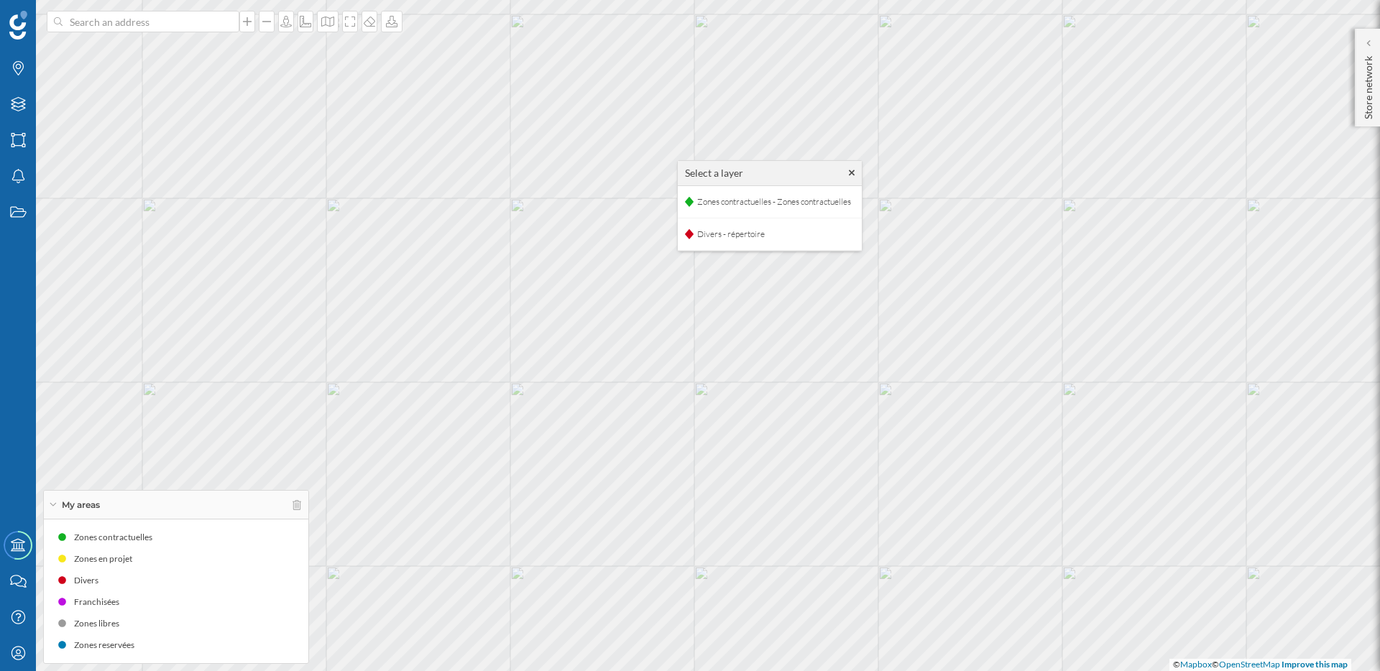
click at [855, 174] on icon at bounding box center [852, 173] width 6 height 6
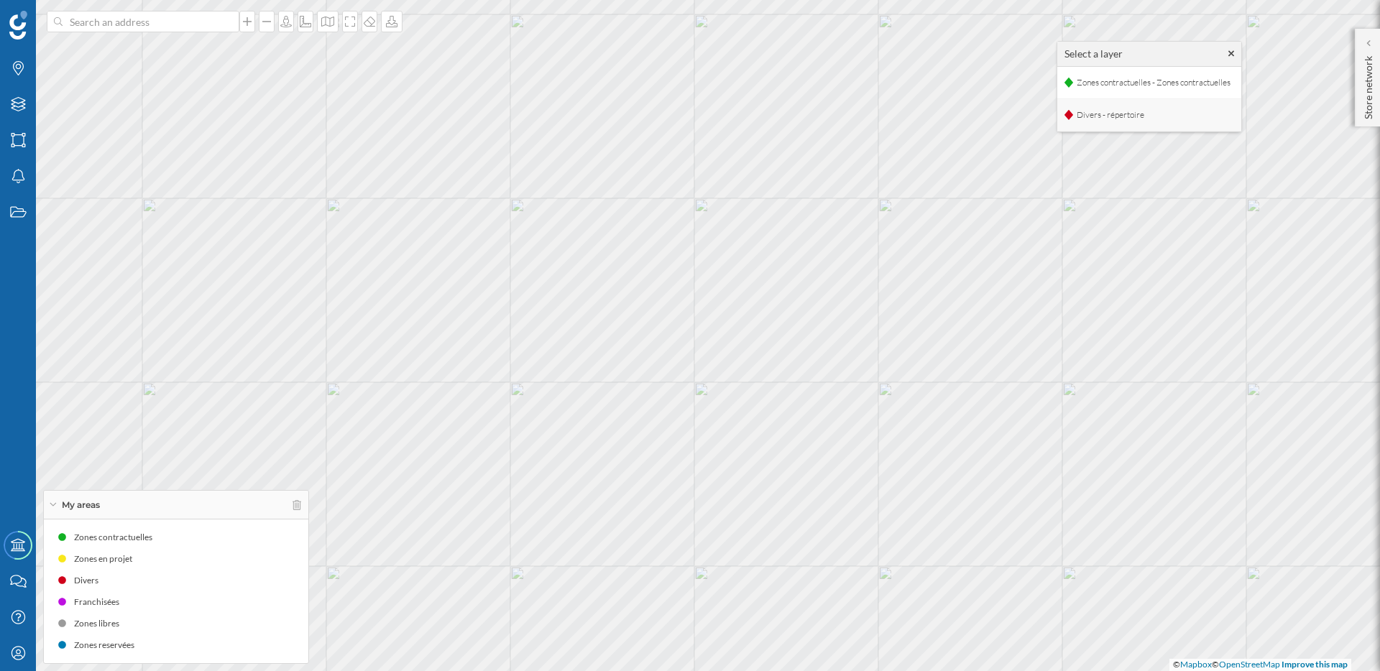
click at [1101, 116] on span "Divers - répertoire" at bounding box center [1110, 115] width 75 height 22
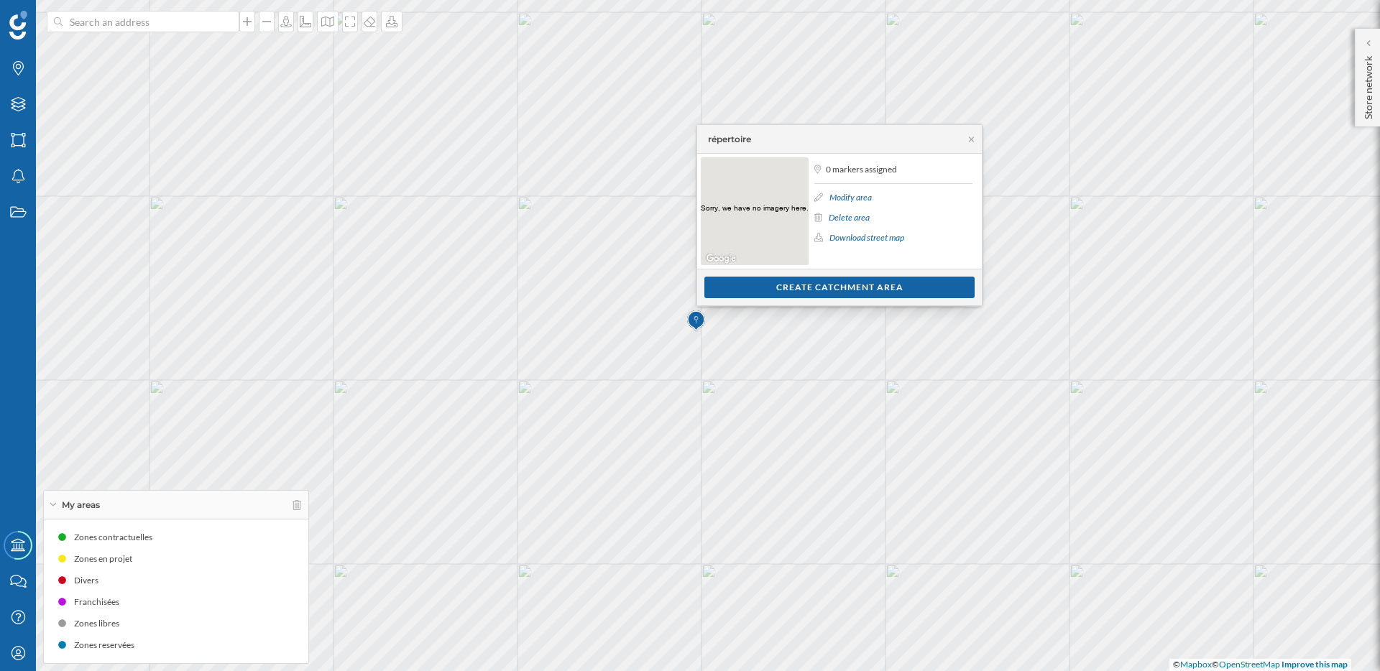
click at [843, 198] on link "Modify area" at bounding box center [850, 197] width 42 height 11
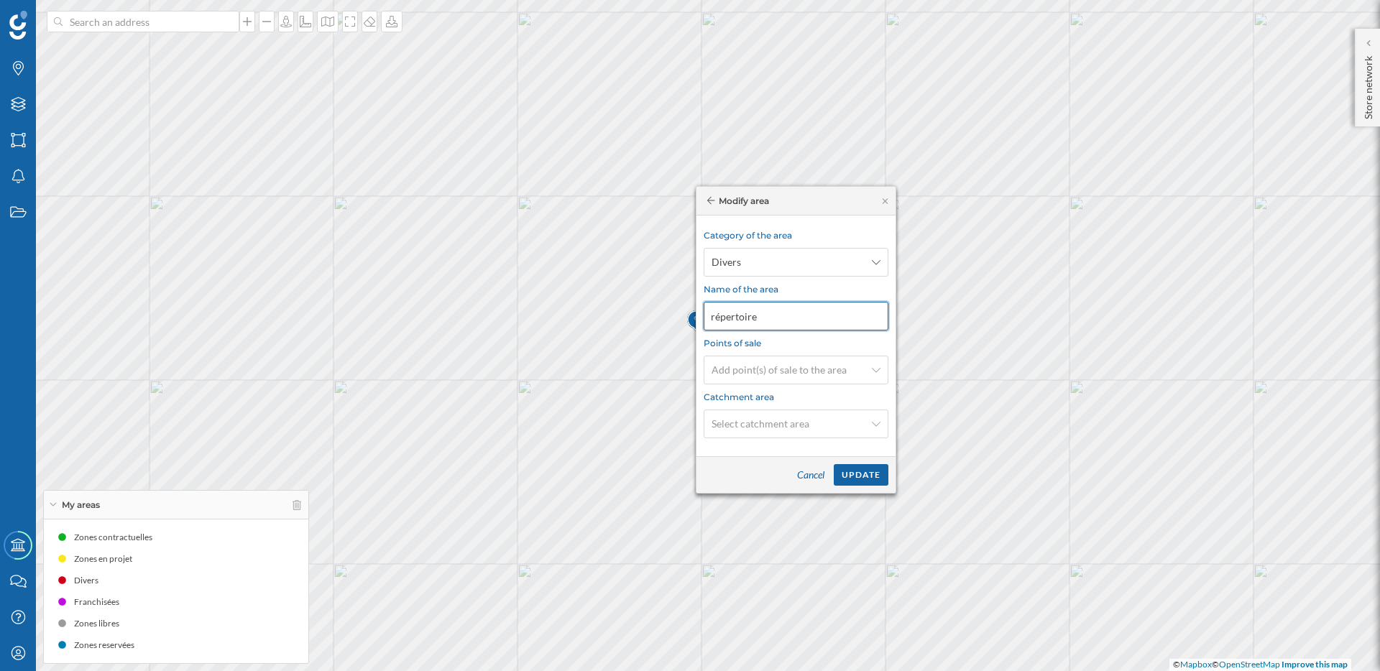
drag, startPoint x: 778, startPoint y: 313, endPoint x: 699, endPoint y: 314, distance: 79.1
click at [699, 314] on div "Modify area Category of the area Divers Name of the area répertoire Points of s…" at bounding box center [796, 340] width 201 height 308
click at [712, 204] on icon at bounding box center [711, 200] width 8 height 9
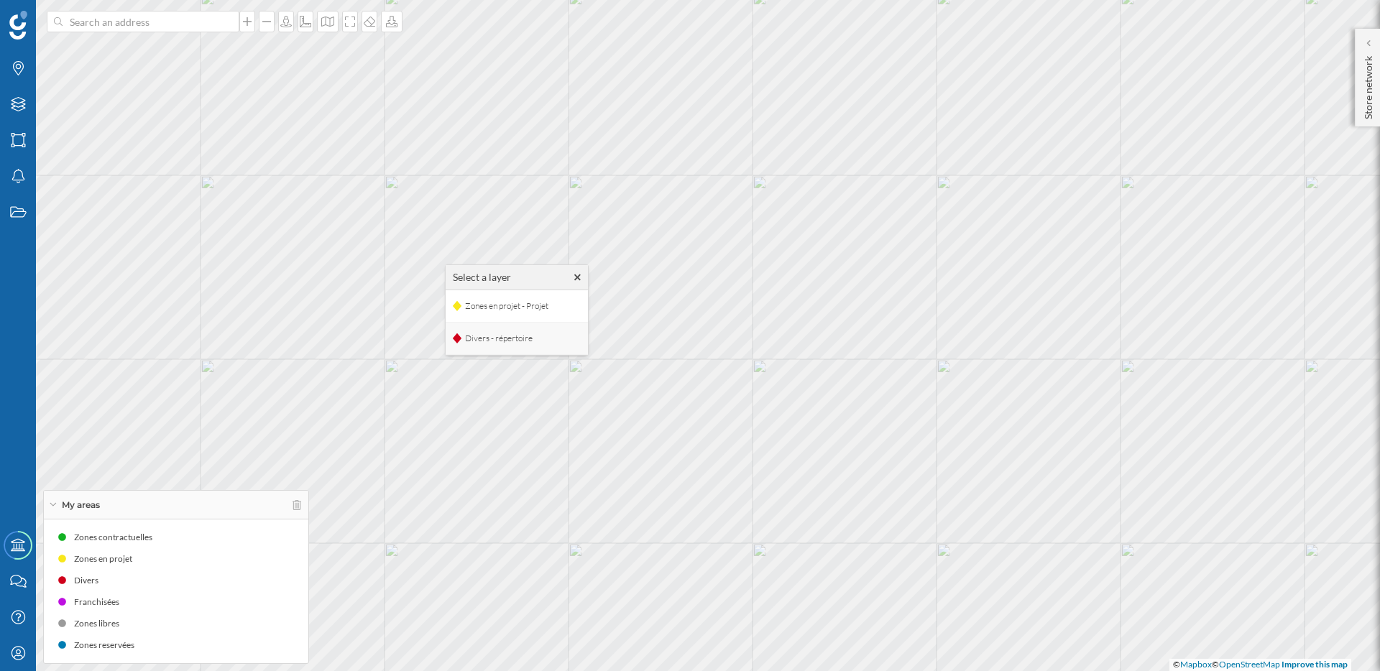
click at [474, 350] on div "Divers - répertoire" at bounding box center [517, 339] width 142 height 32
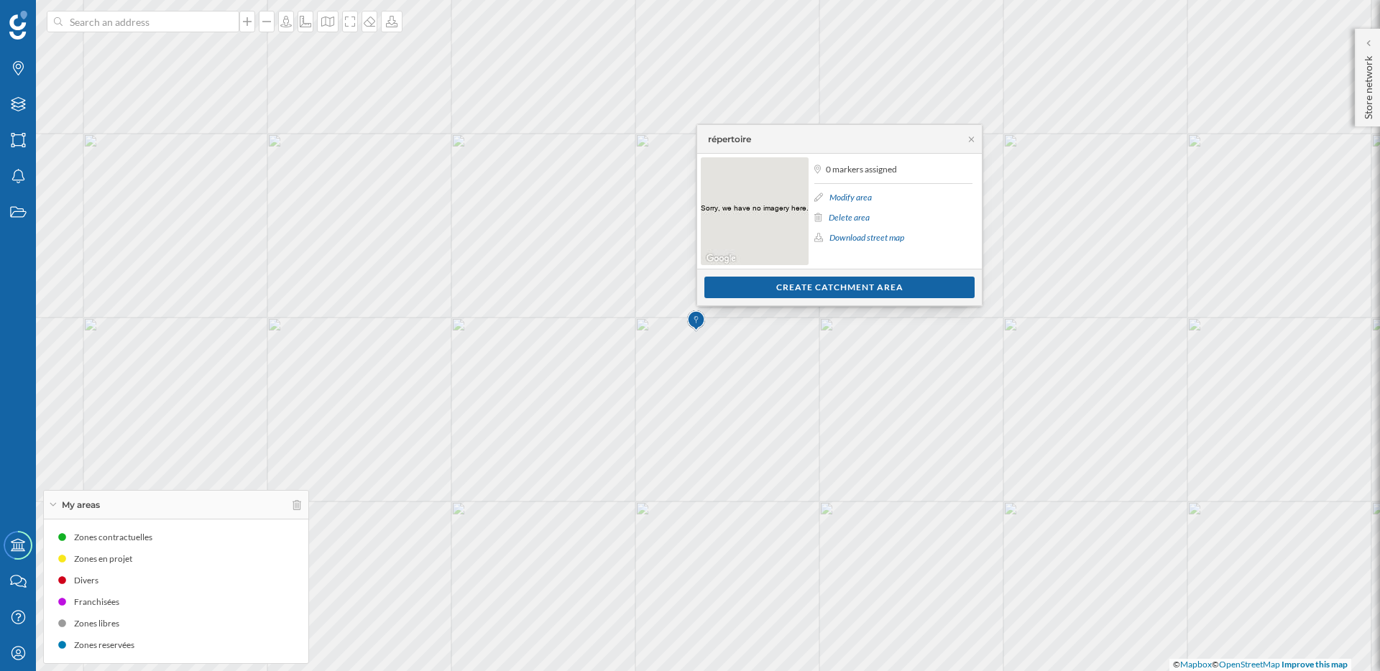
click at [862, 196] on link "Modify area" at bounding box center [850, 197] width 42 height 11
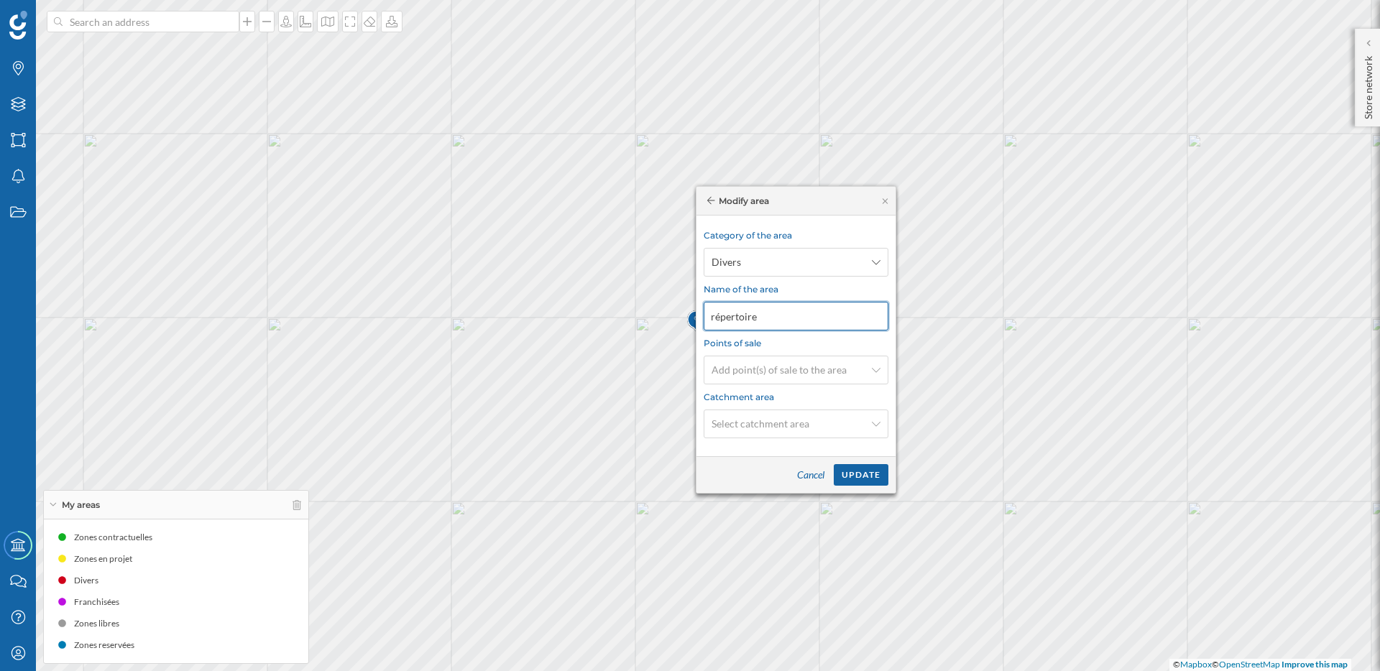
click at [658, 316] on div "Brands Layers Areas Notifications States Academy Contact us Help Center My Prof…" at bounding box center [690, 335] width 1380 height 671
type input "Divers"
click at [867, 472] on div "Update" at bounding box center [861, 475] width 55 height 22
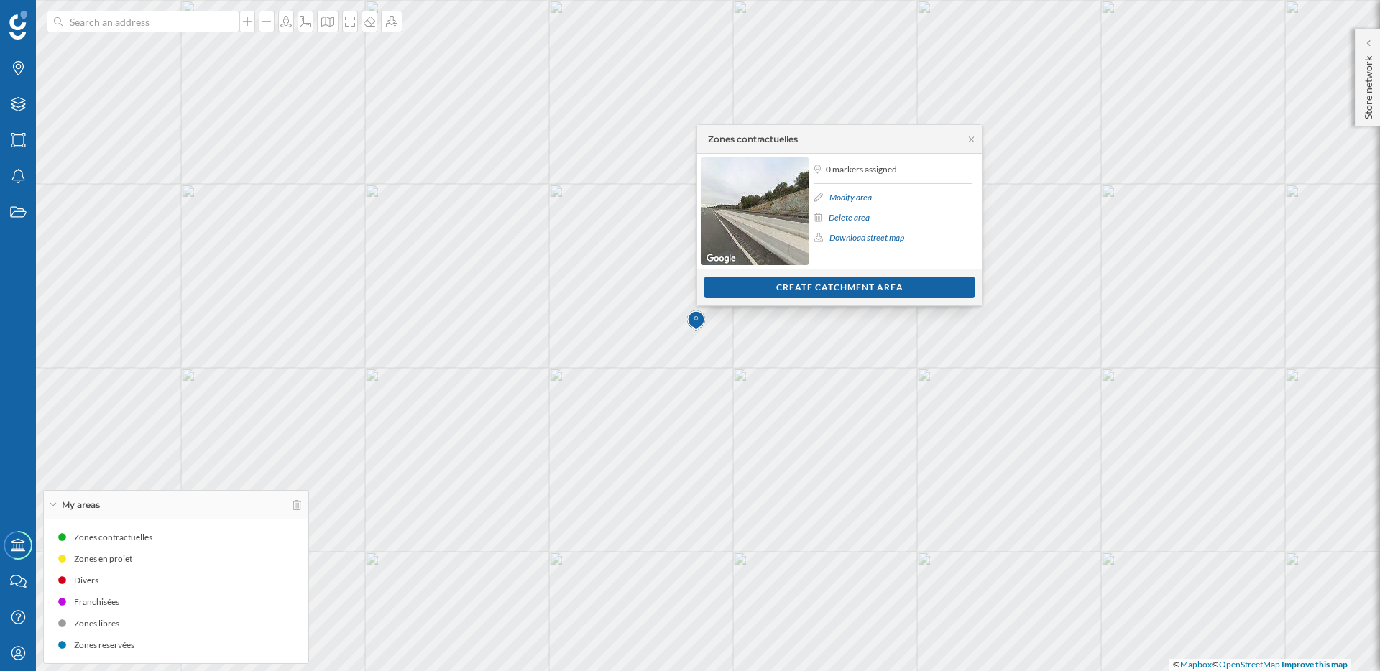
click at [847, 199] on link "Modify area" at bounding box center [850, 197] width 42 height 11
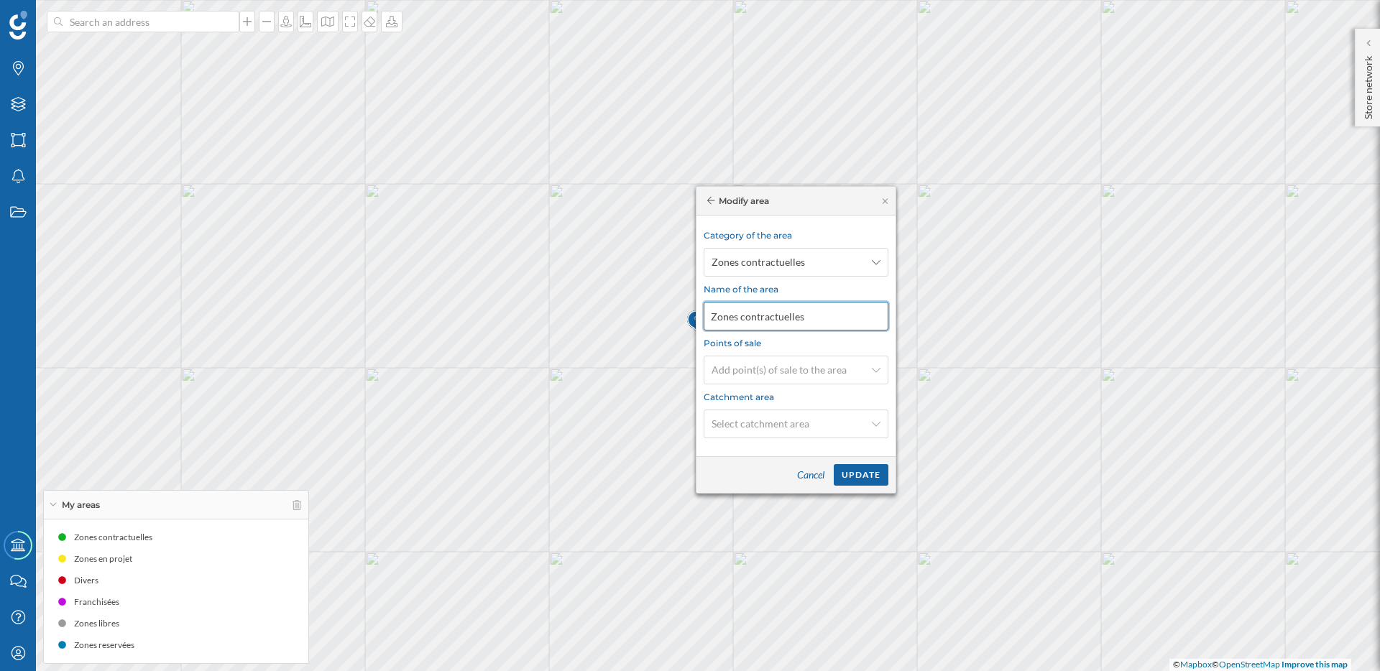
click at [656, 311] on div "Brands Layers Areas Notifications States Academy Contact us Help Center My Prof…" at bounding box center [690, 335] width 1380 height 671
drag, startPoint x: 824, startPoint y: 316, endPoint x: 688, endPoint y: 316, distance: 135.8
click at [688, 316] on div "Brands Layers Areas Notifications States Academy Contact us Help Center My Prof…" at bounding box center [690, 335] width 1380 height 671
click at [886, 201] on icon at bounding box center [885, 201] width 11 height 9
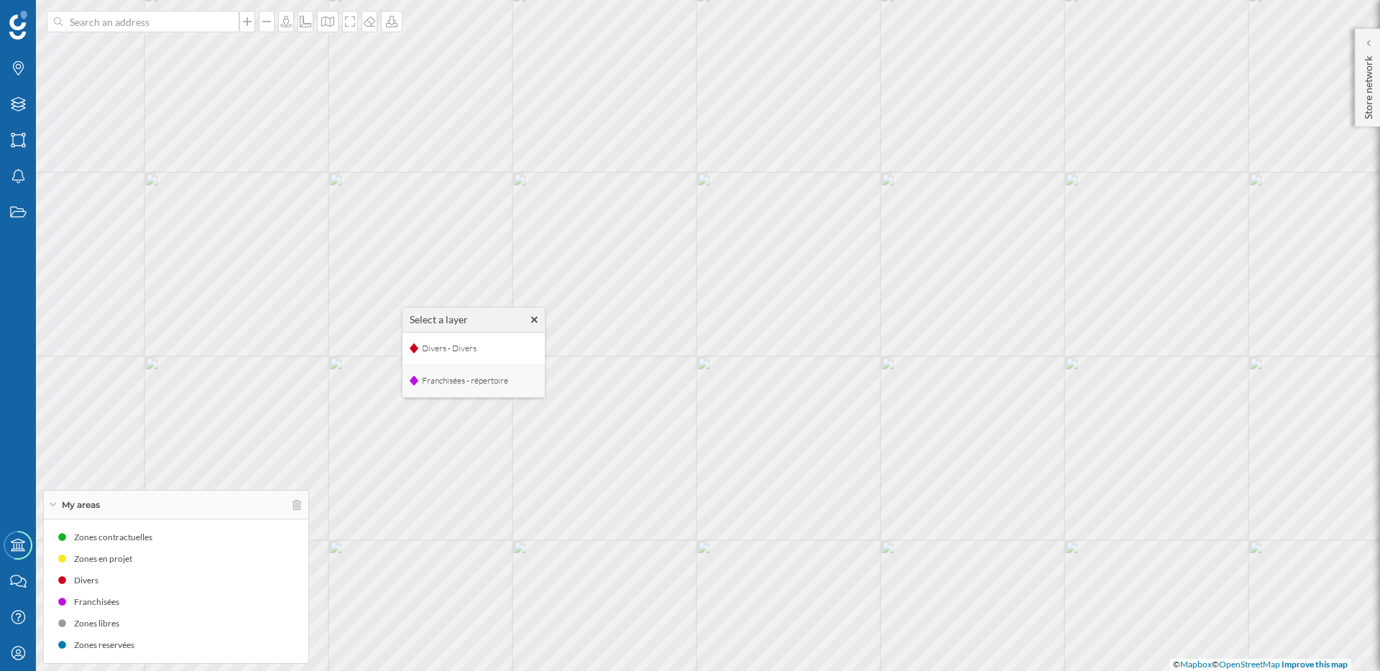
click at [460, 379] on span "Franchisées - répertoire" at bounding box center [464, 381] width 93 height 22
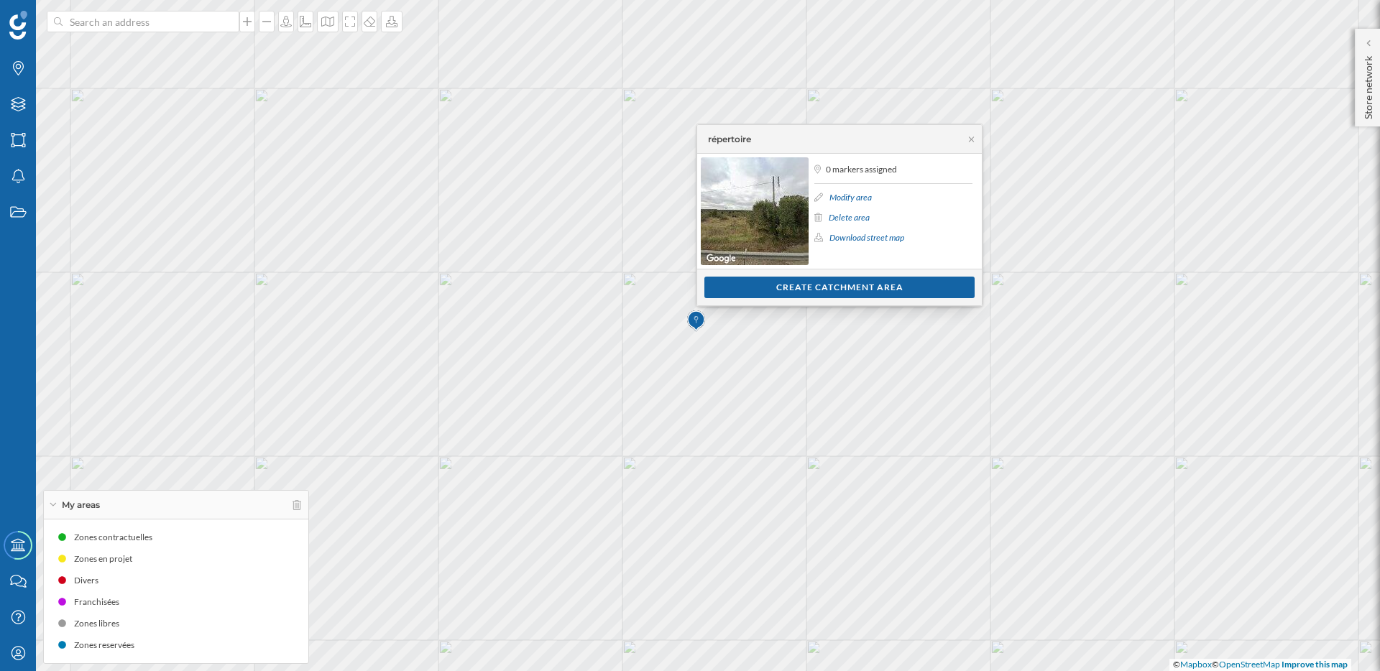
click at [837, 196] on link "Modify area" at bounding box center [850, 197] width 42 height 11
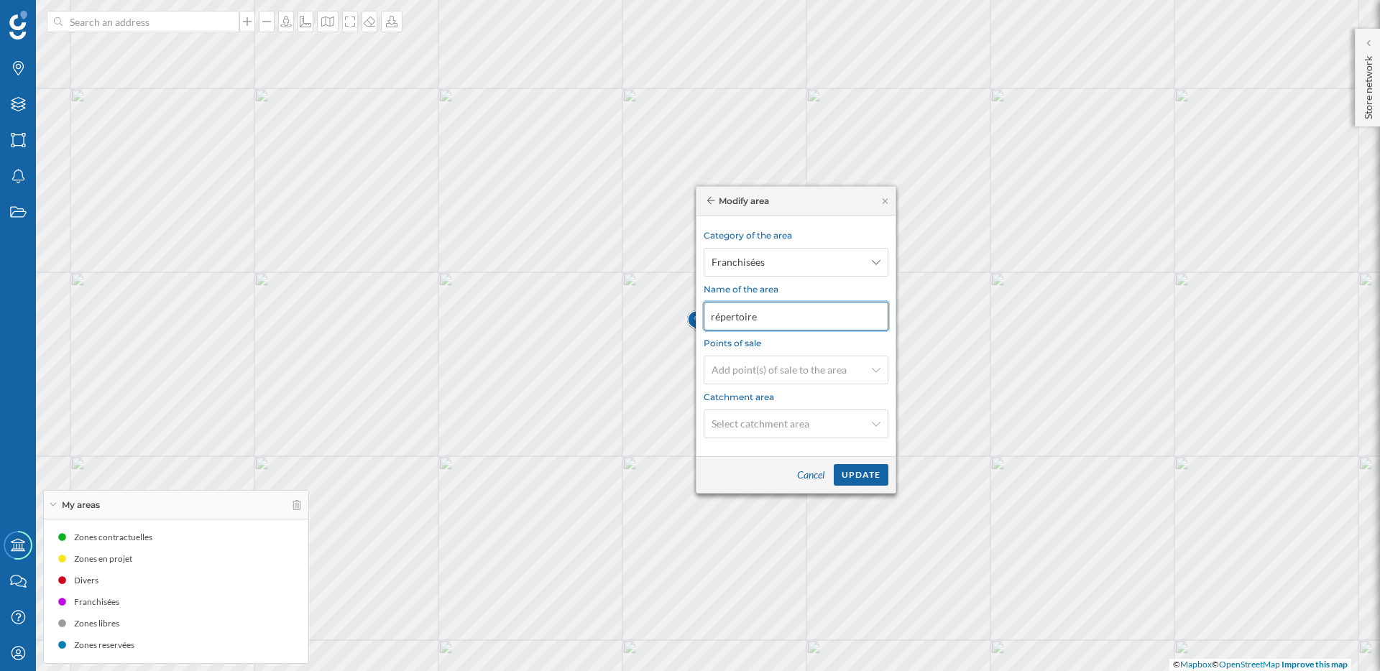
click at [652, 318] on div "Brands Layers Areas Notifications States Academy Contact us Help Center My Prof…" at bounding box center [690, 335] width 1380 height 671
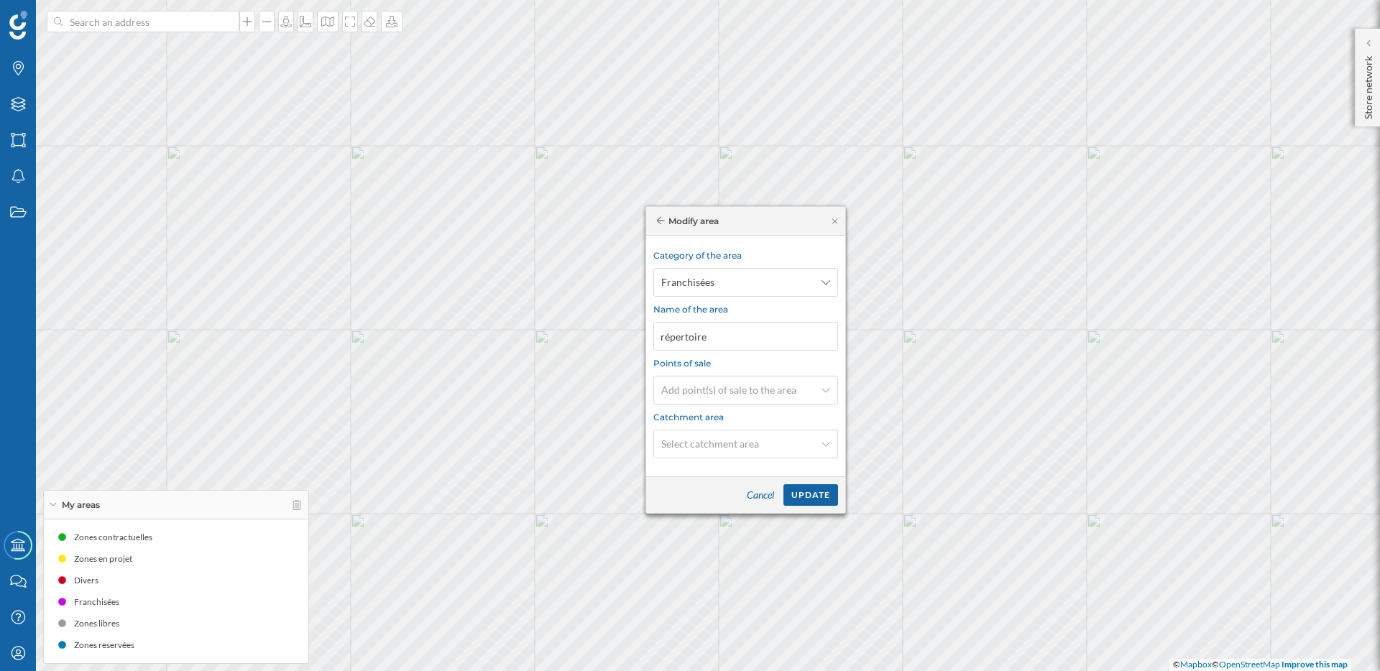
drag, startPoint x: 798, startPoint y: 201, endPoint x: 590, endPoint y: 276, distance: 220.7
click at [646, 236] on div "Modify area" at bounding box center [745, 221] width 199 height 29
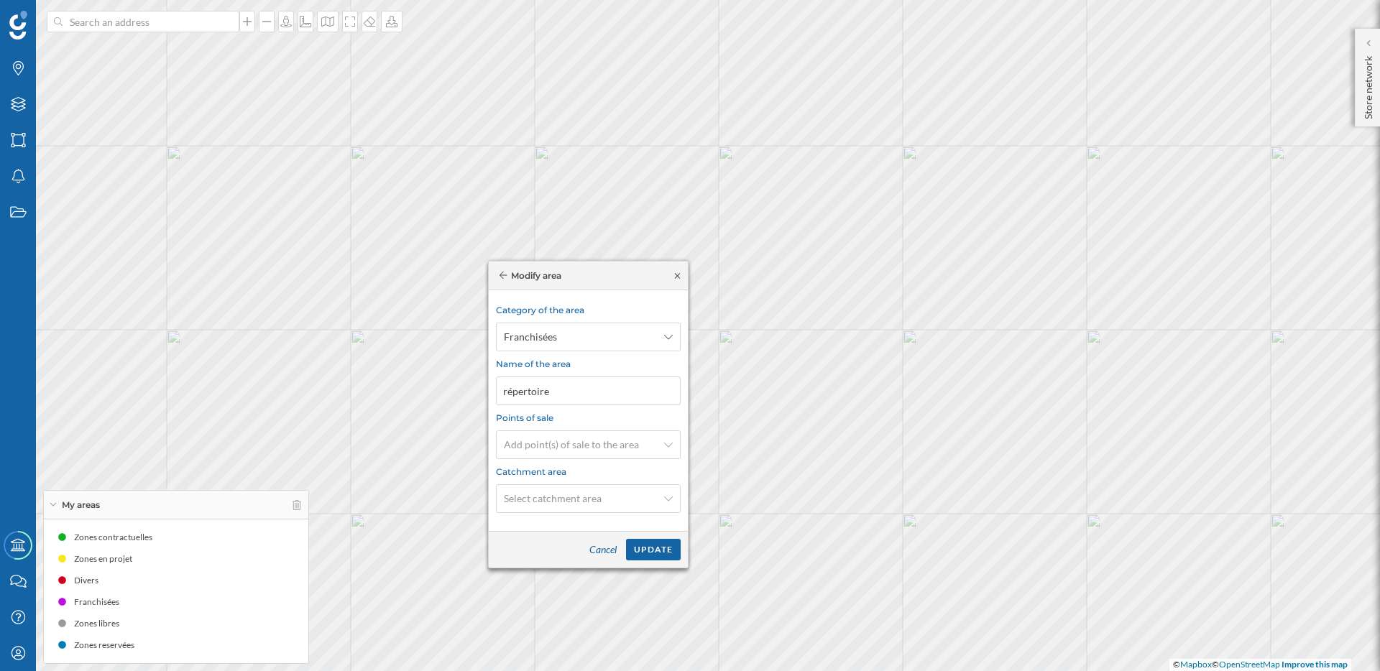
click at [681, 277] on icon at bounding box center [677, 276] width 11 height 9
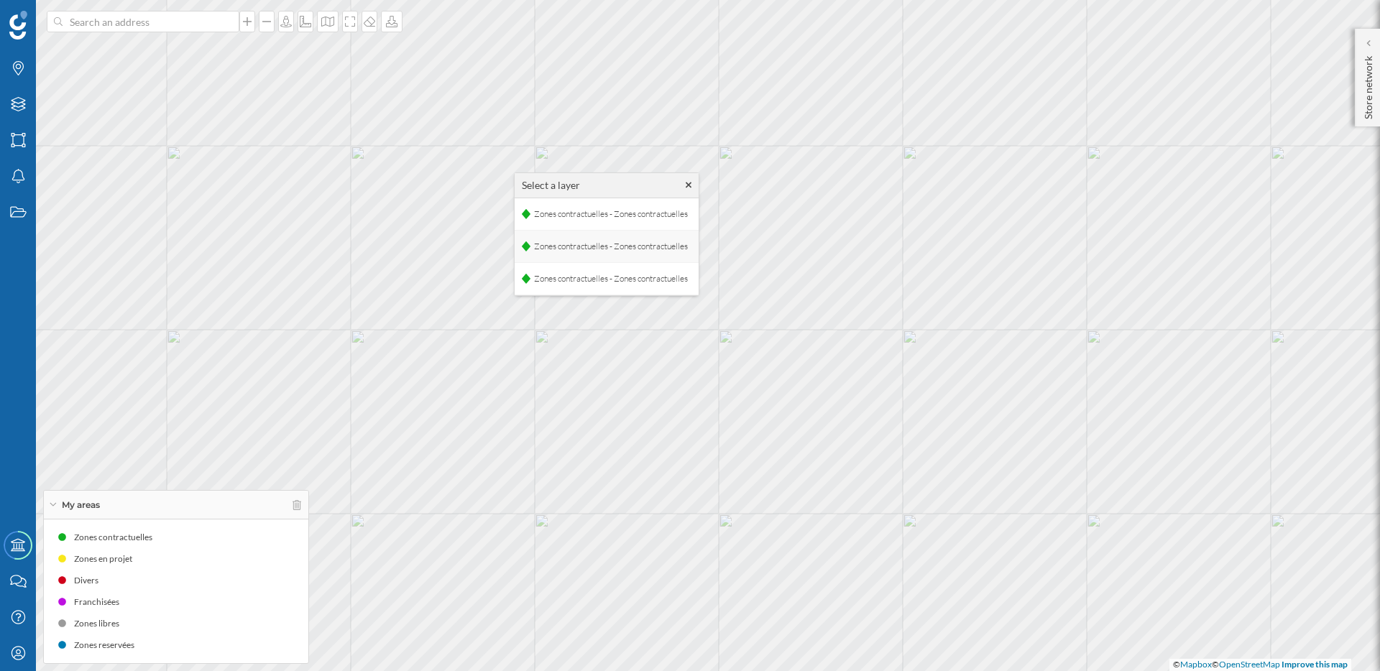
click at [568, 254] on span "Zones contractuelles - Zones contractuelles" at bounding box center [610, 247] width 161 height 22
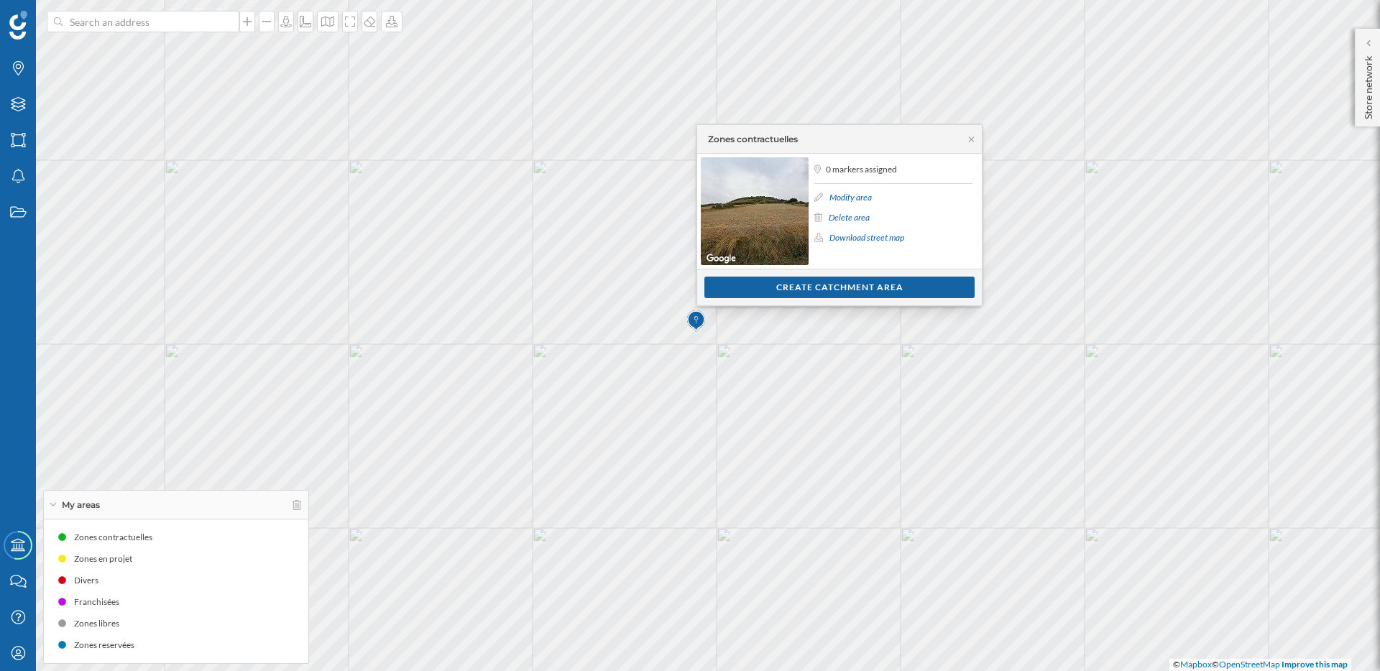
click at [852, 196] on link "Modify area" at bounding box center [850, 197] width 42 height 11
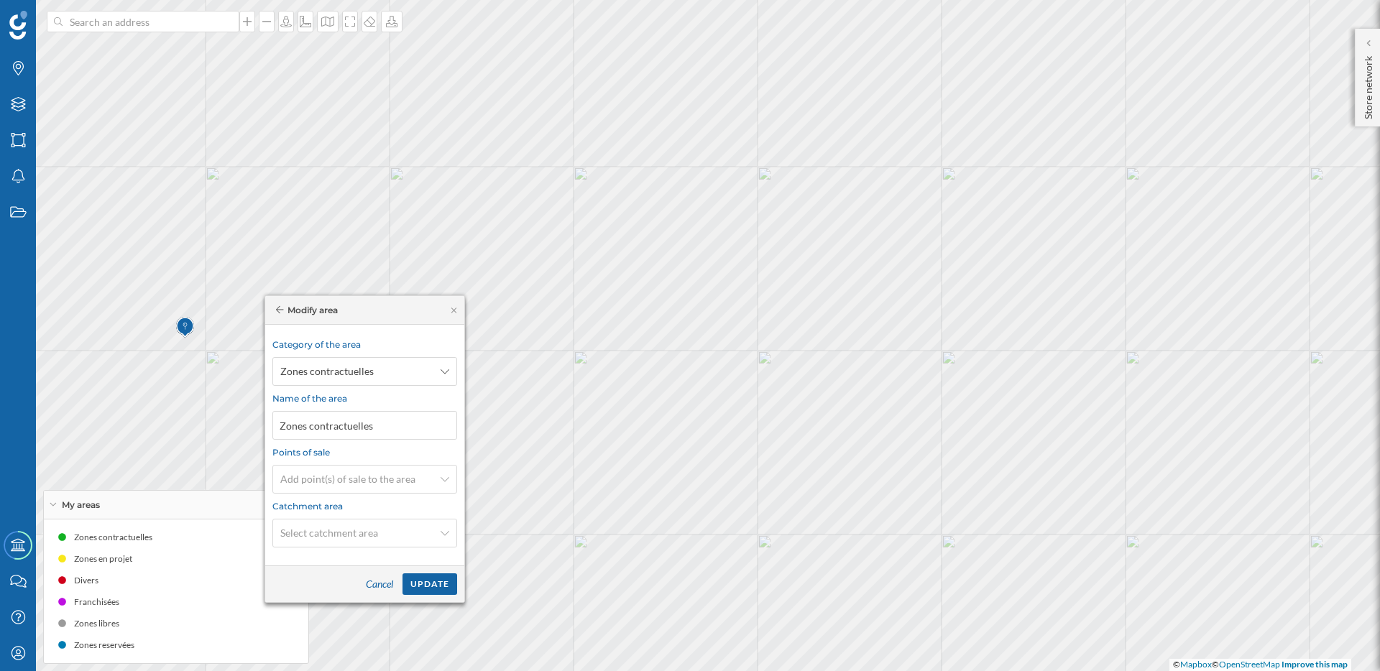
drag, startPoint x: 832, startPoint y: 200, endPoint x: 402, endPoint y: 309, distance: 443.4
click at [402, 309] on div "Modify area" at bounding box center [364, 310] width 199 height 29
click at [377, 426] on input "Zones contractuelles" at bounding box center [366, 425] width 185 height 29
paste input "01011 [GEOGRAPHIC_DATA]"
type input "01011 [GEOGRAPHIC_DATA]"
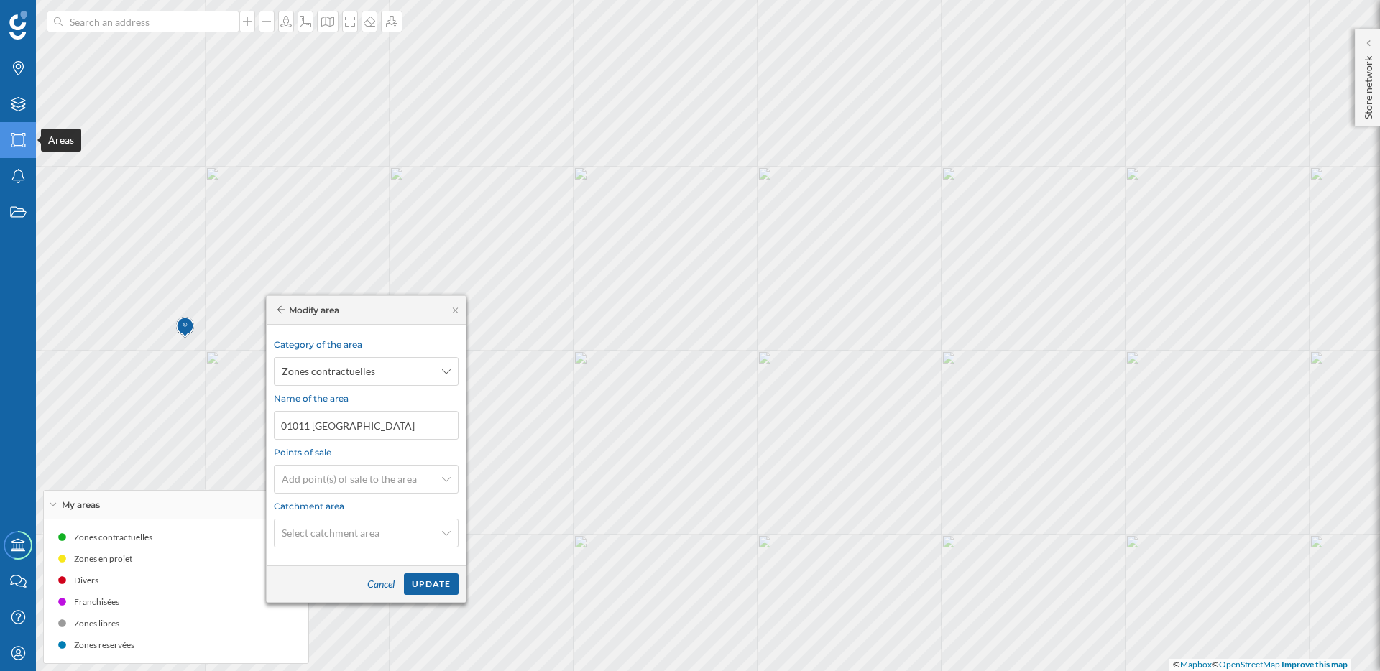
click at [17, 143] on icon "Areas" at bounding box center [18, 140] width 18 height 14
click at [22, 144] on icon at bounding box center [18, 140] width 14 height 14
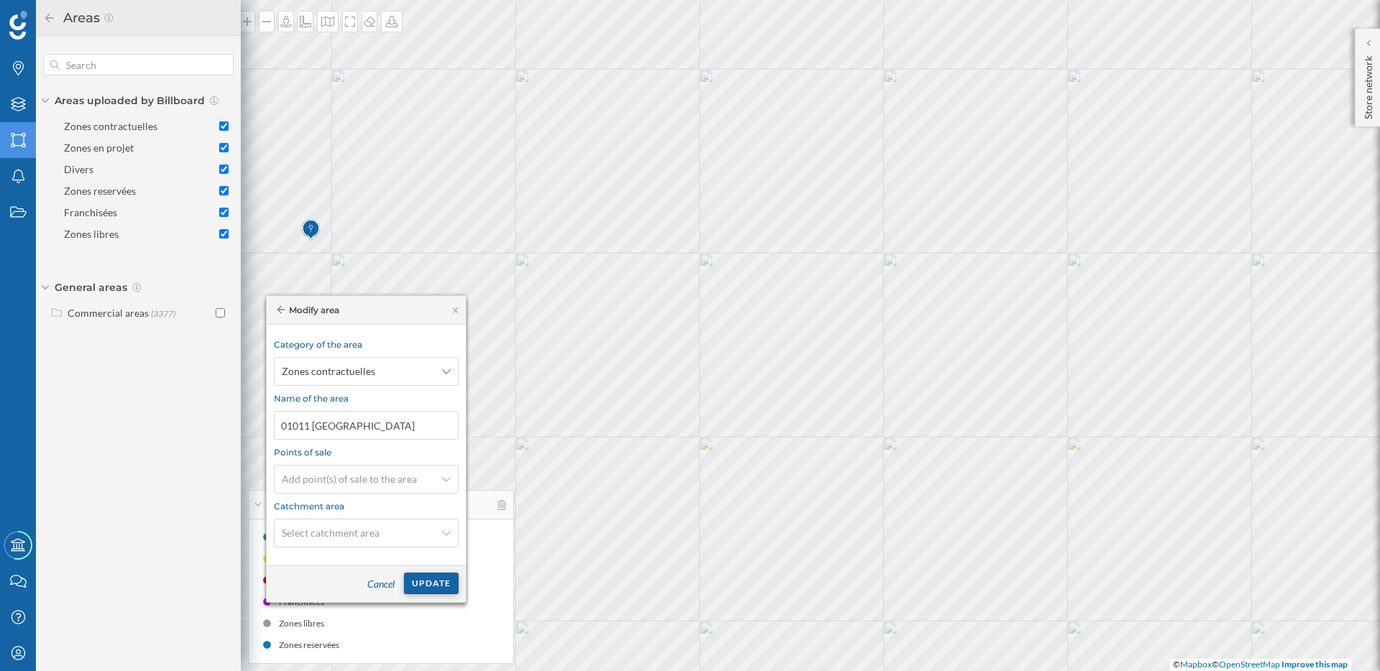
click at [438, 579] on div "Update" at bounding box center [431, 584] width 55 height 22
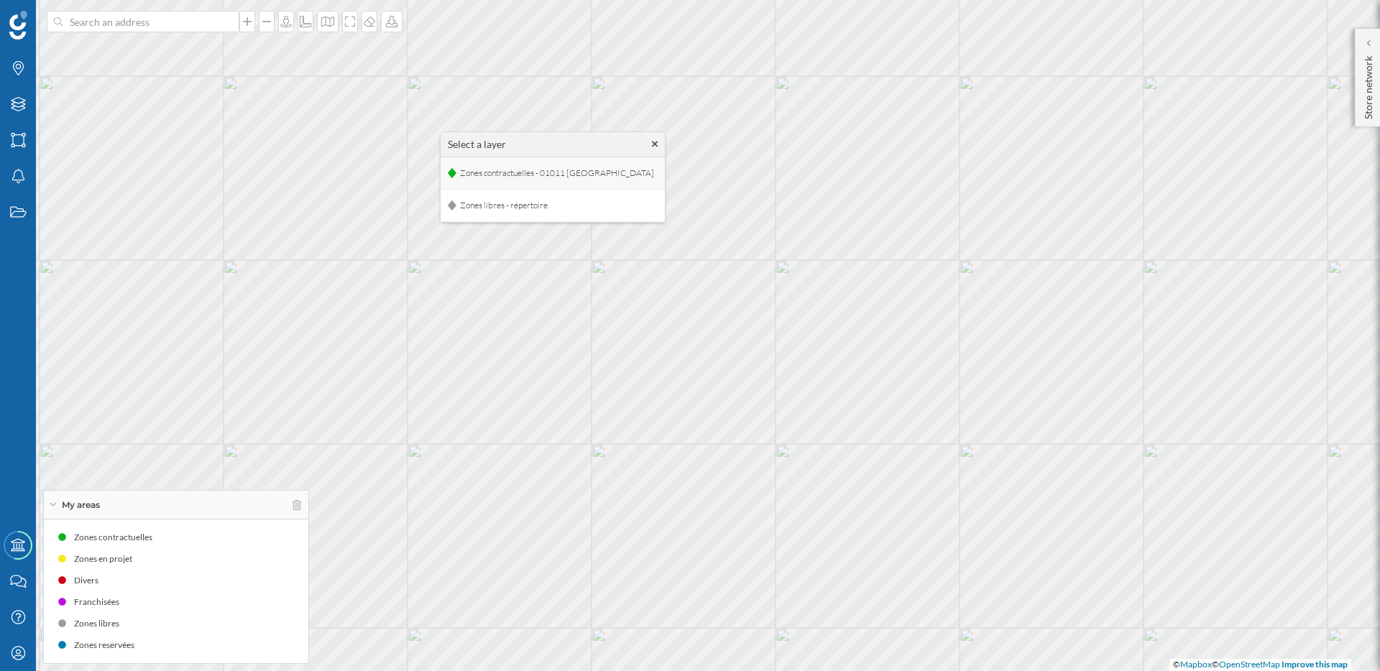
click at [531, 178] on span "Zones contractuelles - 01011 [GEOGRAPHIC_DATA]" at bounding box center [556, 173] width 201 height 22
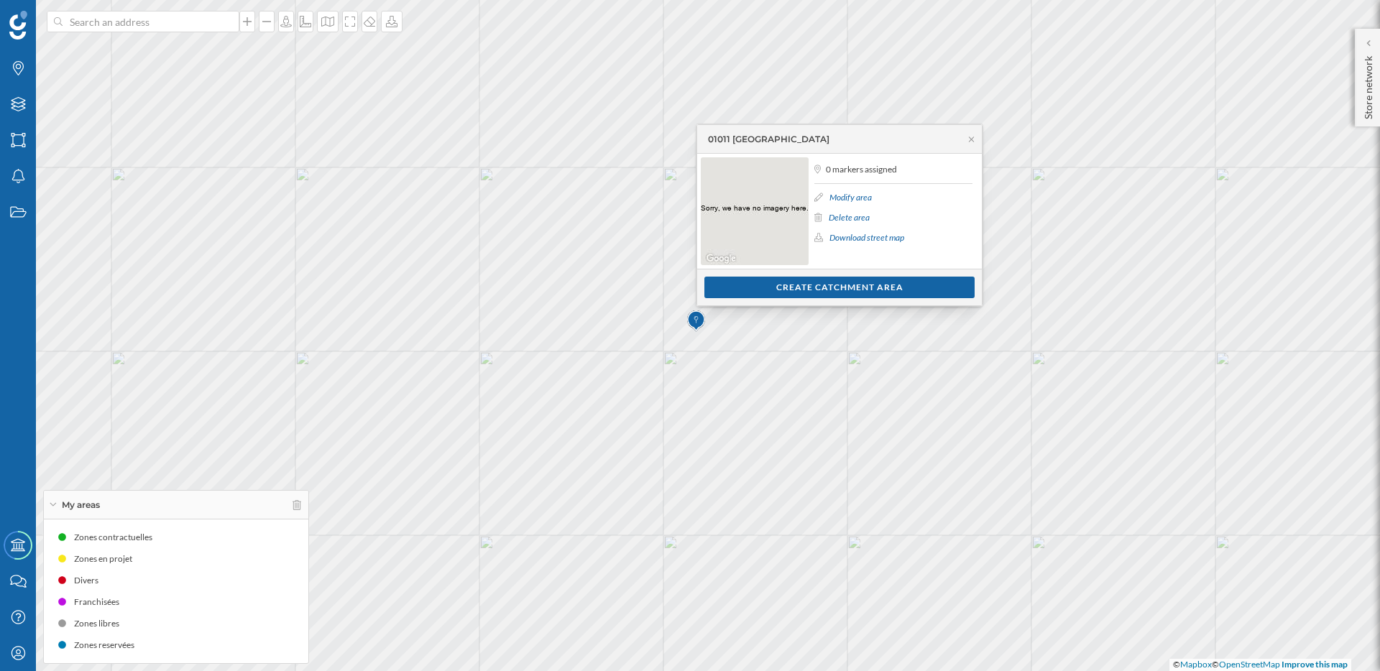
click at [865, 199] on link "Modify area" at bounding box center [850, 197] width 42 height 11
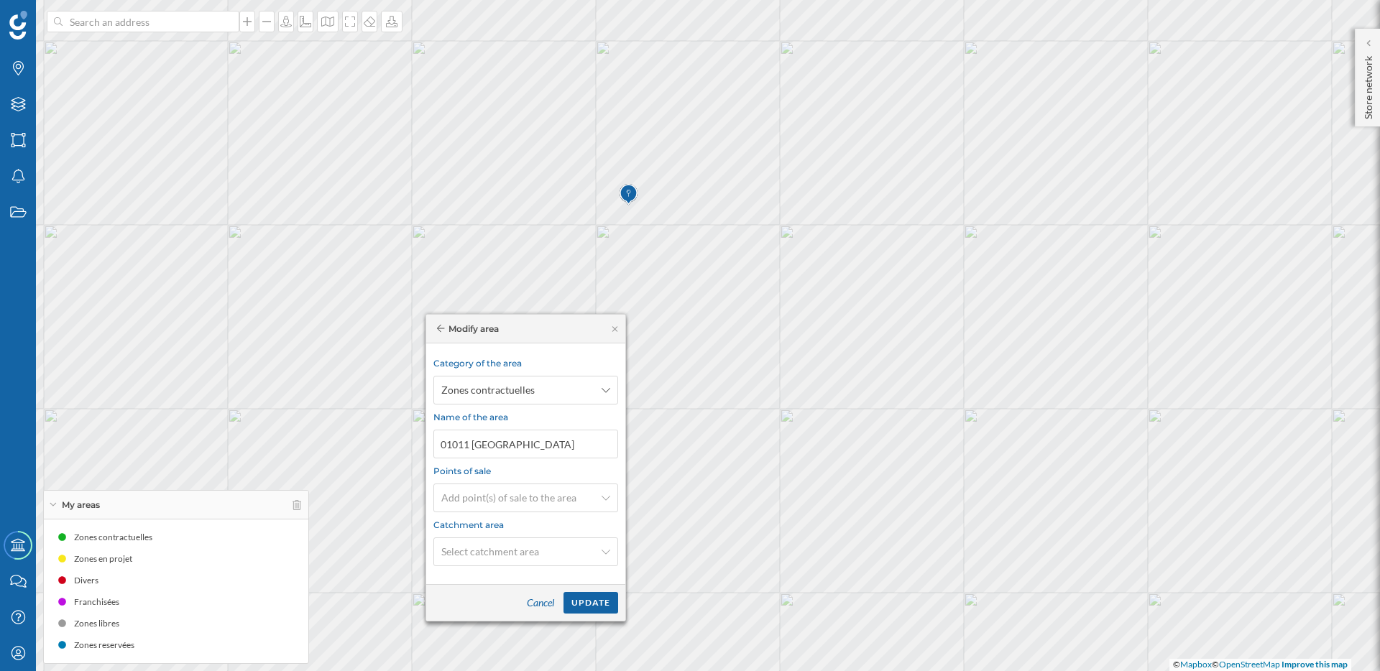
drag, startPoint x: 796, startPoint y: 216, endPoint x: 547, endPoint y: 332, distance: 274.3
click at [547, 332] on div "Modify area" at bounding box center [525, 329] width 199 height 29
click at [14, 101] on icon "Layers" at bounding box center [18, 104] width 18 height 14
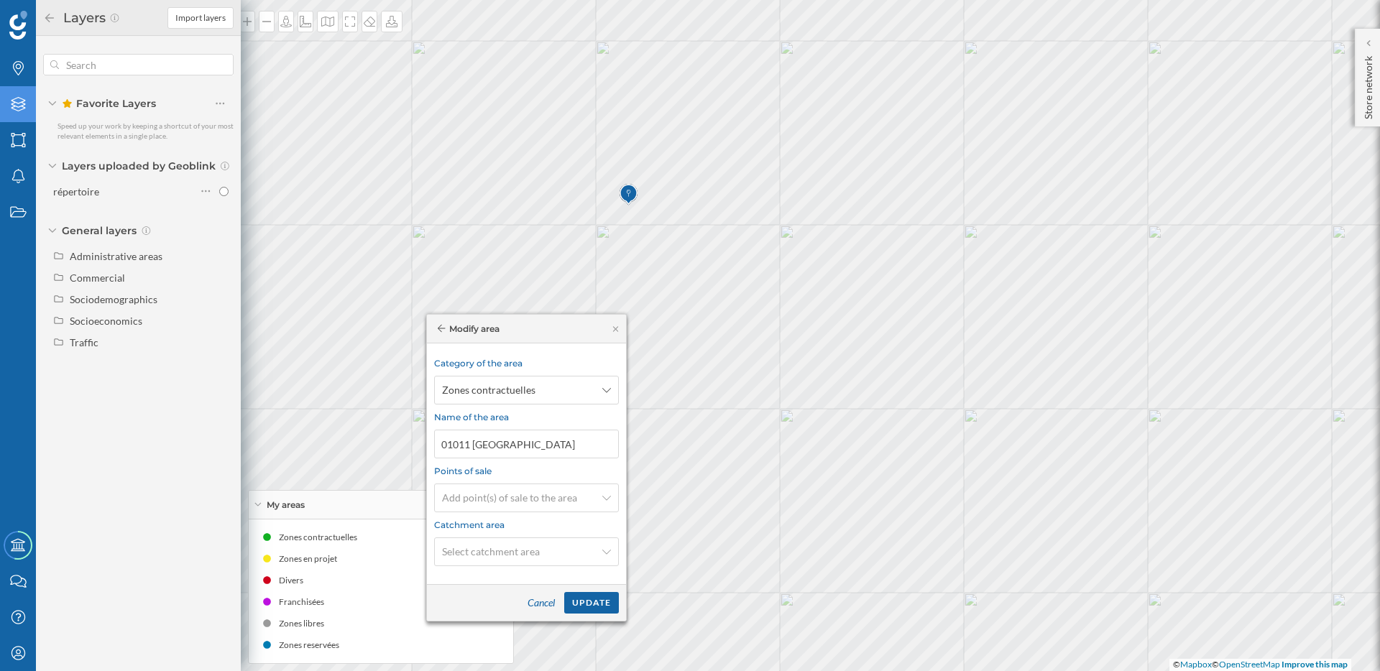
click at [14, 101] on icon "Layers" at bounding box center [18, 104] width 18 height 14
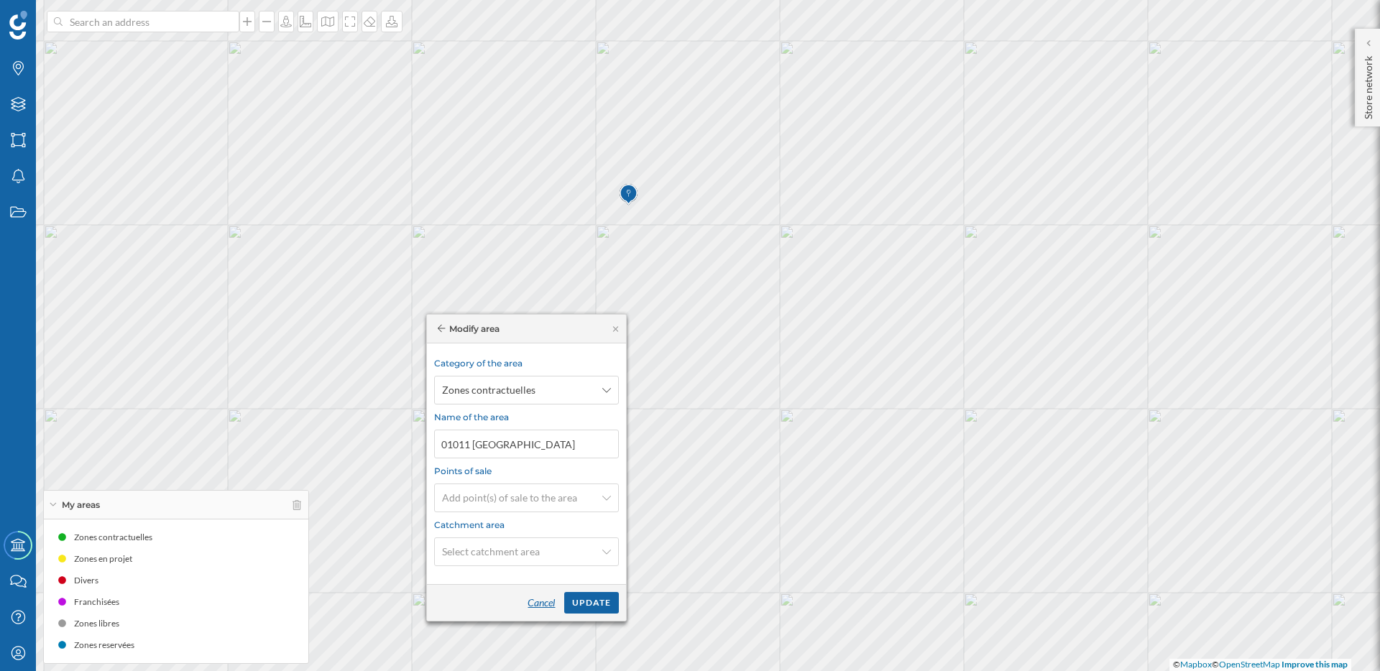
click at [545, 602] on div "Cancel" at bounding box center [541, 603] width 45 height 22
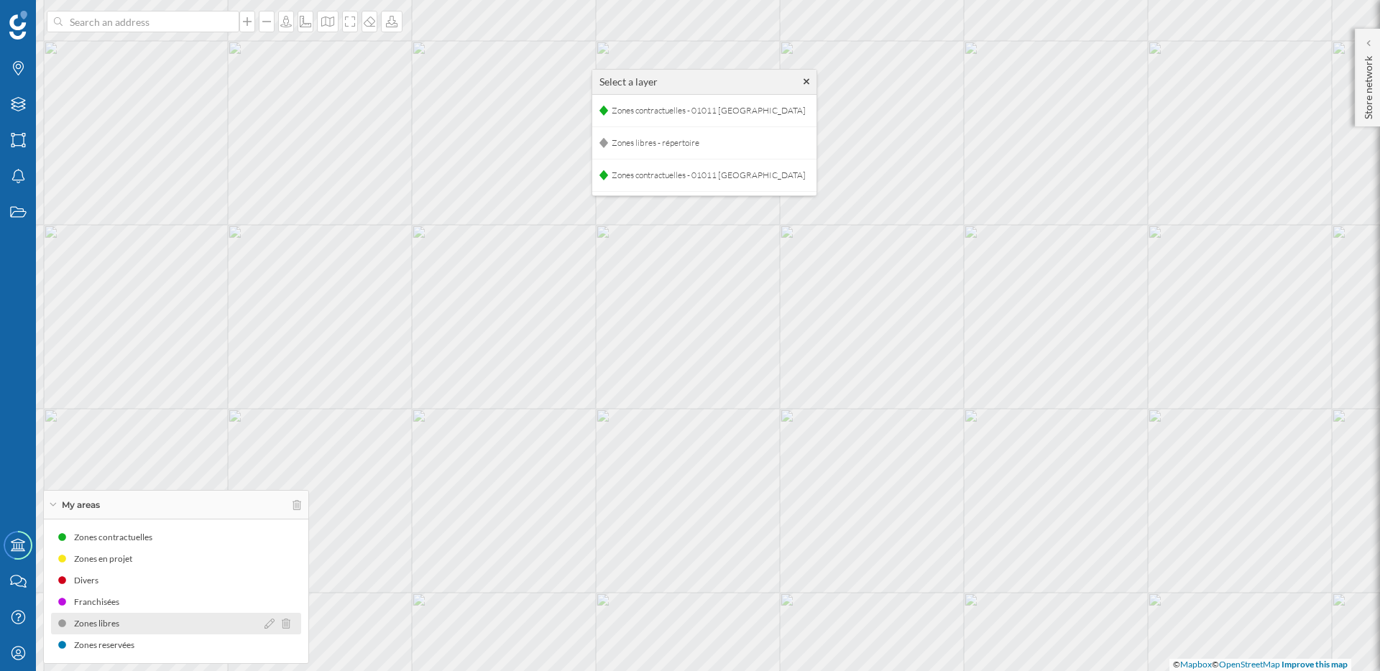
click at [288, 624] on div at bounding box center [280, 624] width 33 height 10
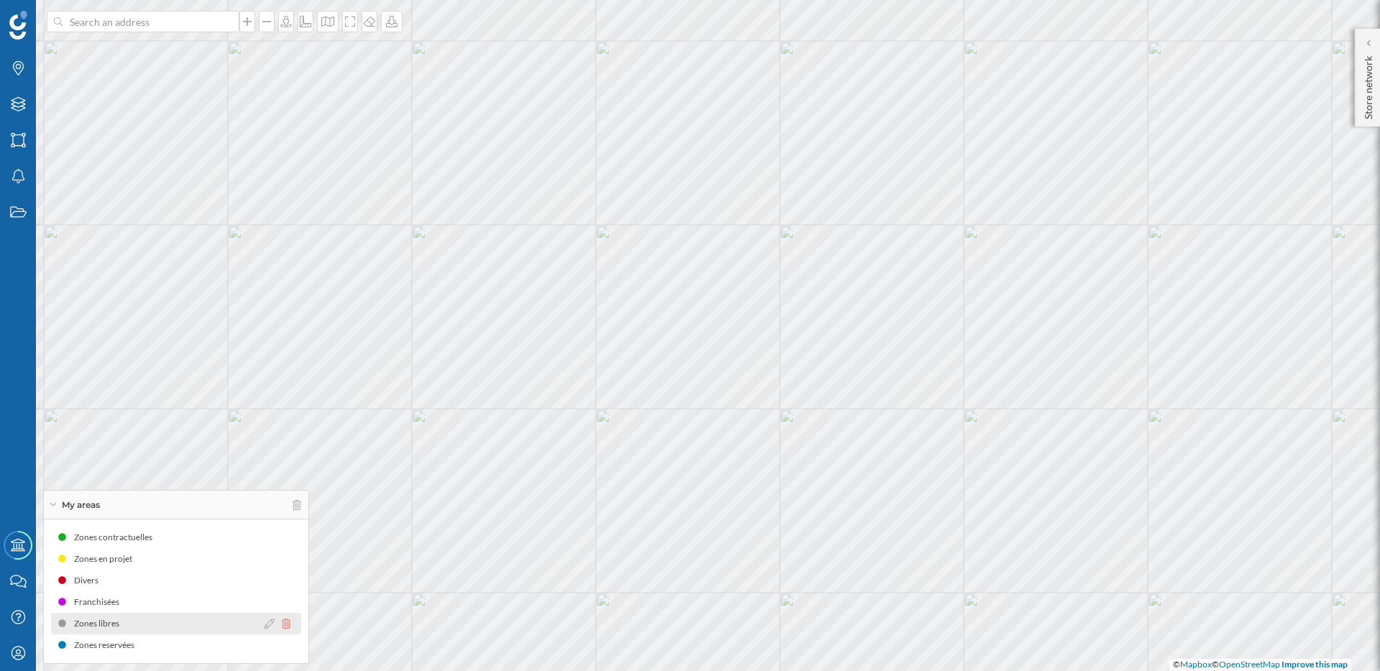
click at [285, 626] on icon at bounding box center [286, 624] width 9 height 10
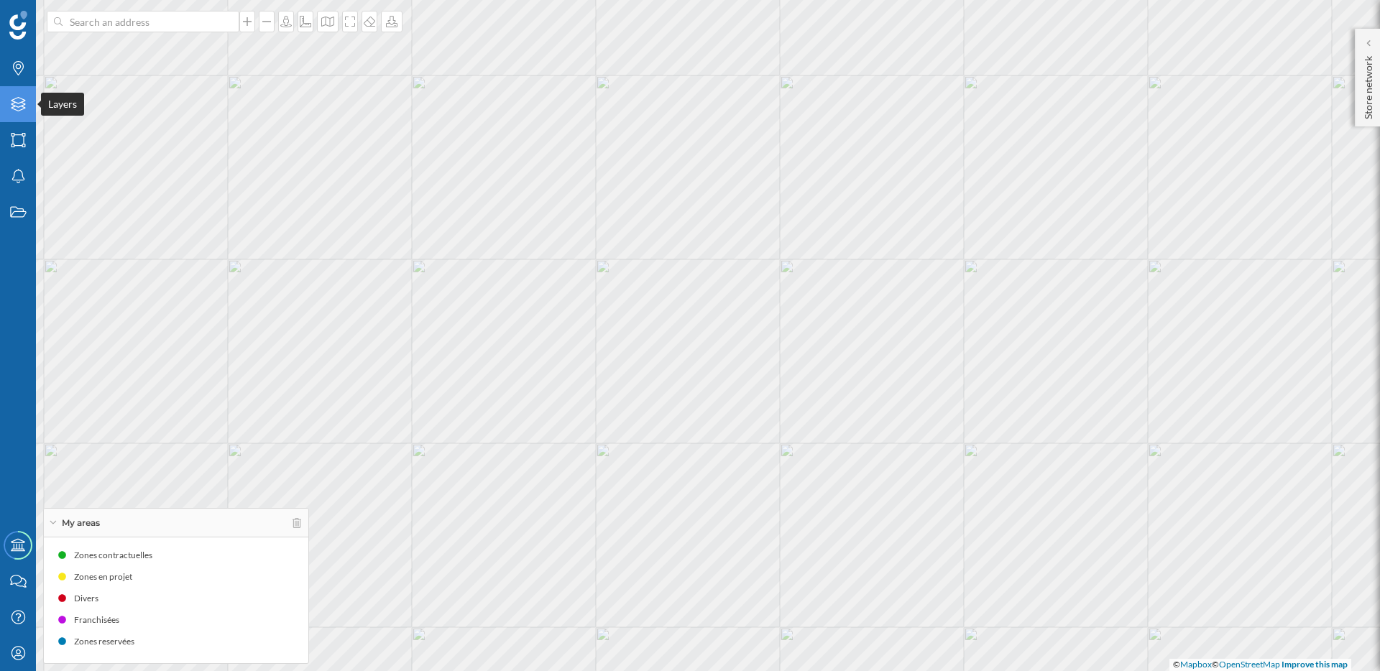
click at [14, 101] on icon "Layers" at bounding box center [18, 104] width 18 height 14
click at [27, 144] on div "Areas" at bounding box center [18, 140] width 36 height 36
click at [10, 111] on icon "Layers" at bounding box center [18, 104] width 18 height 14
click at [19, 138] on icon "Areas" at bounding box center [18, 140] width 18 height 14
click at [16, 147] on icon "Areas" at bounding box center [18, 140] width 18 height 14
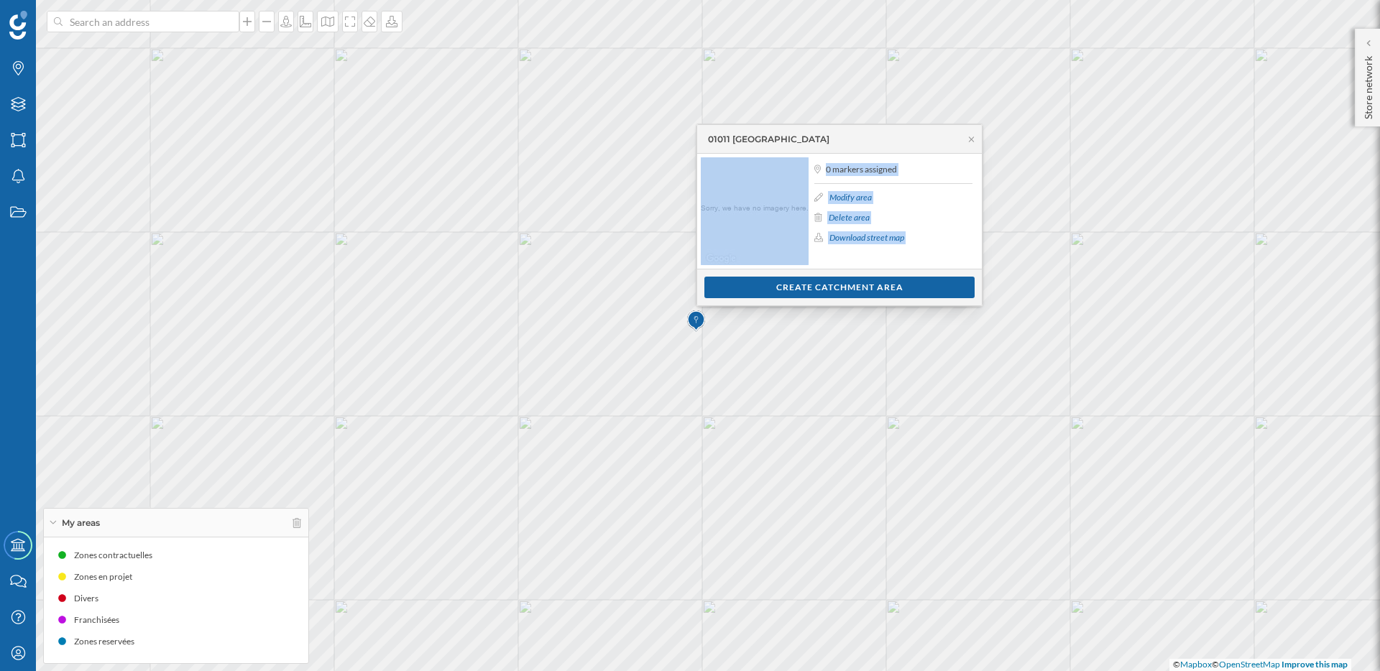
drag, startPoint x: 900, startPoint y: 132, endPoint x: 774, endPoint y: 272, distance: 188.3
click at [774, 272] on div "01011 VITORIA GASTEIZ 0 markers assigned Modify area Delete area Download stree…" at bounding box center [839, 215] width 286 height 182
click at [865, 142] on div "01011 [GEOGRAPHIC_DATA]" at bounding box center [839, 139] width 285 height 29
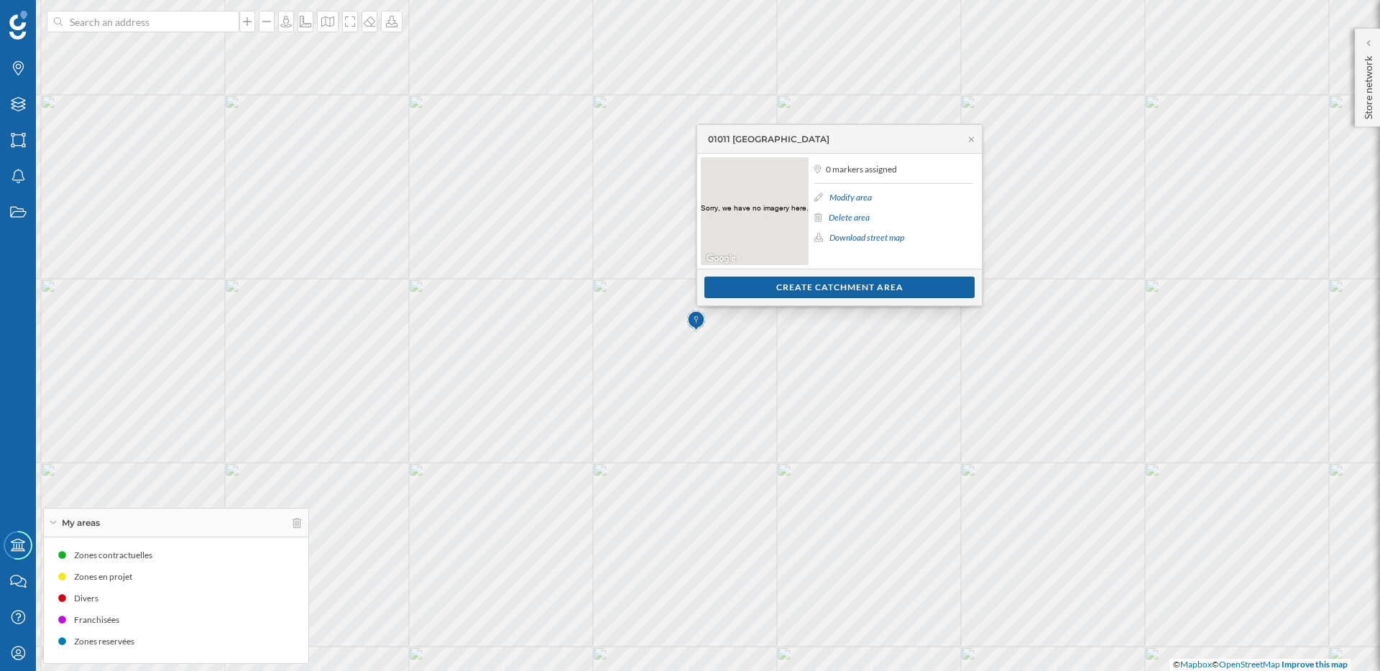
drag, startPoint x: 880, startPoint y: 137, endPoint x: 847, endPoint y: 201, distance: 71.0
click at [847, 201] on div "01011 VITORIA GASTEIZ 0 markers assigned Modify area Delete area Download stree…" at bounding box center [839, 215] width 286 height 182
click at [19, 142] on icon "Areas" at bounding box center [18, 140] width 18 height 14
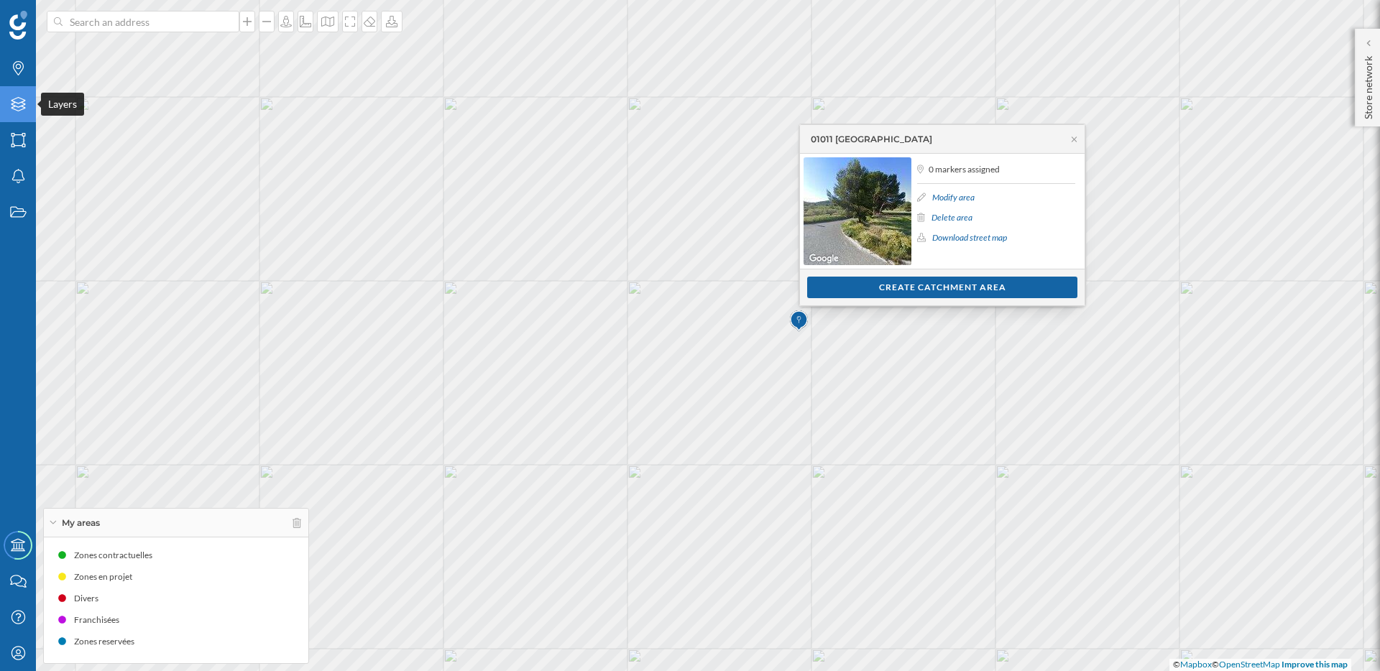
click at [17, 98] on icon at bounding box center [18, 104] width 14 height 14
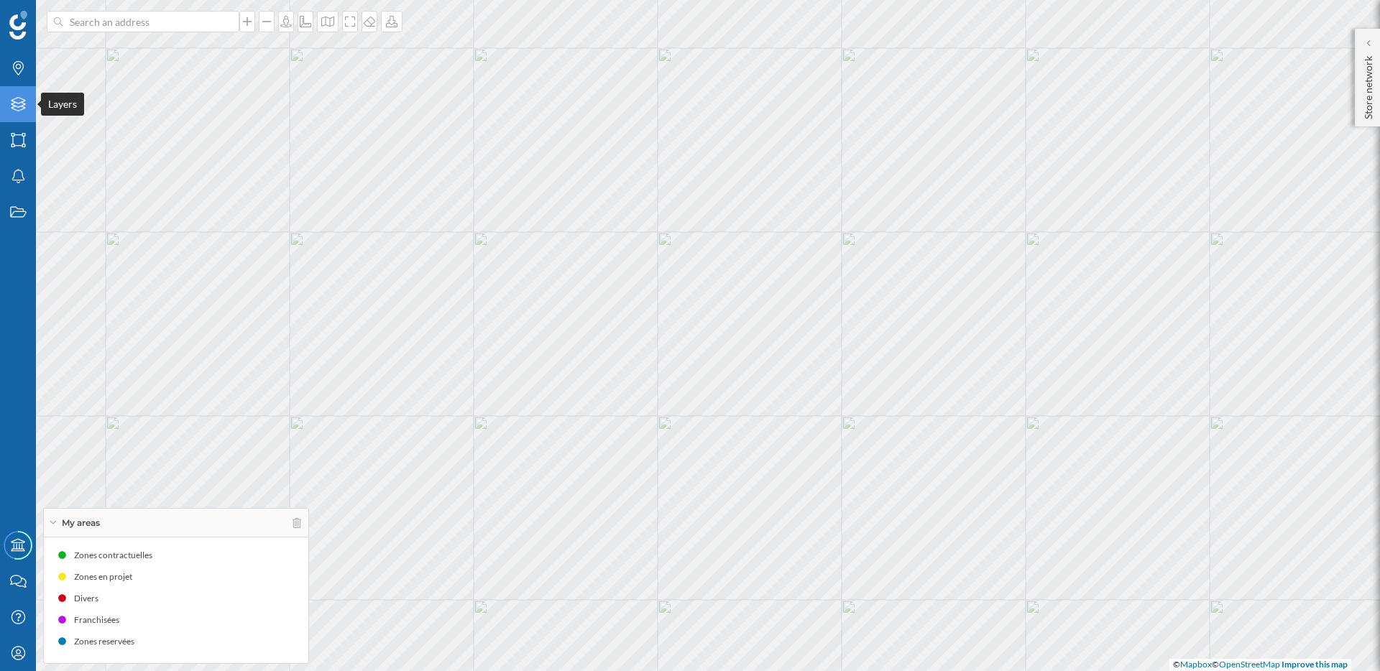
click at [22, 109] on icon at bounding box center [18, 104] width 14 height 14
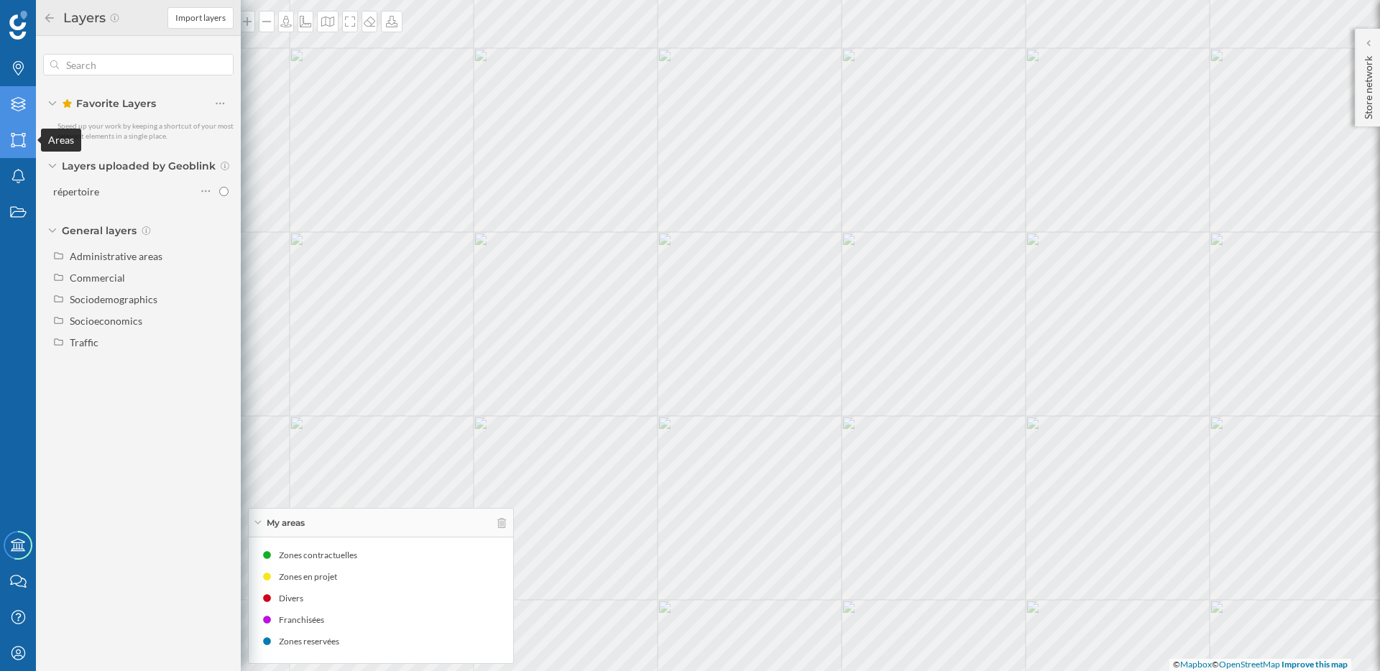
click at [19, 142] on icon "Areas" at bounding box center [18, 140] width 18 height 14
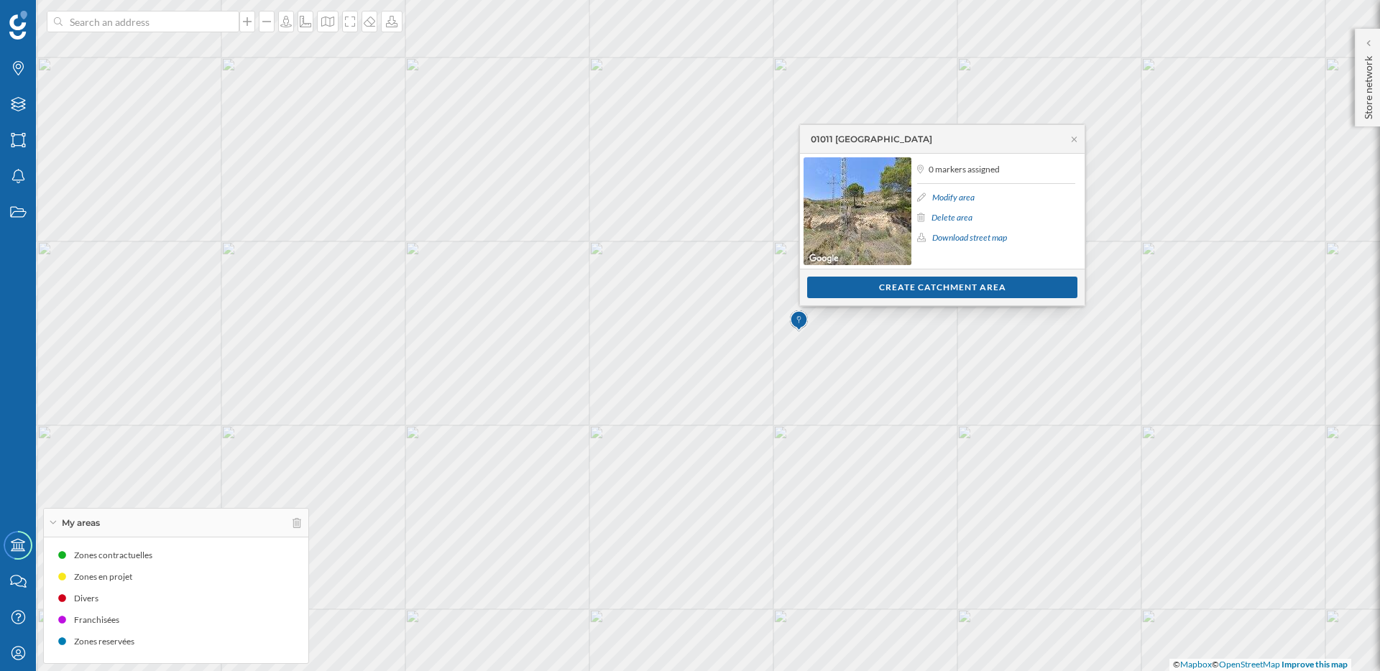
click at [945, 147] on div "01011 [GEOGRAPHIC_DATA]" at bounding box center [942, 139] width 285 height 29
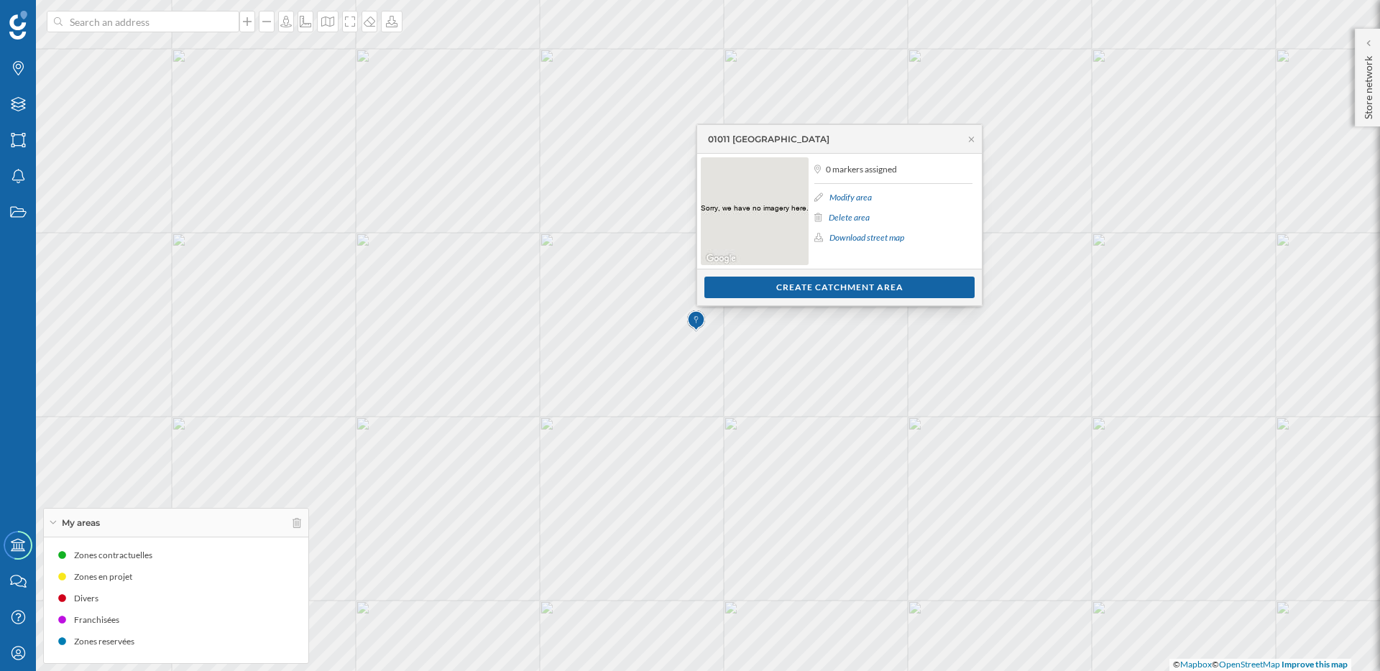
click at [862, 194] on link "Modify area" at bounding box center [850, 197] width 42 height 11
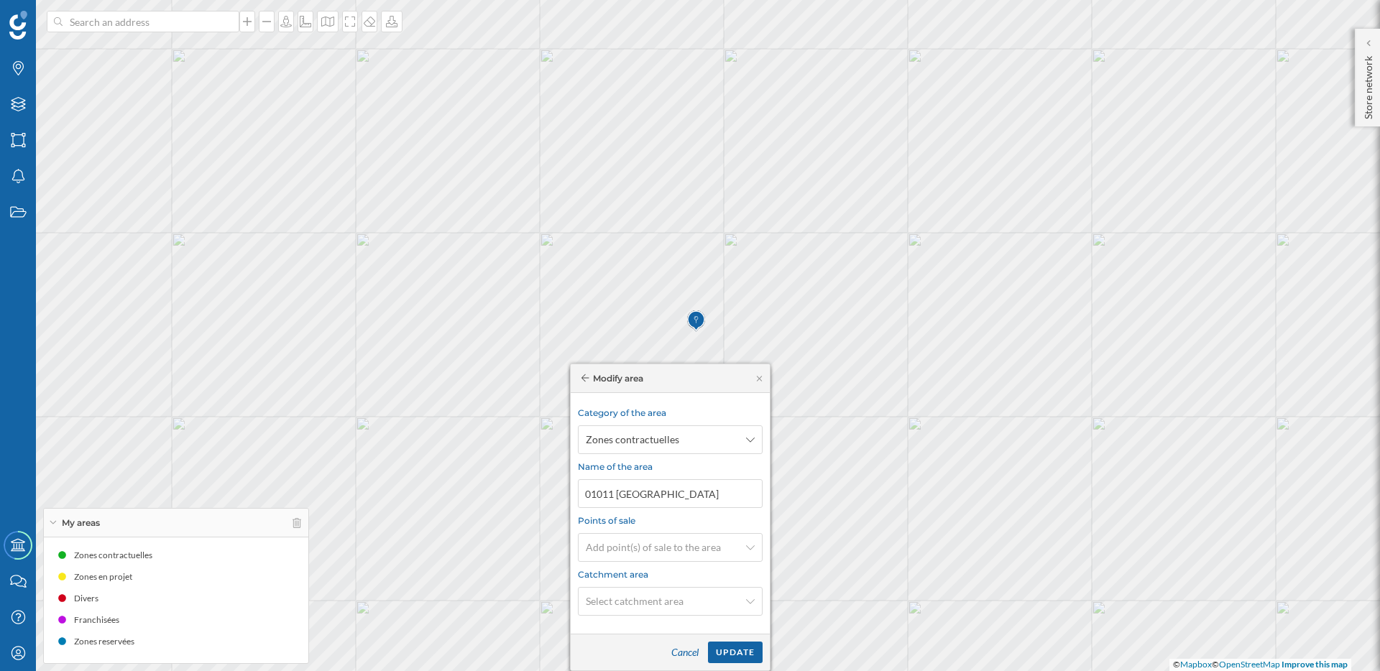
drag, startPoint x: 843, startPoint y: 200, endPoint x: 720, endPoint y: 377, distance: 215.3
click at [717, 377] on div "Modify area" at bounding box center [670, 378] width 199 height 29
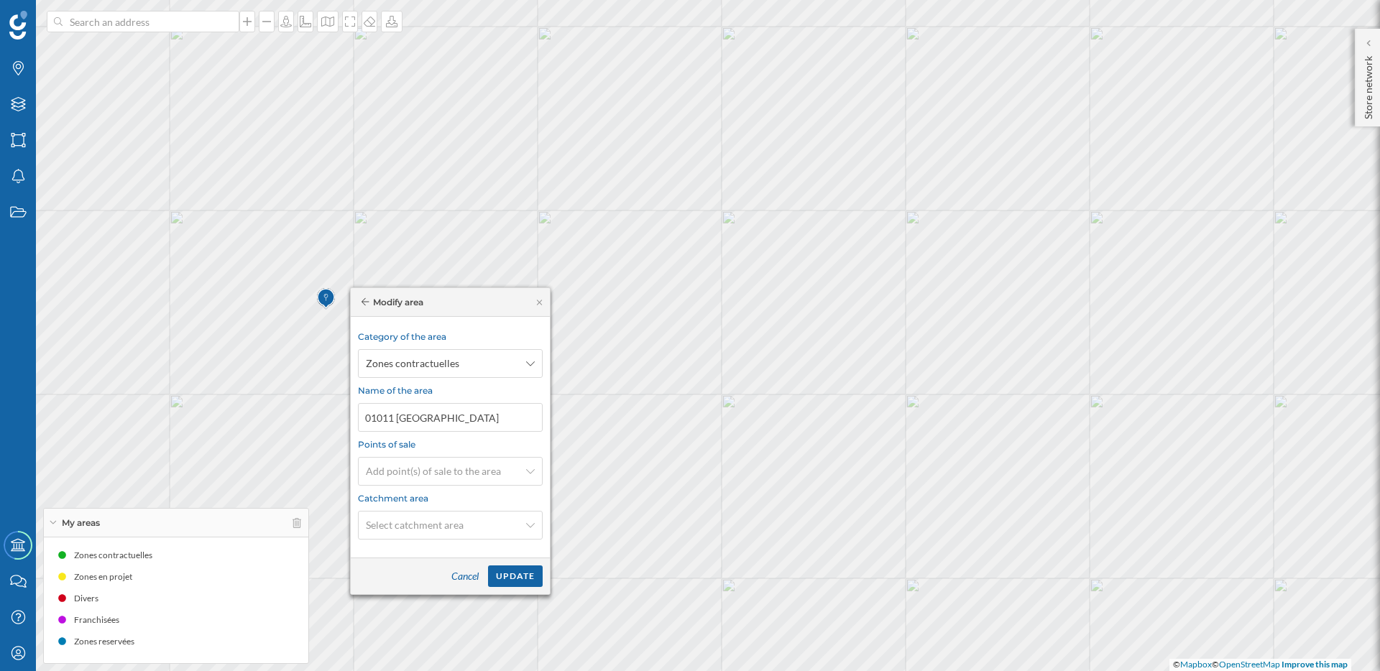
drag, startPoint x: 710, startPoint y: 383, endPoint x: 490, endPoint y: 308, distance: 232.5
click at [490, 308] on div "Modify area" at bounding box center [450, 302] width 199 height 29
click at [20, 137] on icon "Areas" at bounding box center [18, 140] width 18 height 14
click at [14, 148] on div "Areas" at bounding box center [18, 140] width 36 height 36
click at [539, 303] on icon at bounding box center [539, 302] width 5 height 5
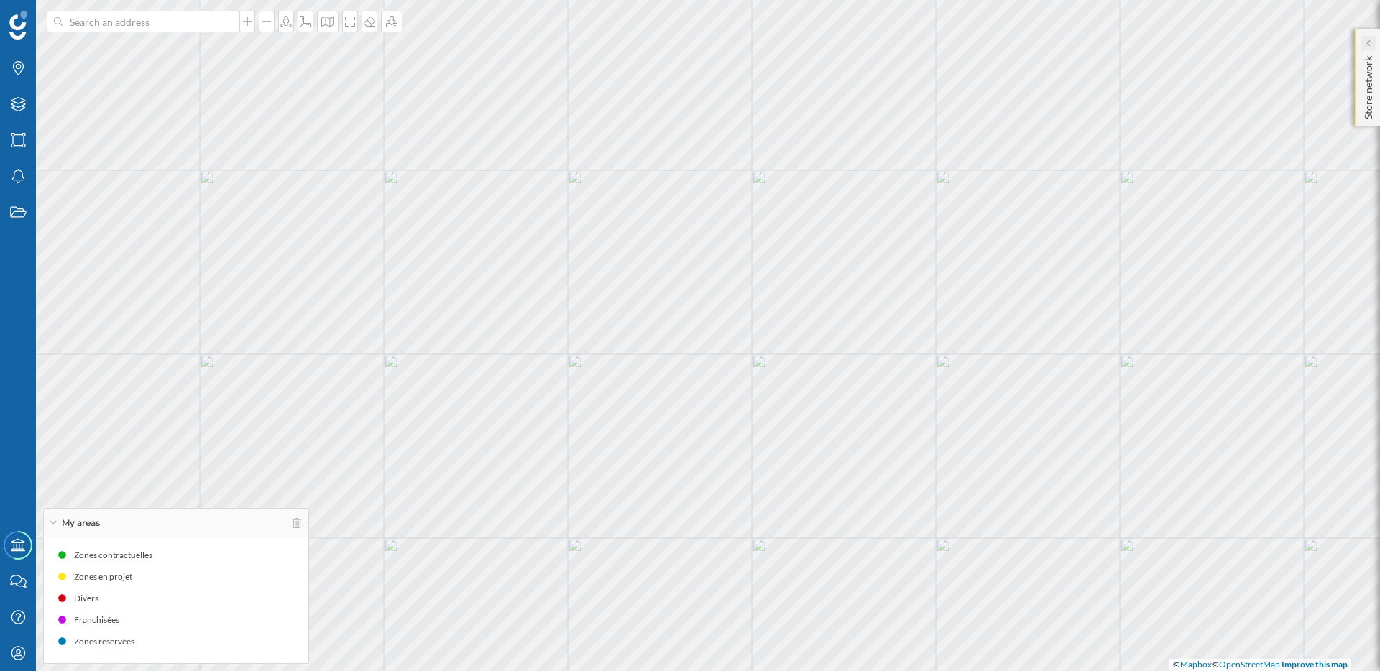
click at [1372, 48] on div at bounding box center [1368, 43] width 14 height 14
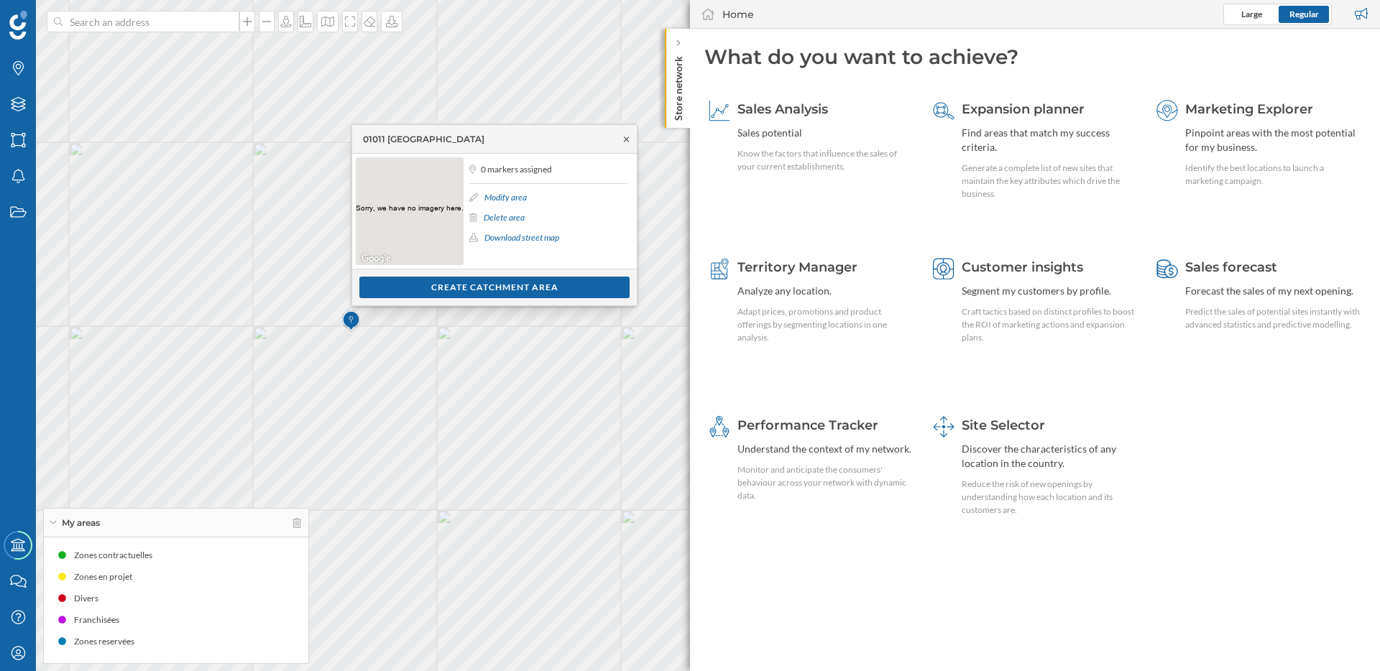
click at [629, 142] on icon at bounding box center [626, 139] width 11 height 9
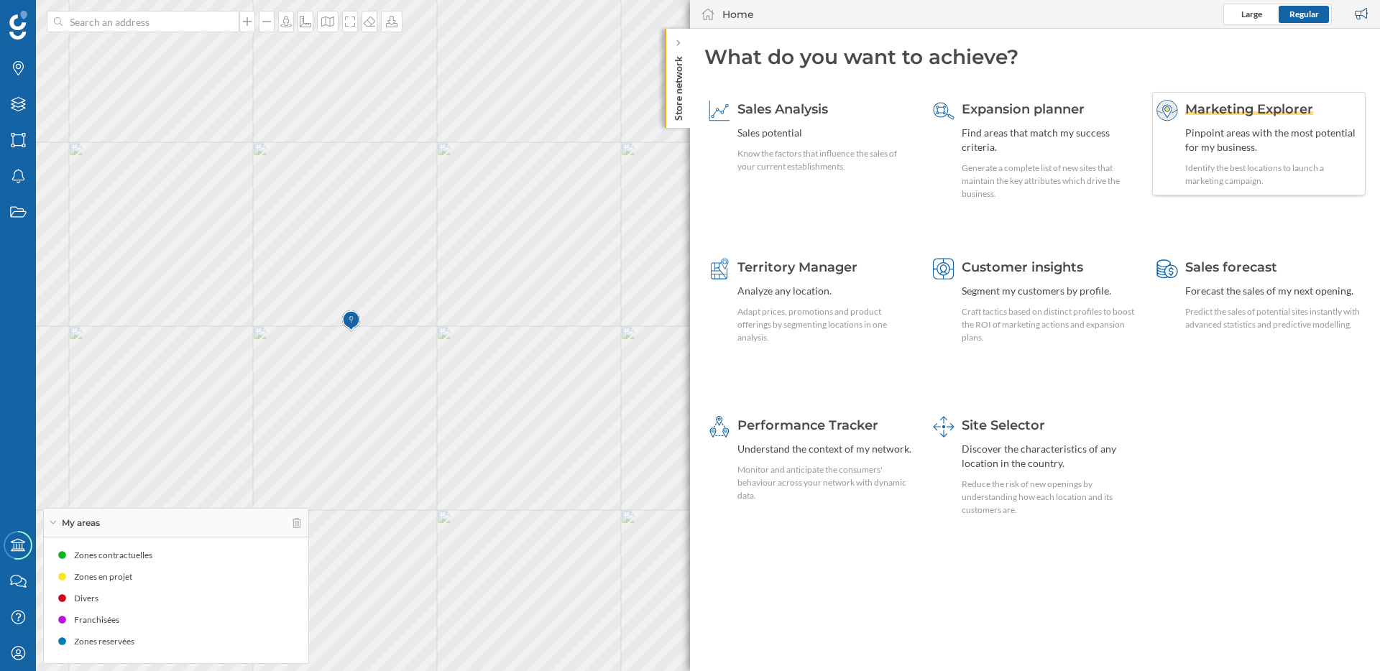
click at [1233, 121] on div "Marketing Explorer Pinpoint areas with the most potential for my business. Iden…" at bounding box center [1273, 144] width 176 height 88
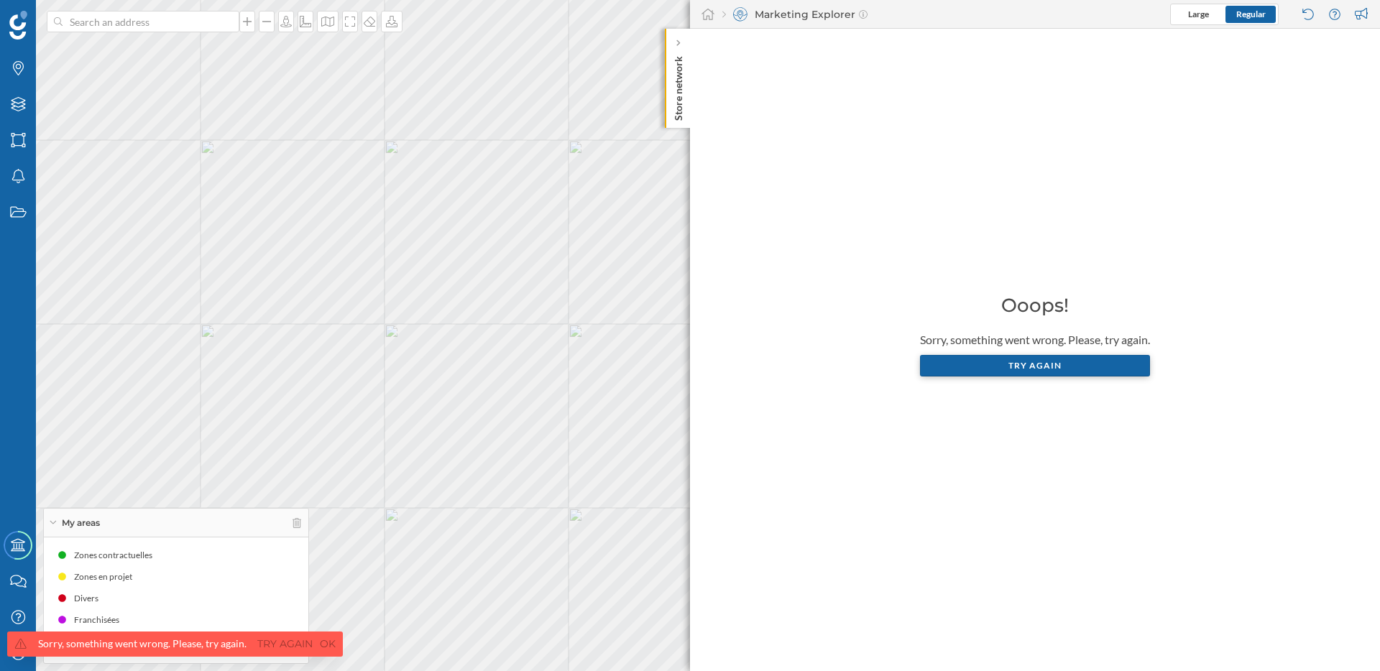
click at [1044, 364] on div "Try again" at bounding box center [1035, 366] width 230 height 22
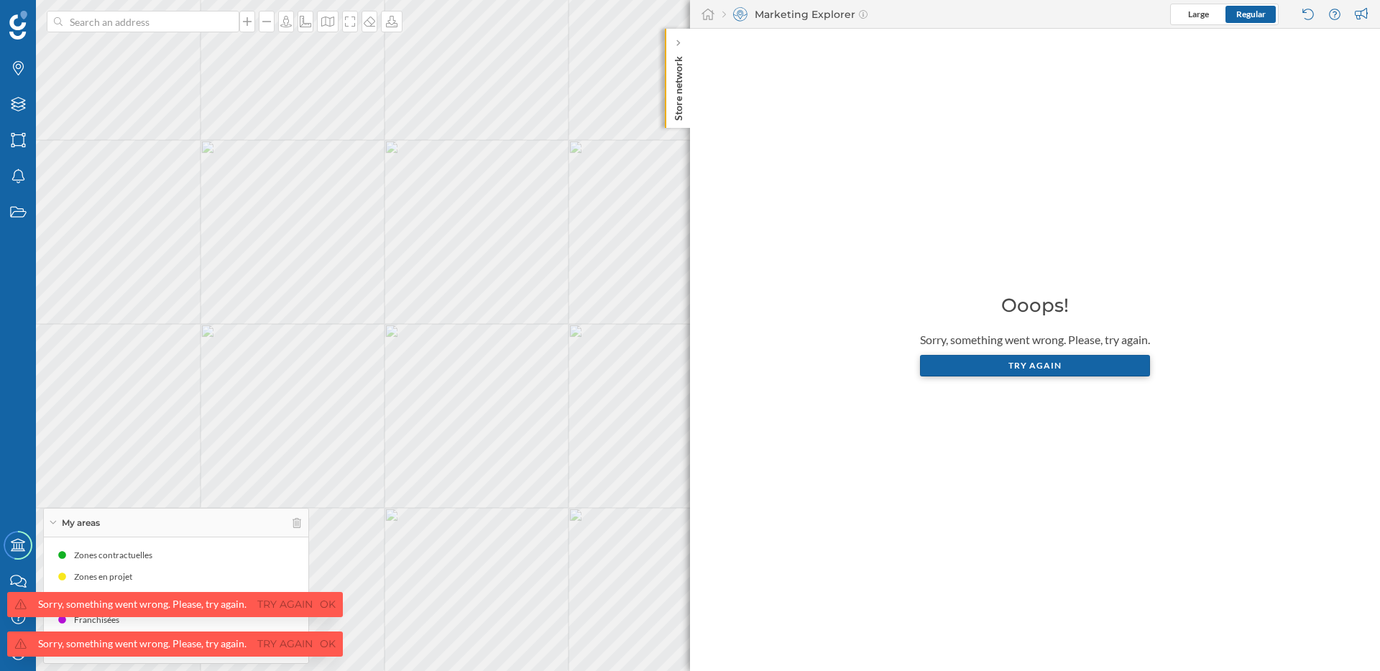
click at [1044, 365] on div "Try again" at bounding box center [1035, 366] width 230 height 22
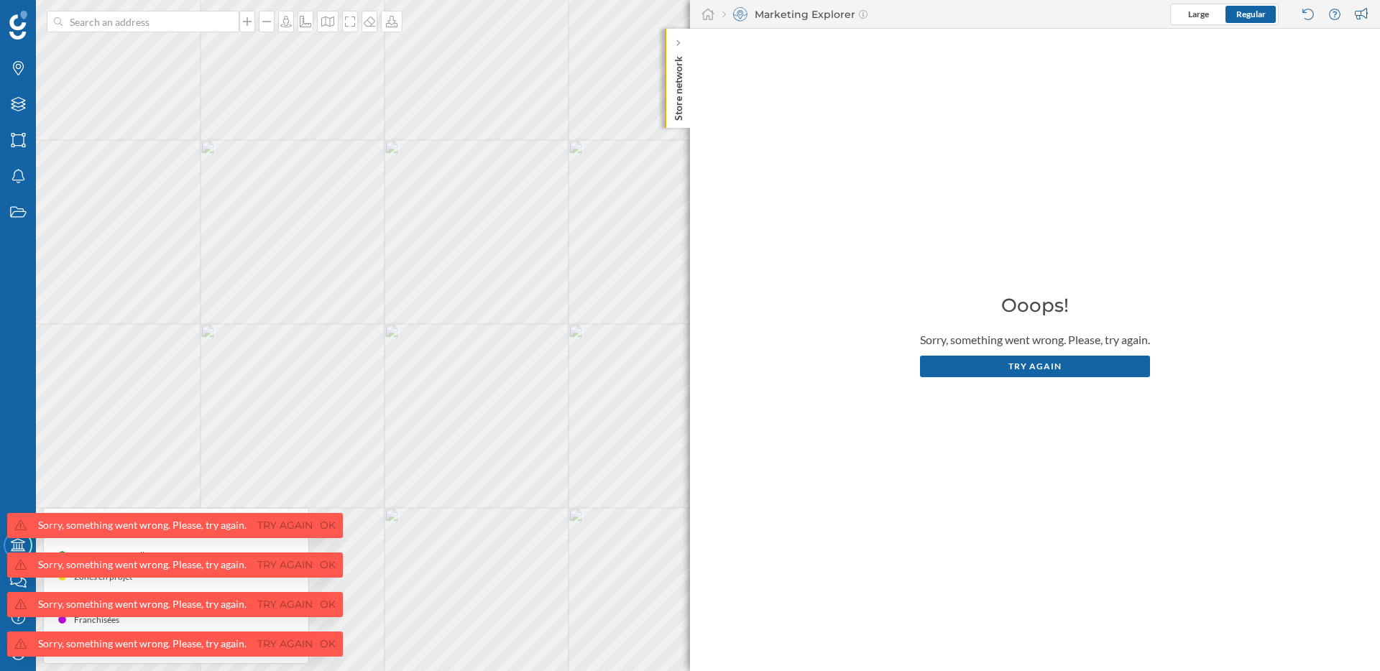
click at [1044, 365] on div "Try again" at bounding box center [1035, 367] width 230 height 22
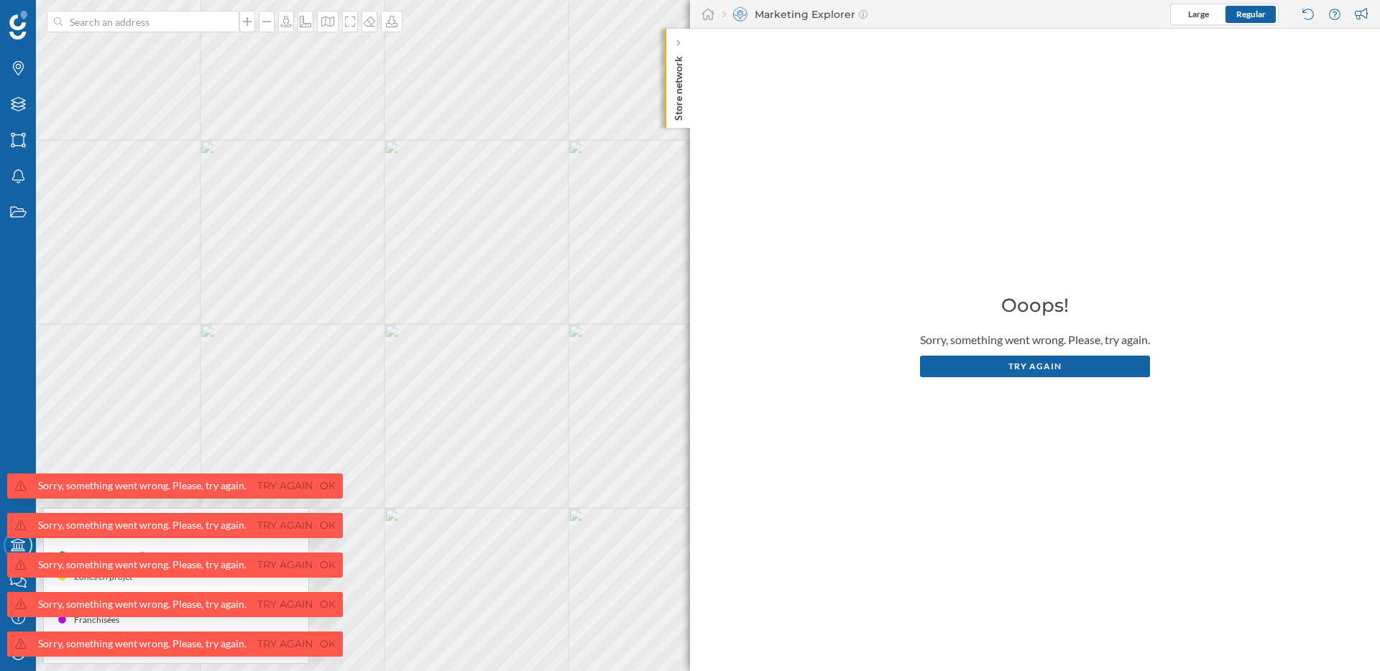
click at [1044, 365] on div "Try again" at bounding box center [1035, 367] width 230 height 22
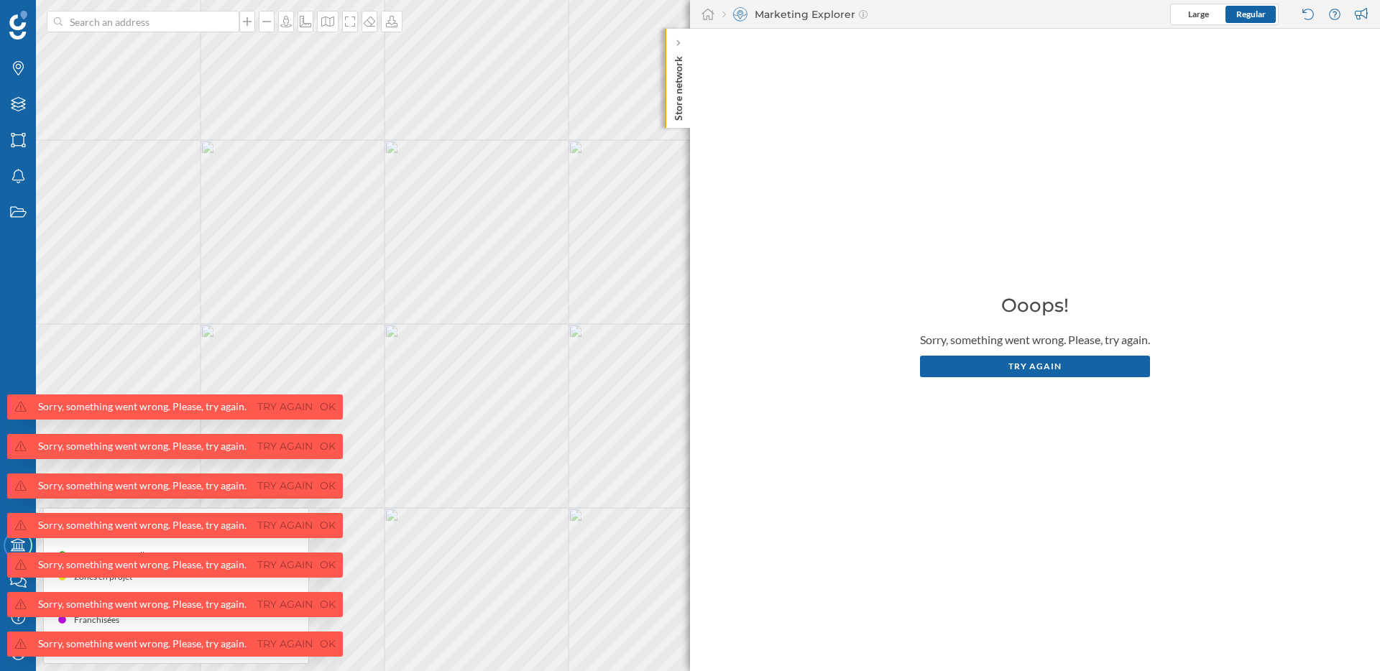
click at [1044, 365] on div "Try again" at bounding box center [1035, 367] width 230 height 22
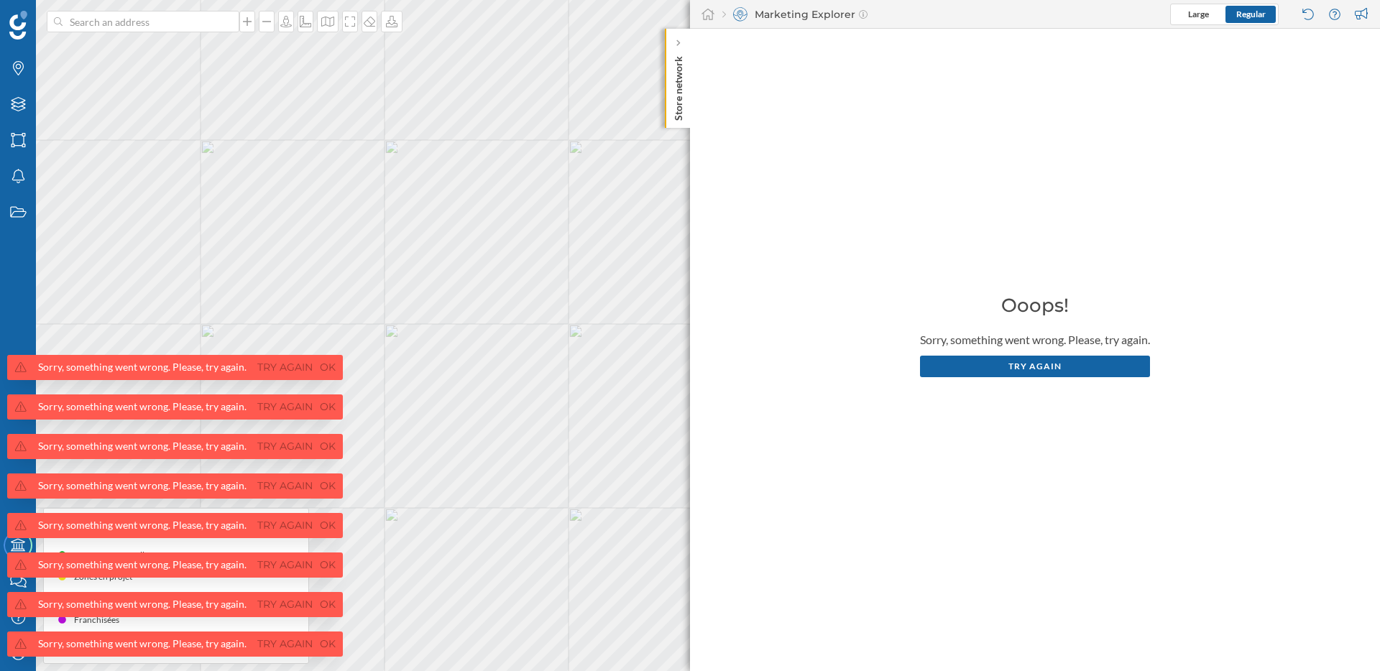
click at [331, 355] on div "Sorry, something went wrong. Please, try again. Try again Ok" at bounding box center [175, 367] width 336 height 25
click at [331, 366] on link "Ok" at bounding box center [327, 367] width 23 height 17
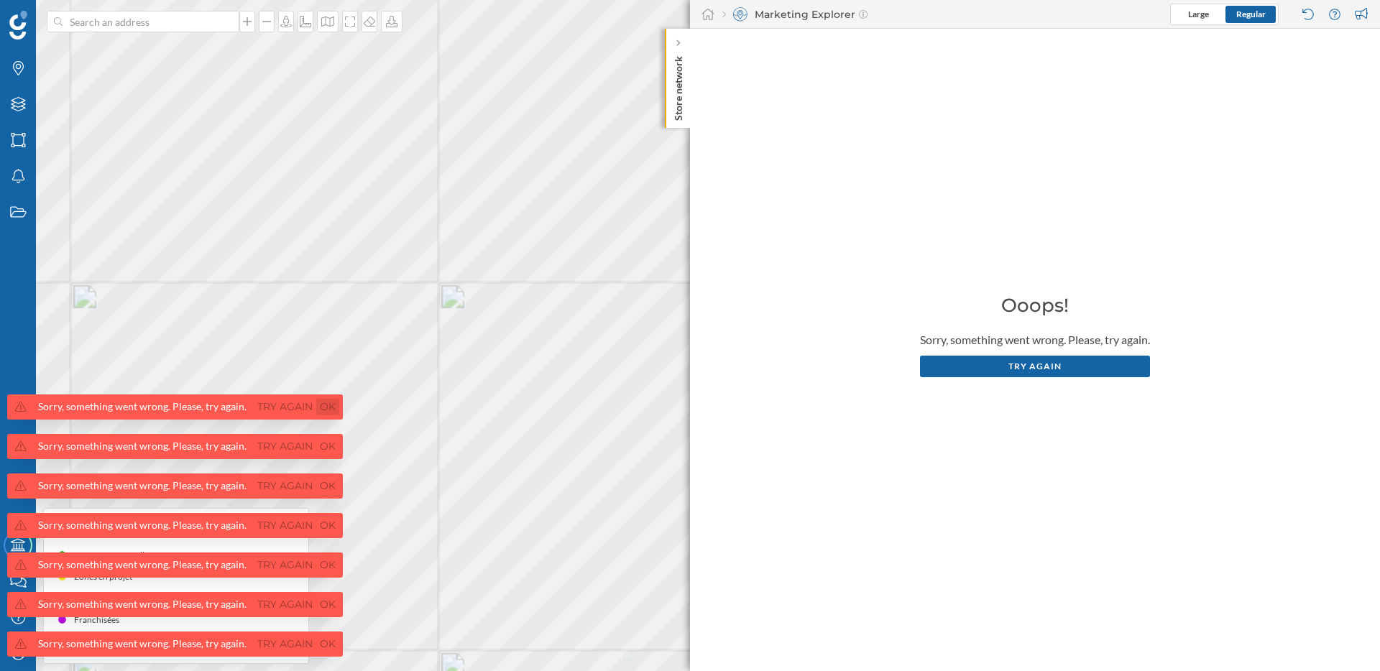
click at [331, 400] on link "Ok" at bounding box center [327, 407] width 23 height 17
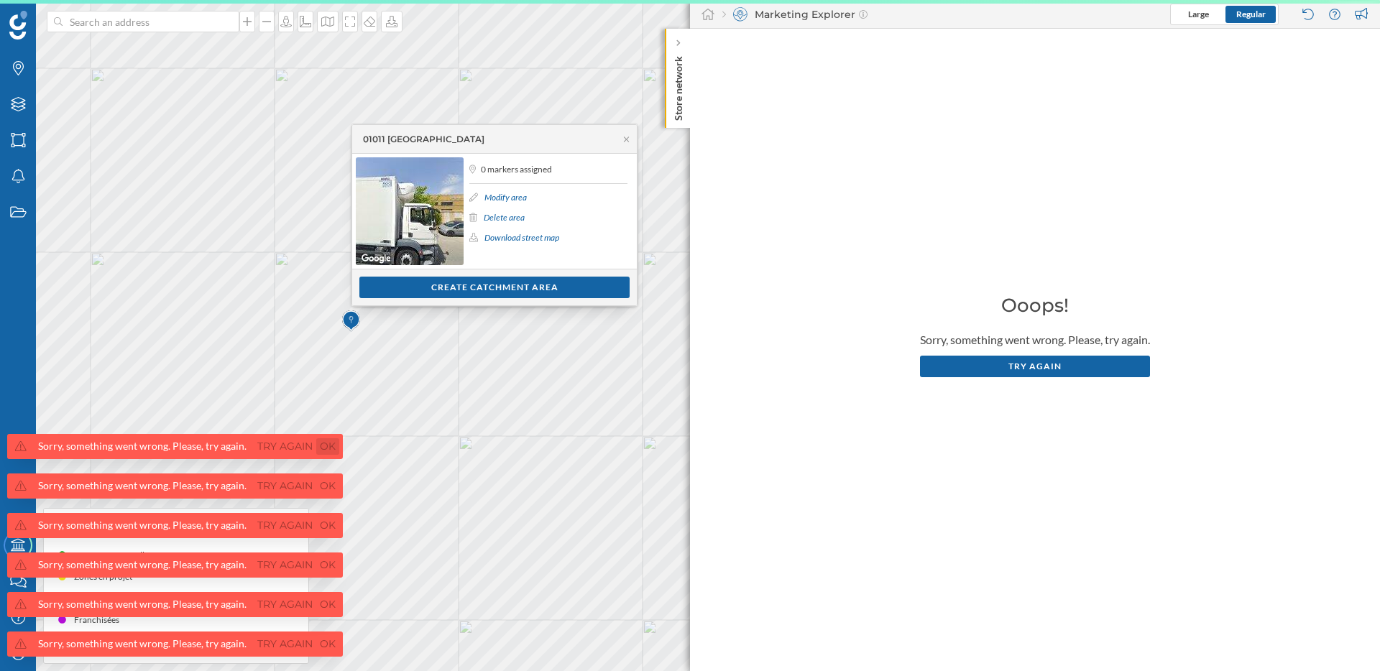
click at [328, 451] on link "Ok" at bounding box center [327, 446] width 23 height 17
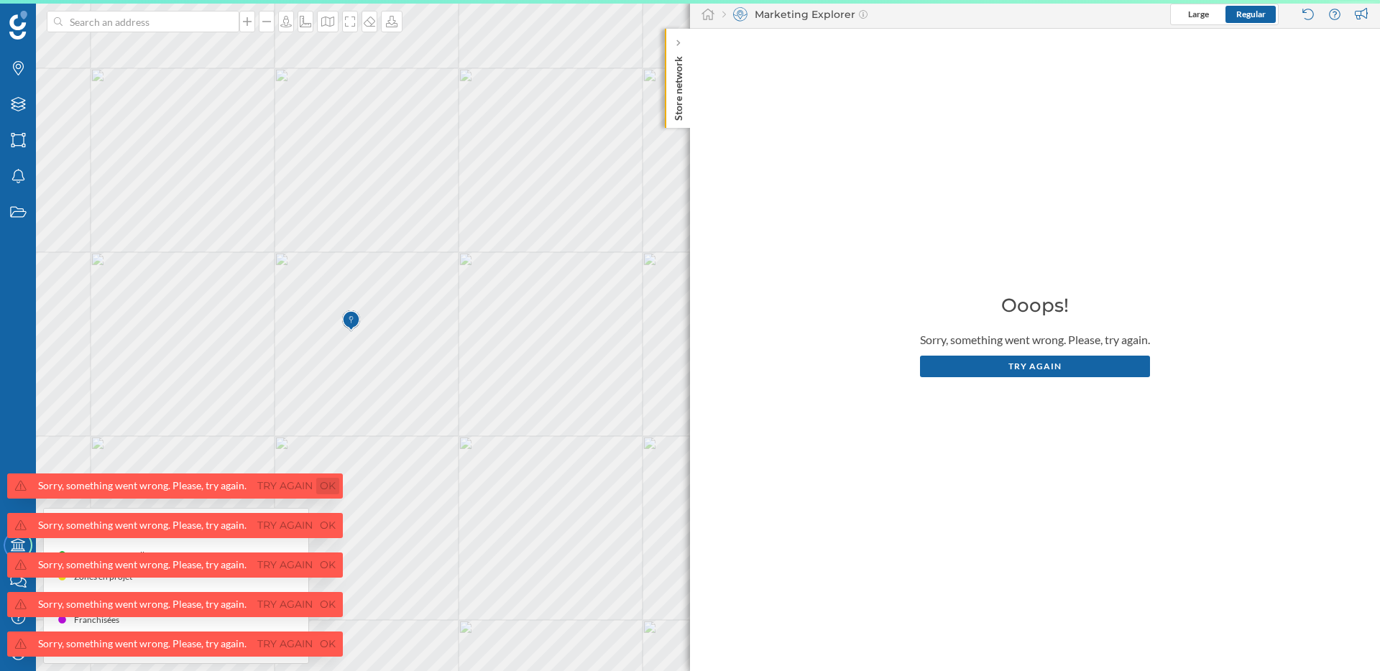
click at [328, 489] on link "Ok" at bounding box center [327, 486] width 23 height 17
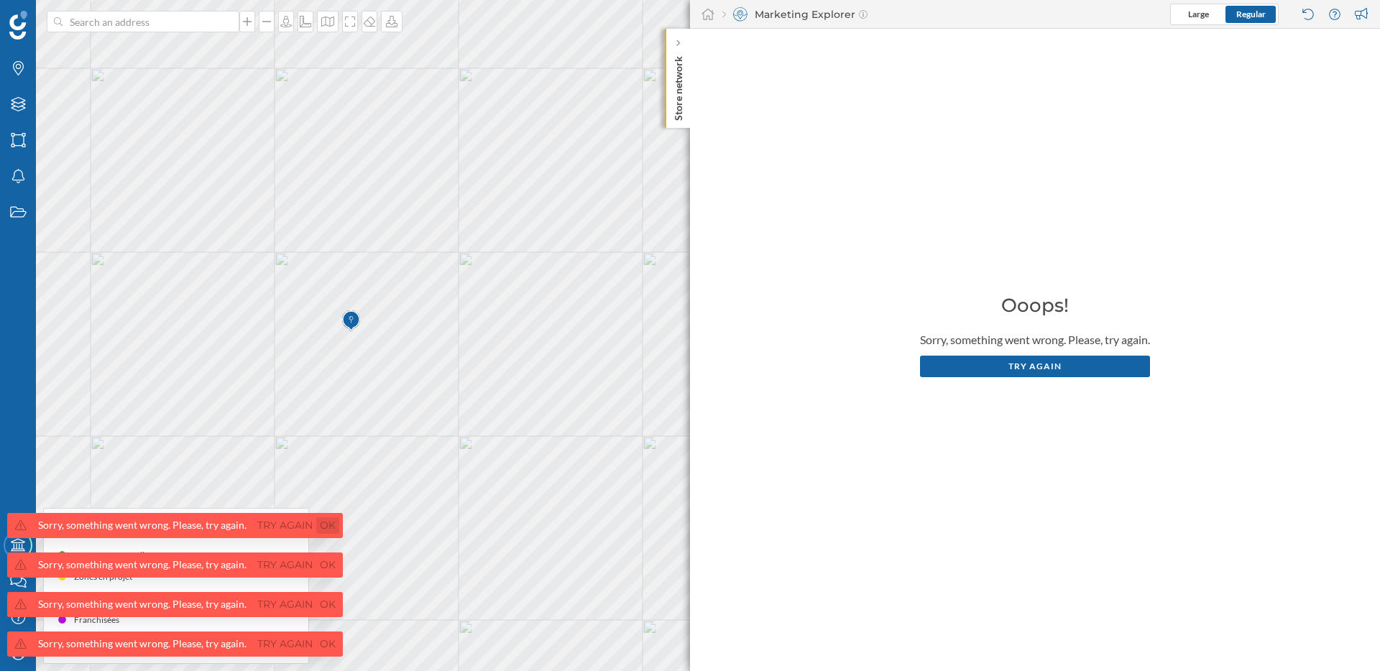
click at [328, 520] on link "Ok" at bounding box center [327, 525] width 23 height 17
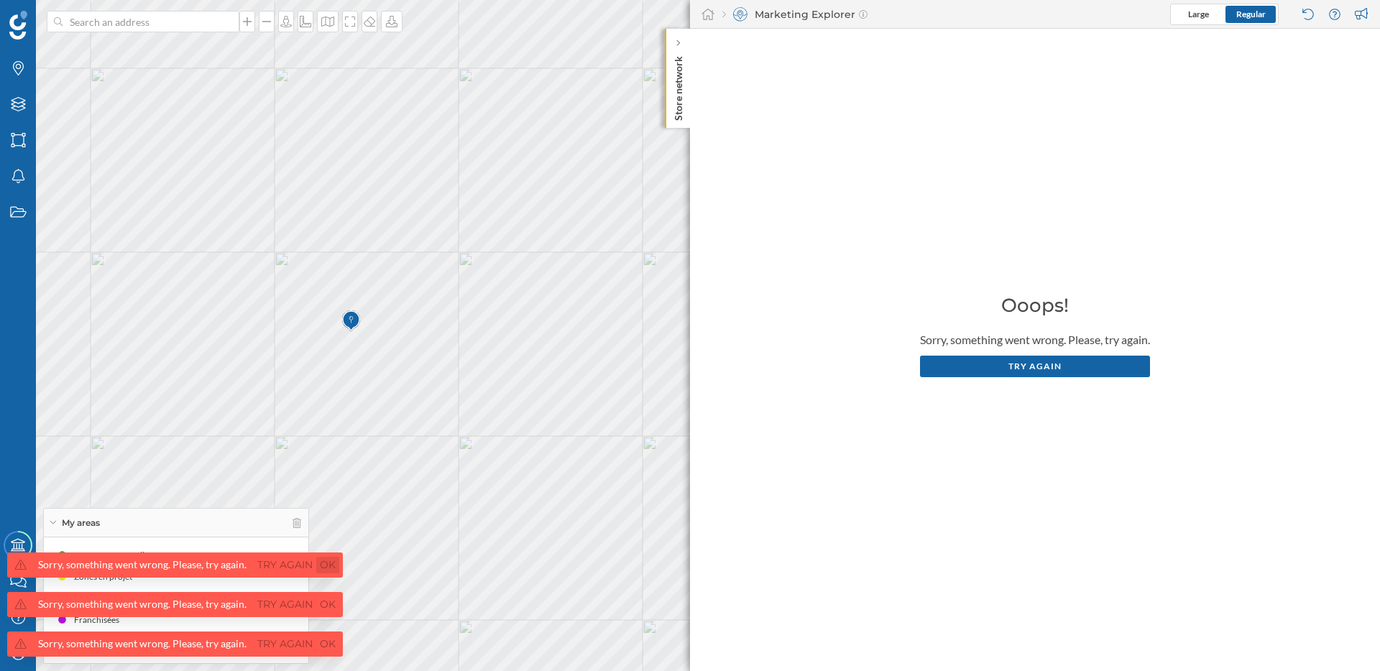
click at [328, 560] on link "Ok" at bounding box center [327, 565] width 23 height 17
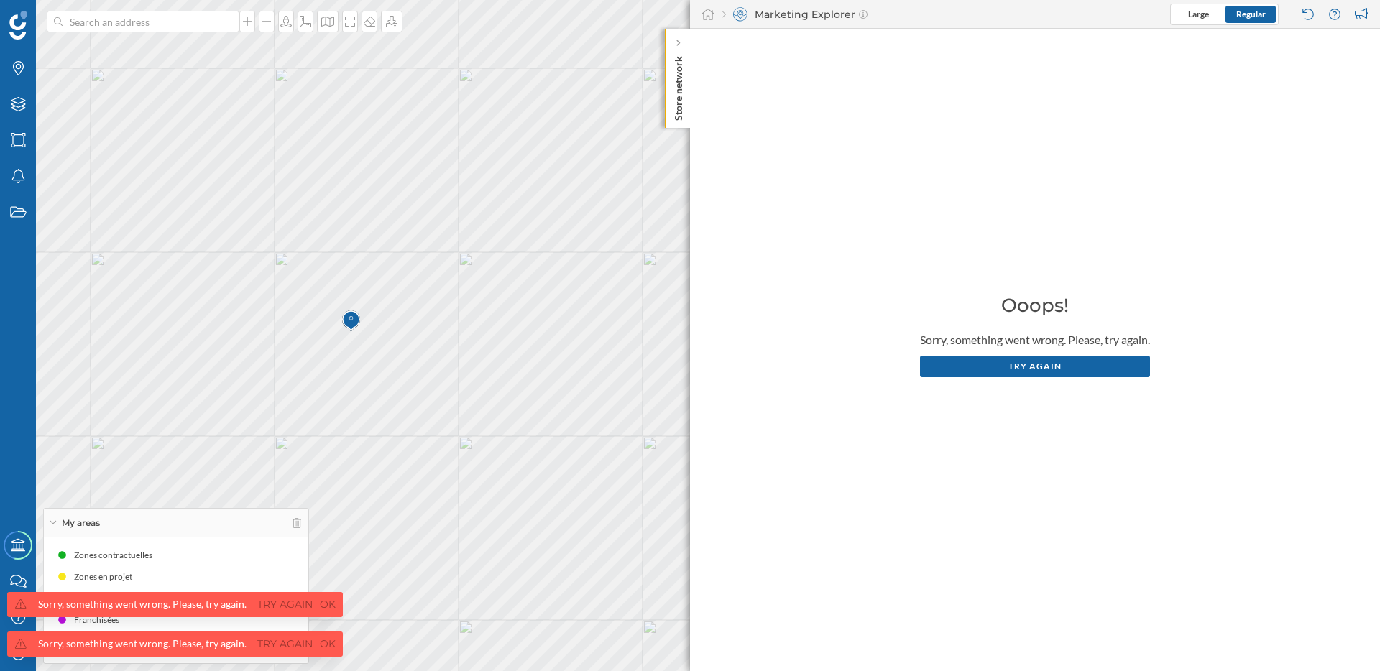
click at [327, 594] on div "Sorry, something went wrong. Please, try again. Try again Ok" at bounding box center [175, 604] width 336 height 25
click at [327, 602] on link "Ok" at bounding box center [327, 605] width 23 height 17
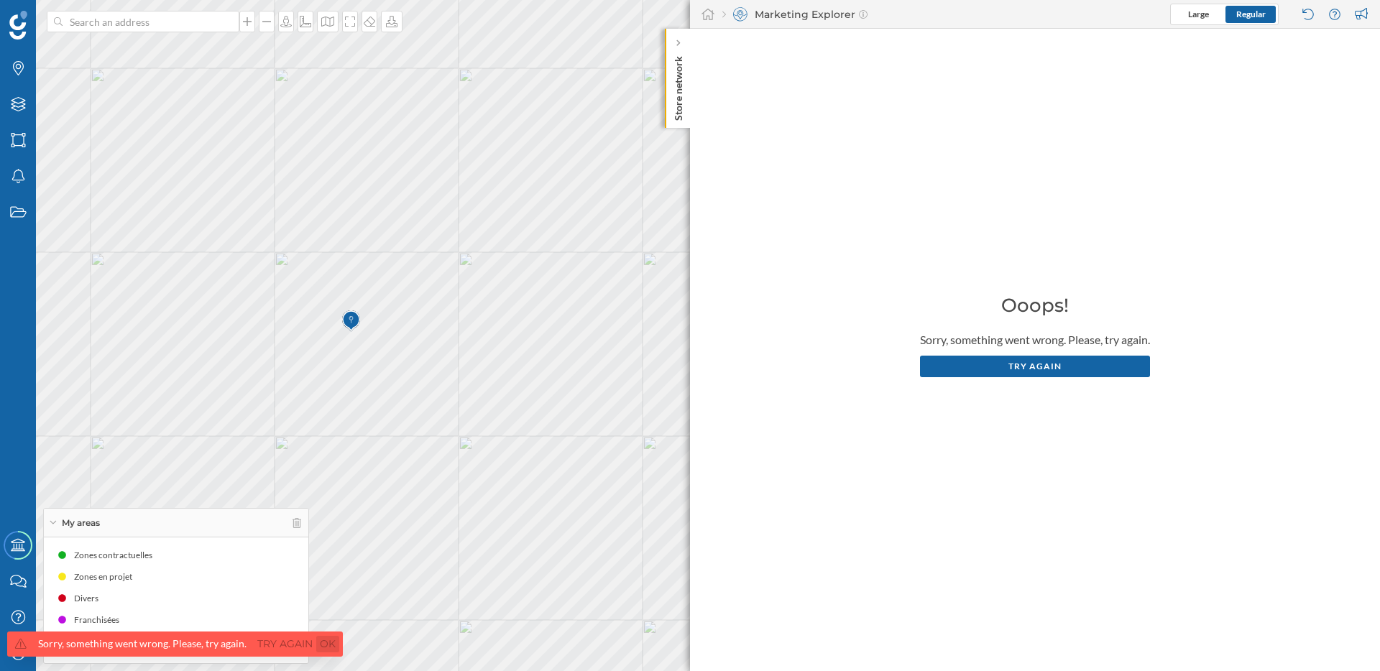
click at [327, 649] on link "Ok" at bounding box center [327, 644] width 23 height 17
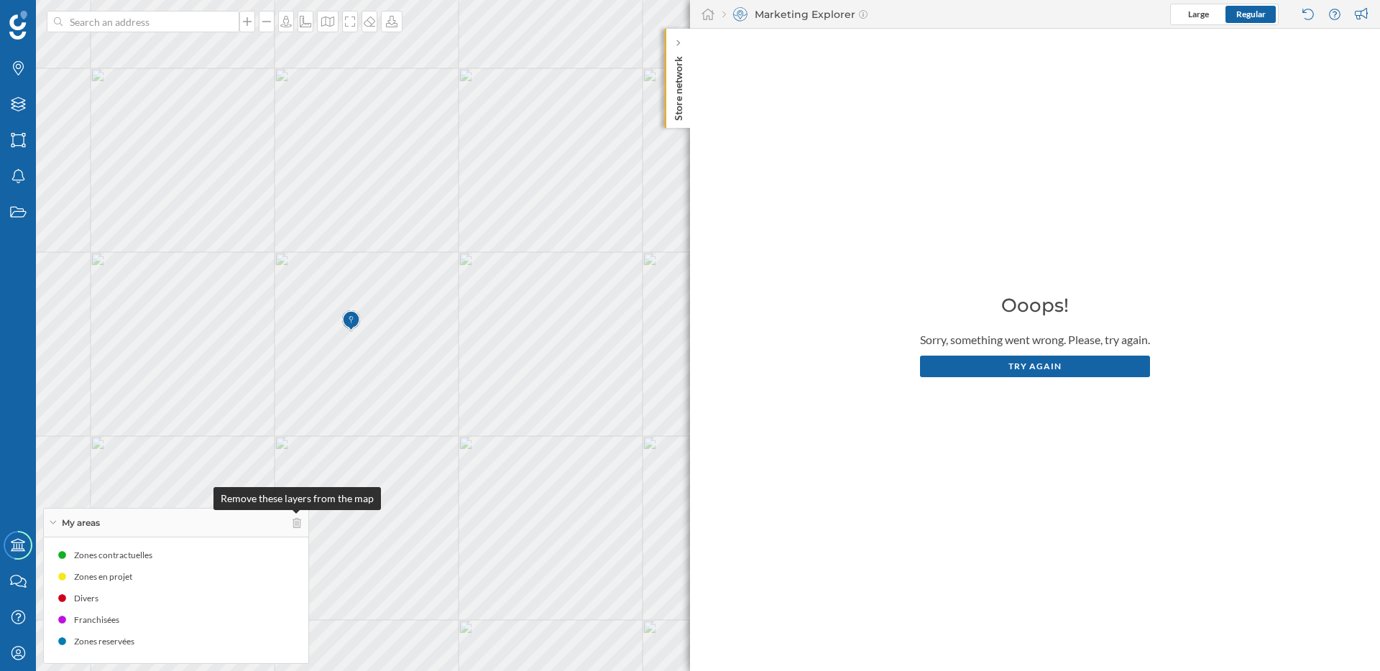
click at [300, 529] on div "My areas" at bounding box center [176, 523] width 264 height 29
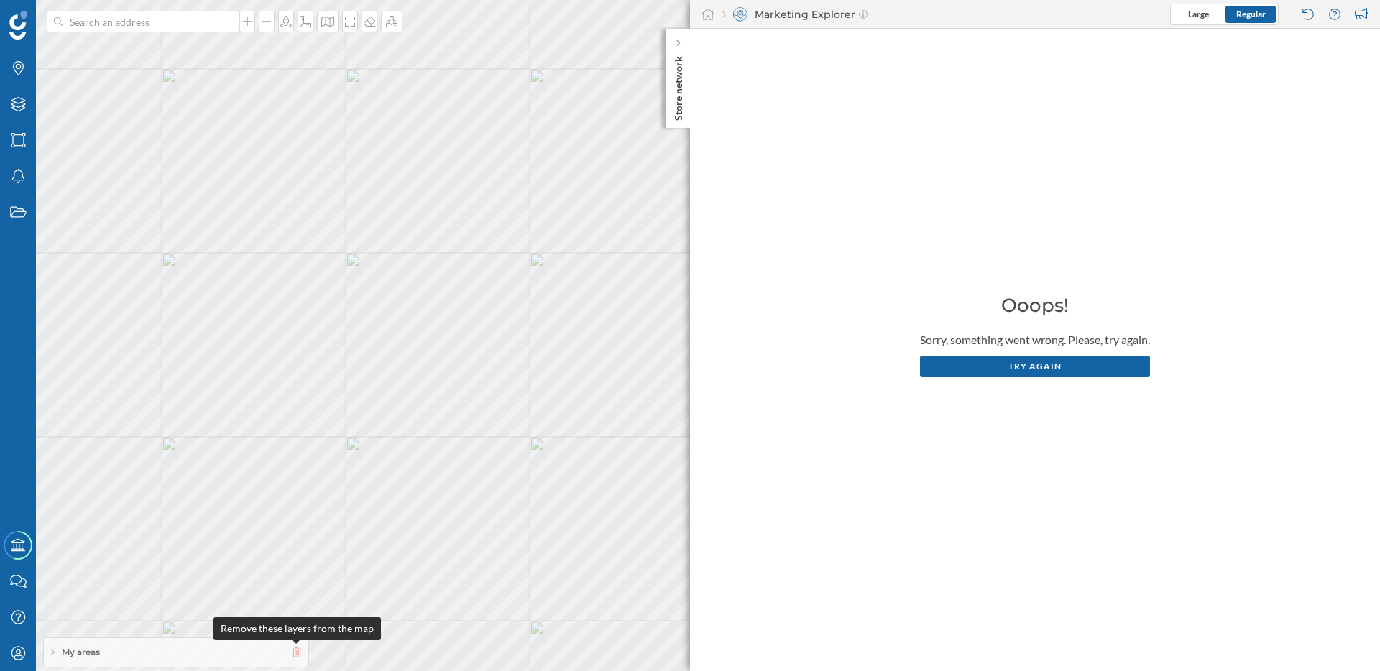
click at [297, 653] on icon at bounding box center [297, 653] width 9 height 10
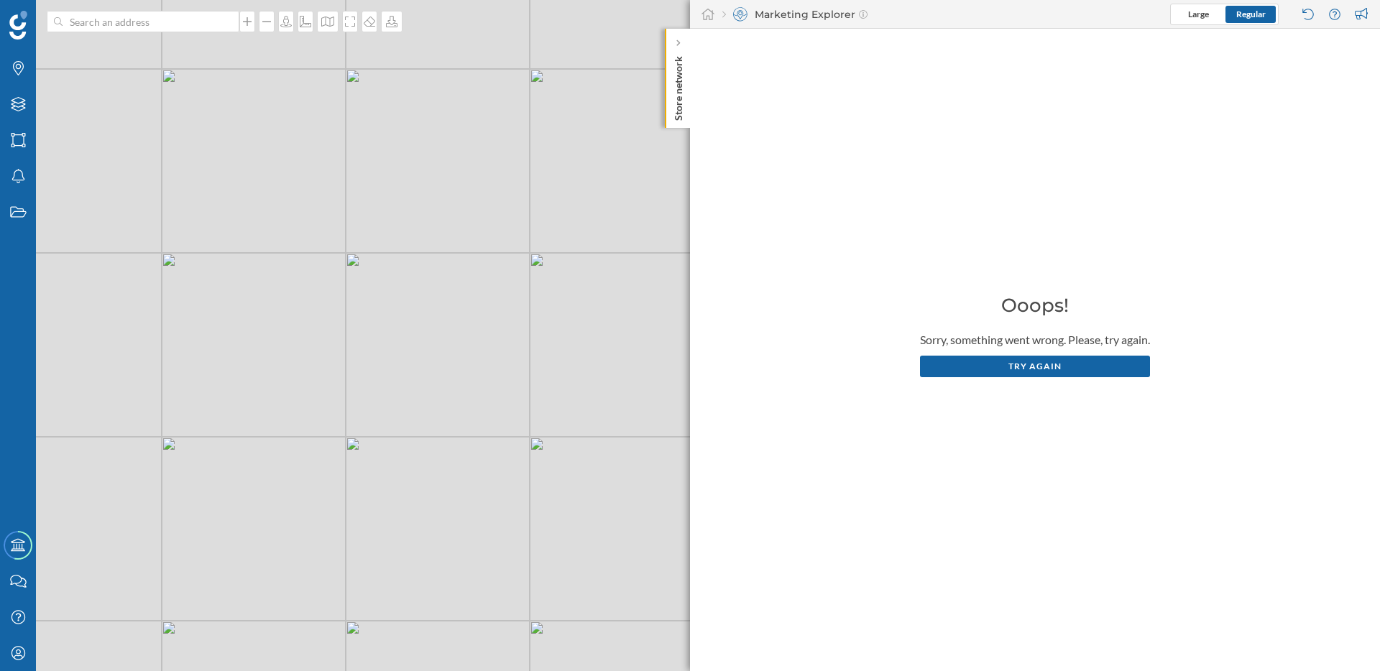
click at [1047, 380] on div "Ooops! Sorry, something went wrong. Please, try again. Try again" at bounding box center [1035, 350] width 690 height 643
click at [1048, 369] on div "Try again" at bounding box center [1035, 366] width 230 height 22
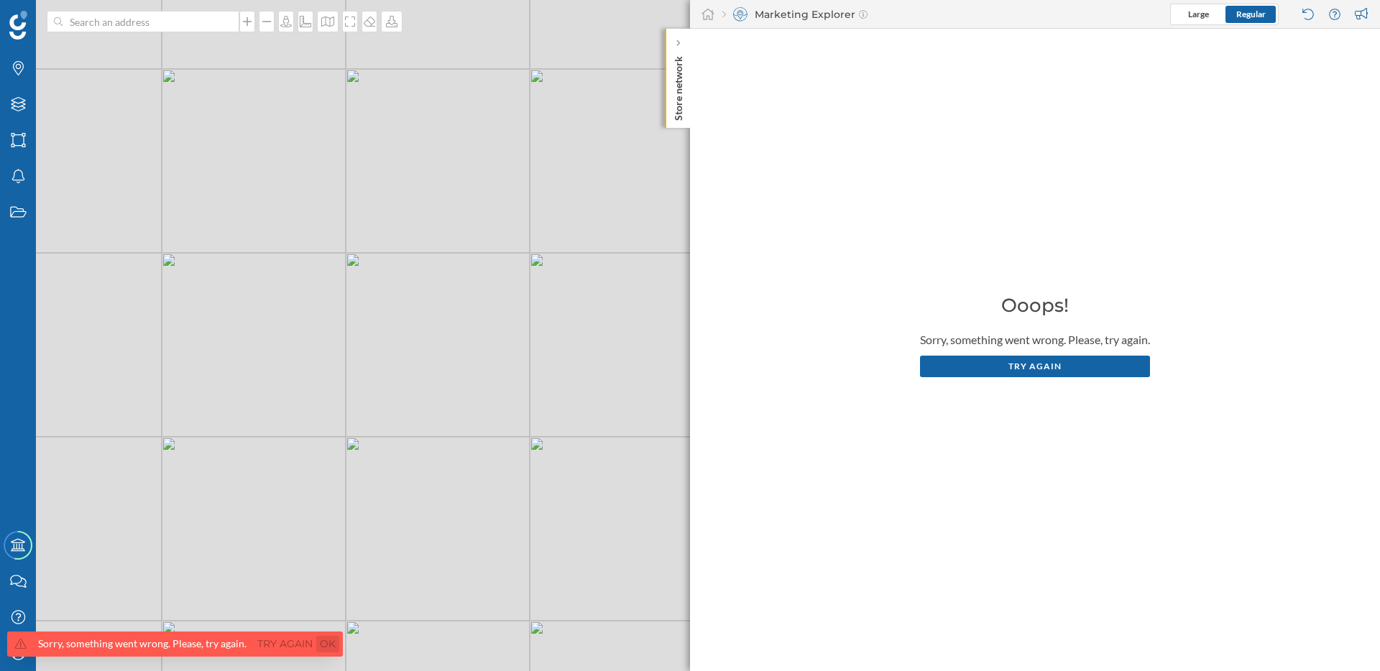
click at [336, 644] on link "Ok" at bounding box center [327, 644] width 23 height 17
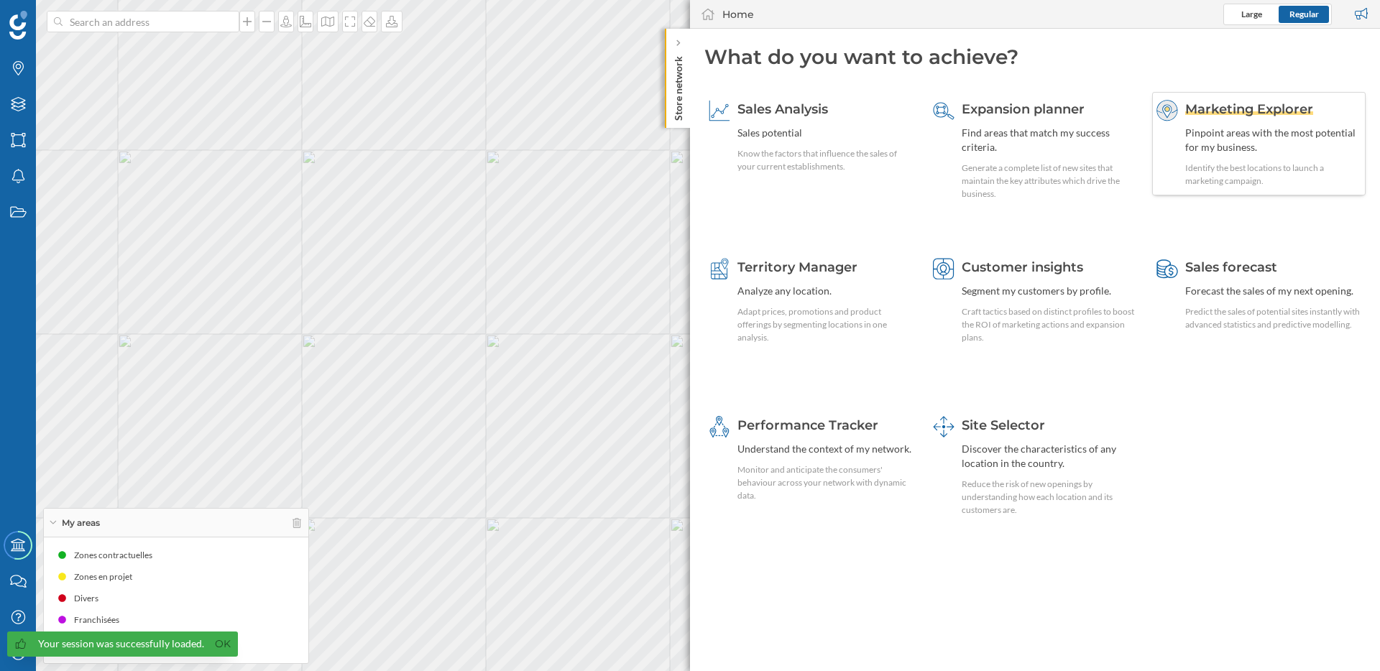
click at [1251, 128] on div "Pinpoint areas with the most potential for my business." at bounding box center [1273, 140] width 176 height 29
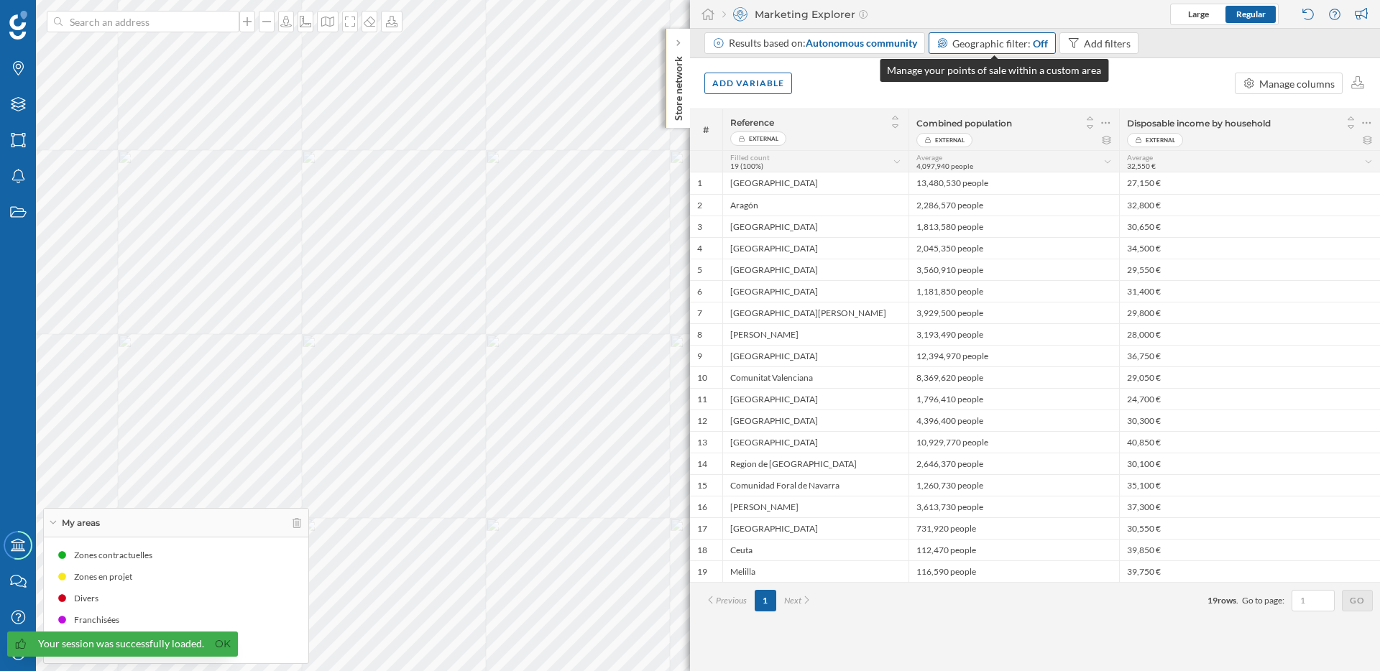
click at [995, 47] on span "Geographic filter:" at bounding box center [991, 43] width 78 height 12
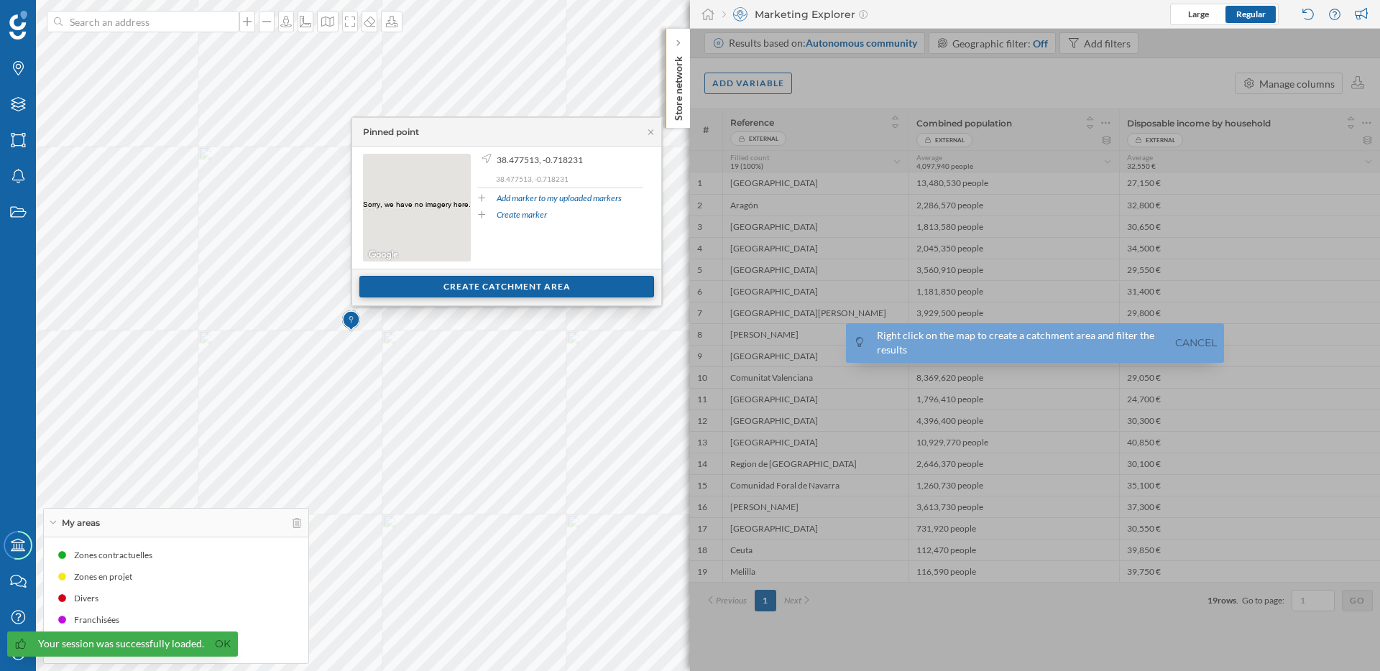
click at [499, 291] on div "Create catchment area" at bounding box center [506, 287] width 295 height 22
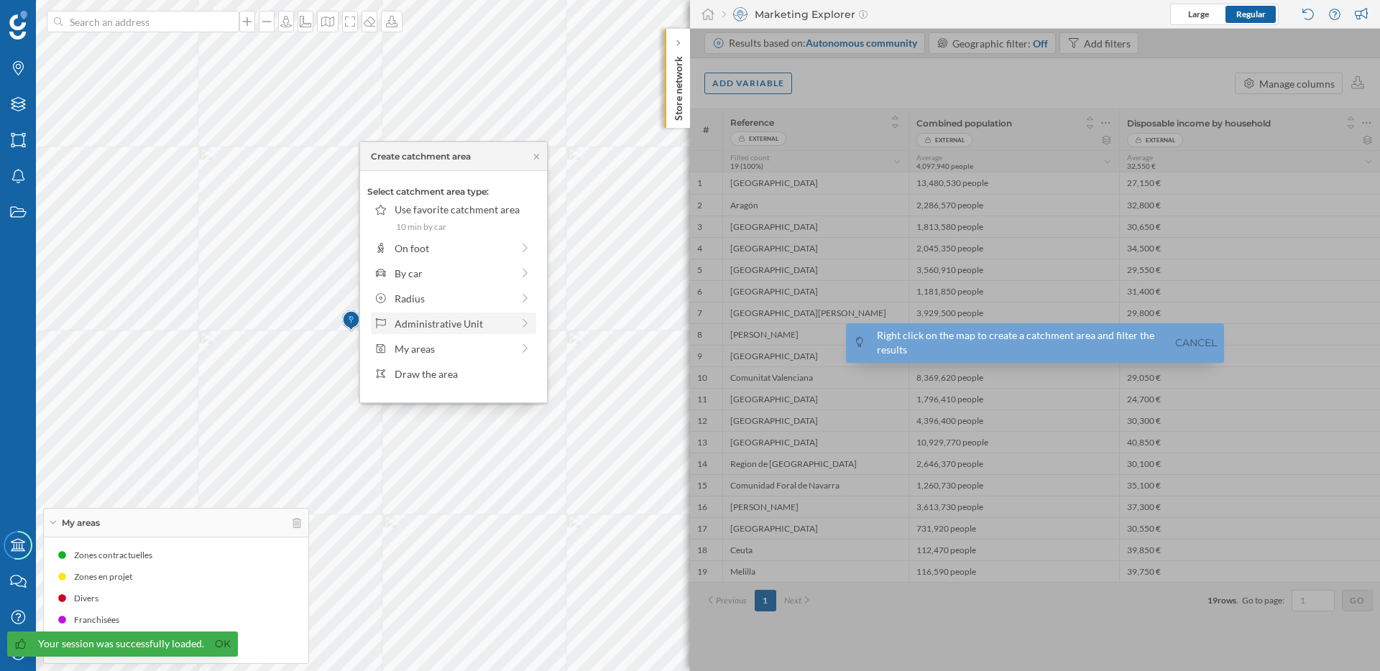
click at [472, 318] on div "Administrative Unit" at bounding box center [453, 323] width 117 height 15
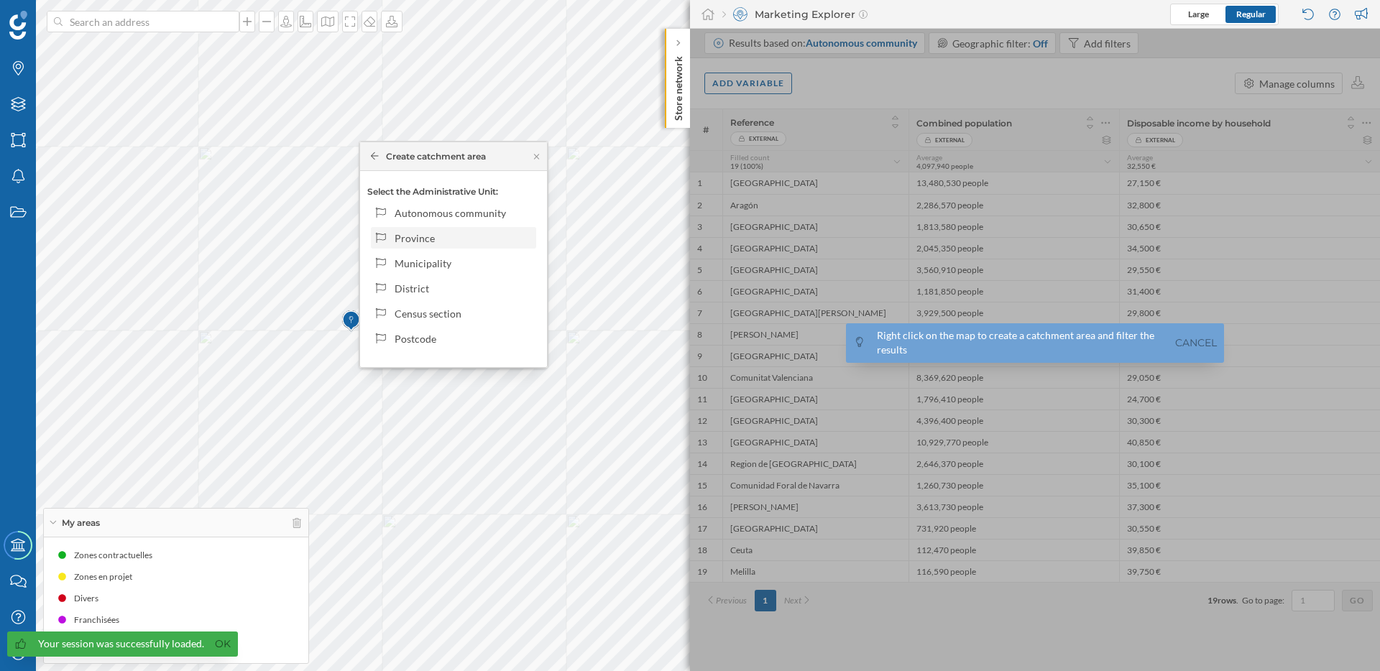
click at [474, 236] on div "Province" at bounding box center [463, 238] width 137 height 15
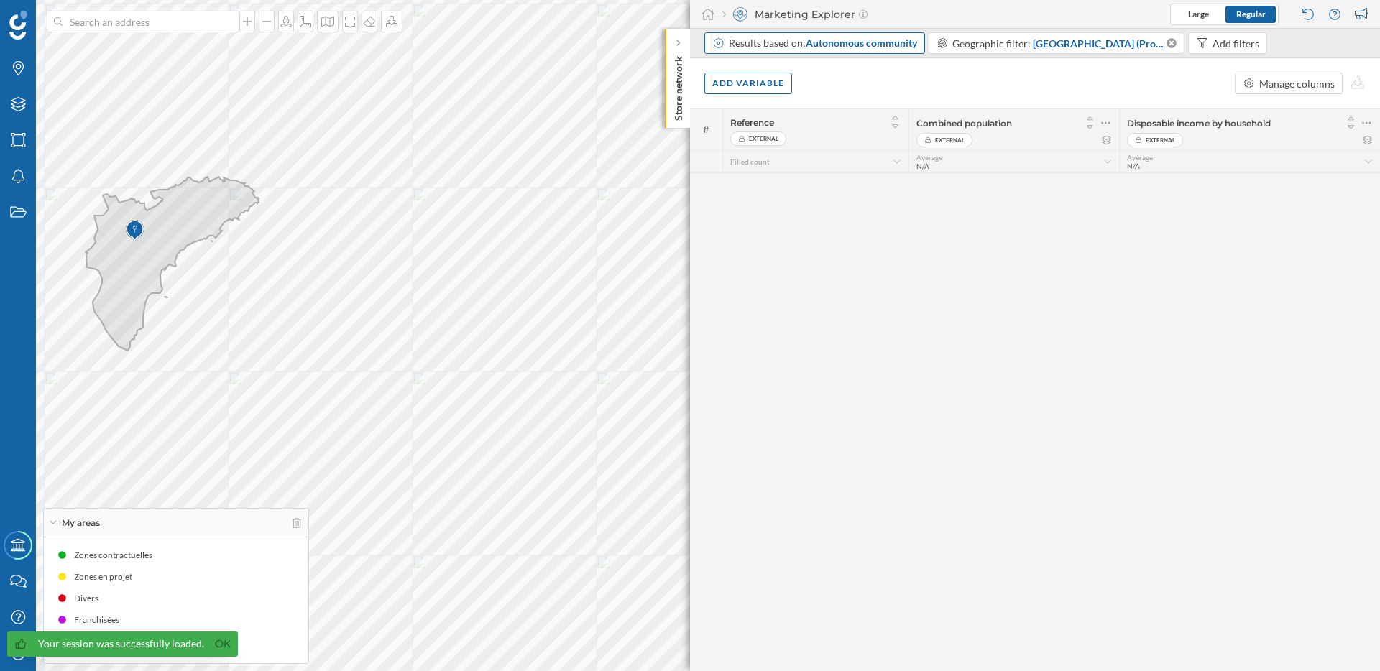
click at [855, 52] on div "Results based on: Autonomous community" at bounding box center [814, 43] width 221 height 22
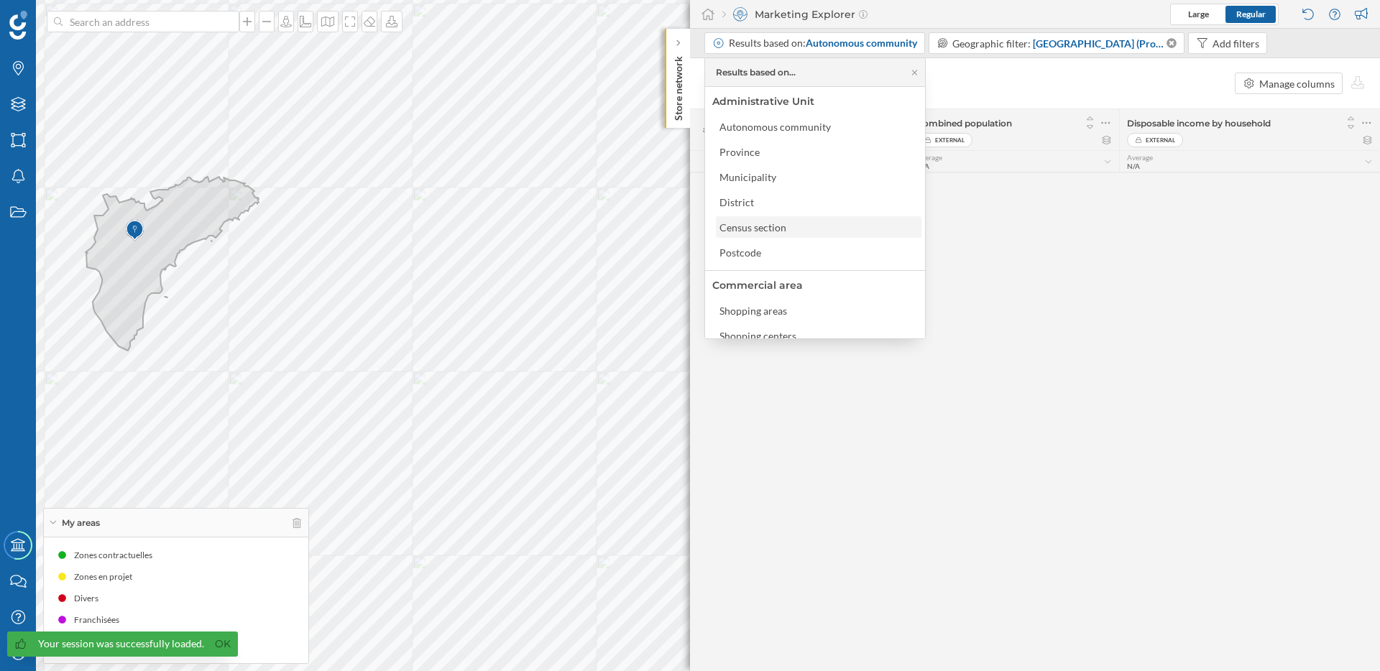
click at [758, 229] on div "Census section" at bounding box center [752, 227] width 67 height 12
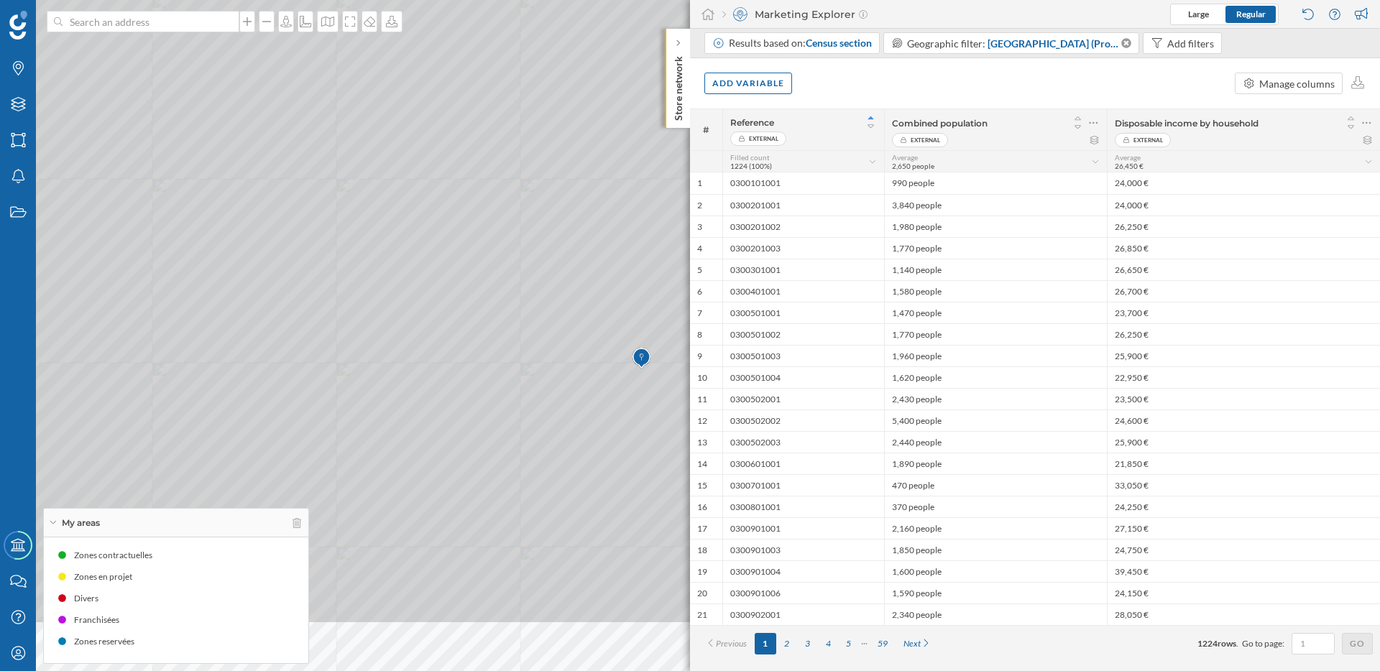
drag, startPoint x: 530, startPoint y: 331, endPoint x: 470, endPoint y: 198, distance: 146.7
click at [470, 198] on icon at bounding box center [636, 219] width 1662 height 811
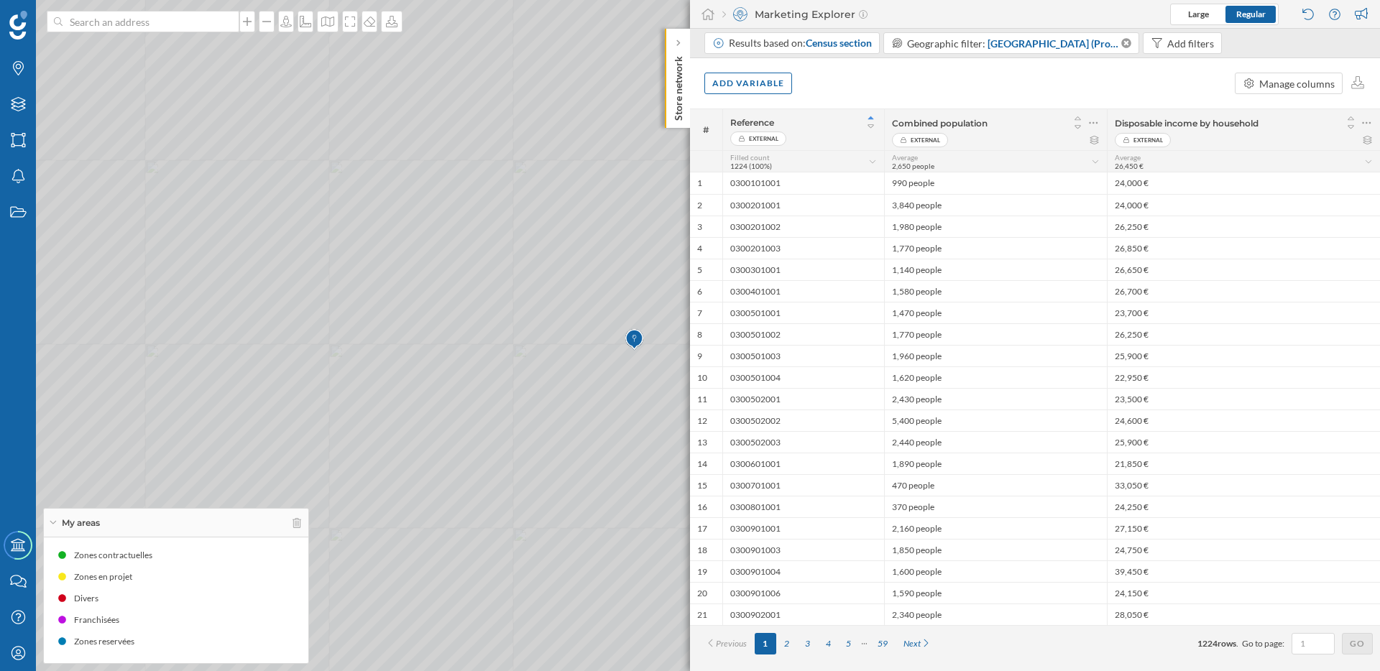
click at [585, 408] on icon at bounding box center [690, 335] width 1662 height 811
drag, startPoint x: 597, startPoint y: 487, endPoint x: 419, endPoint y: 441, distance: 183.2
click at [419, 441] on icon at bounding box center [513, 291] width 1662 height 811
click at [434, 410] on icon at bounding box center [690, 335] width 1662 height 811
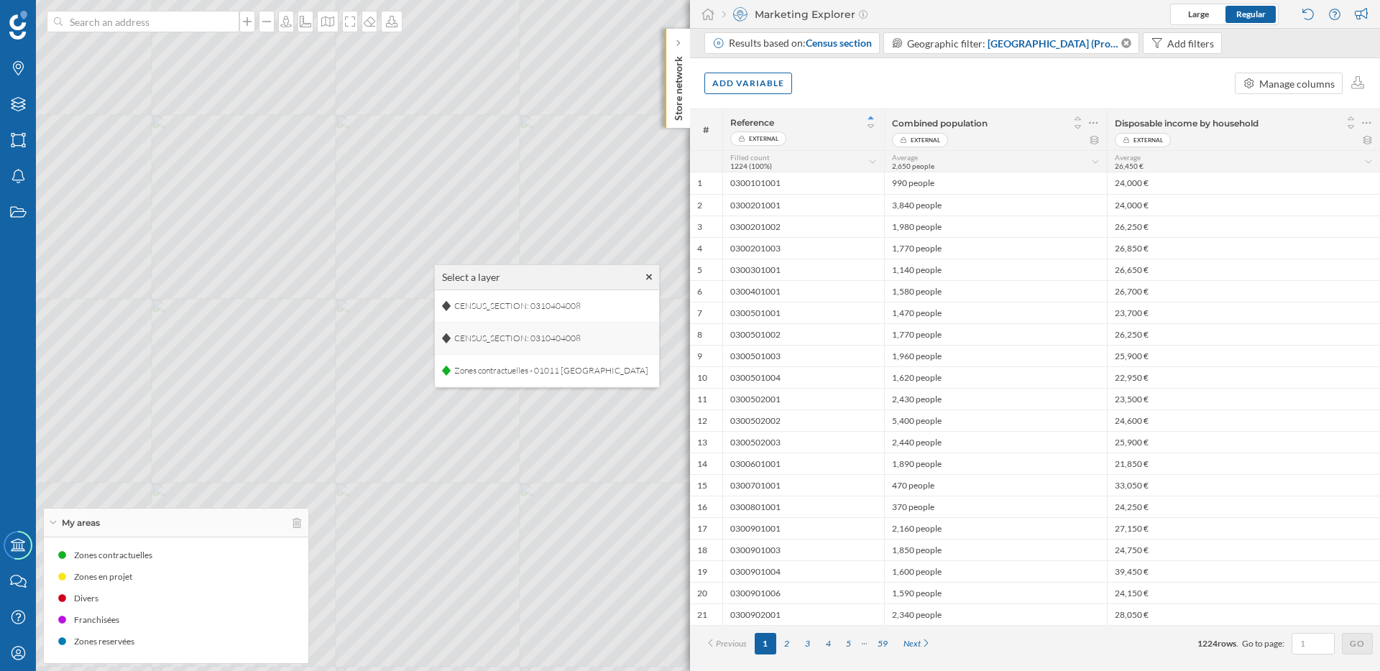
click at [589, 340] on div "CENSUS_SECTION: 0310404008" at bounding box center [547, 339] width 224 height 32
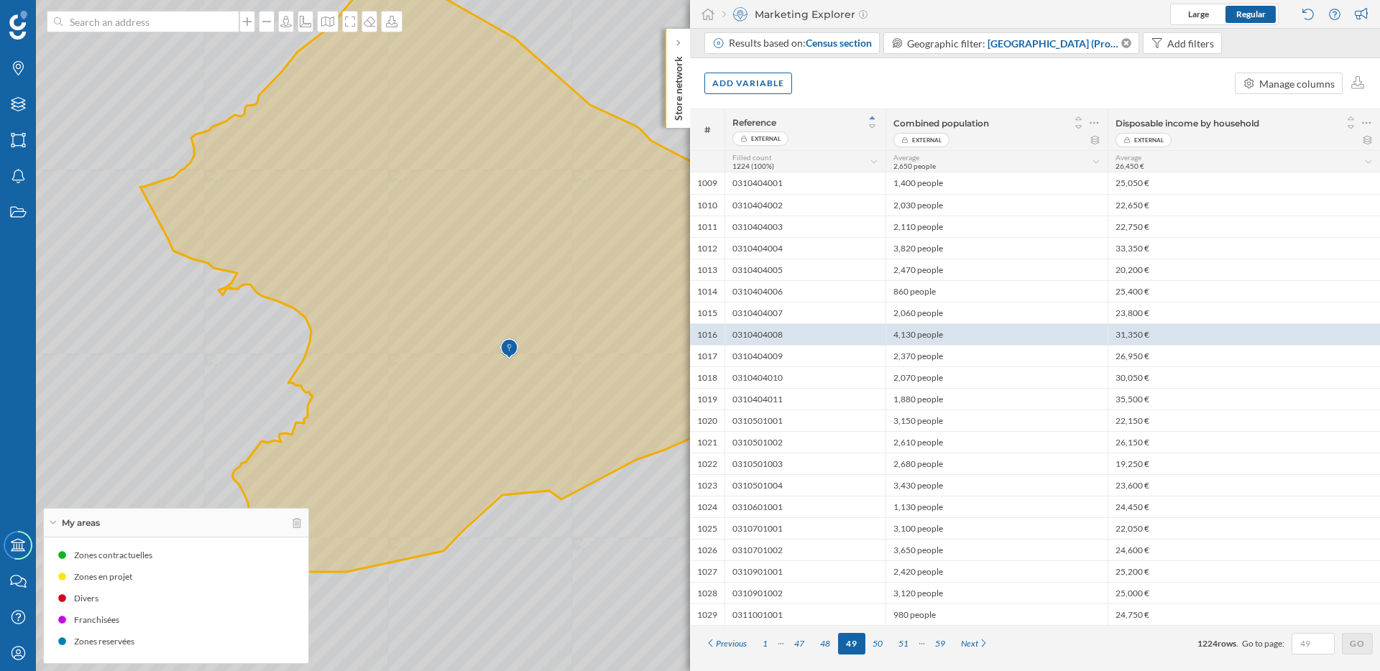
drag, startPoint x: 379, startPoint y: 362, endPoint x: 489, endPoint y: 298, distance: 127.2
click at [489, 298] on icon at bounding box center [799, 272] width 1662 height 811
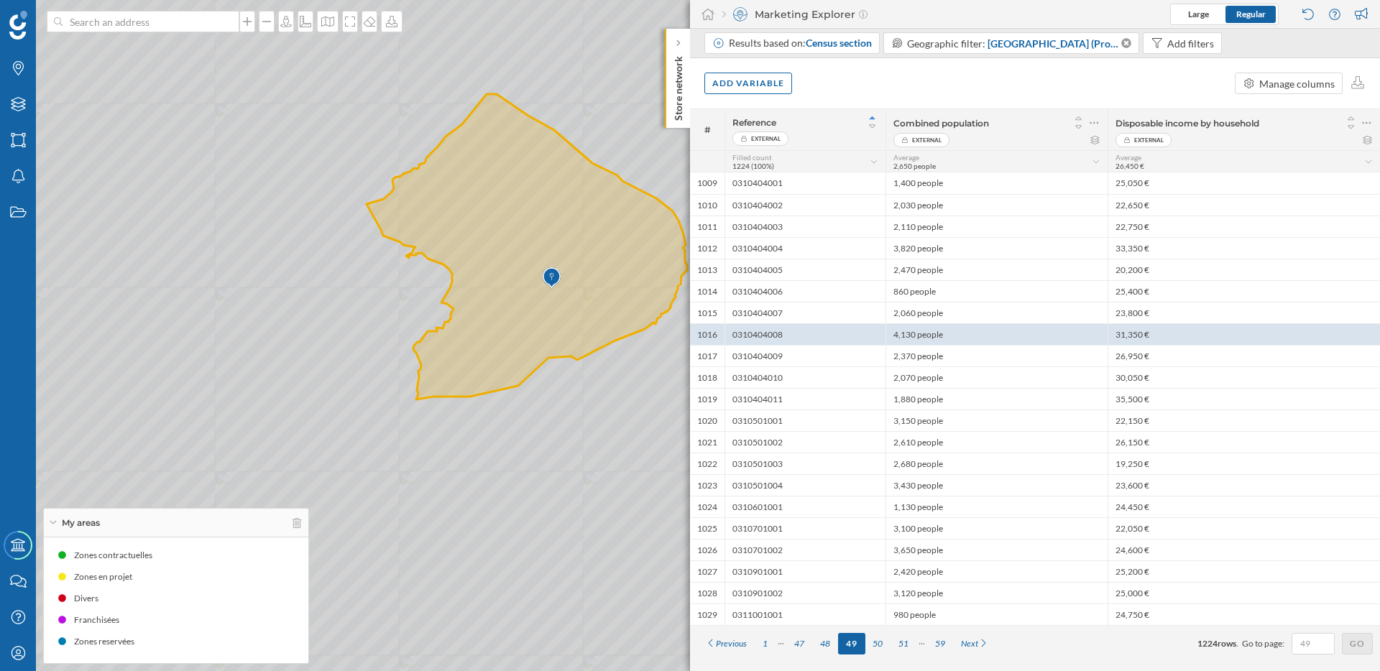
drag, startPoint x: 591, startPoint y: 480, endPoint x: 377, endPoint y: 426, distance: 221.5
click at [377, 426] on icon at bounding box center [690, 336] width 1659 height 809
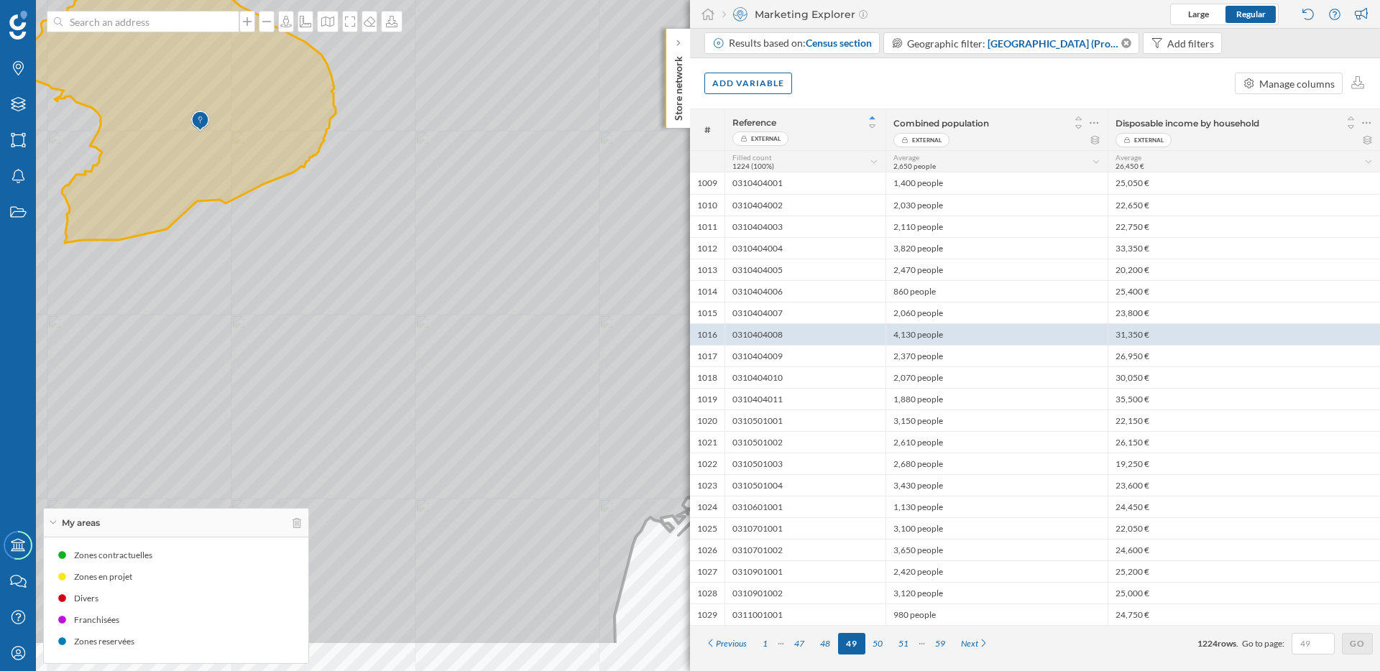
drag, startPoint x: 501, startPoint y: 519, endPoint x: 374, endPoint y: 389, distance: 181.4
click at [374, 389] on icon at bounding box center [573, 240] width 1662 height 811
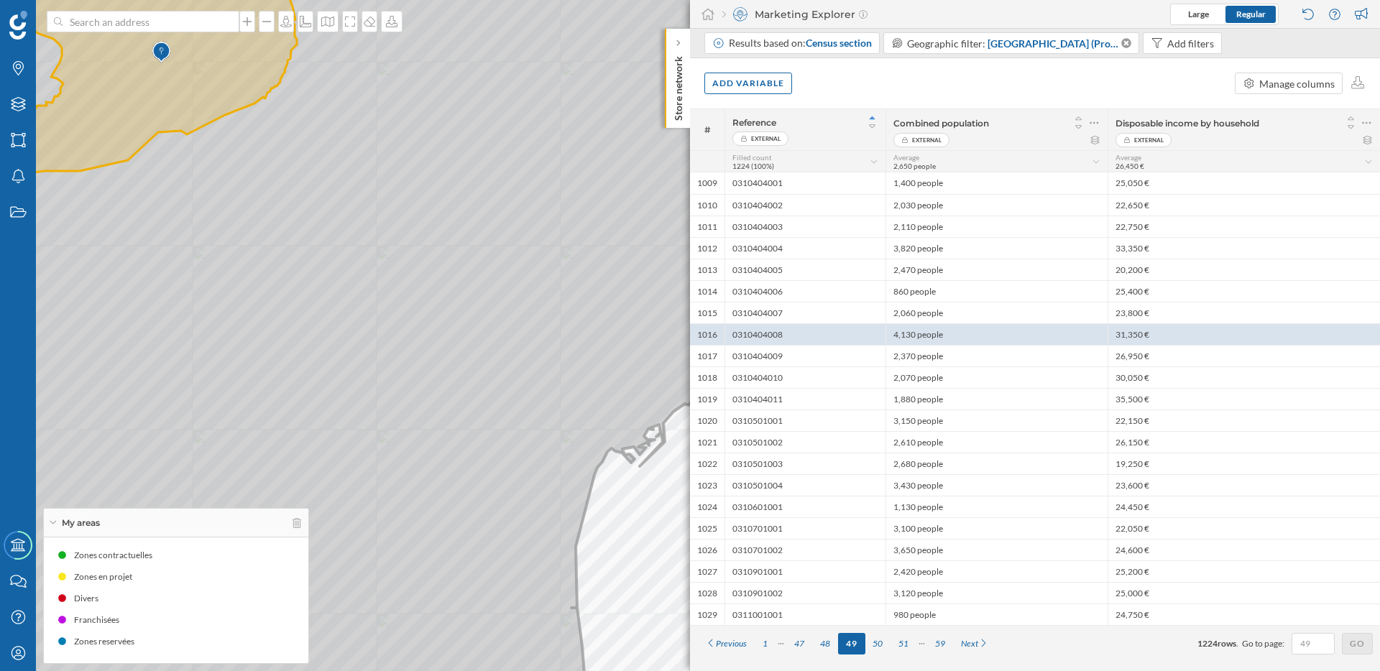
drag, startPoint x: 444, startPoint y: 477, endPoint x: 414, endPoint y: 313, distance: 166.6
click at [414, 313] on icon at bounding box center [669, 330] width 1620 height 811
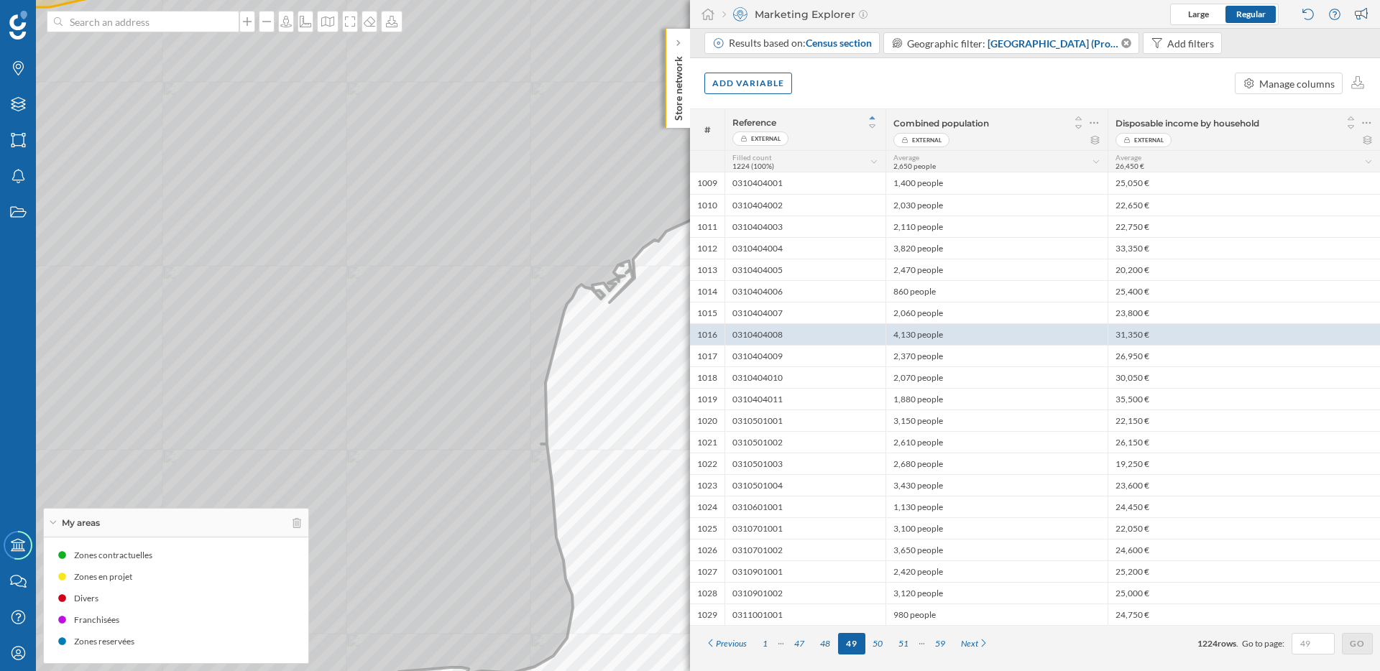
click at [553, 285] on icon at bounding box center [405, 335] width 1092 height 811
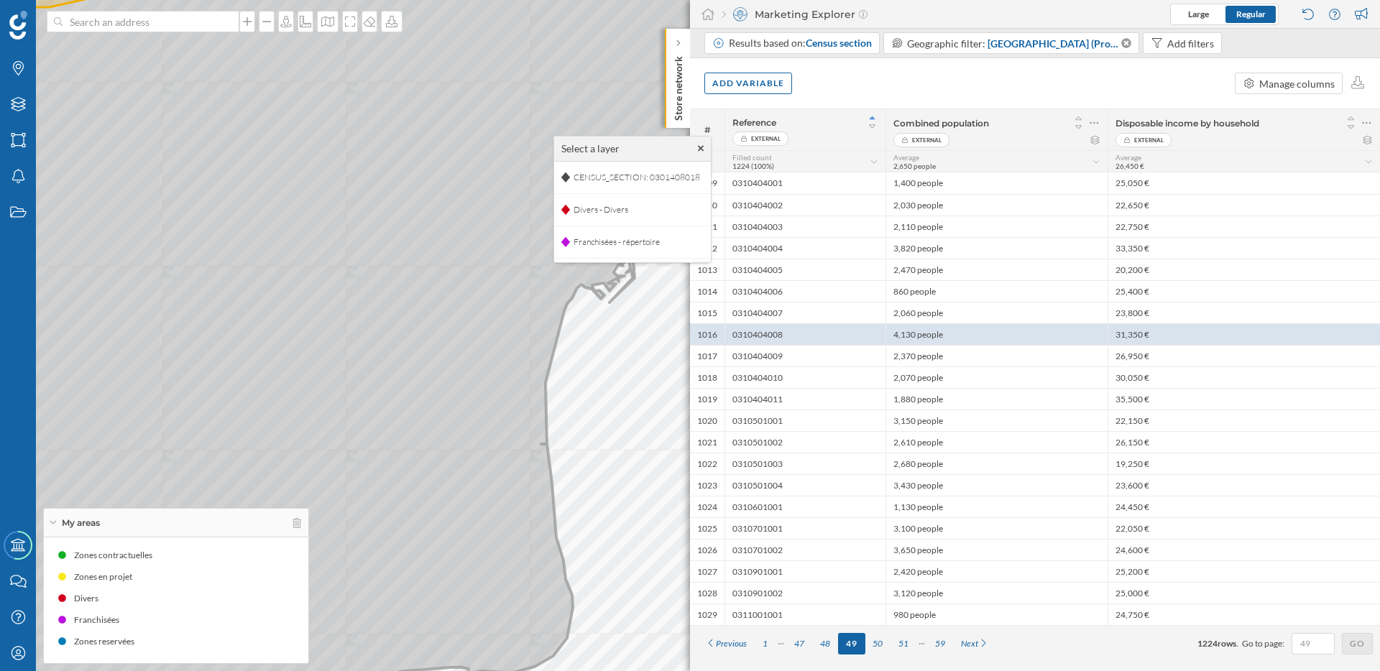
click at [601, 276] on icon at bounding box center [405, 335] width 1092 height 811
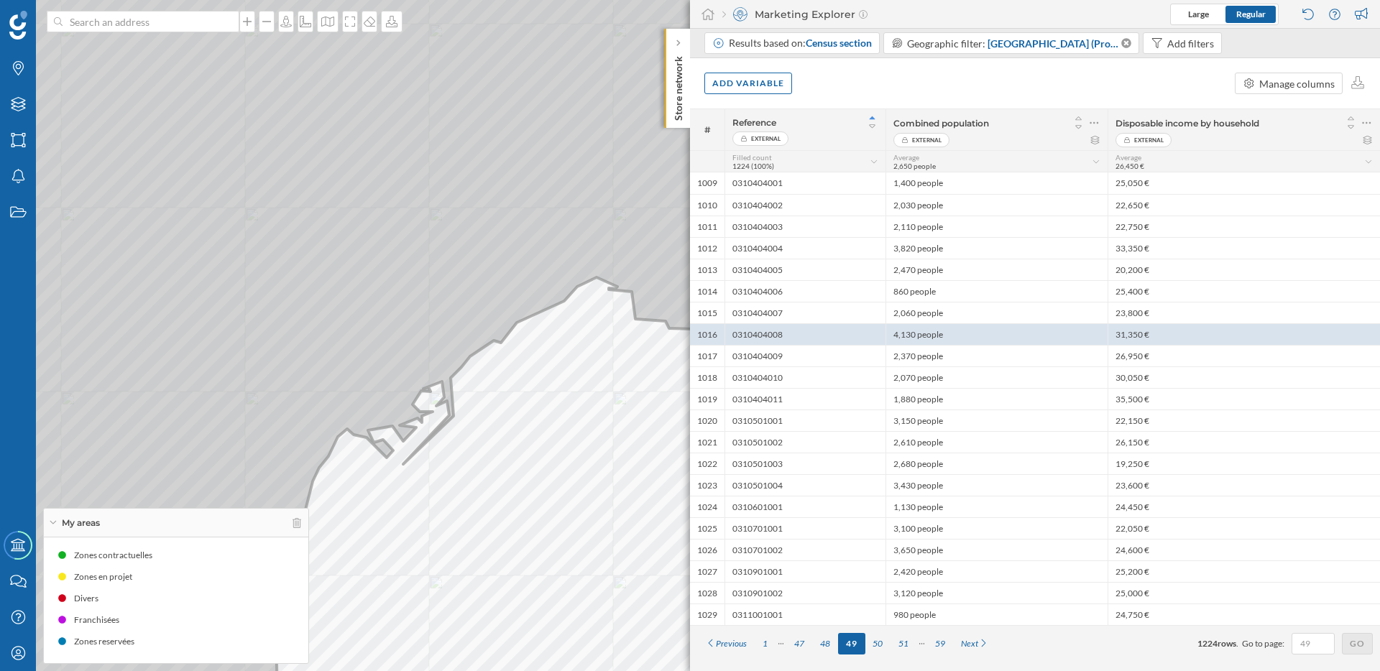
click at [482, 322] on icon at bounding box center [342, 335] width 967 height 811
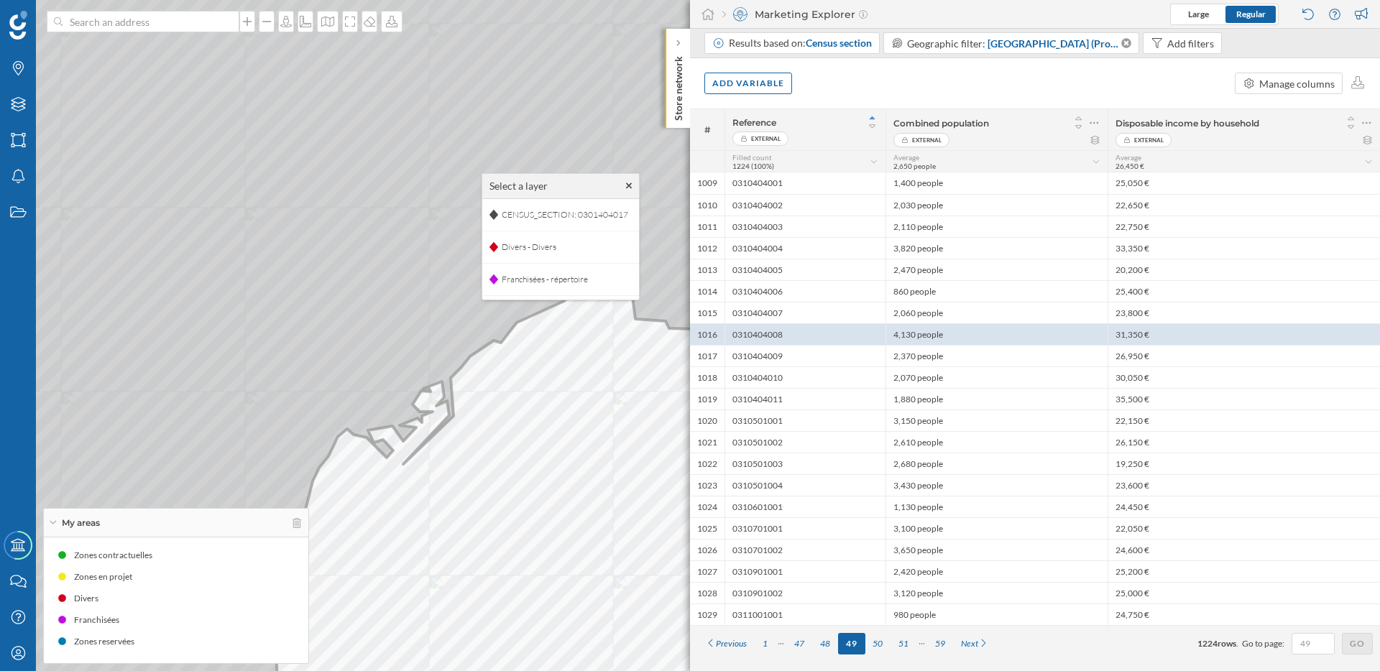
click at [462, 341] on icon at bounding box center [342, 335] width 967 height 811
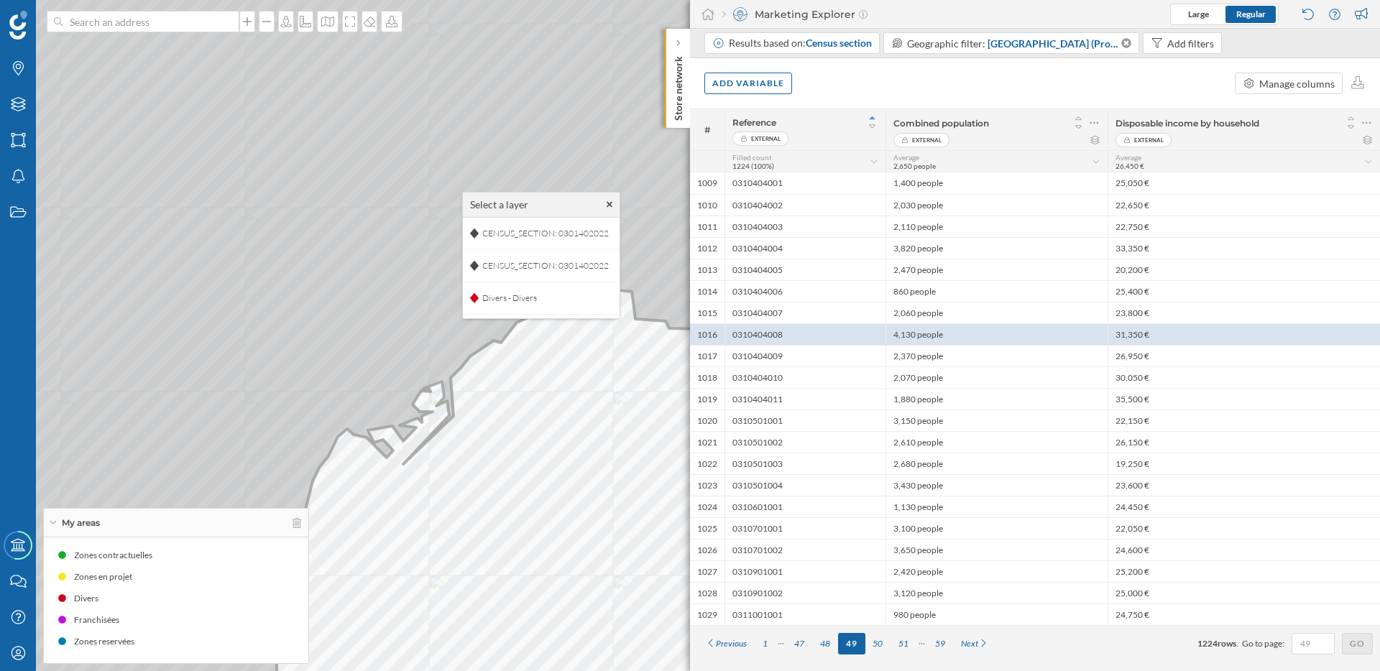
click at [446, 351] on icon at bounding box center [342, 335] width 967 height 811
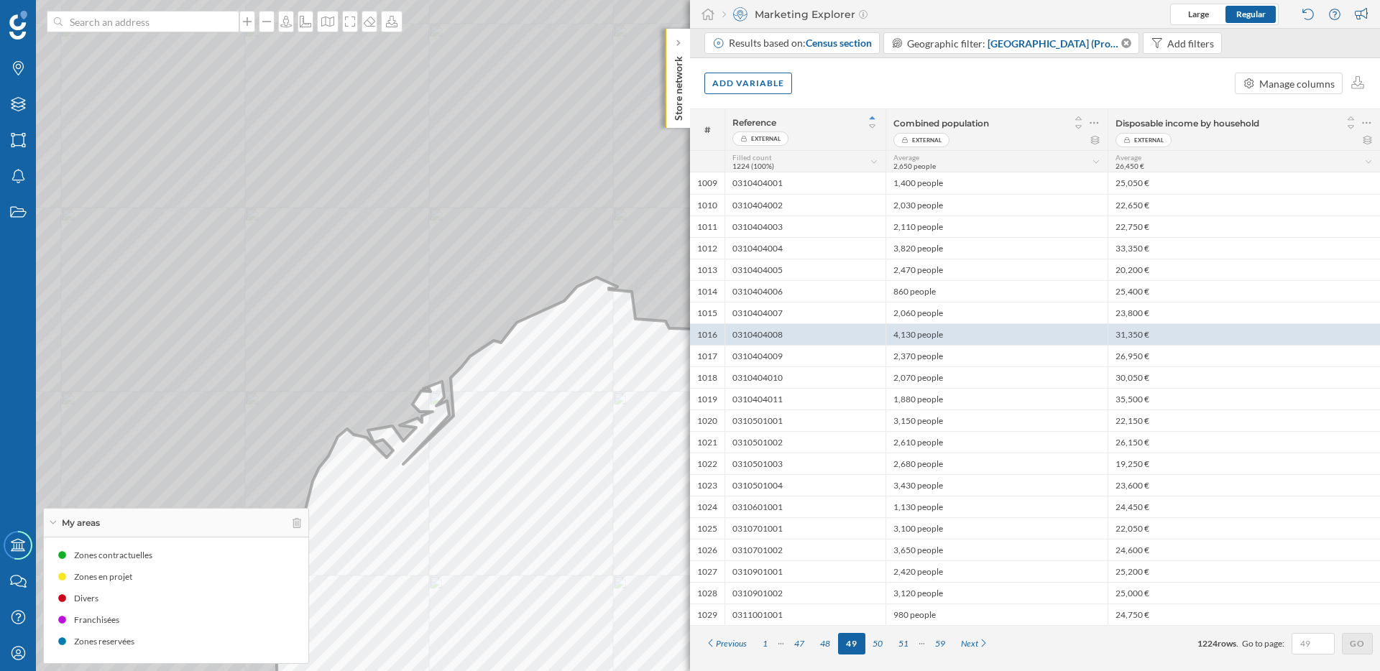
click at [418, 380] on icon at bounding box center [342, 335] width 967 height 811
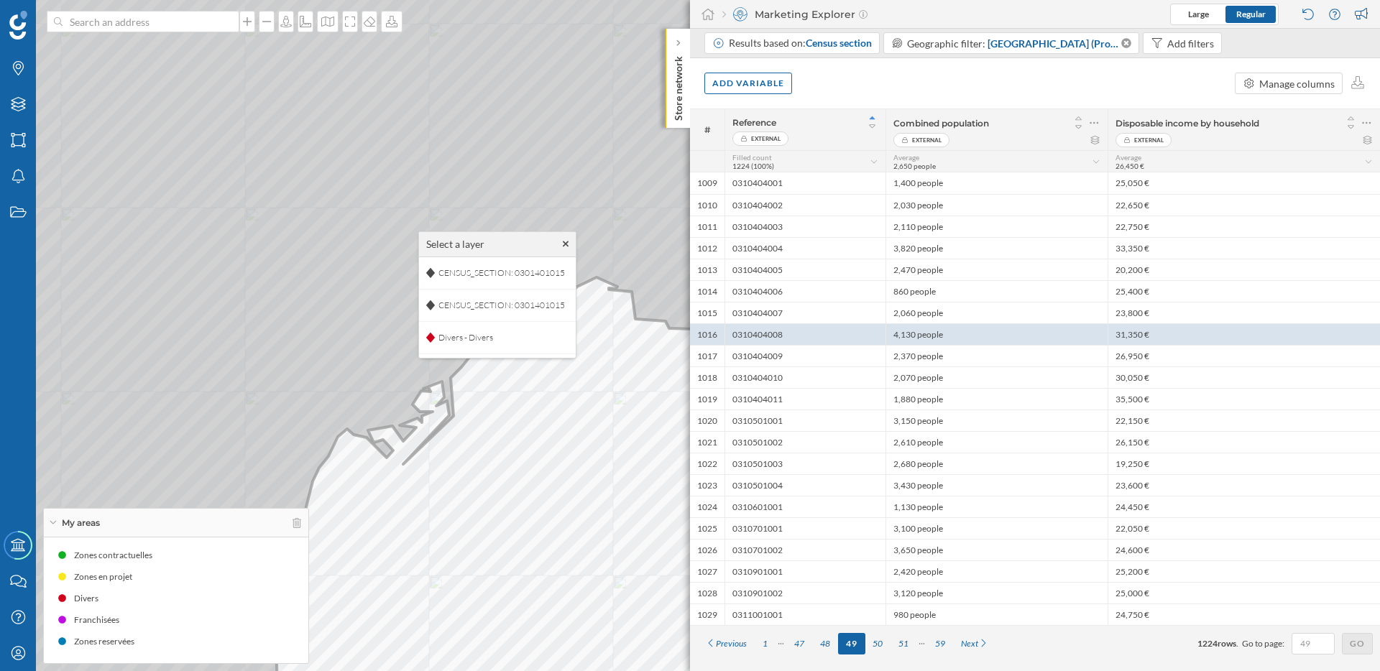
click at [386, 352] on icon at bounding box center [342, 335] width 967 height 811
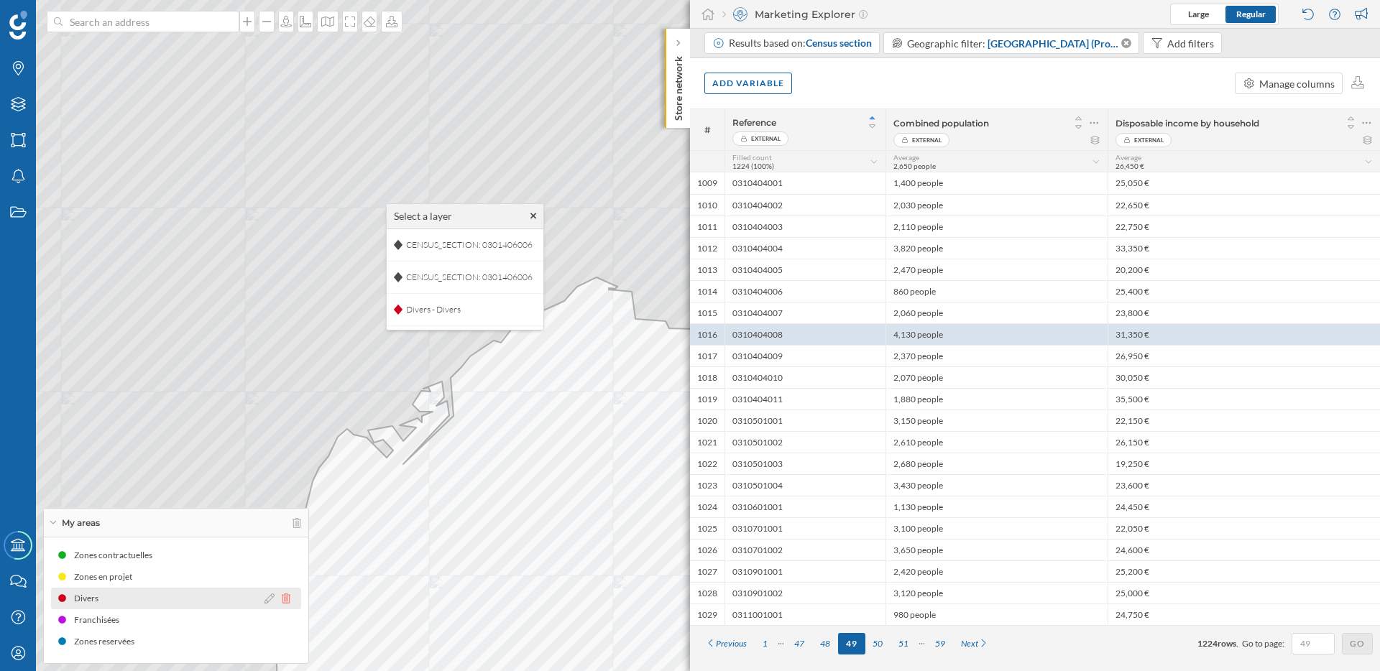
click at [287, 597] on icon at bounding box center [286, 599] width 9 height 10
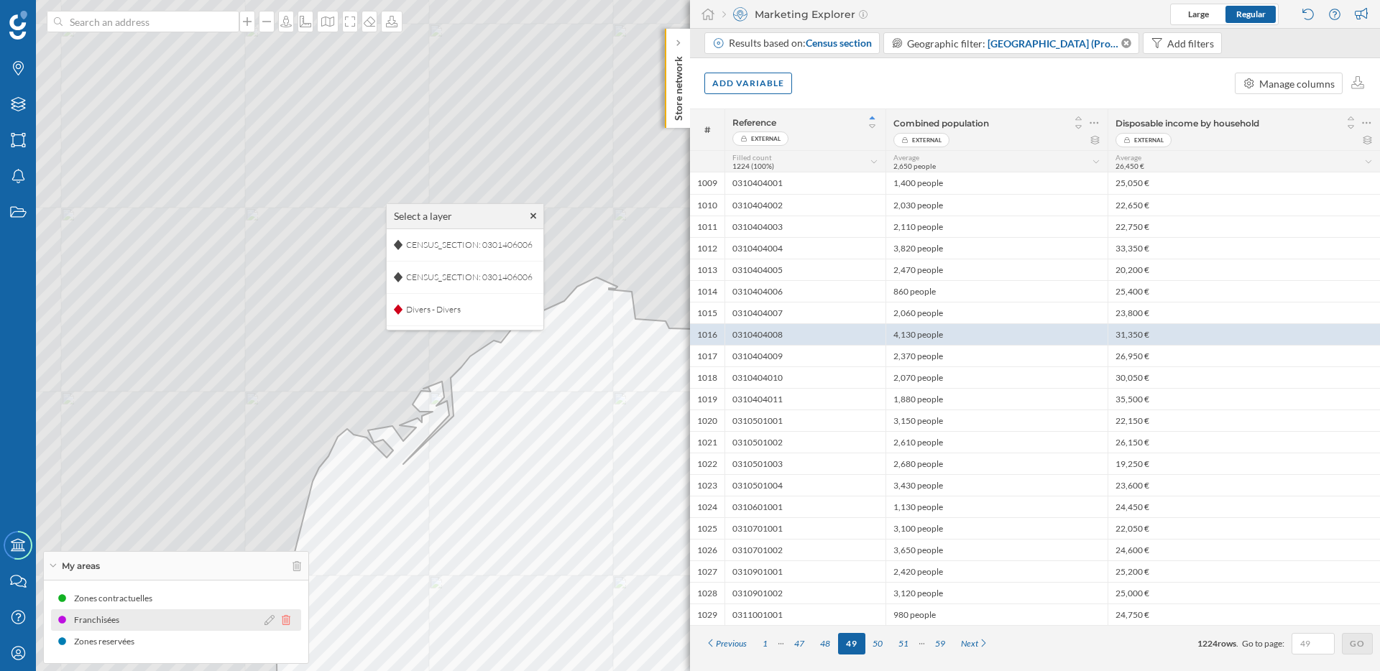
click at [287, 623] on icon at bounding box center [286, 620] width 9 height 10
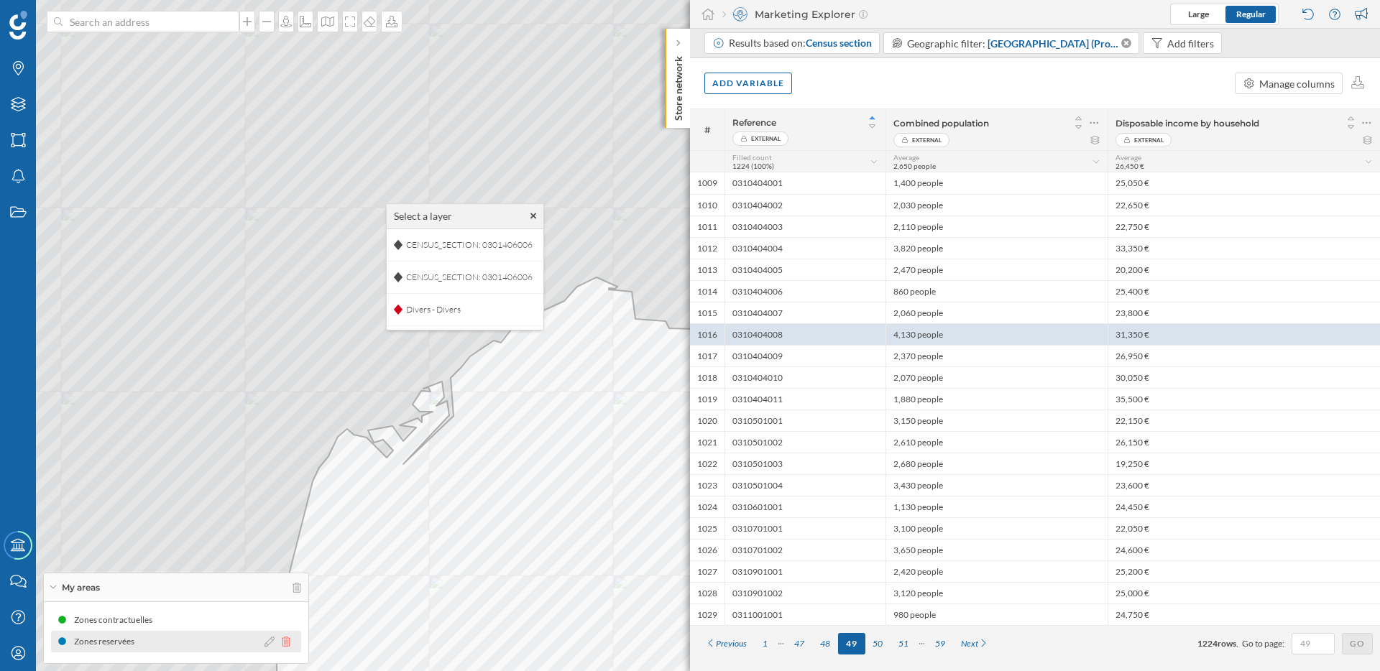
click at [284, 645] on icon at bounding box center [286, 642] width 9 height 10
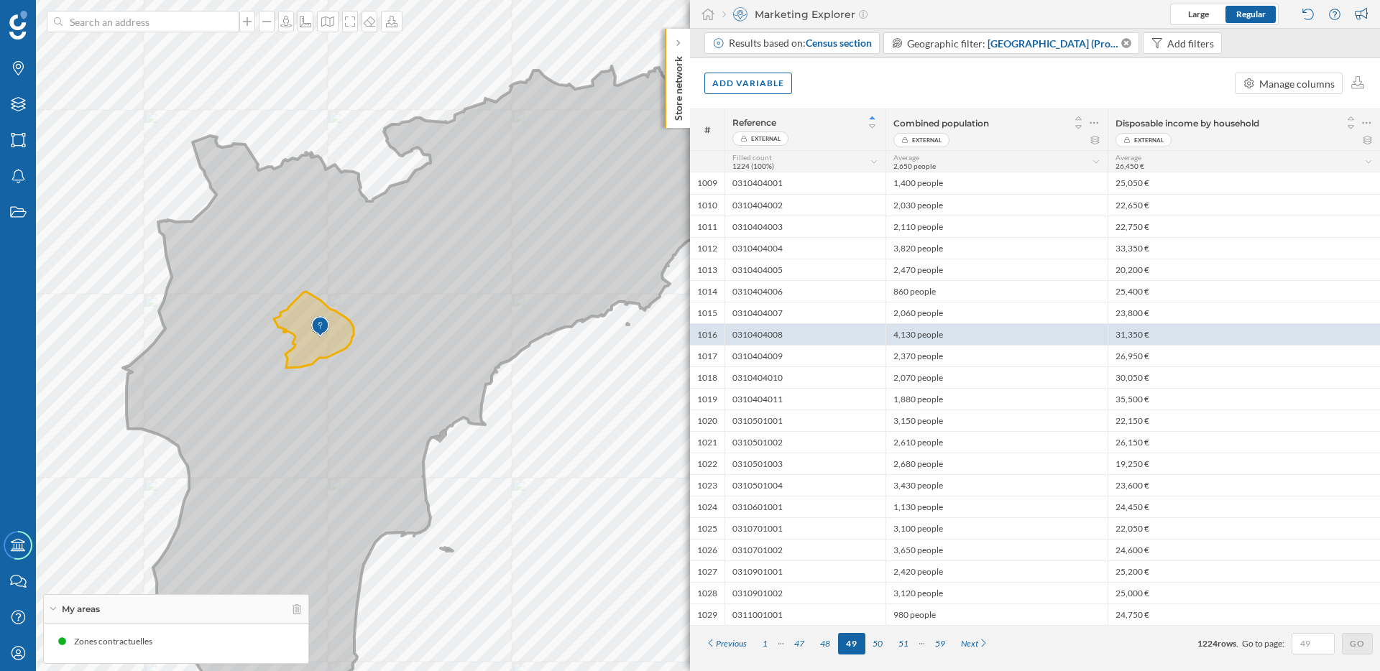
click at [413, 196] on icon at bounding box center [470, 404] width 695 height 676
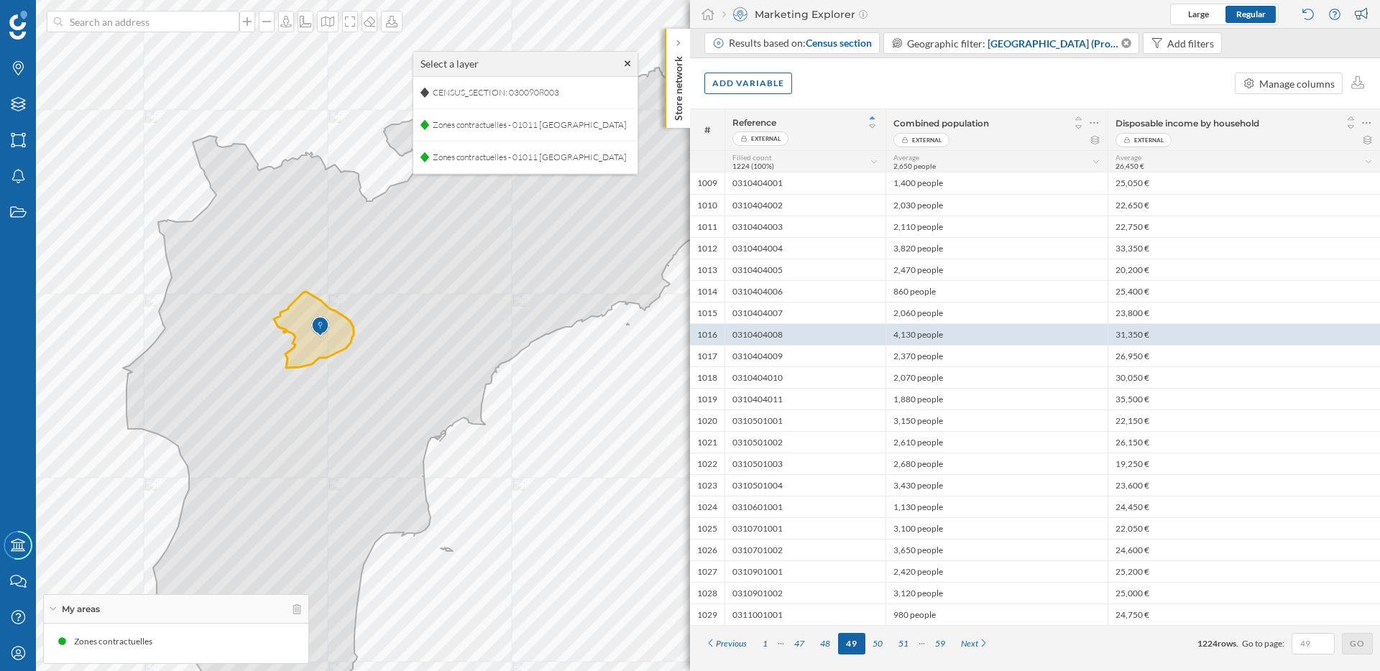
click at [625, 62] on icon at bounding box center [628, 64] width 6 height 10
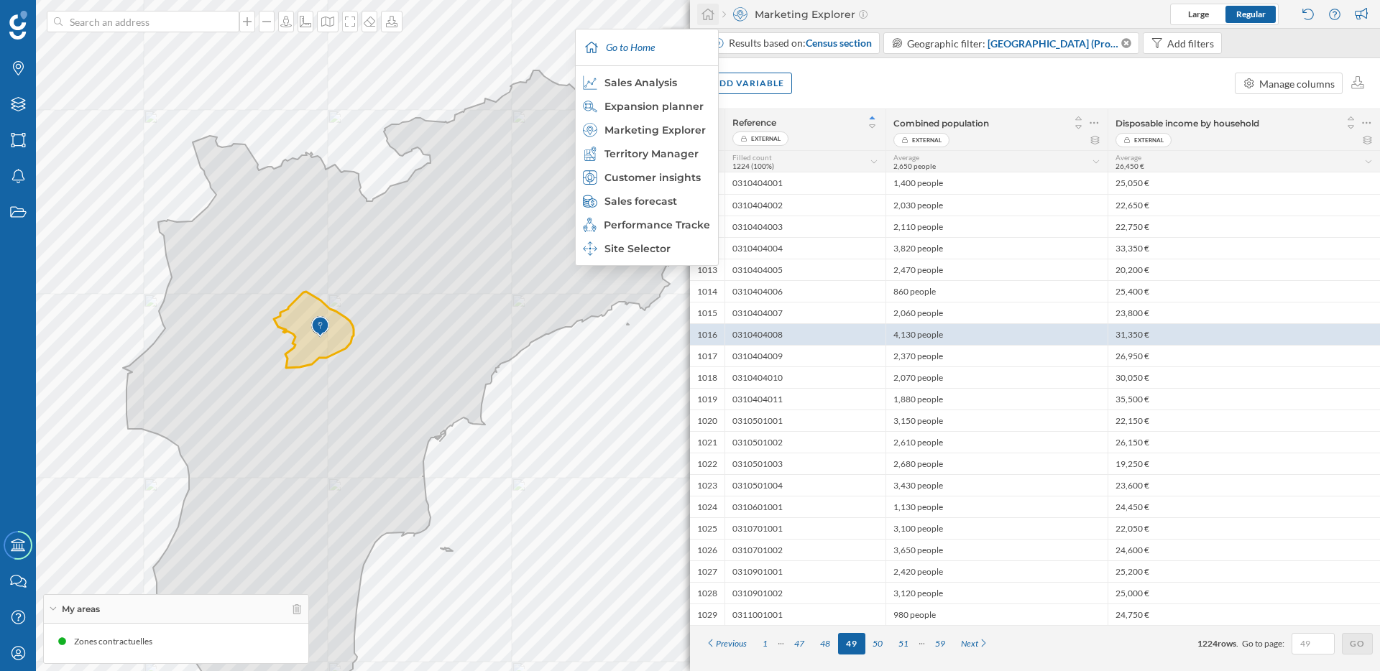
click at [713, 13] on icon at bounding box center [707, 14] width 13 height 11
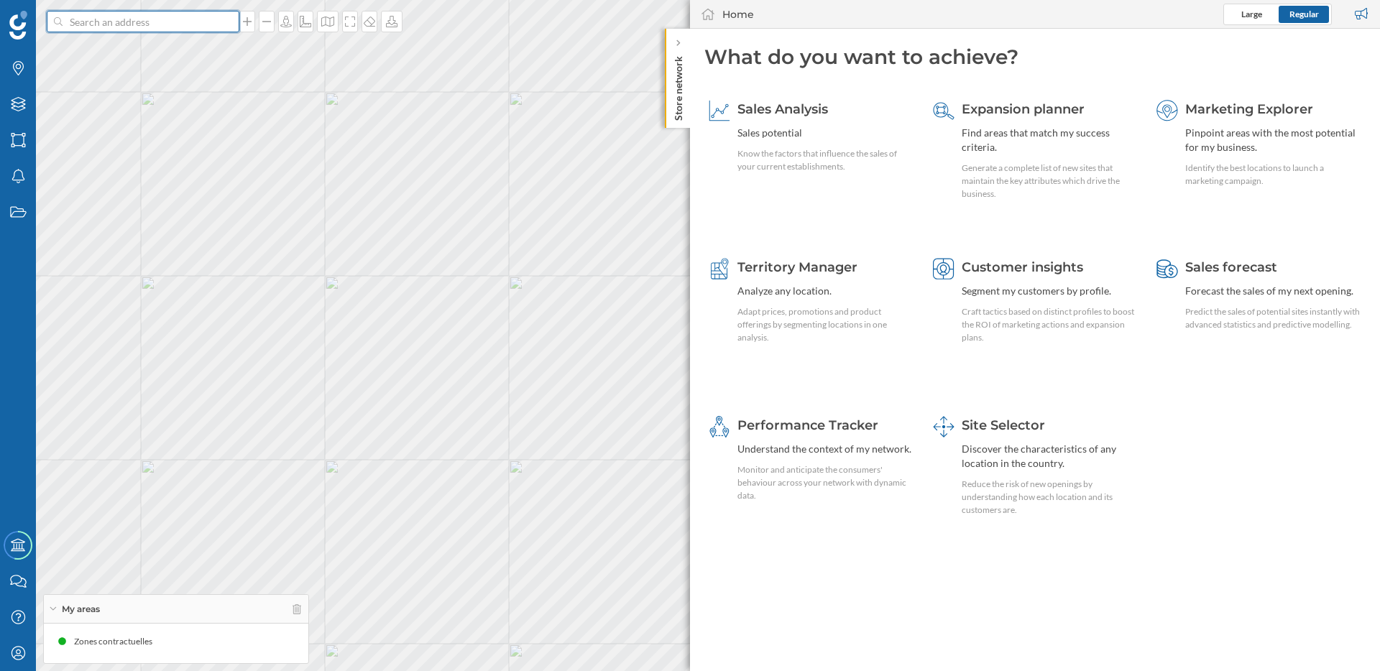
click at [183, 23] on input at bounding box center [143, 22] width 161 height 22
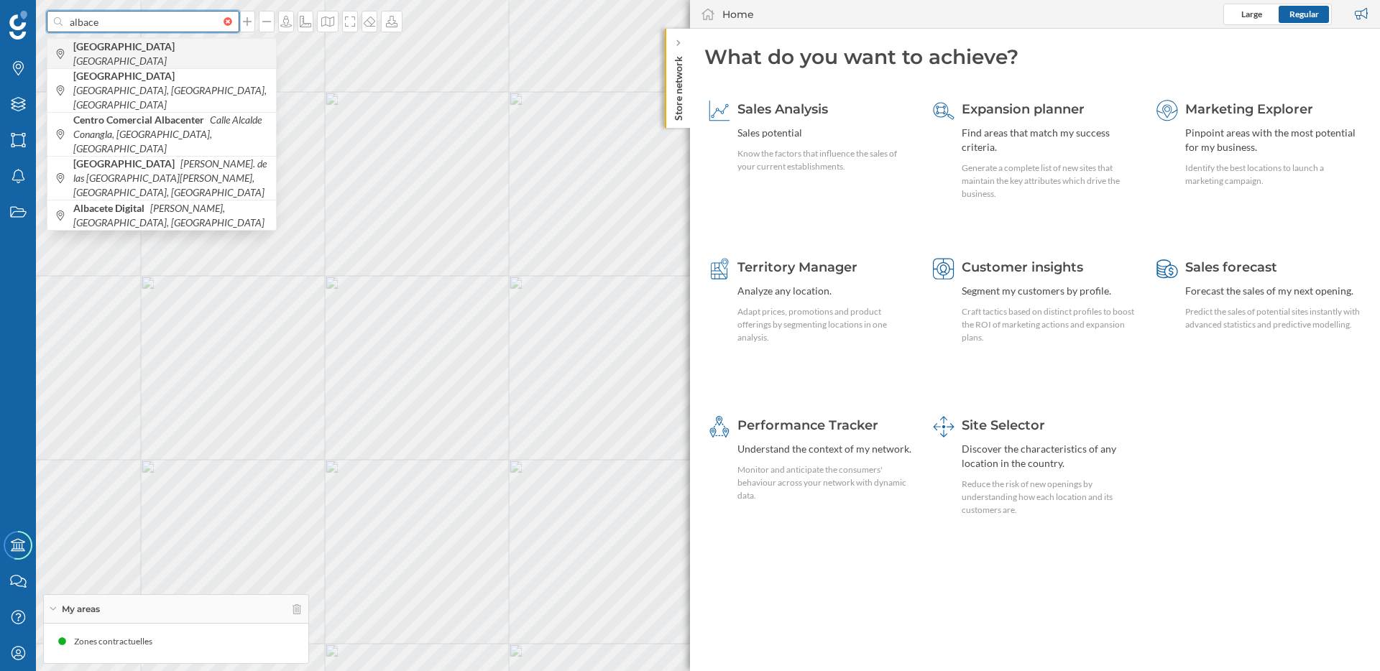
type input "albace"
click at [193, 47] on span "[GEOGRAPHIC_DATA] [GEOGRAPHIC_DATA]" at bounding box center [170, 54] width 195 height 29
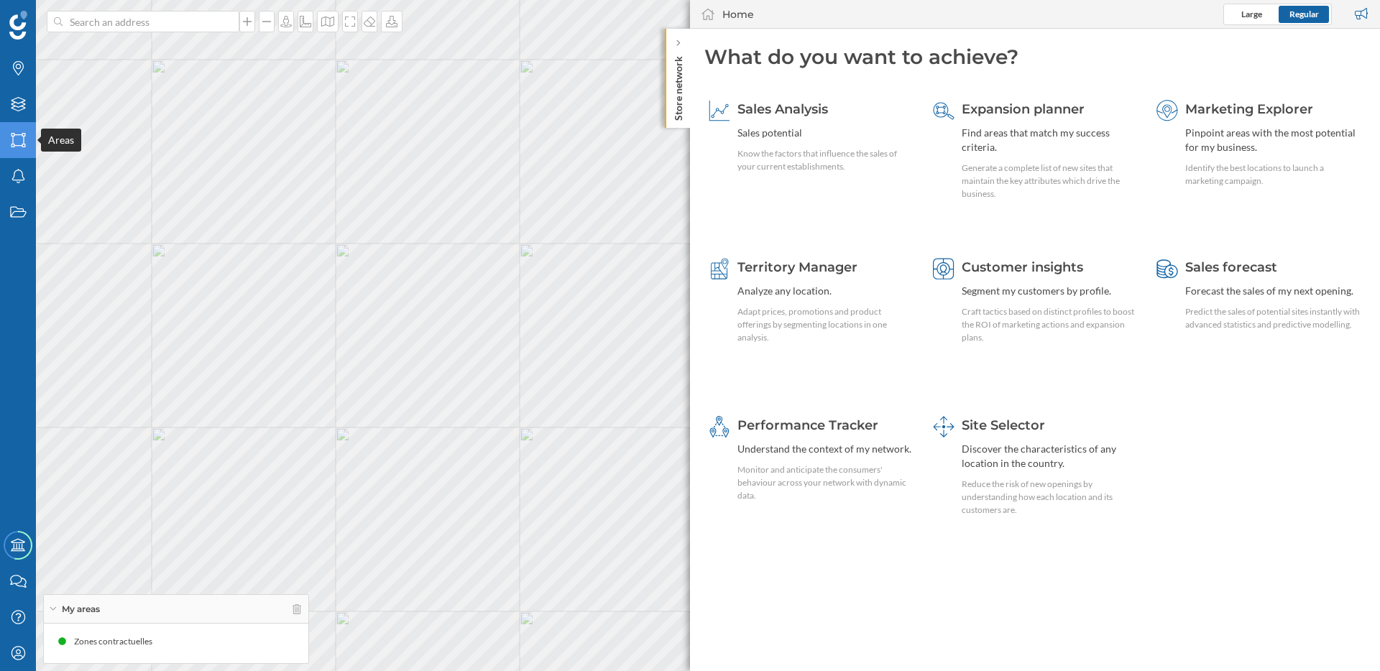
click at [16, 141] on icon "Areas" at bounding box center [18, 140] width 18 height 14
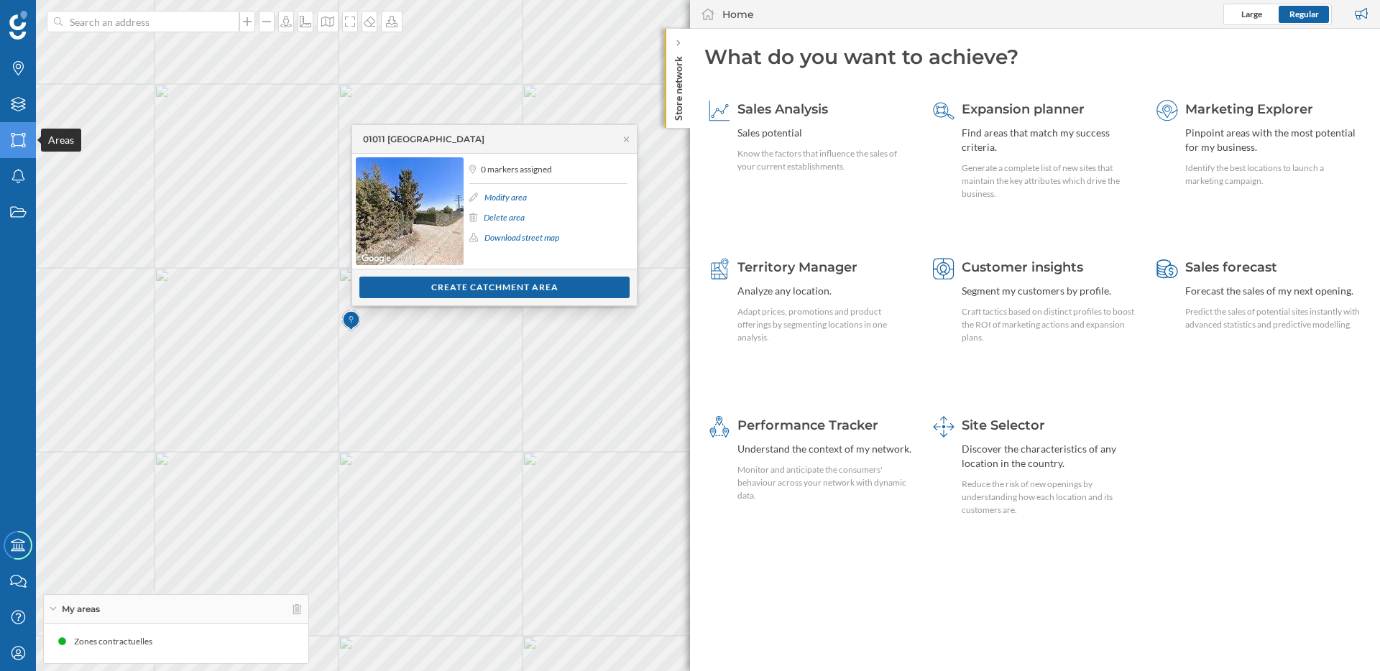
click at [18, 142] on icon "Areas" at bounding box center [18, 140] width 18 height 14
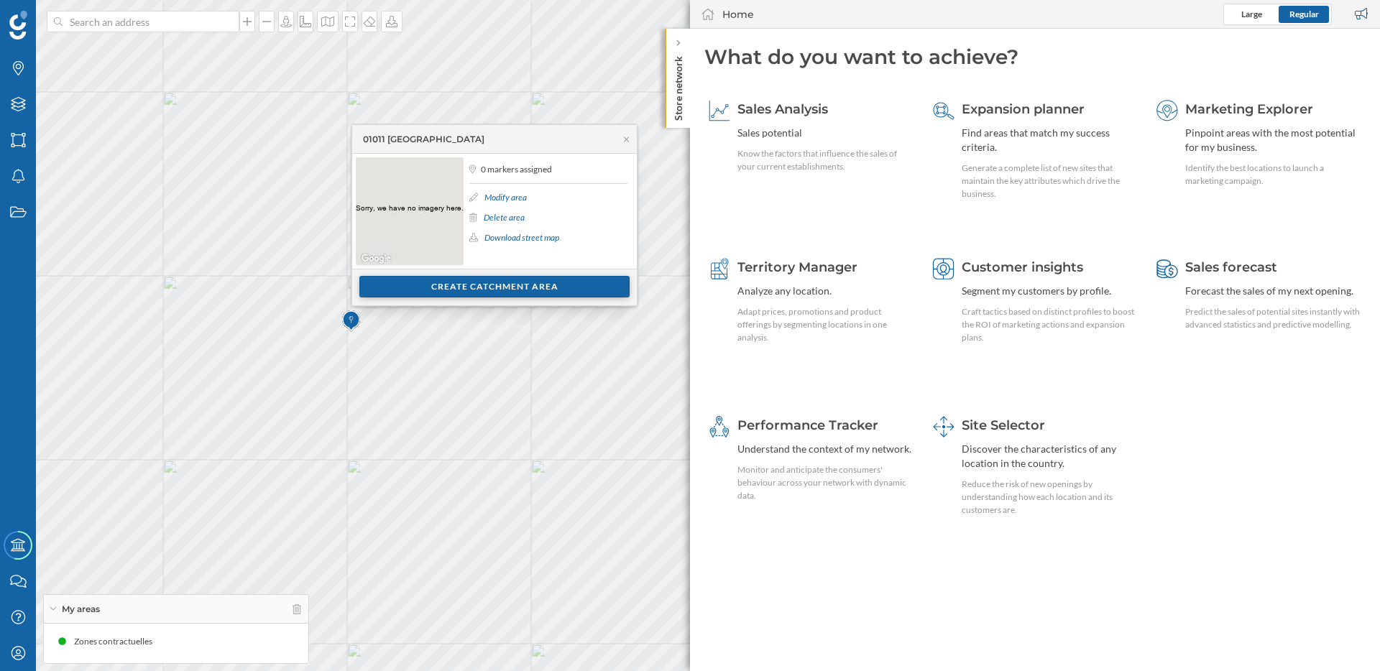
click at [538, 289] on div "Create catchment area" at bounding box center [494, 287] width 270 height 22
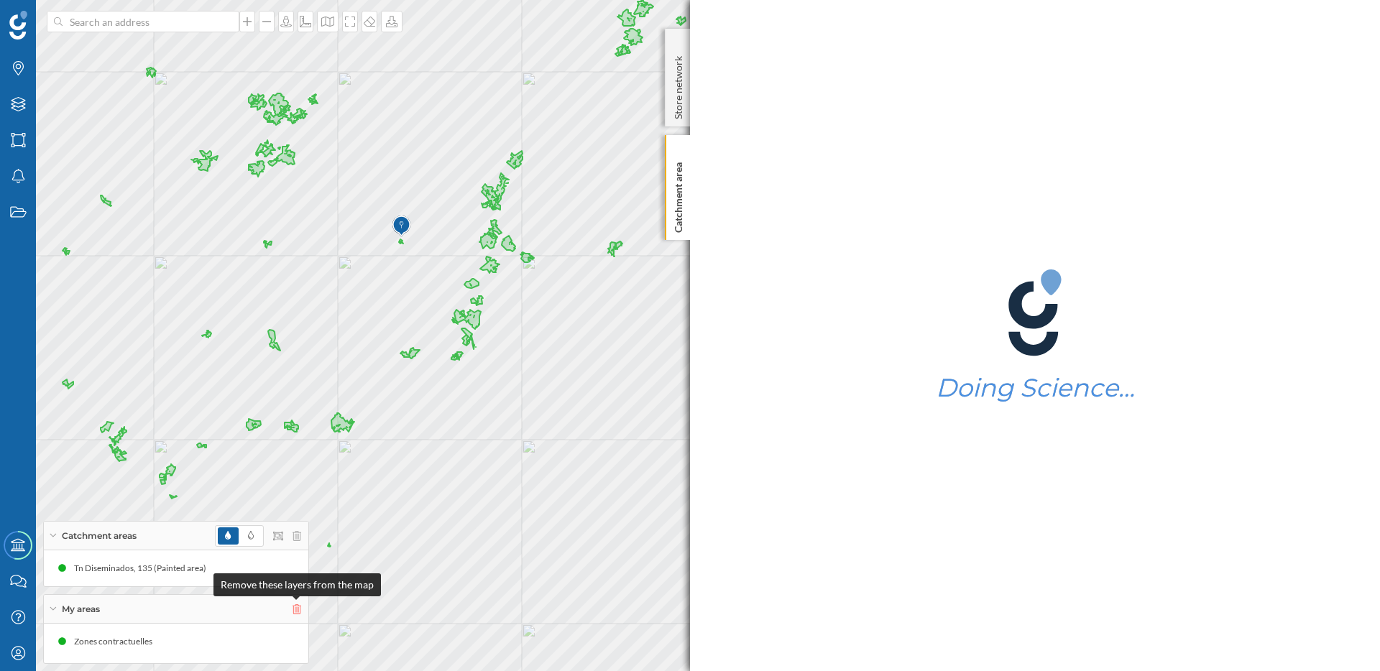
click at [300, 612] on icon at bounding box center [297, 609] width 9 height 10
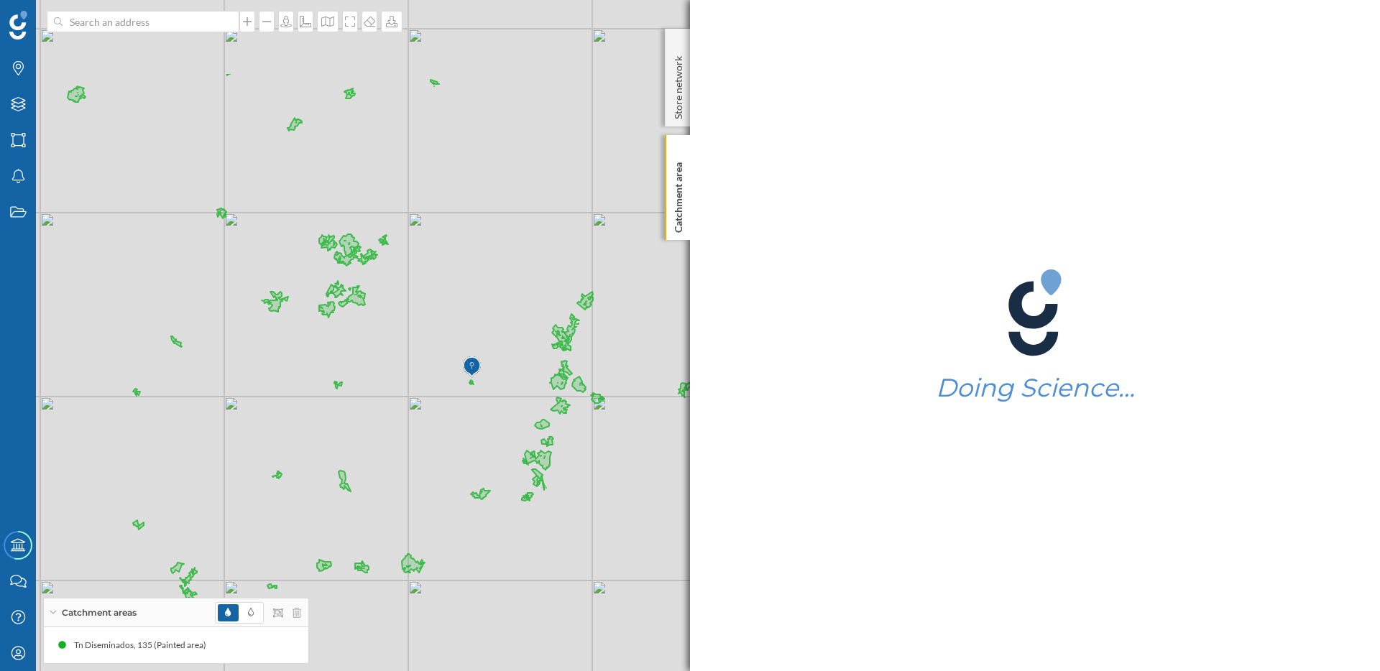
drag, startPoint x: 306, startPoint y: 197, endPoint x: 397, endPoint y: 331, distance: 161.5
click at [397, 331] on div "© Mapbox © OpenStreetMap Improve this map" at bounding box center [690, 335] width 1380 height 671
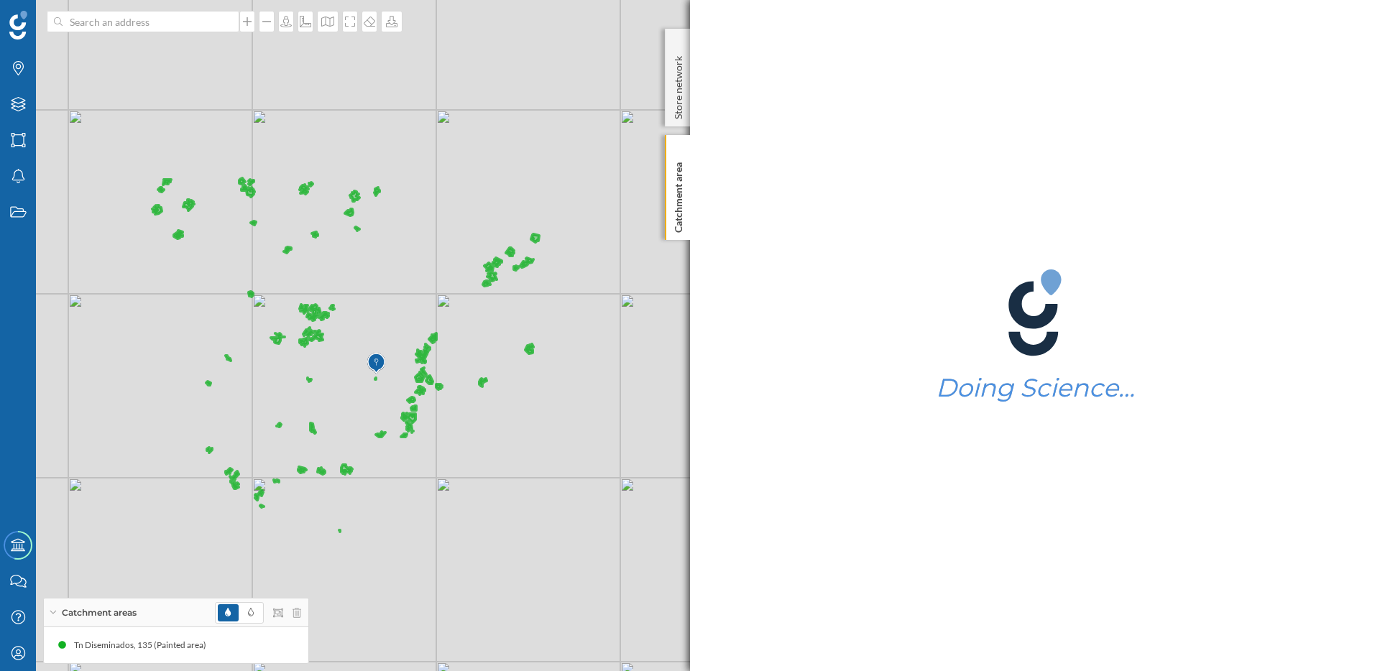
drag, startPoint x: 390, startPoint y: 296, endPoint x: 321, endPoint y: 317, distance: 72.1
click at [321, 317] on icon at bounding box center [345, 355] width 387 height 354
